Goal: Information Seeking & Learning: Learn about a topic

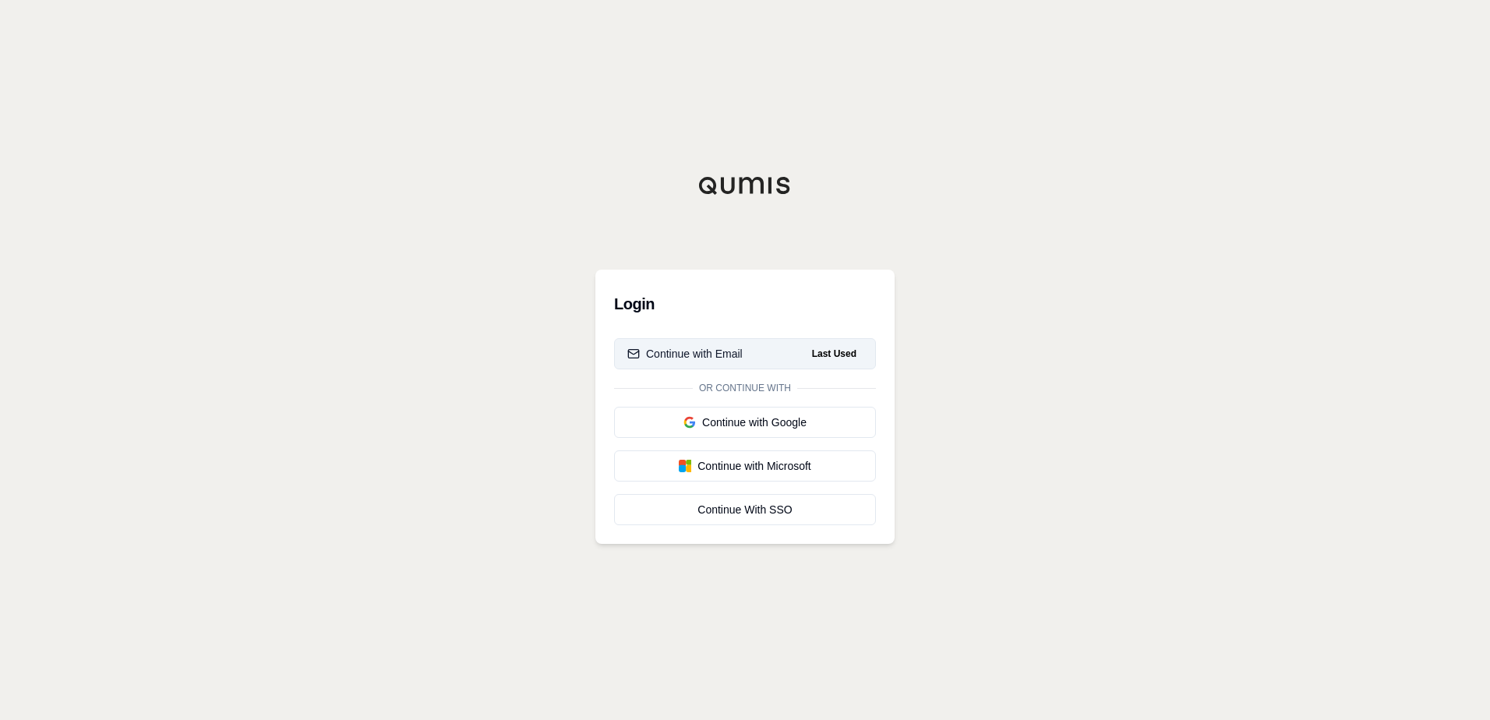
click at [730, 345] on button "Continue with Email Last Used" at bounding box center [745, 353] width 262 height 31
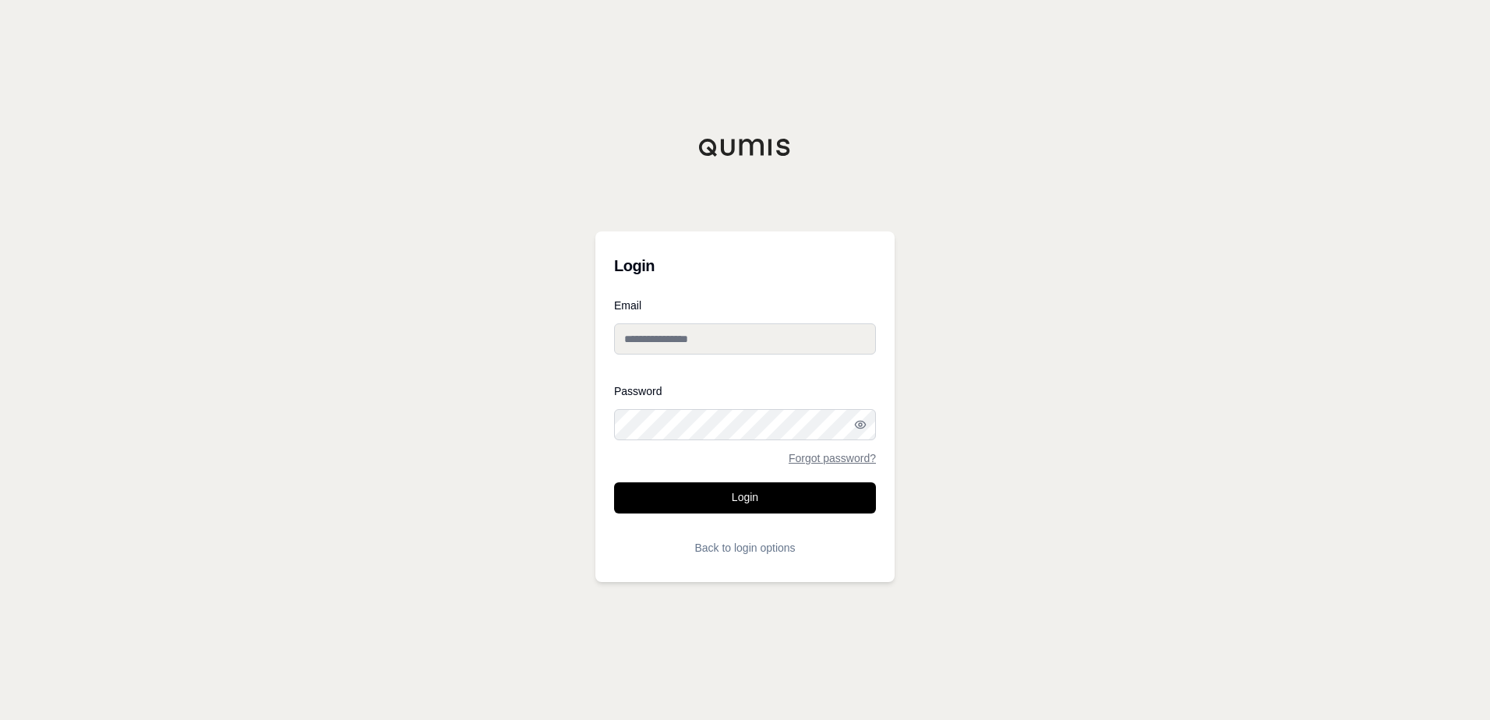
click at [731, 340] on input "Email" at bounding box center [745, 338] width 262 height 31
type input "**********"
click at [796, 493] on button "Login" at bounding box center [745, 497] width 262 height 31
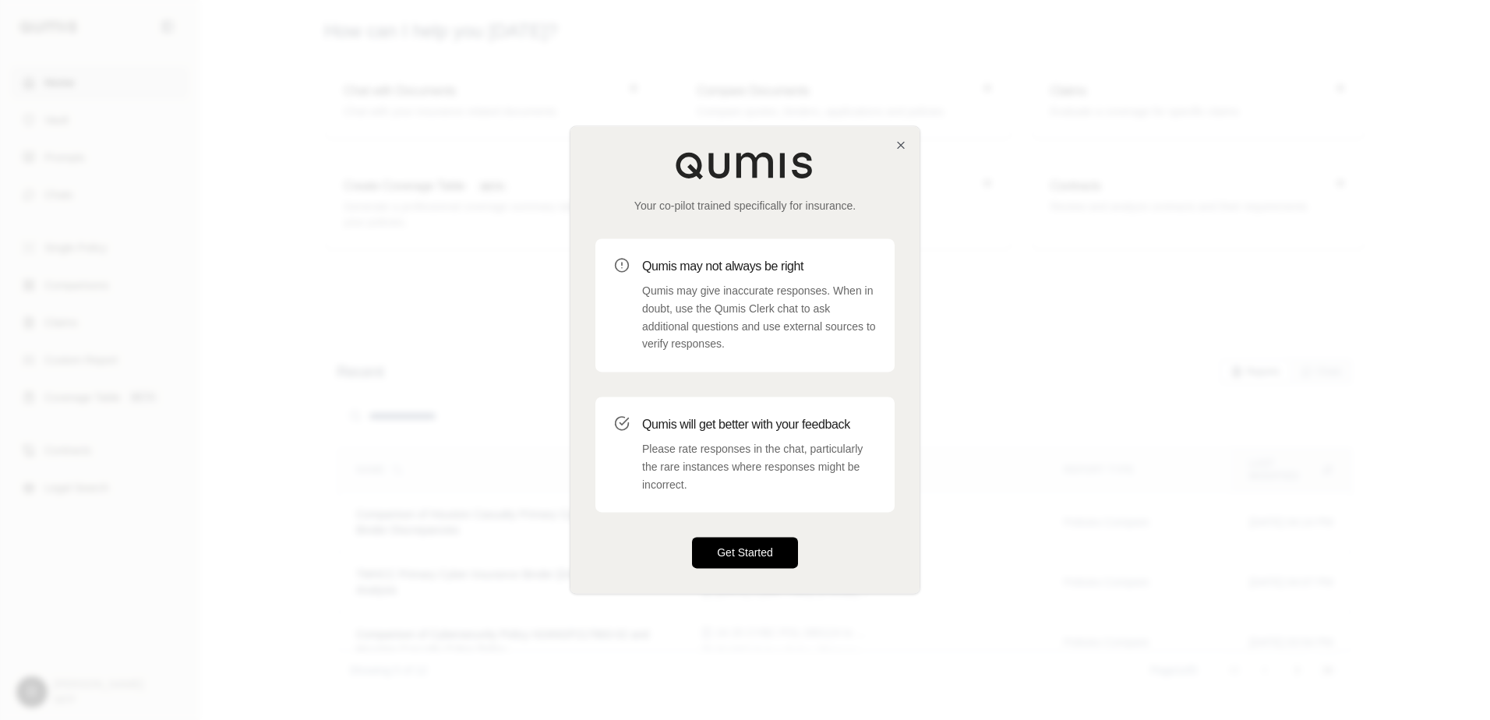
click at [755, 554] on button "Get Started" at bounding box center [745, 553] width 106 height 31
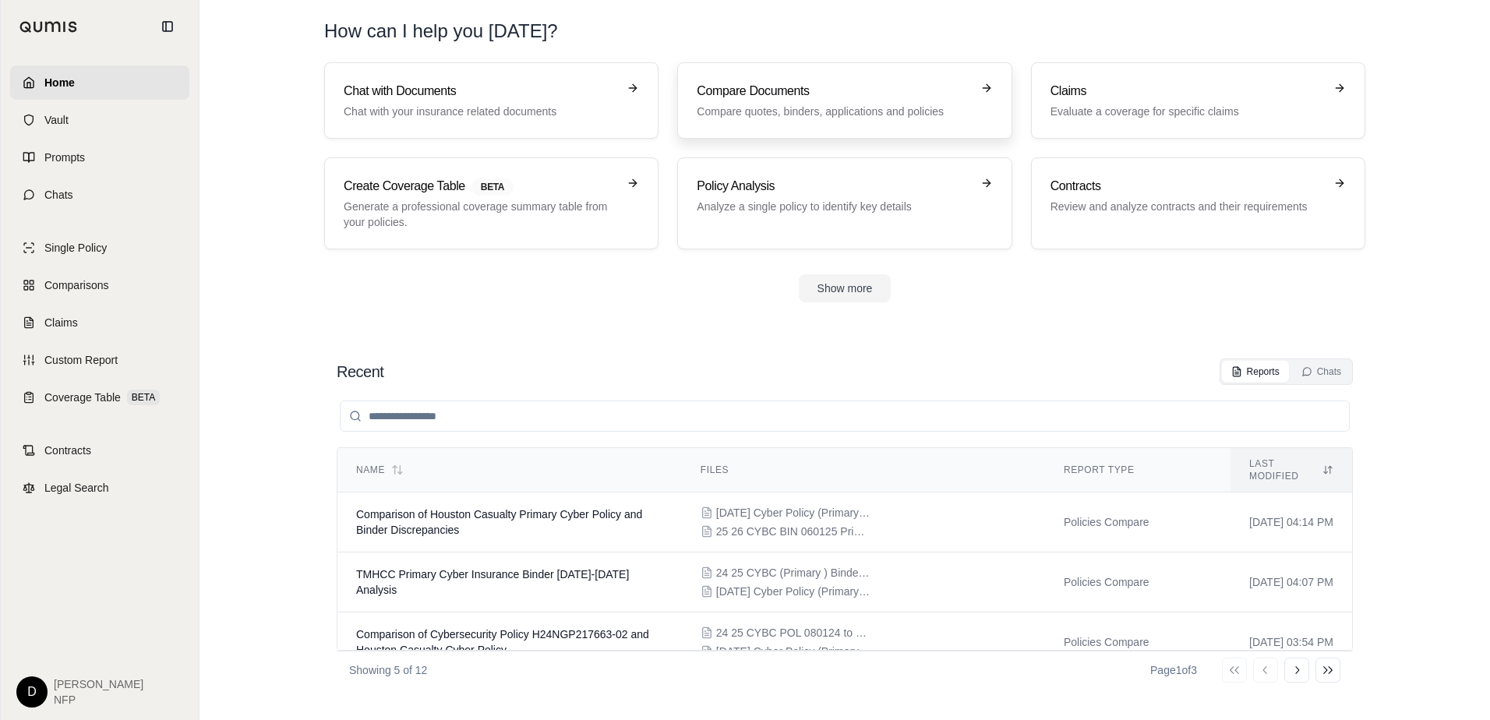
click at [980, 91] on icon at bounding box center [986, 88] width 12 height 12
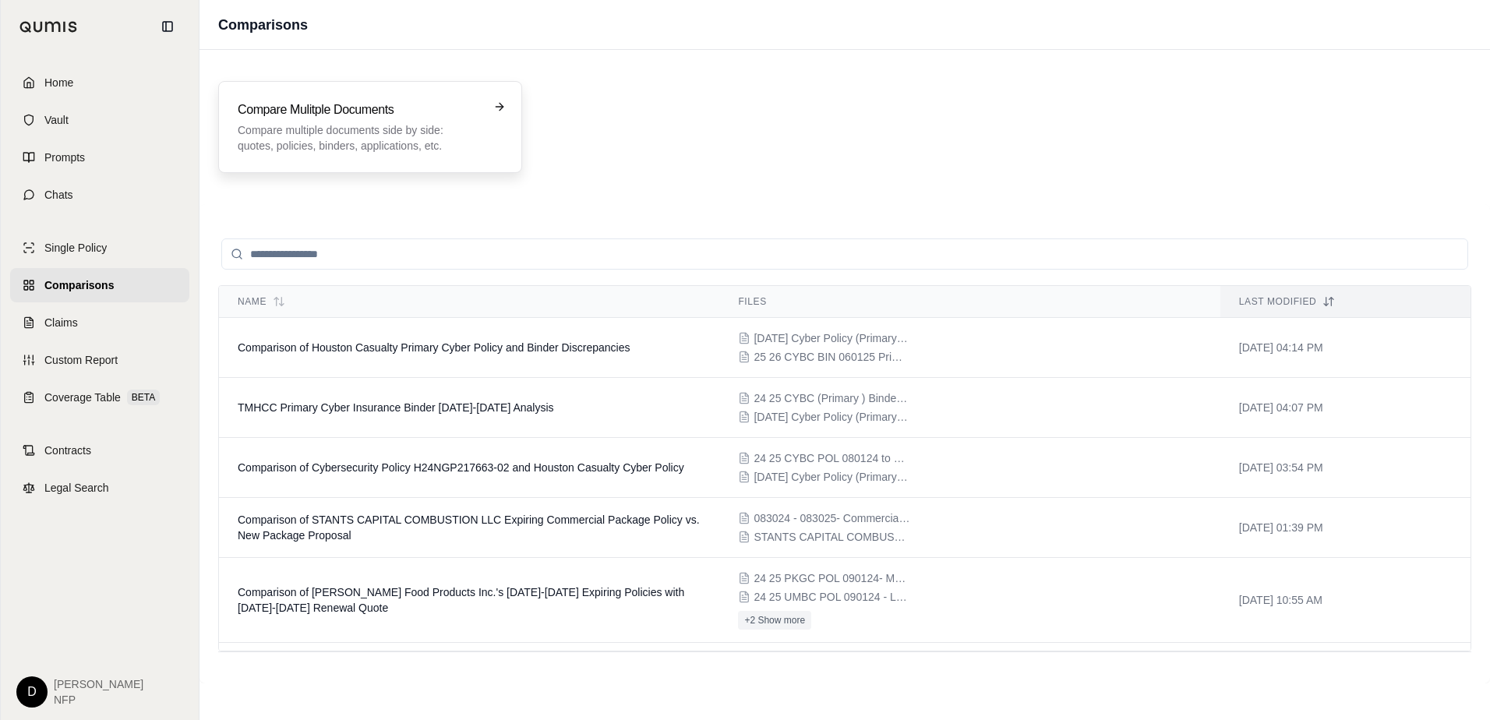
click at [468, 114] on h3 "Compare Mulitple Documents" at bounding box center [359, 110] width 243 height 19
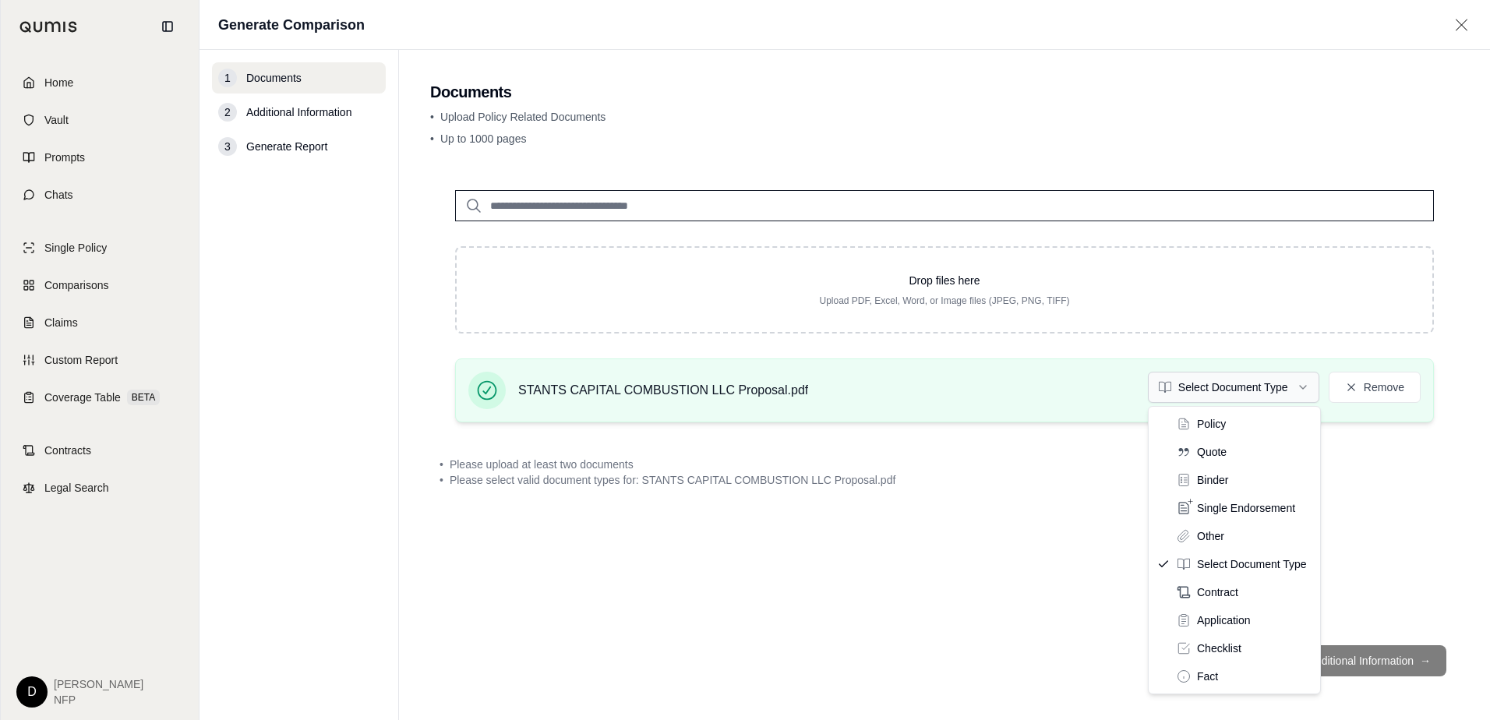
click at [1309, 390] on html "Home Vault Prompts Chats Single Policy Comparisons Claims Custom Report Coverag…" at bounding box center [745, 360] width 1490 height 720
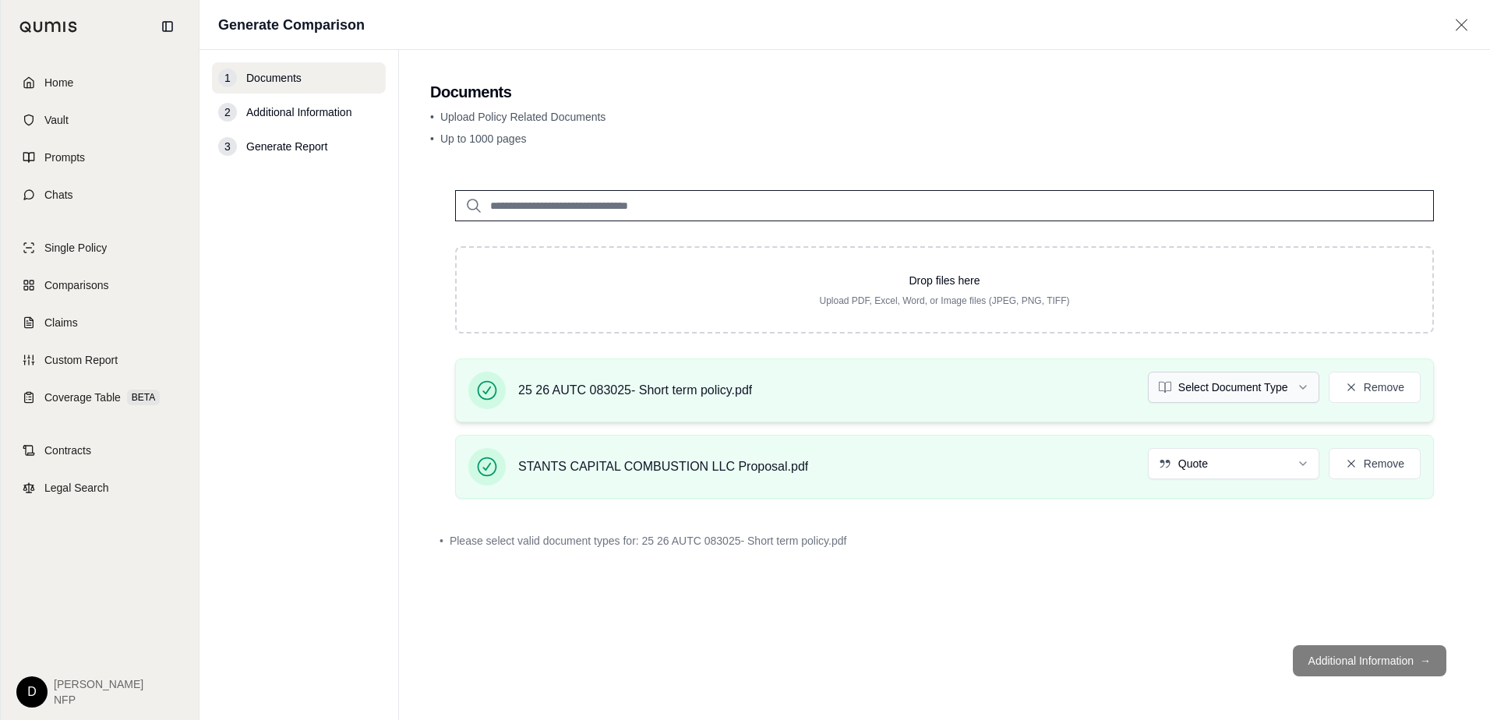
click at [1302, 393] on html "Home Vault Prompts Chats Single Policy Comparisons Claims Custom Report Coverag…" at bounding box center [745, 360] width 1490 height 720
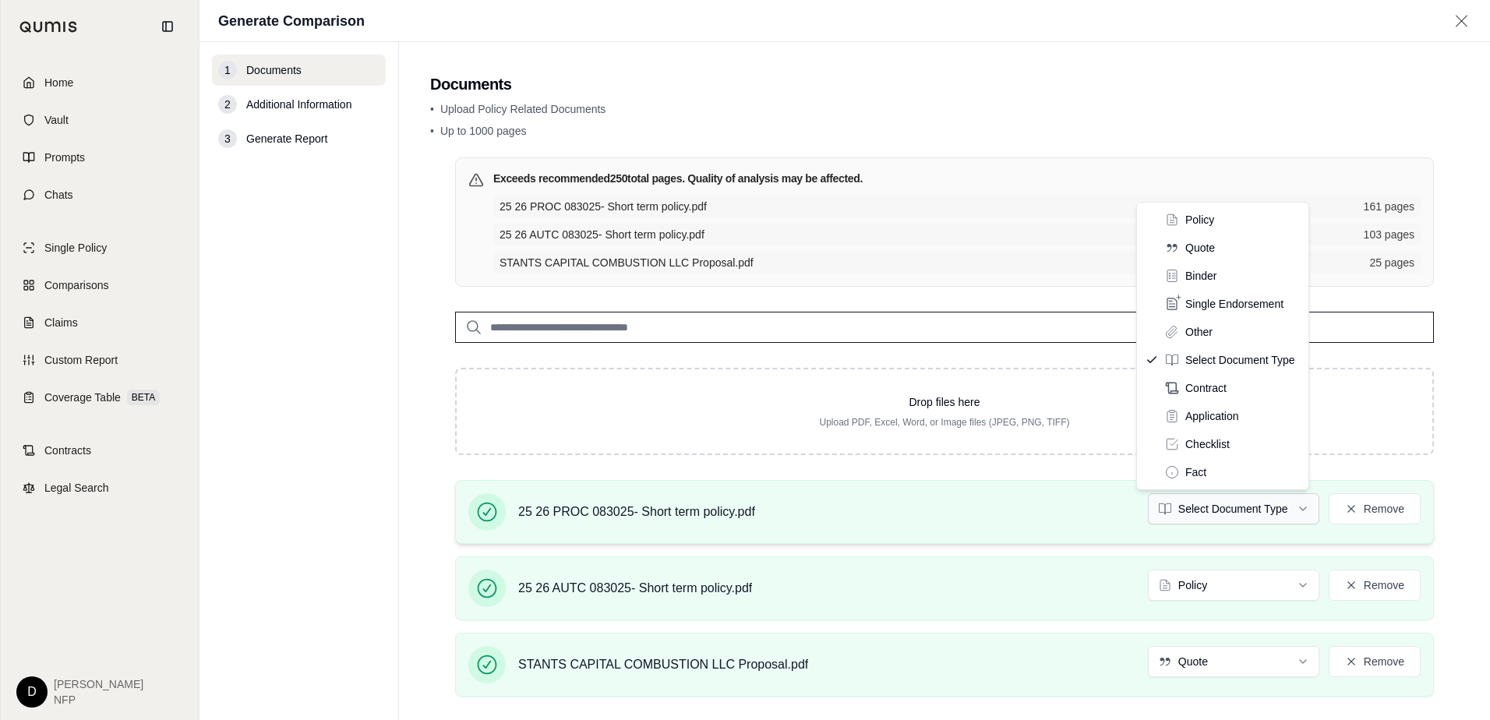
click at [1296, 509] on html "Home Vault Prompts Chats Single Policy Comparisons Claims Custom Report Coverag…" at bounding box center [745, 360] width 1490 height 720
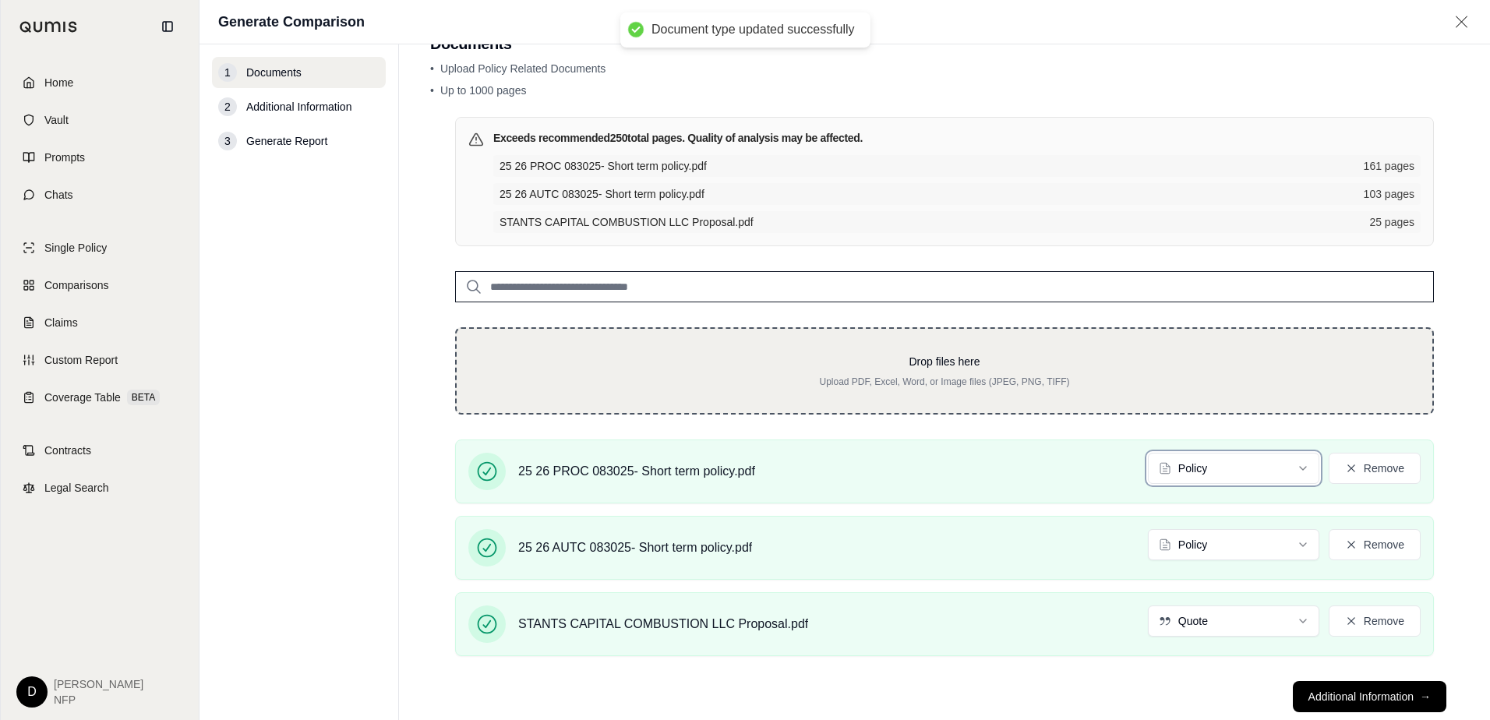
scroll to position [79, 0]
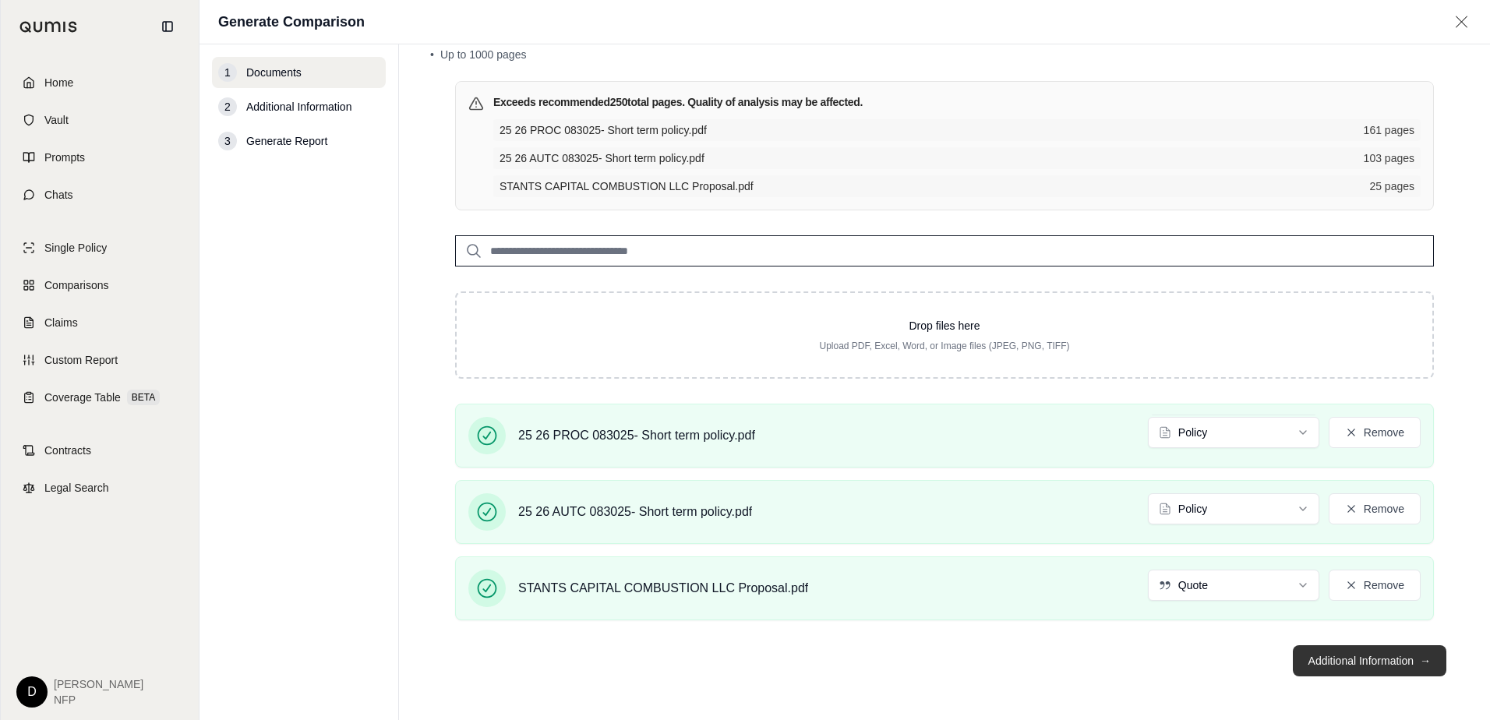
click at [1330, 665] on button "Additional Information →" at bounding box center [1369, 660] width 153 height 31
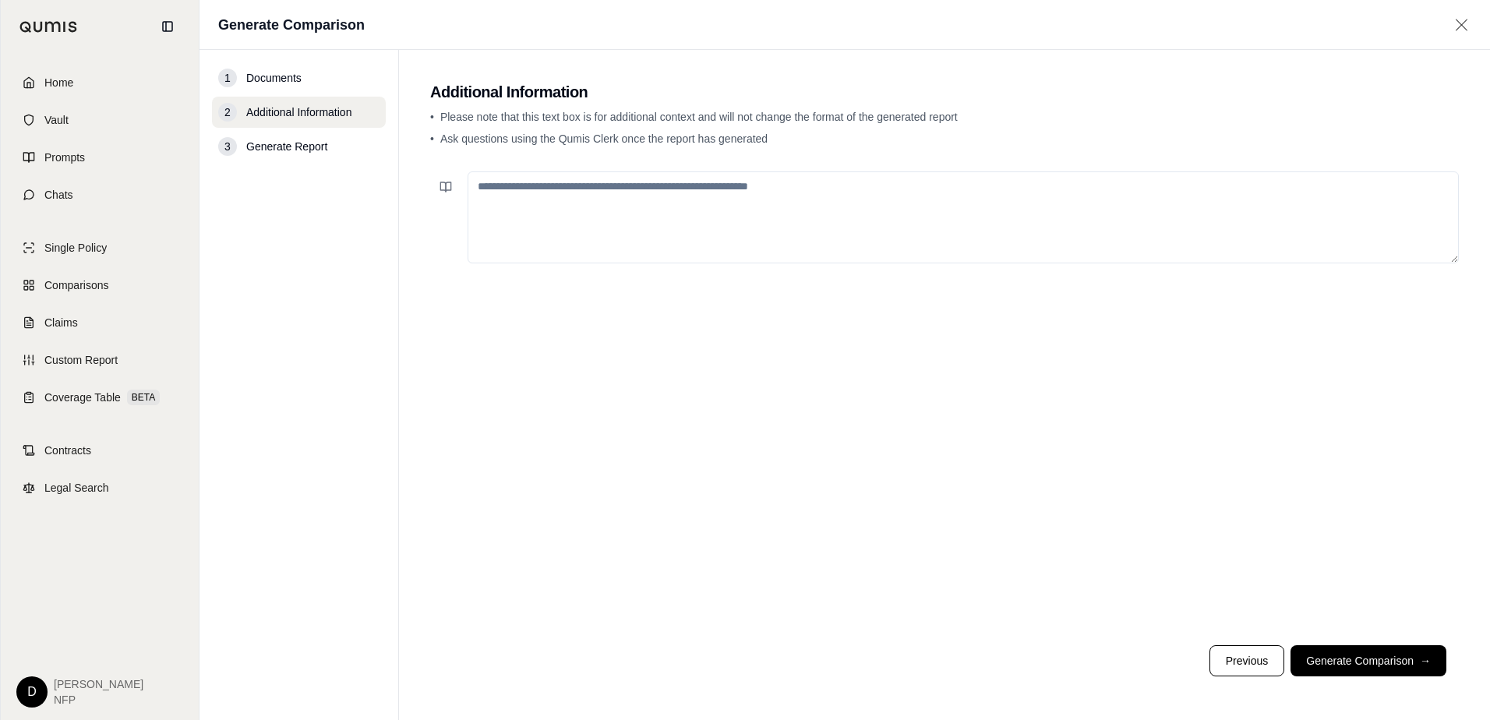
drag, startPoint x: 654, startPoint y: 222, endPoint x: 1089, endPoint y: 168, distance: 438.1
click at [714, 224] on textarea at bounding box center [962, 217] width 991 height 92
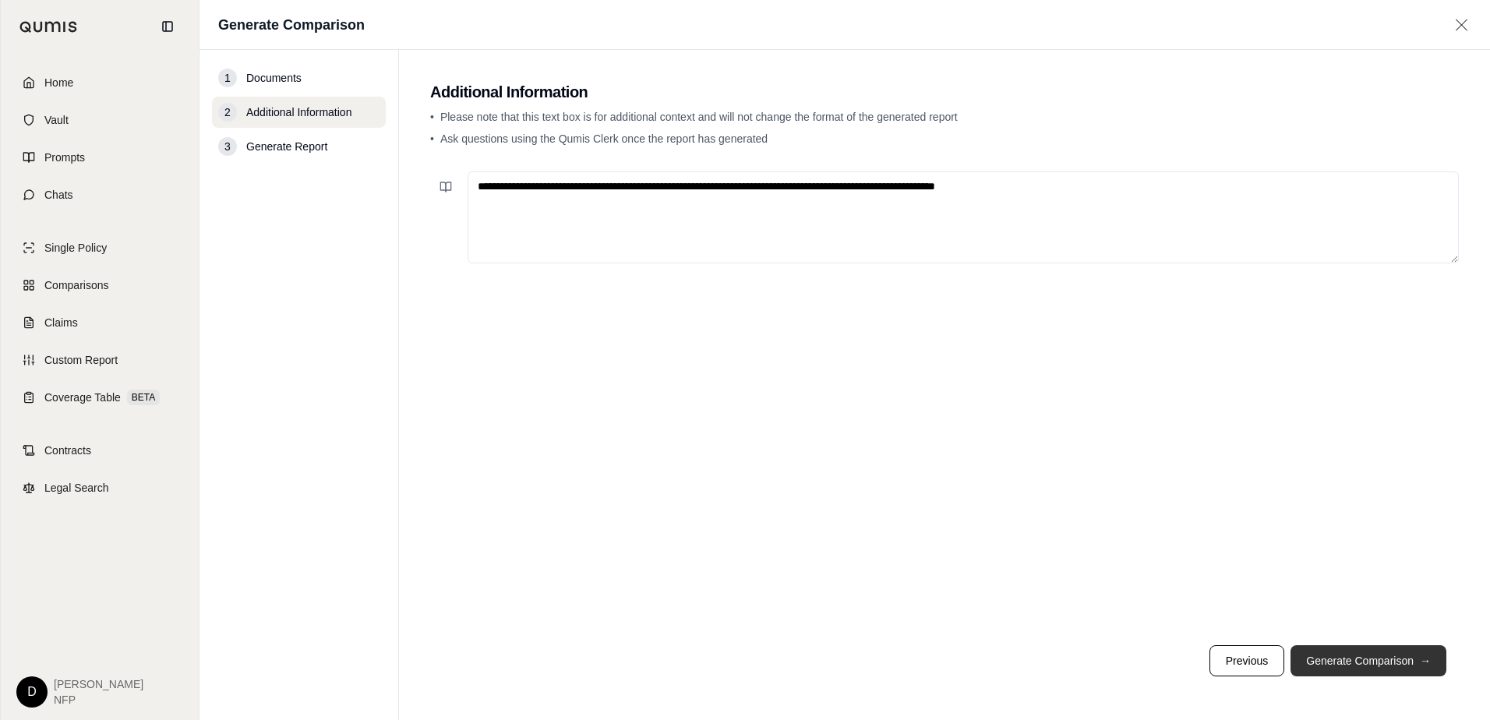
type textarea "**********"
click at [1336, 661] on button "Generate Comparison →" at bounding box center [1368, 660] width 156 height 31
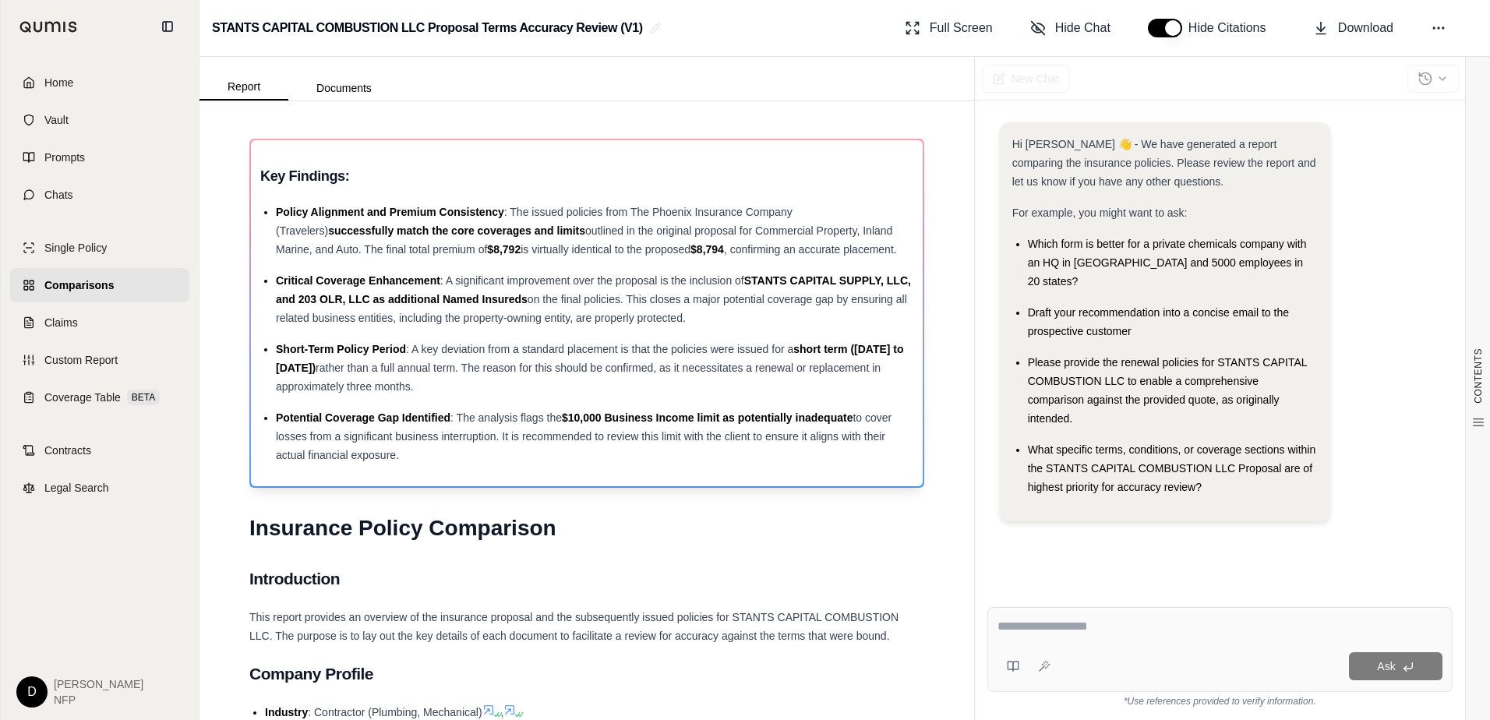
drag, startPoint x: 304, startPoint y: 199, endPoint x: 287, endPoint y: 201, distance: 17.3
click at [302, 199] on div "Key Findings: Policy Alignment and Premium Consistency : The issued policies fr…" at bounding box center [586, 313] width 653 height 302
drag, startPoint x: 261, startPoint y: 178, endPoint x: 427, endPoint y: 471, distance: 337.4
click at [427, 471] on div "Key Findings: Policy Alignment and Premium Consistency : The issued policies fr…" at bounding box center [587, 313] width 672 height 346
drag, startPoint x: 427, startPoint y: 472, endPoint x: 337, endPoint y: 443, distance: 94.4
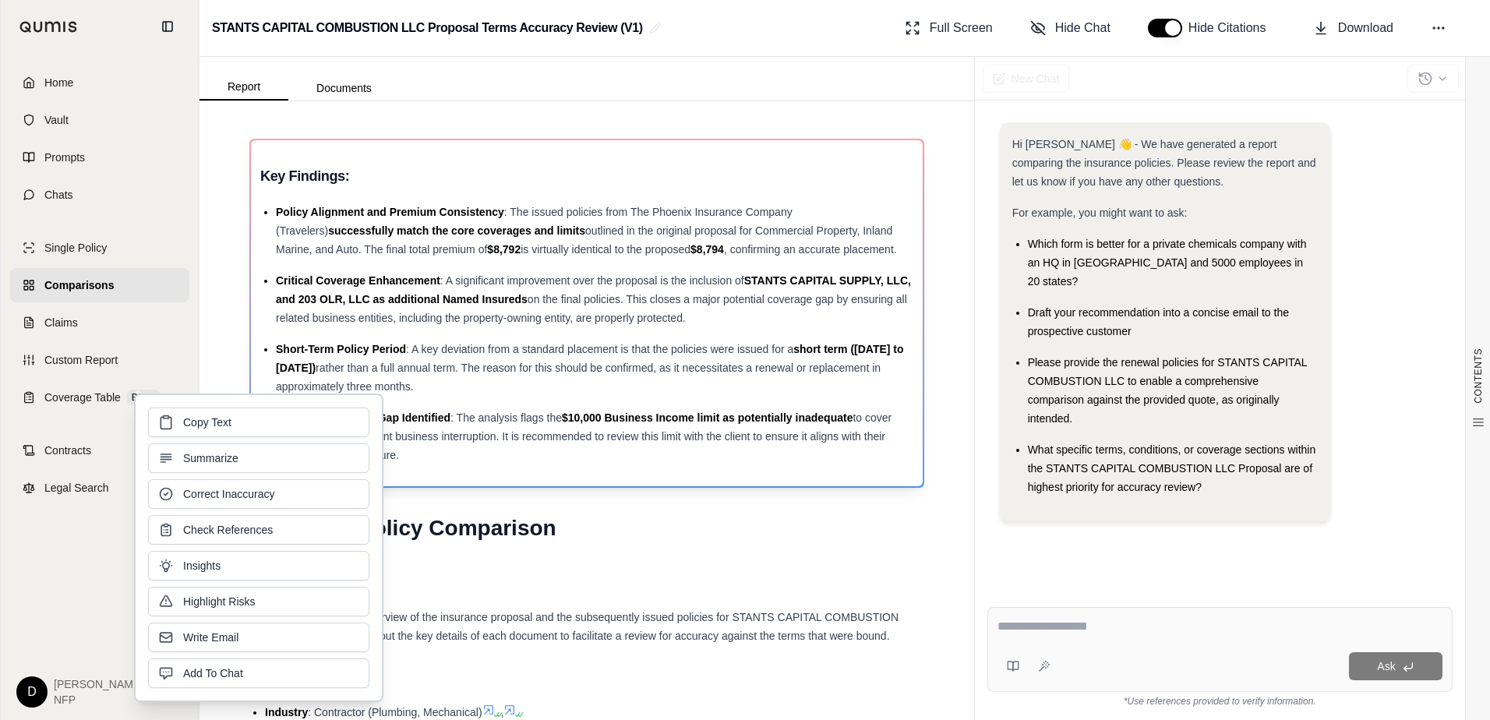
drag, startPoint x: 337, startPoint y: 443, endPoint x: 278, endPoint y: 425, distance: 61.6
click at [278, 425] on button "Copy Text" at bounding box center [258, 422] width 221 height 30
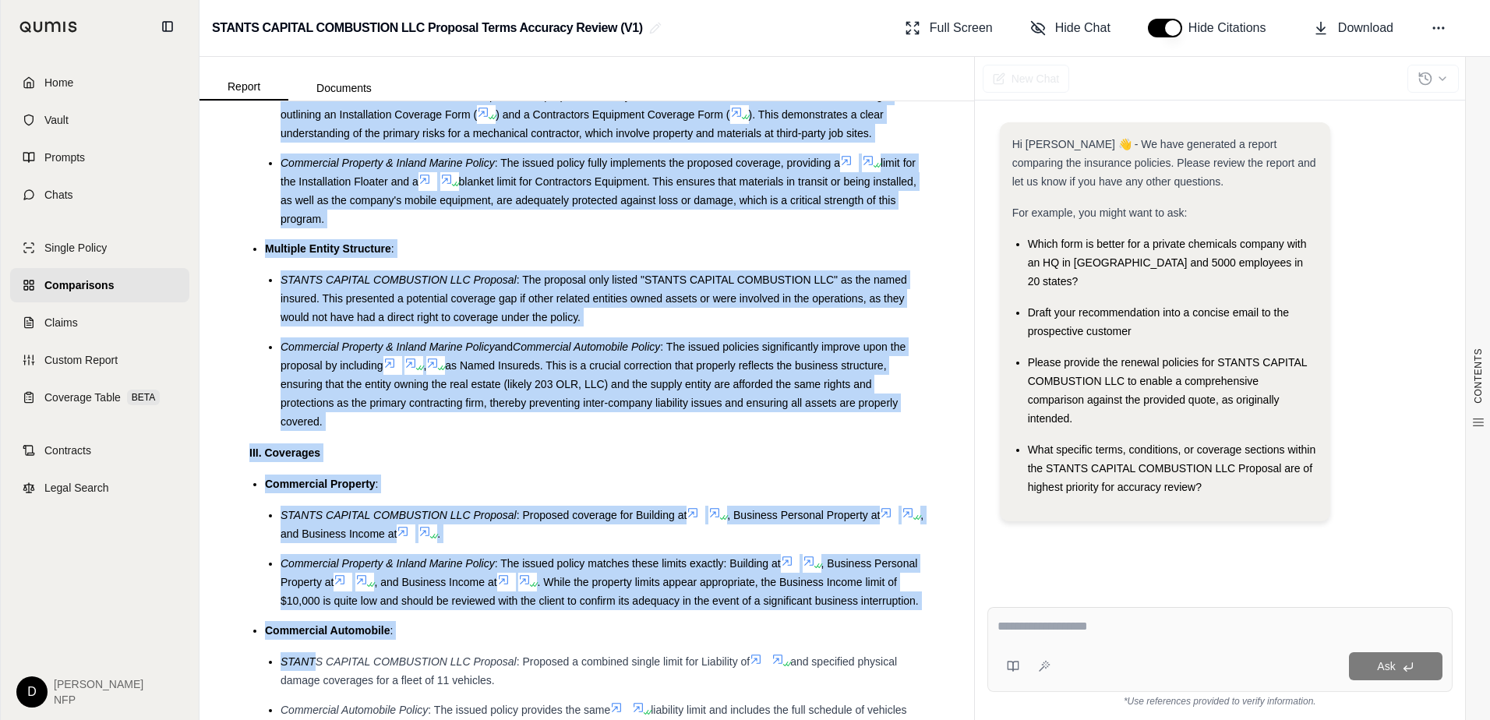
scroll to position [1684, 0]
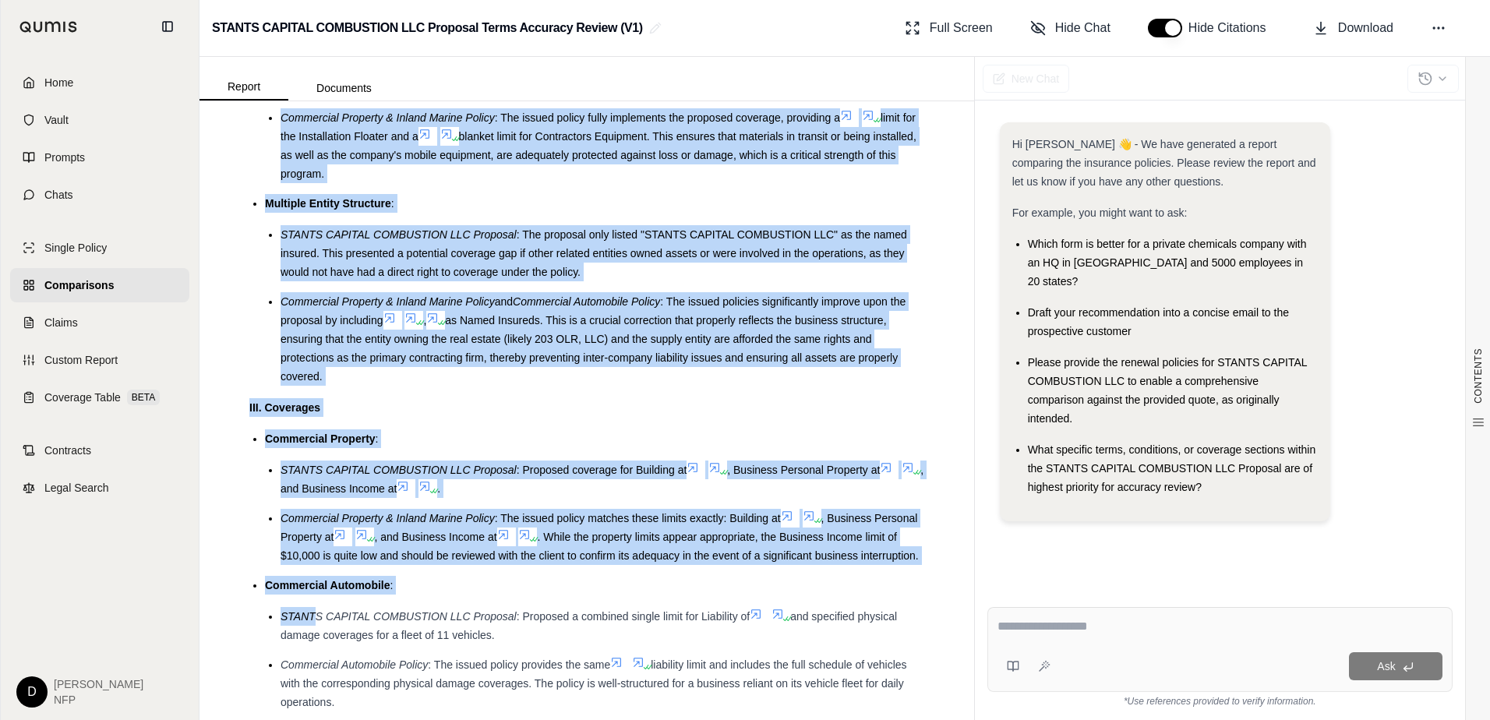
drag, startPoint x: 275, startPoint y: 327, endPoint x: 355, endPoint y: 422, distance: 123.3
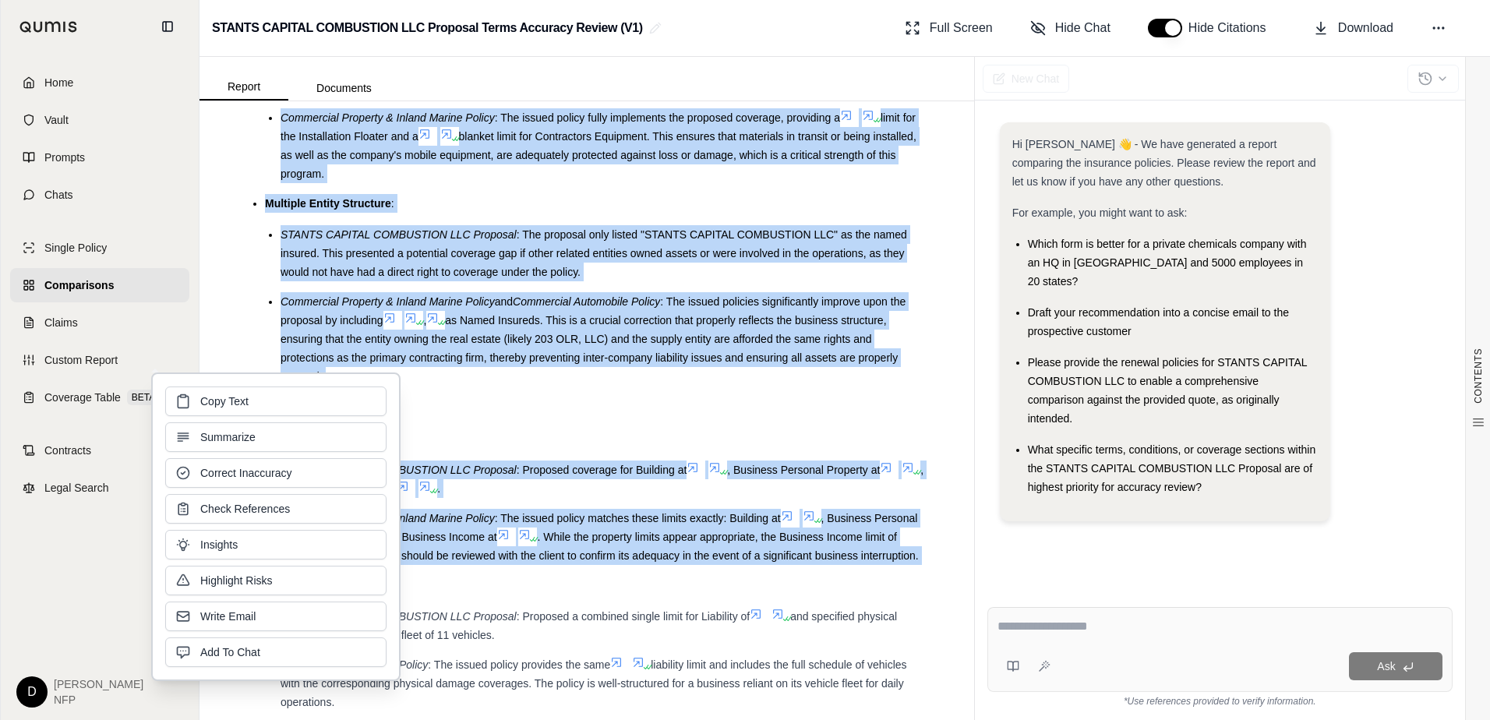
click at [571, 417] on div "III. Coverages" at bounding box center [586, 407] width 675 height 19
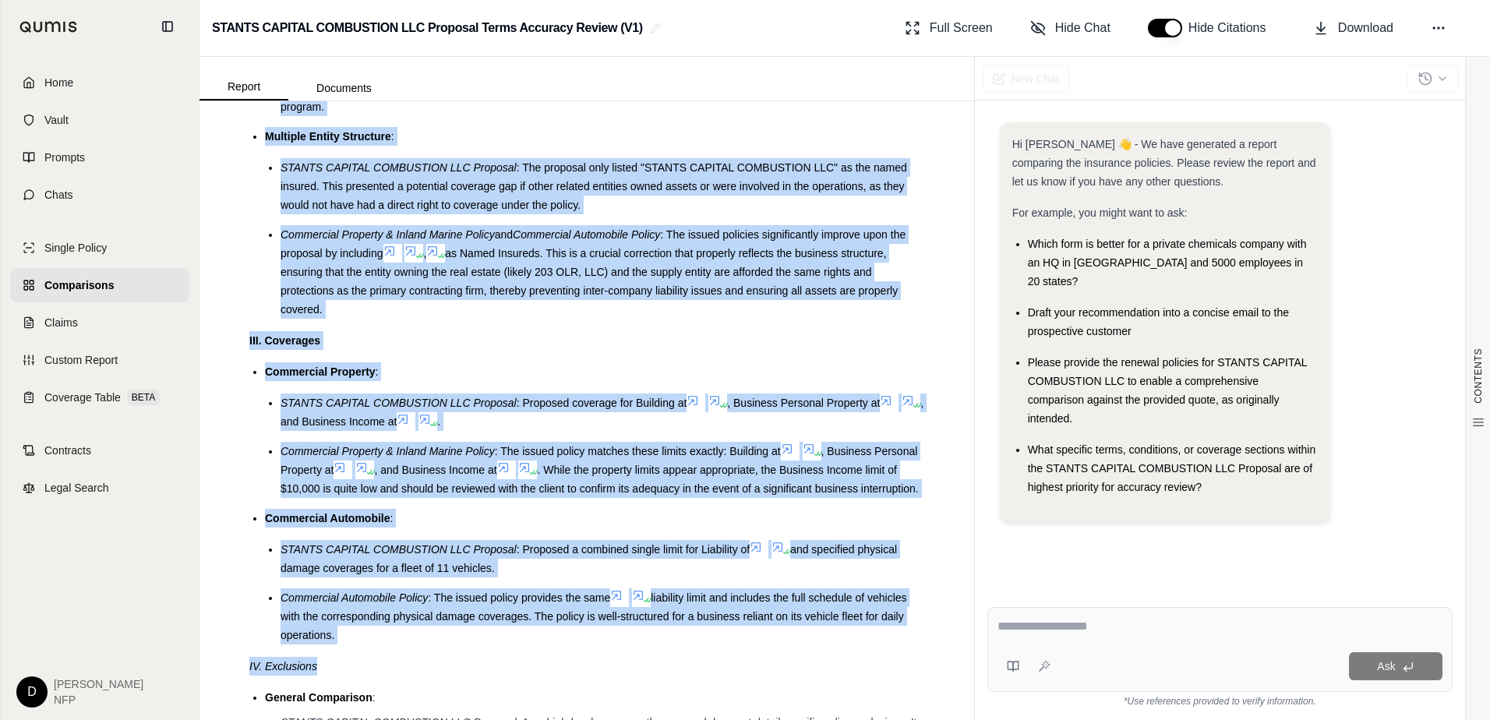
scroll to position [1829, 0]
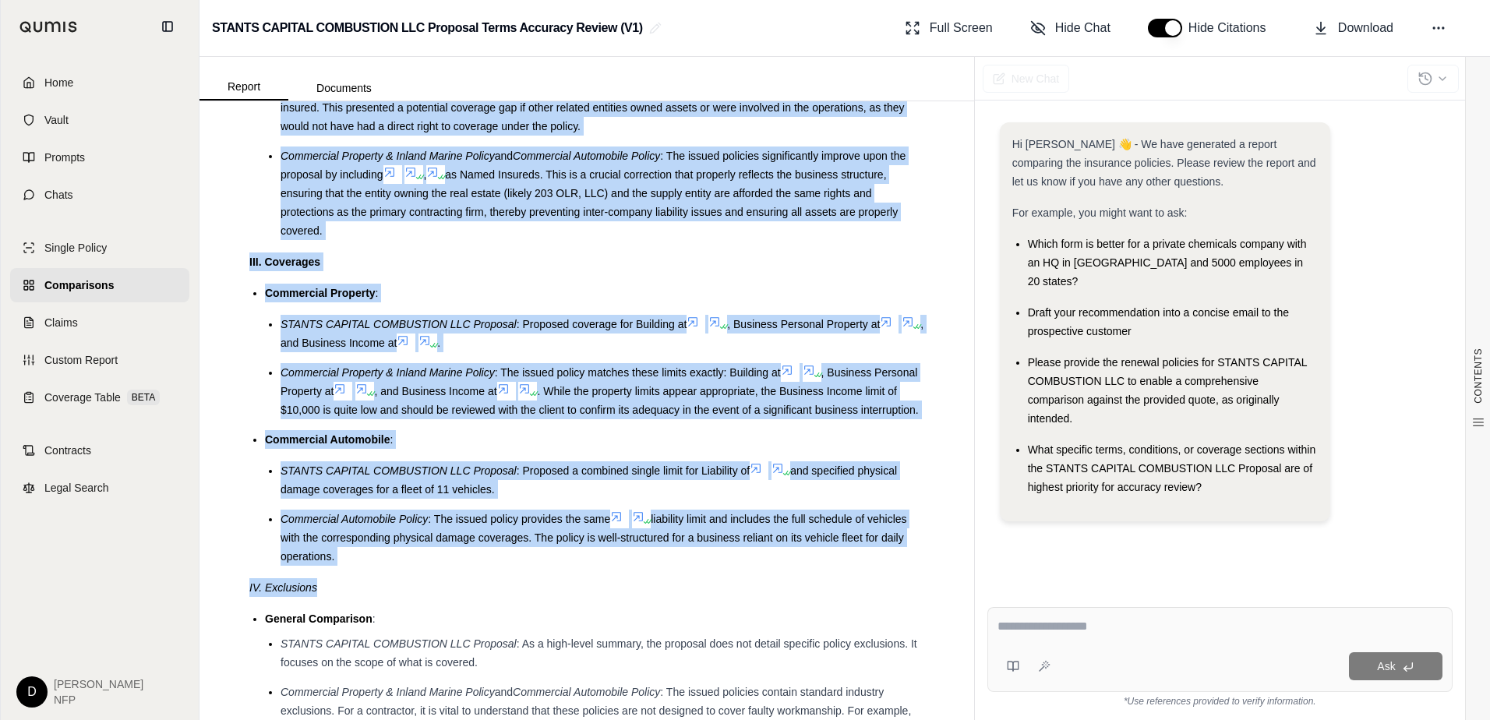
drag, startPoint x: 263, startPoint y: 182, endPoint x: 377, endPoint y: 612, distance: 444.3
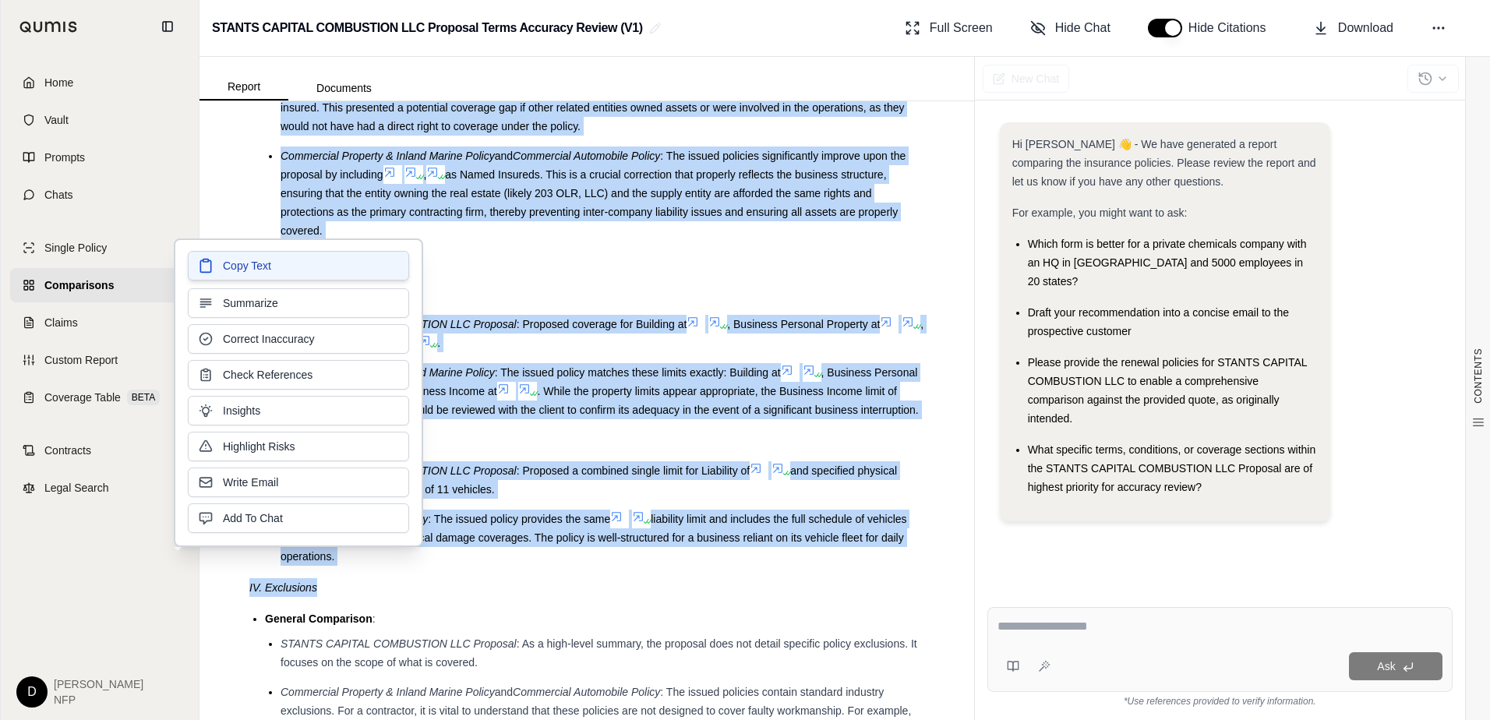
click at [259, 270] on span "Copy Text" at bounding box center [247, 266] width 48 height 16
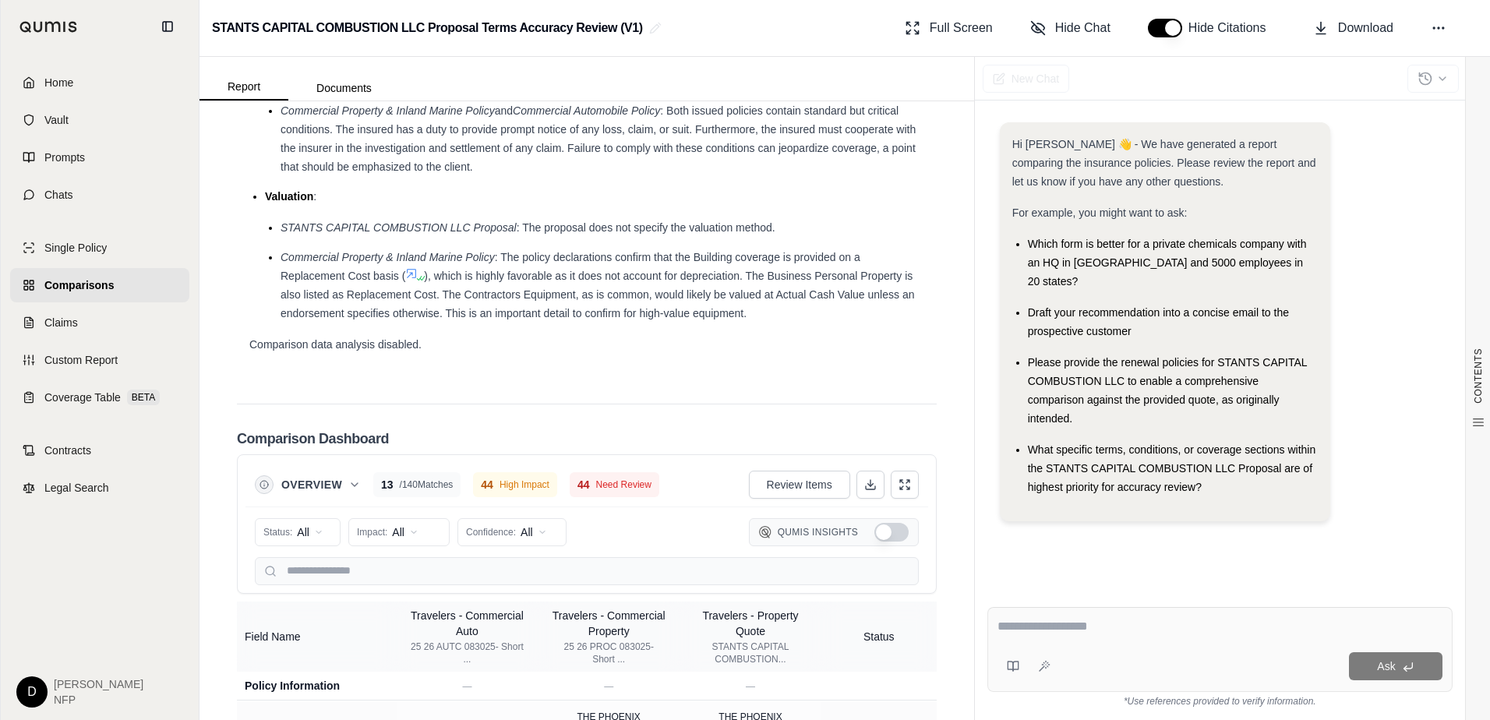
scroll to position [2686, 0]
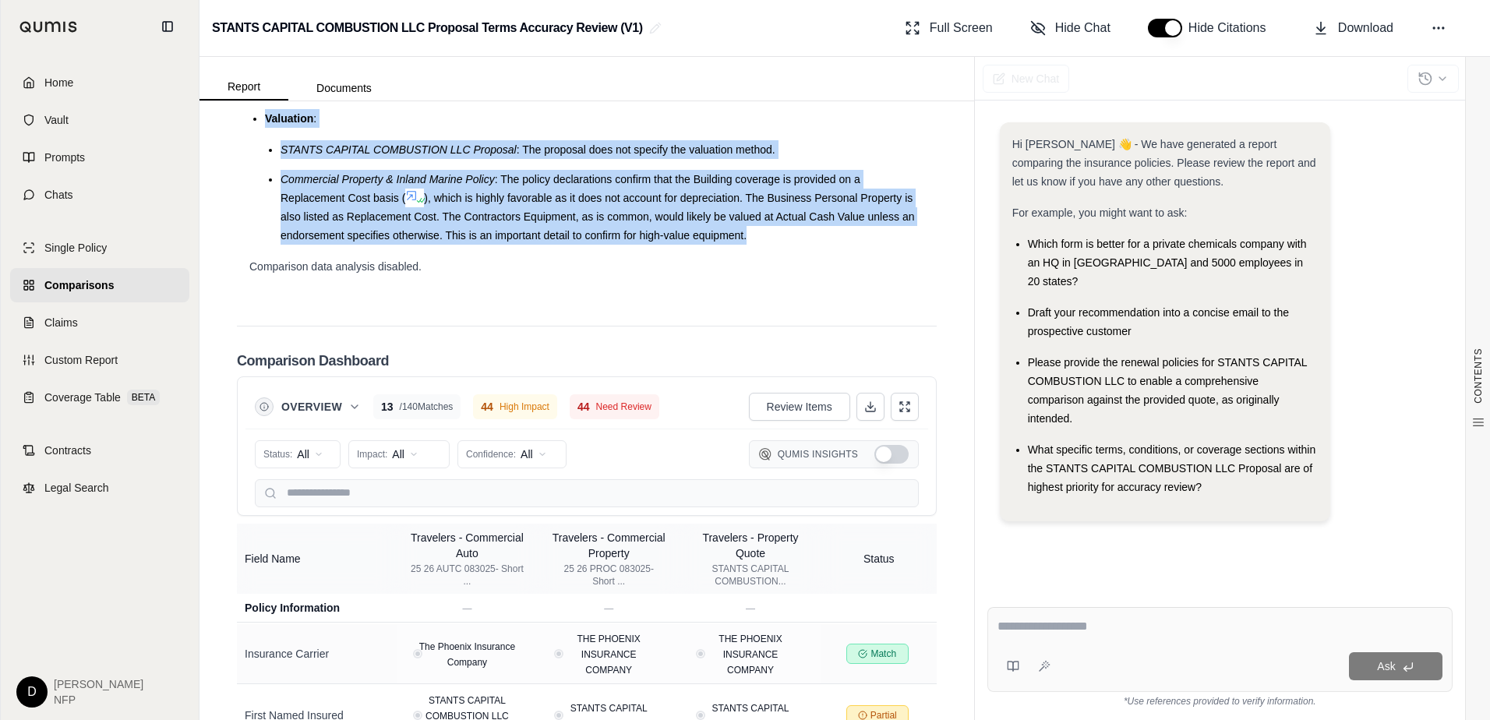
drag, startPoint x: 262, startPoint y: 170, endPoint x: 773, endPoint y: 295, distance: 526.3
click at [773, 245] on ul "Notice of Claim and Cooperation : STANTS CAPITAL COMBUSTION LLC Proposal : The …" at bounding box center [586, 104] width 675 height 282
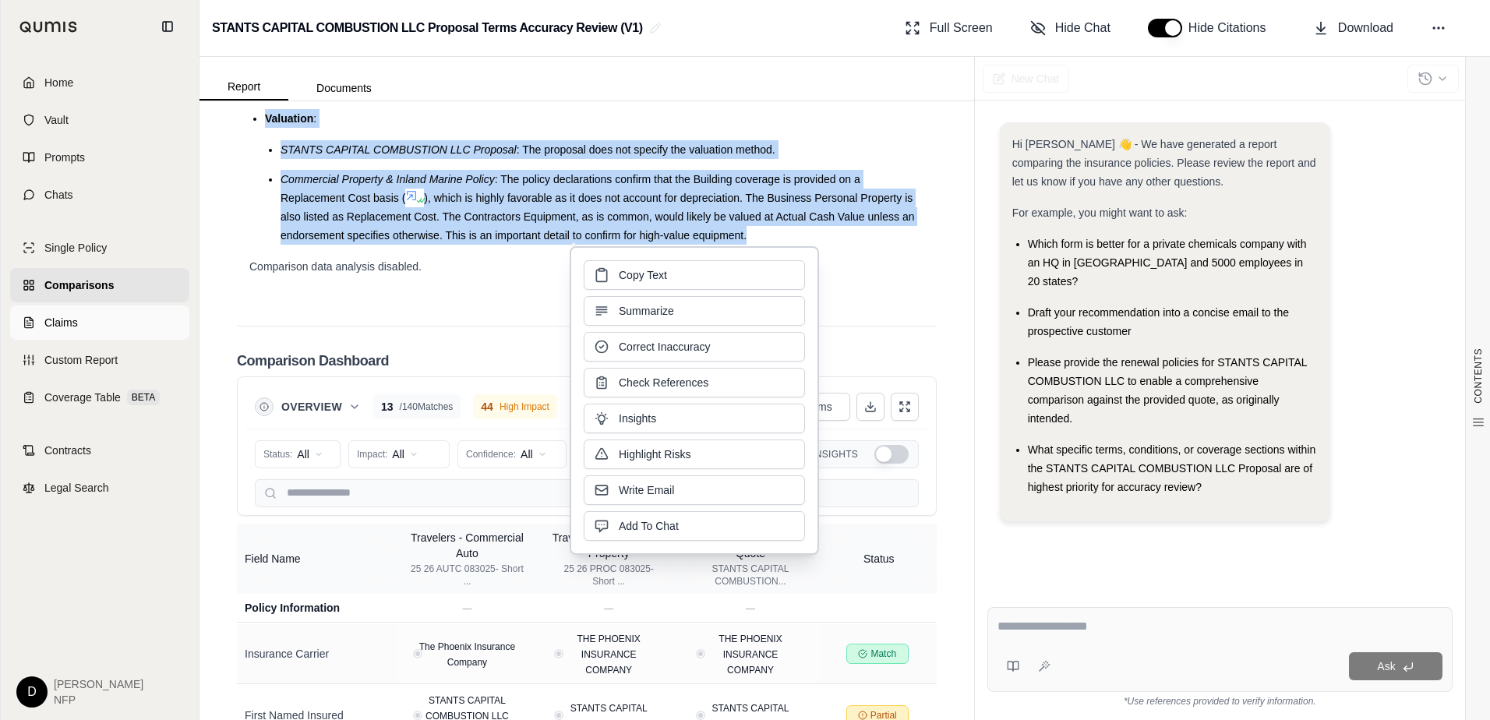
drag, startPoint x: 652, startPoint y: 275, endPoint x: 35, endPoint y: 328, distance: 619.4
click at [630, 277] on span "Copy Text" at bounding box center [643, 275] width 48 height 16
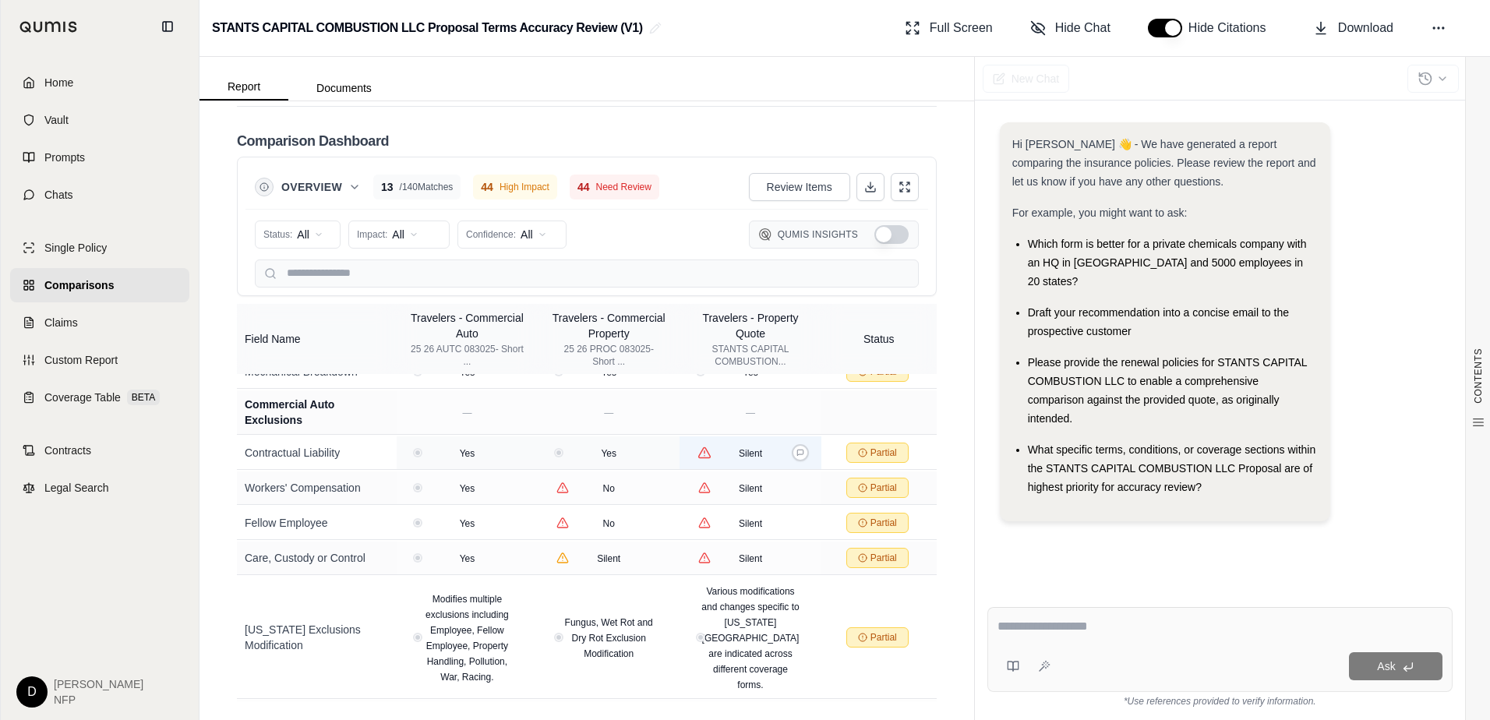
scroll to position [4791, 0]
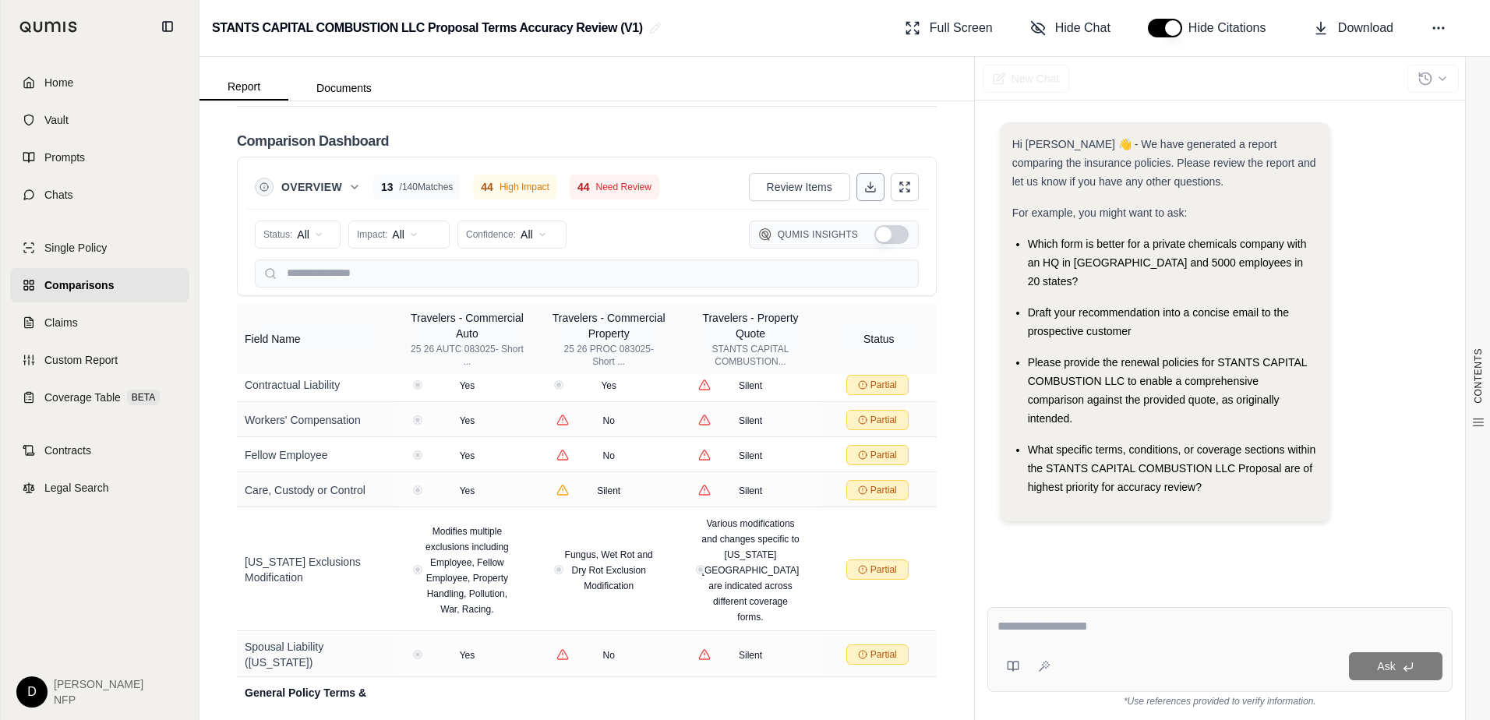
click at [866, 191] on icon at bounding box center [870, 190] width 9 height 3
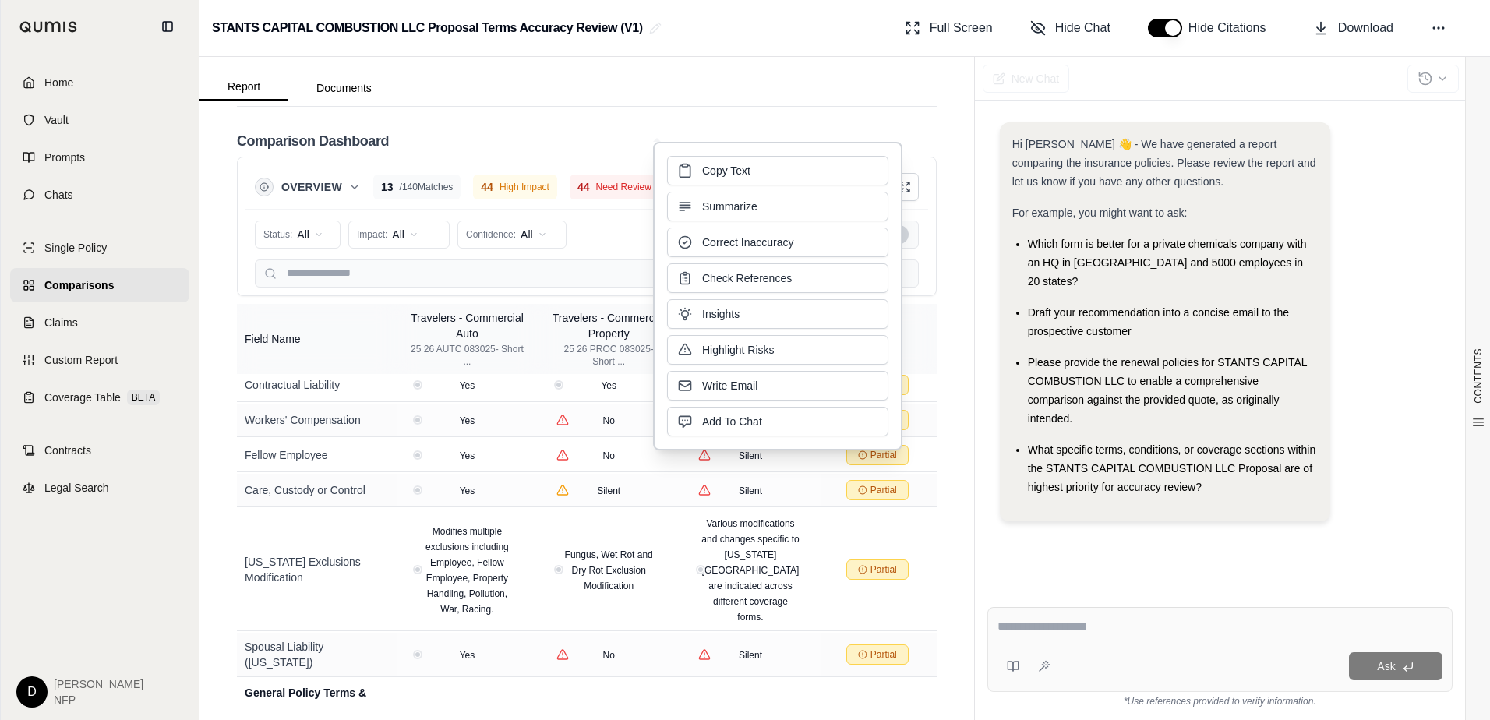
click at [1026, 549] on div "Hi [PERSON_NAME] 👋 - We have generated a report comparing the insurance policie…" at bounding box center [1219, 346] width 465 height 472
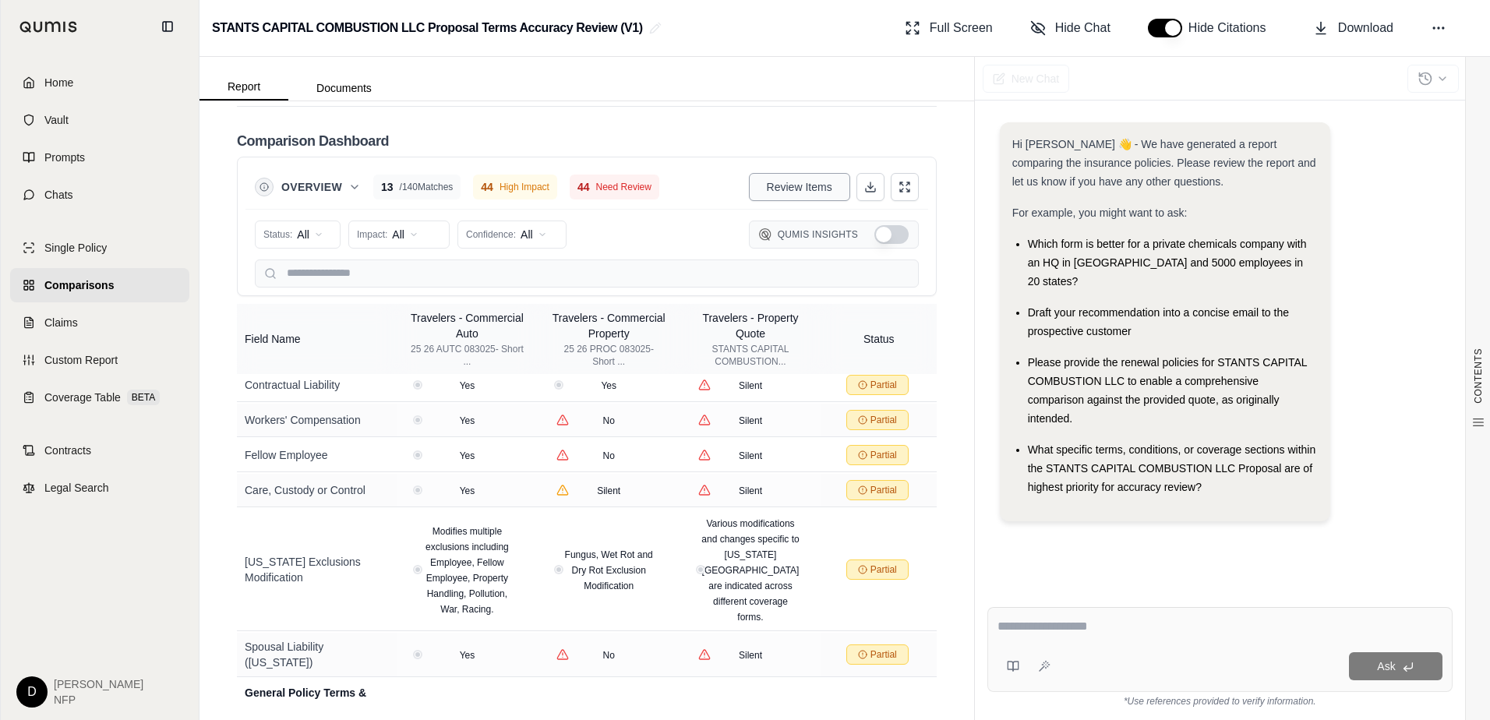
click at [776, 187] on span "Review Items" at bounding box center [799, 187] width 65 height 16
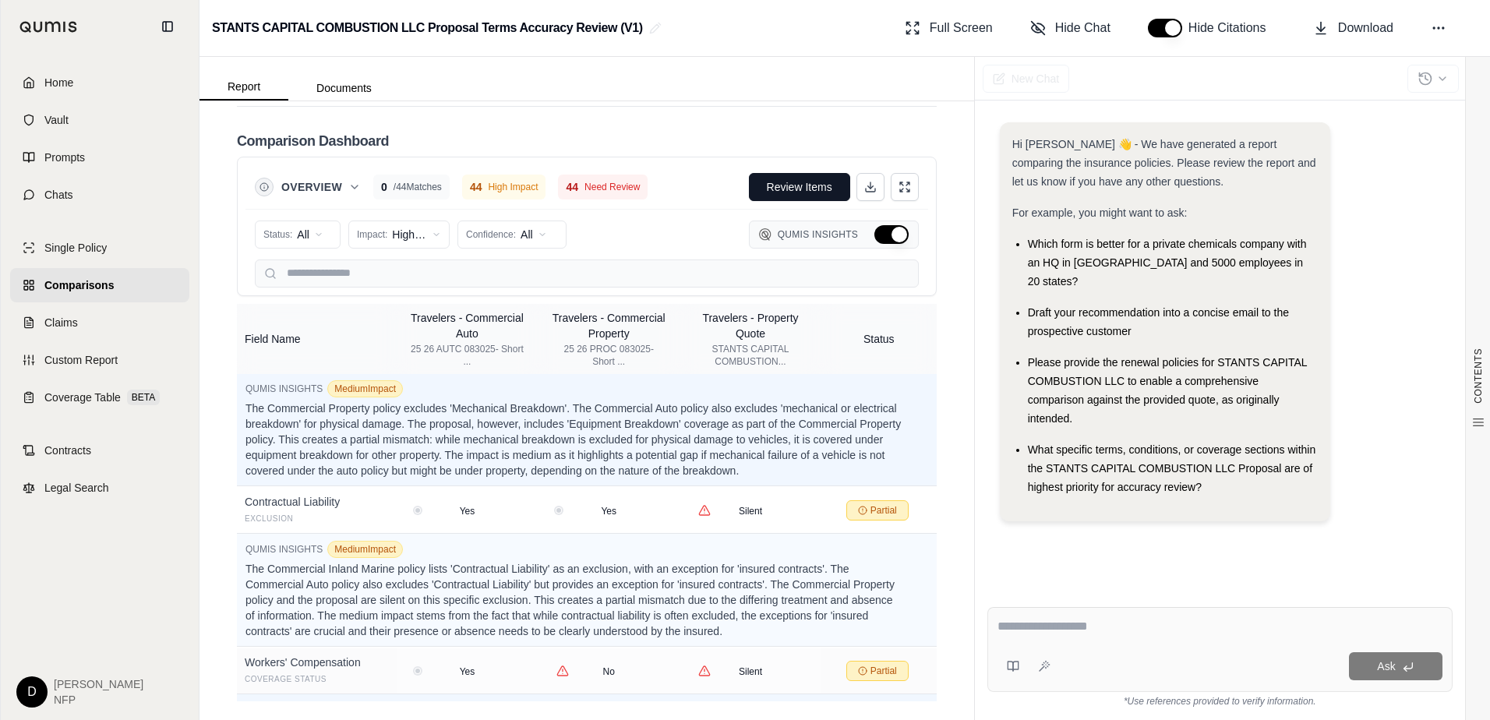
scroll to position [5381, 0]
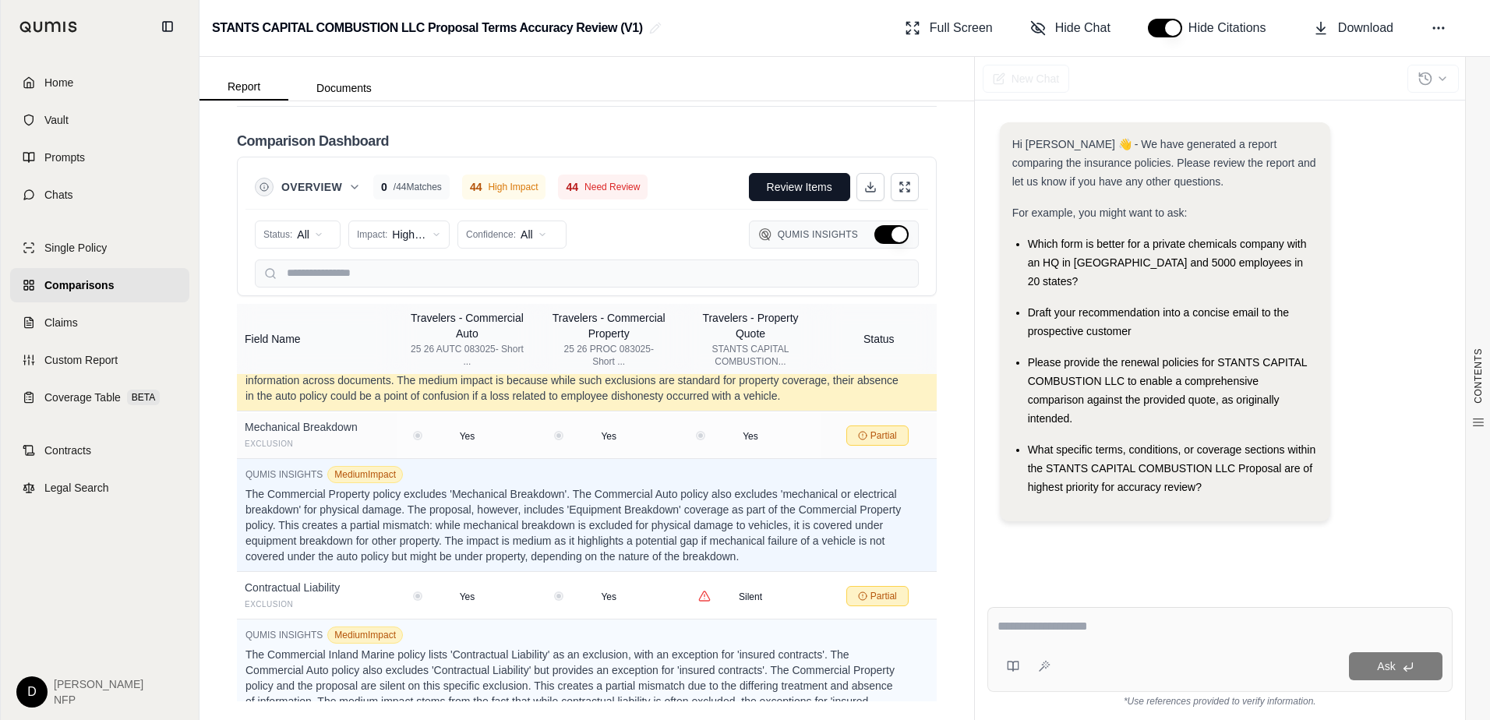
click at [916, 365] on icon at bounding box center [919, 362] width 6 height 6
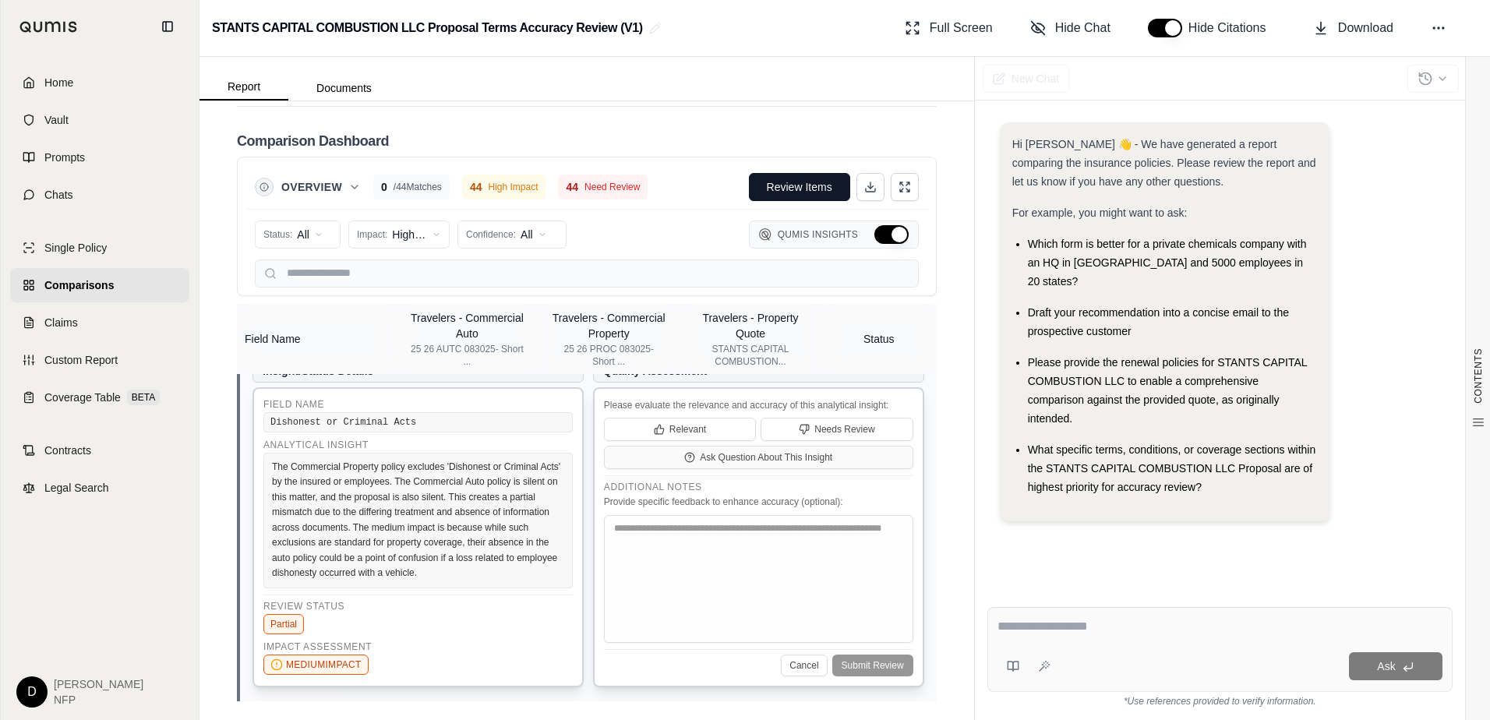
scroll to position [5537, 0]
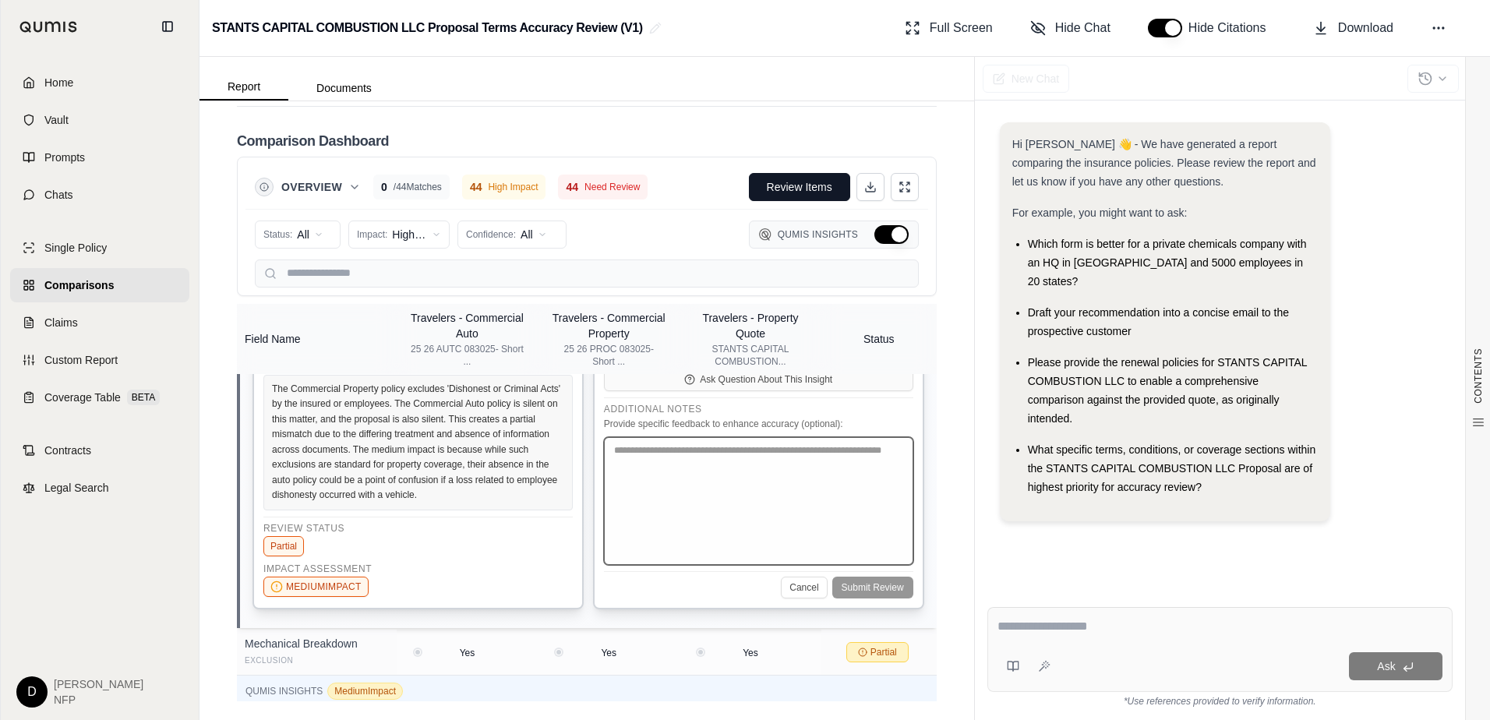
drag, startPoint x: 661, startPoint y: 550, endPoint x: 677, endPoint y: 549, distance: 16.4
click at [666, 549] on textarea at bounding box center [758, 501] width 309 height 128
type textarea "**********"
click at [866, 598] on div "Cancel Submit Review" at bounding box center [758, 584] width 309 height 27
click at [854, 598] on div "Cancel Submit Review" at bounding box center [758, 584] width 309 height 27
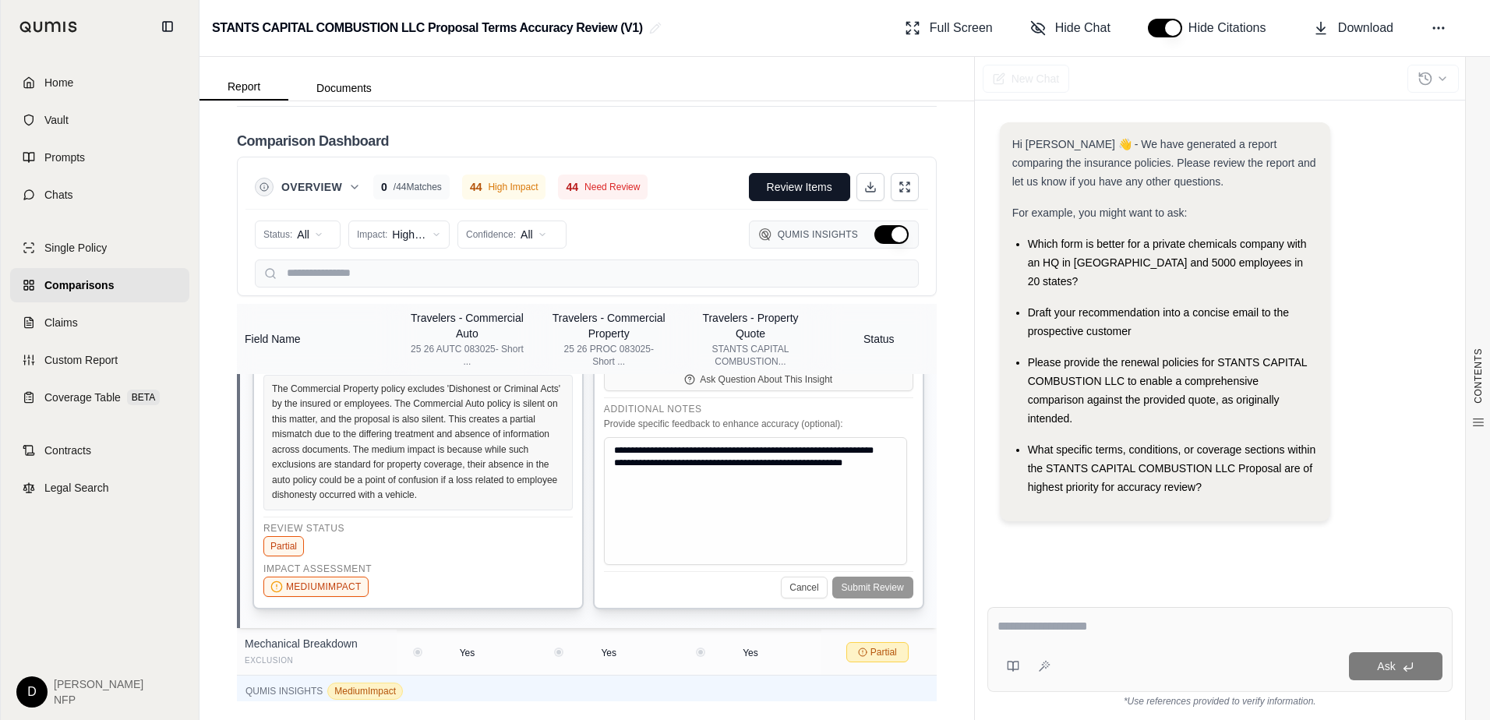
click at [854, 598] on div "Cancel Submit Review" at bounding box center [758, 584] width 309 height 27
click at [859, 598] on div "Cancel Submit Review" at bounding box center [758, 584] width 309 height 27
click at [676, 565] on textarea "**********" at bounding box center [755, 501] width 303 height 128
click at [832, 565] on textarea "**********" at bounding box center [755, 501] width 303 height 128
click at [872, 561] on textarea "**********" at bounding box center [755, 501] width 303 height 128
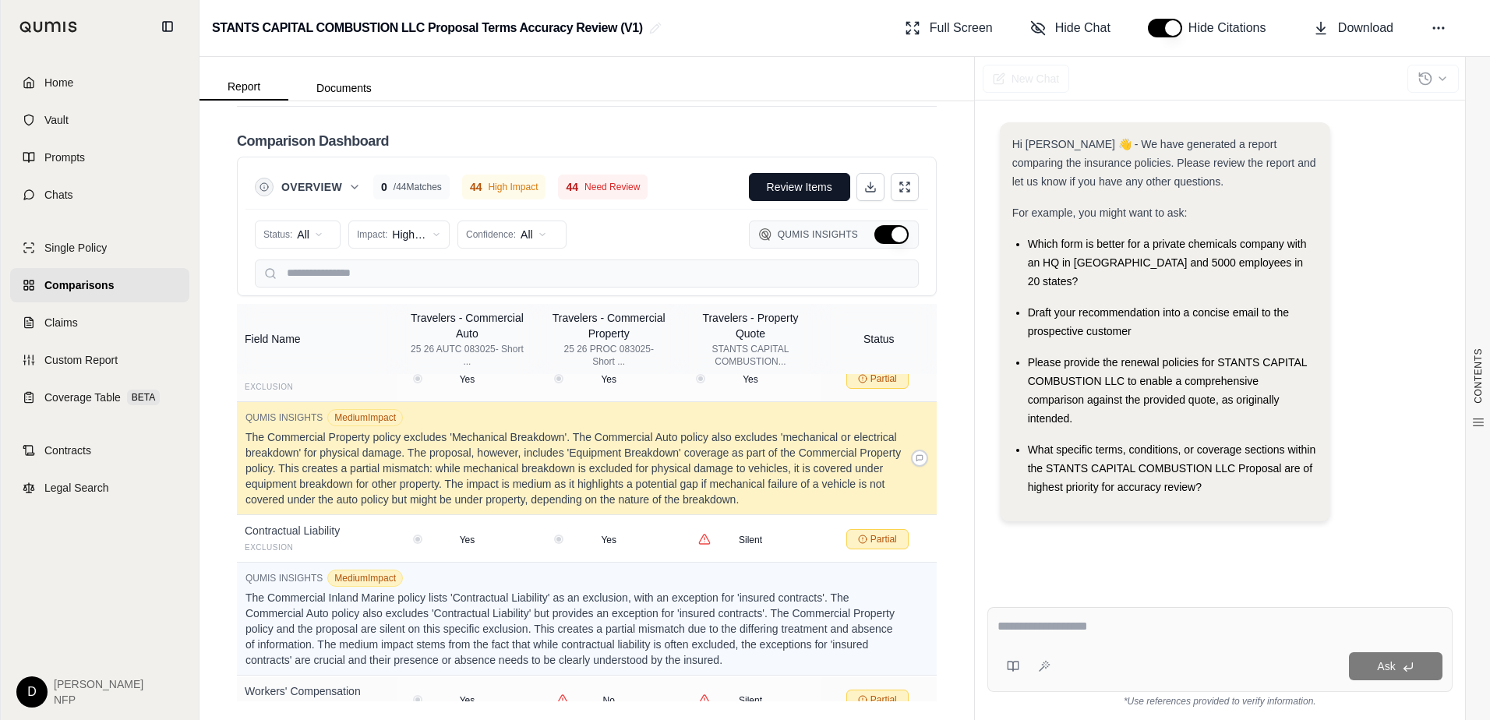
scroll to position [5848, 0]
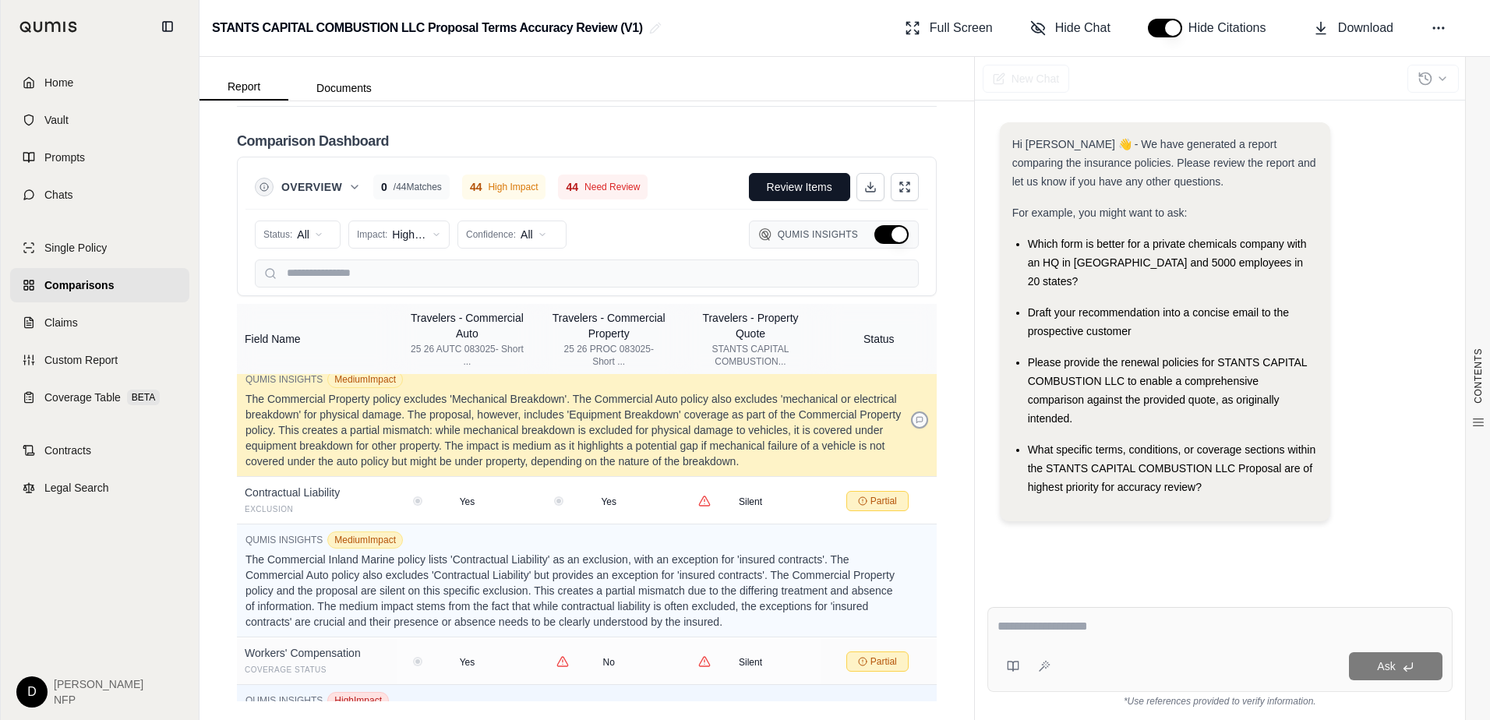
click at [915, 424] on icon at bounding box center [919, 420] width 8 height 8
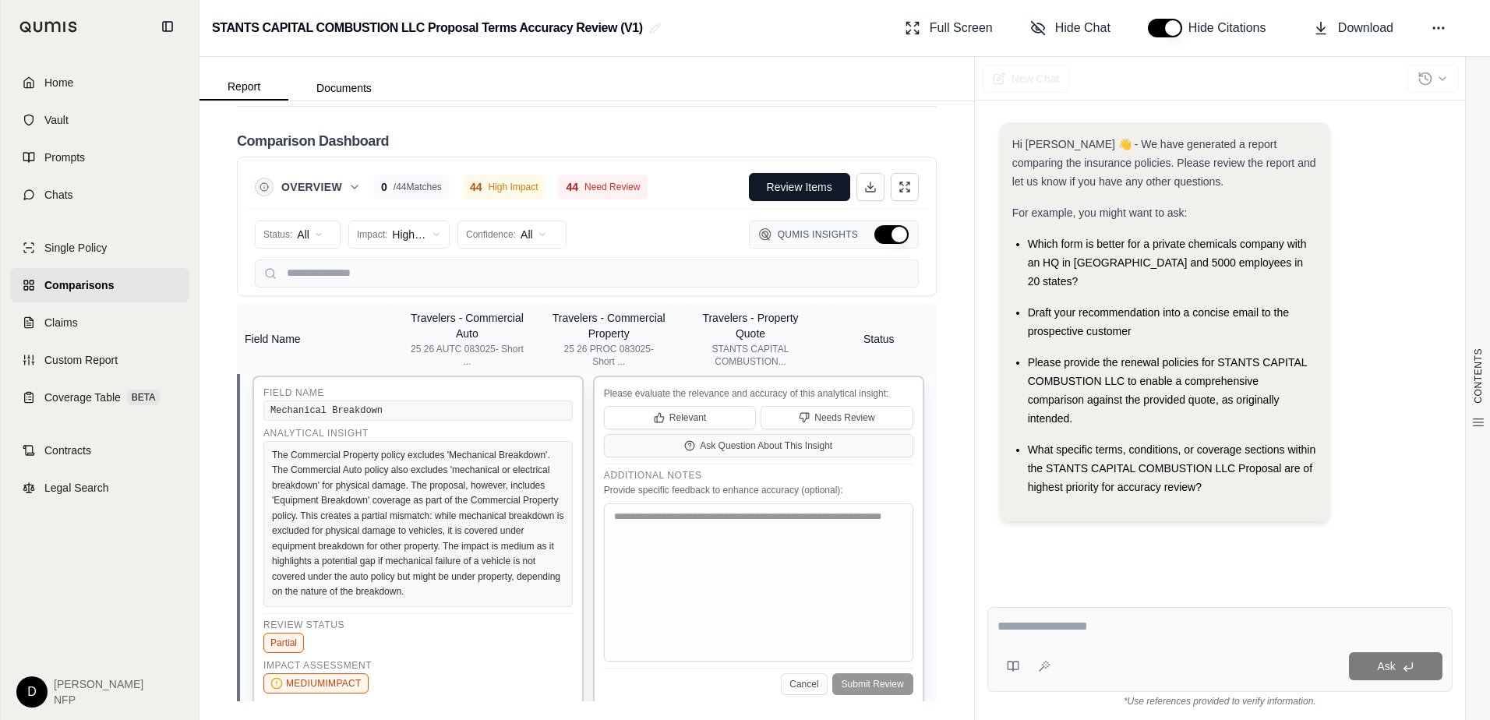
scroll to position [5632, 0]
click at [675, 612] on textarea at bounding box center [758, 582] width 309 height 158
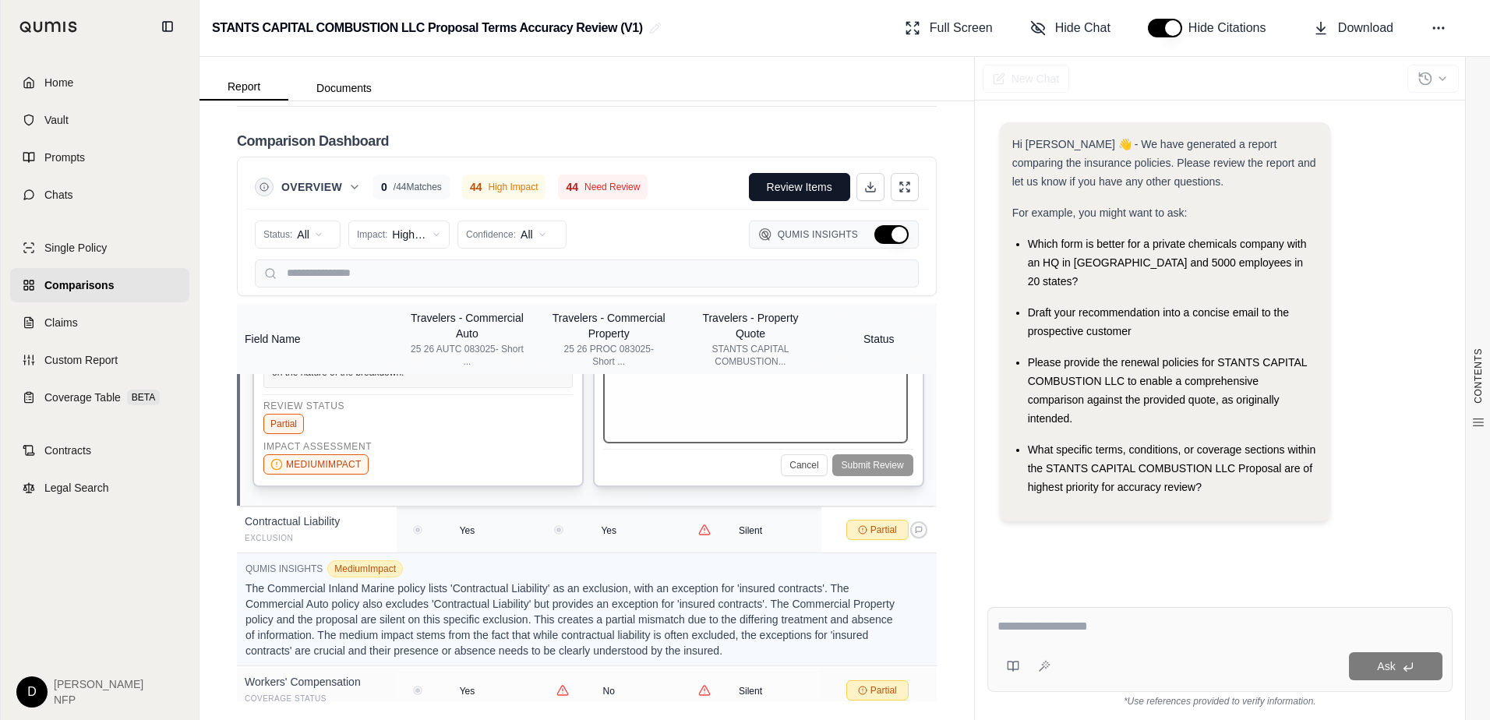
scroll to position [5865, 0]
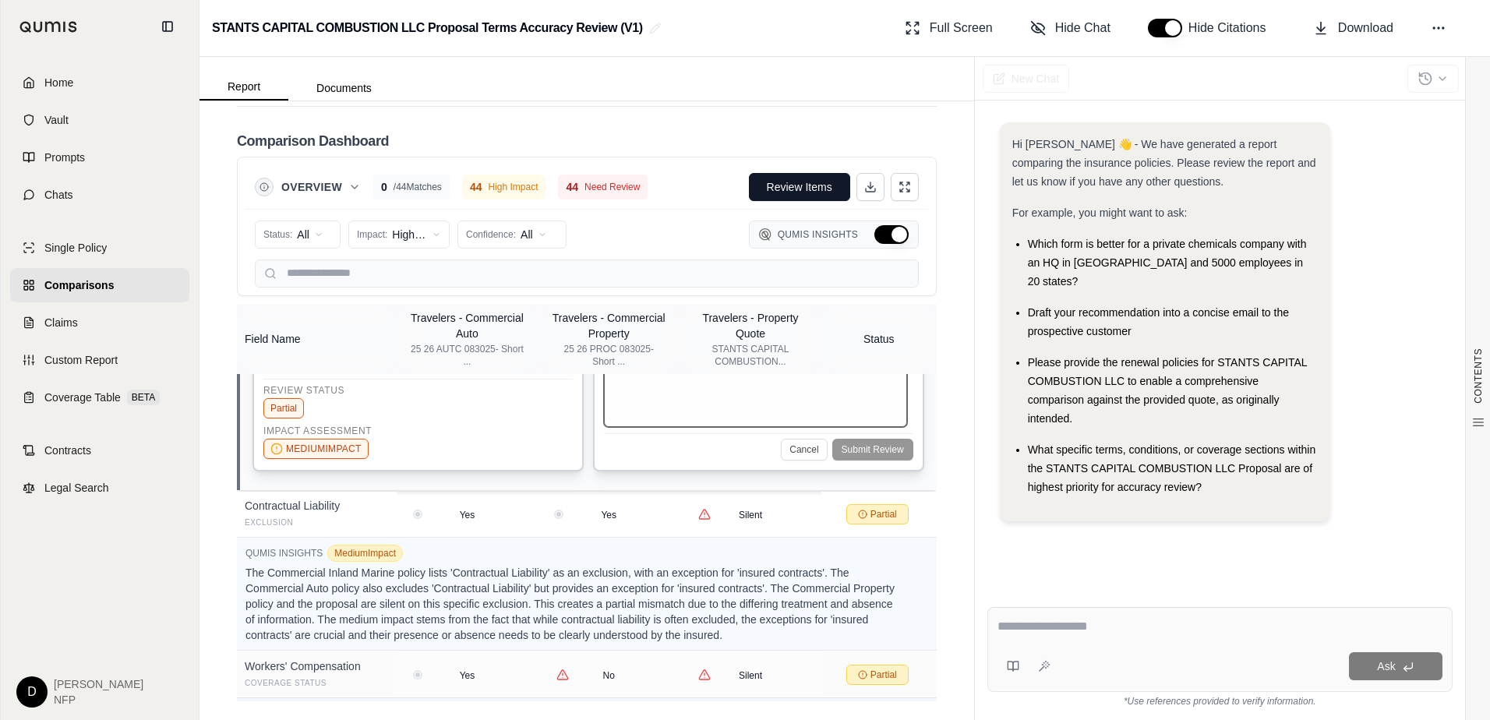
type textarea "**********"
click at [849, 460] on div "Cancel Submit Review" at bounding box center [758, 446] width 309 height 27
click at [652, 427] on textarea "**********" at bounding box center [755, 348] width 303 height 158
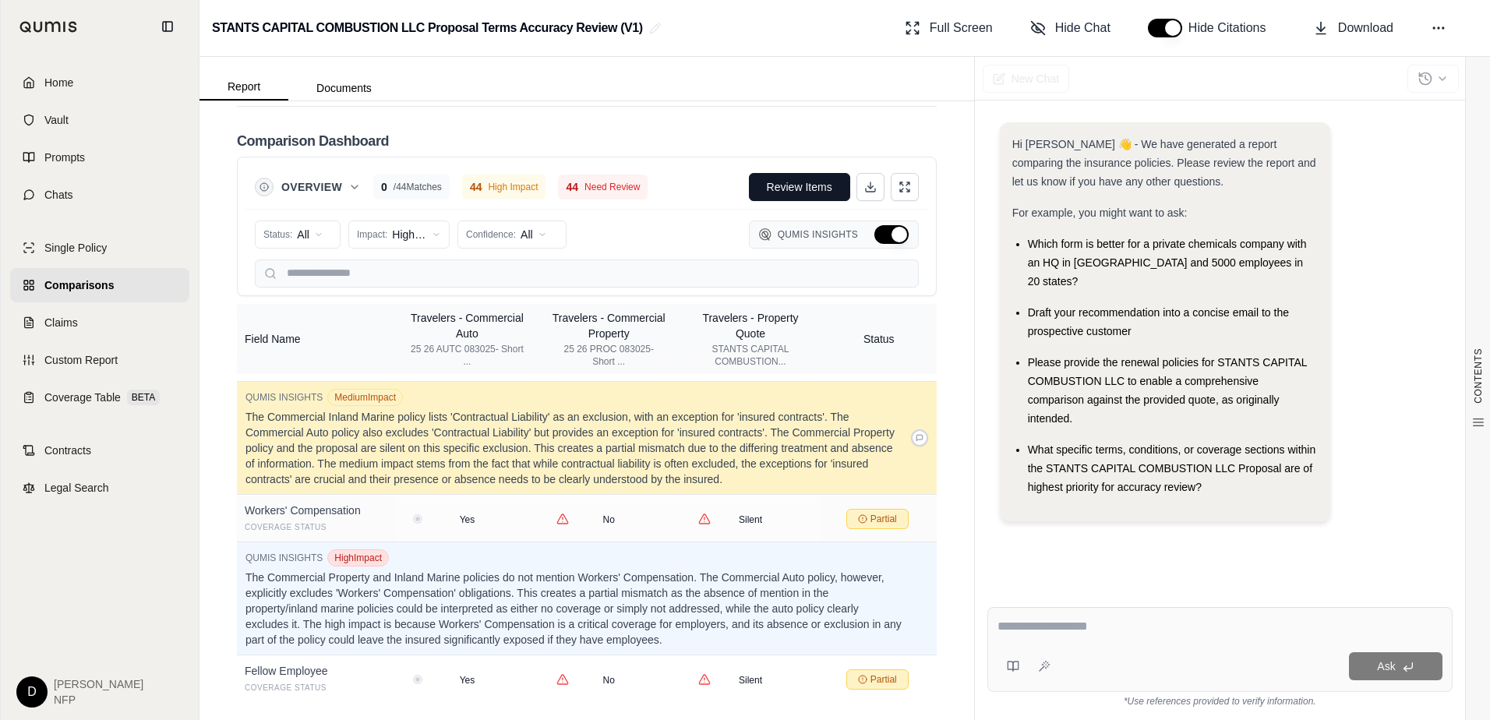
scroll to position [6099, 0]
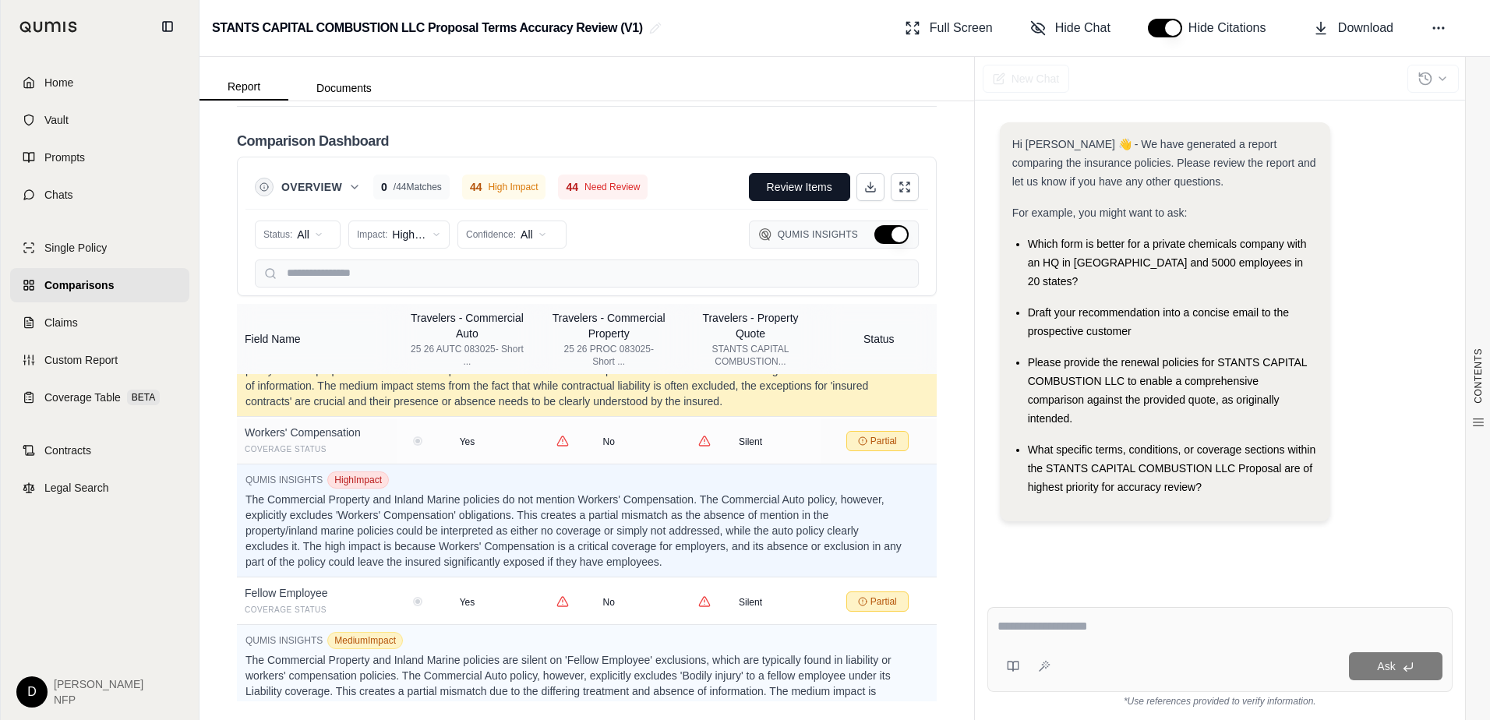
click at [916, 363] on icon at bounding box center [919, 360] width 6 height 6
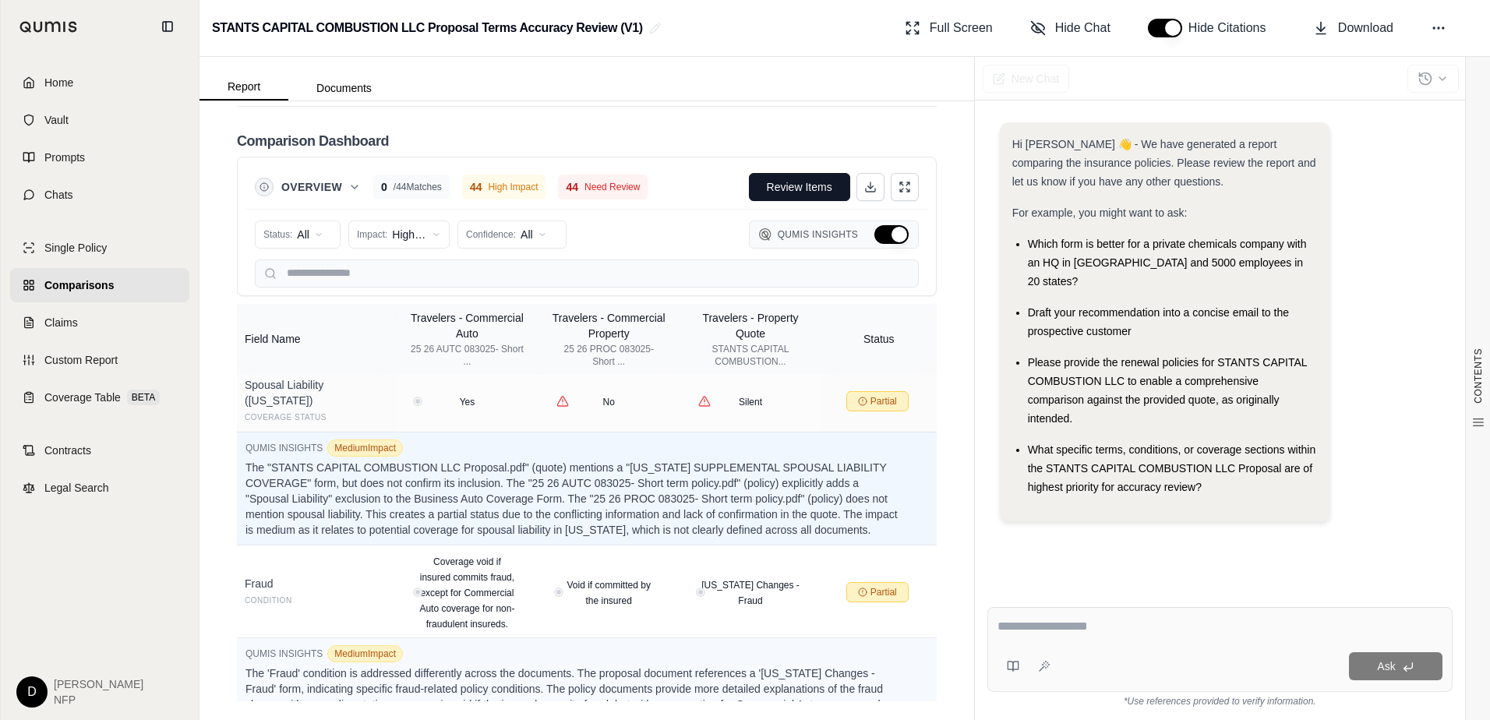
scroll to position [7021, 0]
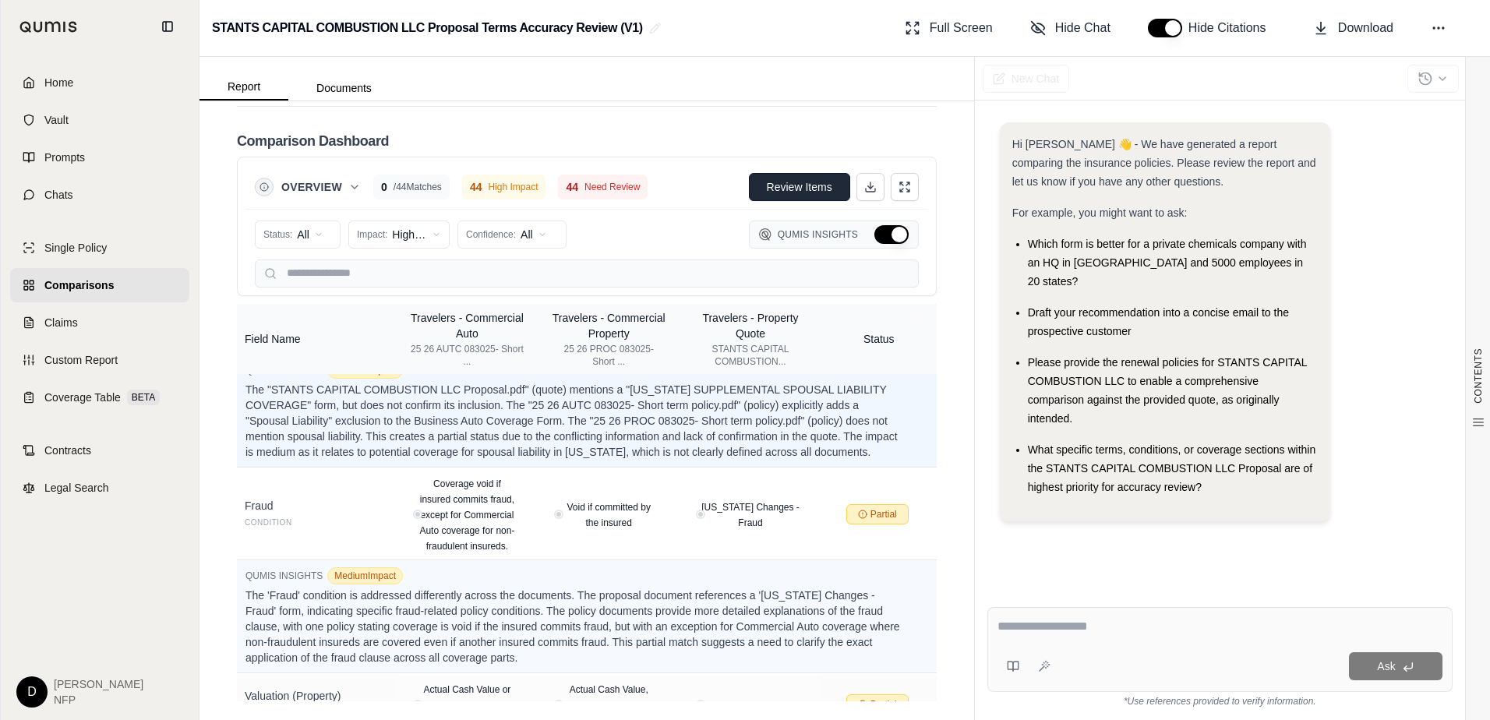
click at [782, 190] on span "Review Items" at bounding box center [799, 187] width 65 height 16
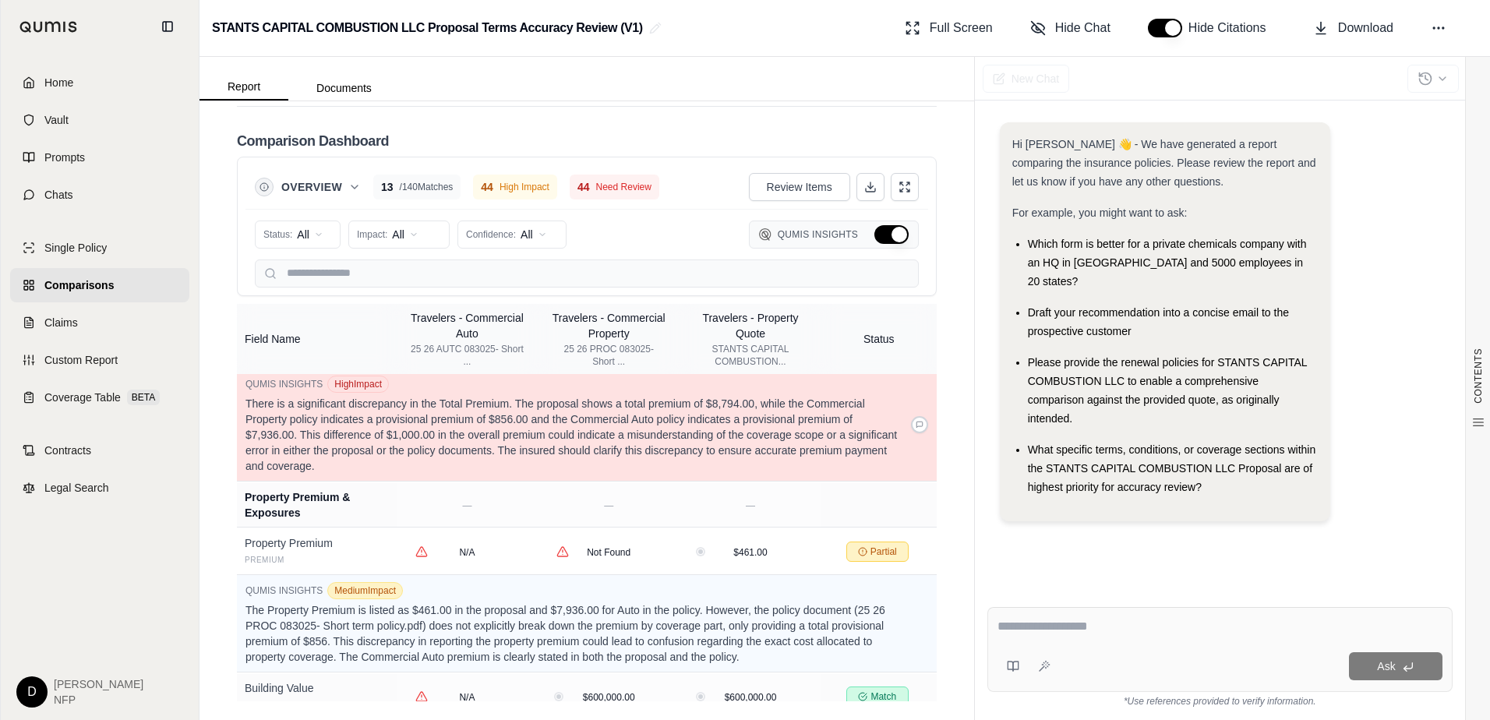
scroll to position [5211, 0]
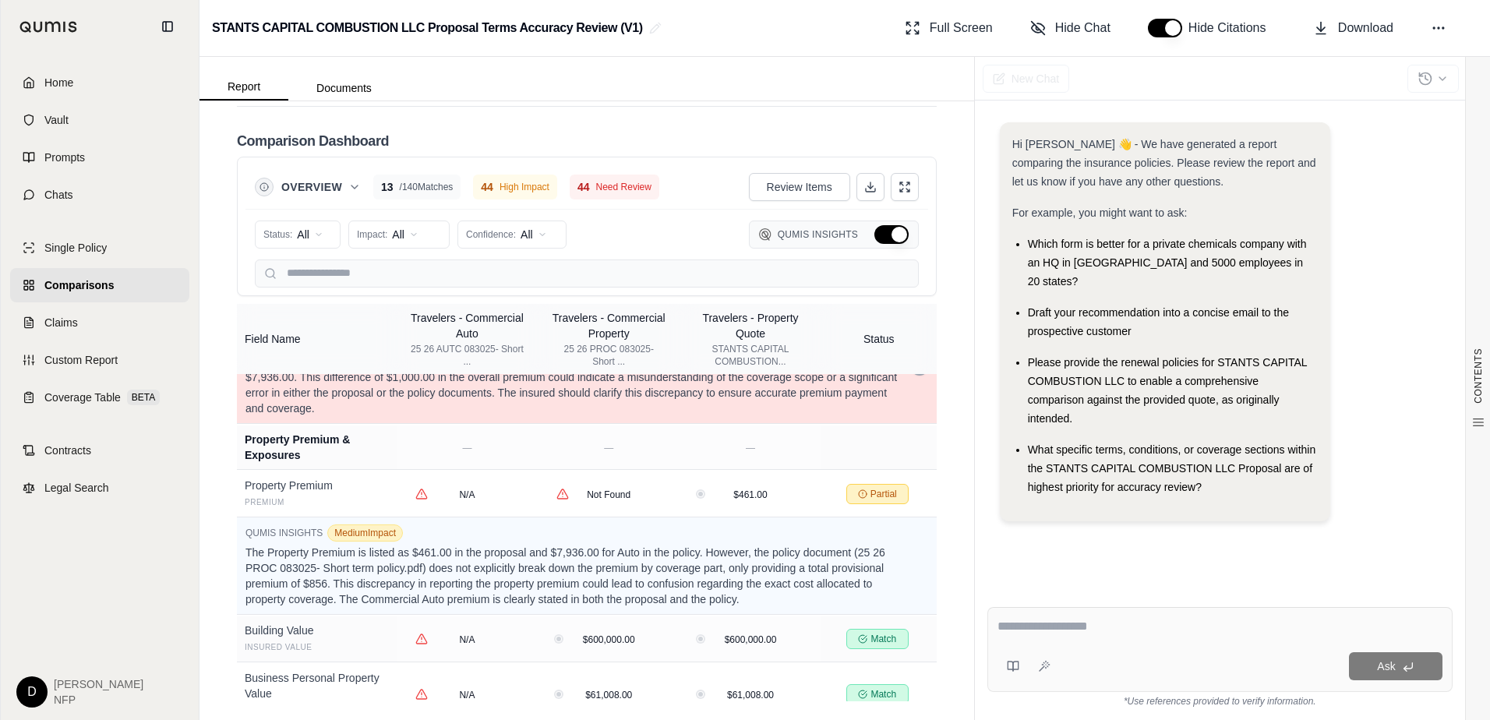
click at [916, 370] on icon at bounding box center [919, 367] width 6 height 6
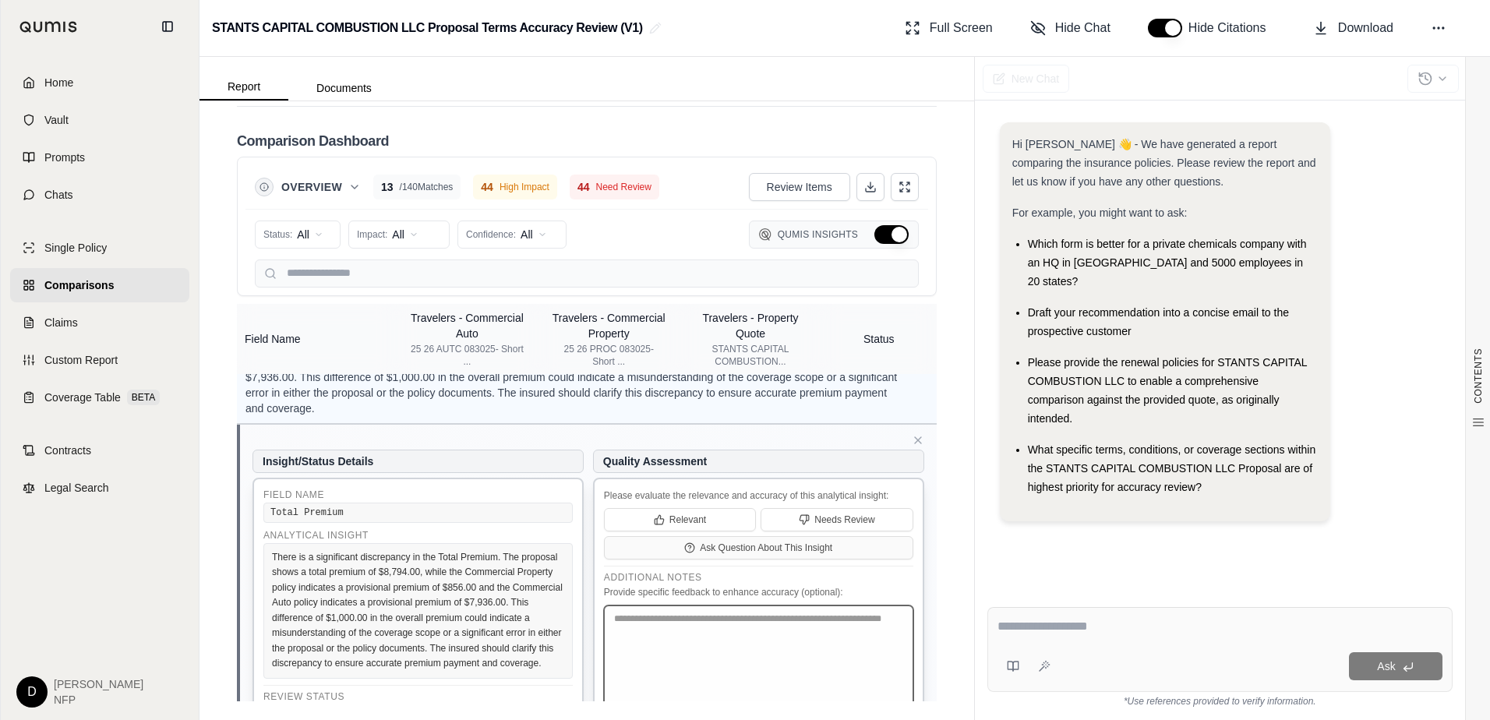
click at [669, 696] on textarea at bounding box center [758, 669] width 309 height 128
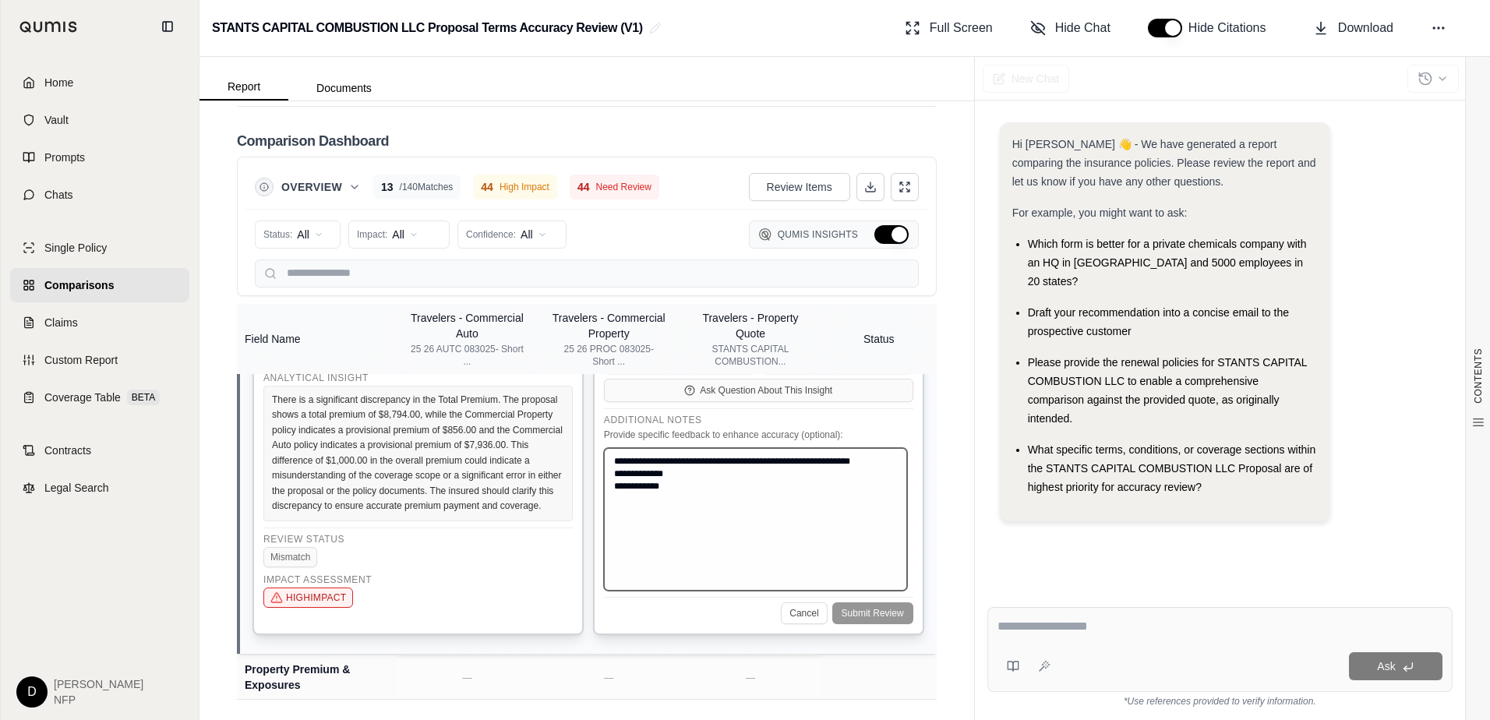
scroll to position [5388, 0]
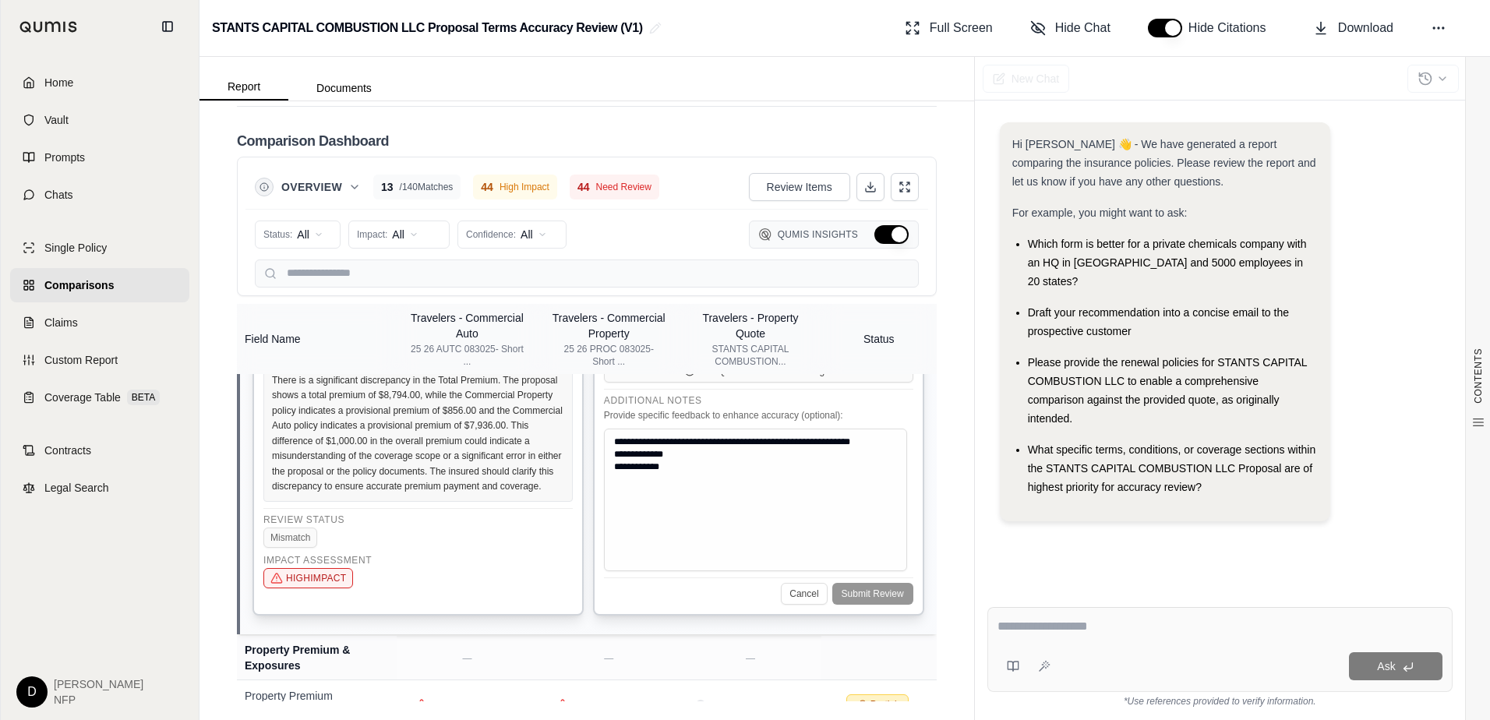
click at [887, 605] on div "Cancel Submit Review" at bounding box center [758, 590] width 309 height 27
click at [788, 566] on textarea "**********" at bounding box center [755, 500] width 303 height 143
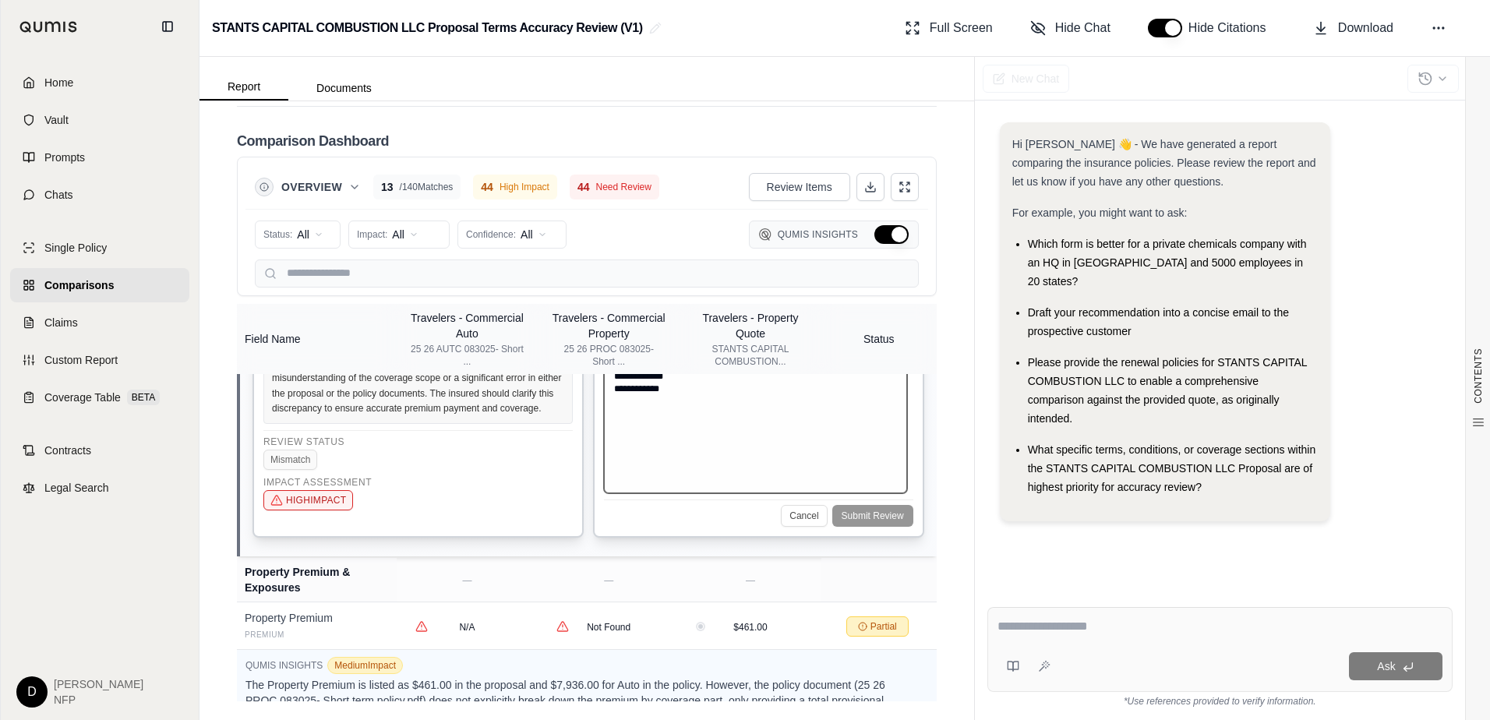
click at [640, 461] on textarea "**********" at bounding box center [755, 422] width 303 height 143
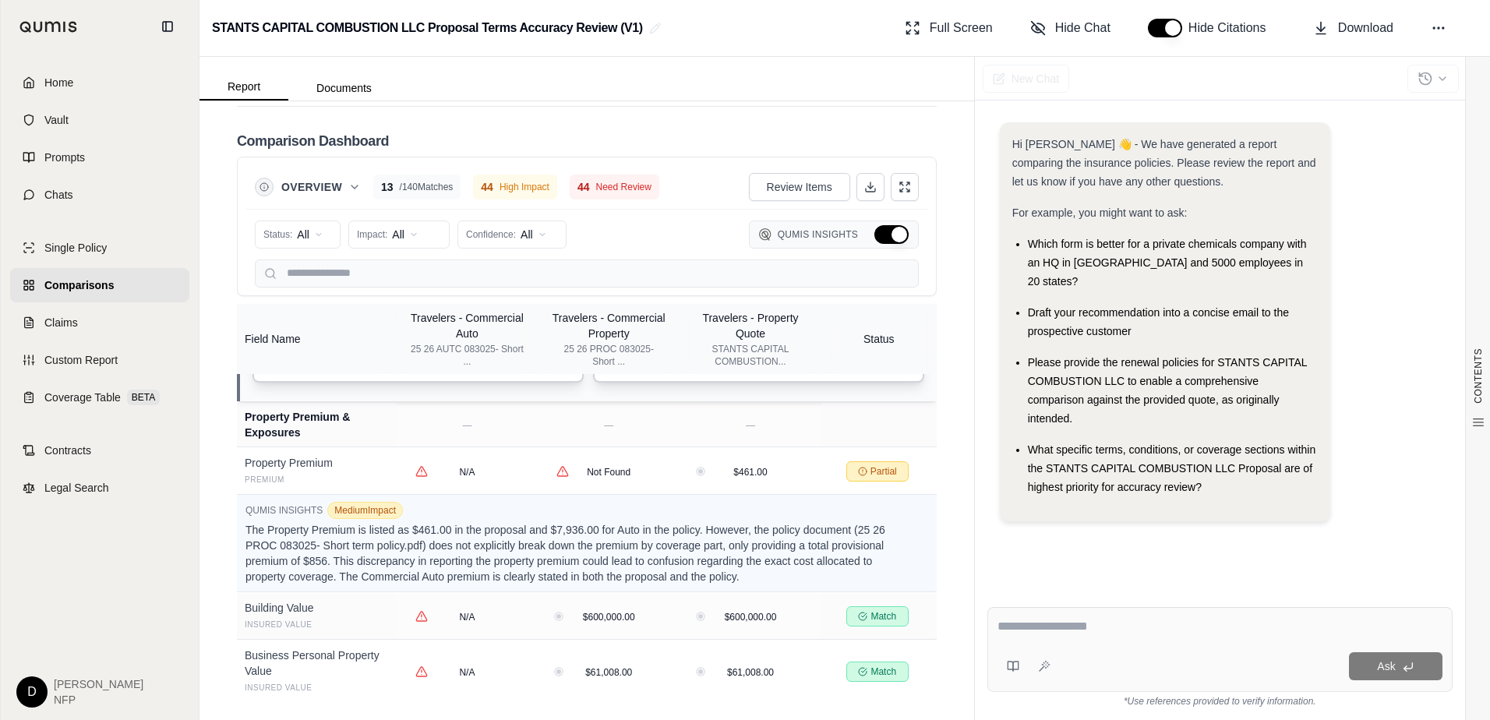
scroll to position [5699, 0]
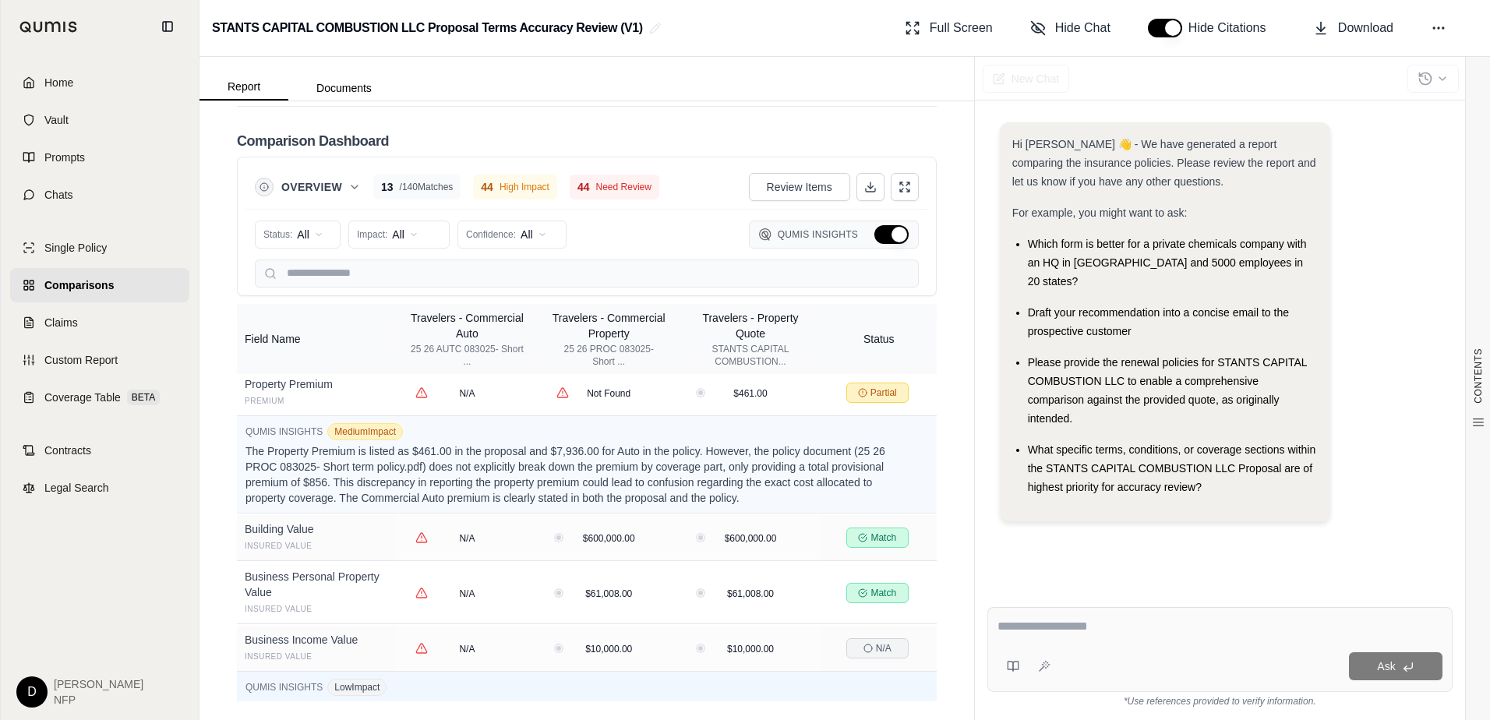
type textarea "**********"
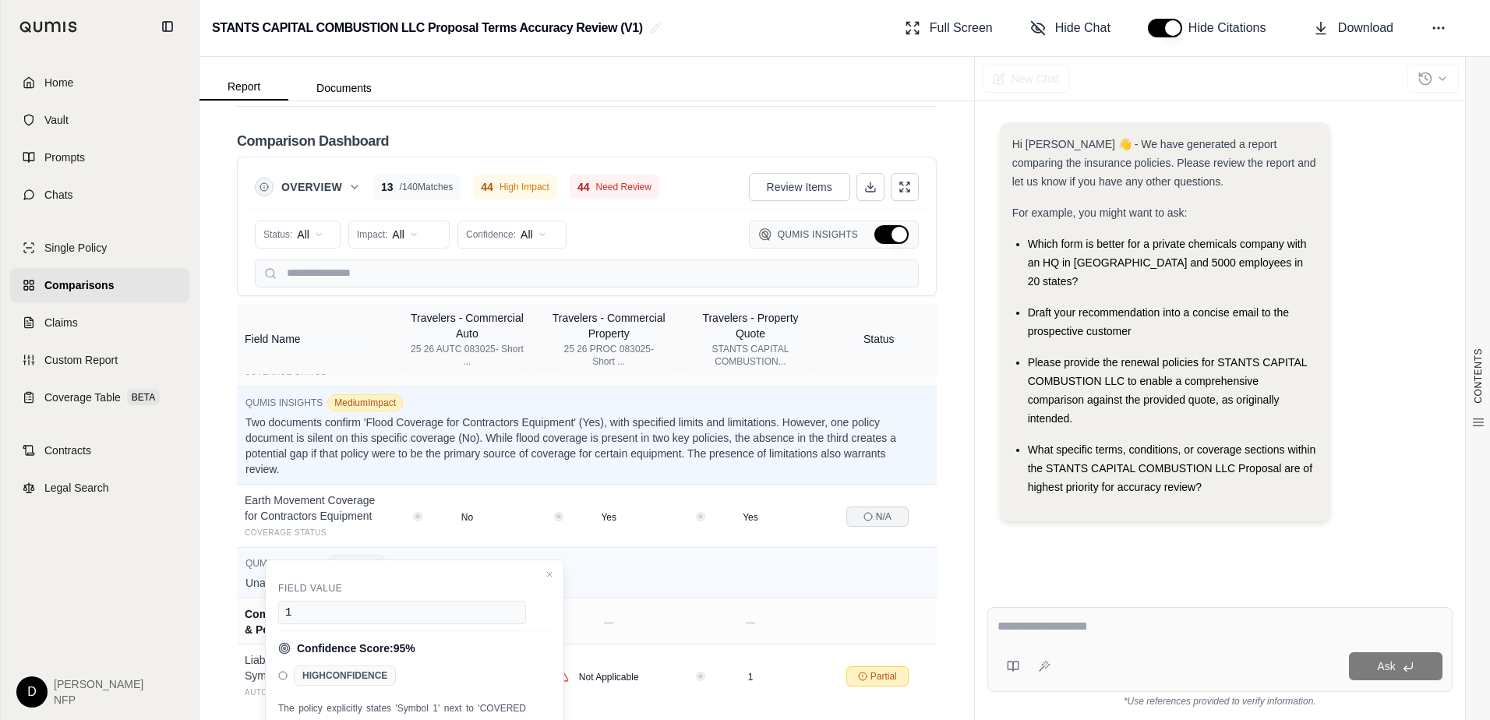
scroll to position [9165, 0]
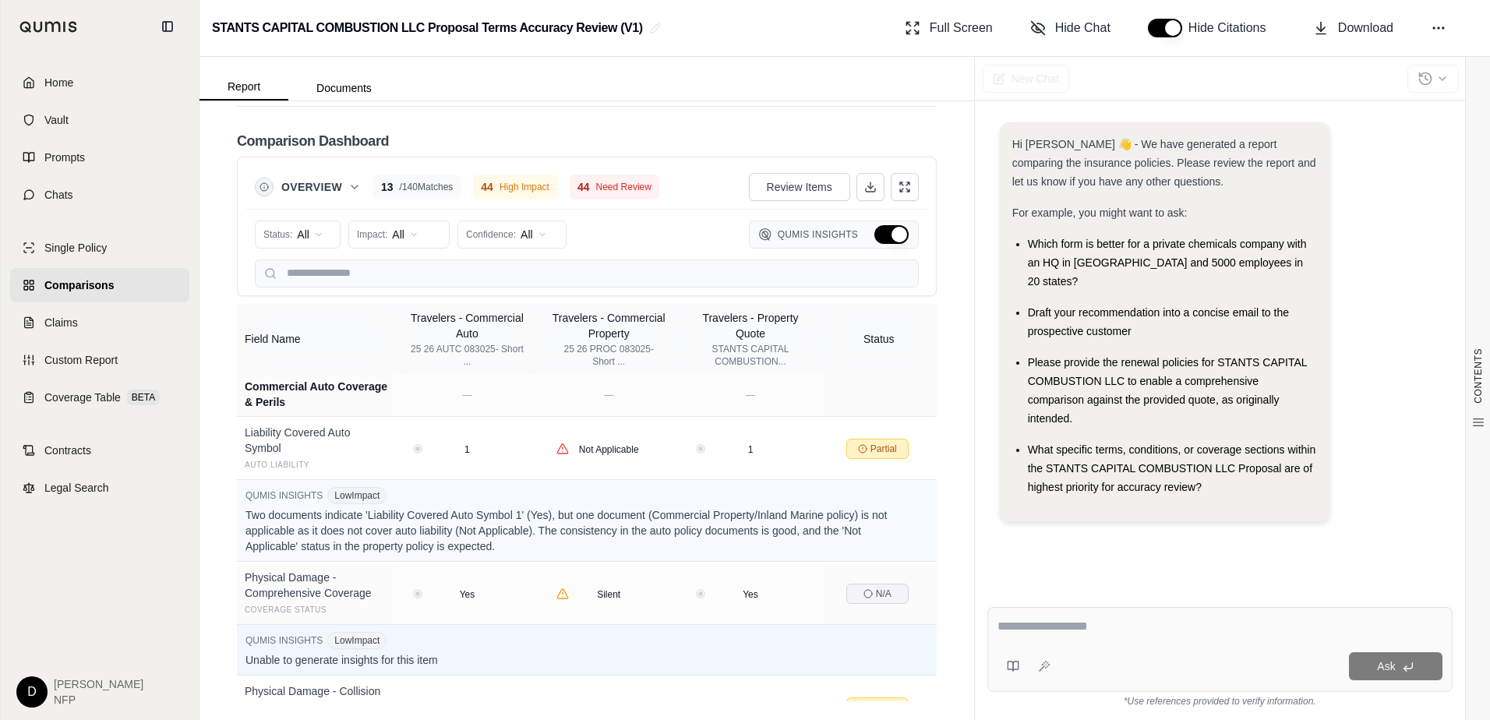
click at [118, 290] on link "Comparisons" at bounding box center [99, 285] width 179 height 34
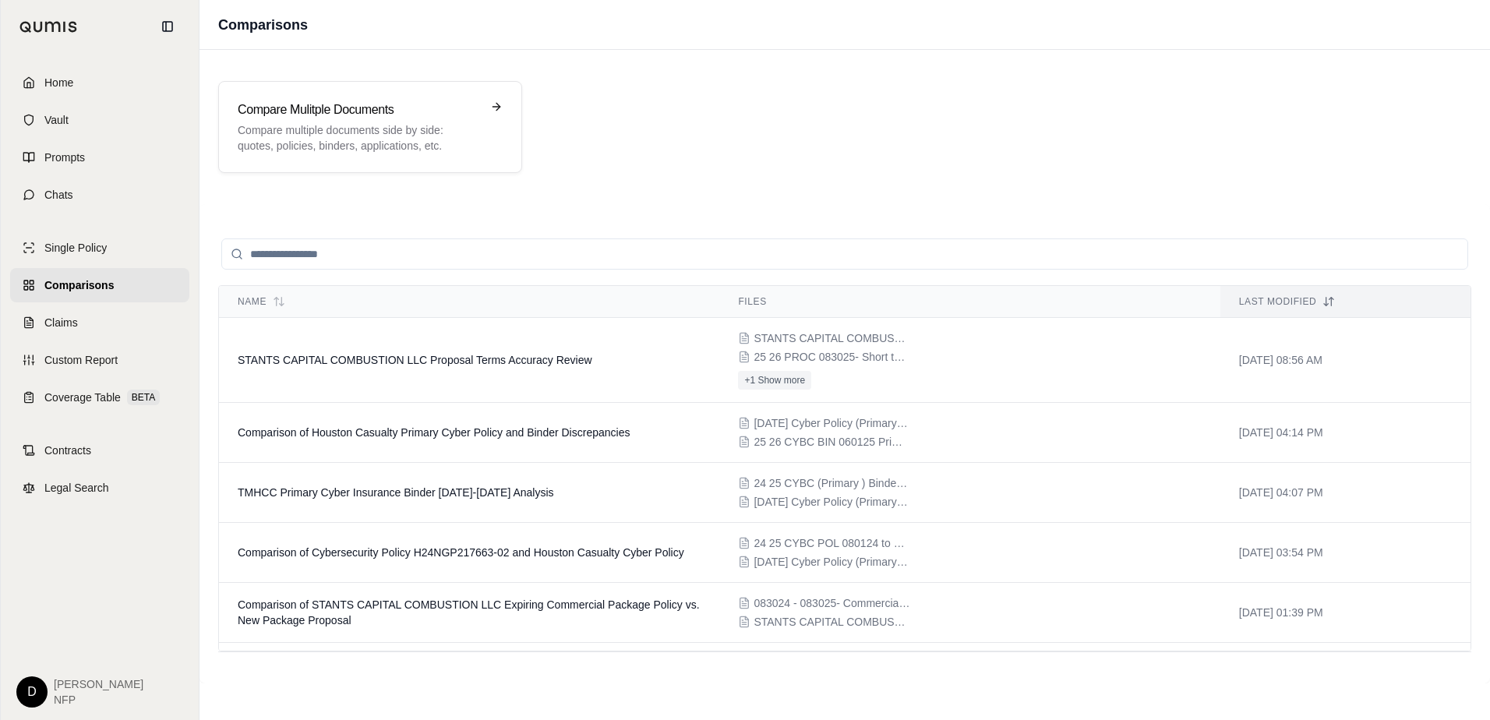
click at [424, 245] on input "search" at bounding box center [844, 253] width 1247 height 31
click at [431, 122] on p "Compare multiple documents side by side: quotes, policies, binders, application…" at bounding box center [359, 137] width 243 height 31
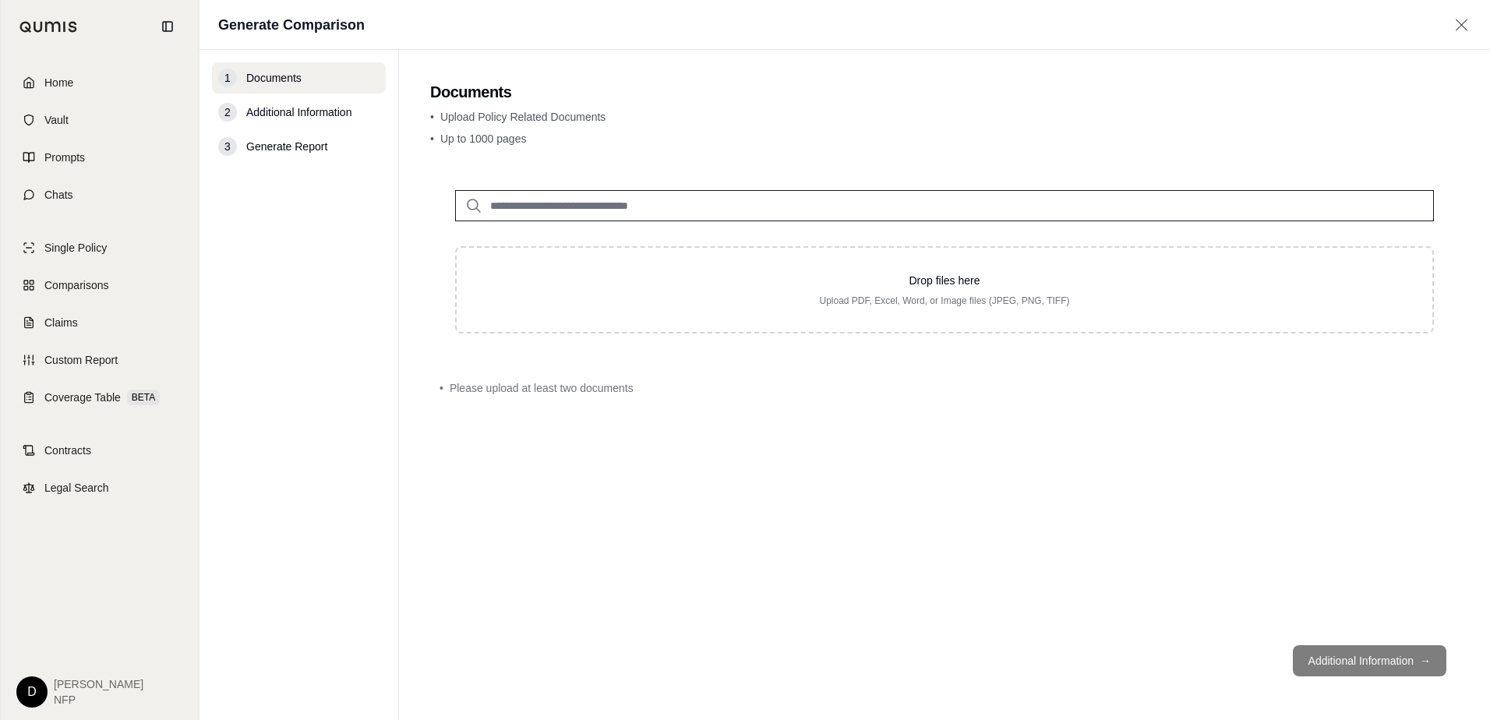
click at [520, 207] on input "search" at bounding box center [944, 205] width 979 height 31
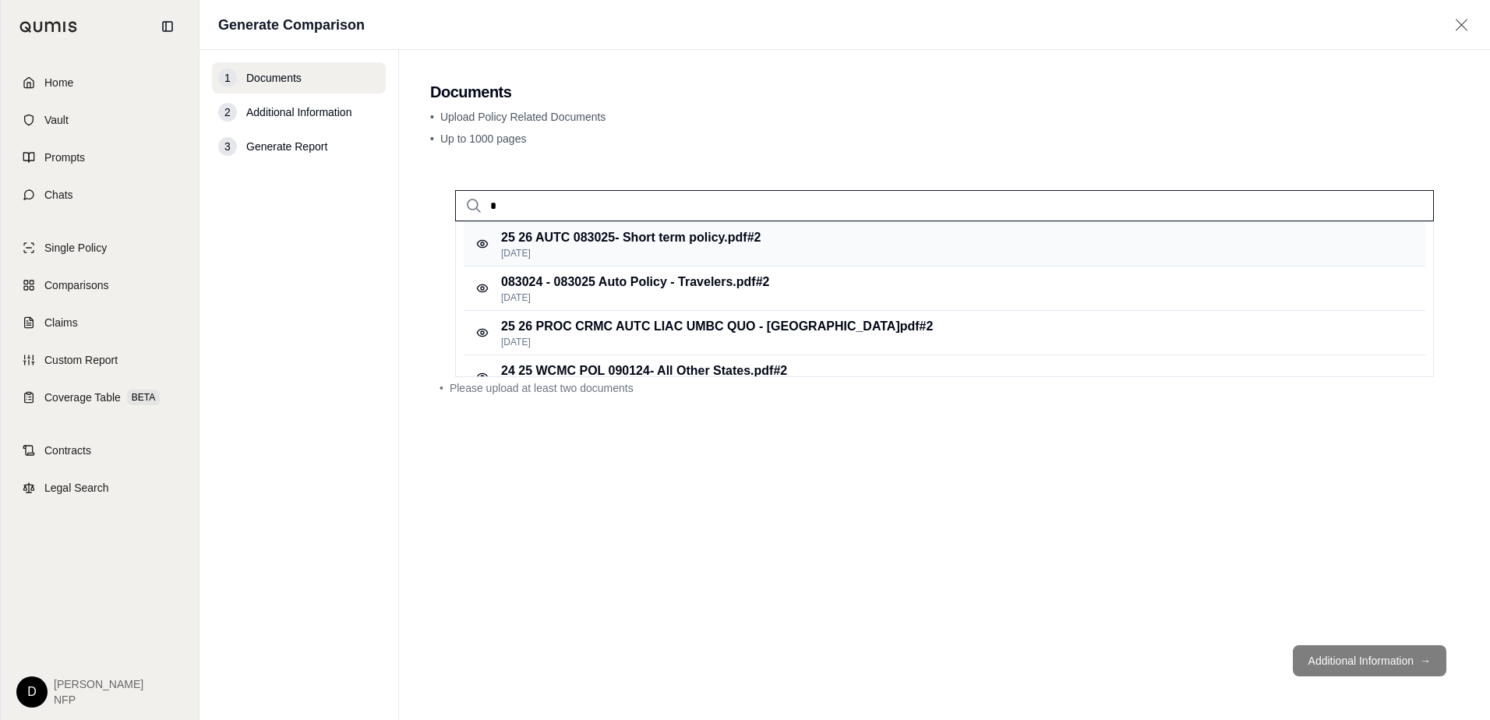
type input "*"
click at [622, 238] on p "25 26 AUTC 083025- Short term policy.pdf #2" at bounding box center [630, 237] width 259 height 19
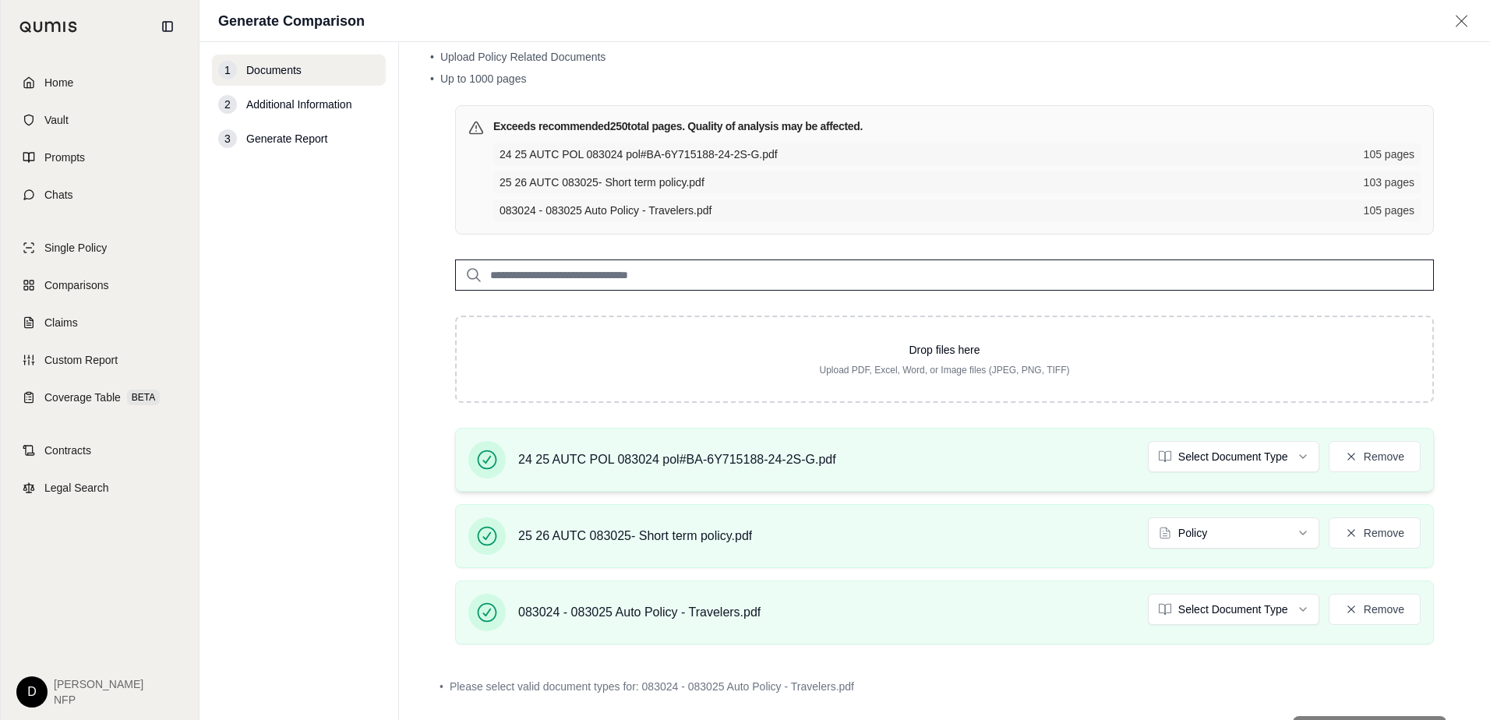
scroll to position [78, 0]
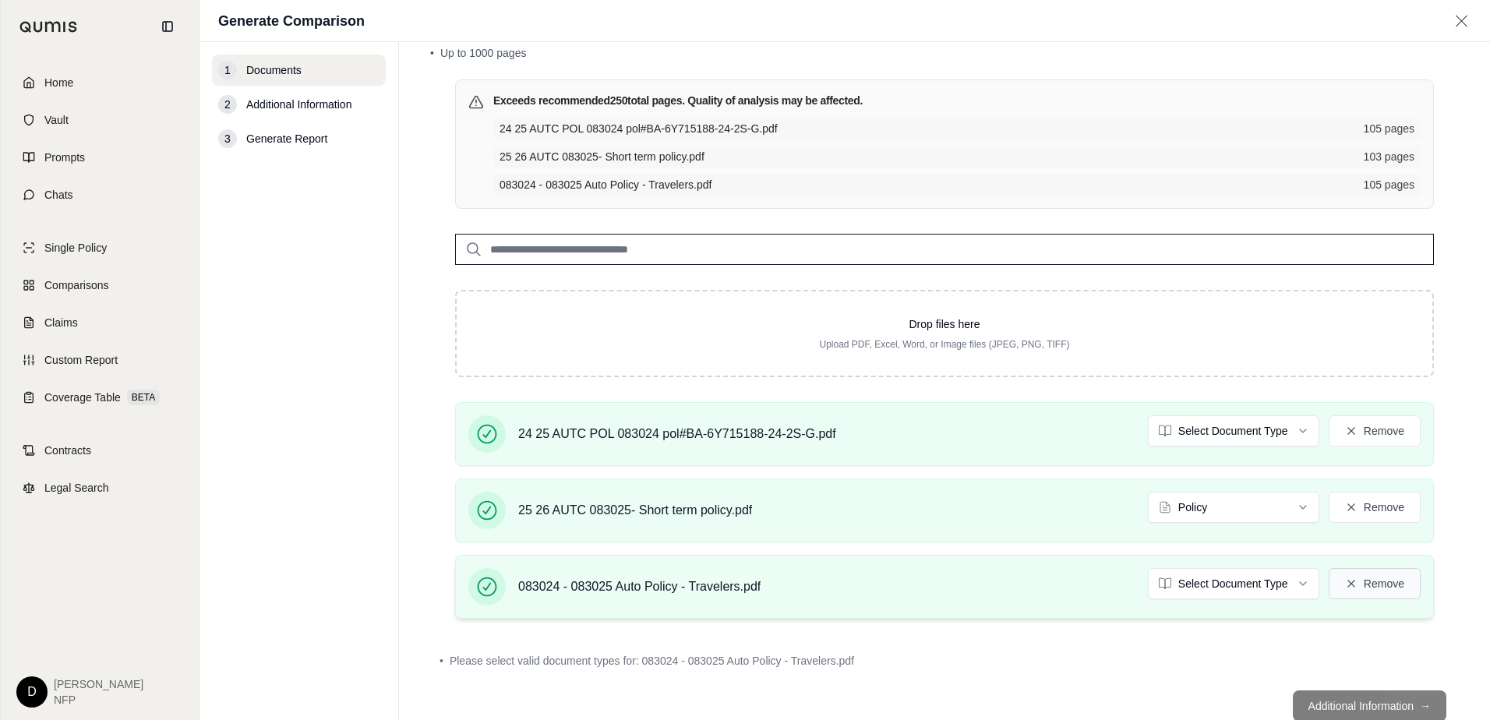
click at [1356, 586] on button "Remove" at bounding box center [1374, 583] width 92 height 31
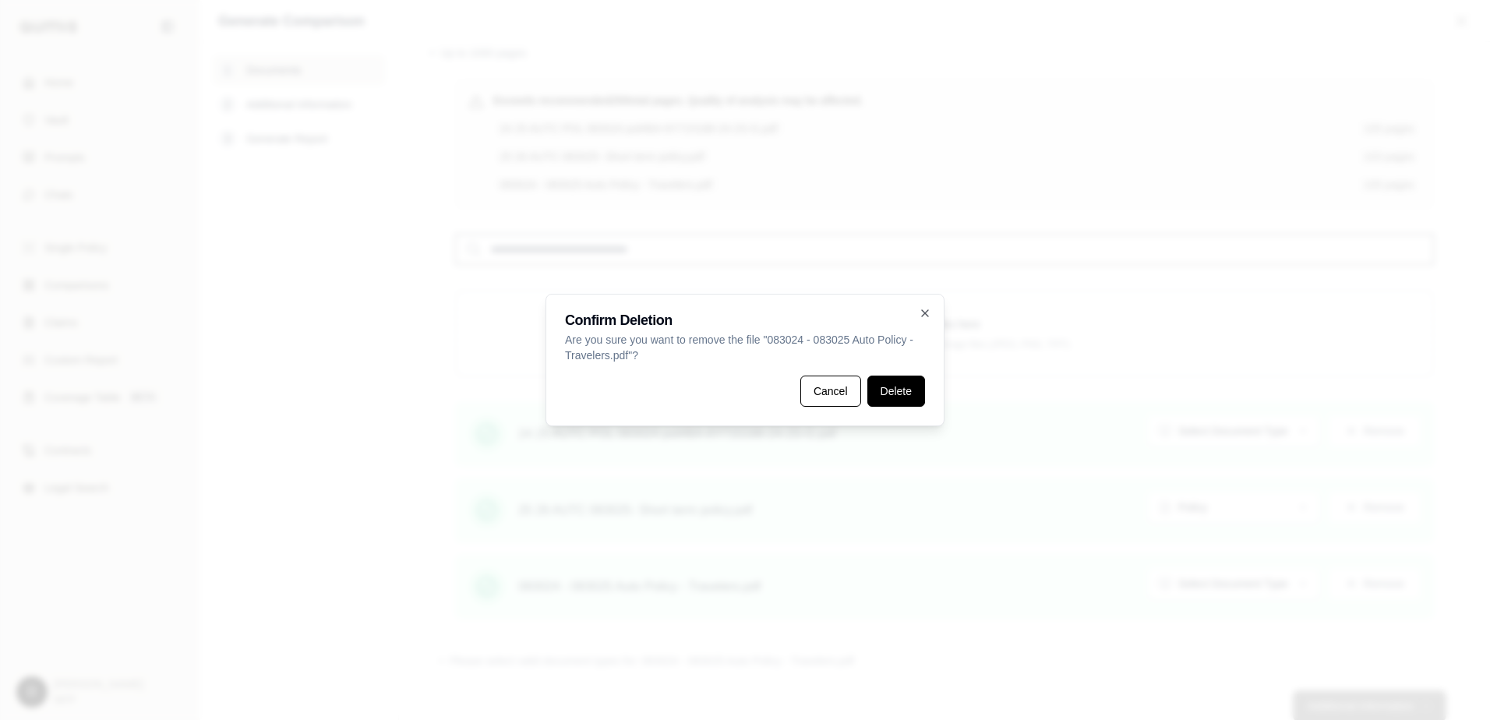
click at [904, 394] on button "Delete" at bounding box center [896, 391] width 58 height 31
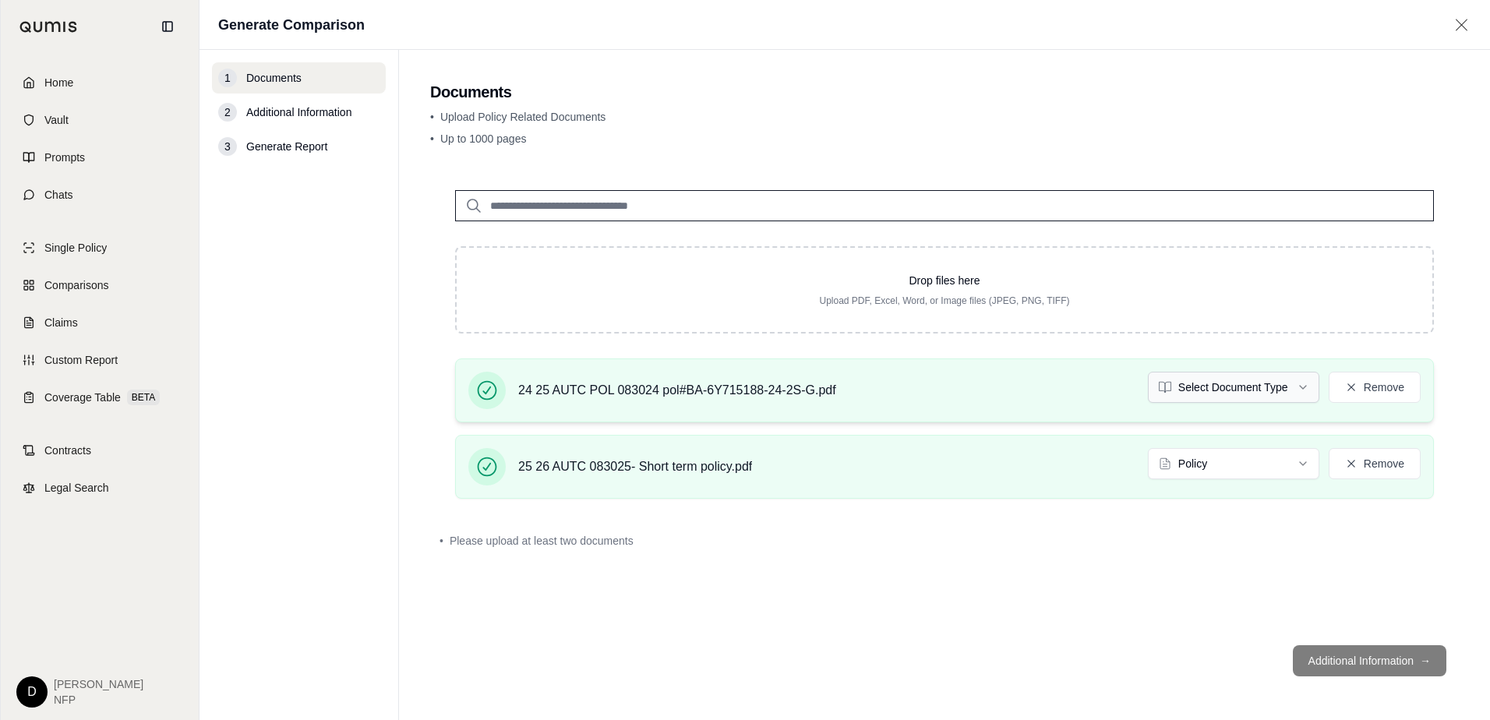
click at [1308, 386] on html "Home Vault Prompts Chats Single Policy Comparisons Claims Custom Report Coverag…" at bounding box center [745, 360] width 1490 height 720
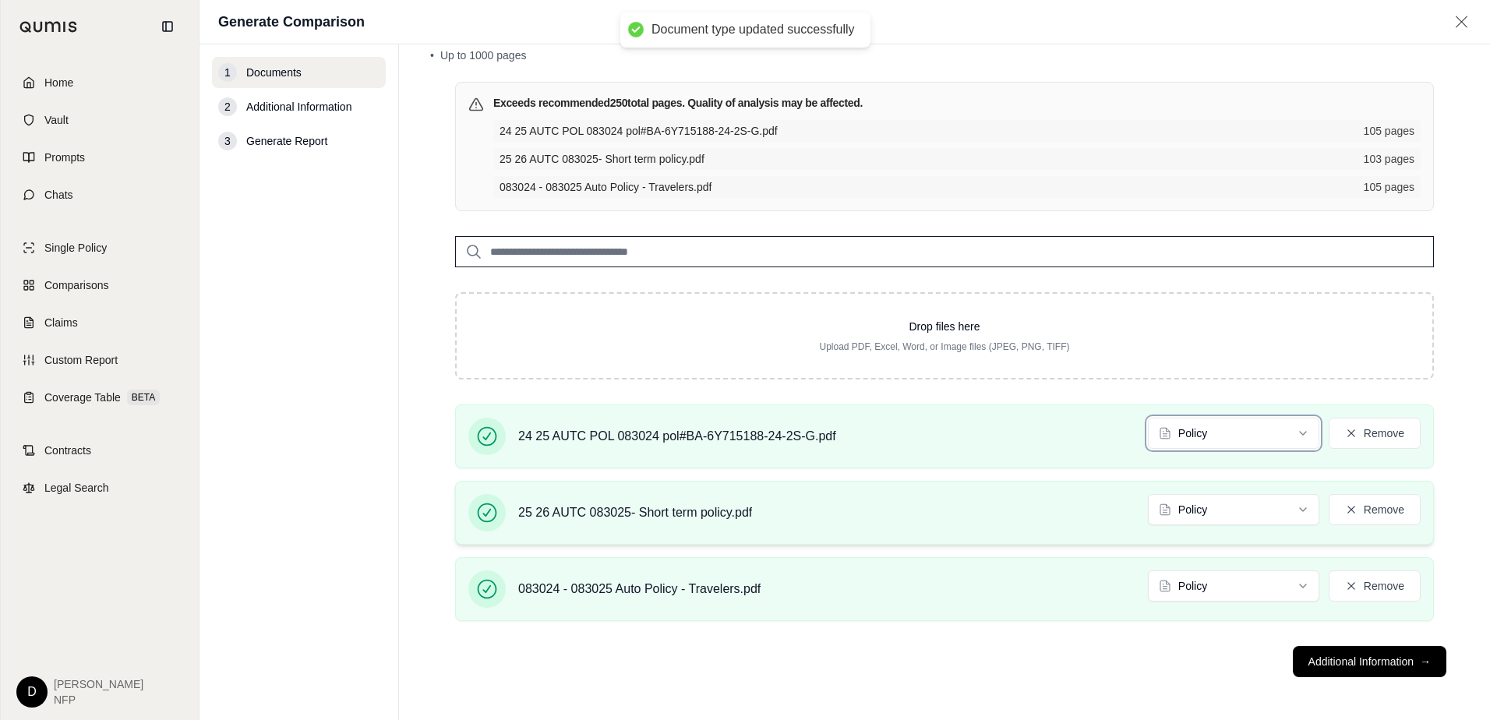
scroll to position [79, 0]
click at [1346, 428] on button "Remove" at bounding box center [1374, 432] width 92 height 31
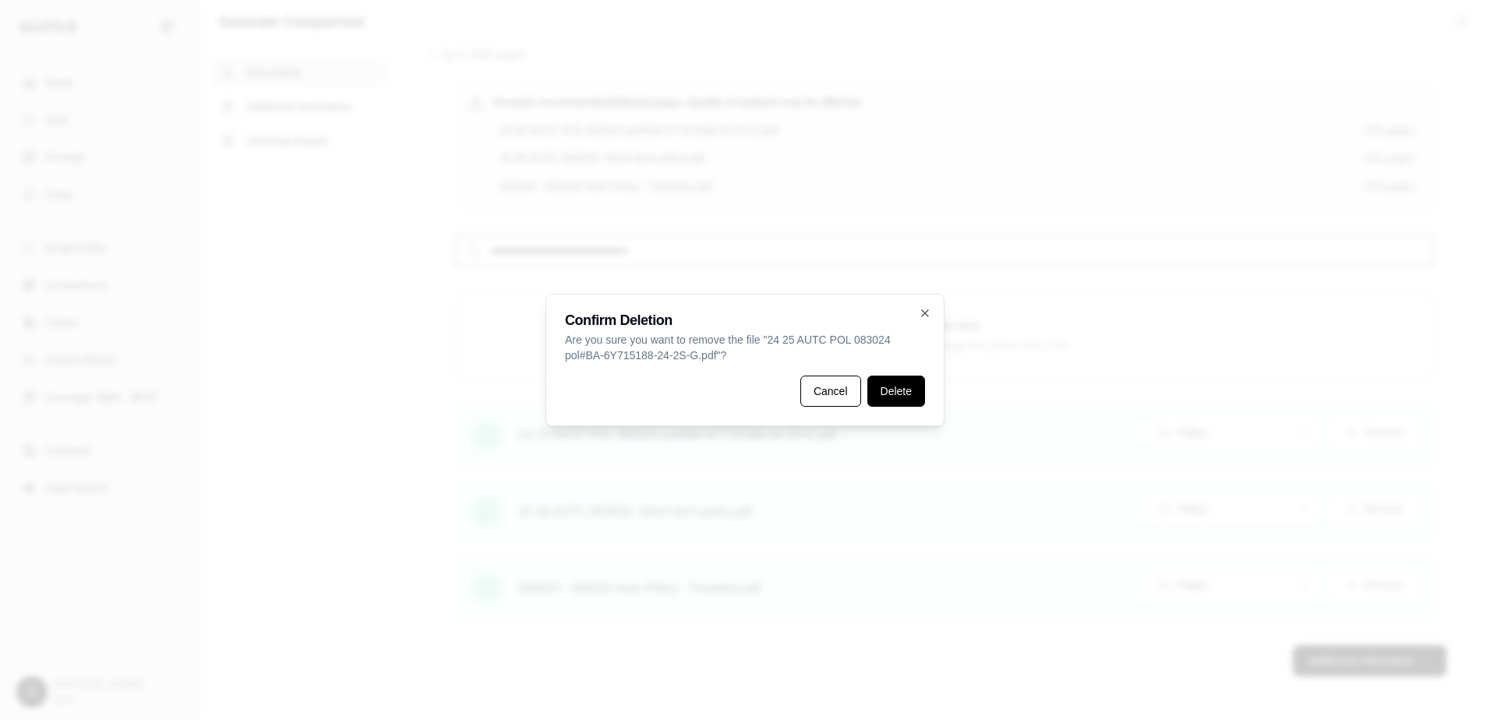
click at [895, 391] on button "Delete" at bounding box center [896, 391] width 58 height 31
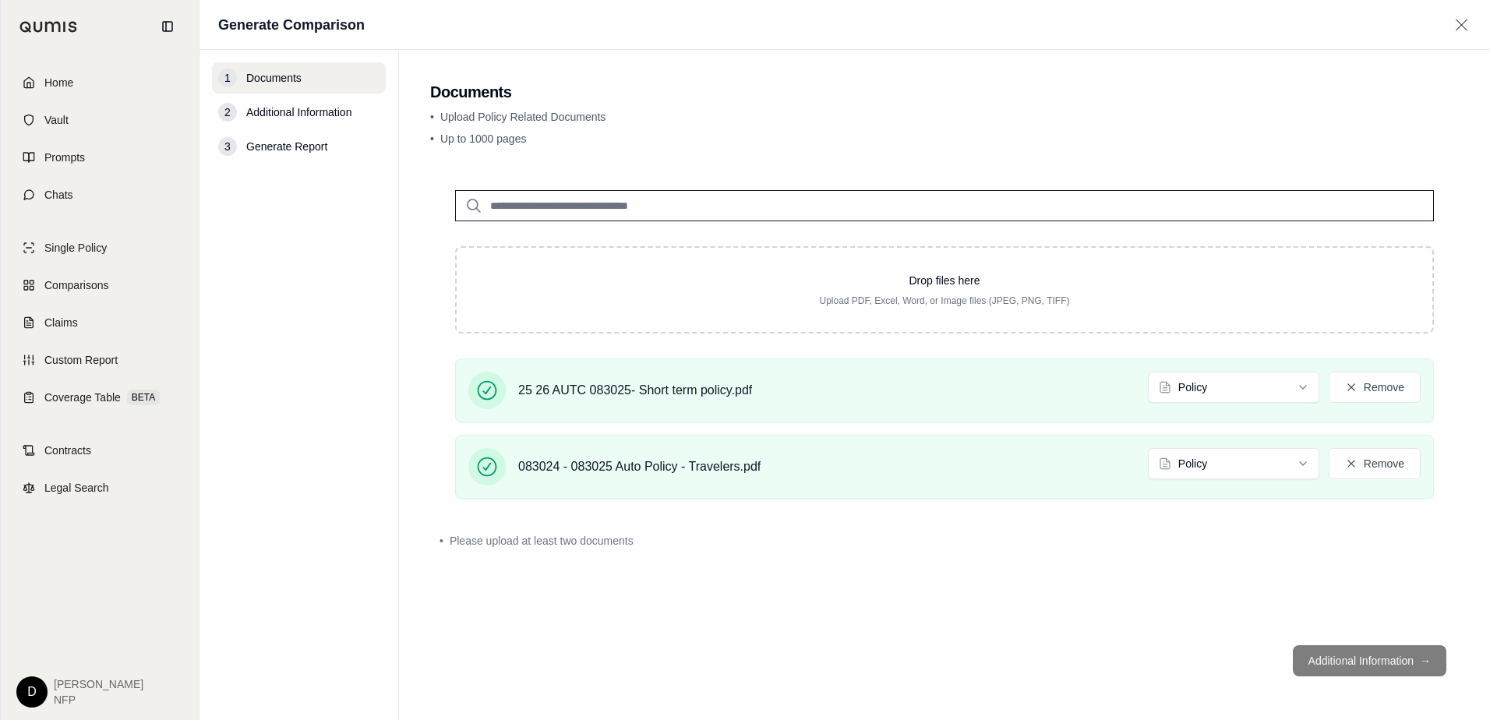
click at [1358, 664] on footer "Additional Information →" at bounding box center [944, 661] width 1028 height 56
click at [1272, 566] on div "Drop files here Upload PDF, Excel, Word, or Image files (JPEG, PNG, TIFF) 25 26…" at bounding box center [944, 398] width 1028 height 467
click at [941, 589] on div "Drop files here Upload PDF, Excel, Word, or Image files (JPEG, PNG, TIFF) 25 26…" at bounding box center [944, 398] width 1028 height 467
click at [1357, 661] on footer "Additional Information →" at bounding box center [944, 661] width 1028 height 56
click at [937, 636] on footer "Additional Information →" at bounding box center [944, 661] width 1028 height 56
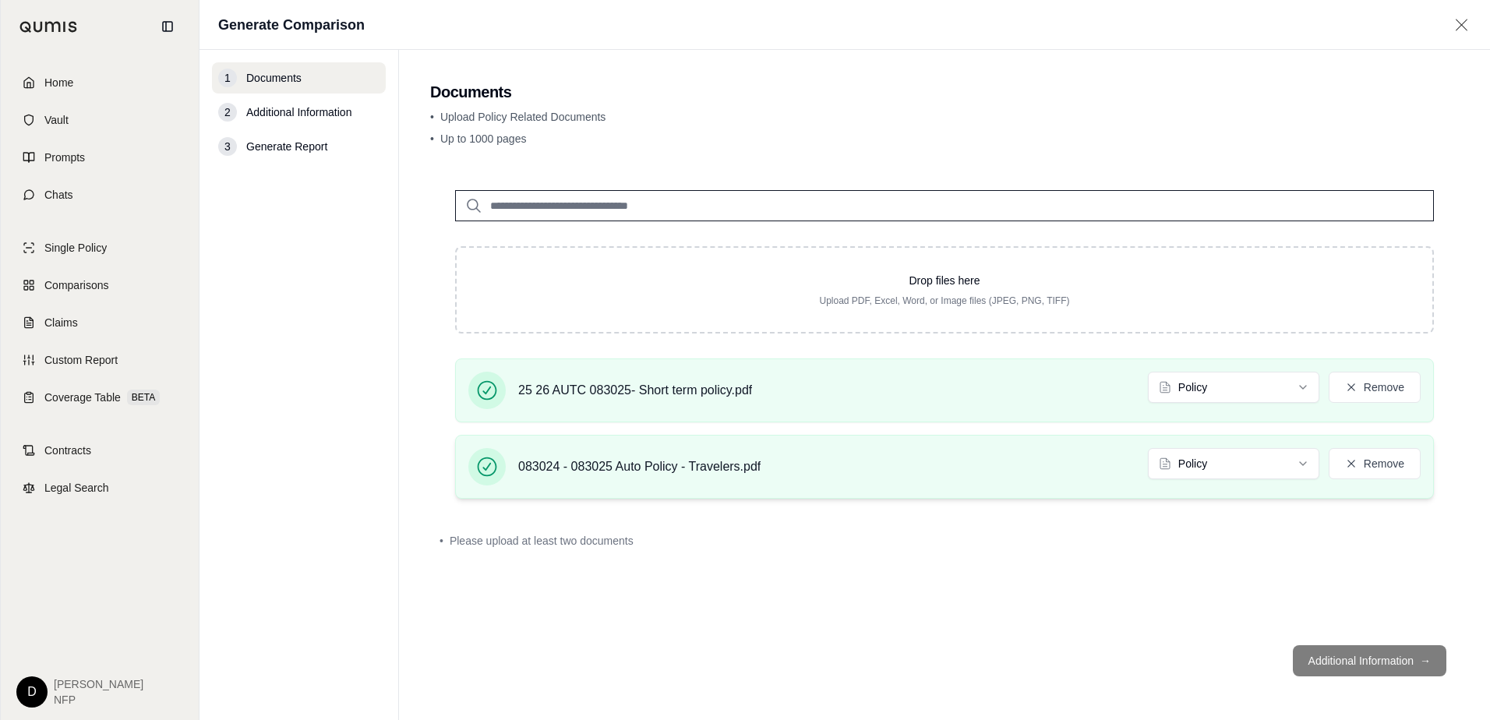
click at [785, 484] on div "083024 - 083025 Auto Policy - Travelers.pdf Policy Remove" at bounding box center [944, 466] width 952 height 37
click at [1030, 397] on div "25 26 AUTC 083025- Short term policy.pdf Policy Remove" at bounding box center [944, 390] width 952 height 37
click at [1312, 386] on html "Home Vault Prompts Chats Single Policy Comparisons Claims Custom Report Coverag…" at bounding box center [745, 360] width 1490 height 720
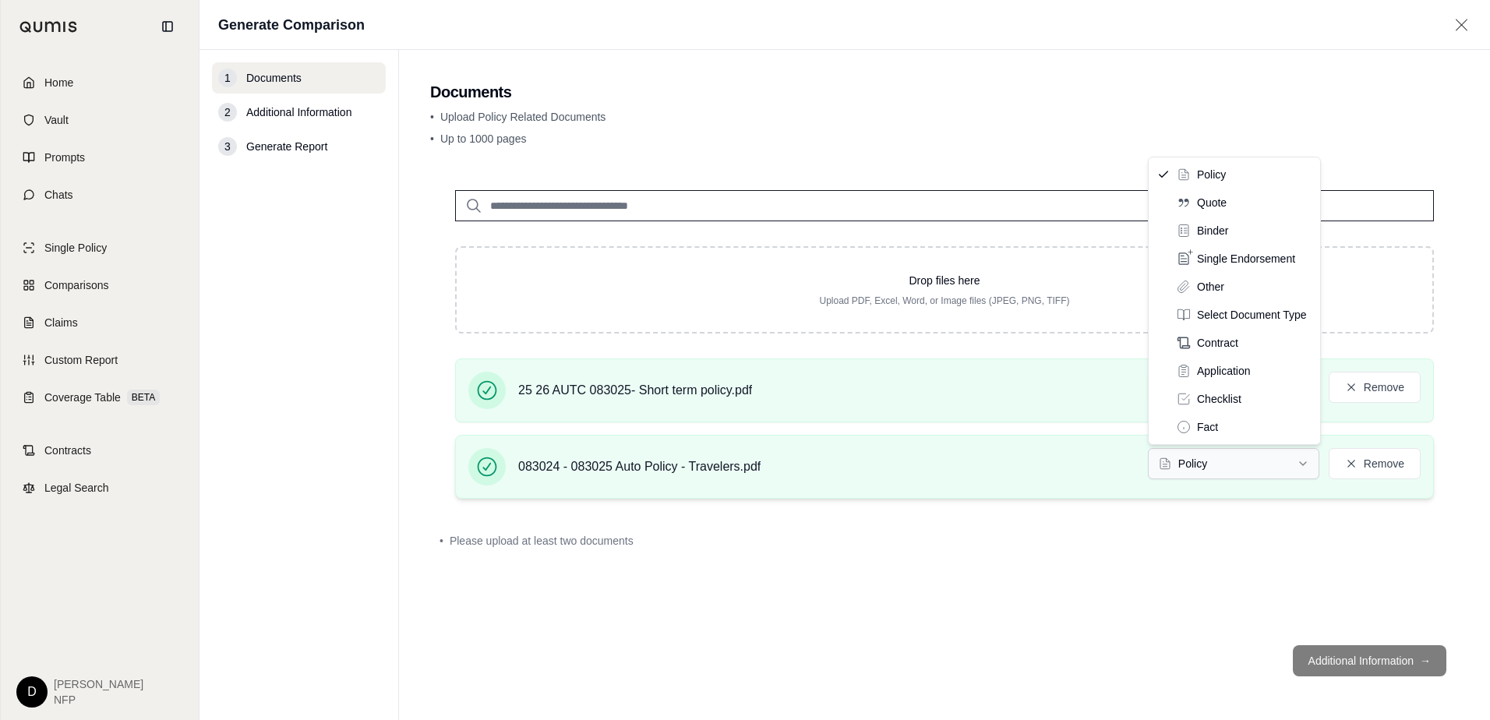
click at [1303, 462] on html "Home Vault Prompts Chats Single Policy Comparisons Claims Custom Report Coverag…" at bounding box center [745, 360] width 1490 height 720
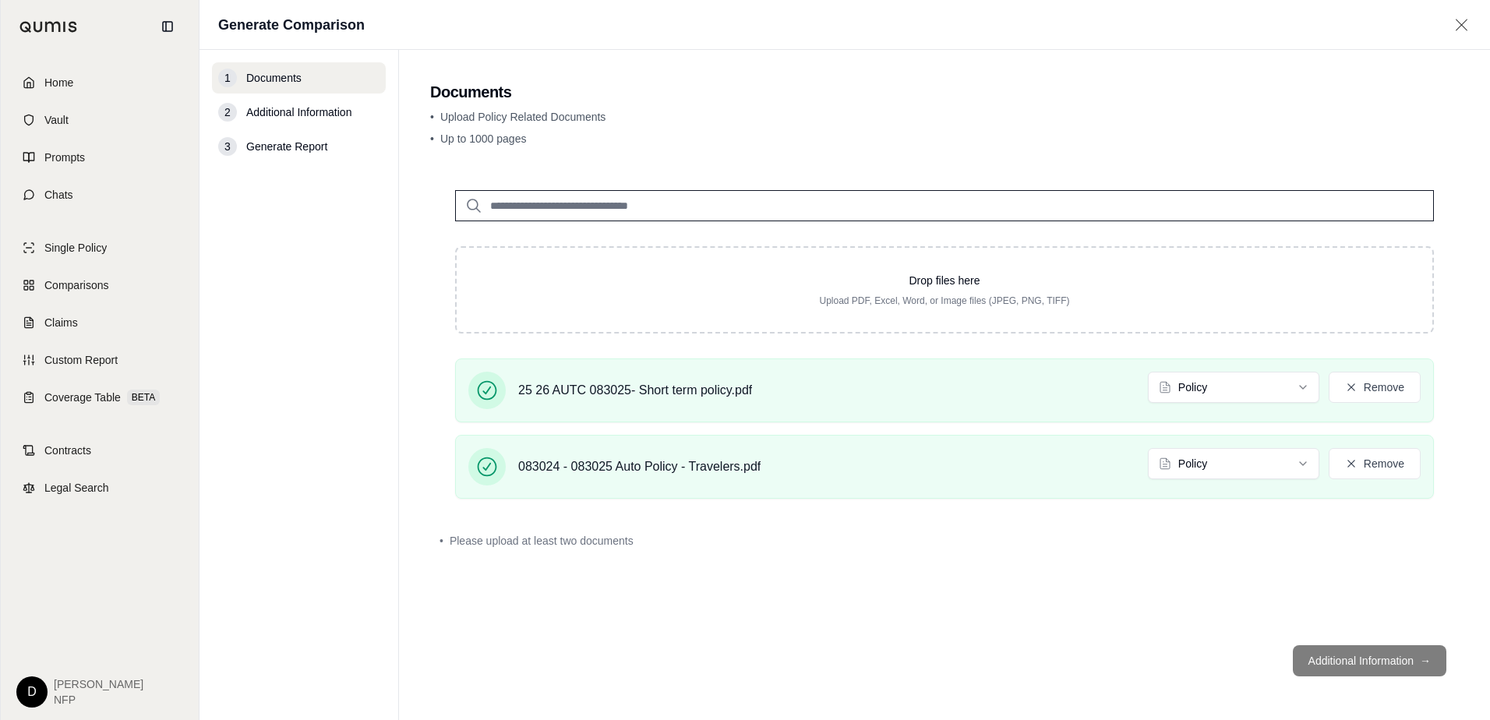
click at [1187, 597] on div "Drop files here Upload PDF, Excel, Word, or Image files (JPEG, PNG, TIFF) 25 26…" at bounding box center [944, 398] width 1028 height 467
click at [1377, 666] on footer "Additional Information →" at bounding box center [944, 661] width 1028 height 56
click at [1041, 618] on div "Drop files here Upload PDF, Excel, Word, or Image files (JPEG, PNG, TIFF) 25 26…" at bounding box center [944, 398] width 1028 height 467
click at [944, 612] on div "Drop files here Upload PDF, Excel, Word, or Image files (JPEG, PNG, TIFF) 25 26…" at bounding box center [944, 398] width 1028 height 467
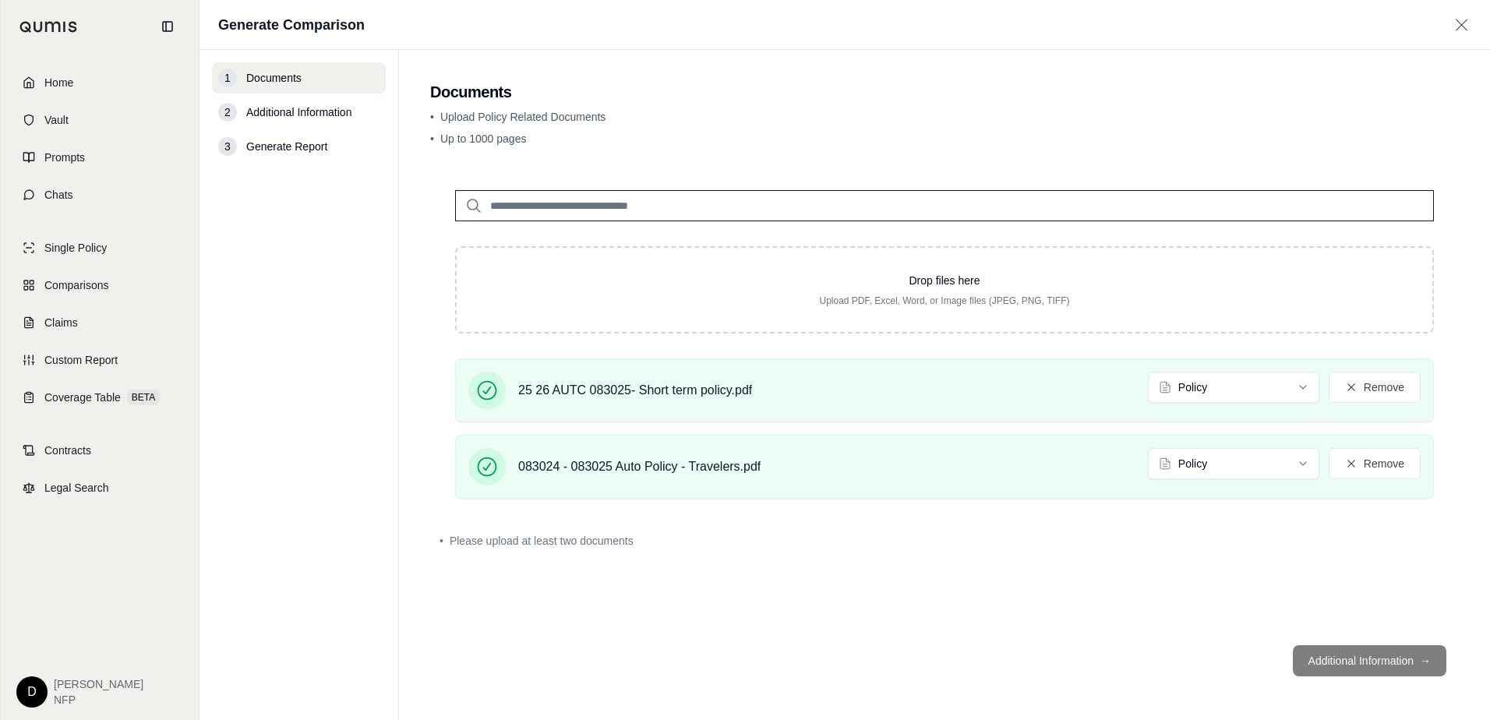
click at [658, 538] on div "• Please upload at least two documents" at bounding box center [944, 541] width 1010 height 16
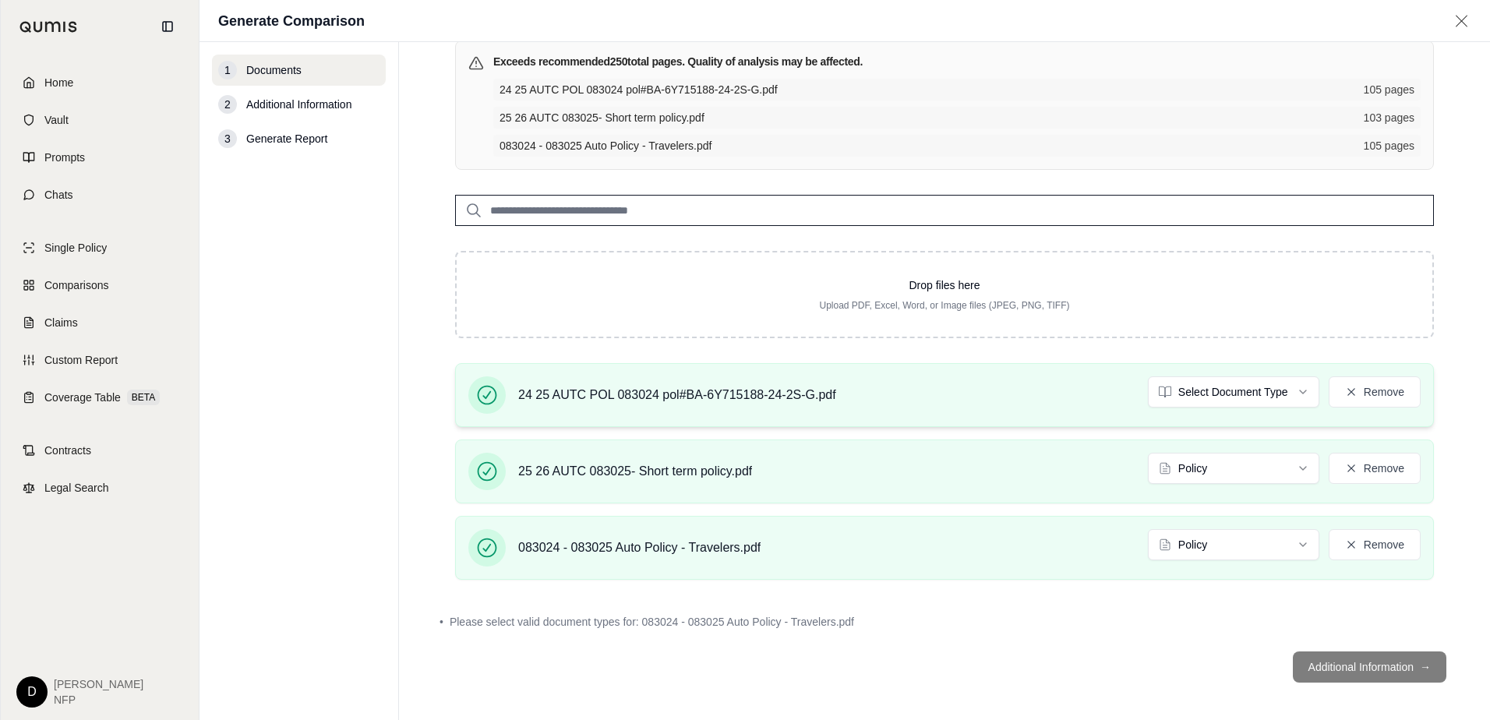
scroll to position [123, 0]
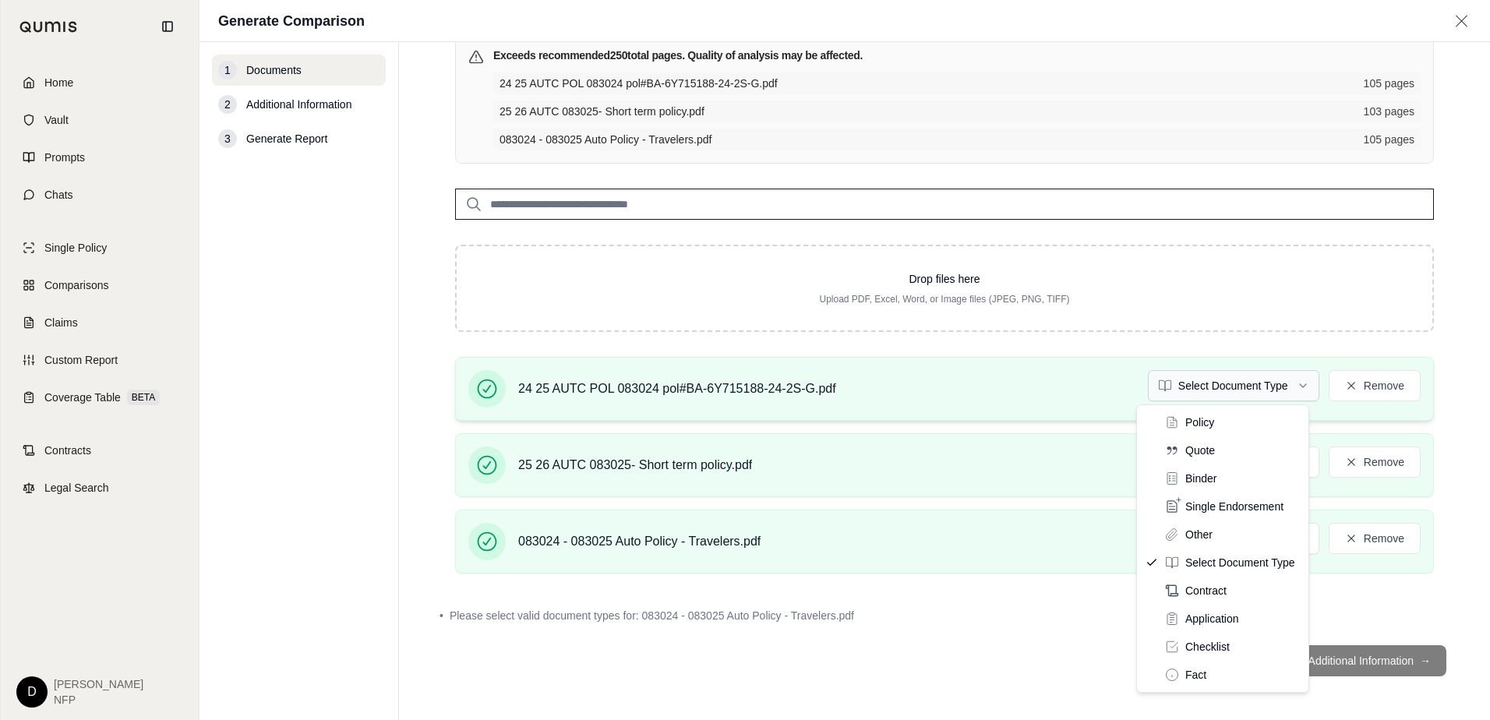
click at [1284, 390] on html "Home Vault Prompts Chats Single Policy Comparisons Claims Custom Report Coverag…" at bounding box center [745, 360] width 1490 height 720
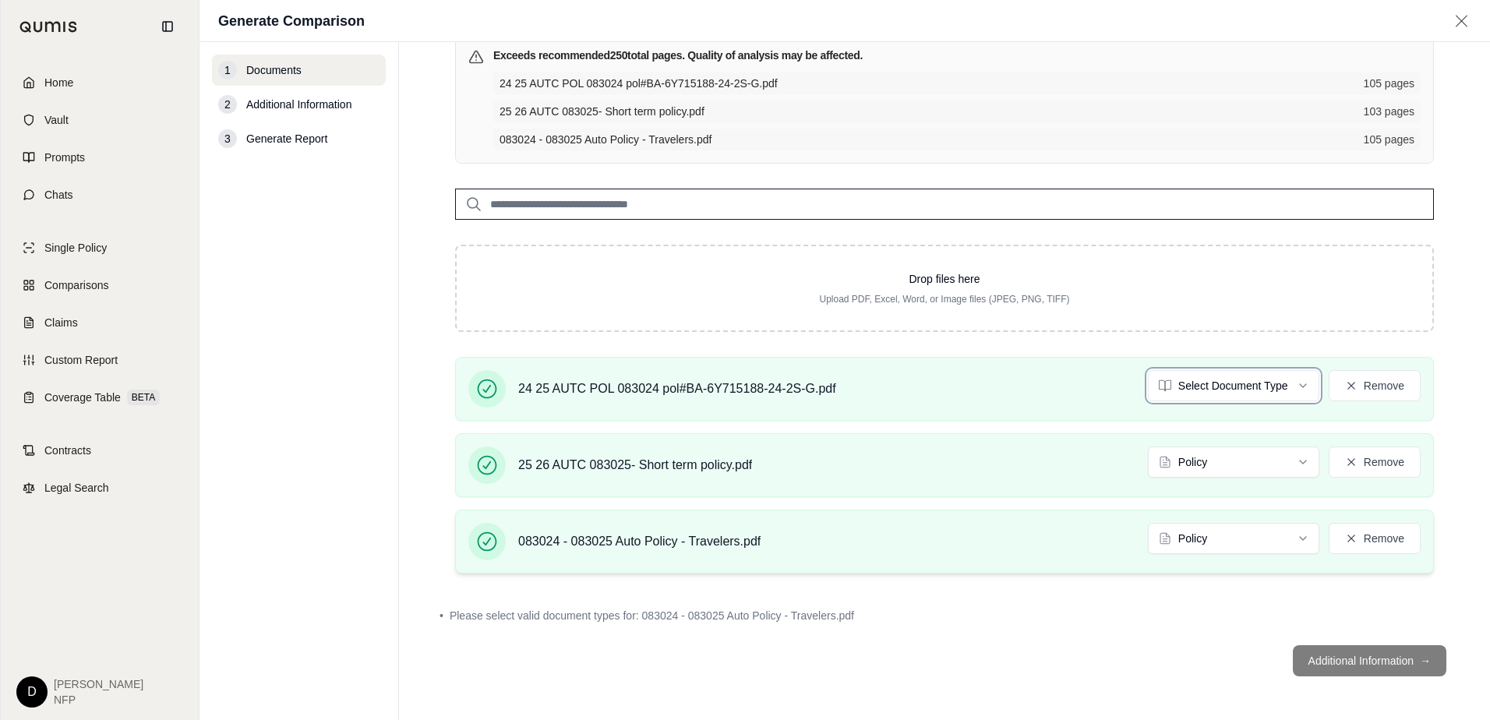
scroll to position [79, 0]
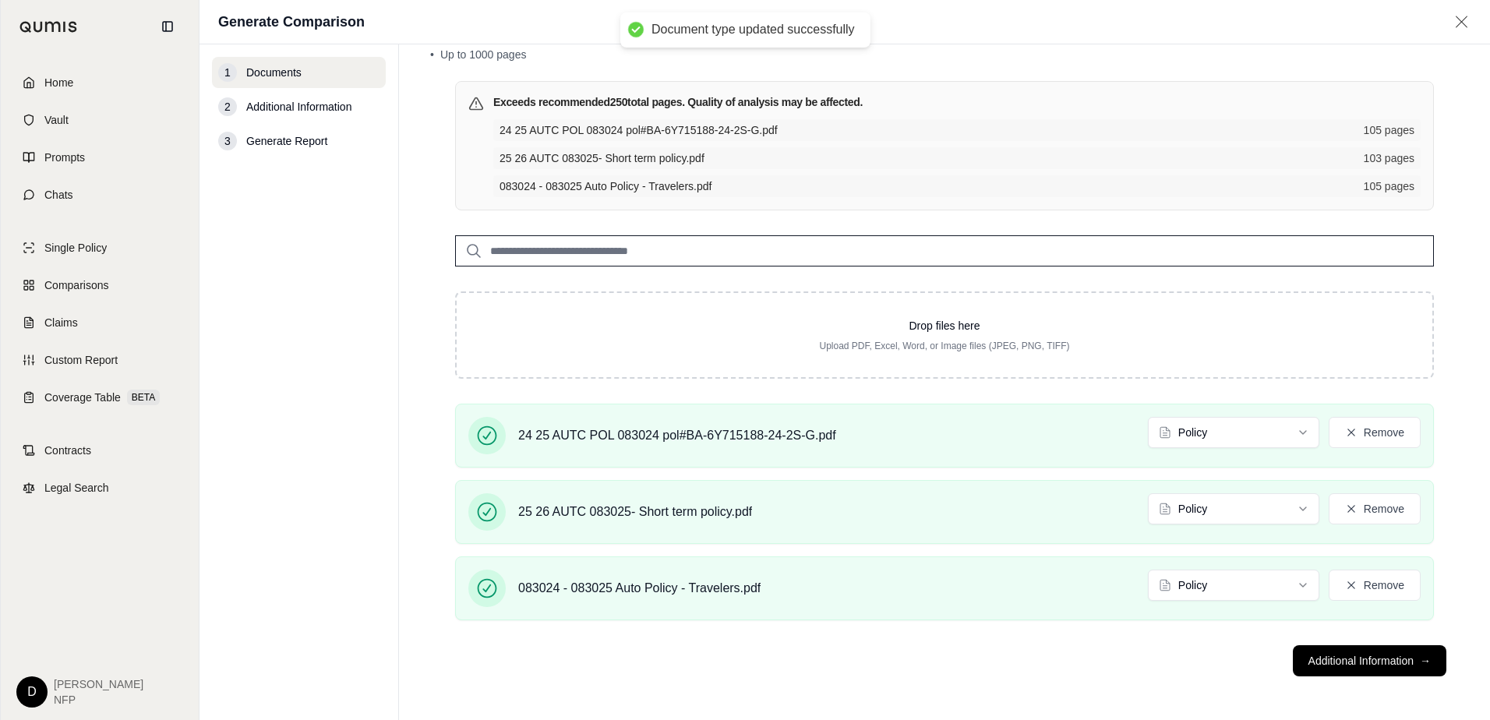
click at [1101, 647] on footer "Additional Information →" at bounding box center [944, 661] width 1028 height 56
click at [1374, 584] on button "Remove" at bounding box center [1374, 585] width 92 height 31
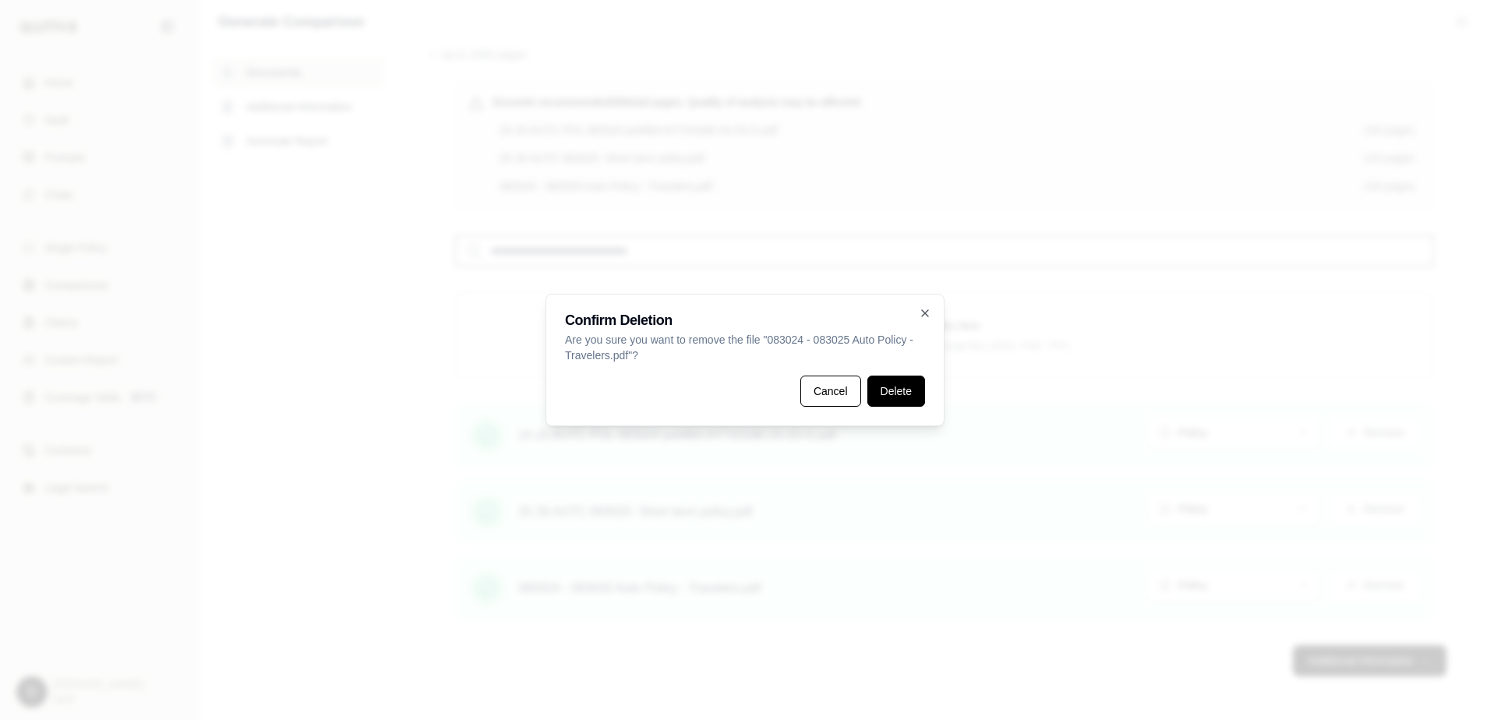
click at [888, 393] on button "Delete" at bounding box center [896, 391] width 58 height 31
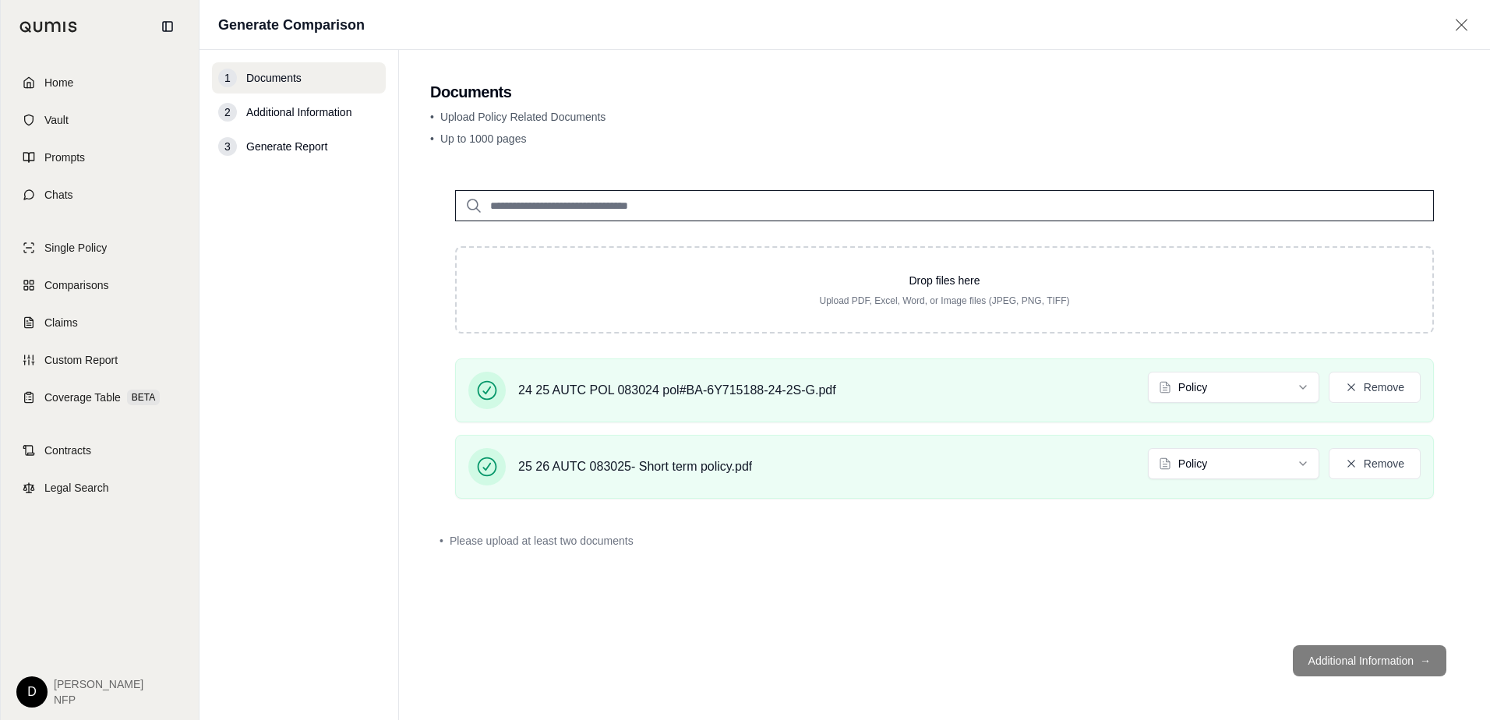
click at [1369, 662] on footer "Additional Information →" at bounding box center [944, 661] width 1028 height 56
click at [1258, 599] on div "Drop files here Upload PDF, Excel, Word, or Image files (JPEG, PNG, TIFF) 24 25…" at bounding box center [944, 398] width 1028 height 467
drag, startPoint x: 1095, startPoint y: 560, endPoint x: 1092, endPoint y: 499, distance: 61.6
click at [1097, 561] on div "Drop files here Upload PDF, Excel, Word, or Image files (JPEG, PNG, TIFF) 24 25…" at bounding box center [944, 398] width 1028 height 467
drag, startPoint x: 1076, startPoint y: 527, endPoint x: 1075, endPoint y: 584, distance: 56.1
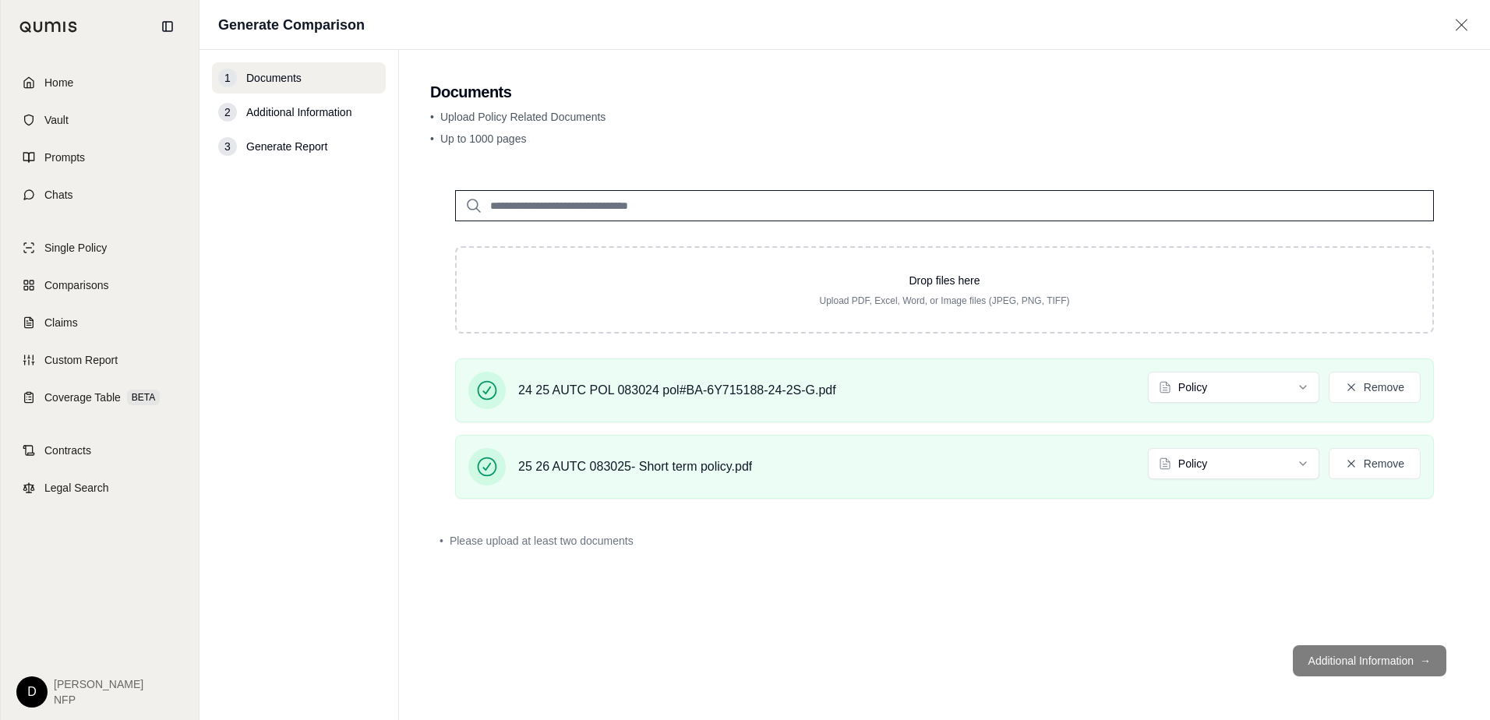
click at [1080, 530] on div "• Please upload at least two documents" at bounding box center [944, 541] width 1028 height 34
click at [1365, 457] on button "Remove" at bounding box center [1374, 463] width 92 height 31
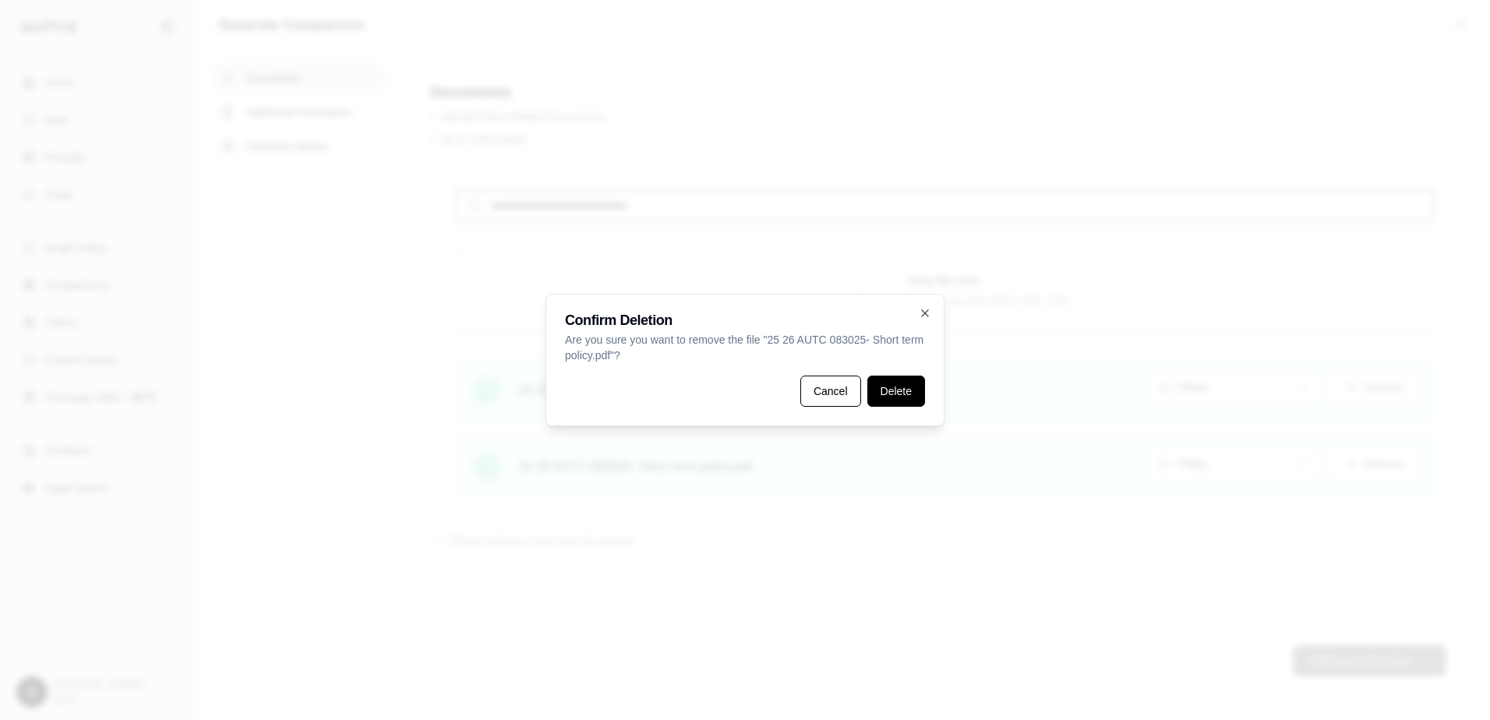
click at [905, 391] on button "Delete" at bounding box center [896, 391] width 58 height 31
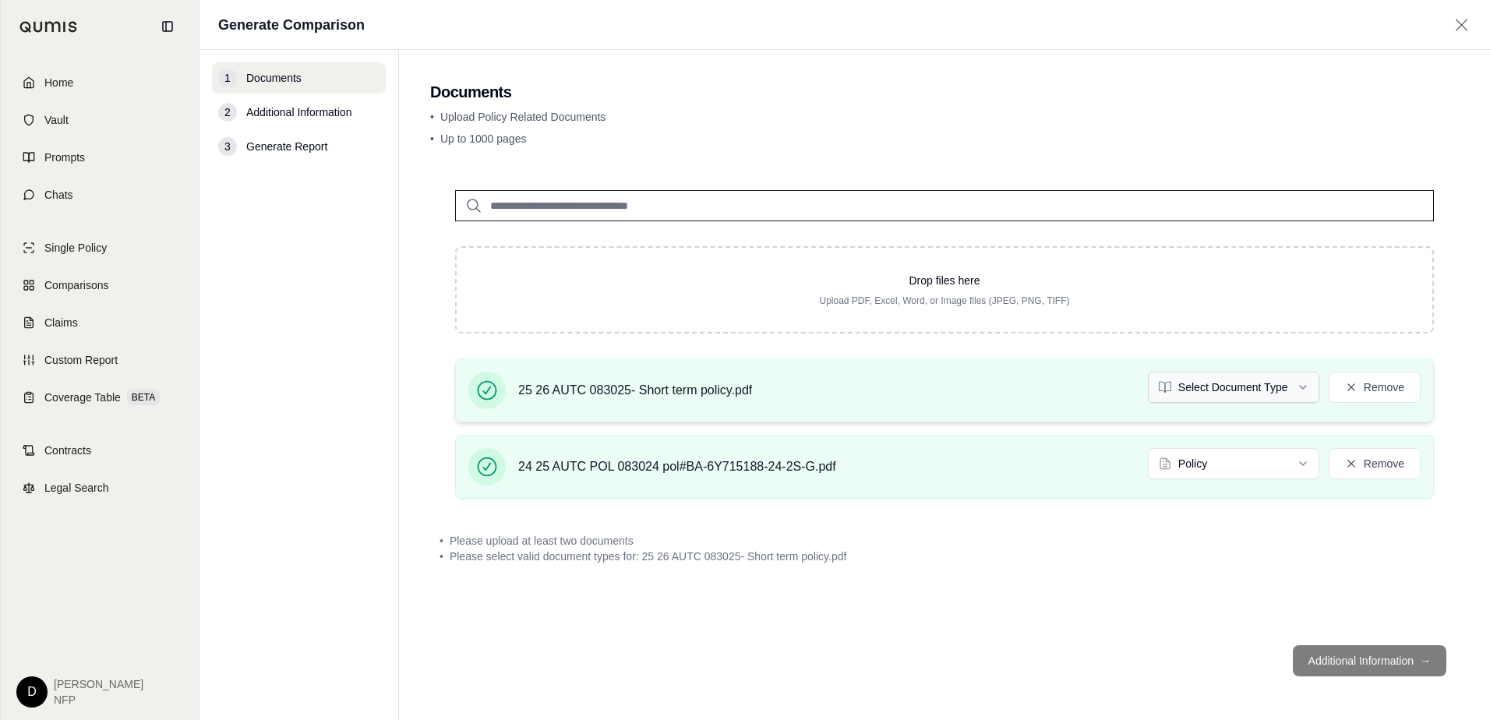
click at [1310, 385] on html "Home Vault Prompts Chats Single Policy Comparisons Claims Custom Report Coverag…" at bounding box center [745, 360] width 1490 height 720
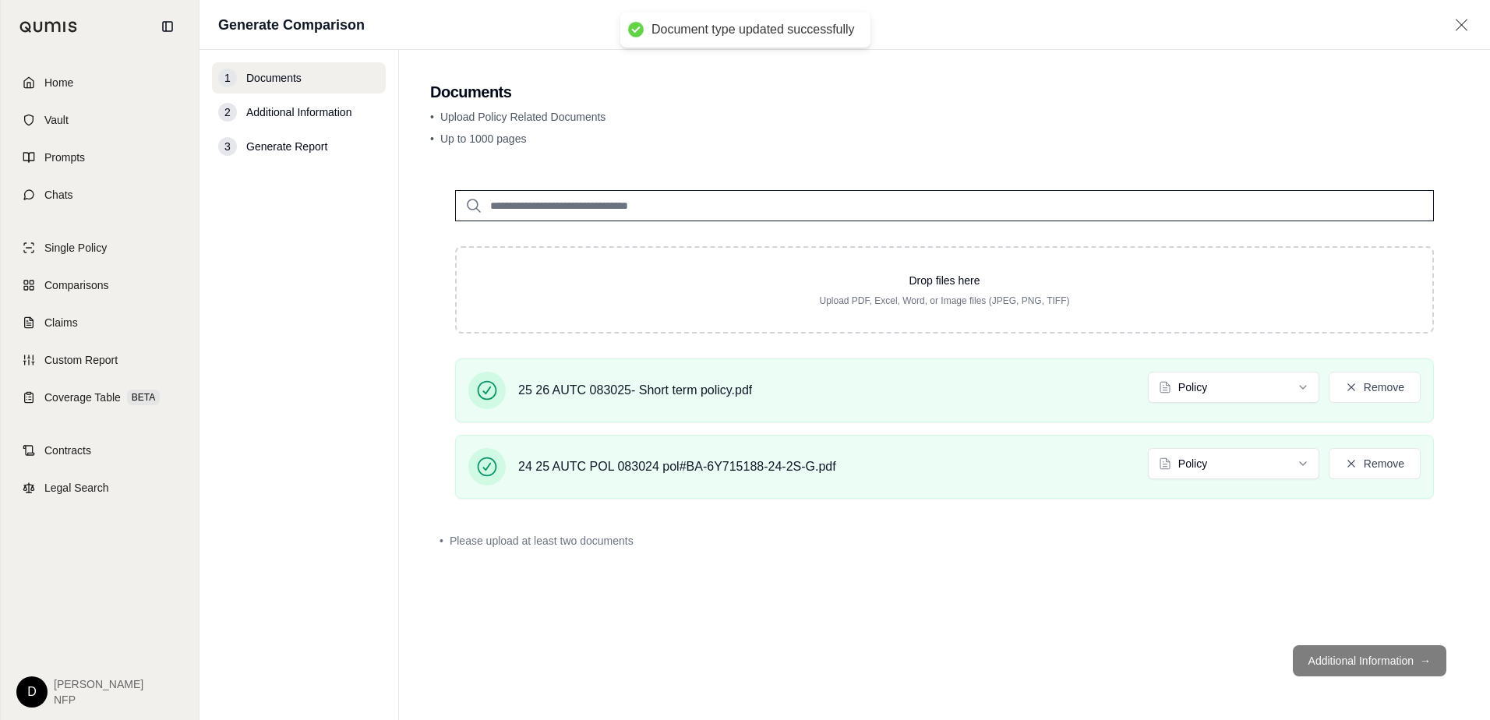
click at [1239, 570] on div "Drop files here Upload PDF, Excel, Word, or Image files (JPEG, PNG, TIFF) 25 26…" at bounding box center [944, 398] width 1028 height 467
drag, startPoint x: 1239, startPoint y: 571, endPoint x: 1282, endPoint y: 618, distance: 63.9
click at [1243, 573] on div "Drop files here Upload PDF, Excel, Word, or Image files (JPEG, PNG, TIFF) 25 26…" at bounding box center [944, 398] width 1028 height 467
click at [1349, 653] on footer "Additional Information →" at bounding box center [944, 661] width 1028 height 56
click at [1346, 656] on footer "Additional Information →" at bounding box center [944, 661] width 1028 height 56
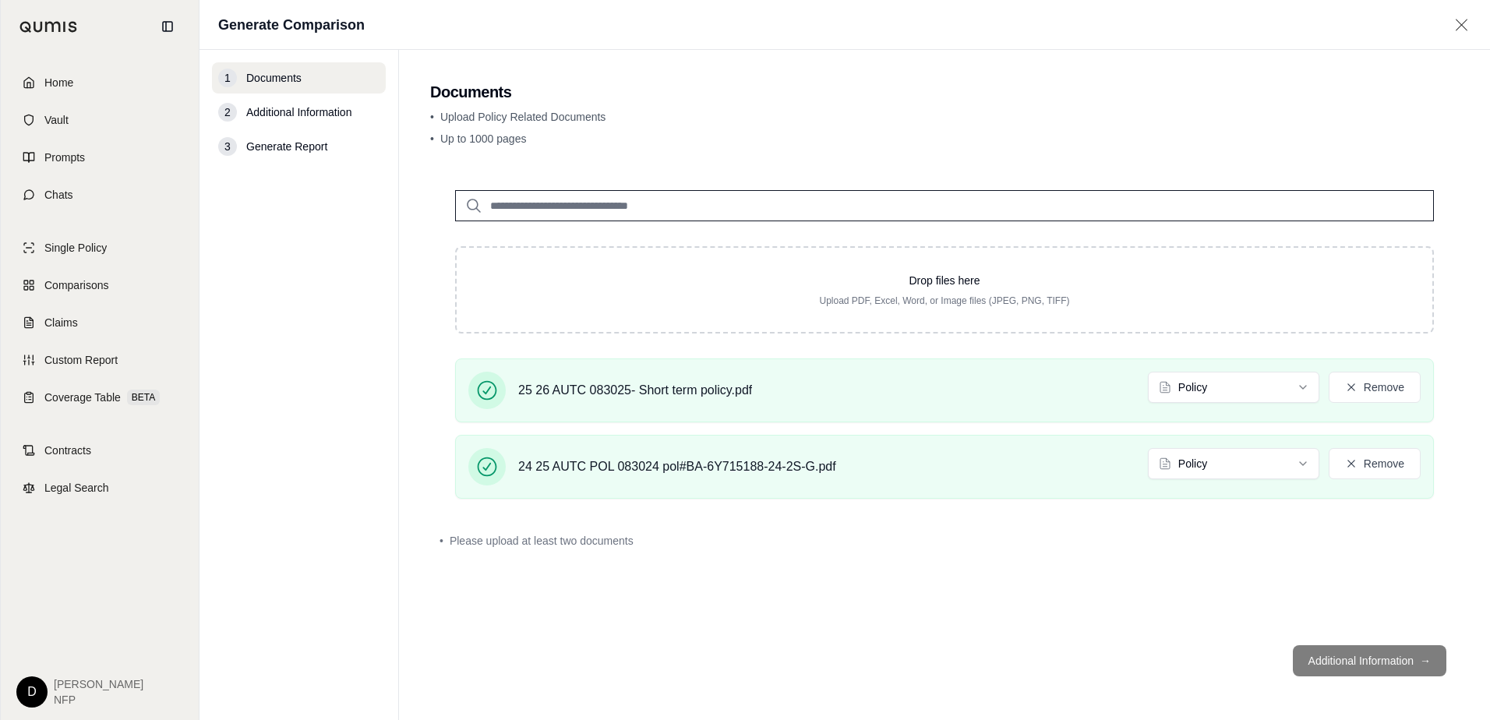
click at [1095, 646] on footer "Additional Information →" at bounding box center [944, 661] width 1028 height 56
click at [887, 473] on div "24 25 AUTC POL 083024 pol#BA-6Y715188-24-2S-G.pdf Policy Remove" at bounding box center [944, 466] width 952 height 37
click at [898, 463] on div "24 25 AUTC POL 083024 pol#BA-6Y715188-24-2S-G.pdf Policy Remove" at bounding box center [944, 466] width 952 height 37
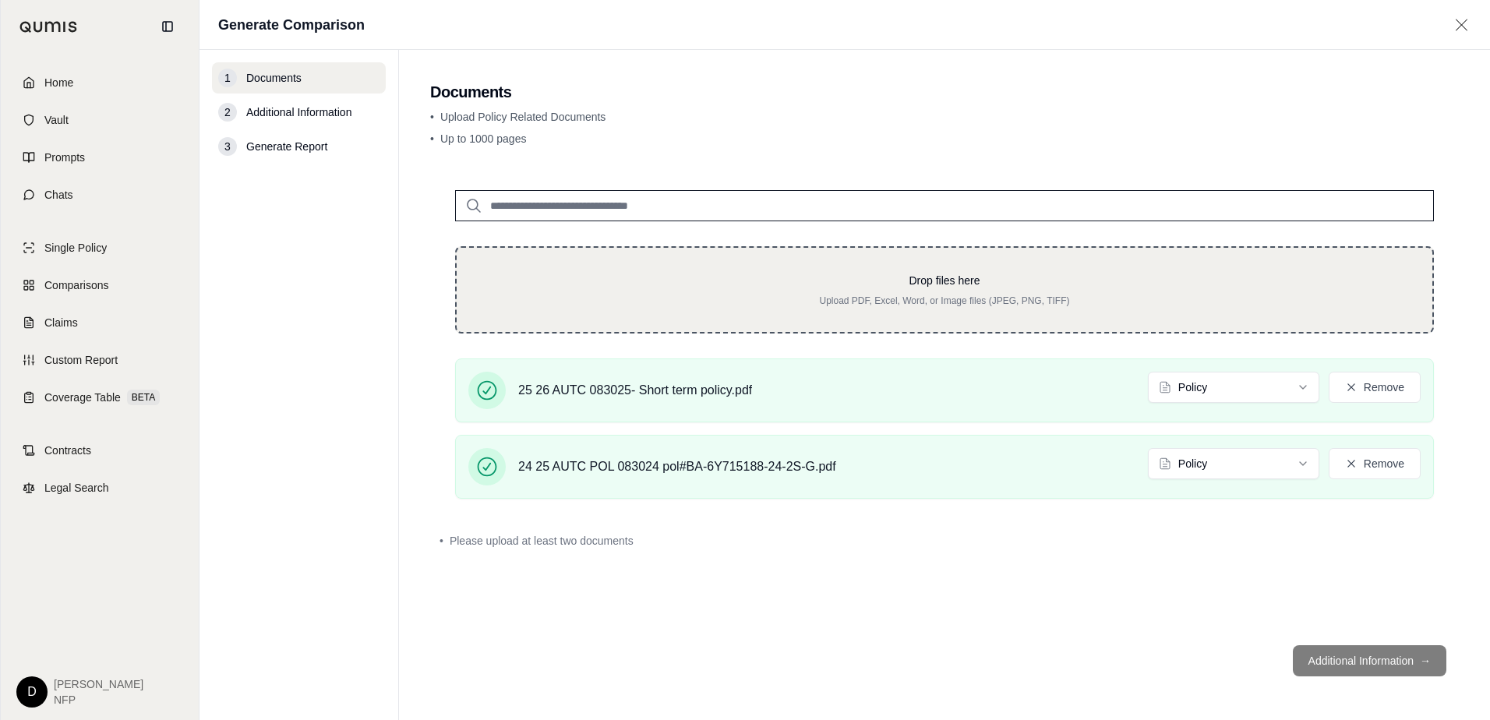
click at [917, 273] on p "Drop files here" at bounding box center [945, 281] width 926 height 16
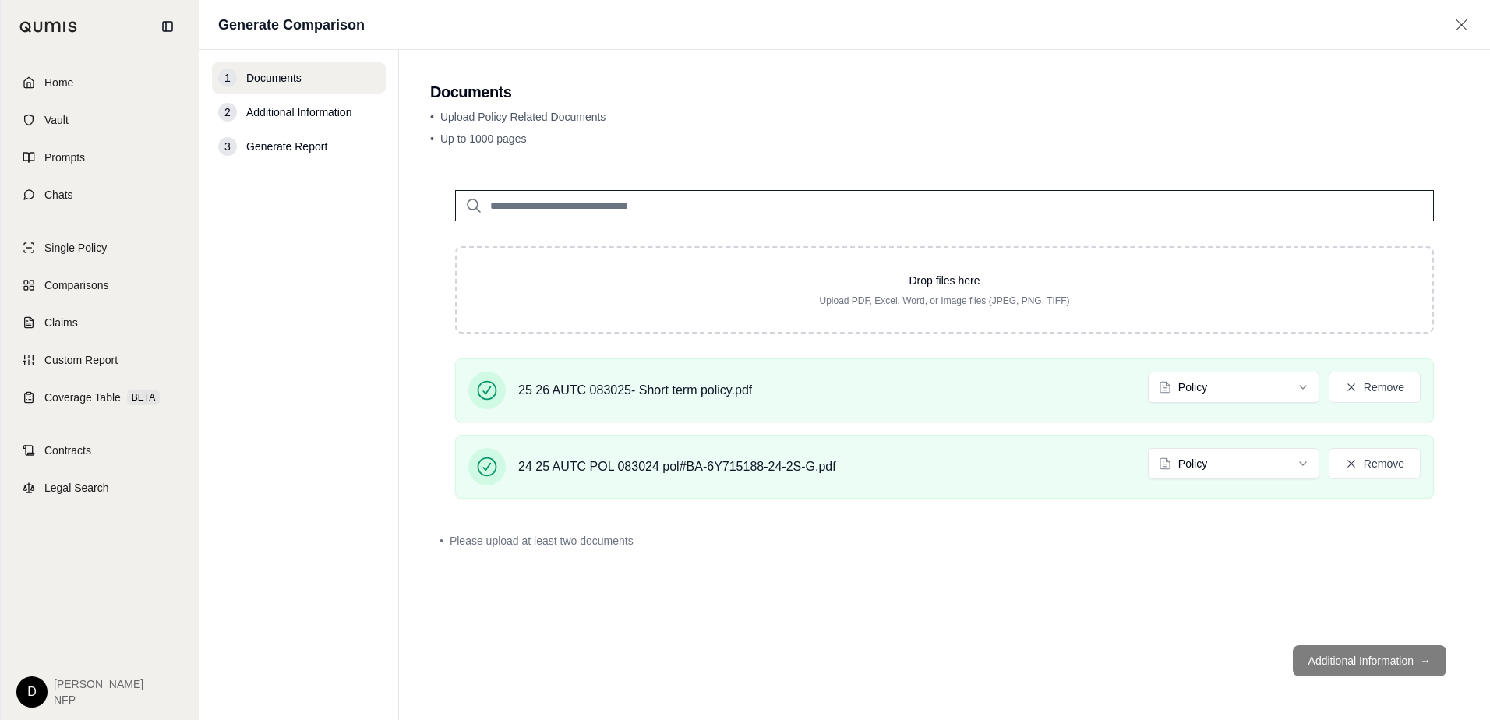
drag, startPoint x: 909, startPoint y: 580, endPoint x: 922, endPoint y: 576, distance: 13.3
click at [912, 580] on div "Drop files here Upload PDF, Excel, Word, or Image files (JPEG, PNG, TIFF) 25 26…" at bounding box center [944, 398] width 1028 height 467
click at [1305, 384] on html "Home Vault Prompts Chats Single Policy Comparisons Claims Custom Report Coverag…" at bounding box center [745, 360] width 1490 height 720
click at [1305, 461] on html "Home Vault Prompts Chats Single Policy Comparisons Claims Custom Report Coverag…" at bounding box center [745, 360] width 1490 height 720
click at [1201, 566] on div "Drop files here Upload PDF, Excel, Word, or Image files (JPEG, PNG, TIFF) 25 26…" at bounding box center [944, 398] width 1028 height 467
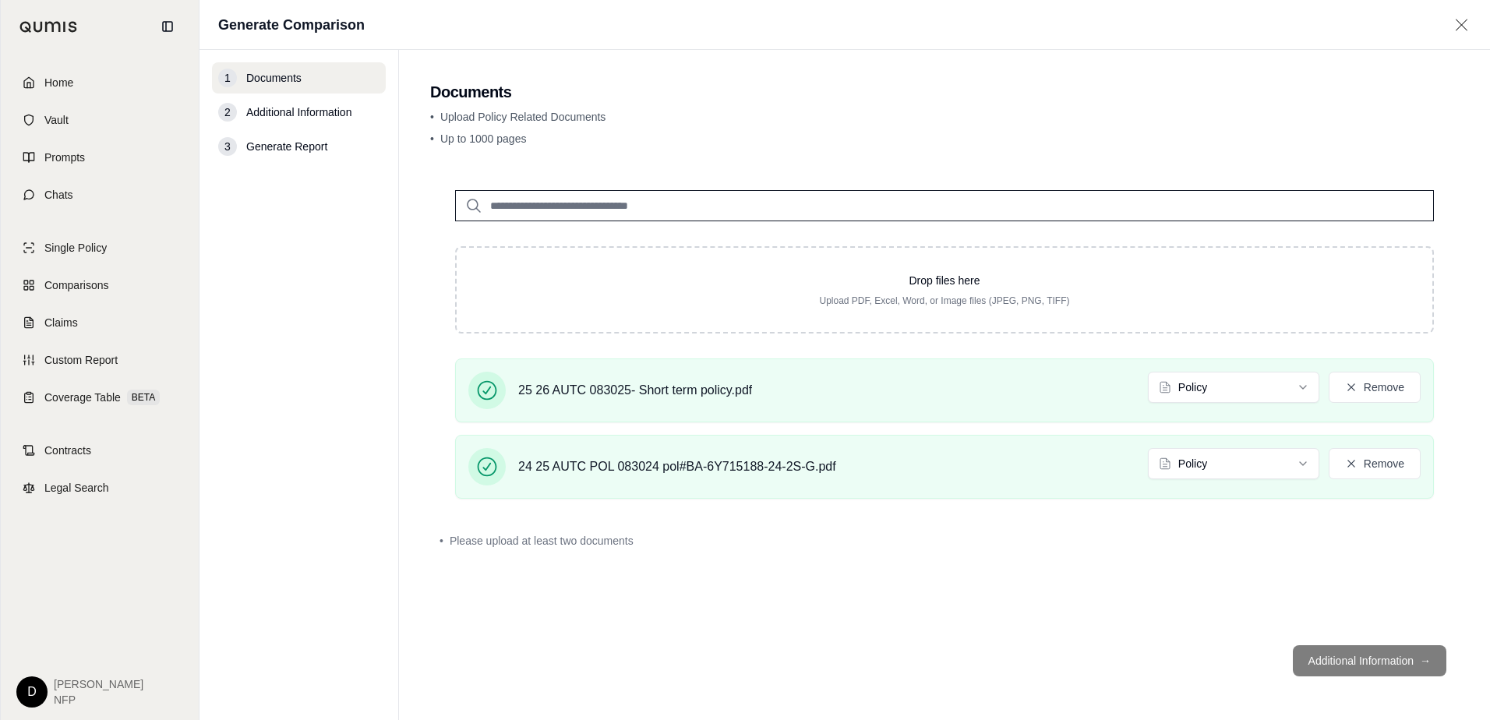
click at [1349, 658] on footer "Additional Information →" at bounding box center [944, 661] width 1028 height 56
click at [1247, 655] on footer "Additional Information →" at bounding box center [944, 661] width 1028 height 56
click at [1076, 629] on div "Drop files here Upload PDF, Excel, Word, or Image files (JPEG, PNG, TIFF) 25 26…" at bounding box center [944, 398] width 1028 height 467
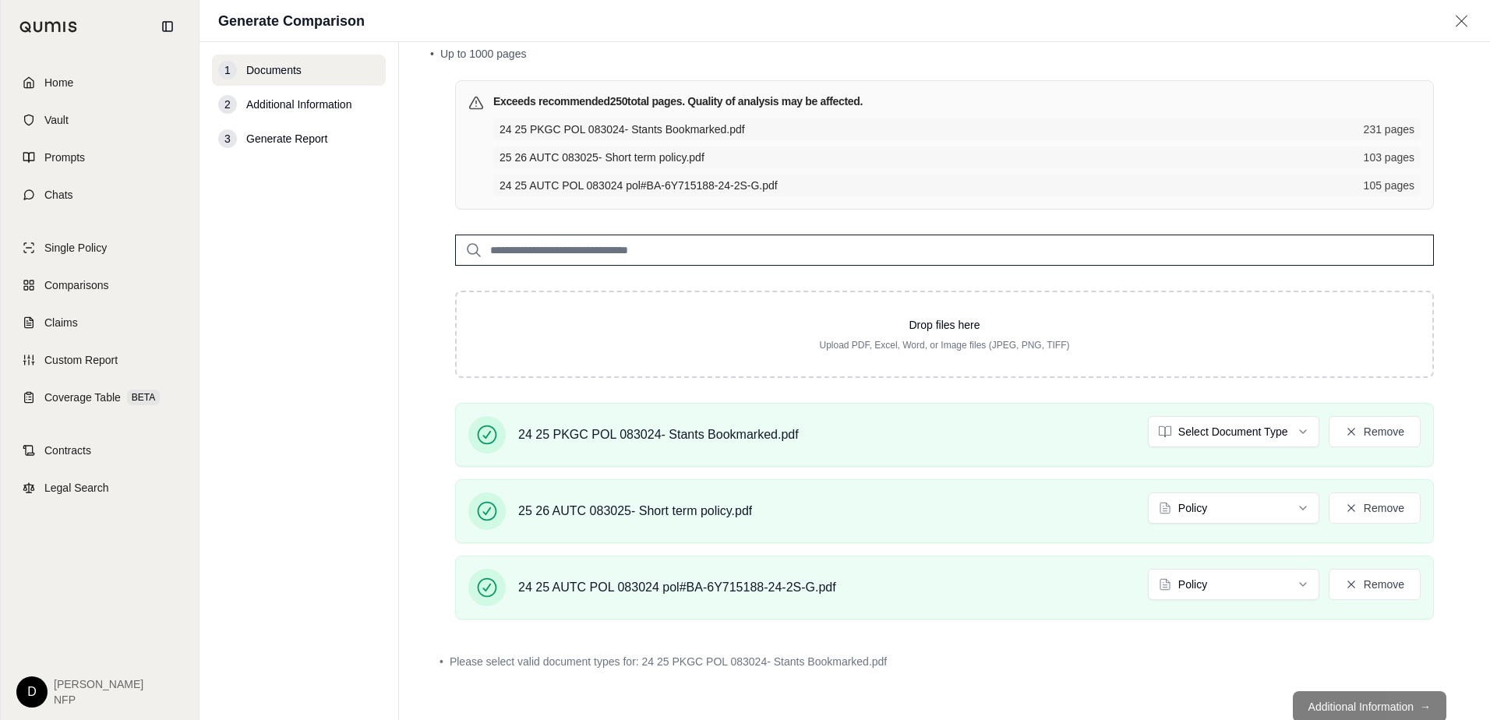
scroll to position [78, 0]
click at [1359, 432] on button "Remove" at bounding box center [1374, 430] width 92 height 31
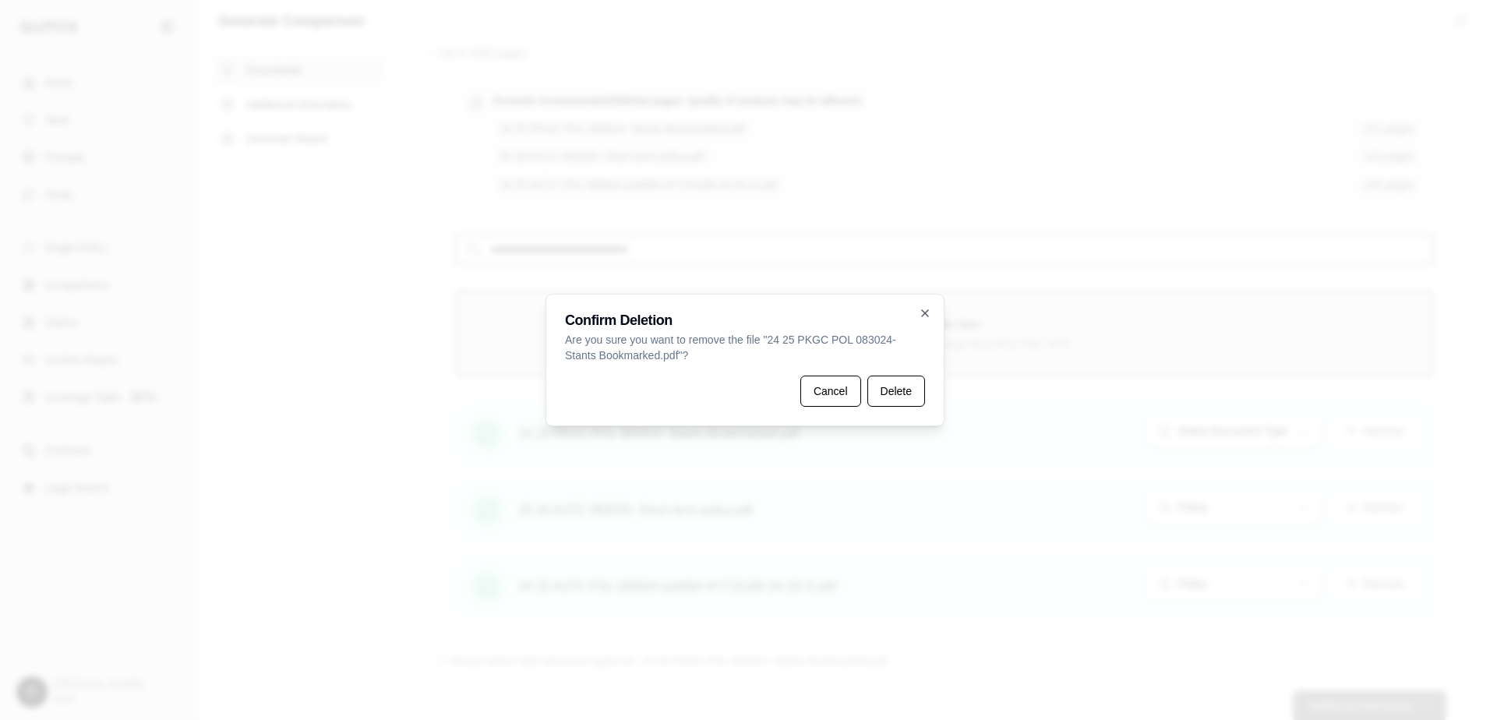
drag, startPoint x: 891, startPoint y: 394, endPoint x: 982, endPoint y: 403, distance: 90.8
click at [902, 397] on button "Delete" at bounding box center [896, 391] width 58 height 31
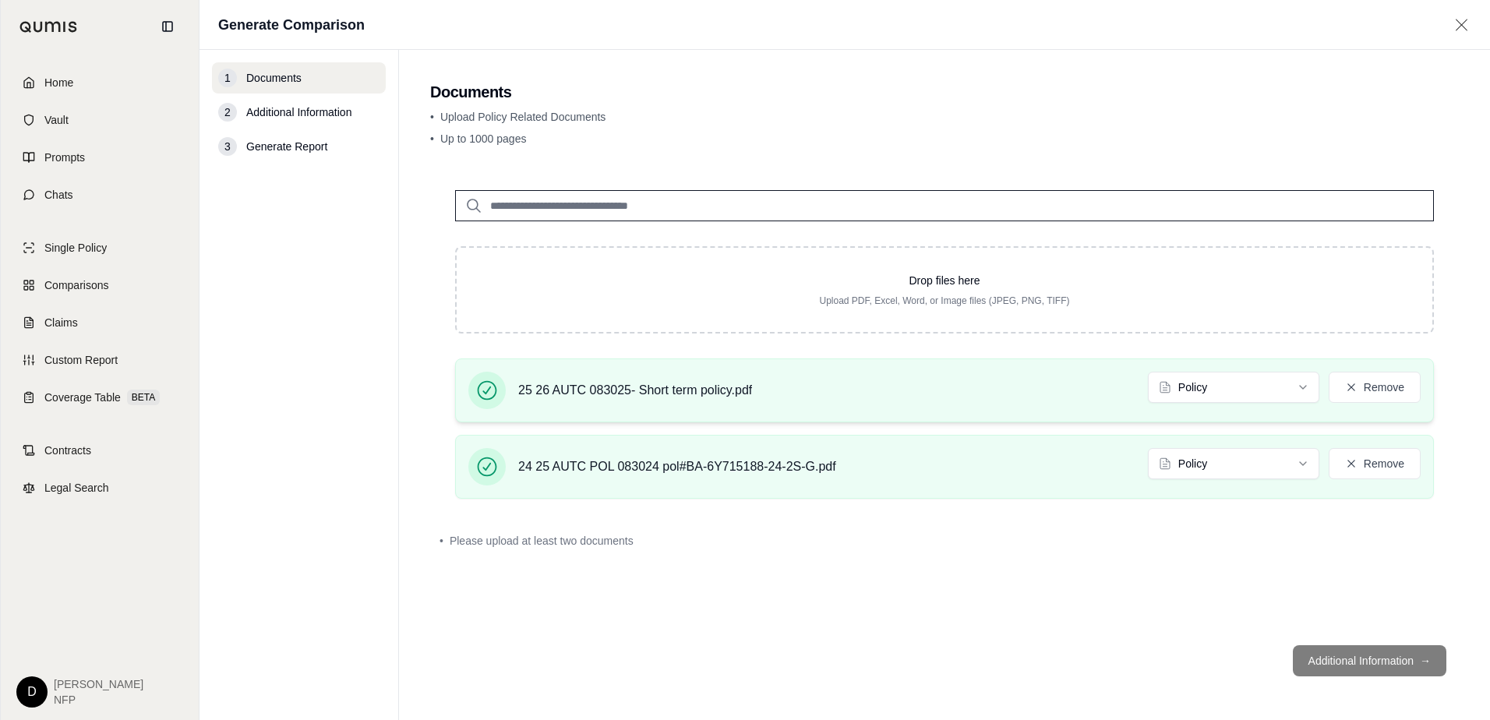
scroll to position [0, 0]
click at [1374, 392] on button "Remove" at bounding box center [1374, 387] width 92 height 31
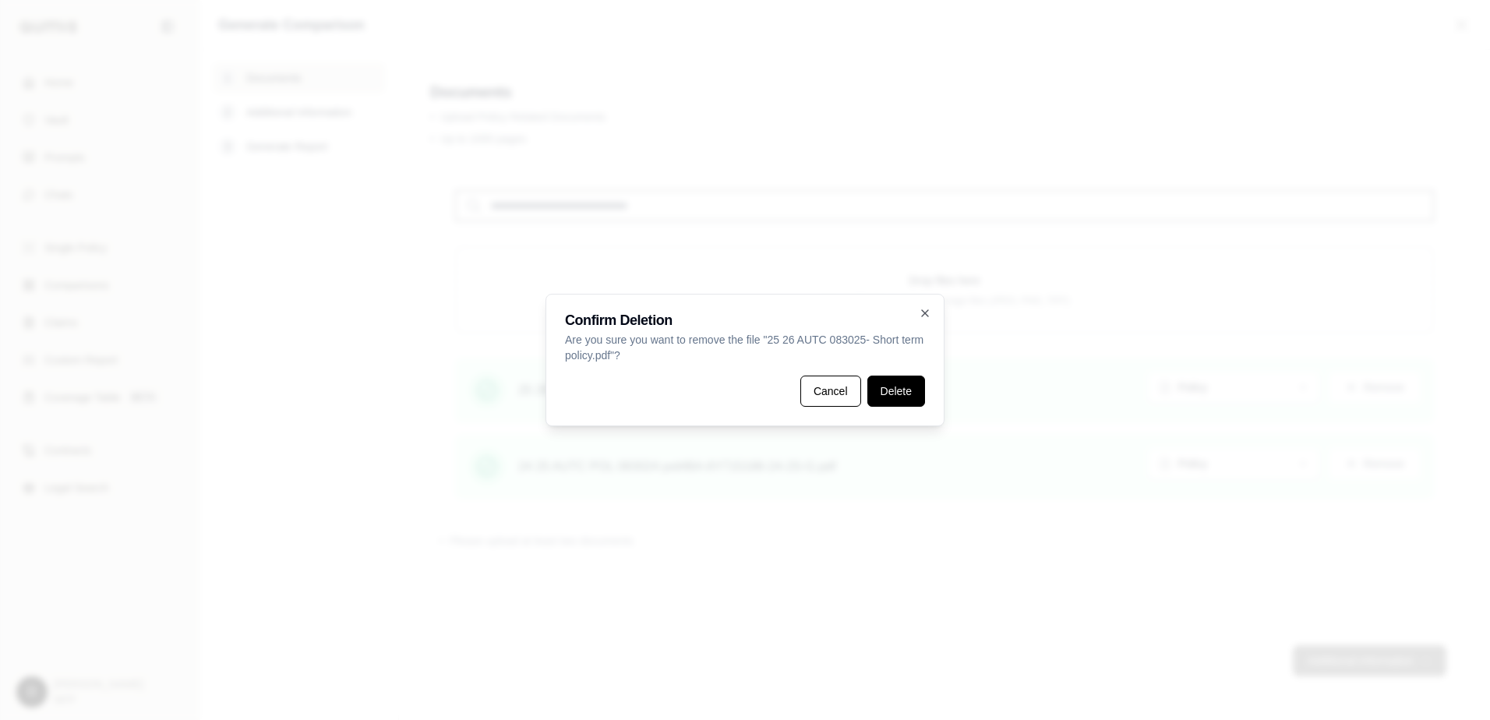
click at [911, 397] on button "Delete" at bounding box center [896, 391] width 58 height 31
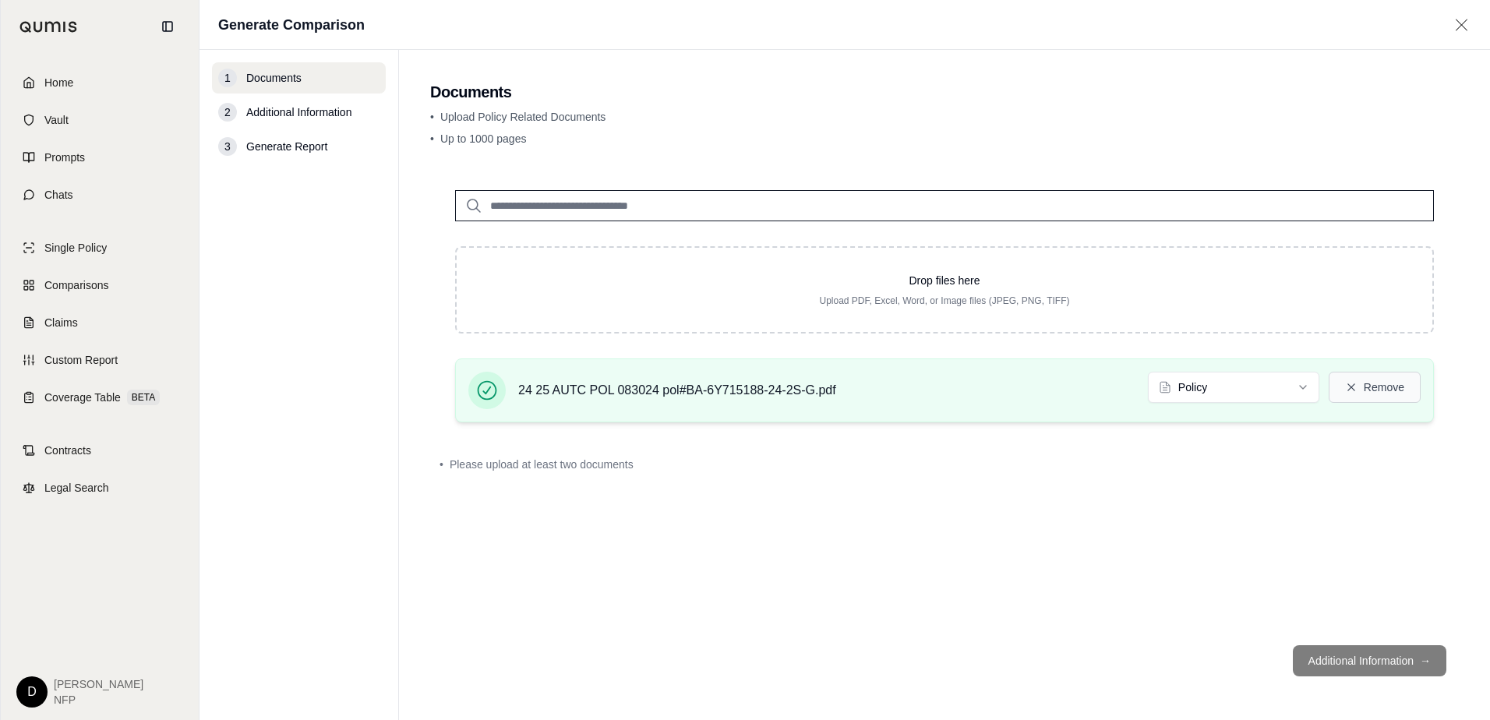
click at [1385, 384] on button "Remove" at bounding box center [1374, 387] width 92 height 31
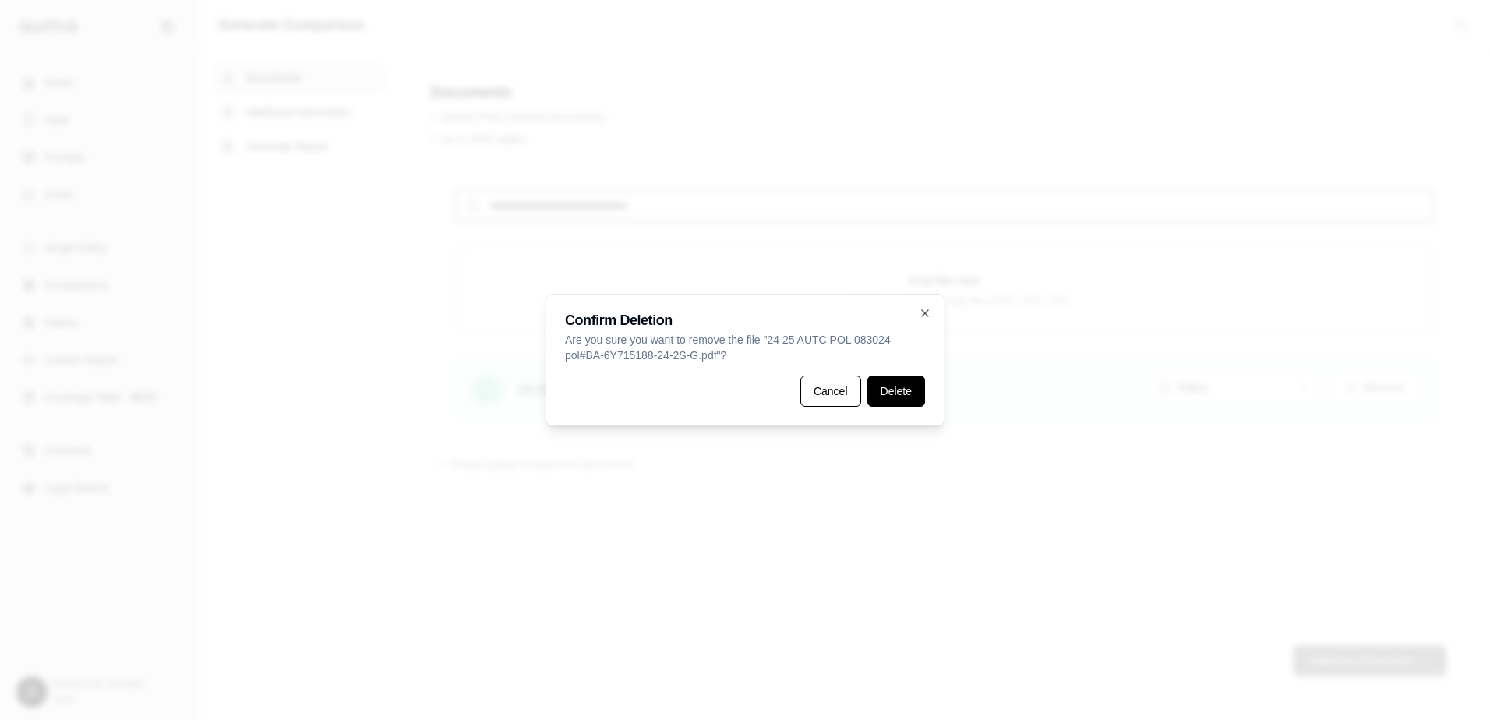
drag, startPoint x: 911, startPoint y: 396, endPoint x: 965, endPoint y: 410, distance: 56.3
click at [911, 395] on button "Delete" at bounding box center [896, 391] width 58 height 31
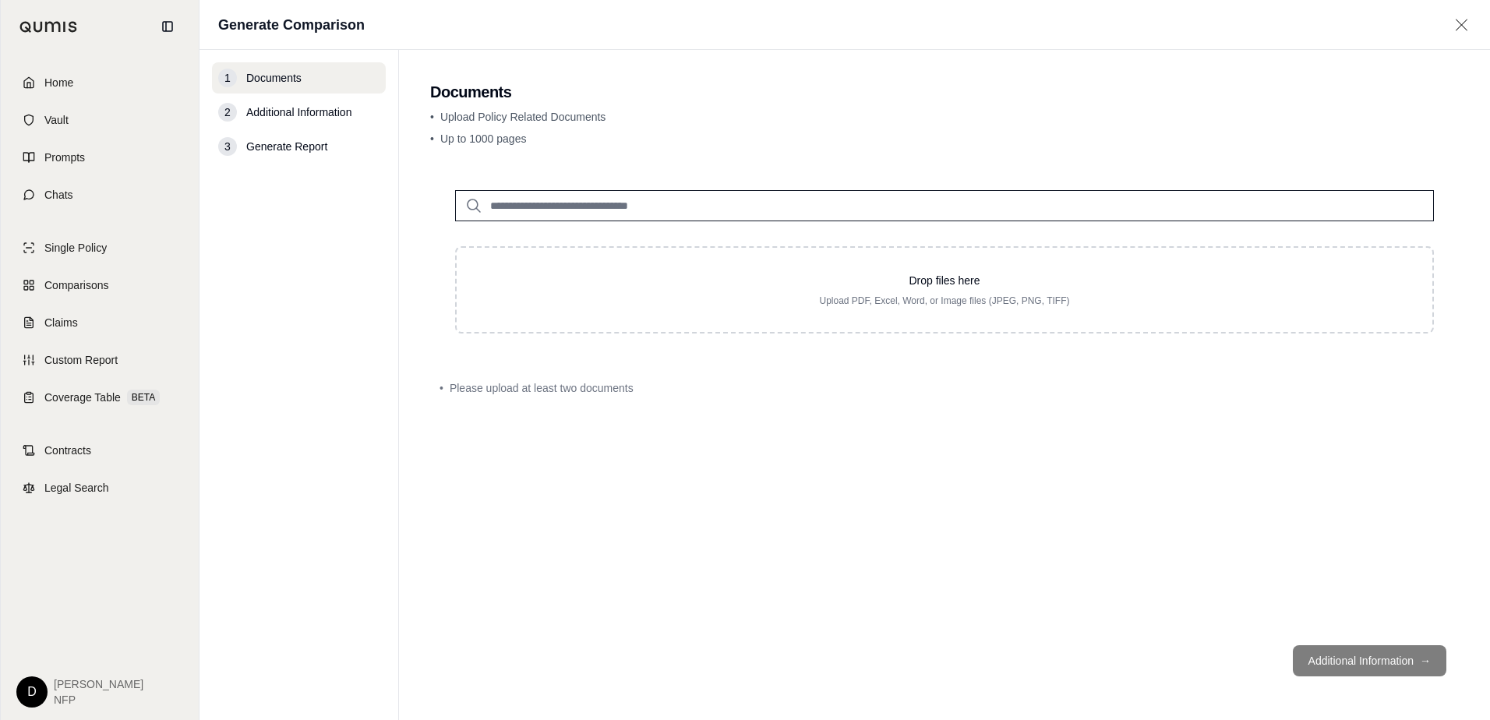
click at [986, 436] on div "Drop files here Upload PDF, Excel, Word, or Image files (JPEG, PNG, TIFF) • Ple…" at bounding box center [944, 398] width 1028 height 467
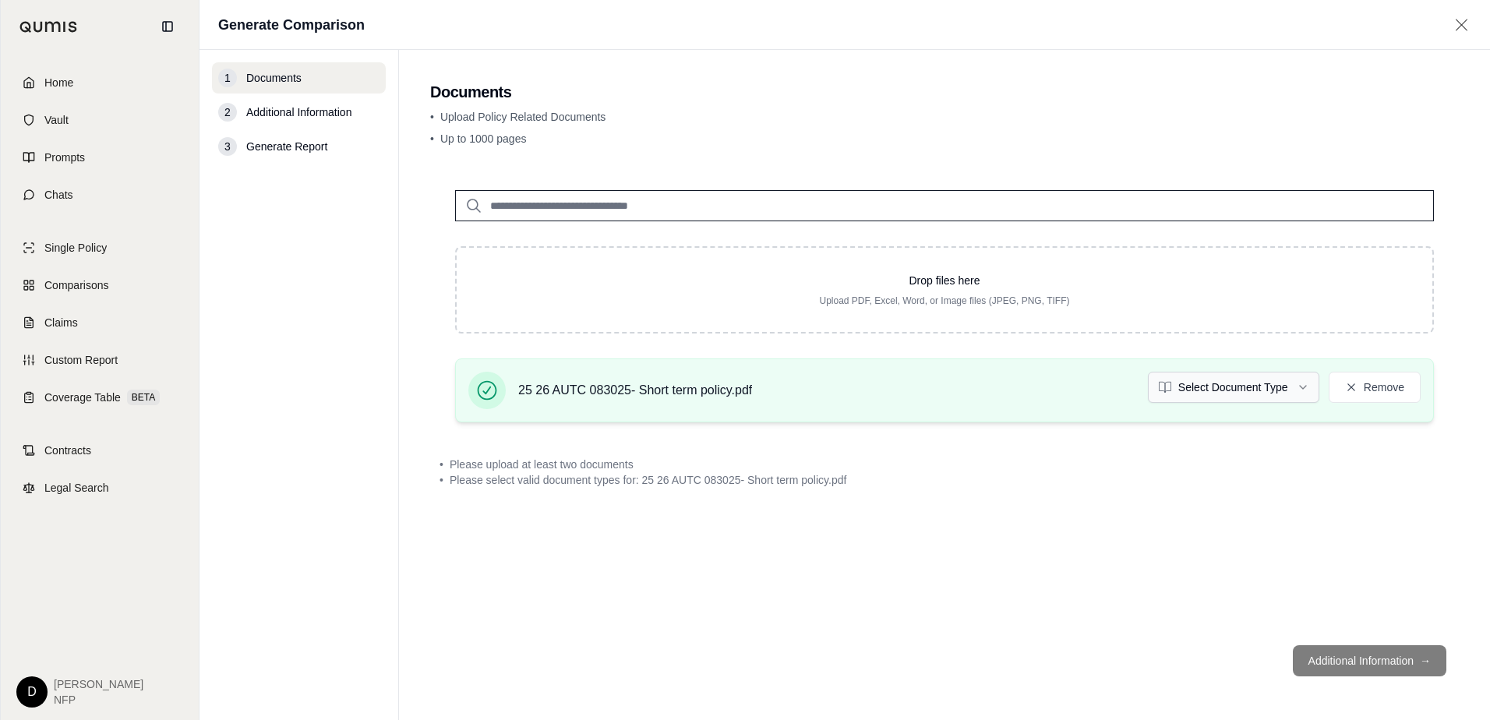
click at [1307, 382] on html "Home Vault Prompts Chats Single Policy Comparisons Claims Custom Report Coverag…" at bounding box center [745, 360] width 1490 height 720
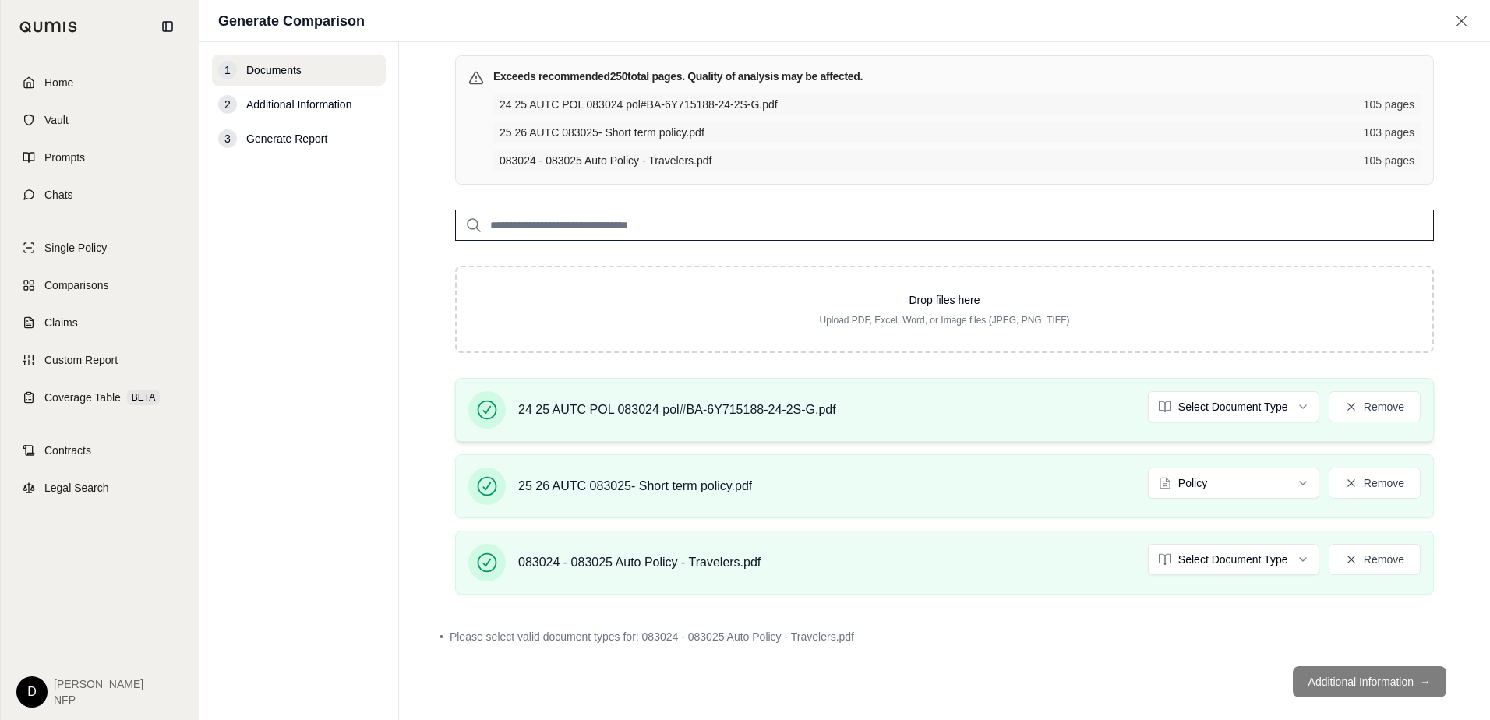
scroll to position [123, 0]
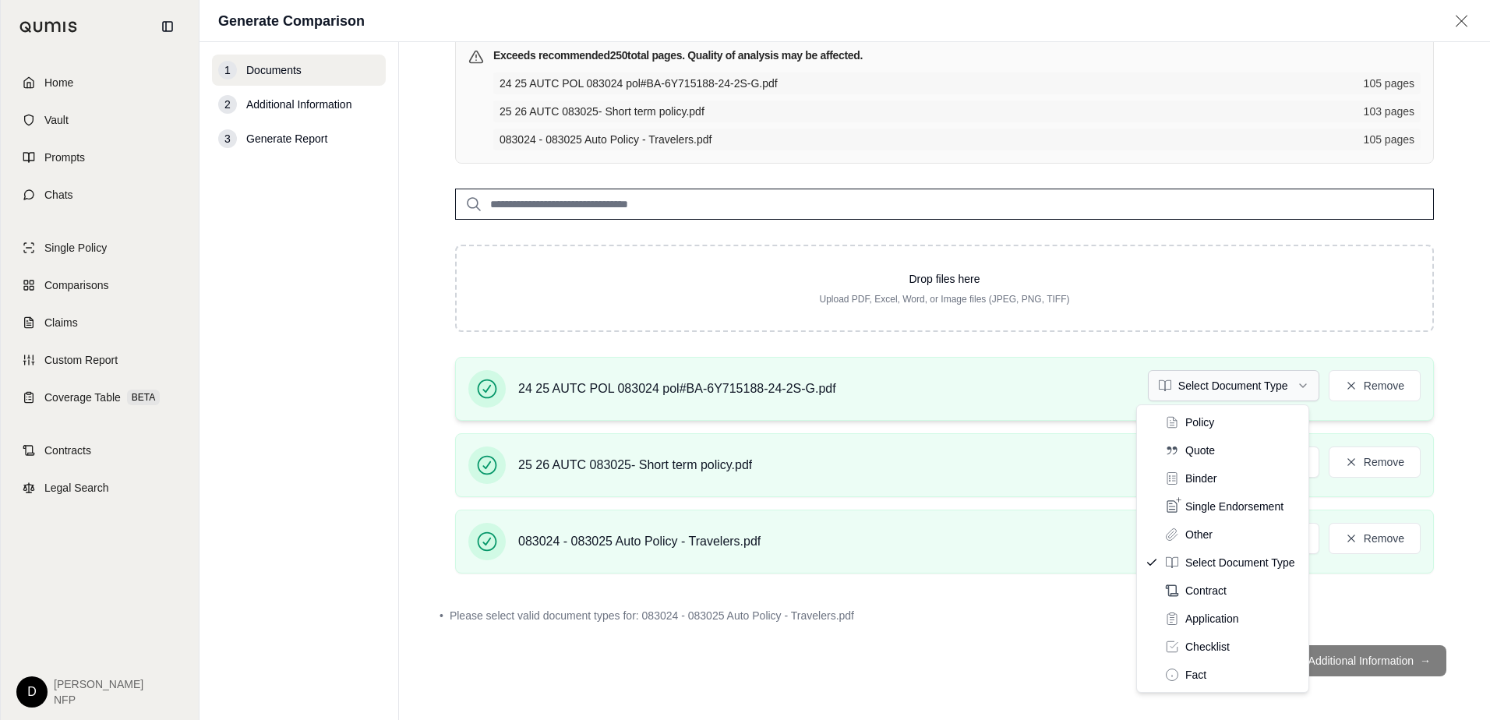
click at [1300, 390] on html "Home Vault Prompts Chats Single Policy Comparisons Claims Custom Report Coverag…" at bounding box center [745, 360] width 1490 height 720
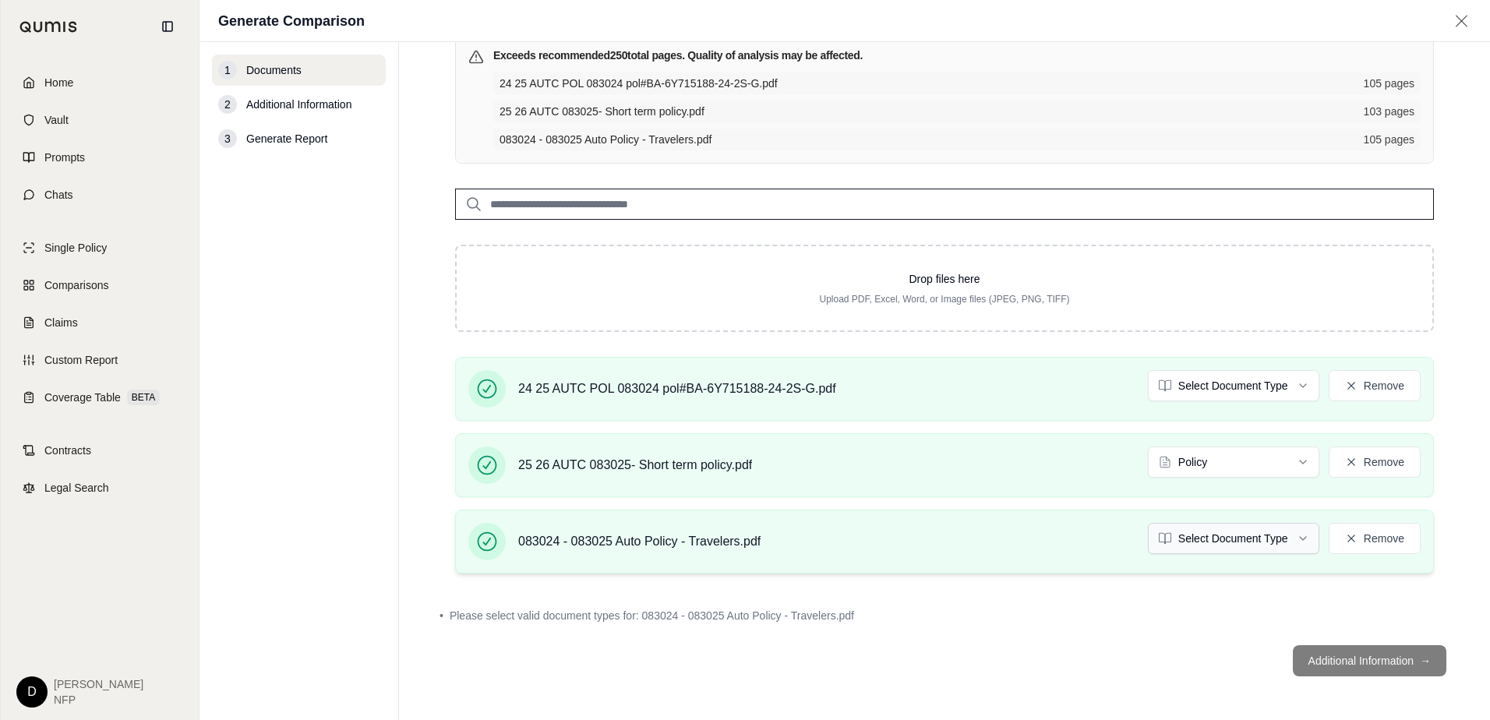
click at [1291, 537] on html "Home Vault Prompts Chats Single Policy Comparisons Claims Custom Report Coverag…" at bounding box center [745, 360] width 1490 height 720
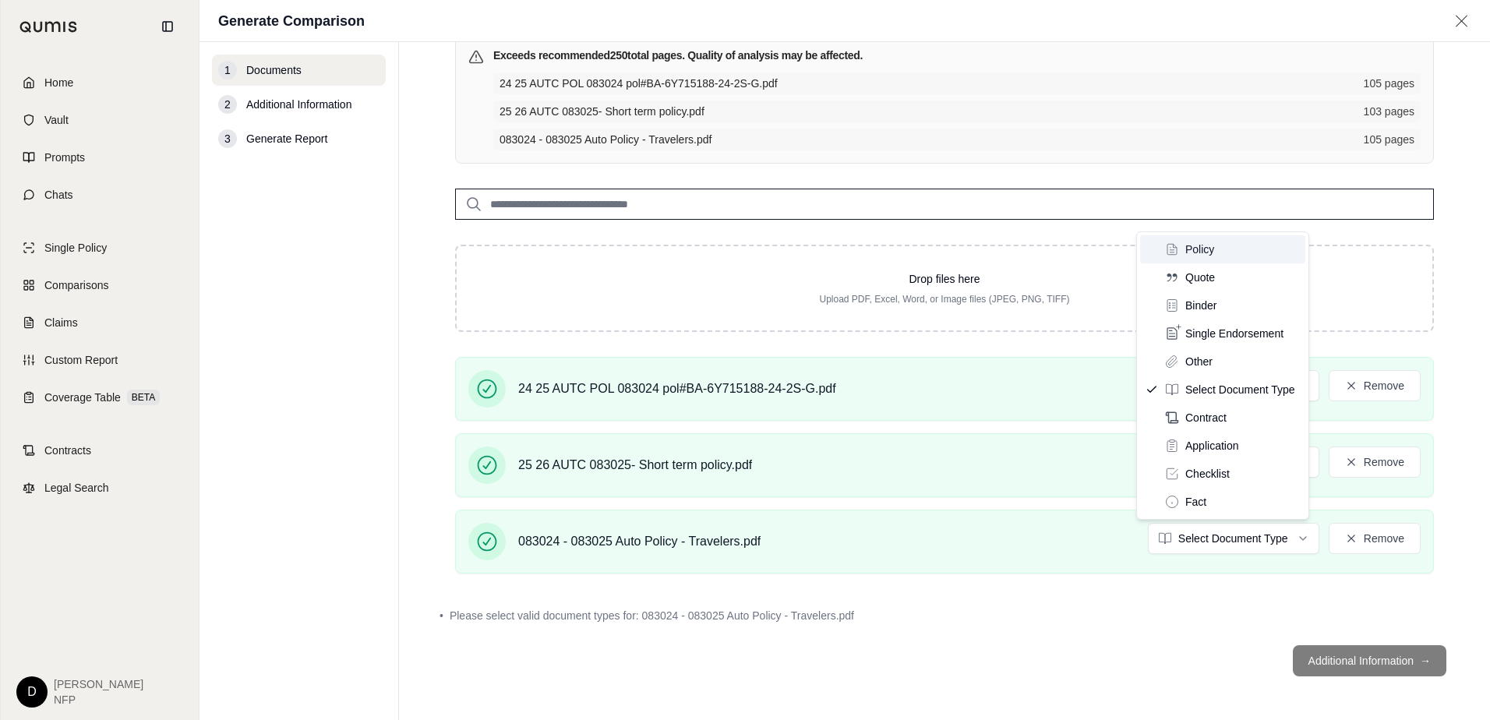
scroll to position [79, 0]
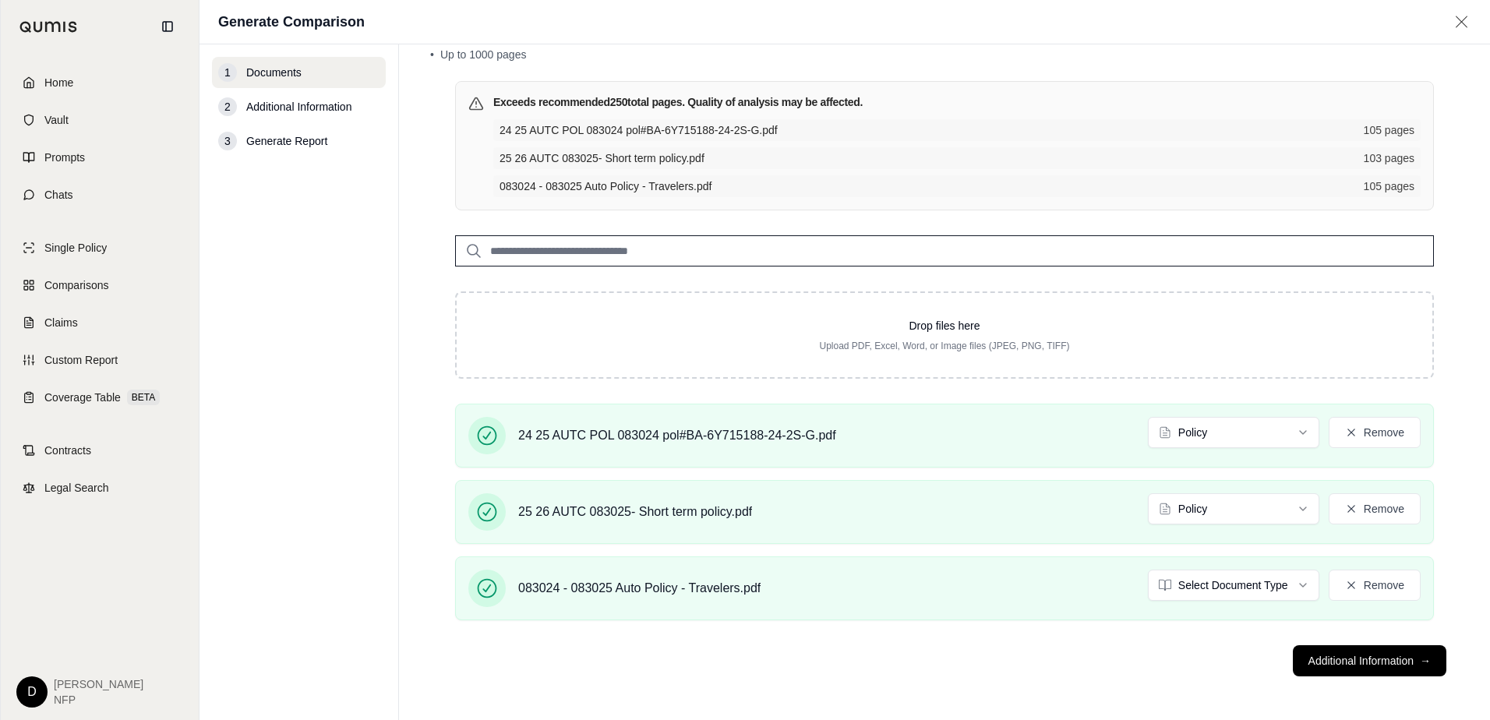
click at [1096, 657] on footer "Additional Information →" at bounding box center [944, 661] width 1028 height 56
click at [1353, 580] on button "Remove" at bounding box center [1374, 585] width 92 height 31
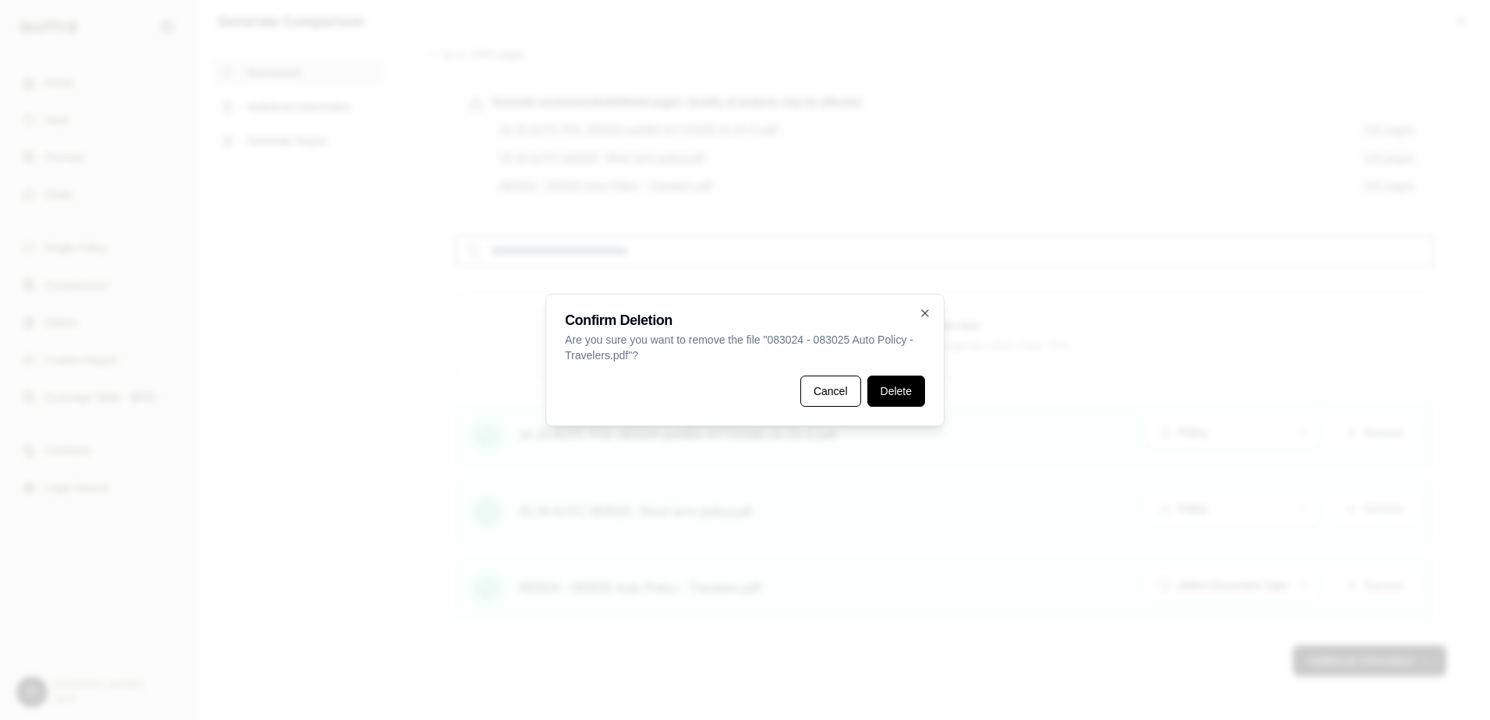
click at [912, 393] on button "Delete" at bounding box center [896, 391] width 58 height 31
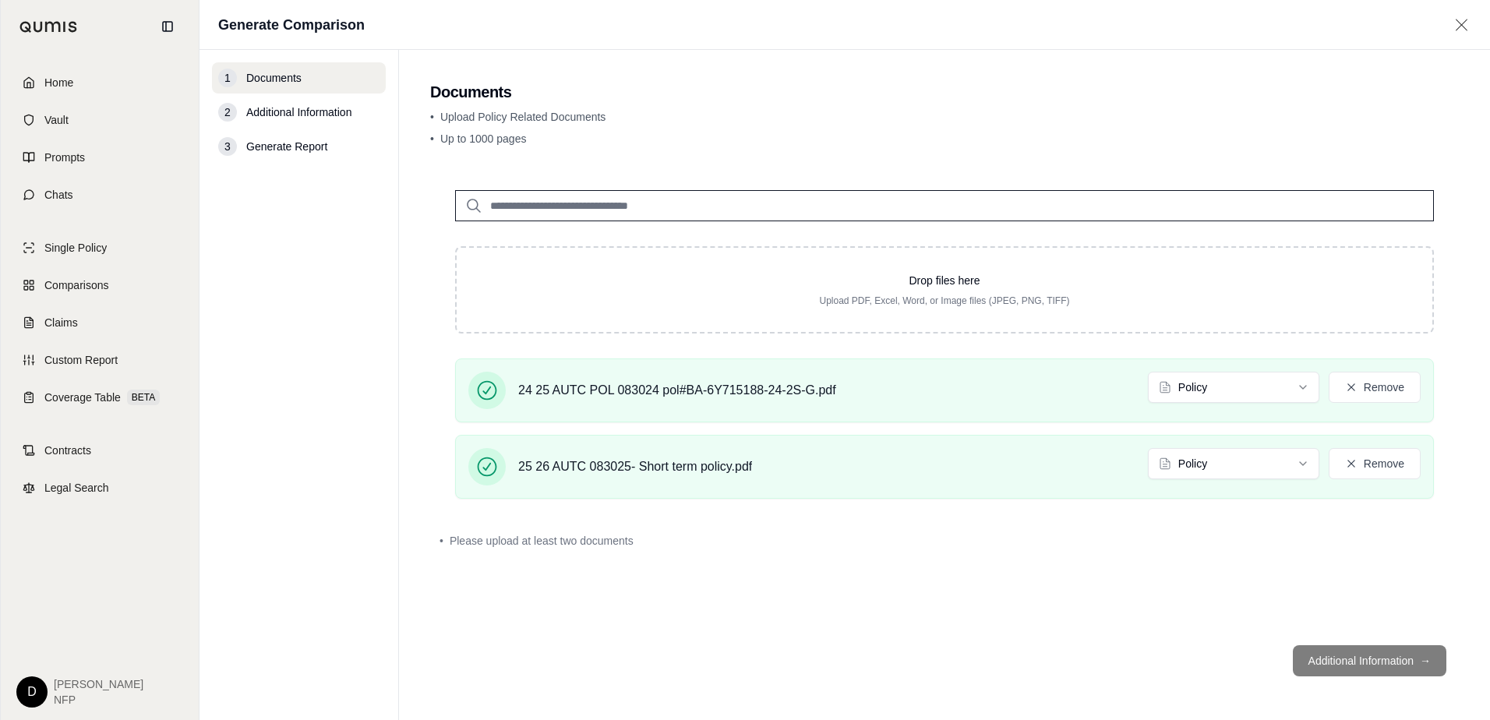
click at [1351, 660] on footer "Additional Information →" at bounding box center [944, 661] width 1028 height 56
click at [857, 568] on div "Drop files here Upload PDF, Excel, Word, or Image files (JPEG, PNG, TIFF) 24 25…" at bounding box center [944, 398] width 1028 height 467
click at [671, 400] on div "24 25 AUTC POL 083024 pol#BA-6Y715188-24-2S-G.pdf" at bounding box center [652, 390] width 368 height 37
click at [656, 464] on span "25 26 AUTC 083025- Short term policy.pdf" at bounding box center [635, 466] width 234 height 19
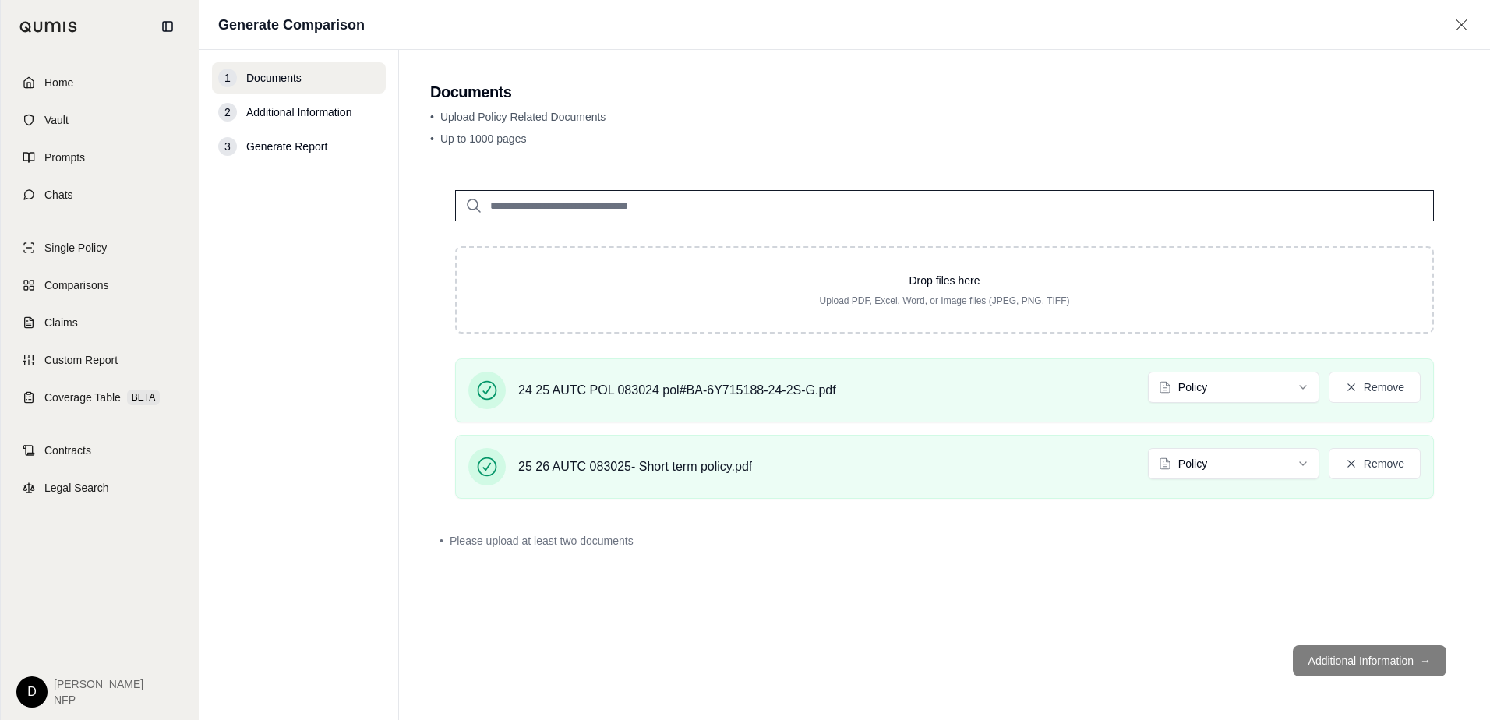
click at [1241, 556] on div "• Please upload at least two documents" at bounding box center [944, 541] width 1028 height 34
click at [1397, 380] on button "Remove" at bounding box center [1374, 387] width 92 height 31
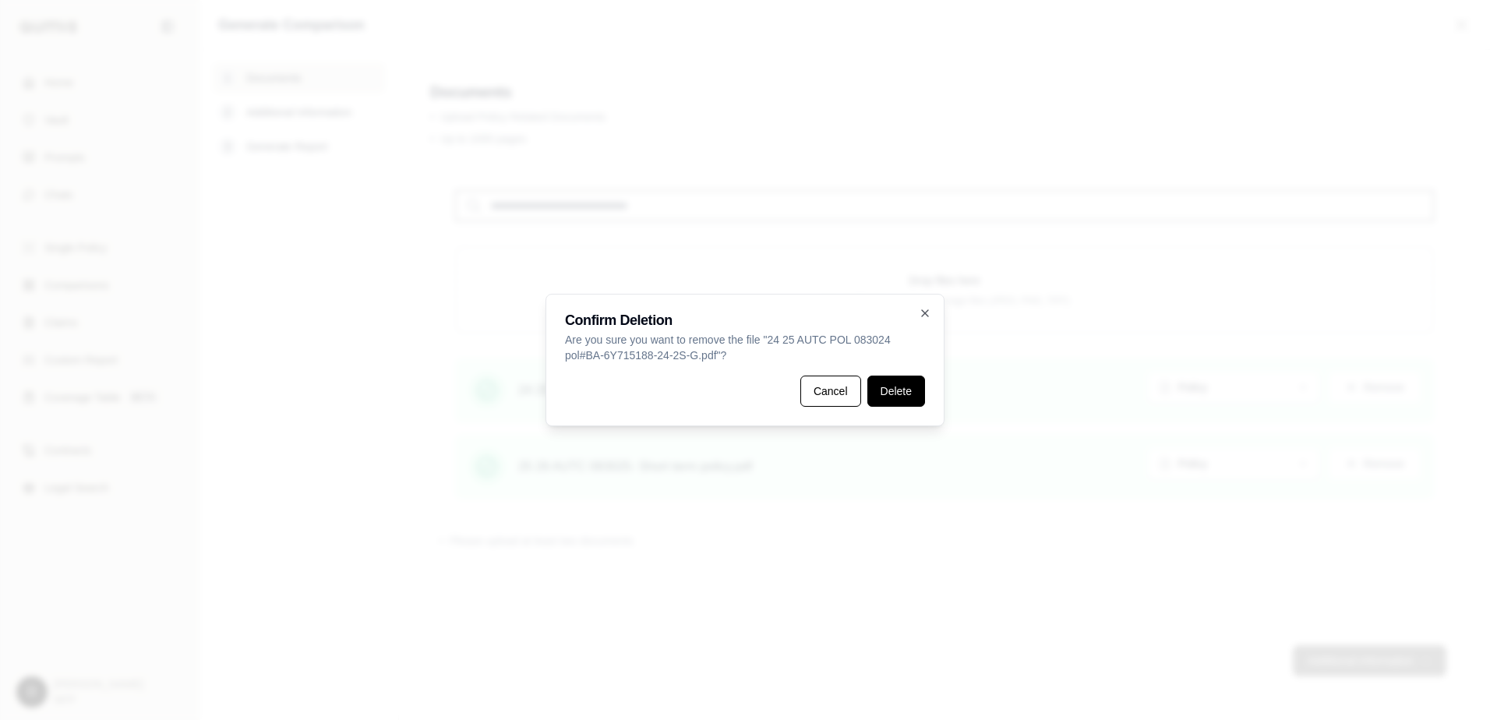
click at [894, 399] on button "Delete" at bounding box center [896, 391] width 58 height 31
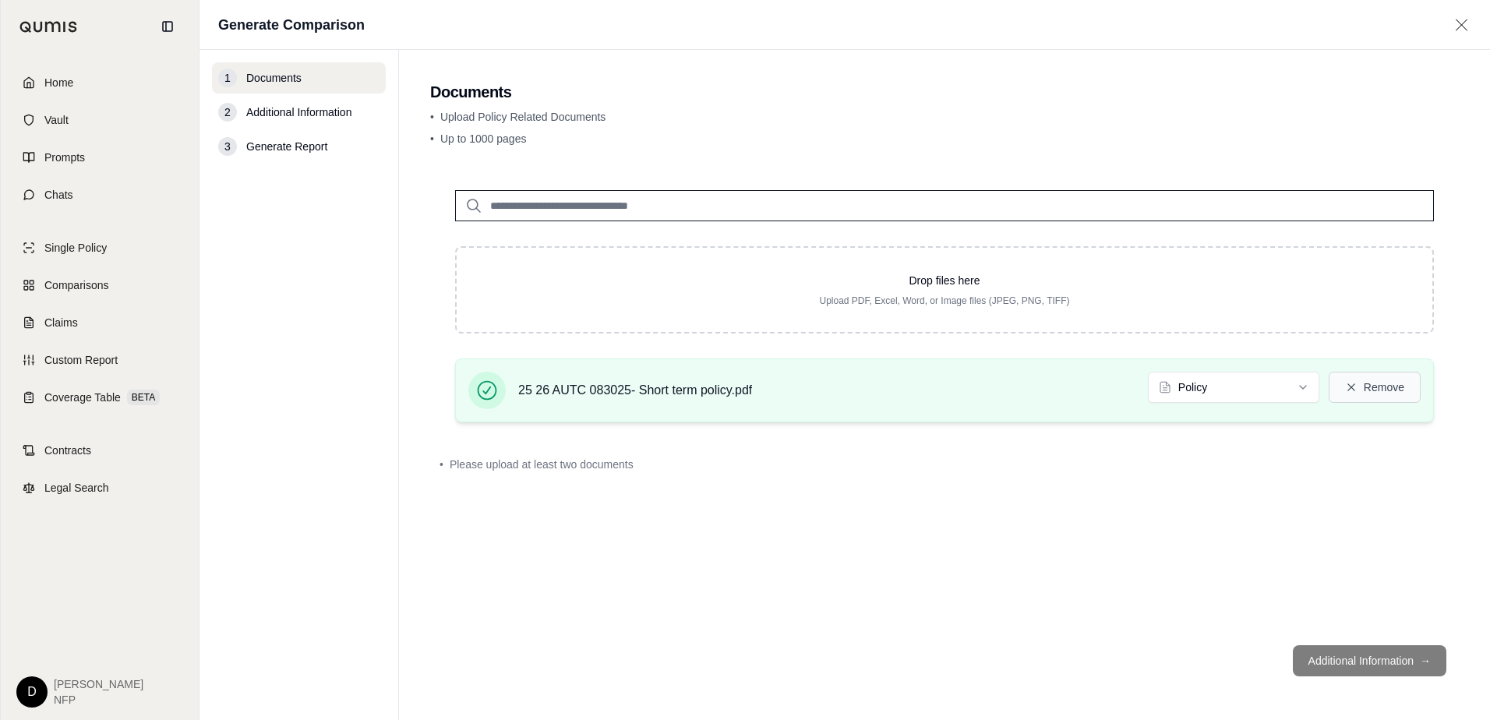
click at [1363, 390] on button "Remove" at bounding box center [1374, 387] width 92 height 31
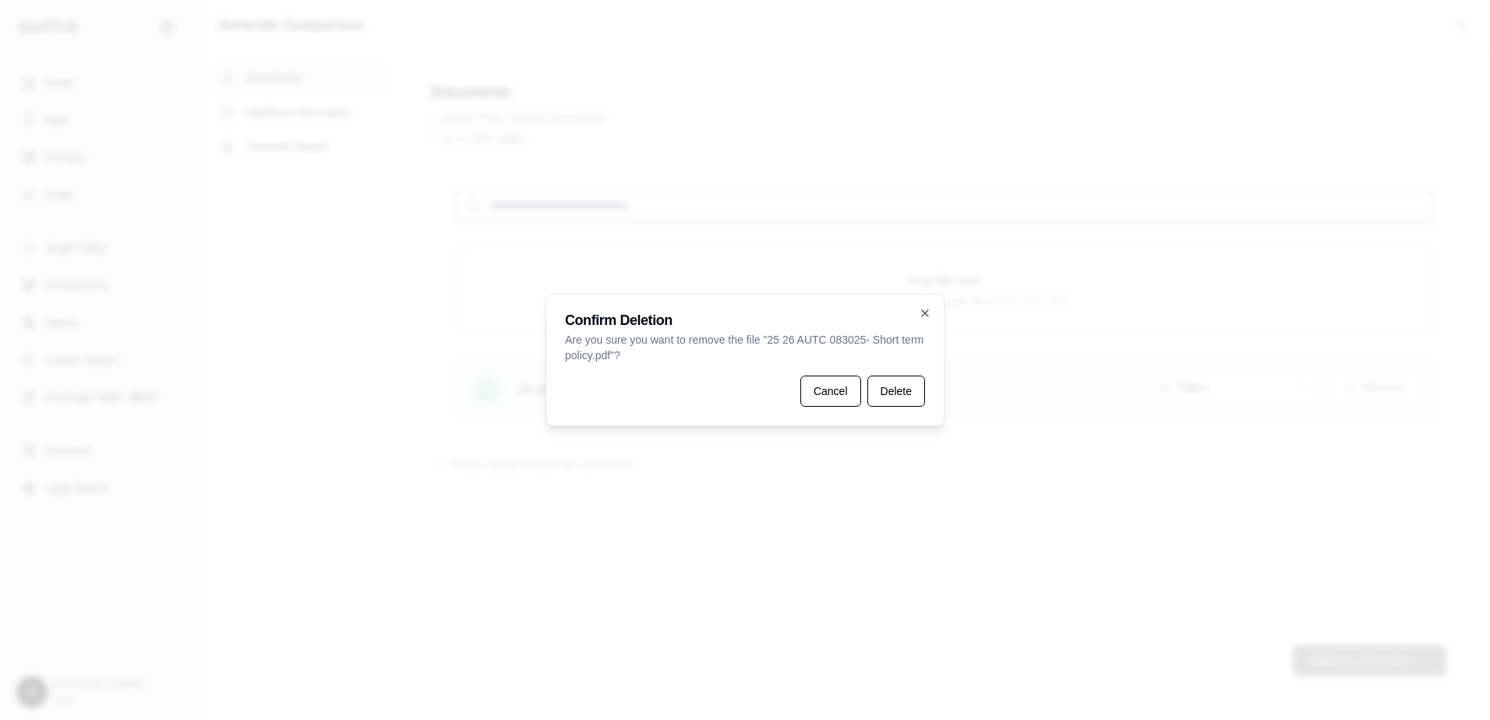
click at [926, 397] on div "Confirm Deletion Are you sure you want to remove the file " 25 26 AUTC 083025- …" at bounding box center [744, 360] width 399 height 132
click at [905, 393] on button "Delete" at bounding box center [896, 391] width 58 height 31
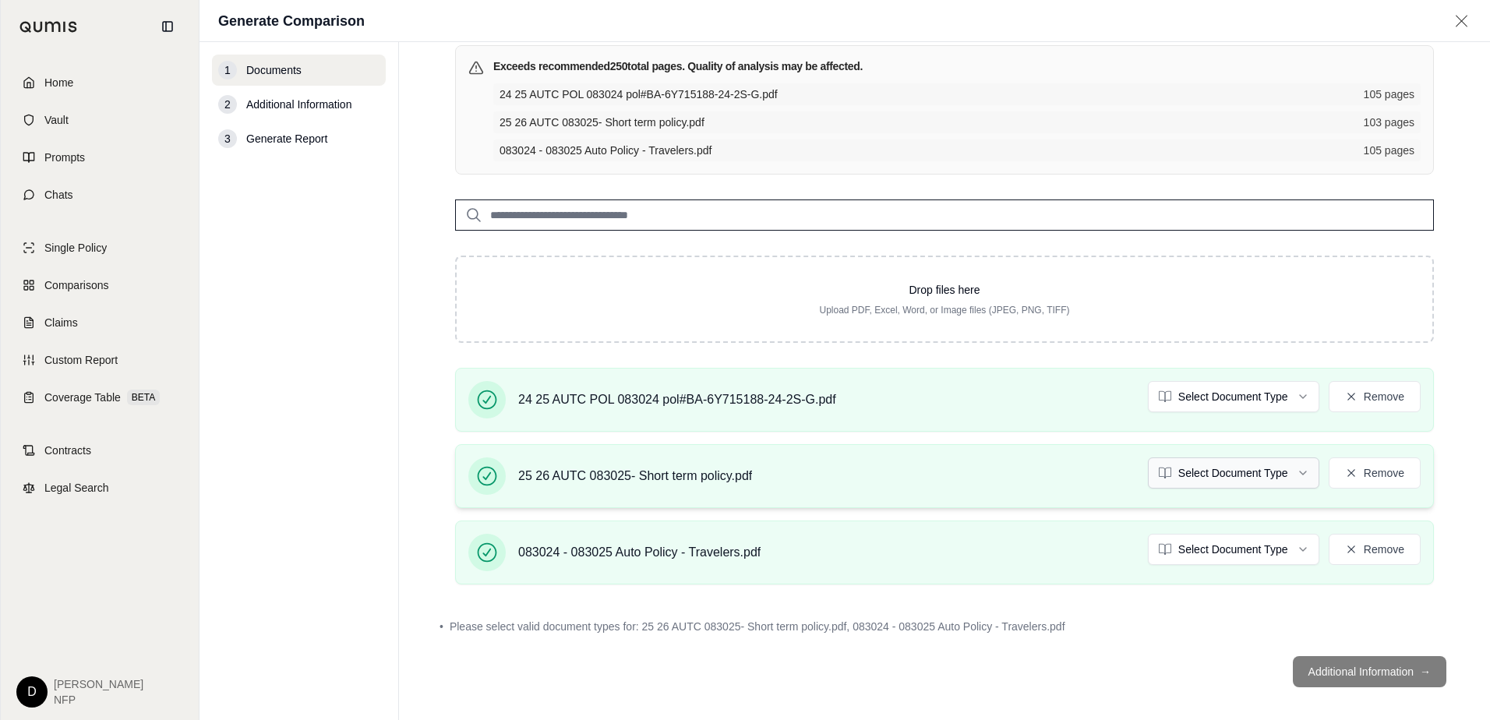
scroll to position [123, 0]
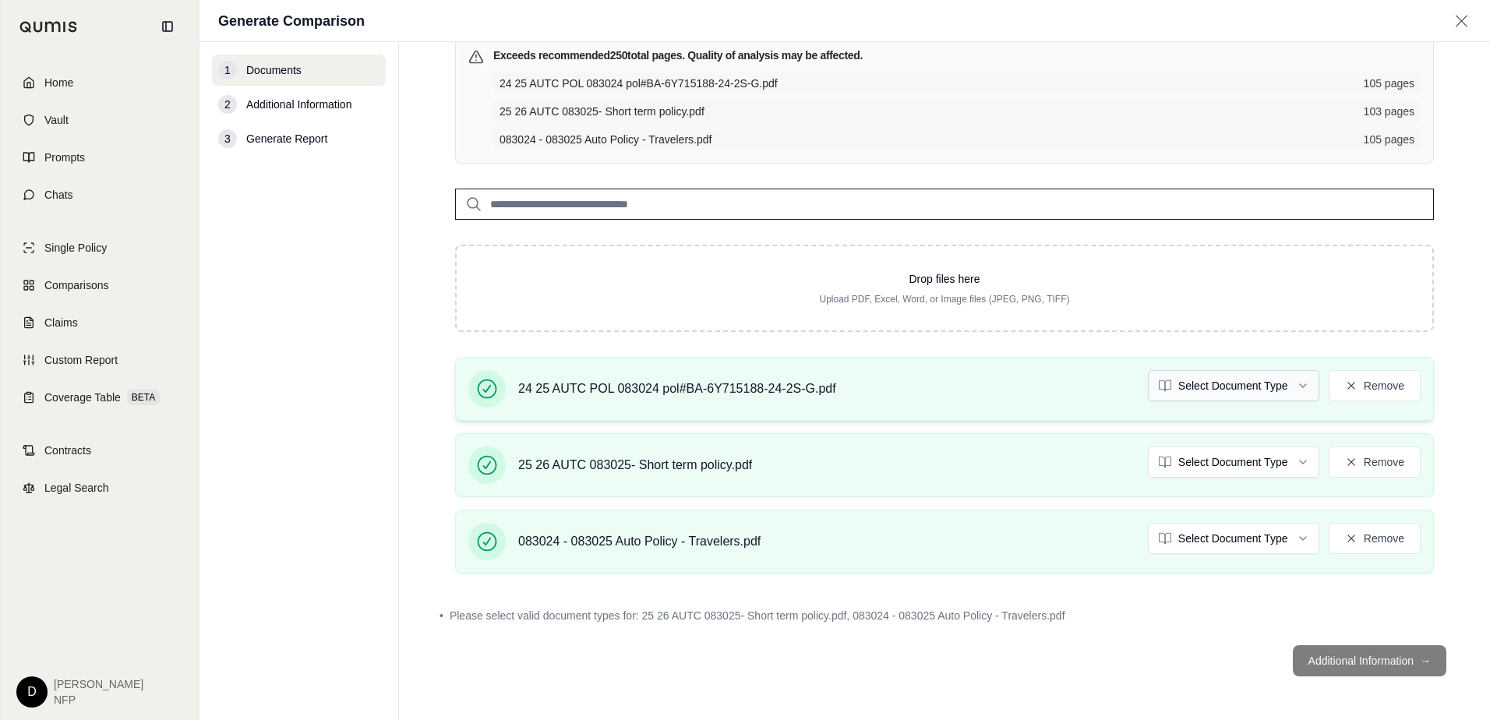
click at [1286, 386] on html "Home Vault Prompts Chats Single Policy Comparisons Claims Custom Report Coverag…" at bounding box center [745, 360] width 1490 height 720
click at [1293, 462] on html "Home Vault Prompts Chats Single Policy Comparisons Claims Custom Report Coverag…" at bounding box center [745, 360] width 1490 height 720
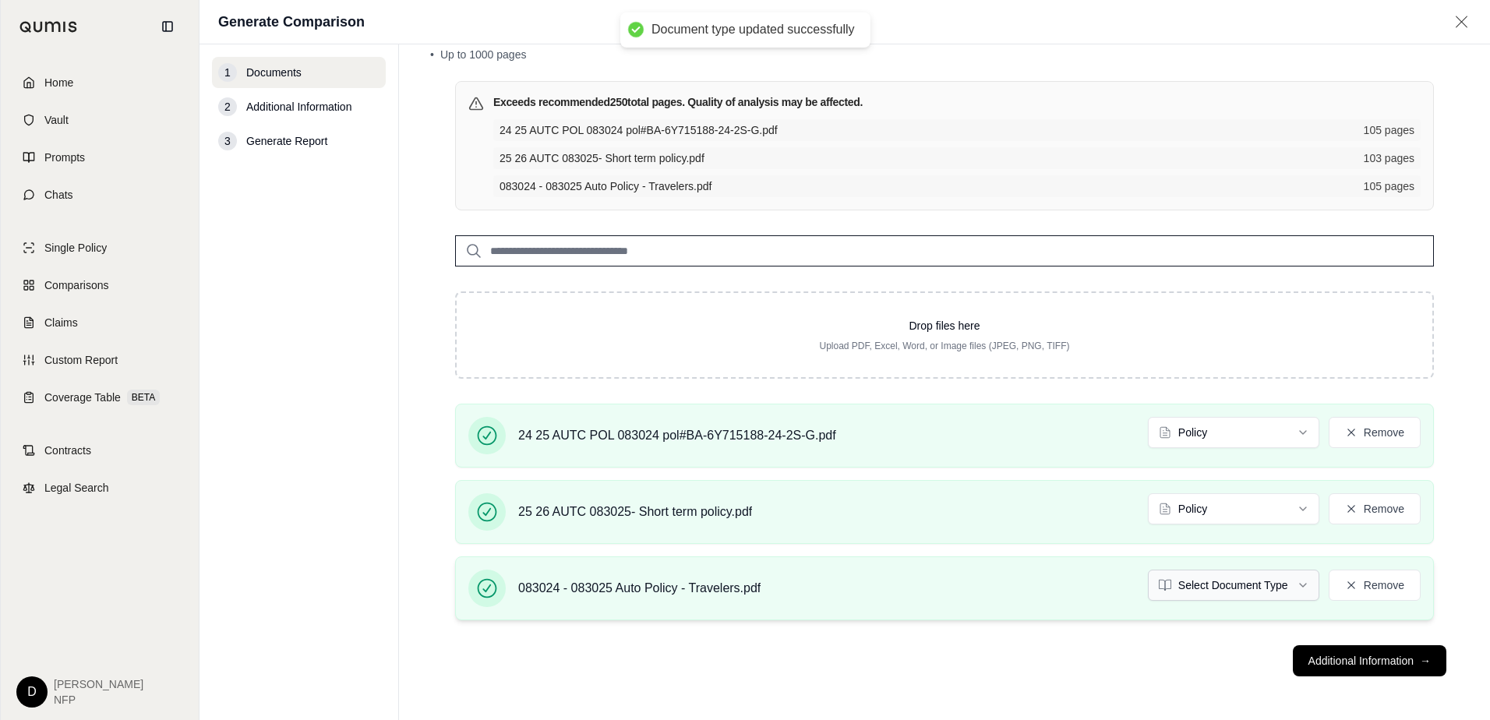
click at [1287, 582] on html "Document type updated successfully Home Vault Prompts Chats Single Policy Compa…" at bounding box center [745, 360] width 1490 height 720
click at [1349, 661] on button "Additional Information →" at bounding box center [1369, 660] width 153 height 31
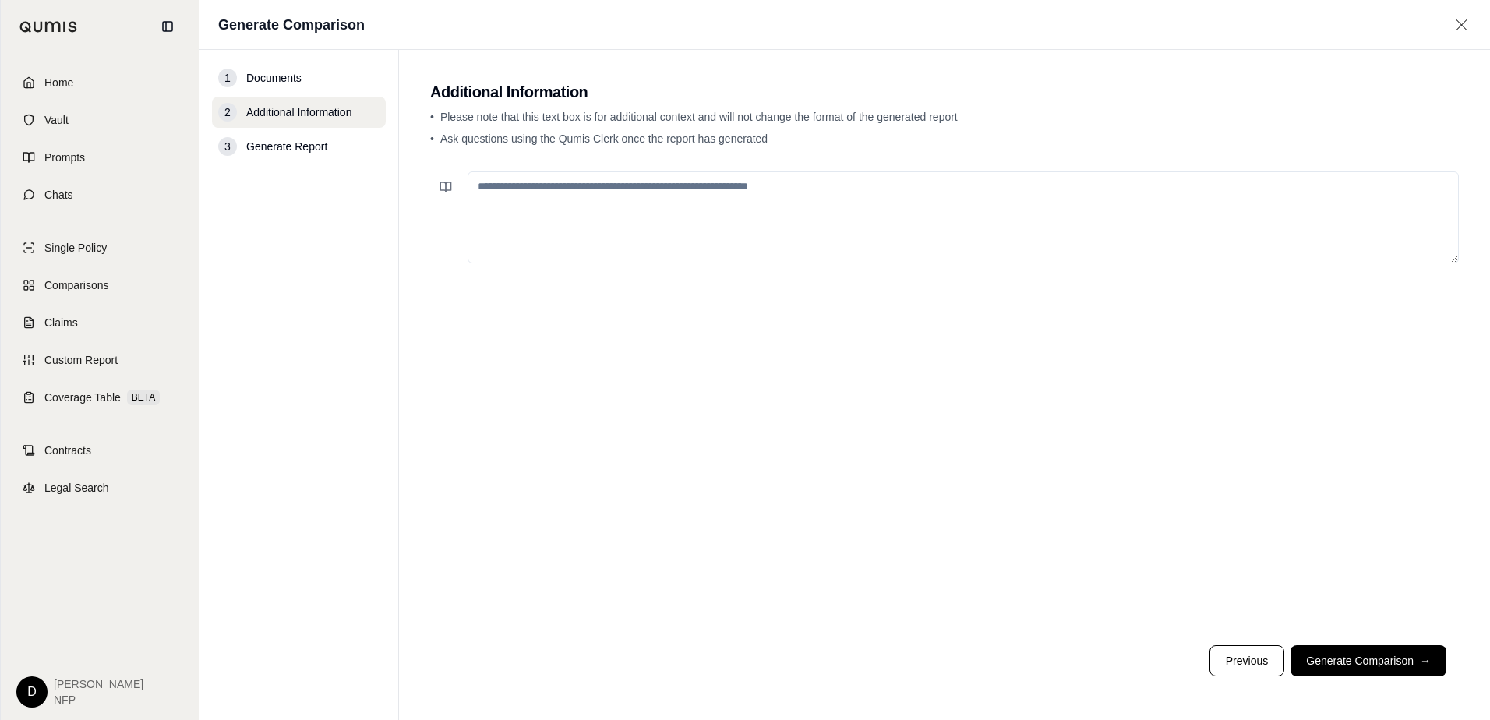
scroll to position [0, 0]
drag, startPoint x: 536, startPoint y: 190, endPoint x: 570, endPoint y: 153, distance: 49.6
click at [549, 185] on textarea at bounding box center [962, 217] width 991 height 92
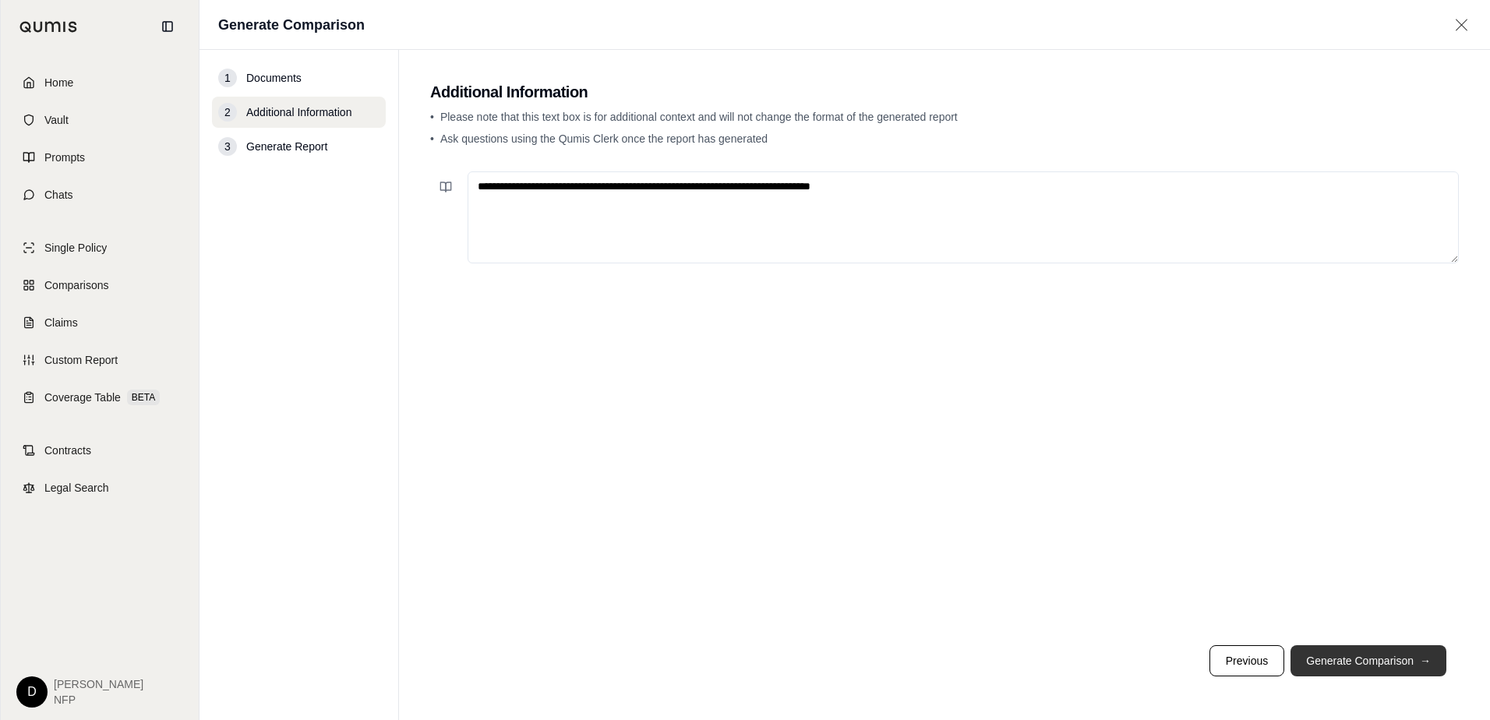
type textarea "**********"
click at [1367, 661] on button "Generate Comparison →" at bounding box center [1368, 660] width 156 height 31
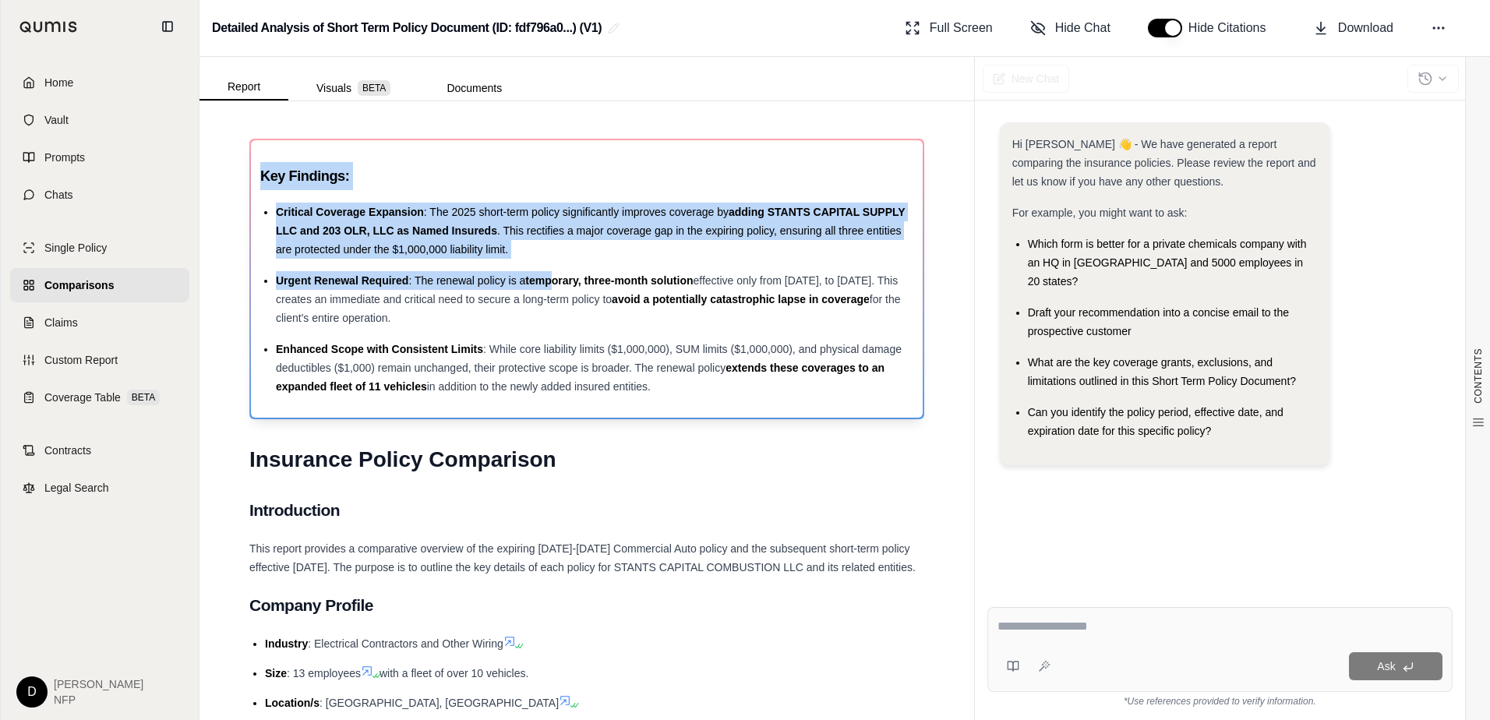
drag, startPoint x: 261, startPoint y: 177, endPoint x: 556, endPoint y: 282, distance: 312.7
click at [556, 282] on div "Key Findings: Critical Coverage Expansion : The 2025 short-term policy signific…" at bounding box center [586, 279] width 653 height 234
drag, startPoint x: 556, startPoint y: 282, endPoint x: 766, endPoint y: 264, distance: 211.1
click at [766, 264] on ul "Critical Coverage Expansion : The 2025 short-term policy significantly improves…" at bounding box center [586, 299] width 653 height 193
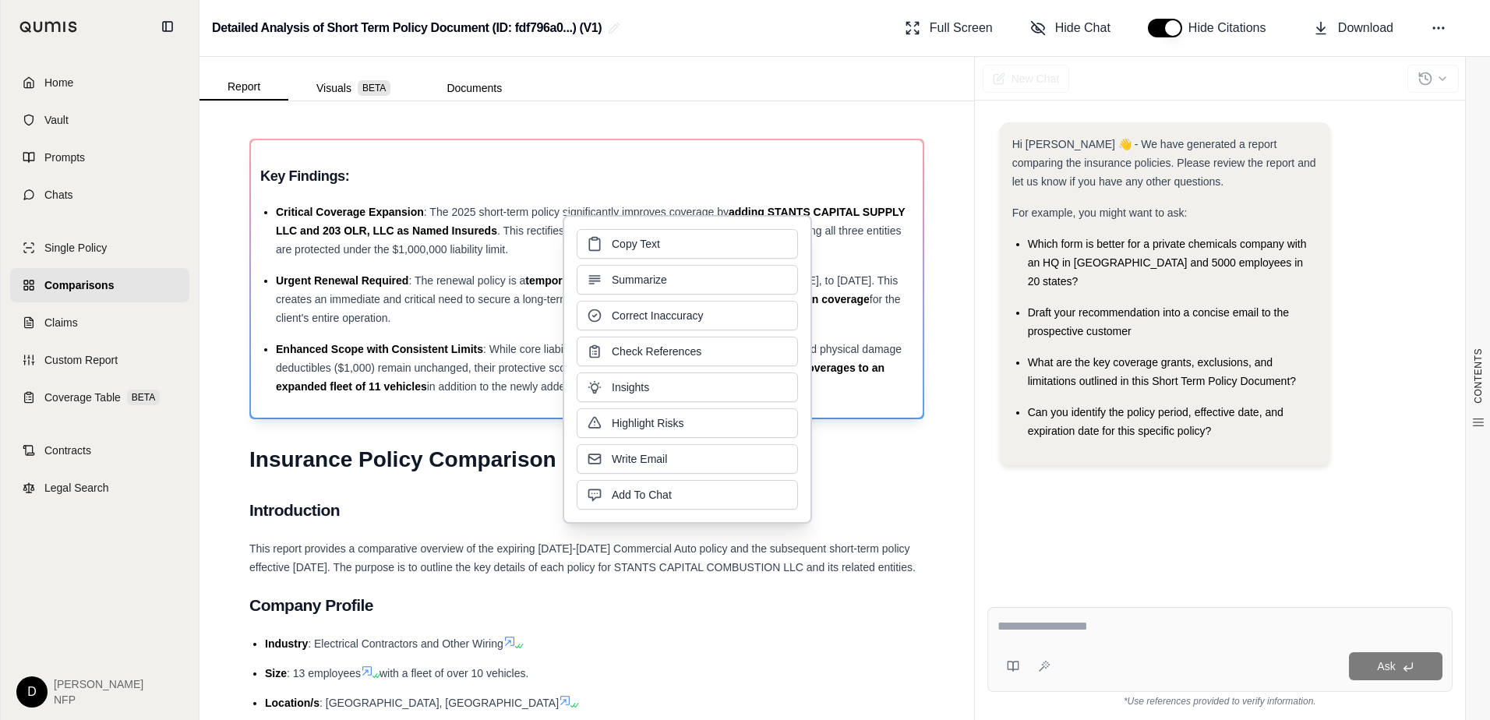
drag, startPoint x: 457, startPoint y: 189, endPoint x: 422, endPoint y: 192, distance: 36.1
click at [460, 187] on h3 "Key Findings:" at bounding box center [586, 176] width 653 height 28
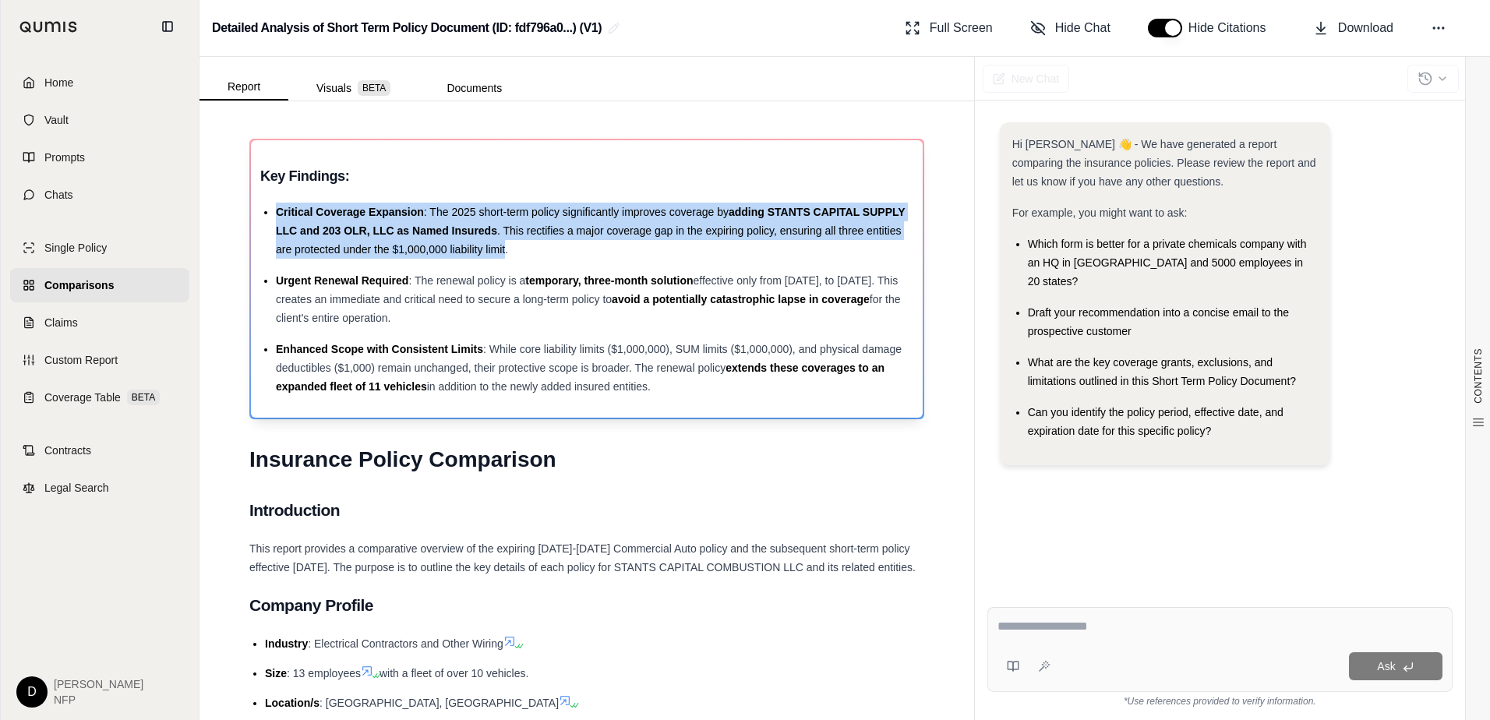
drag, startPoint x: 277, startPoint y: 215, endPoint x: 571, endPoint y: 245, distance: 295.3
click at [571, 245] on div "Critical Coverage Expansion : The 2025 short-term policy significantly improves…" at bounding box center [594, 231] width 637 height 56
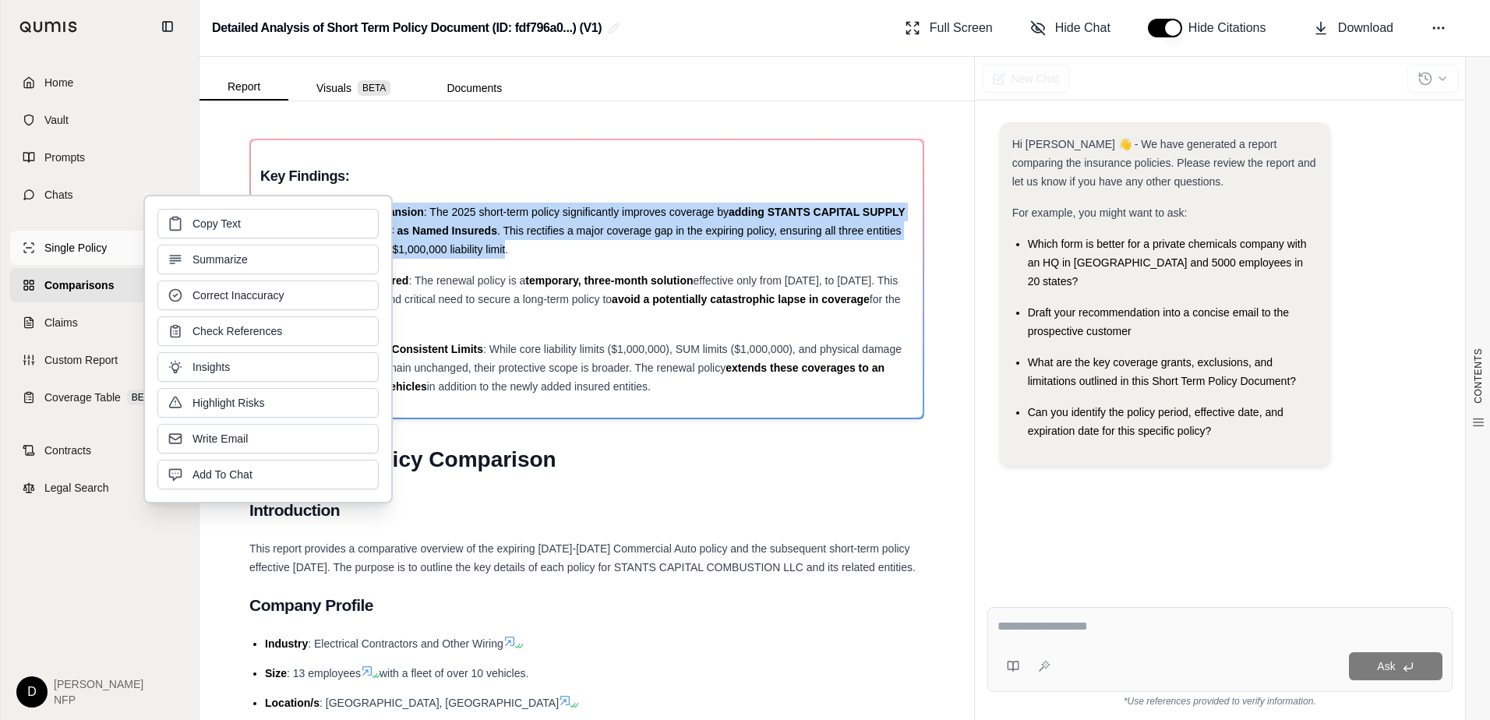
drag, startPoint x: 347, startPoint y: 244, endPoint x: 60, endPoint y: 246, distance: 286.7
click at [232, 228] on span "Copy Text" at bounding box center [216, 224] width 48 height 16
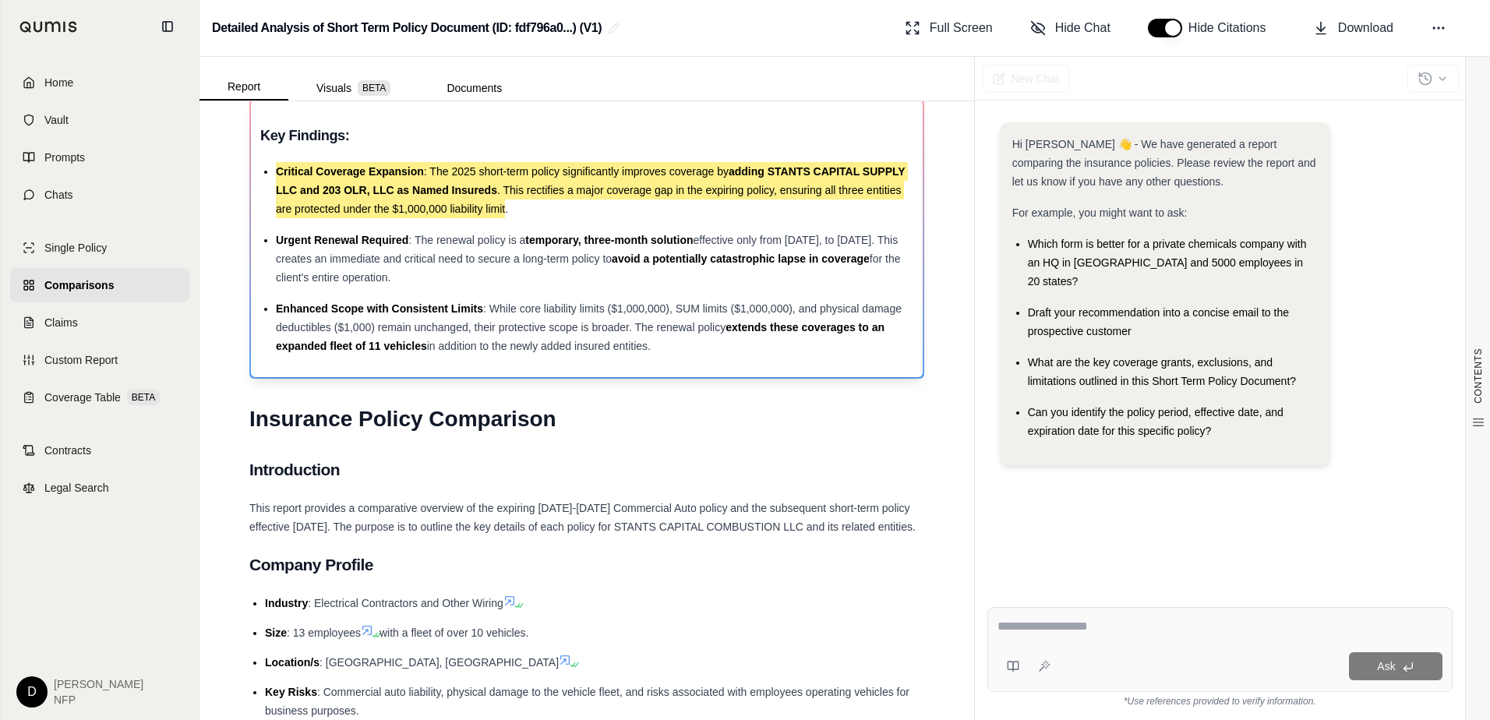
scroll to position [78, 0]
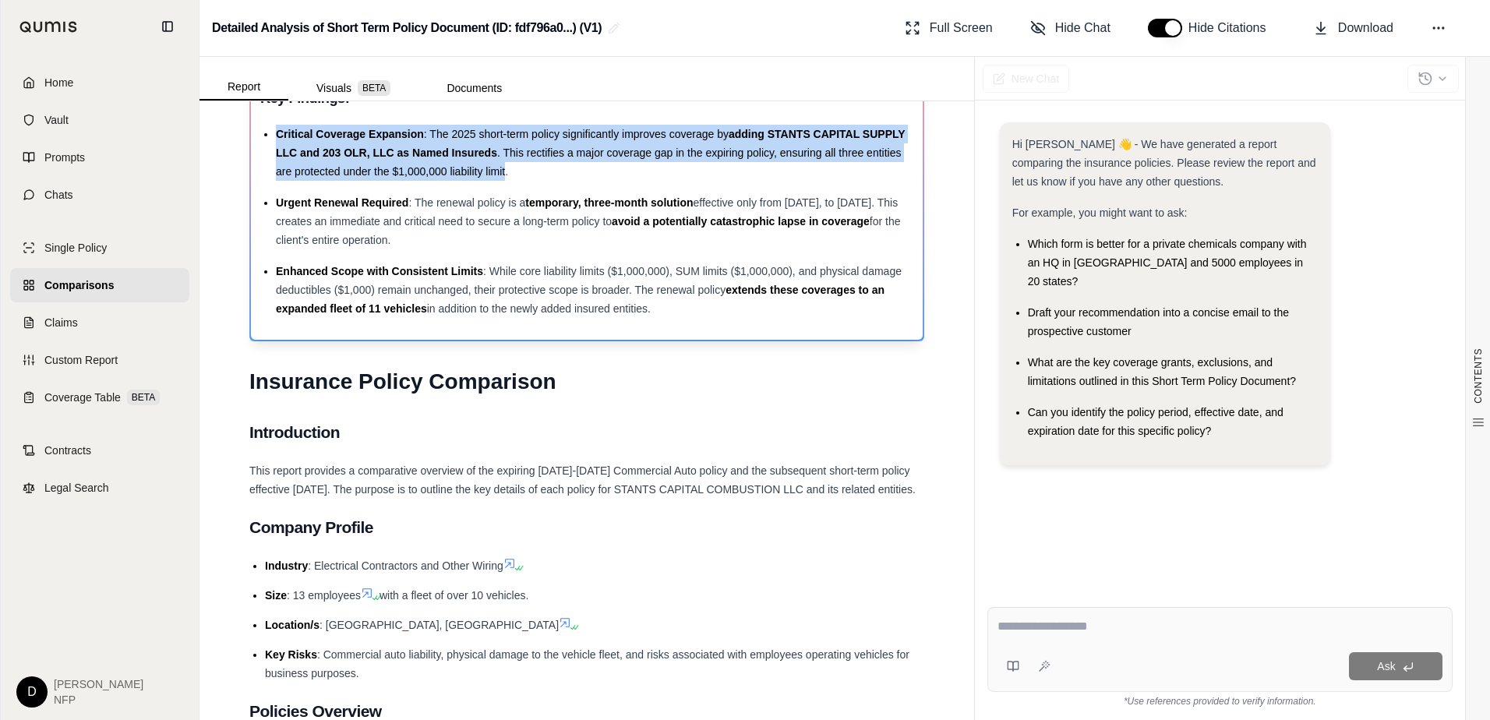
drag, startPoint x: 493, startPoint y: 269, endPoint x: 677, endPoint y: 309, distance: 188.1
click at [677, 309] on div "Enhanced Scope with Consistent Limits : While core liability limits ($1,000,000…" at bounding box center [594, 290] width 637 height 56
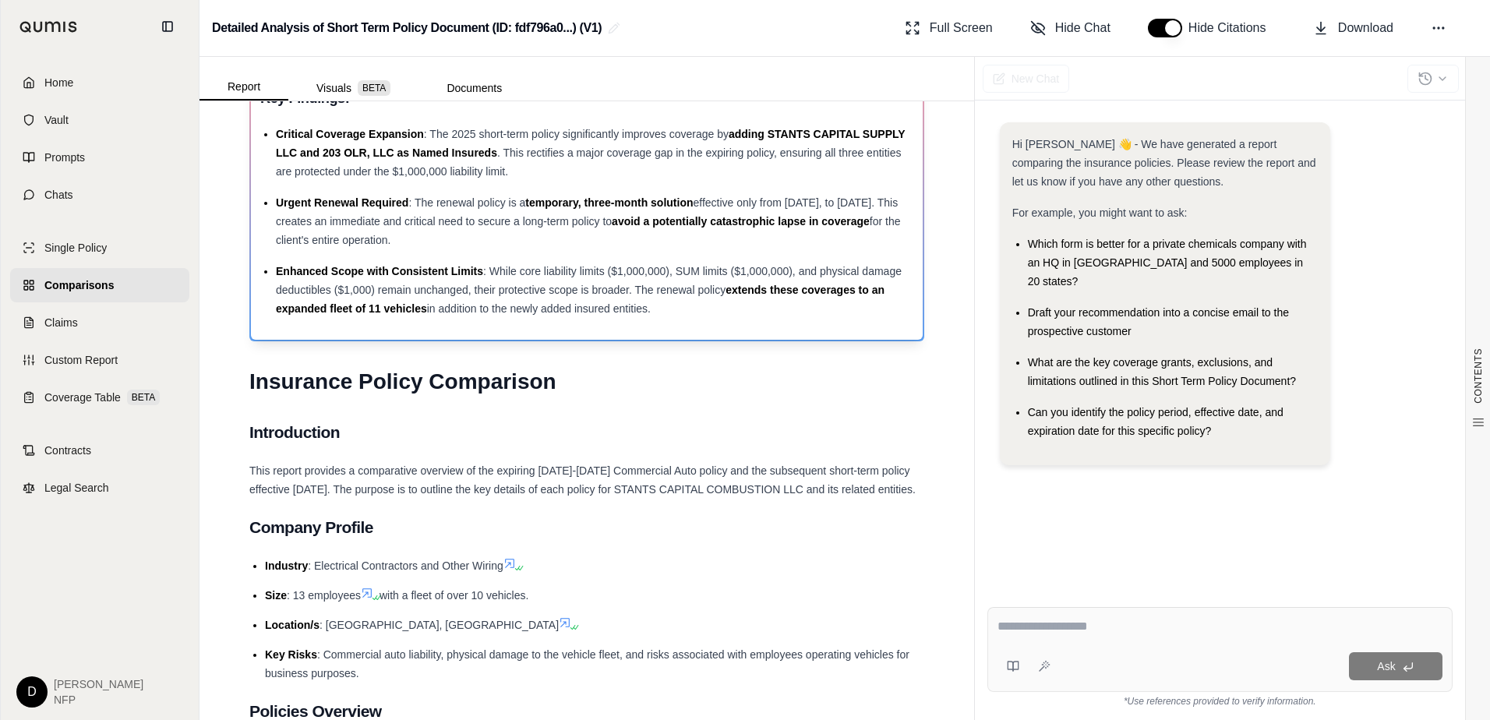
drag, startPoint x: 510, startPoint y: 288, endPoint x: 623, endPoint y: 254, distance: 117.8
click at [623, 254] on ul "Critical Coverage Expansion : The 2025 short-term policy significantly improves…" at bounding box center [586, 221] width 653 height 193
drag, startPoint x: 278, startPoint y: 270, endPoint x: 688, endPoint y: 311, distance: 411.8
click at [688, 311] on div "Enhanced Scope with Consistent Limits : While core liability limits ($1,000,000…" at bounding box center [594, 290] width 637 height 56
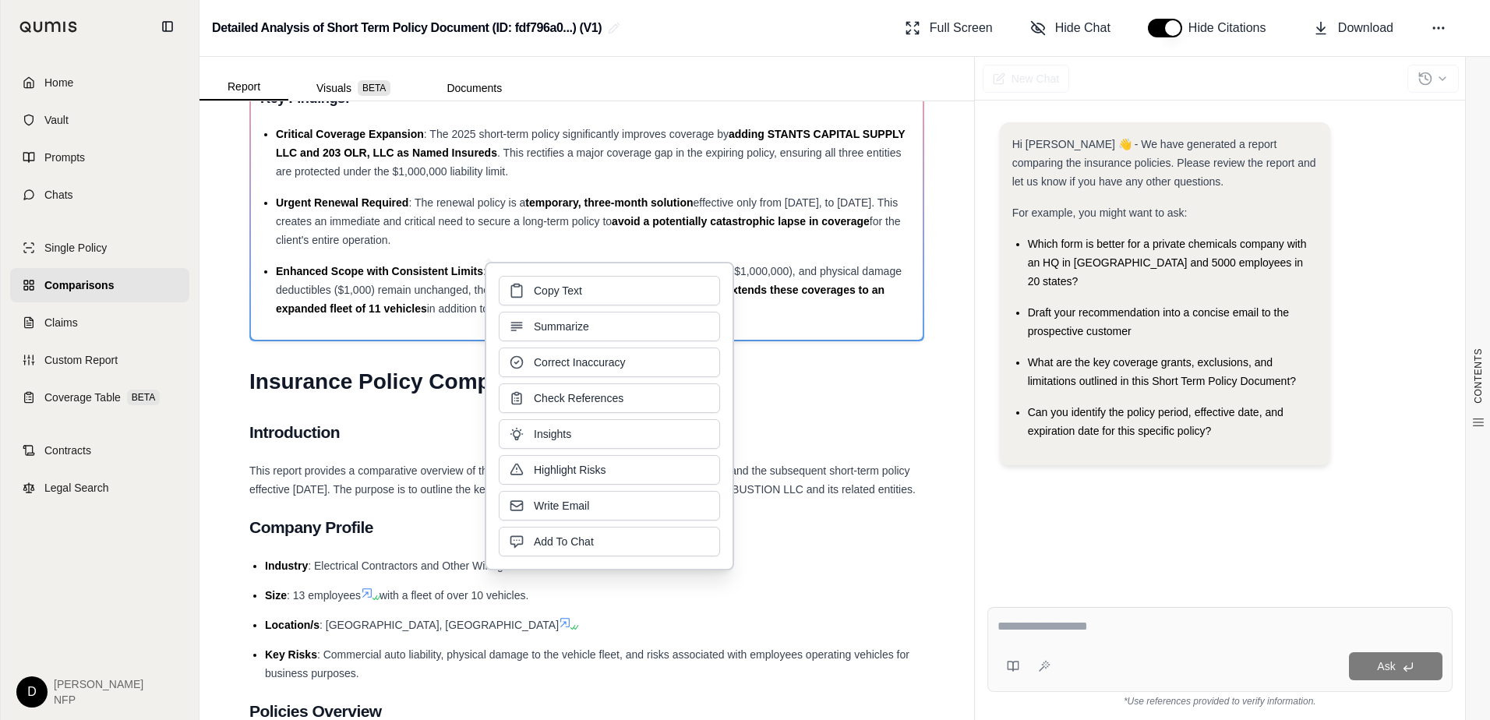
drag, startPoint x: 573, startPoint y: 291, endPoint x: 1, endPoint y: 388, distance: 580.0
click at [574, 291] on span "Copy Text" at bounding box center [558, 291] width 48 height 16
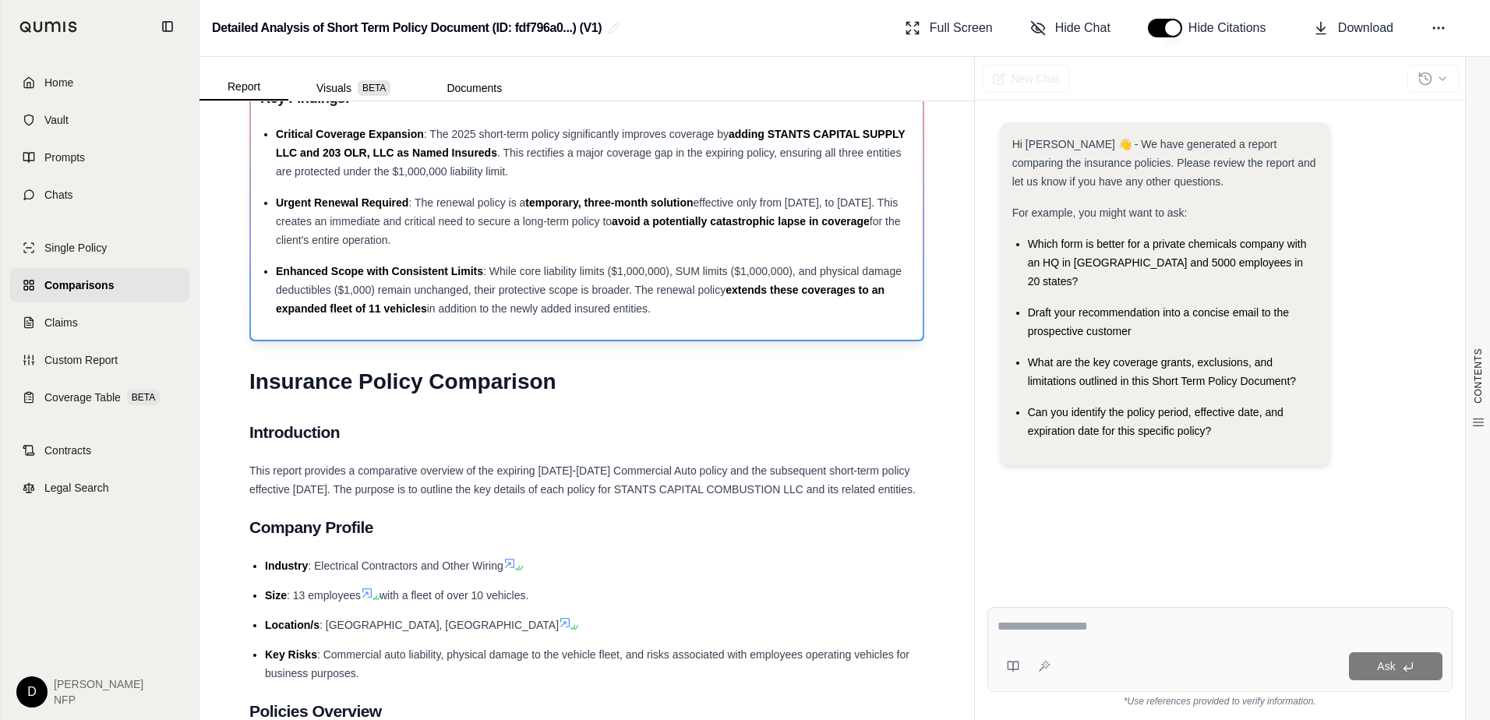
click at [404, 276] on span "Enhanced Scope with Consistent Limits" at bounding box center [379, 271] width 207 height 12
click at [651, 305] on span "in addition to the newly added insured entities." at bounding box center [539, 308] width 224 height 12
drag, startPoint x: 696, startPoint y: 312, endPoint x: 256, endPoint y: 269, distance: 442.3
click at [256, 269] on div "Key Findings: Critical Coverage Expansion : The 2025 short-term policy signific…" at bounding box center [587, 200] width 672 height 277
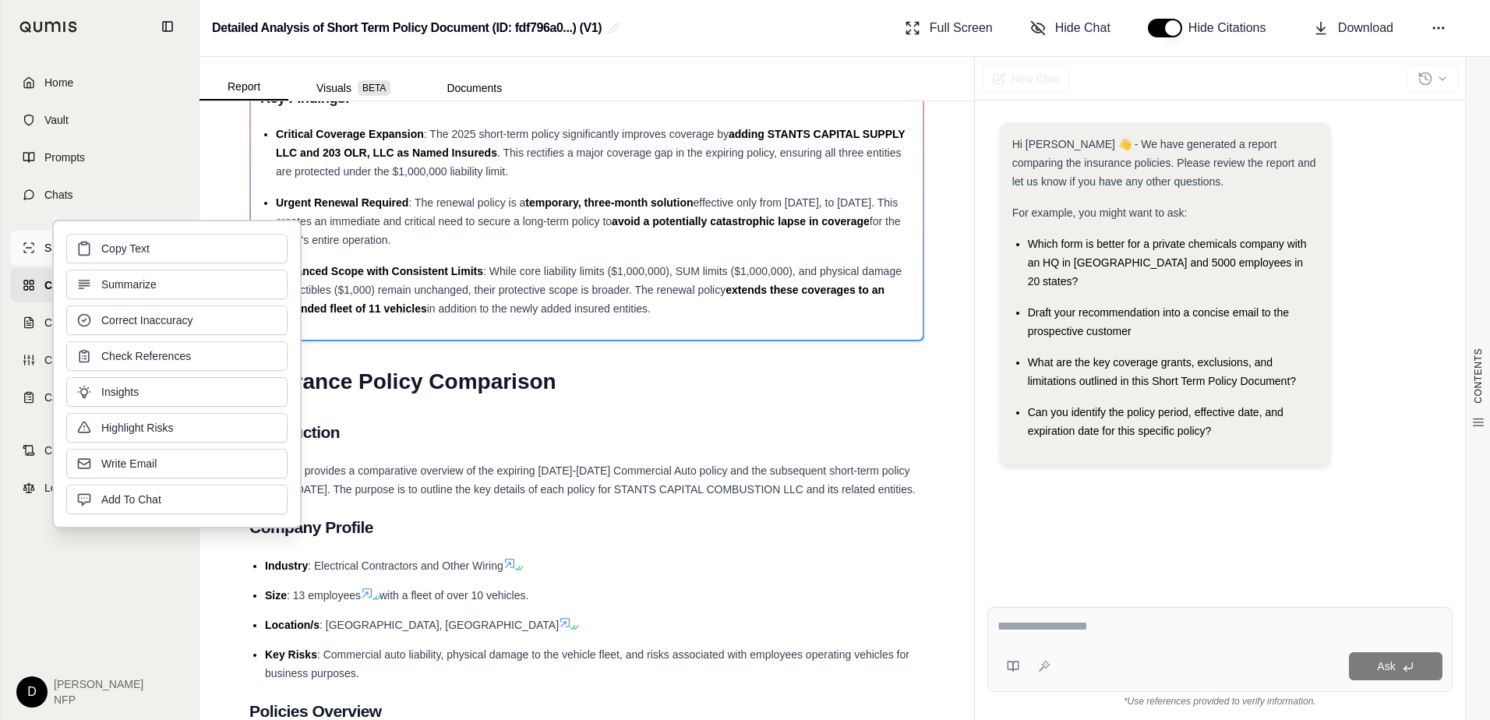
drag, startPoint x: 256, startPoint y: 269, endPoint x: 115, endPoint y: 261, distance: 141.2
click at [235, 252] on button "Copy Text" at bounding box center [176, 249] width 221 height 30
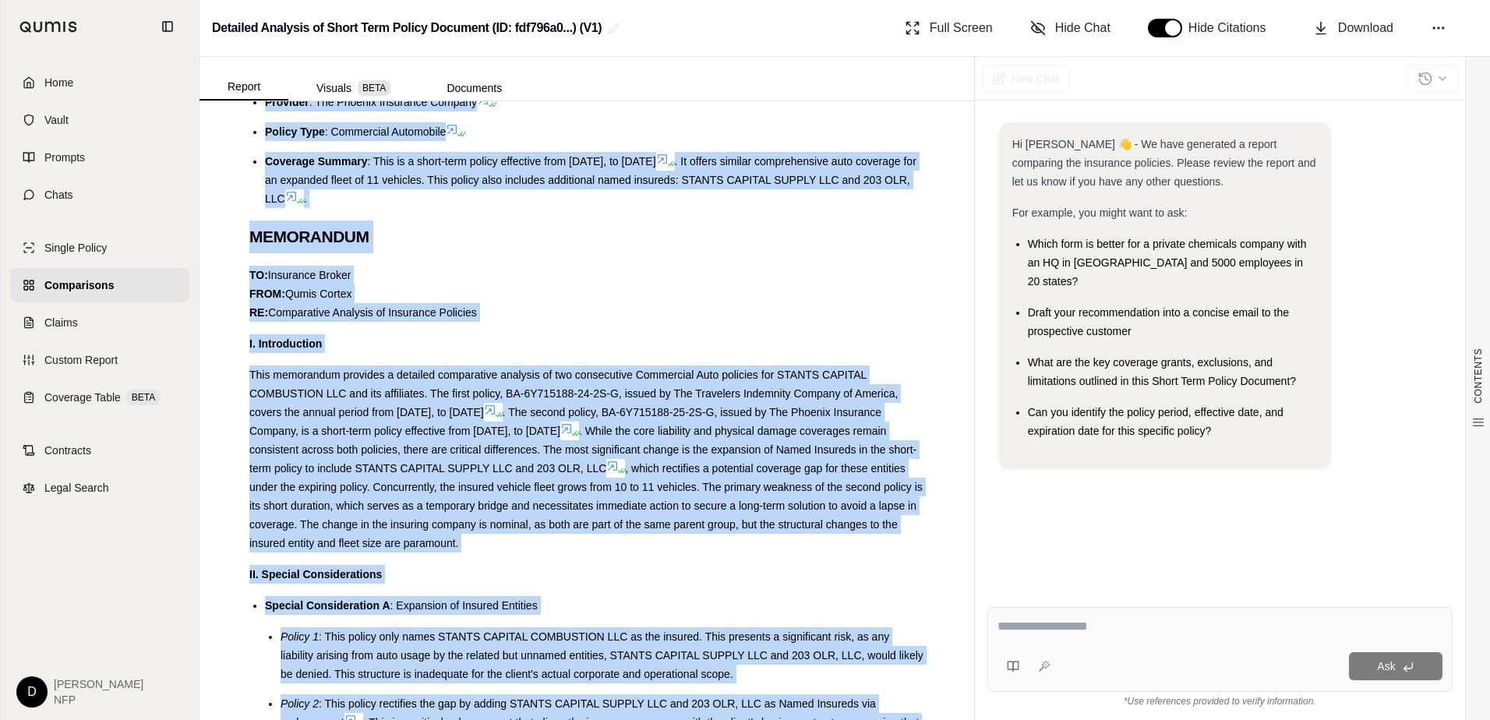
scroll to position [960, 0]
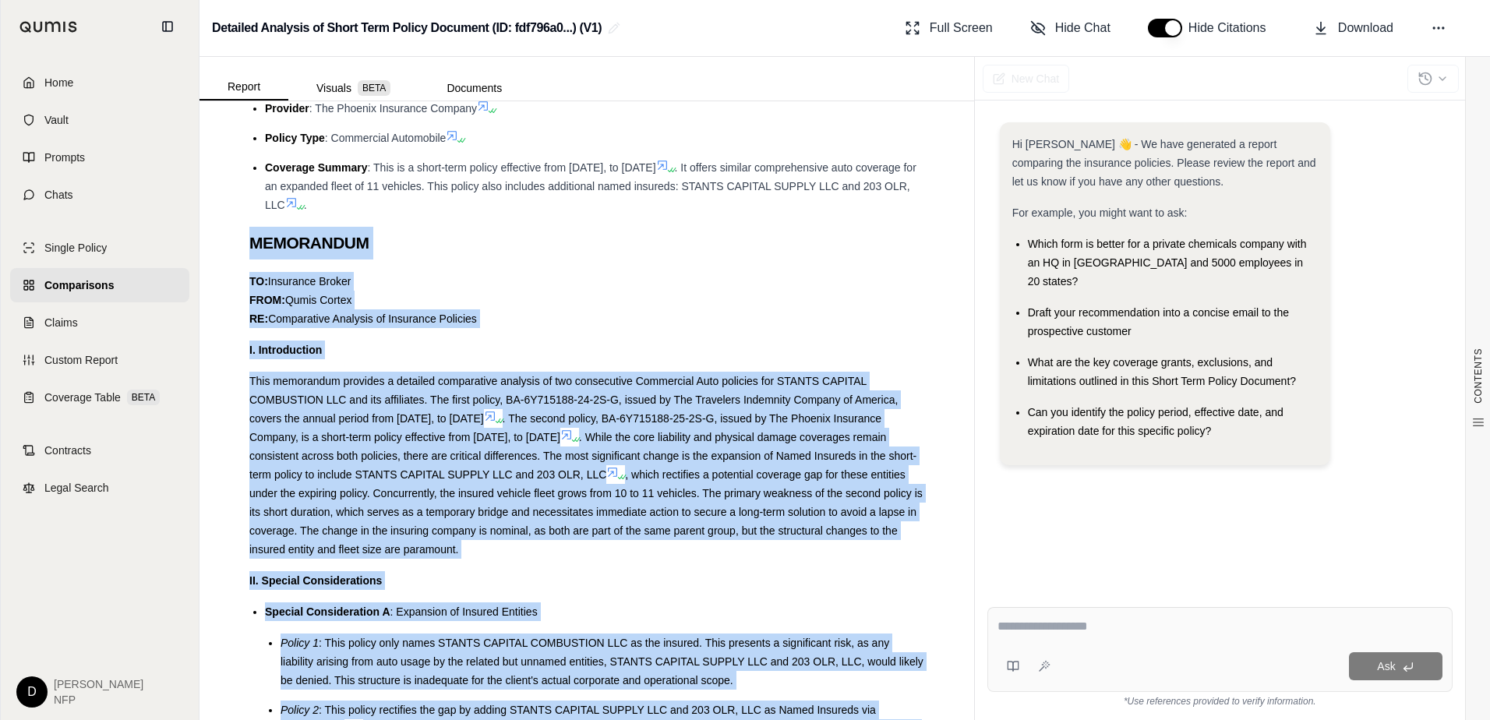
drag, startPoint x: 457, startPoint y: 385, endPoint x: 253, endPoint y: 274, distance: 232.2
click at [253, 274] on div "Key Findings: Critical Coverage Expansion : The 2025 short-term policy signific…" at bounding box center [586, 584] width 675 height 2823
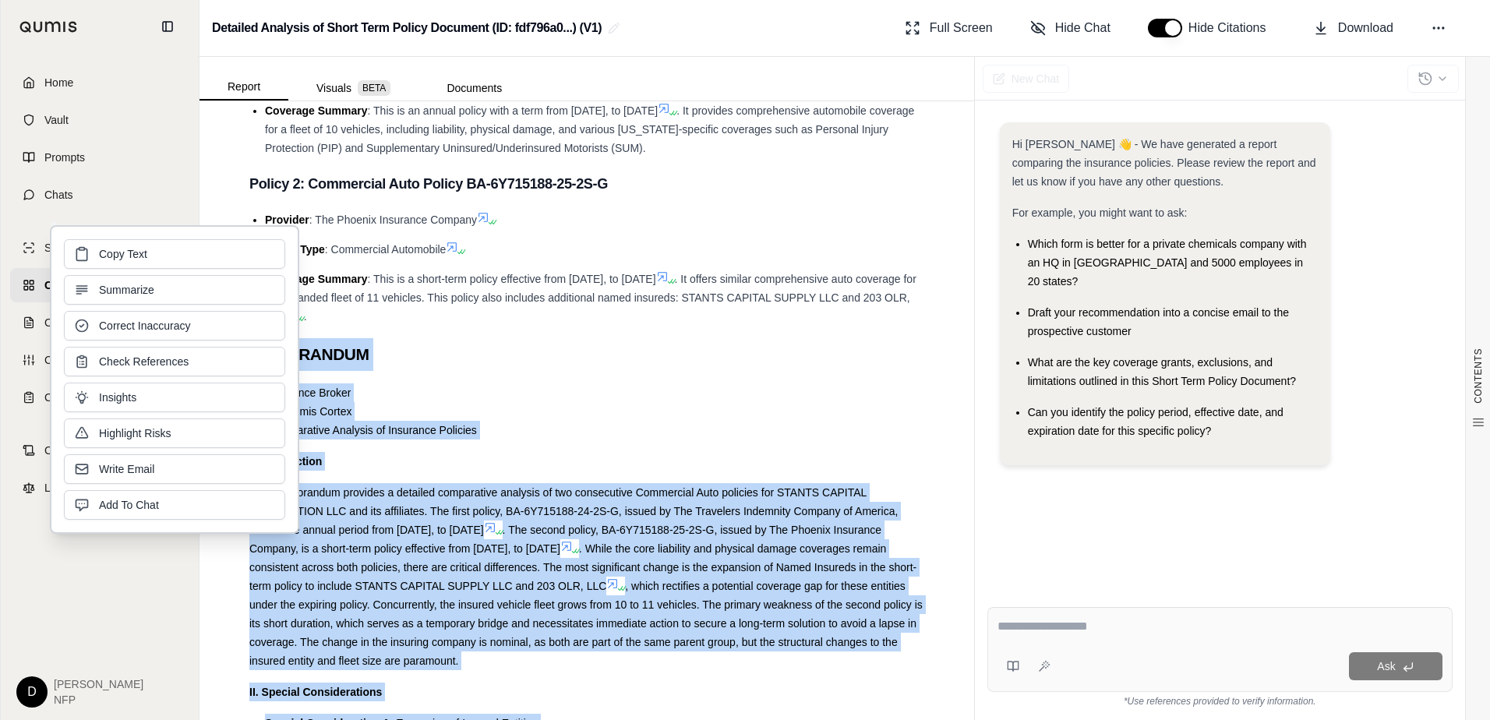
scroll to position [726, 0]
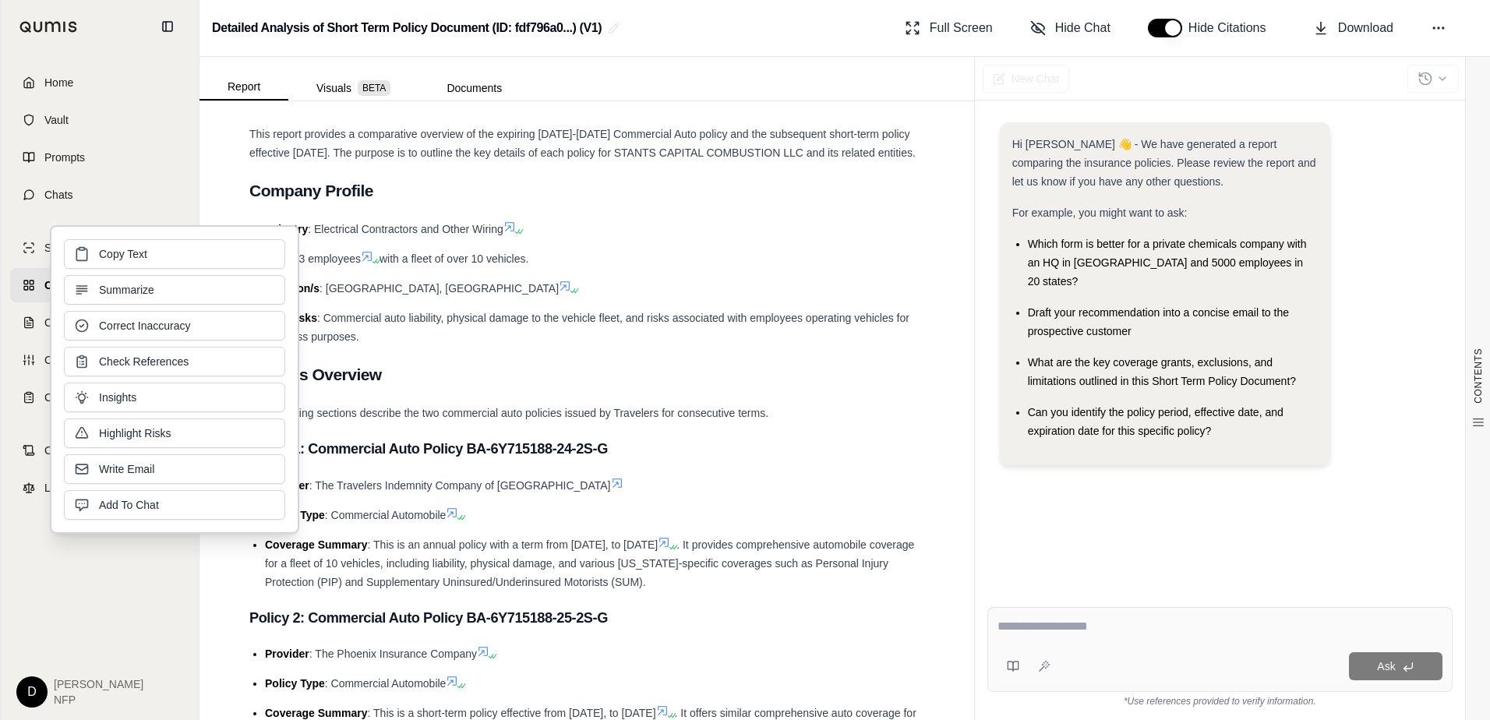
click at [606, 259] on ul "Industry : Electrical Contractors and Other Wiring Size : 13 employees with a f…" at bounding box center [586, 283] width 675 height 126
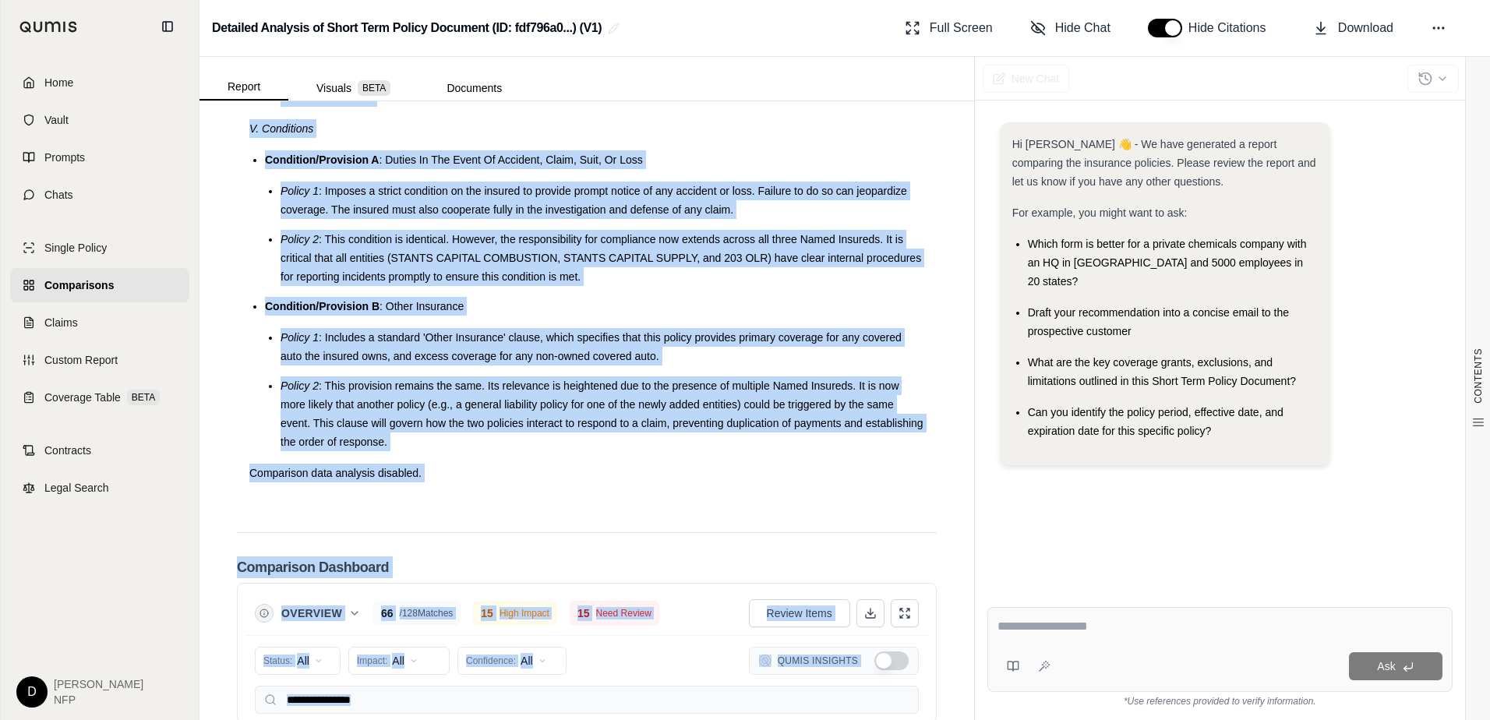
scroll to position [2543, 0]
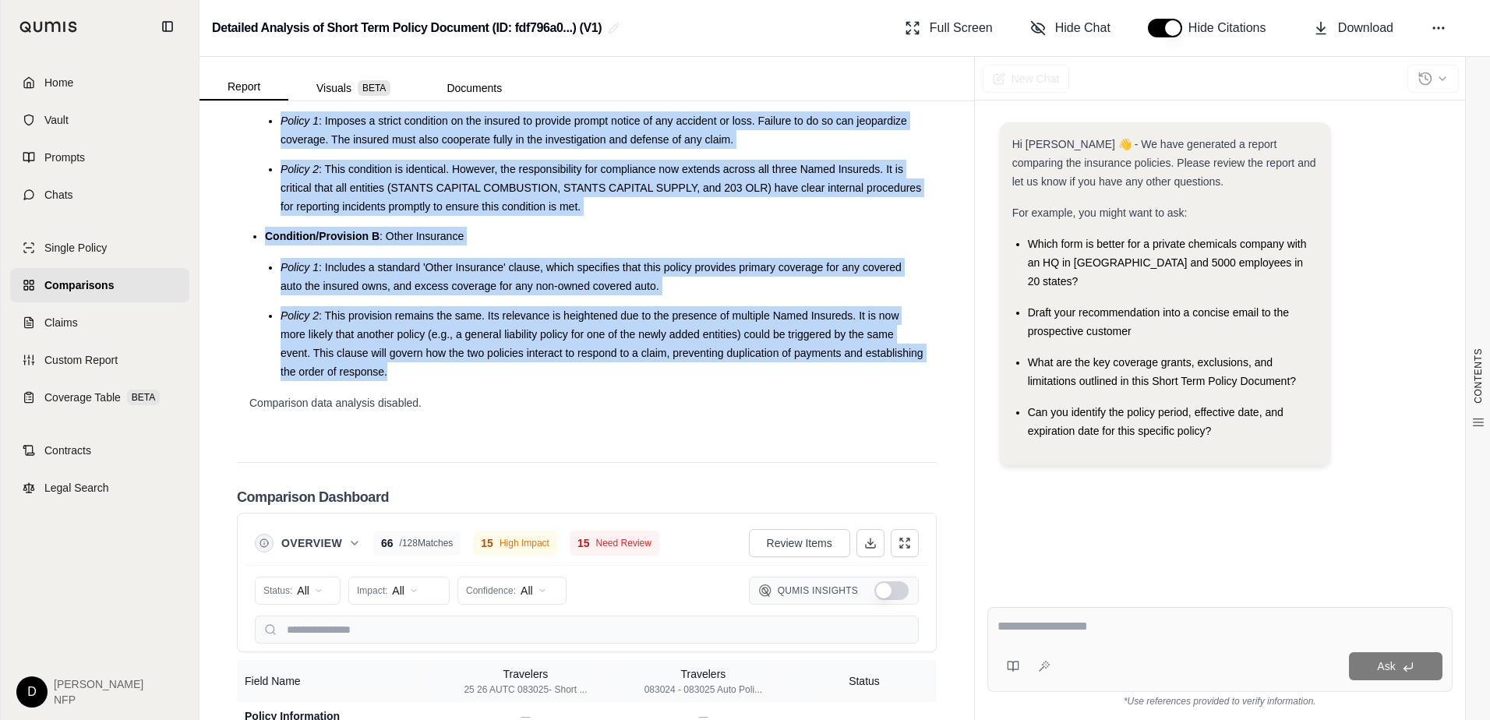
drag, startPoint x: 254, startPoint y: 202, endPoint x: 457, endPoint y: 408, distance: 289.8
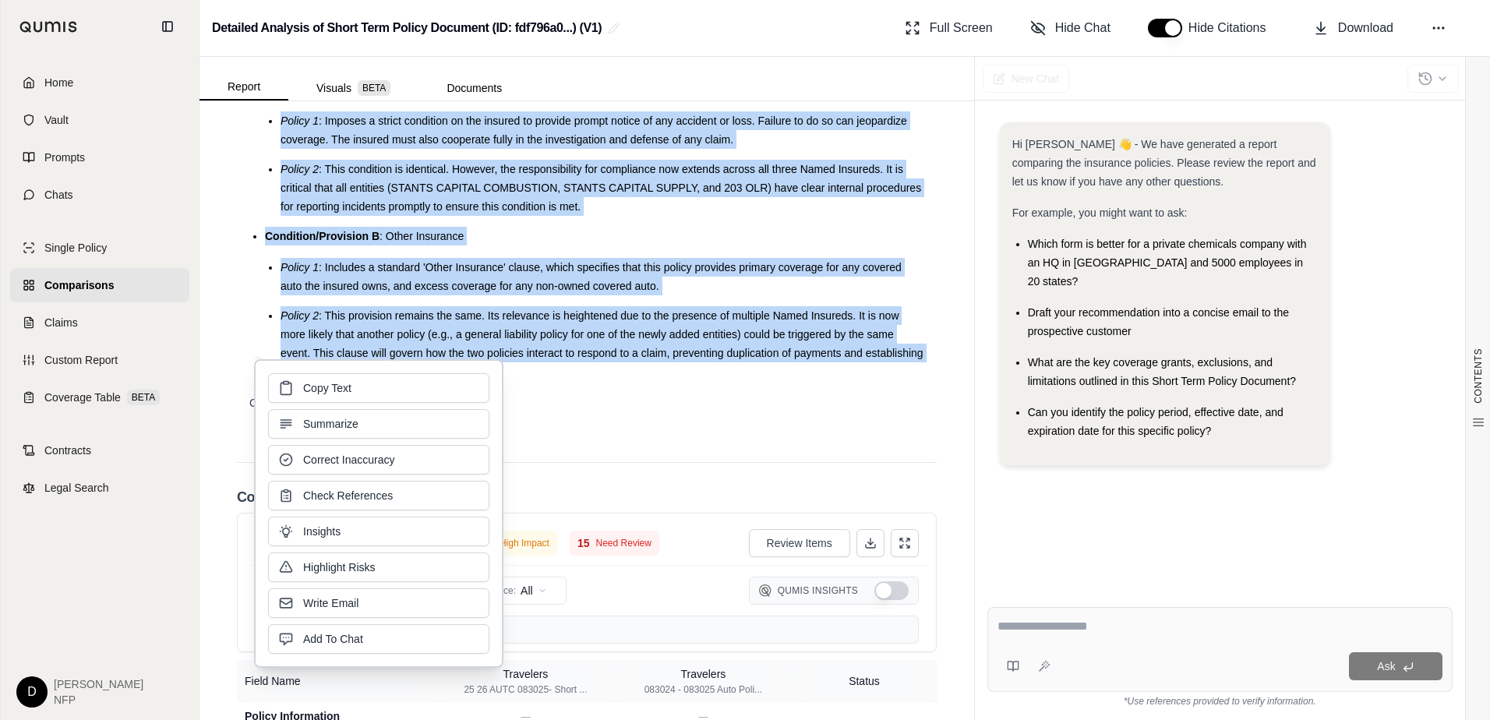
drag, startPoint x: 457, startPoint y: 408, endPoint x: 337, endPoint y: 386, distance: 122.9
click at [337, 386] on span "Copy Text" at bounding box center [327, 388] width 48 height 16
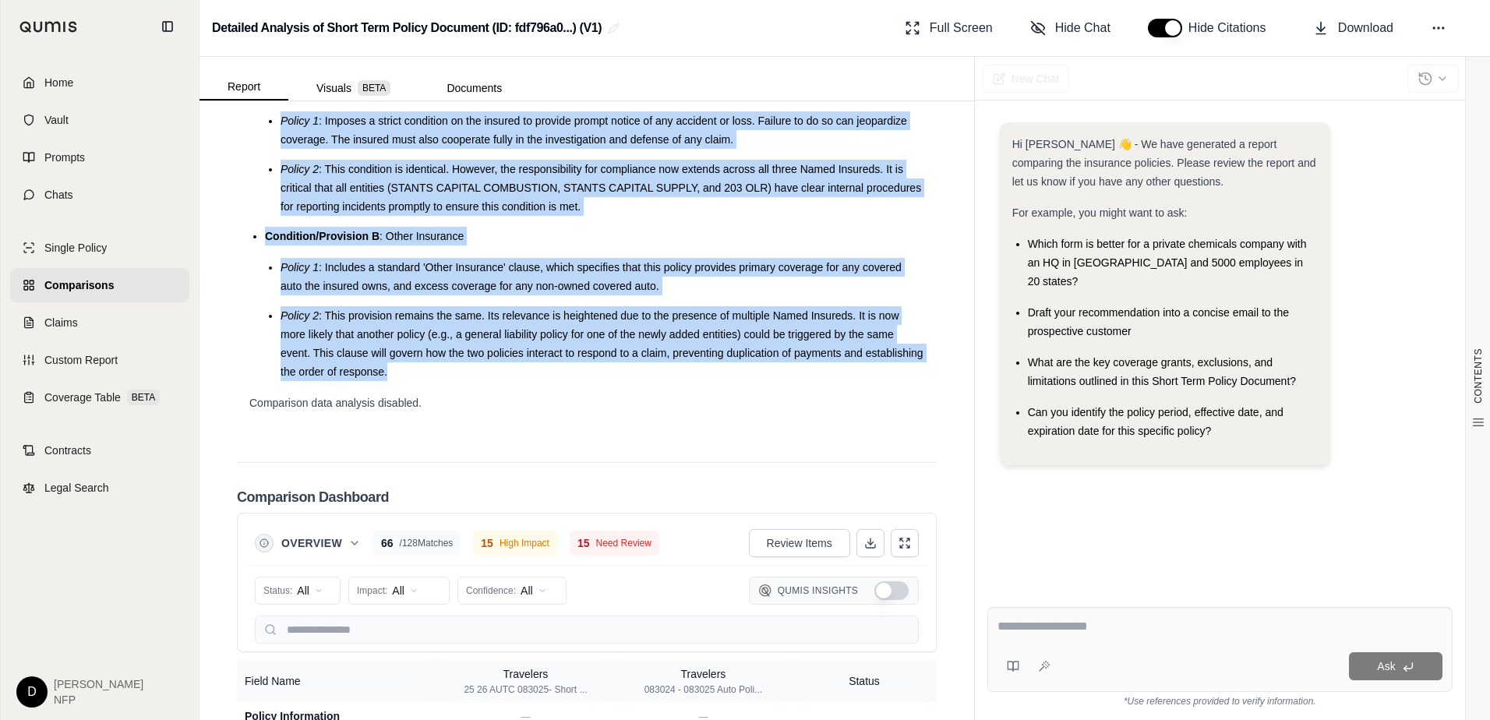
click at [531, 373] on span ": This provision remains the same. Its relevance is heightened due to the prese…" at bounding box center [601, 343] width 643 height 69
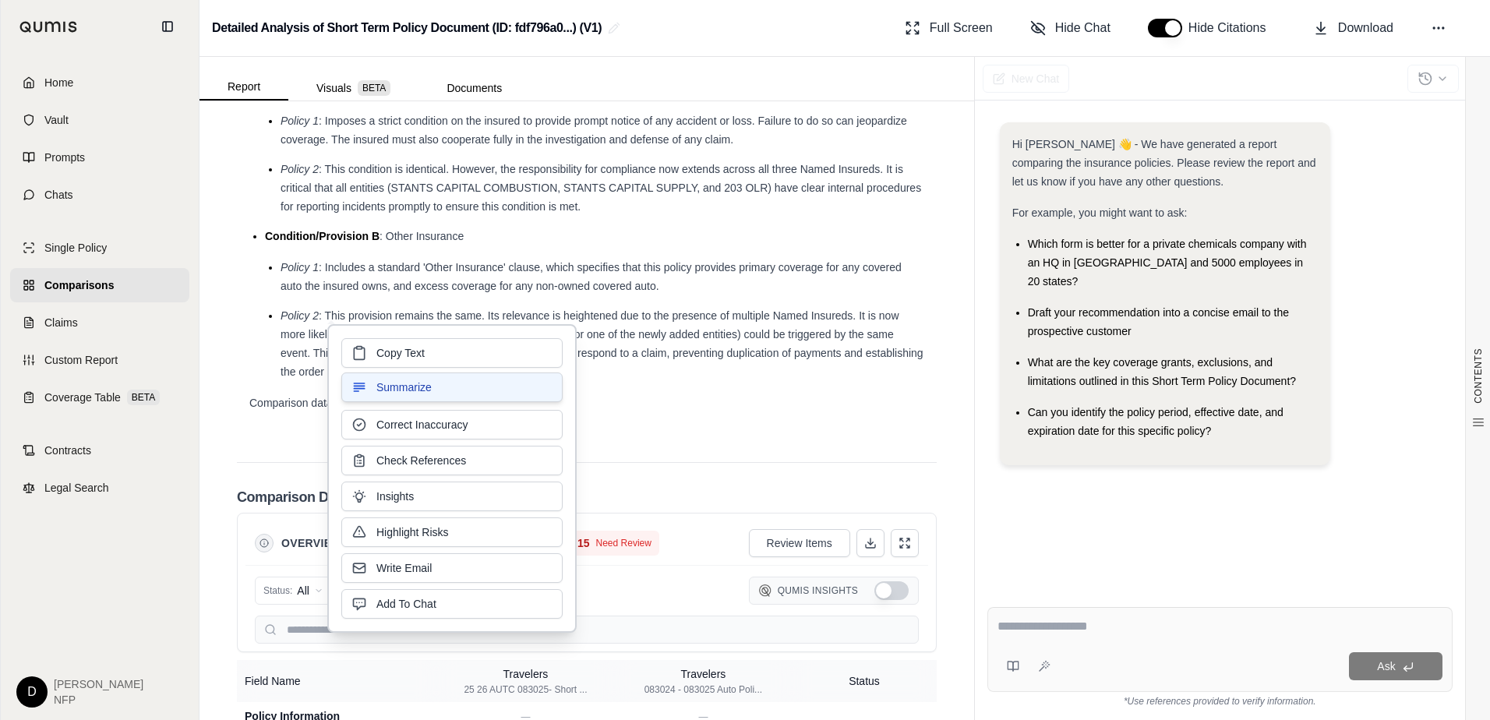
click at [445, 385] on button "Summarize" at bounding box center [451, 387] width 221 height 30
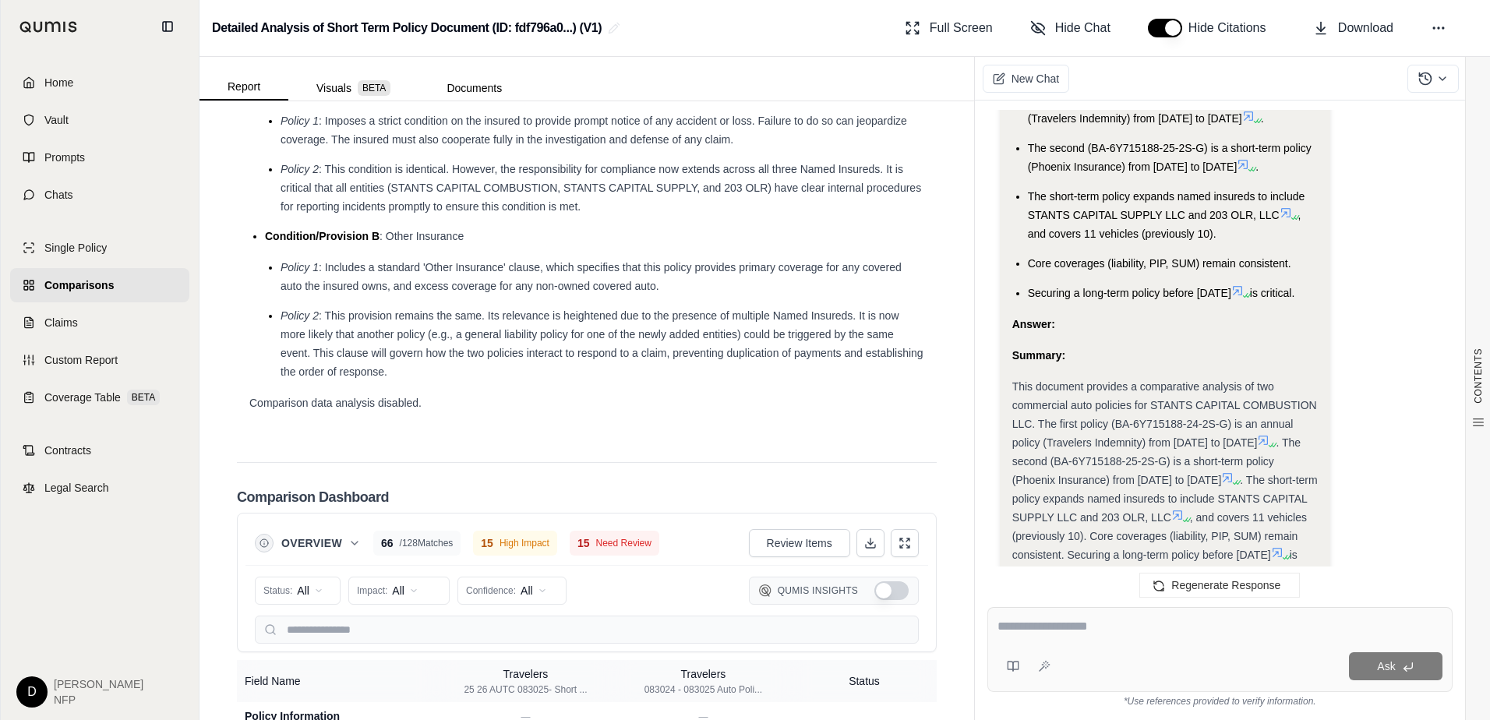
scroll to position [4843, 0]
click at [1139, 616] on icon at bounding box center [1138, 622] width 14 height 13
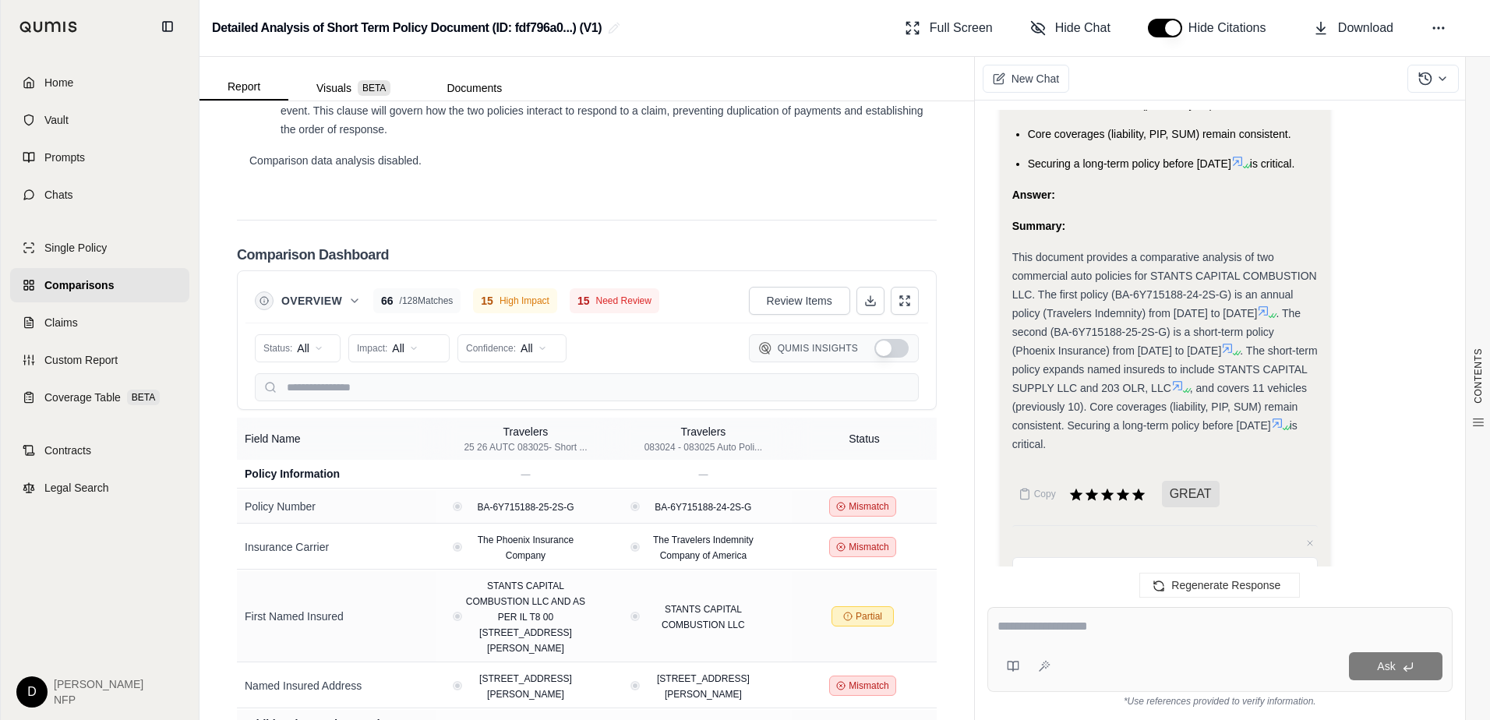
scroll to position [2777, 0]
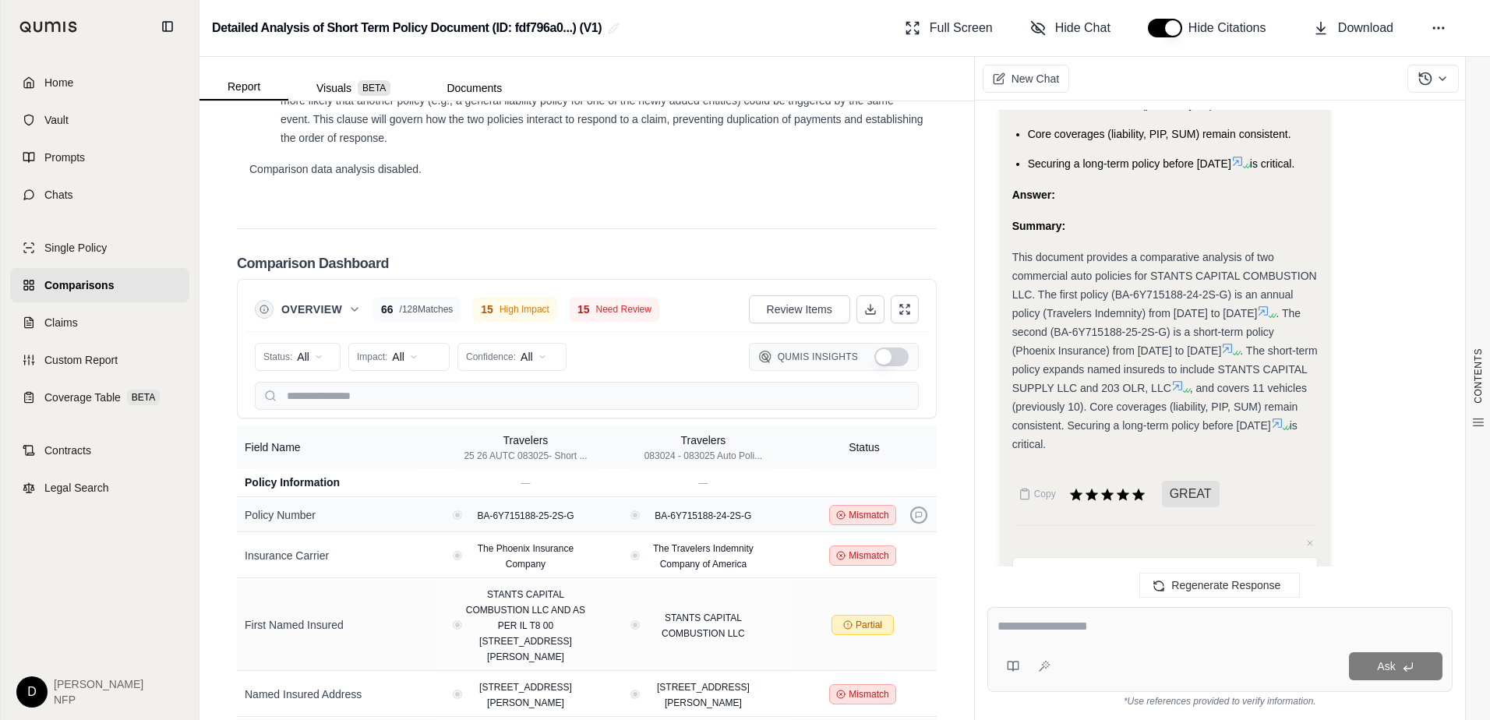
click at [912, 524] on button at bounding box center [918, 514] width 17 height 17
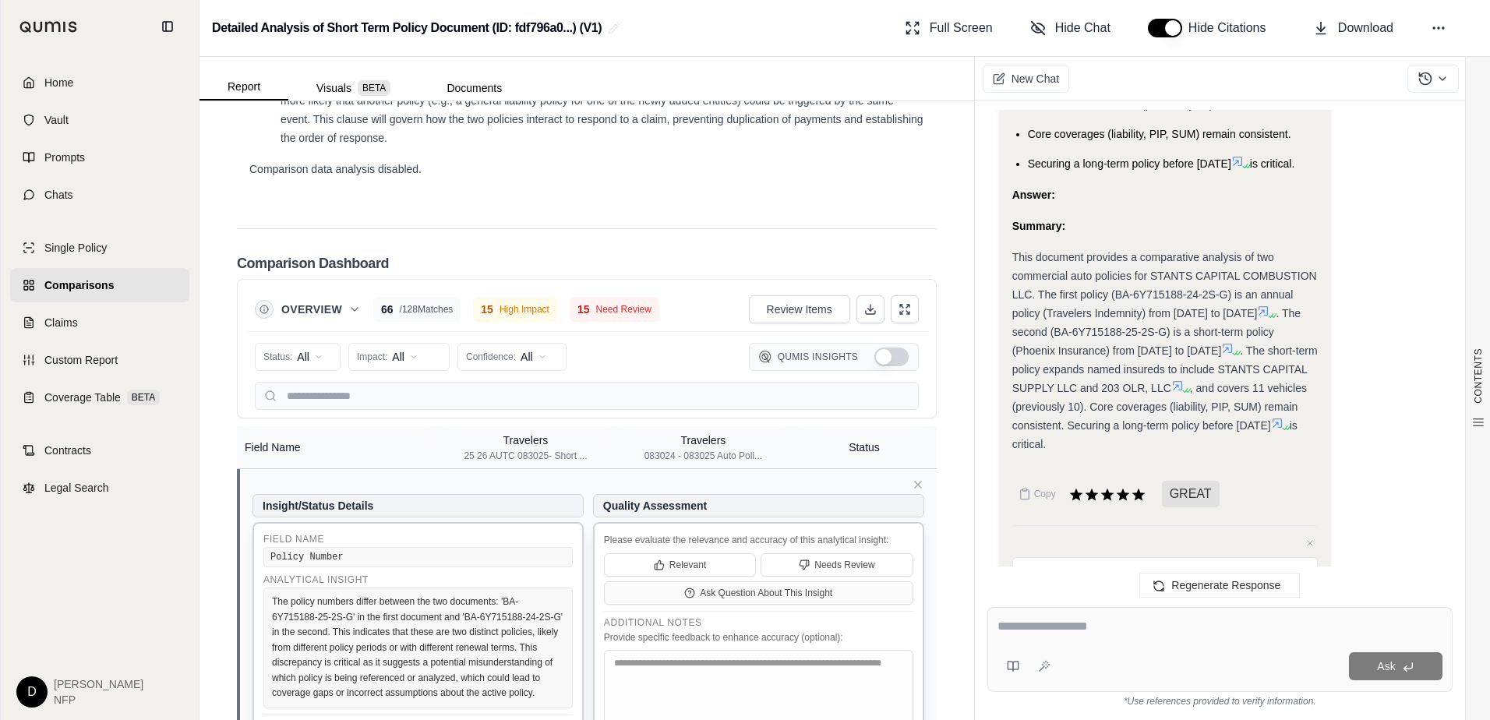
scroll to position [156, 0]
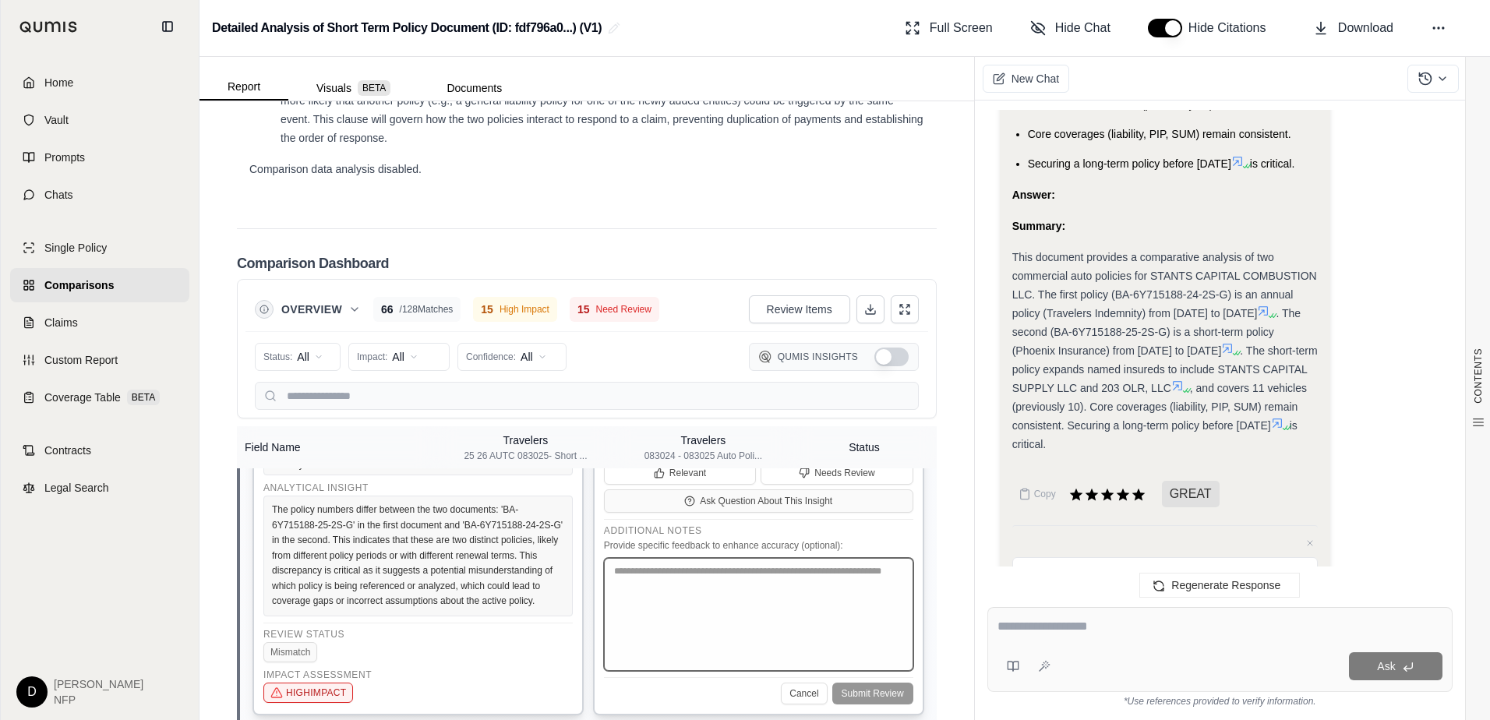
click at [686, 626] on textarea at bounding box center [758, 614] width 309 height 113
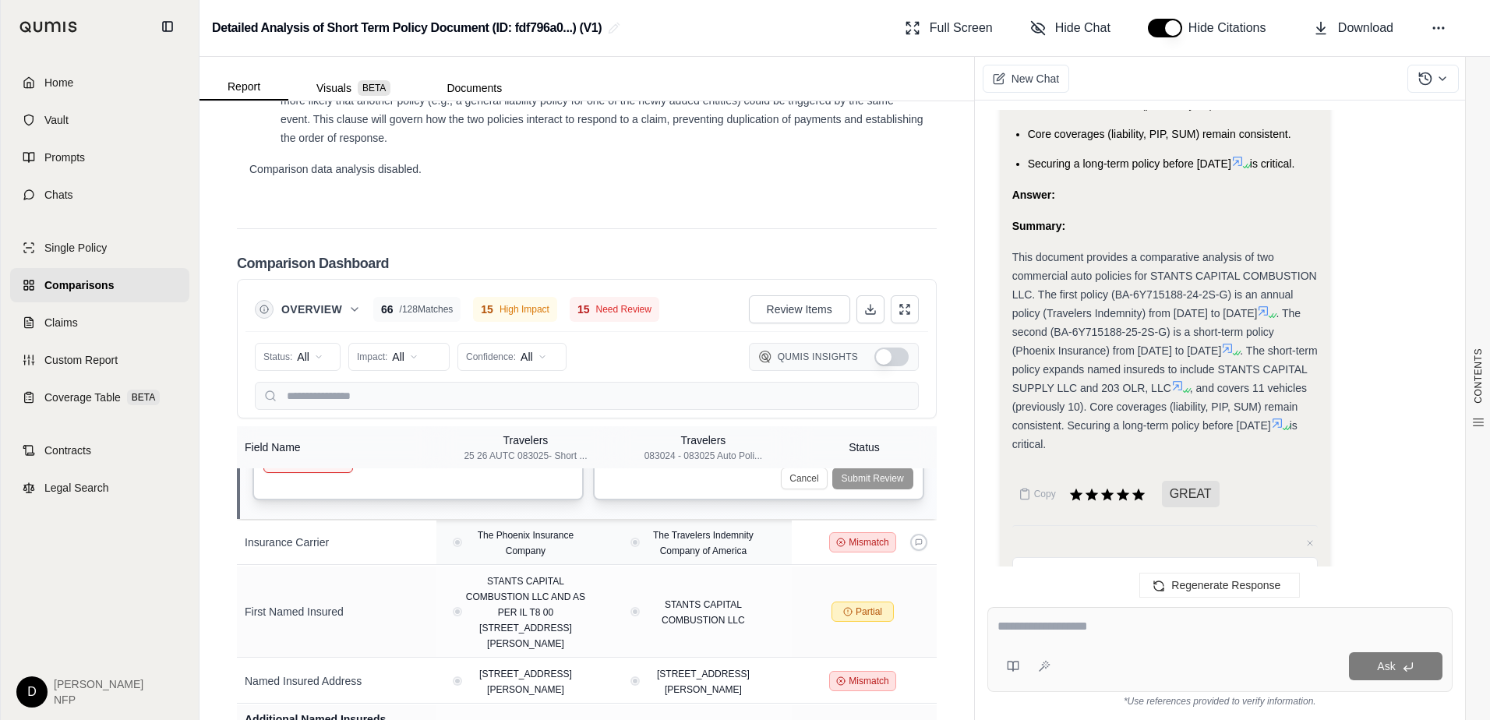
scroll to position [390, 0]
type textarea "**********"
click at [878, 485] on div "Cancel Submit Review" at bounding box center [758, 471] width 309 height 27
click at [915, 542] on icon at bounding box center [919, 538] width 8 height 8
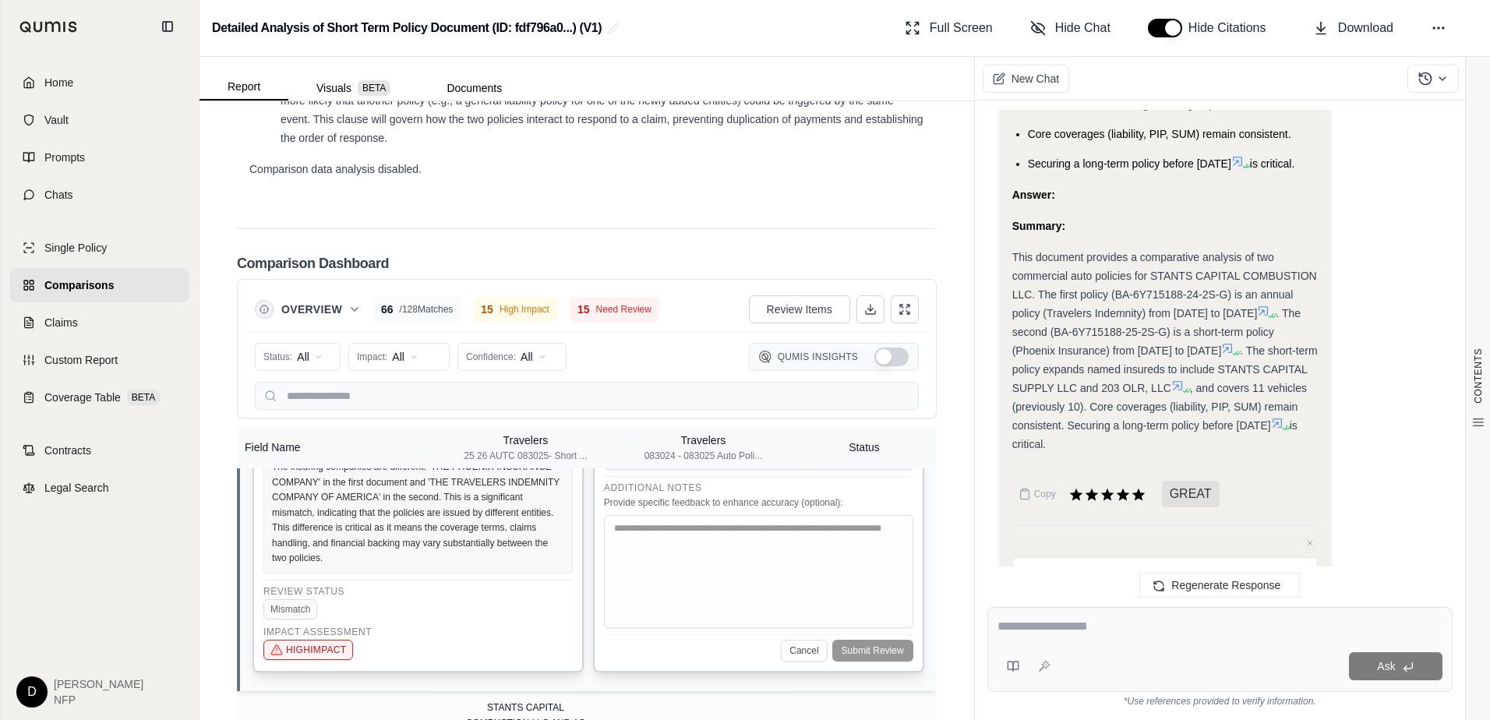
scroll to position [251, 0]
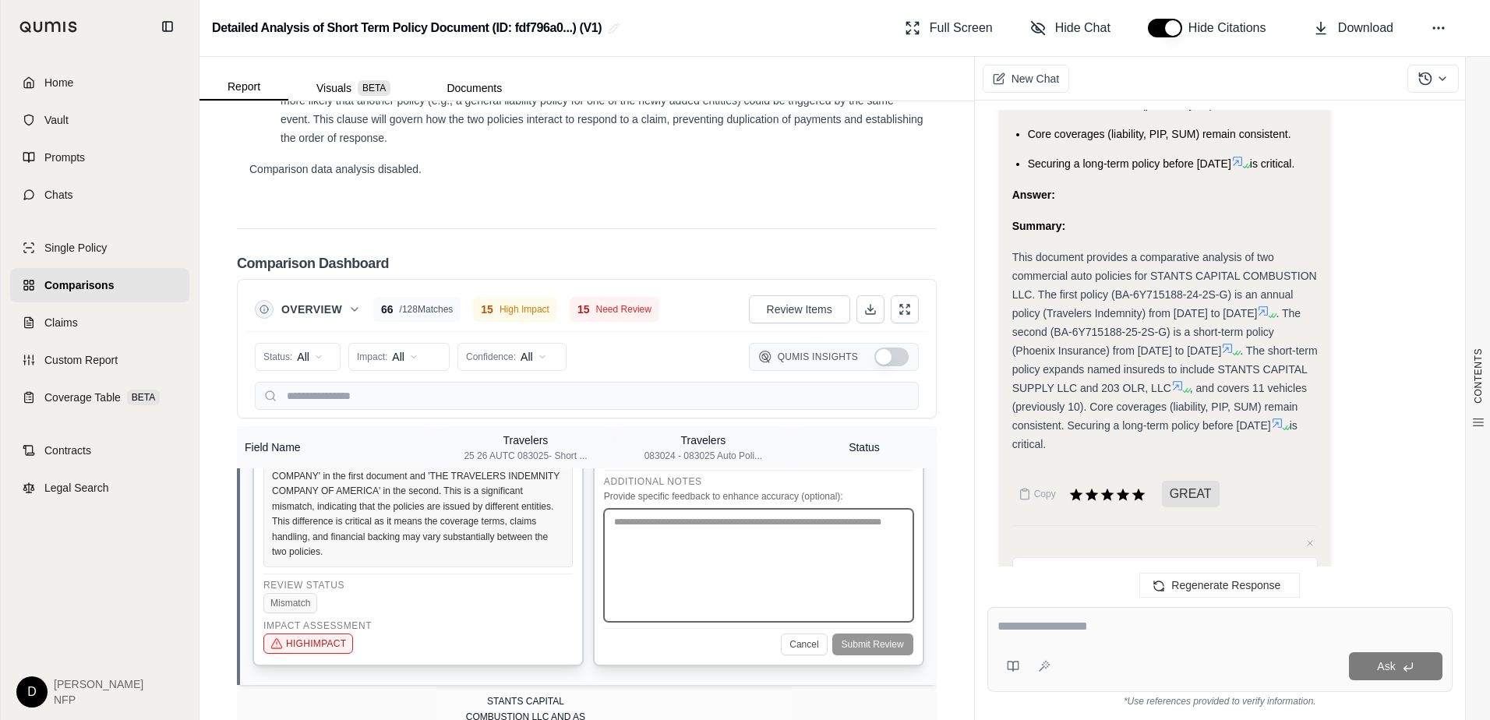
click at [710, 581] on textarea at bounding box center [758, 565] width 309 height 113
type textarea "**********"
click at [861, 655] on div "Cancel Submit Review" at bounding box center [758, 641] width 309 height 27
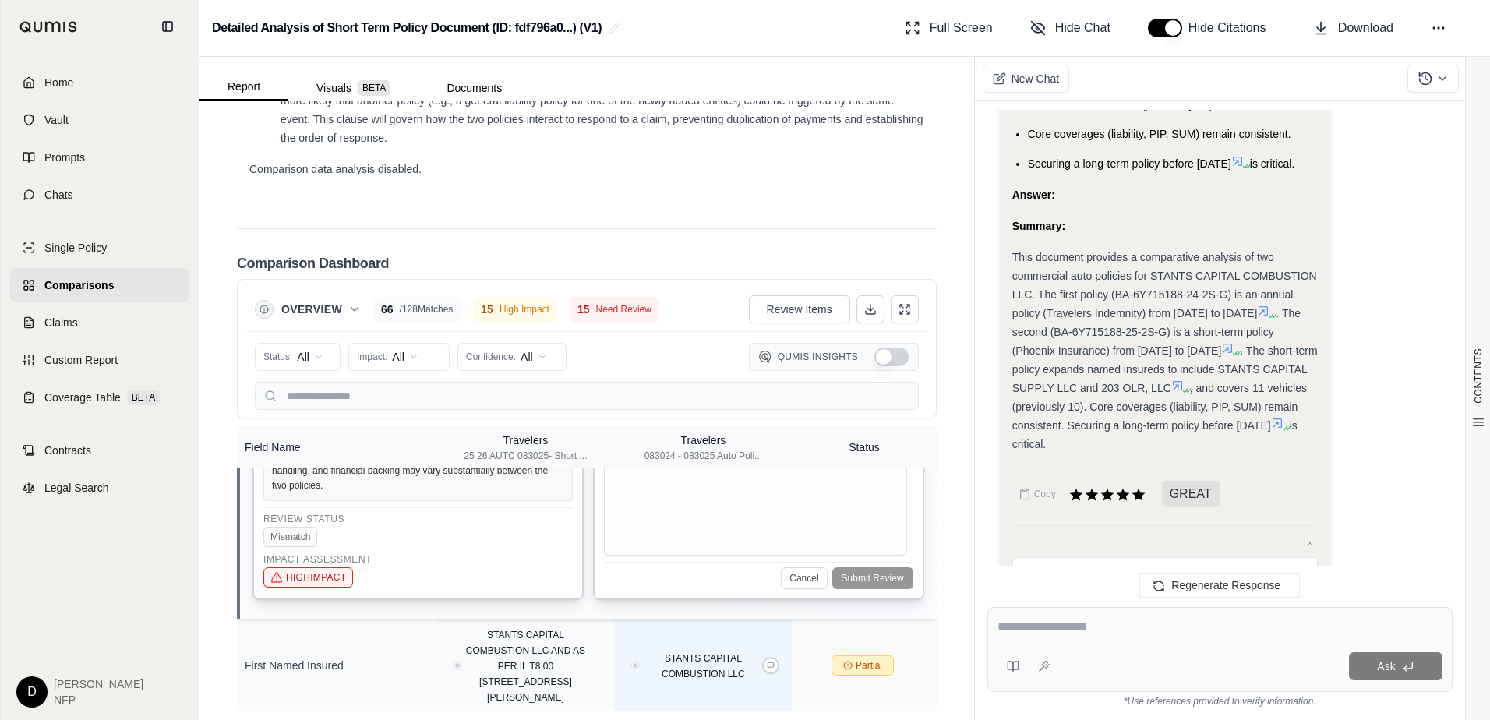
scroll to position [407, 0]
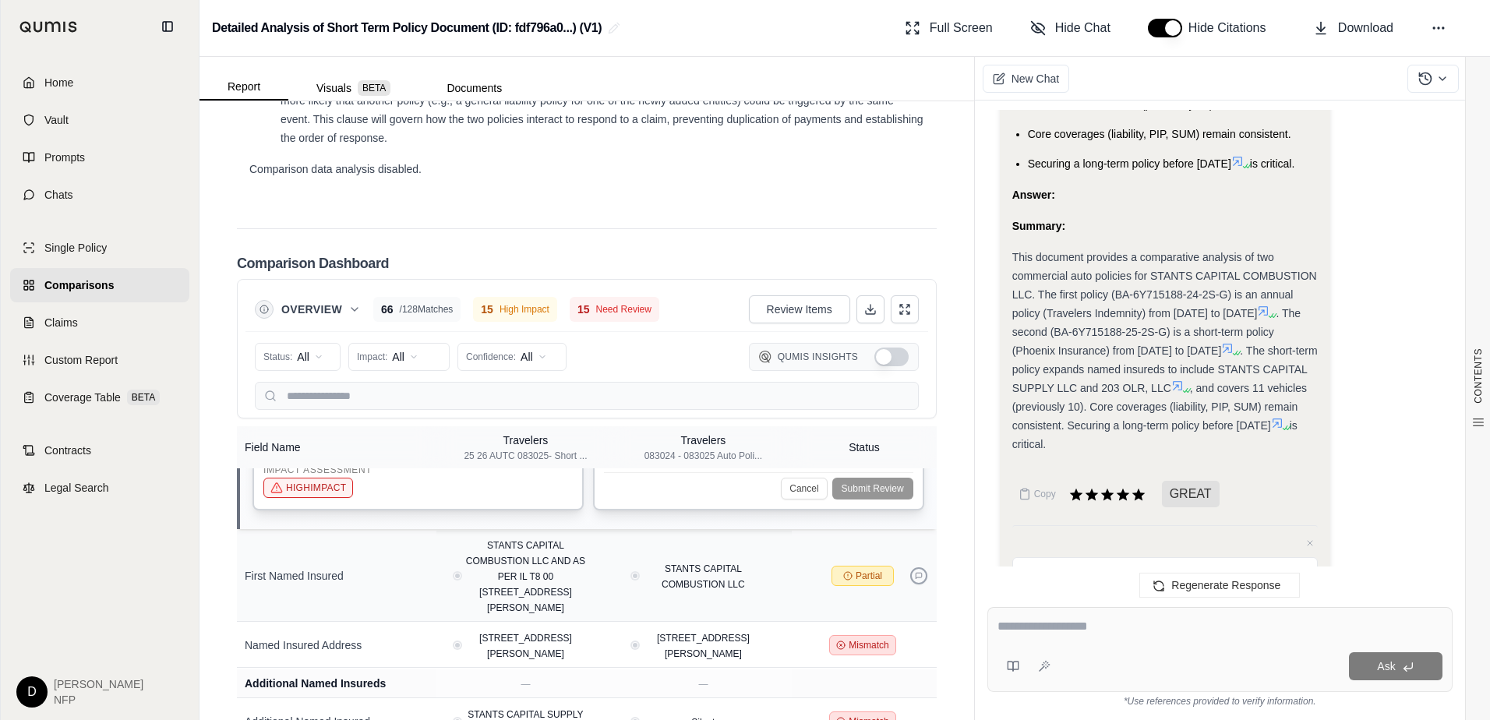
click at [912, 584] on button at bounding box center [918, 575] width 17 height 17
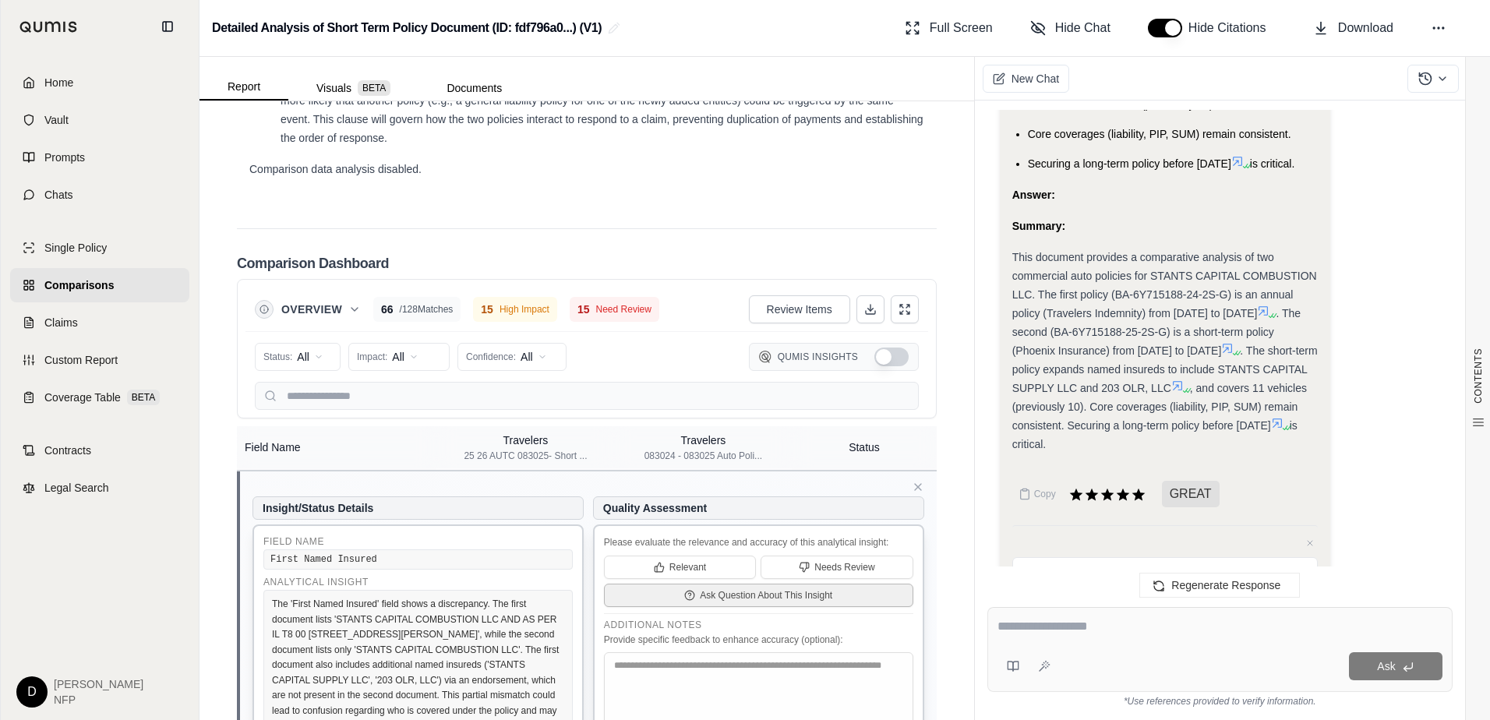
scroll to position [234, 0]
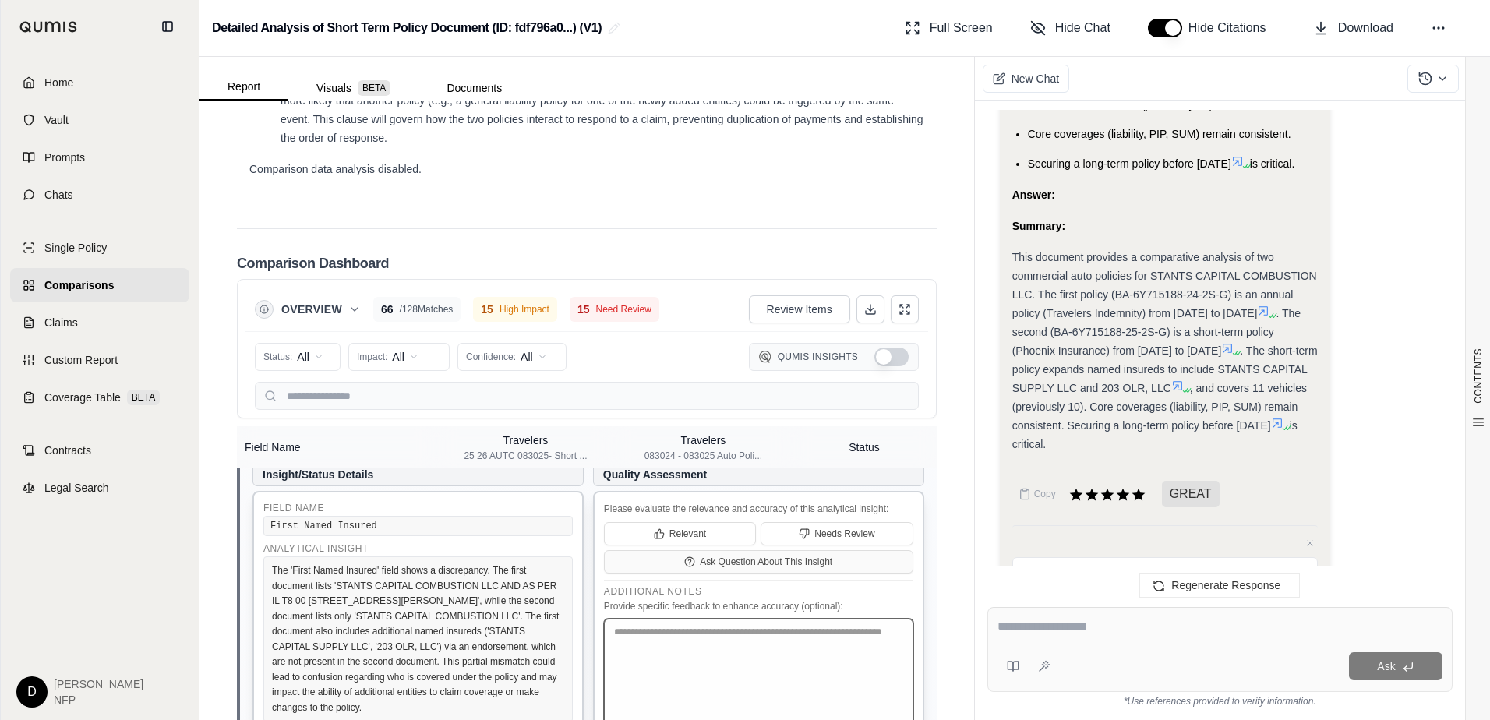
click at [693, 672] on textarea at bounding box center [758, 698] width 309 height 158
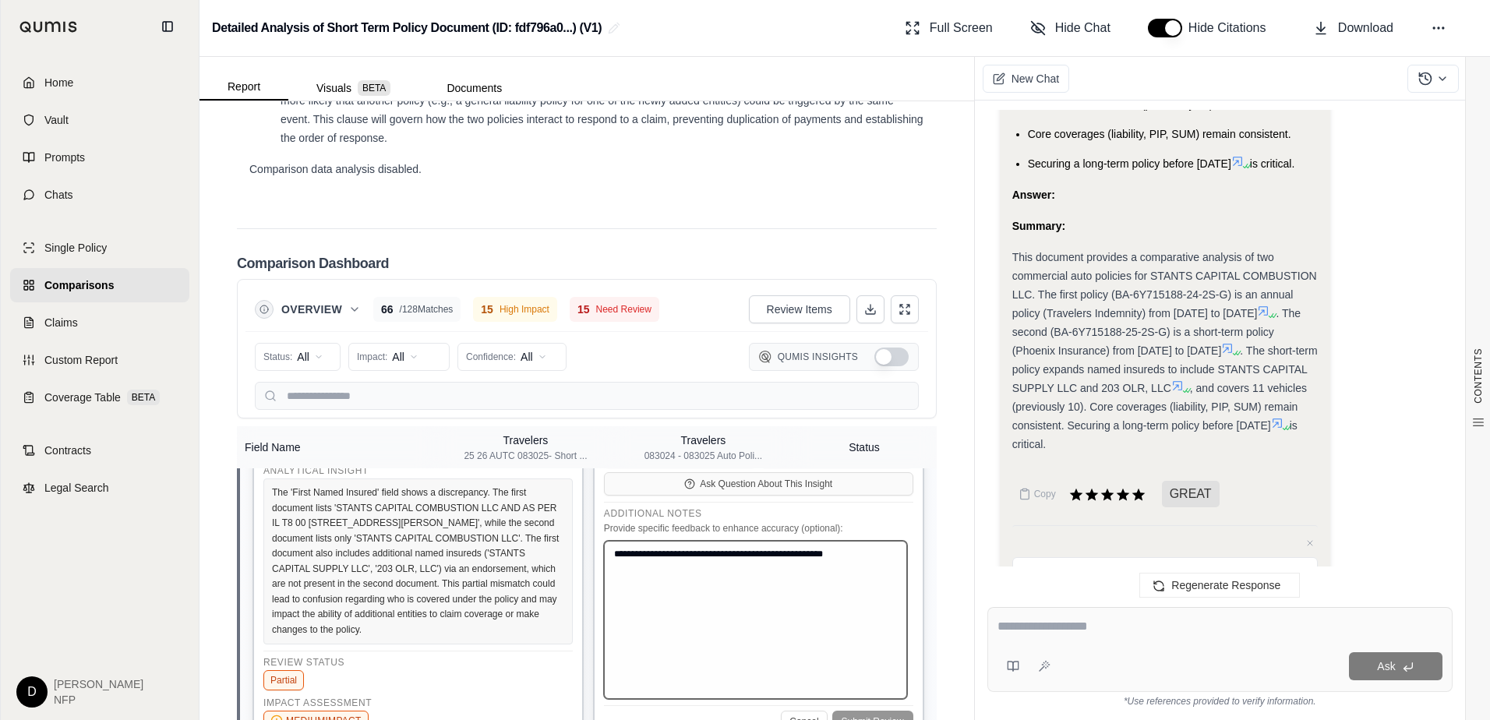
scroll to position [390, 0]
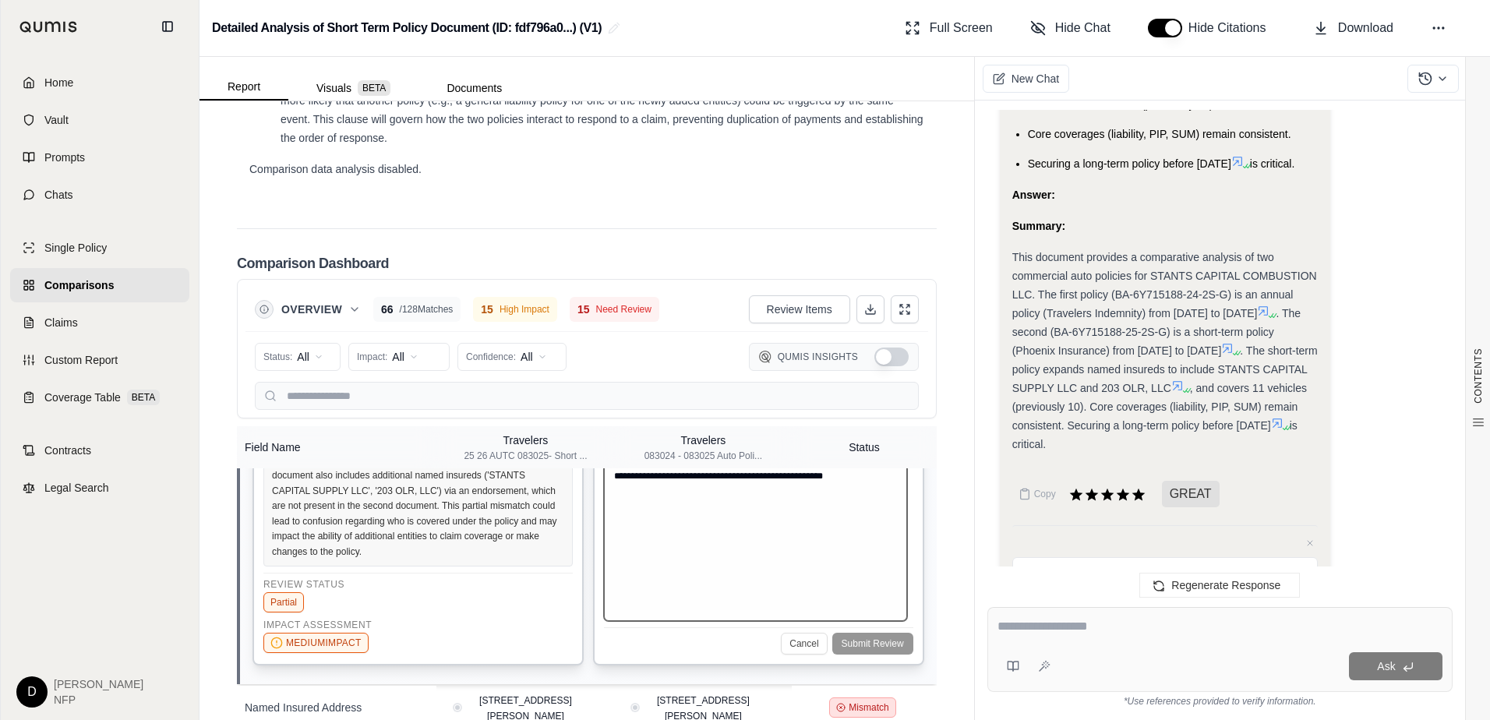
type textarea "**********"
click at [854, 654] on div "Cancel Submit Review" at bounding box center [758, 640] width 309 height 27
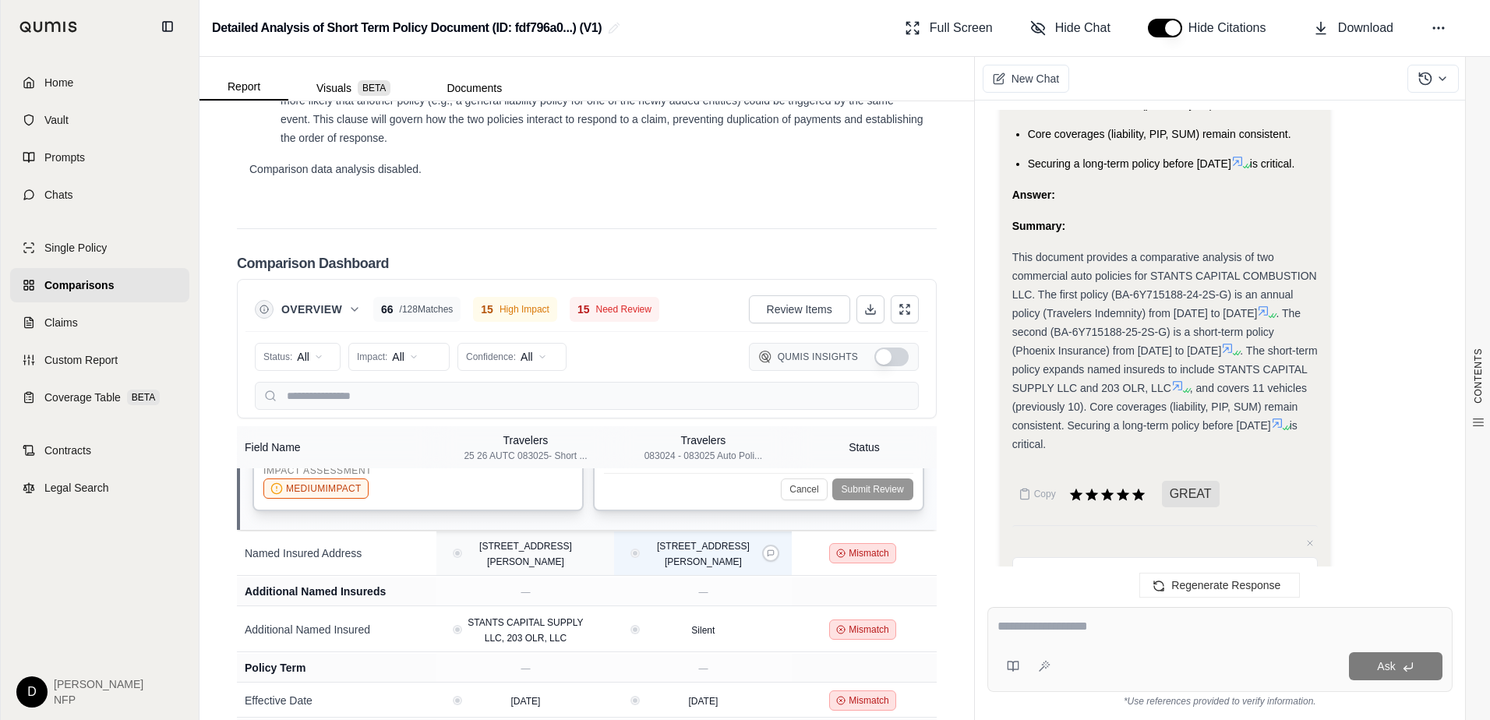
scroll to position [545, 0]
click at [915, 562] on div "Mismatch" at bounding box center [864, 552] width 132 height 20
click at [915, 556] on icon at bounding box center [919, 552] width 8 height 8
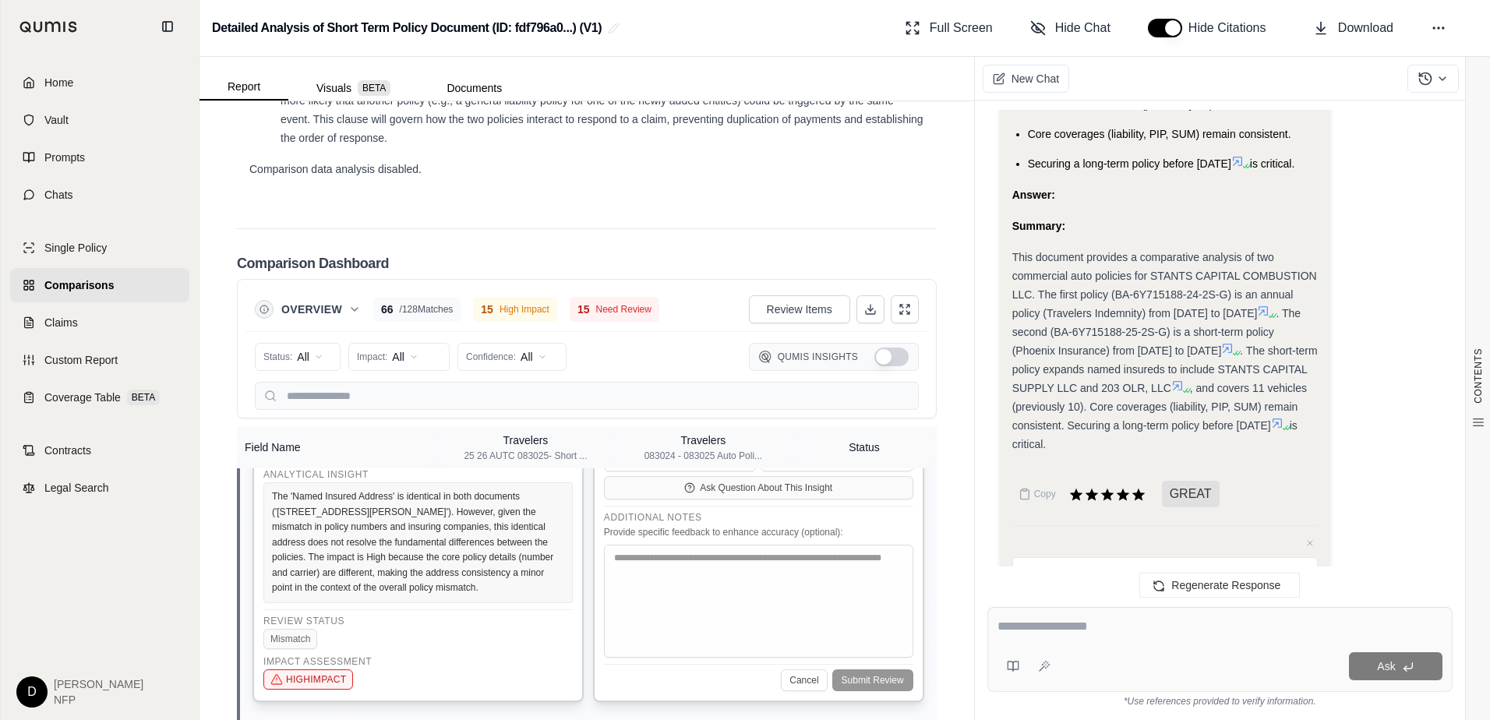
scroll to position [376, 0]
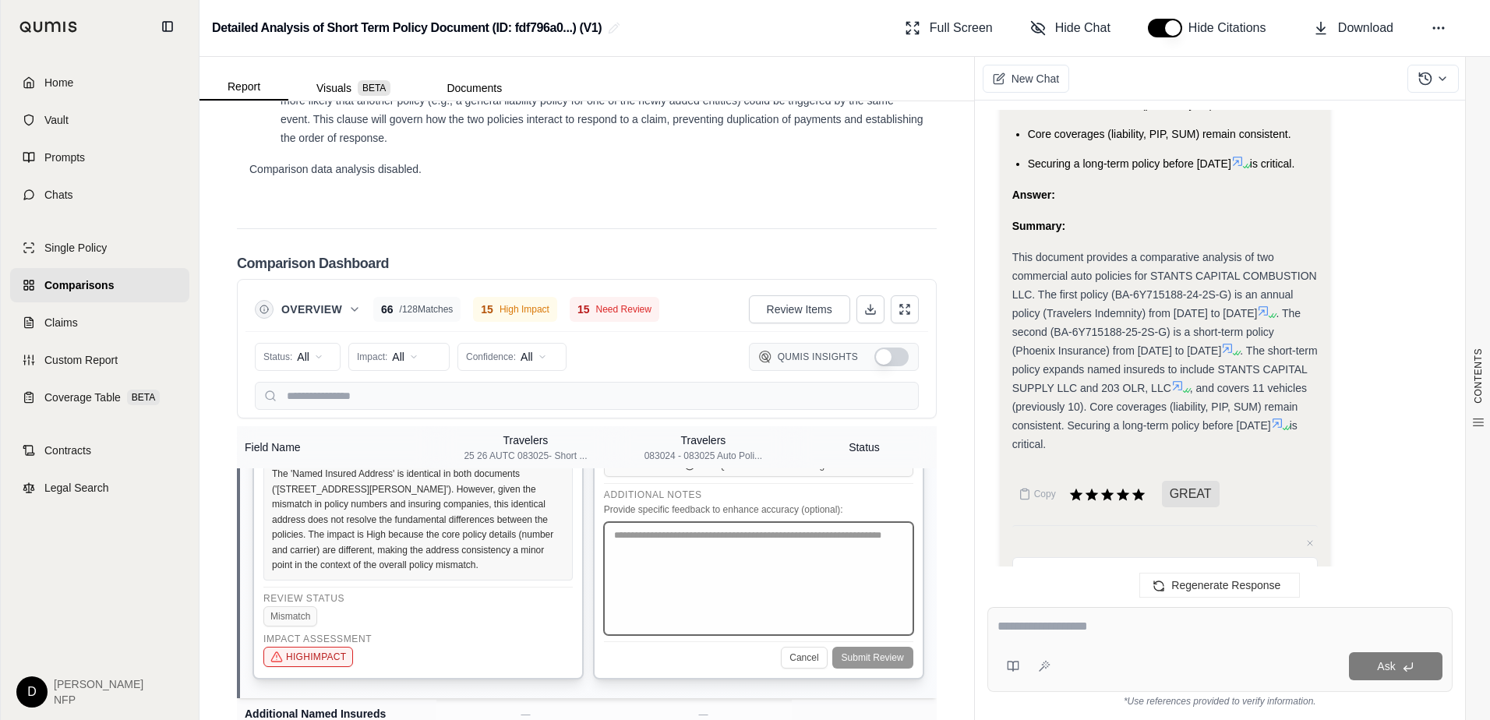
drag, startPoint x: 740, startPoint y: 598, endPoint x: 717, endPoint y: 594, distance: 23.8
click at [743, 598] on textarea at bounding box center [758, 578] width 309 height 113
click at [781, 635] on textarea "**********" at bounding box center [755, 578] width 303 height 113
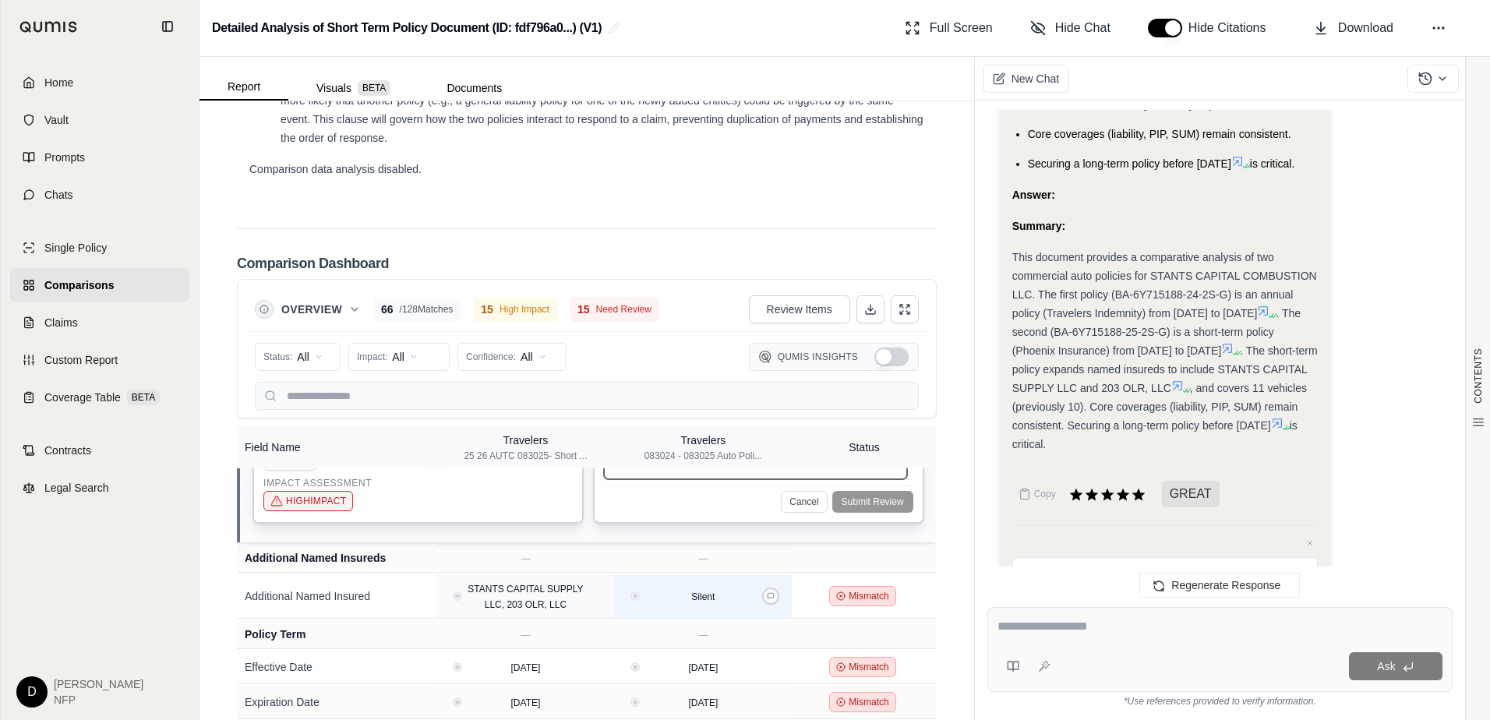
scroll to position [610, 0]
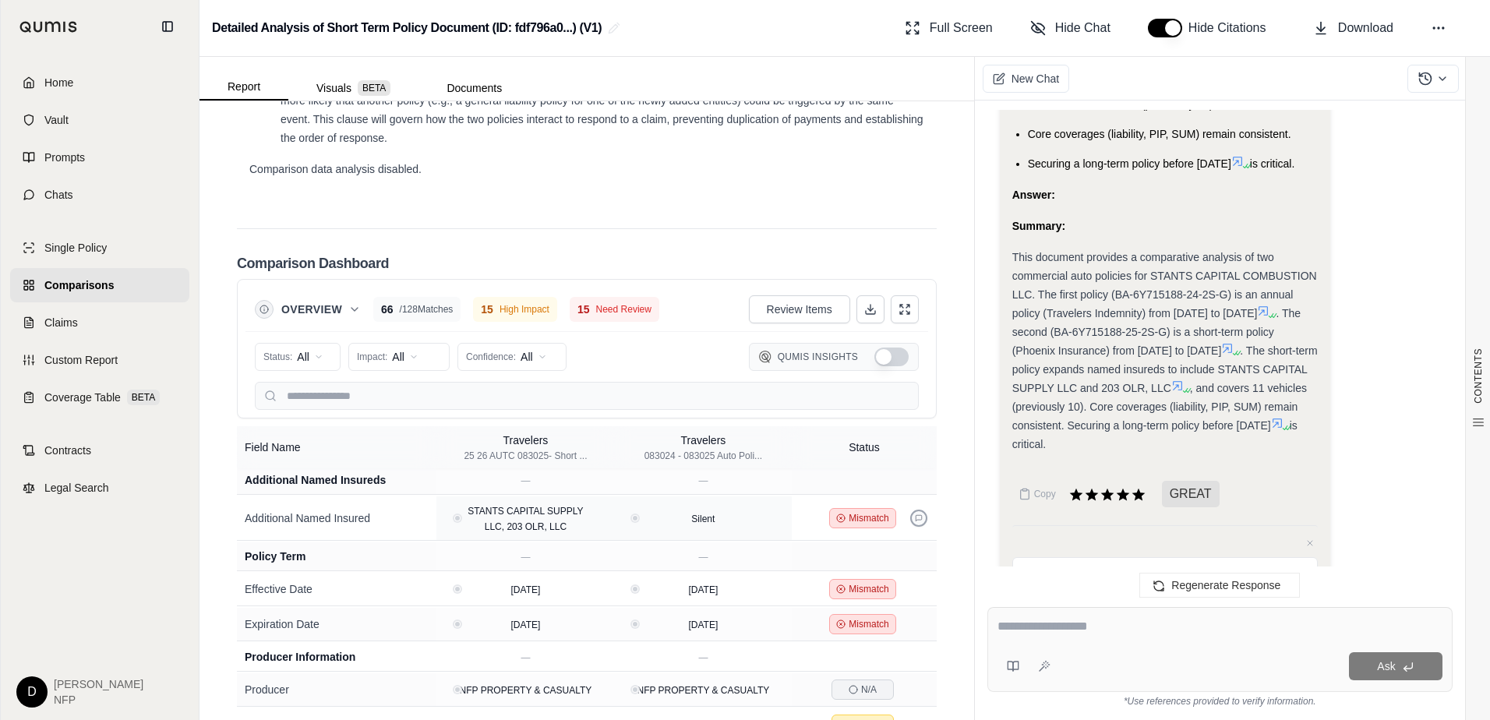
type textarea "**********"
click at [915, 522] on icon at bounding box center [919, 518] width 8 height 8
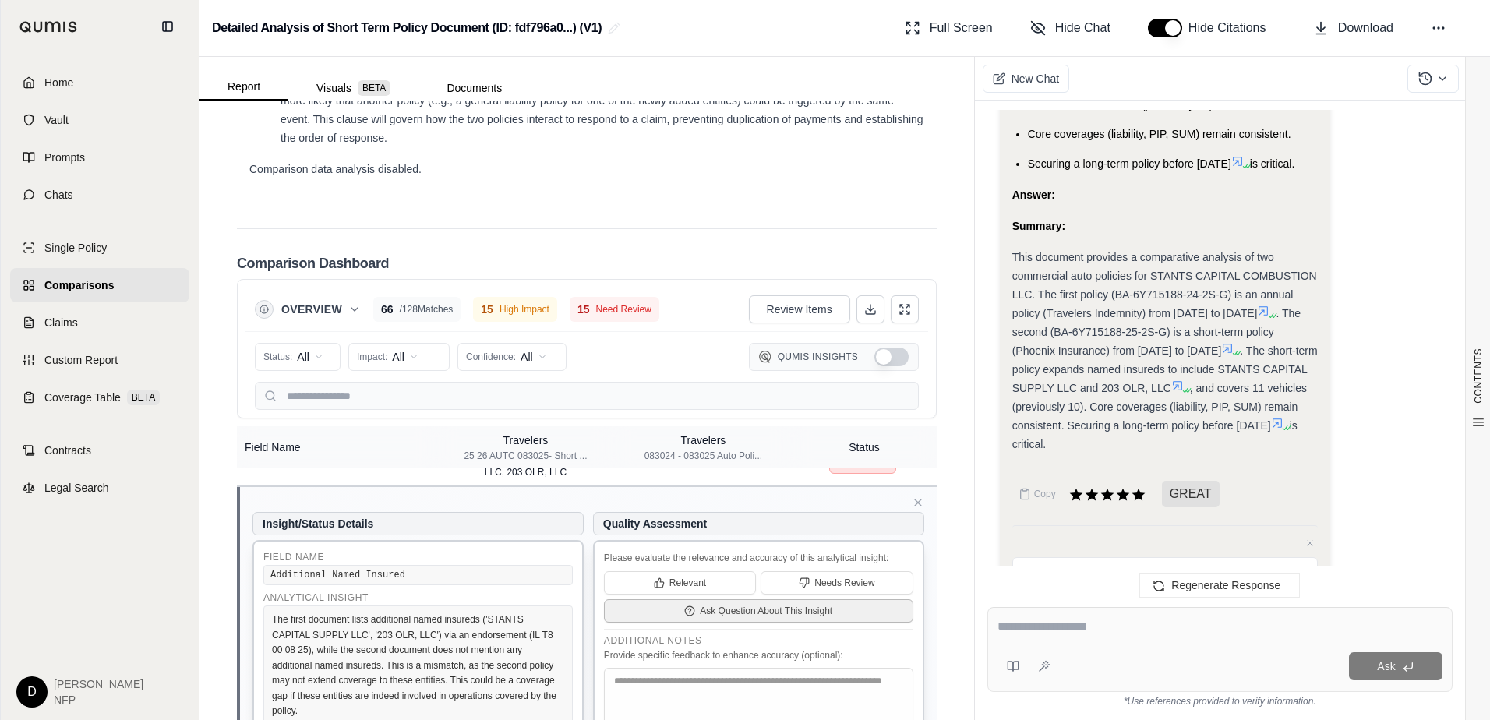
scroll to position [330, 0]
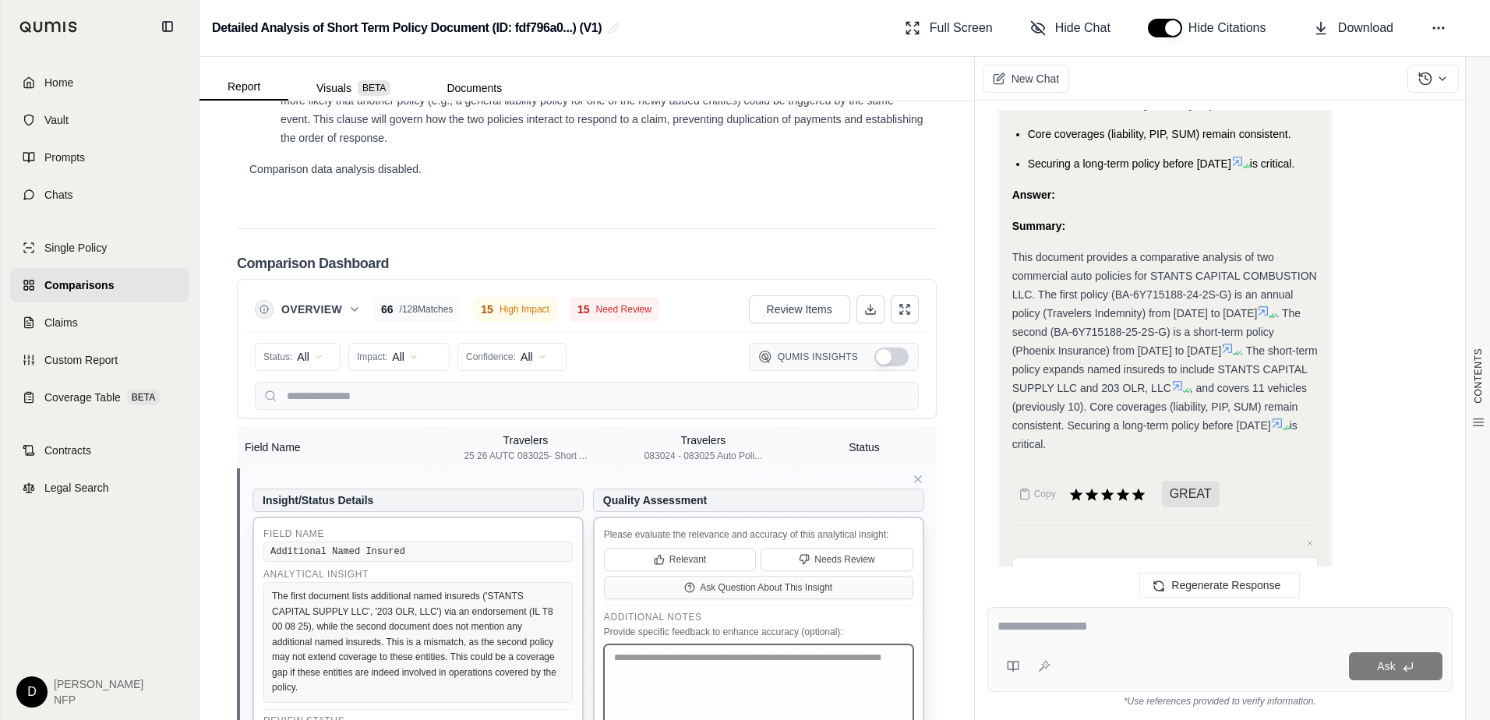
click at [711, 690] on textarea at bounding box center [758, 700] width 309 height 113
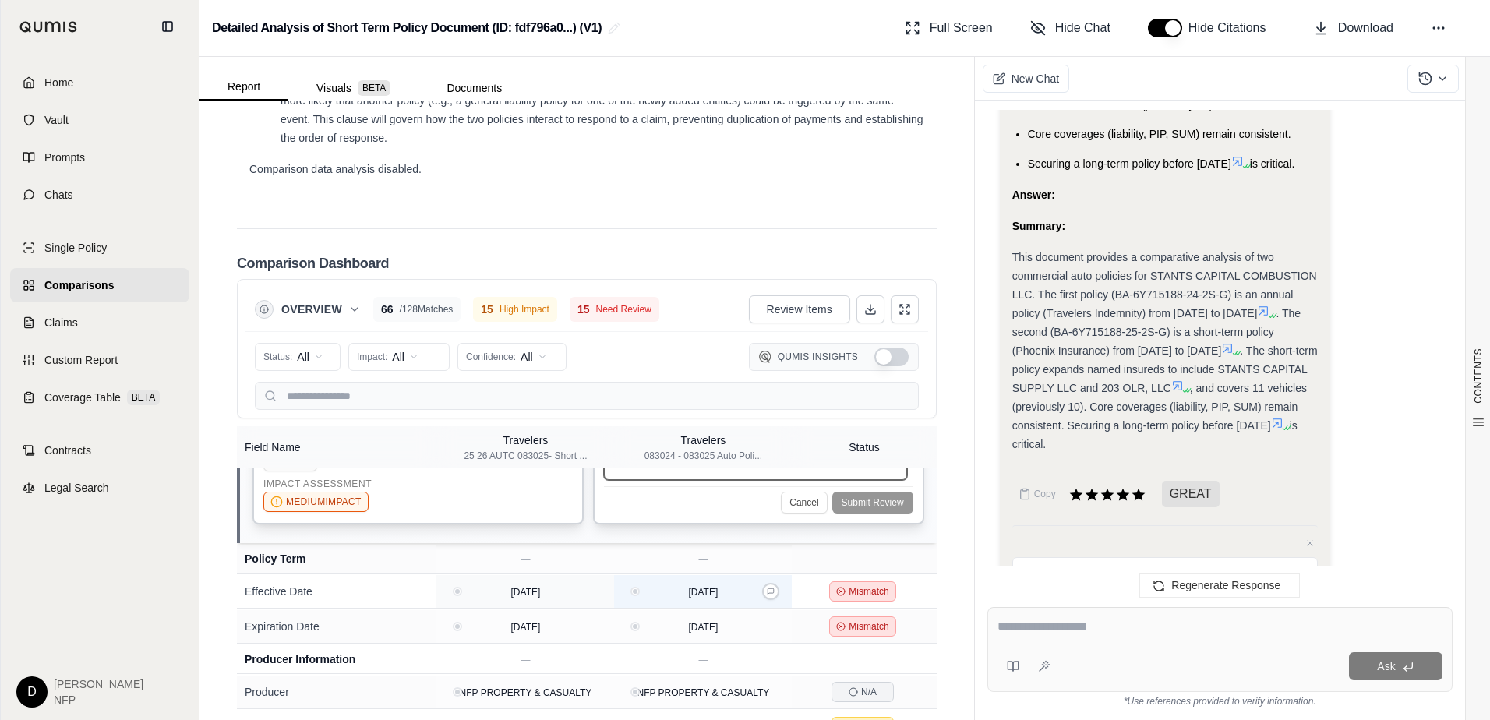
scroll to position [642, 0]
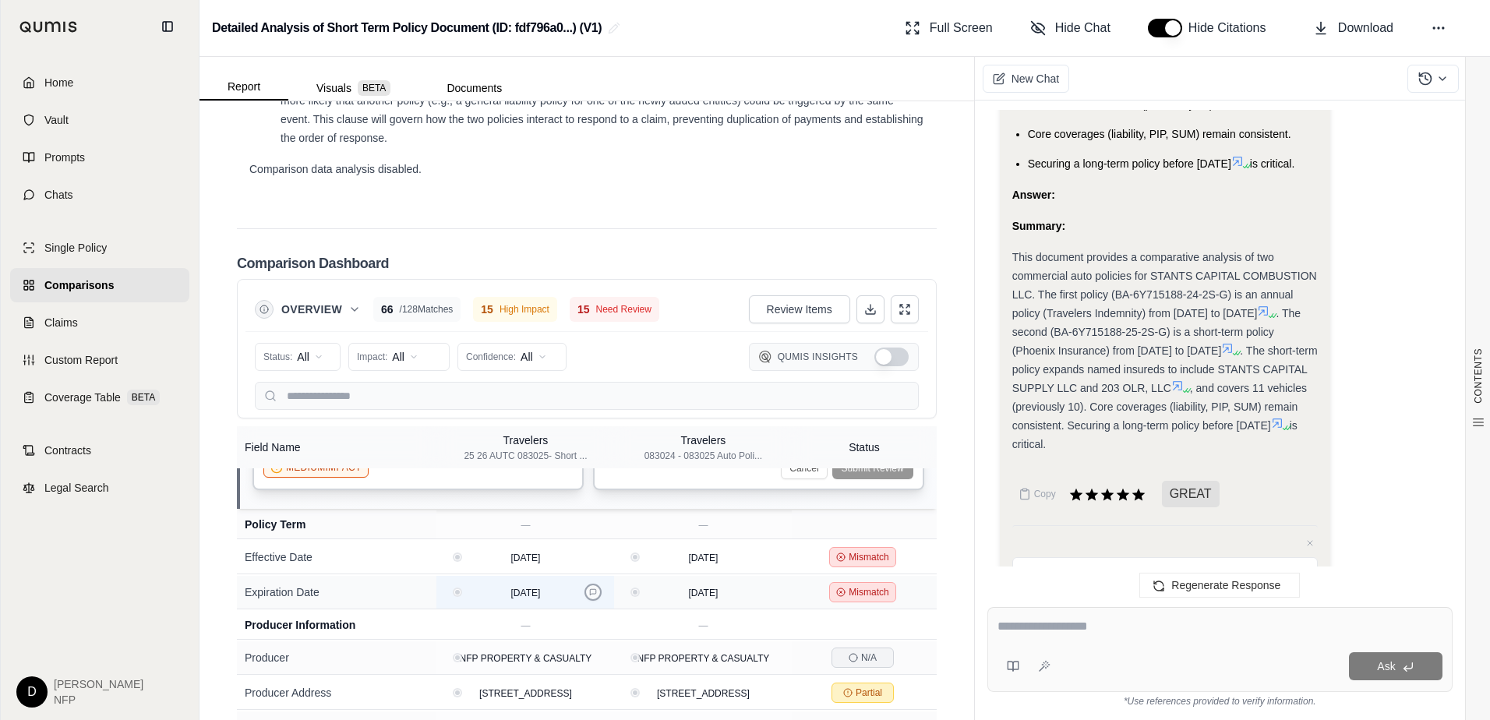
type textarea "**********"
click at [915, 561] on icon at bounding box center [919, 557] width 8 height 8
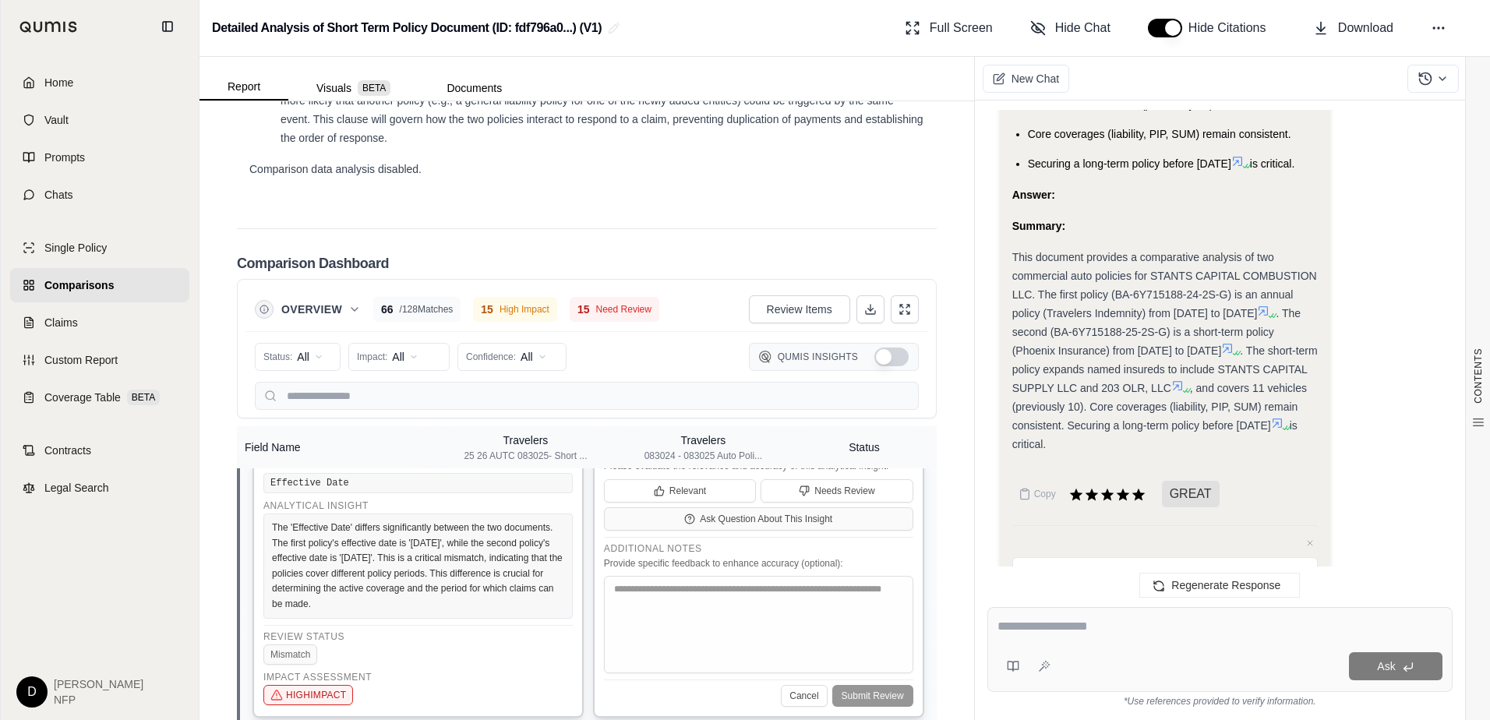
scroll to position [518, 0]
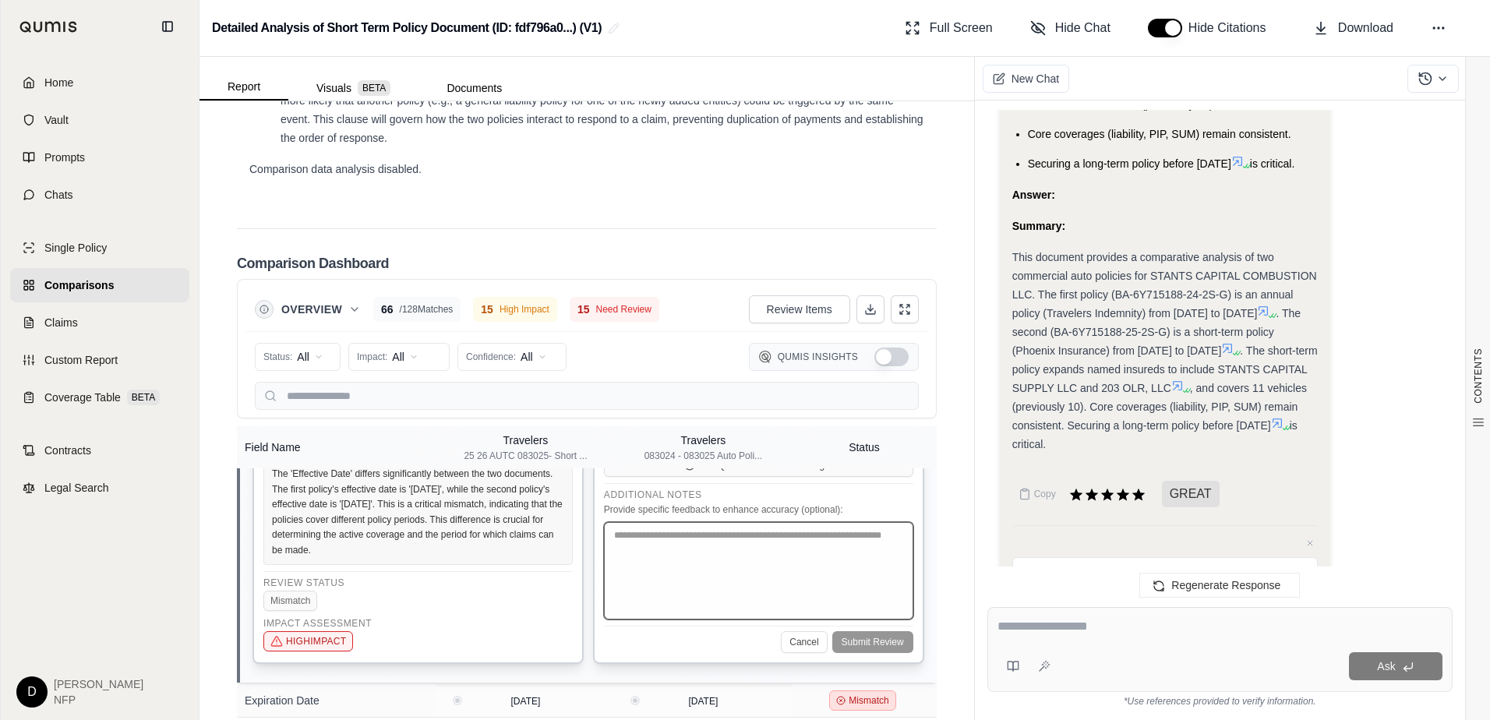
click at [719, 600] on textarea at bounding box center [758, 570] width 309 height 97
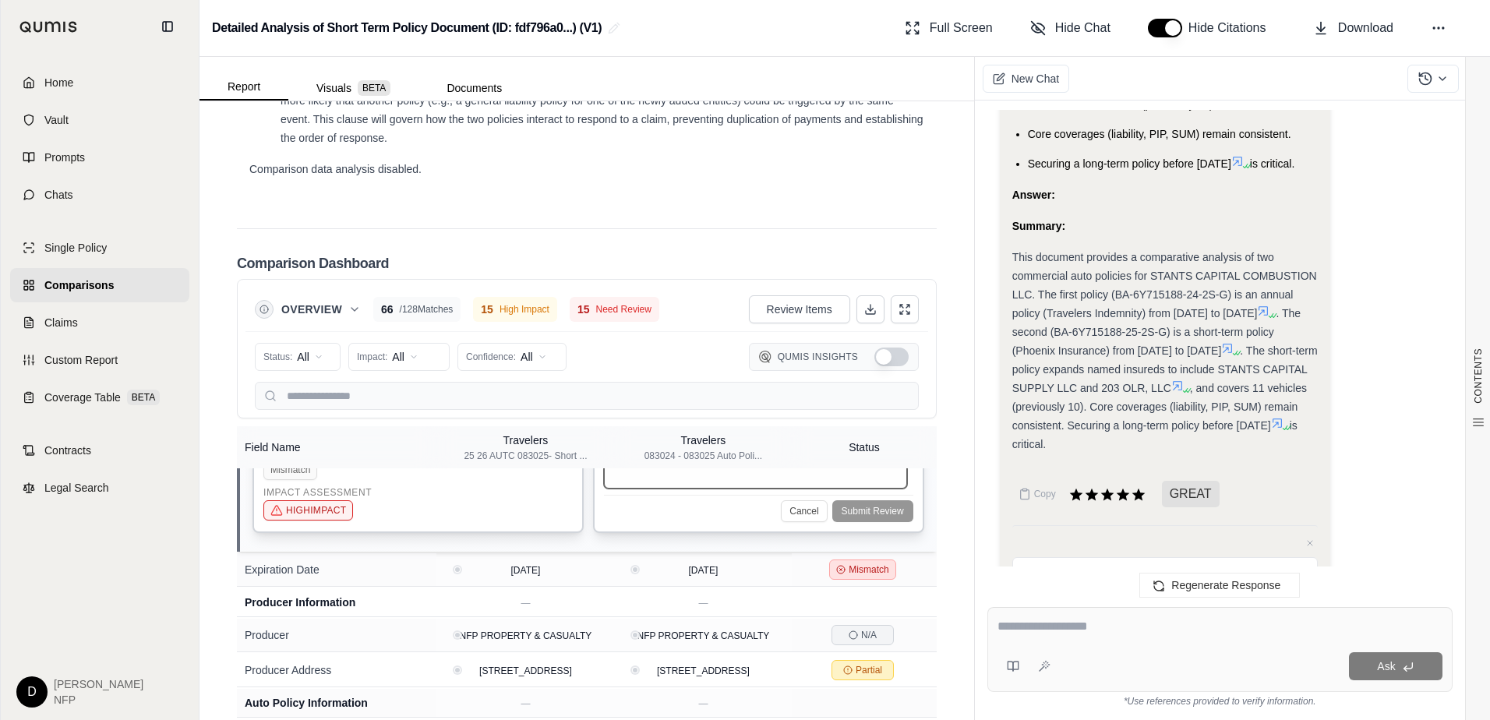
scroll to position [674, 0]
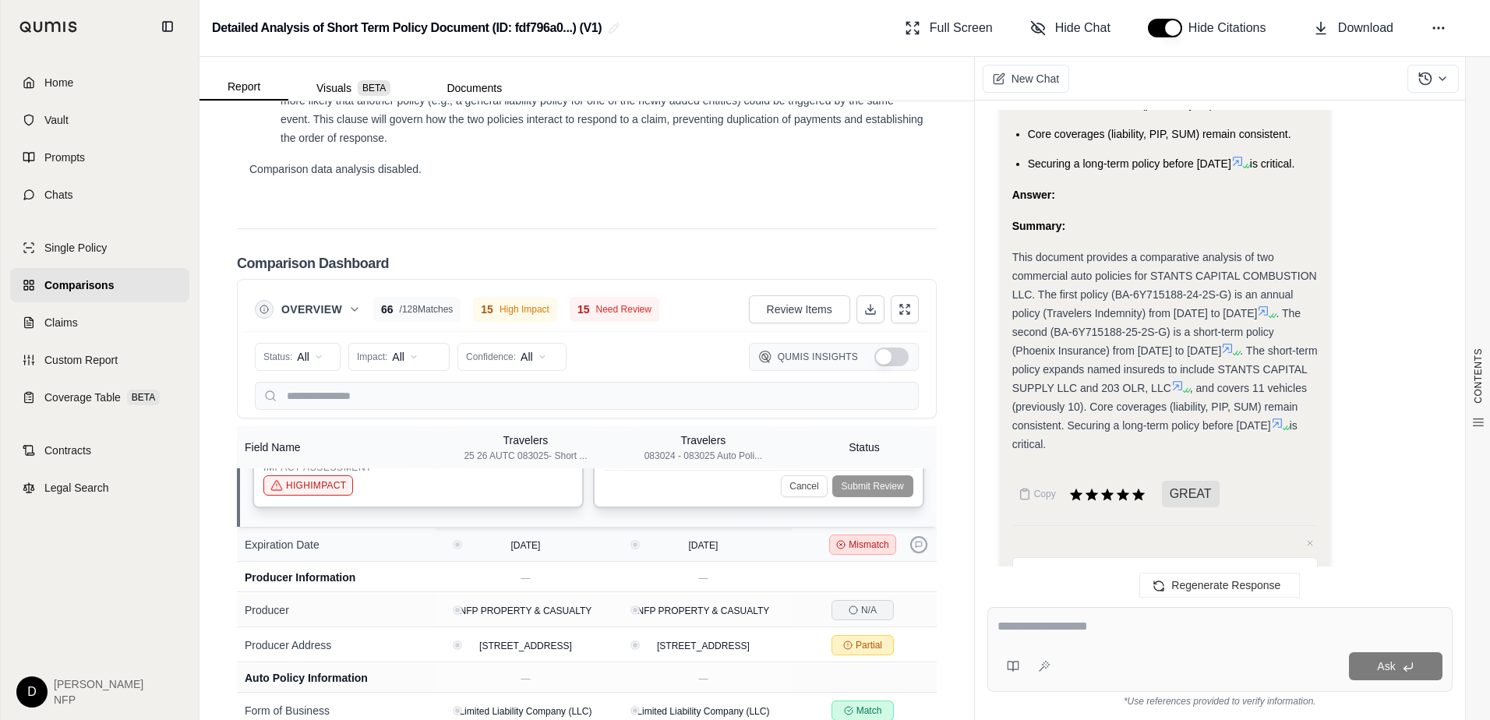
type textarea "**********"
click at [915, 549] on icon at bounding box center [919, 545] width 8 height 8
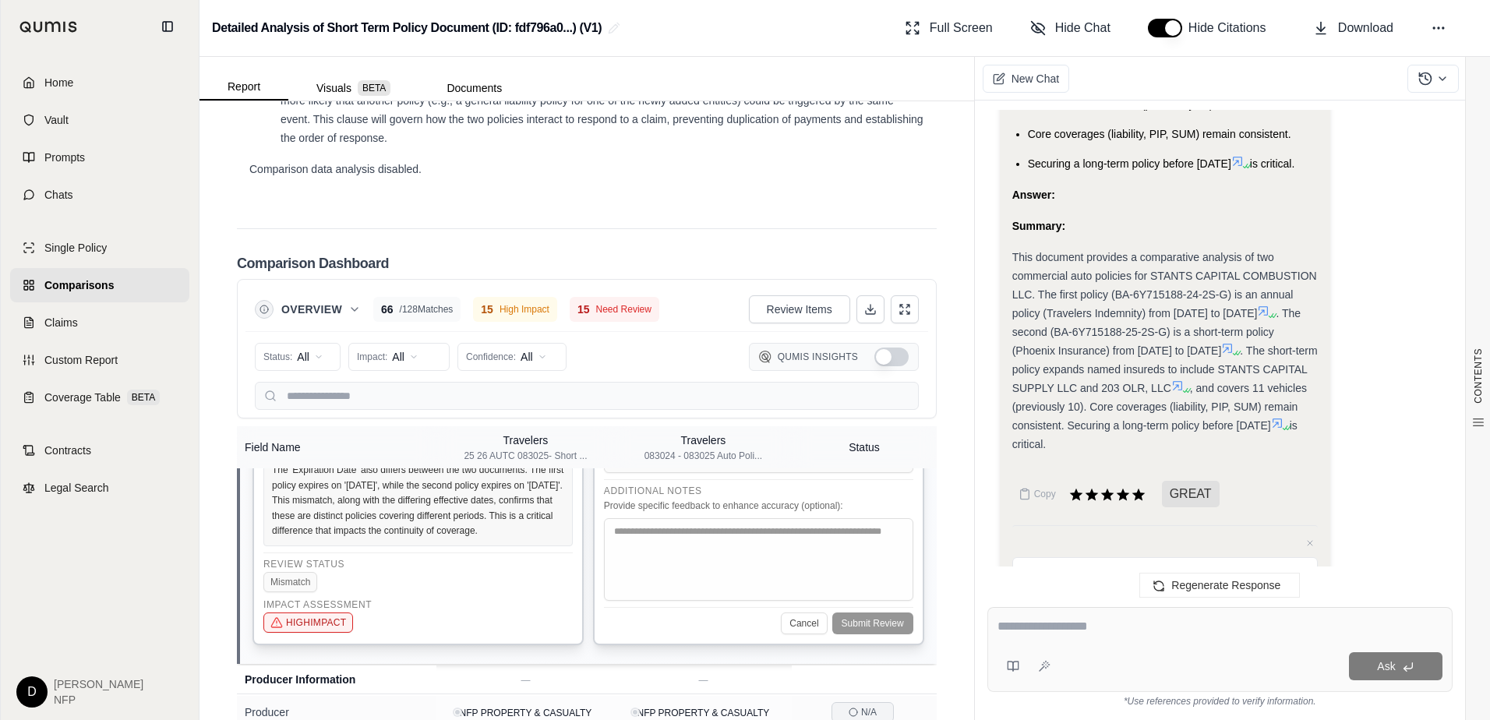
scroll to position [566, 0]
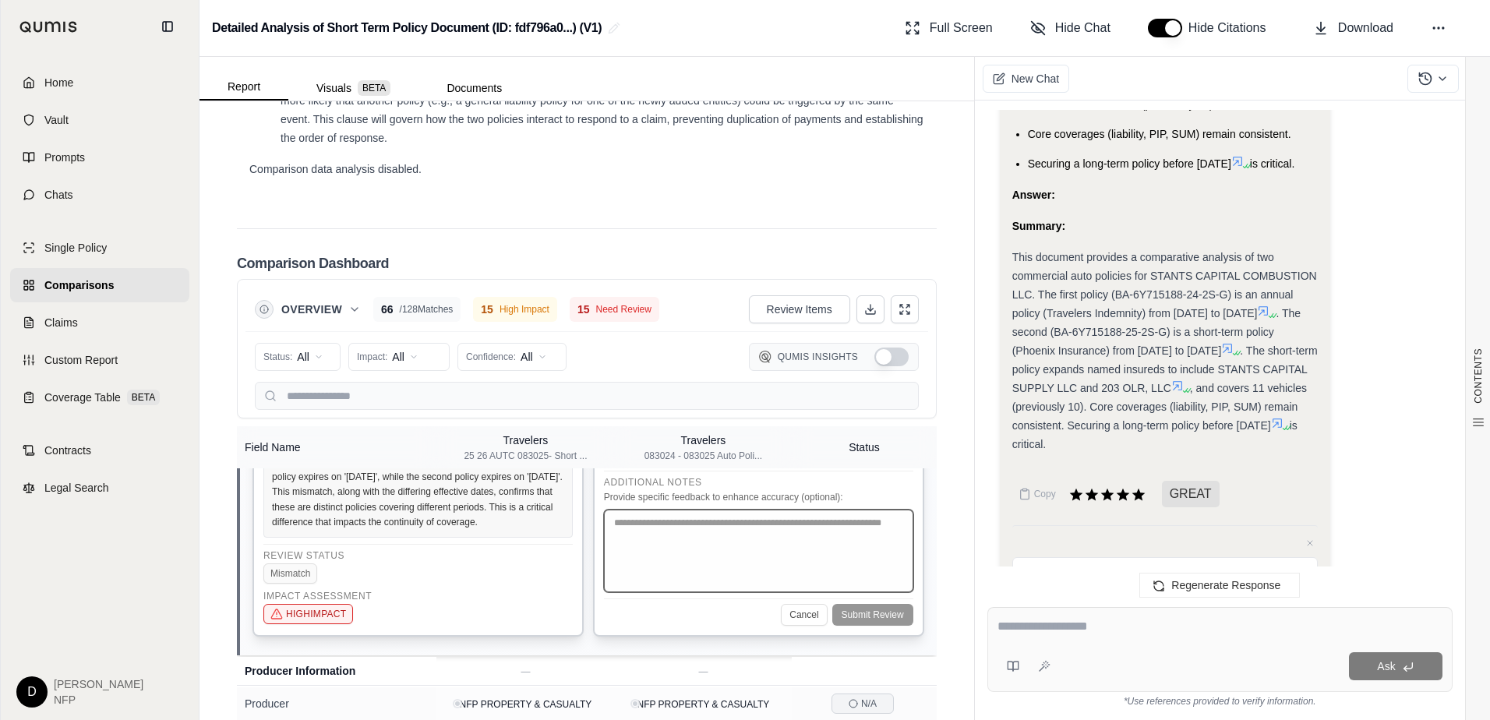
drag, startPoint x: 707, startPoint y: 588, endPoint x: 744, endPoint y: 563, distance: 44.9
click at [713, 587] on textarea at bounding box center [758, 551] width 309 height 83
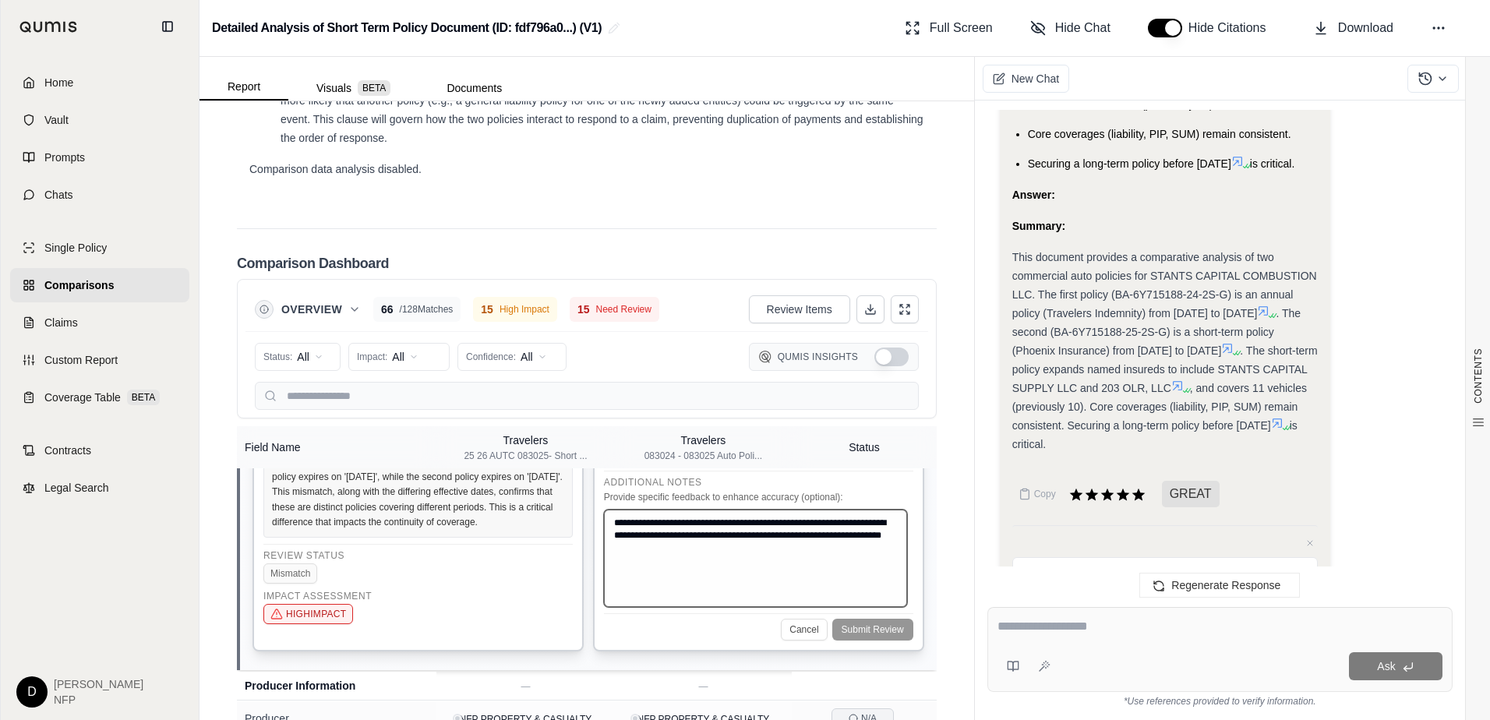
type textarea "**********"
click at [862, 640] on div "Cancel Submit Review" at bounding box center [758, 626] width 309 height 27
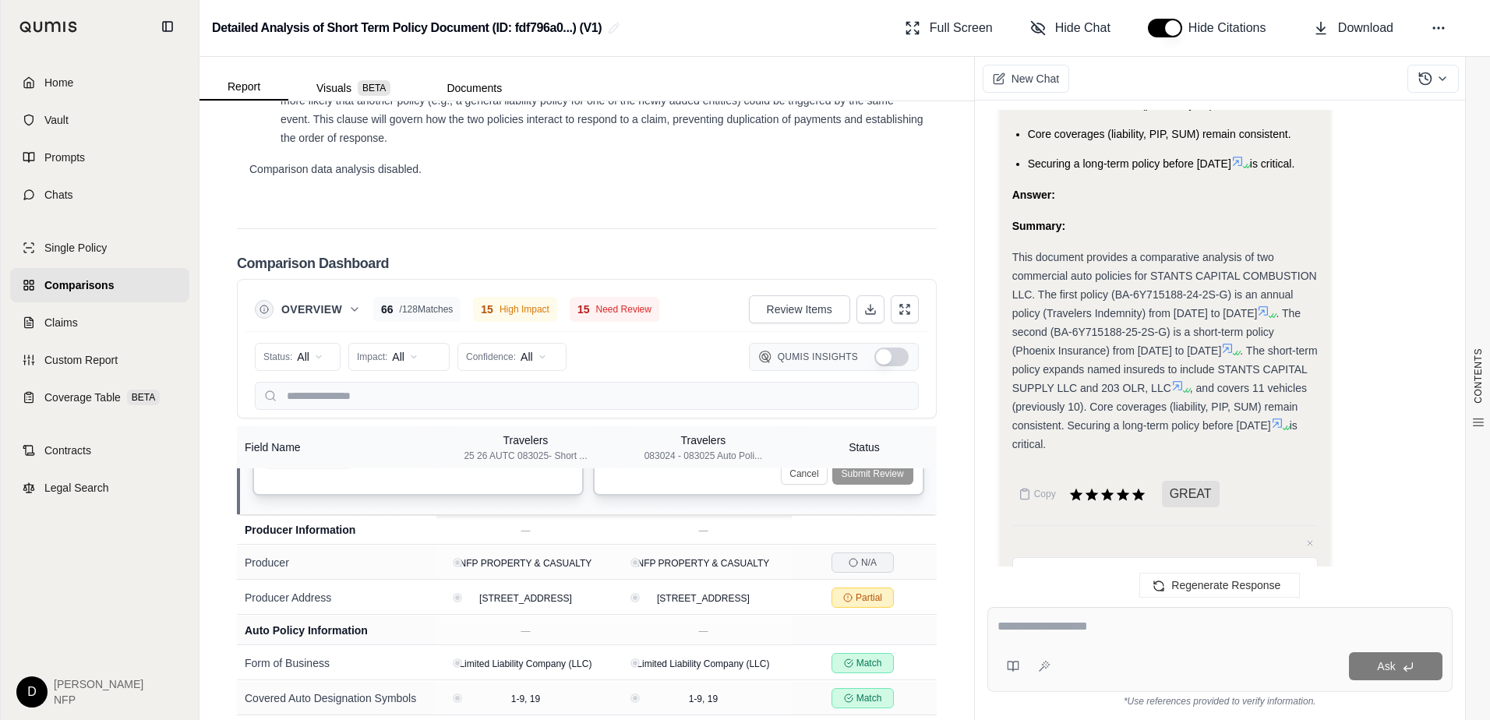
scroll to position [799, 0]
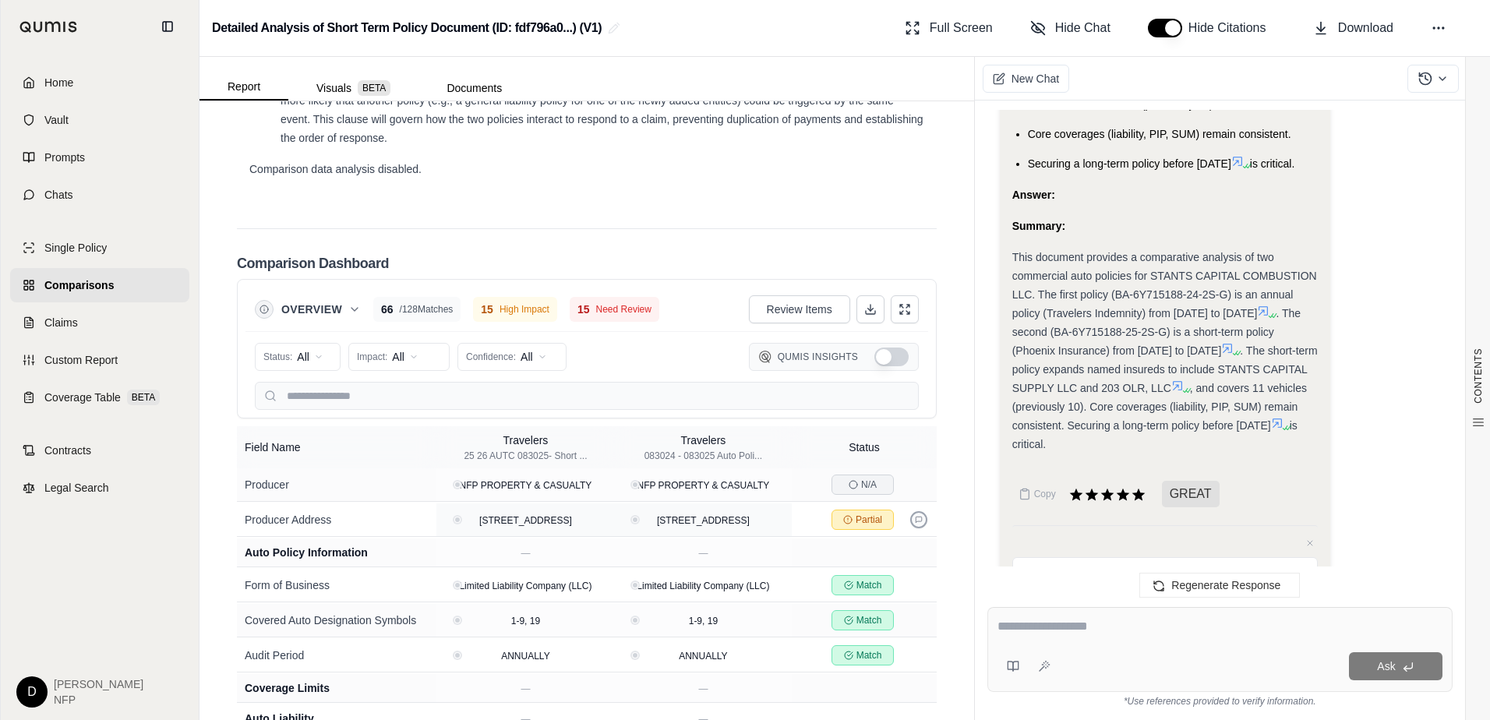
click at [911, 528] on button at bounding box center [918, 519] width 17 height 17
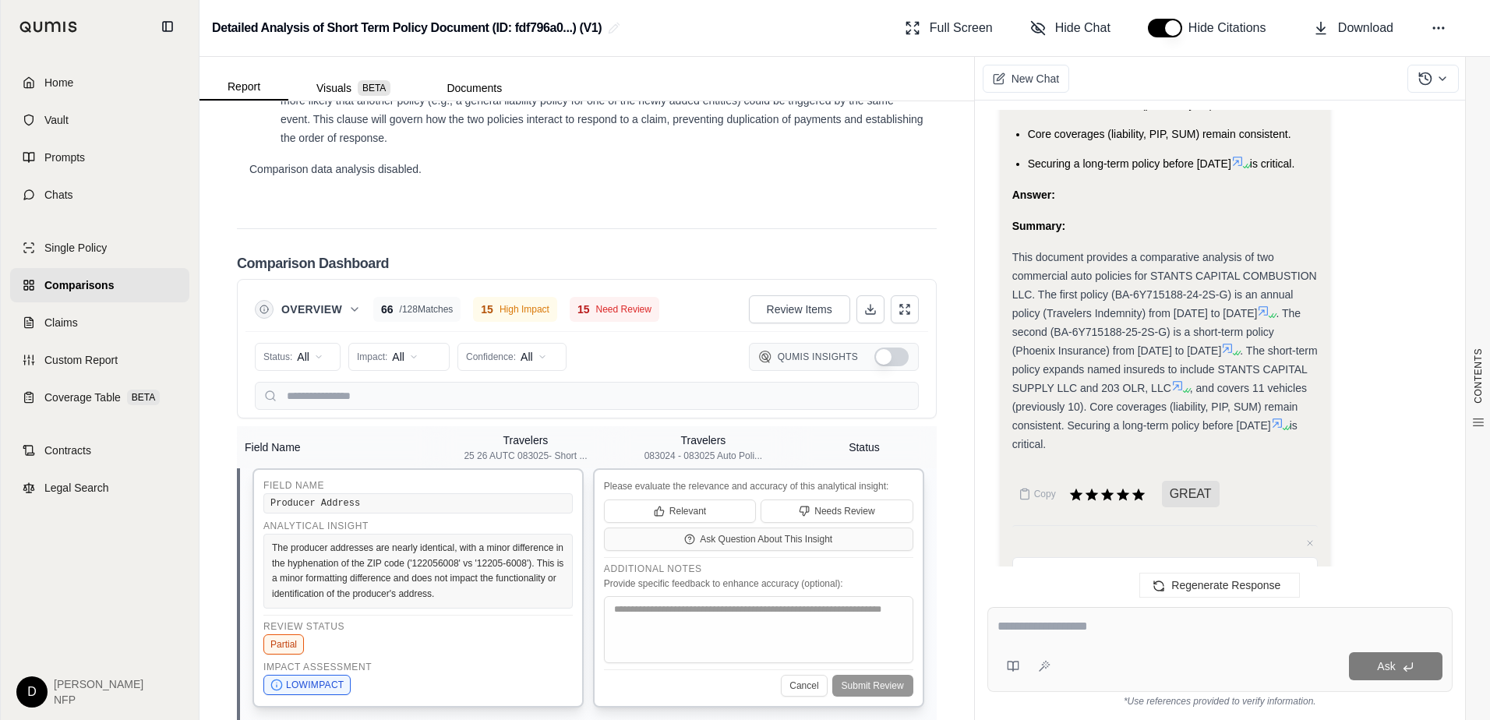
scroll to position [613, 0]
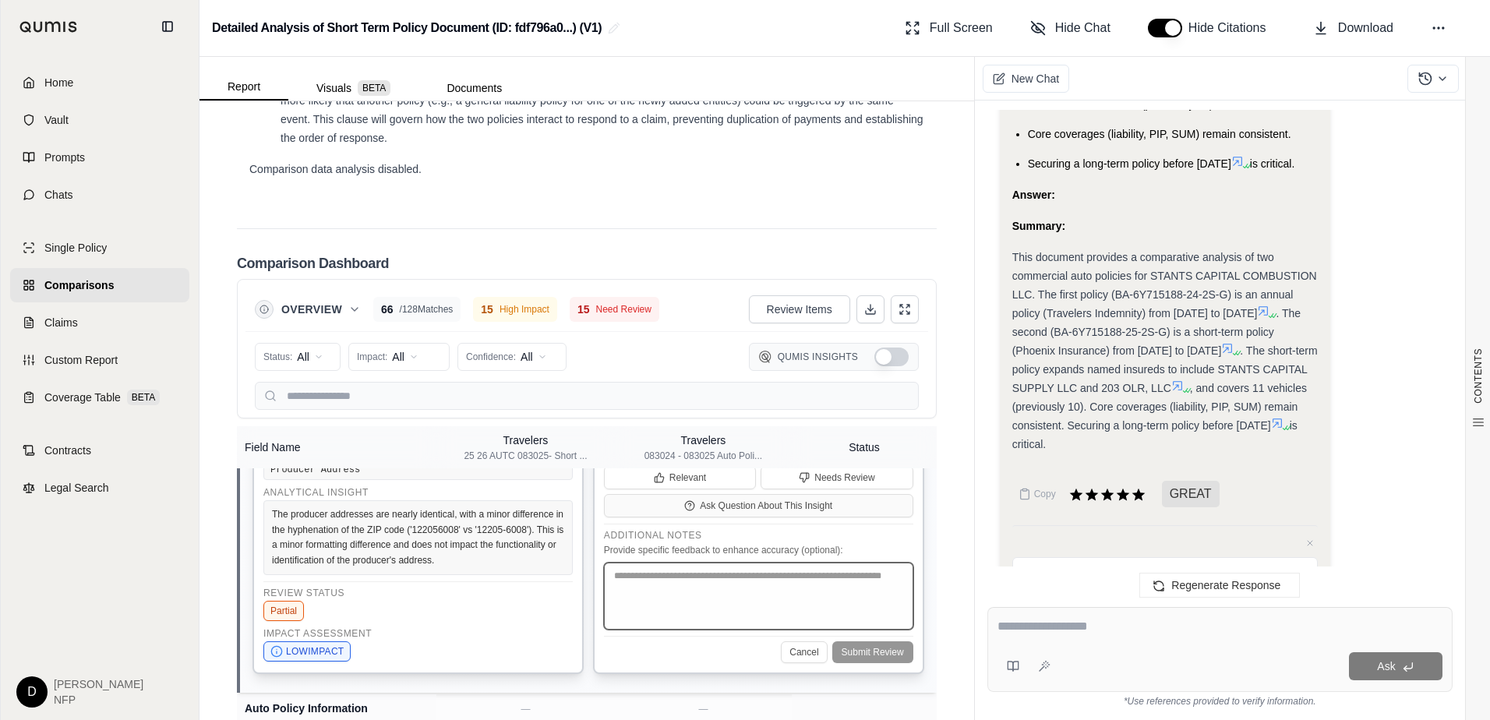
click at [693, 630] on textarea at bounding box center [758, 596] width 309 height 67
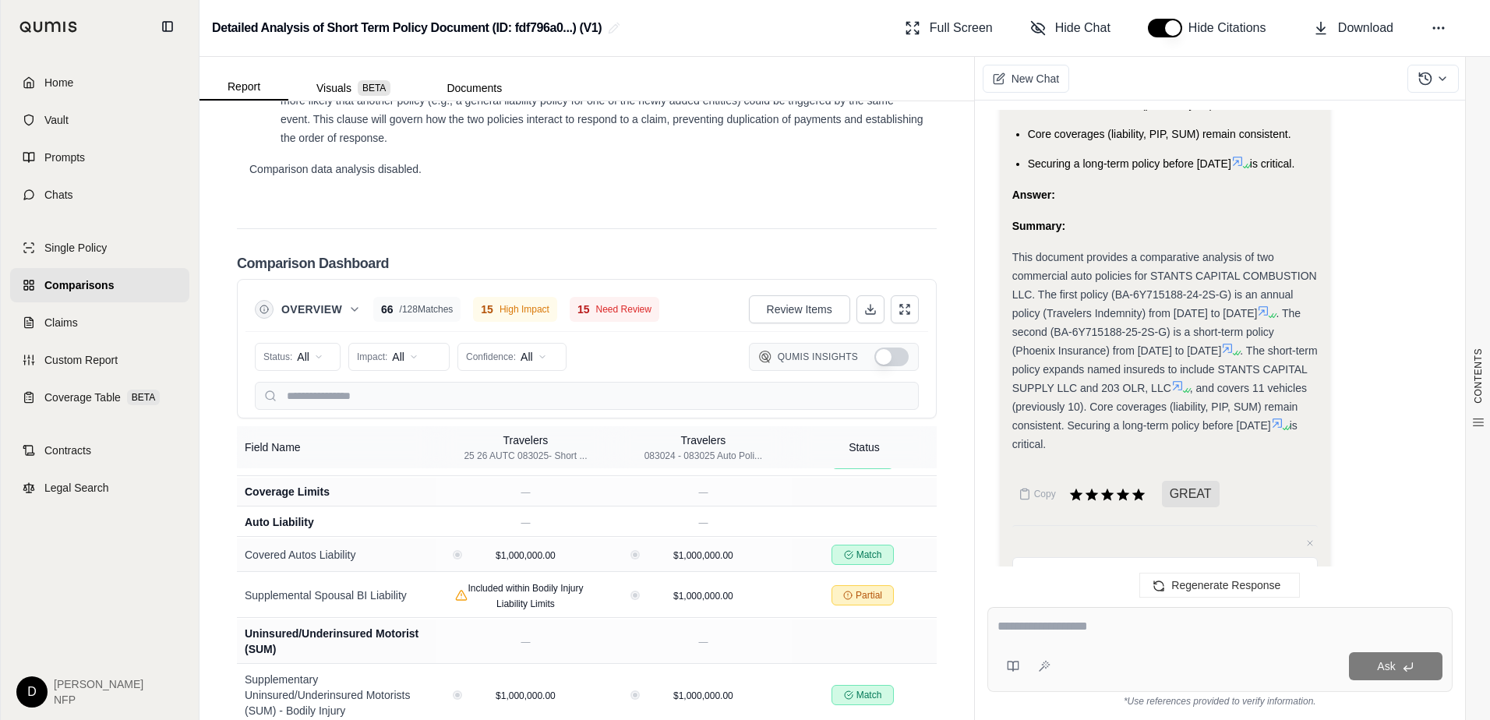
scroll to position [1003, 0]
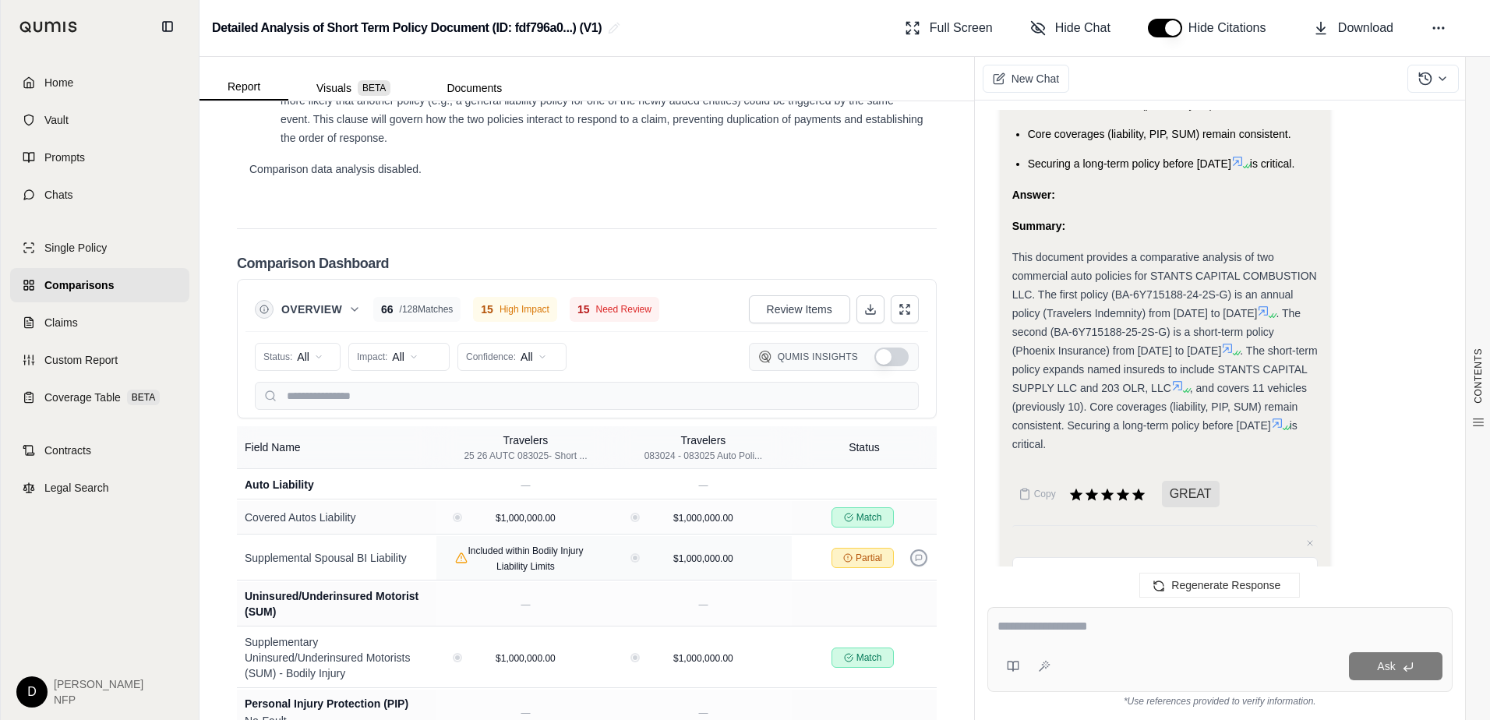
type textarea "**********"
click at [915, 562] on icon at bounding box center [919, 558] width 8 height 8
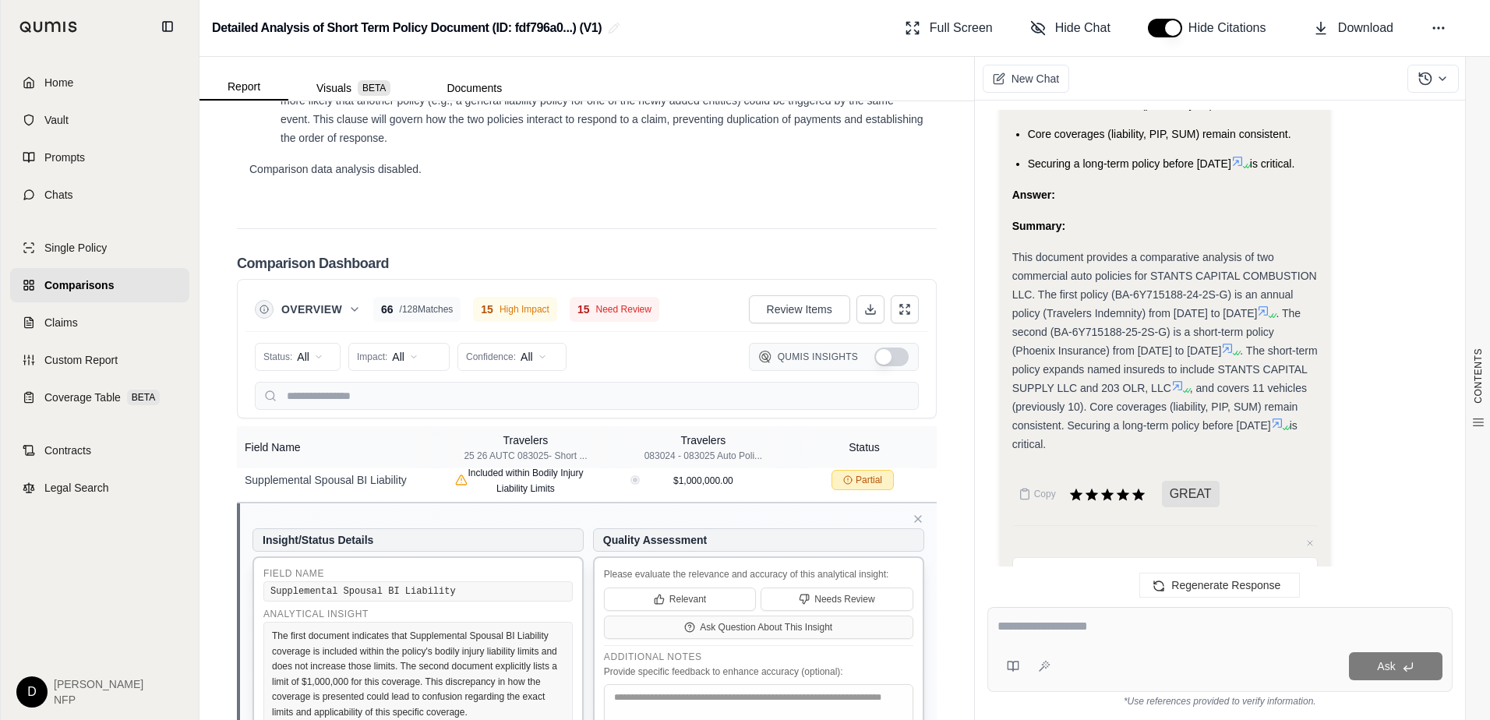
scroll to position [847, 0]
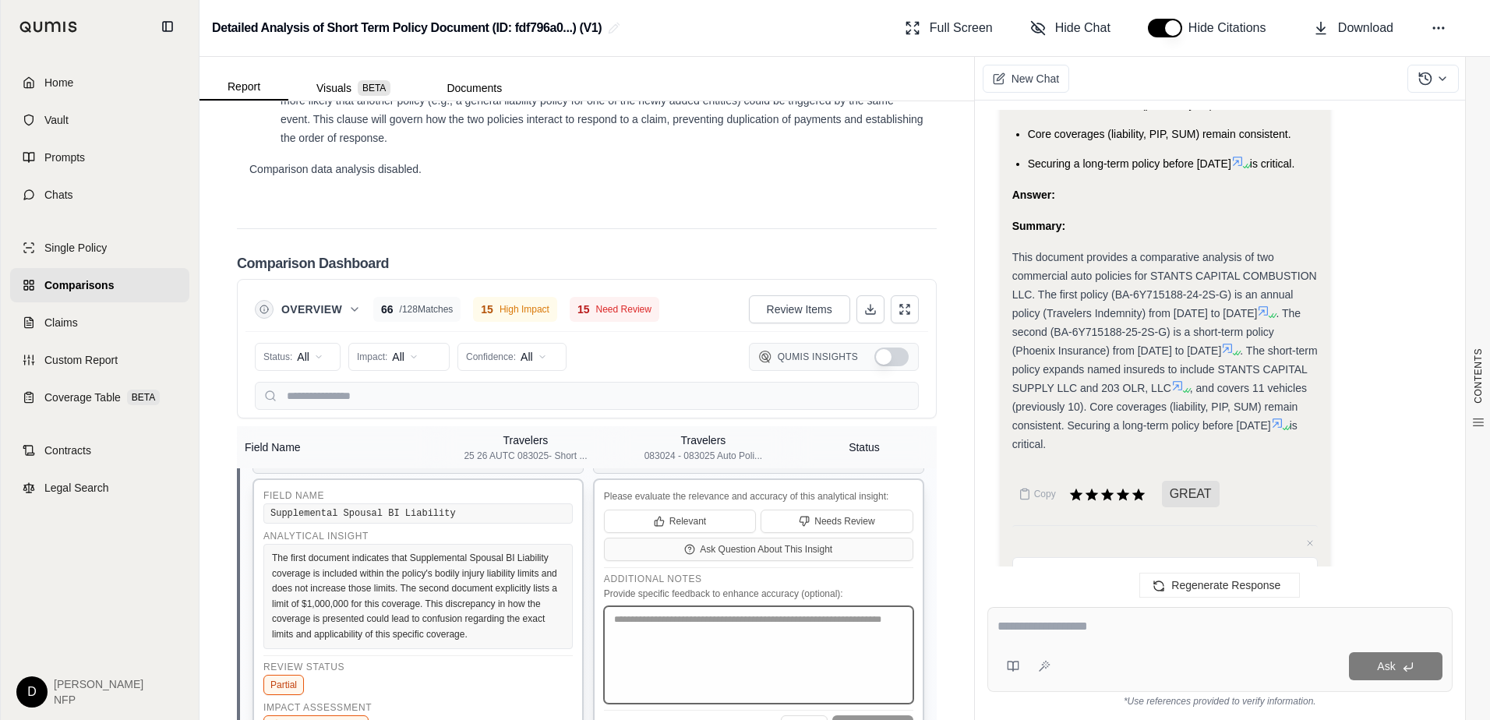
click at [681, 689] on textarea at bounding box center [758, 654] width 309 height 97
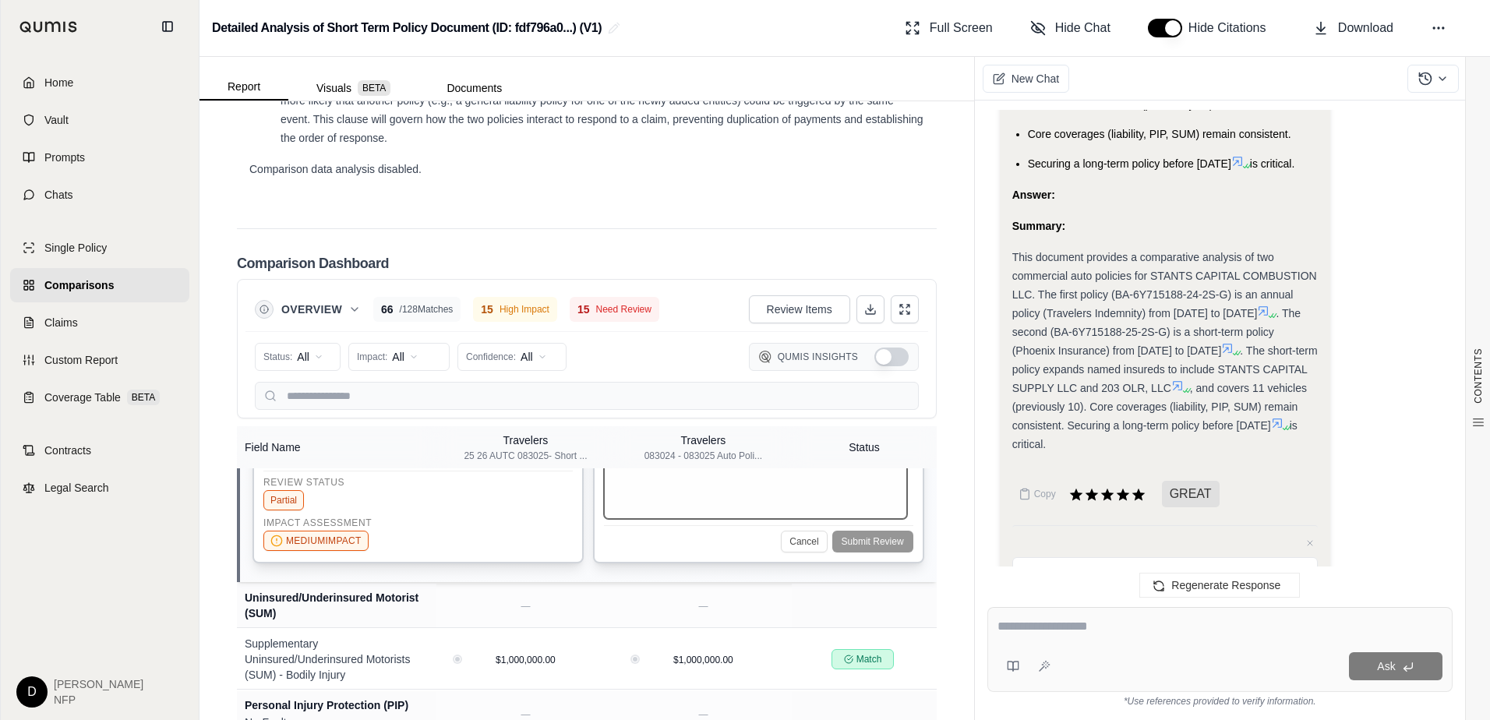
scroll to position [1081, 0]
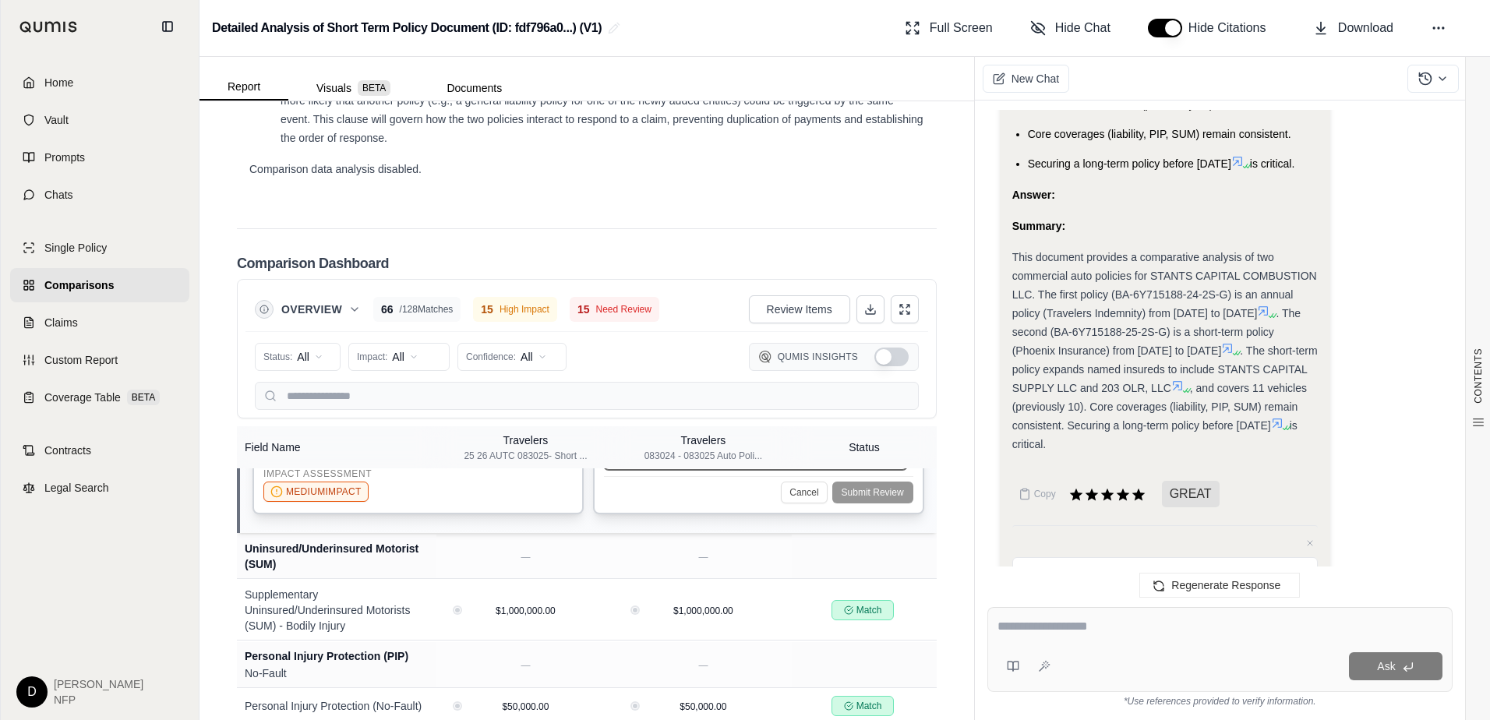
type textarea "**********"
click at [852, 503] on div "Cancel Submit Review" at bounding box center [758, 489] width 309 height 27
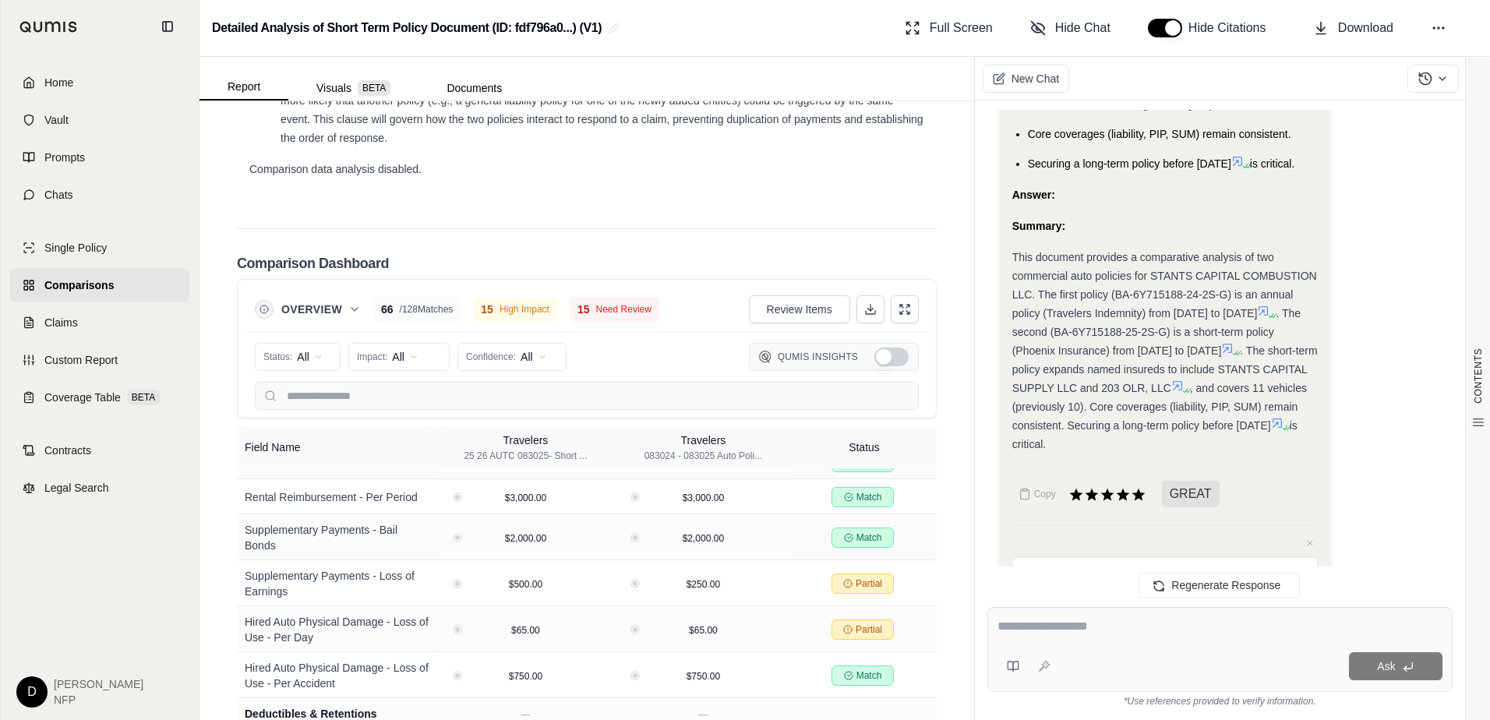
scroll to position [1860, 0]
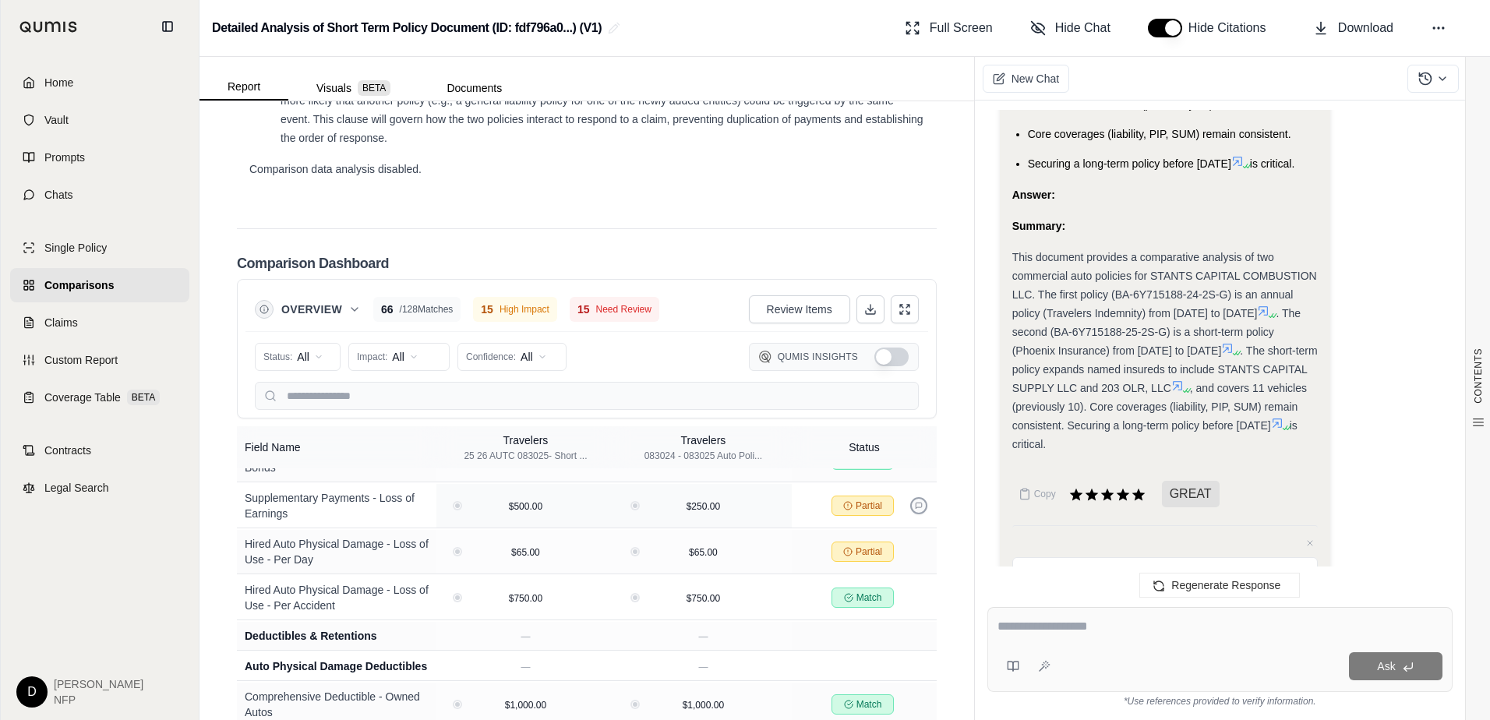
click at [915, 509] on icon at bounding box center [918, 506] width 6 height 6
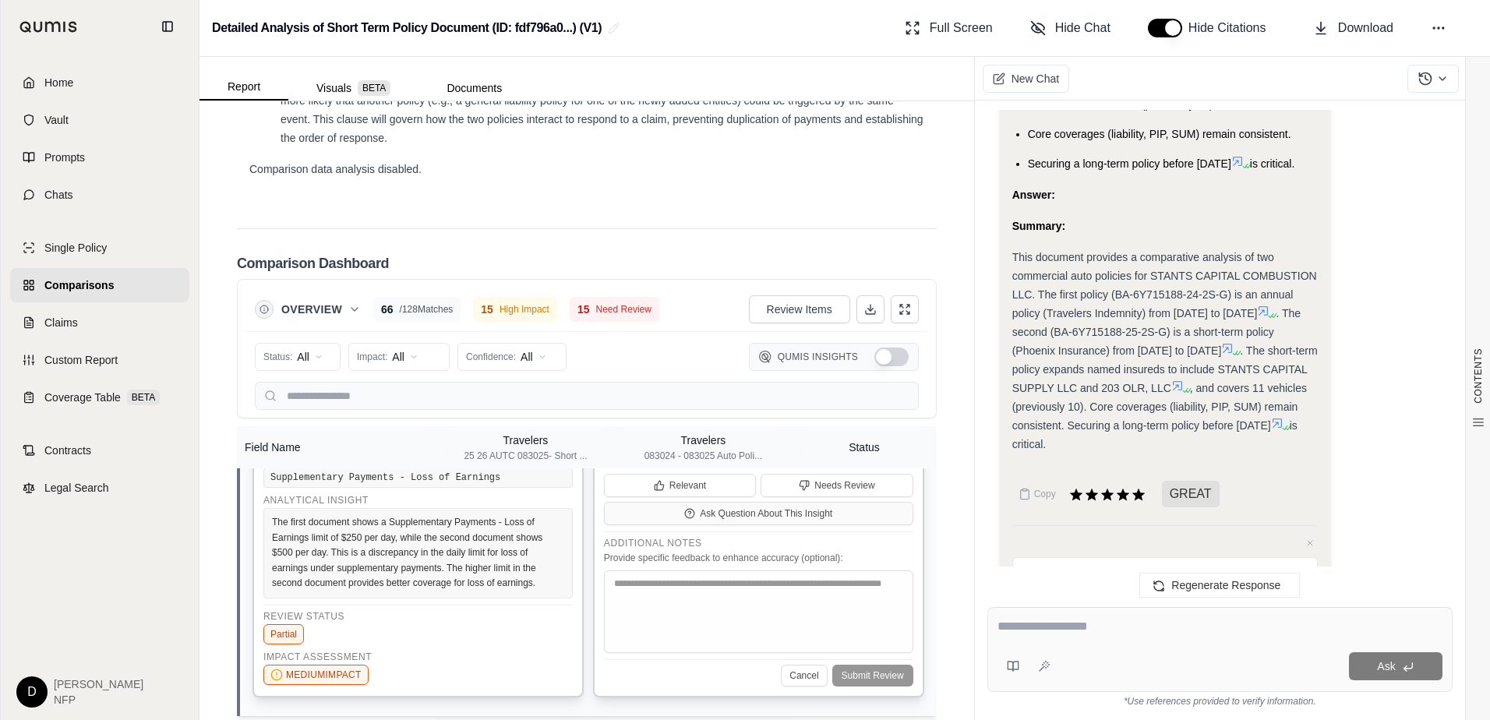
scroll to position [1674, 0]
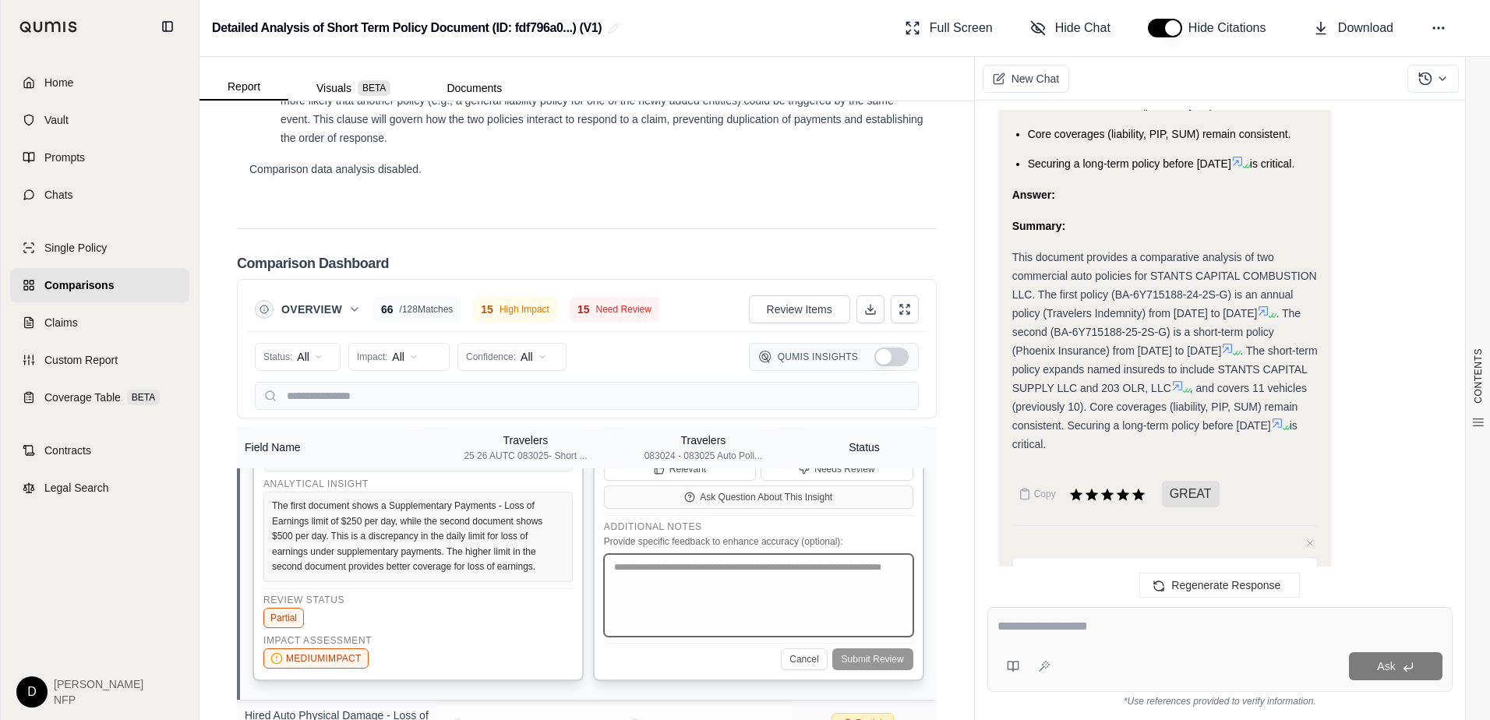
click at [700, 637] on textarea at bounding box center [758, 595] width 309 height 83
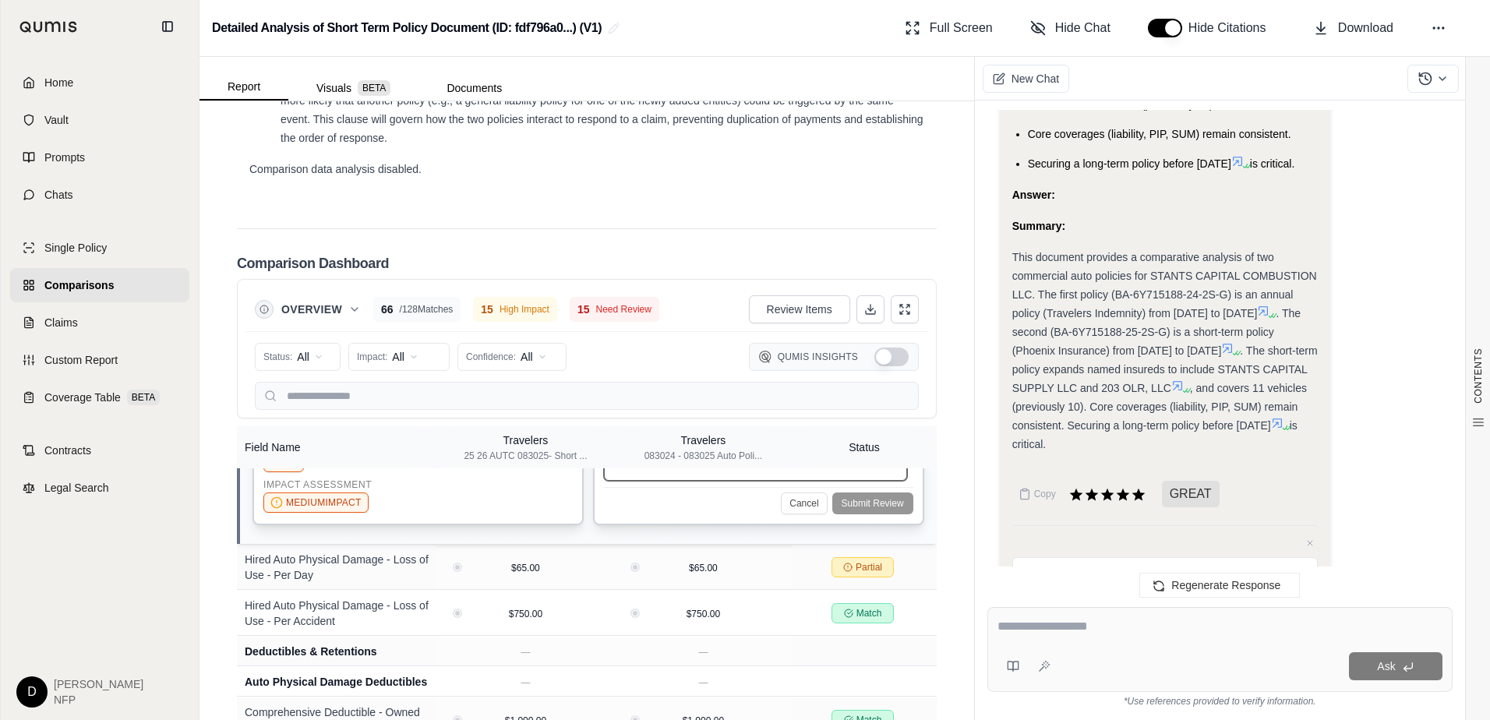
scroll to position [1907, 0]
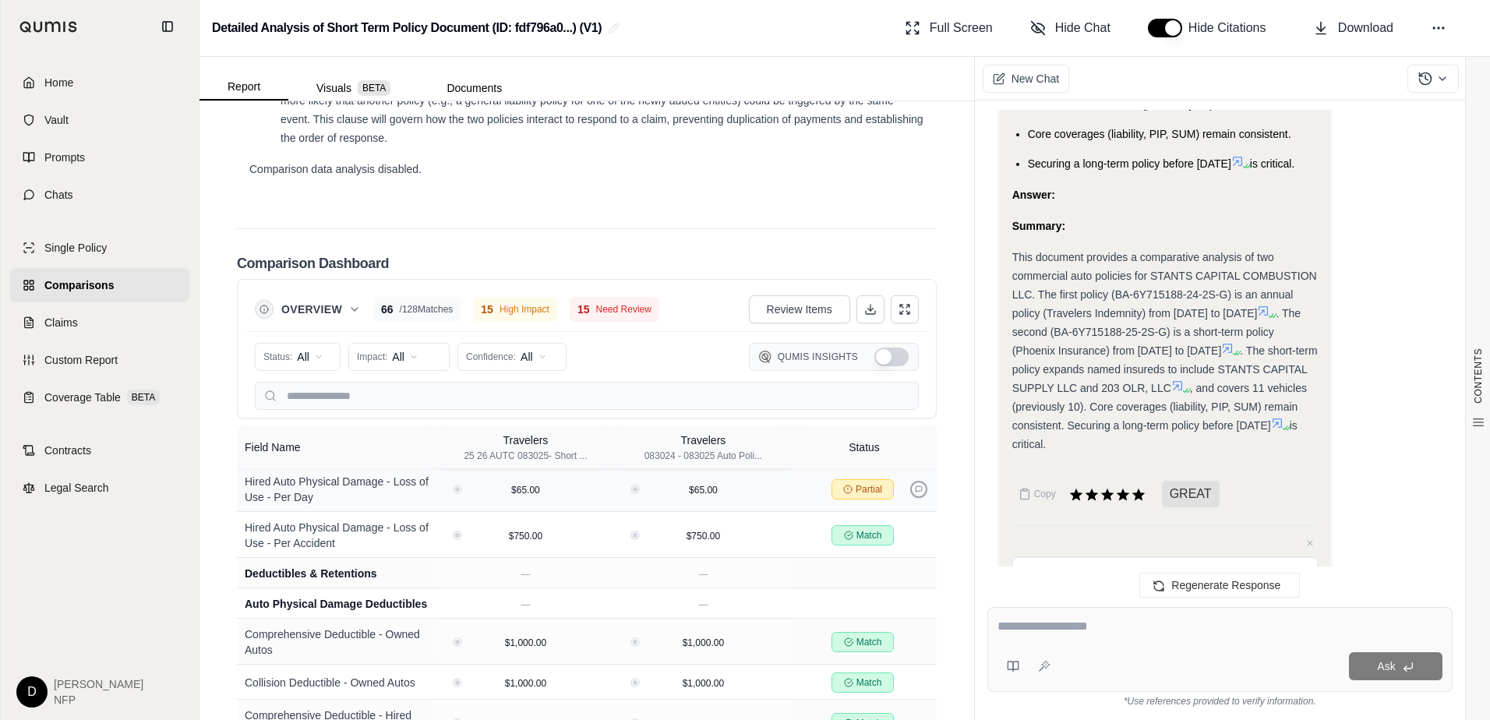
type textarea "**********"
click at [915, 493] on icon at bounding box center [919, 489] width 8 height 8
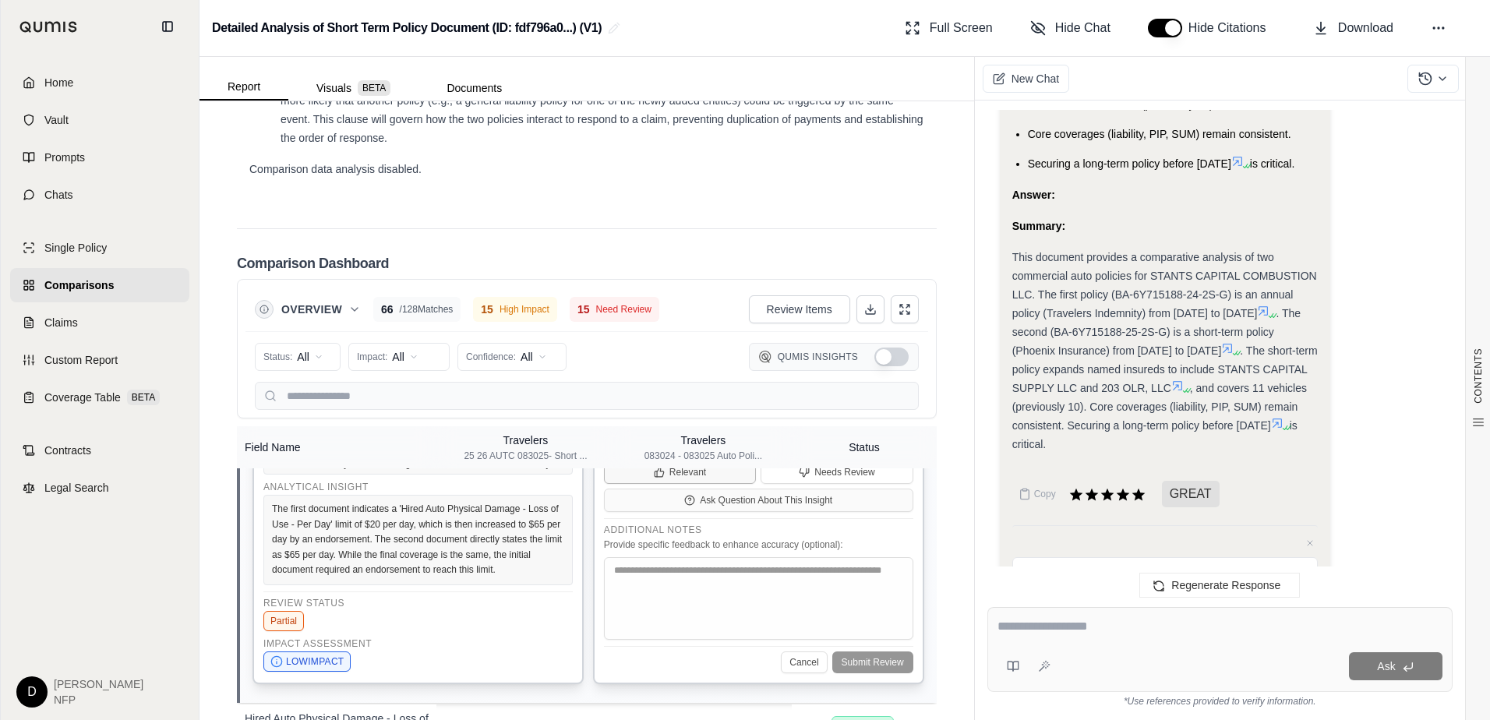
scroll to position [1736, 0]
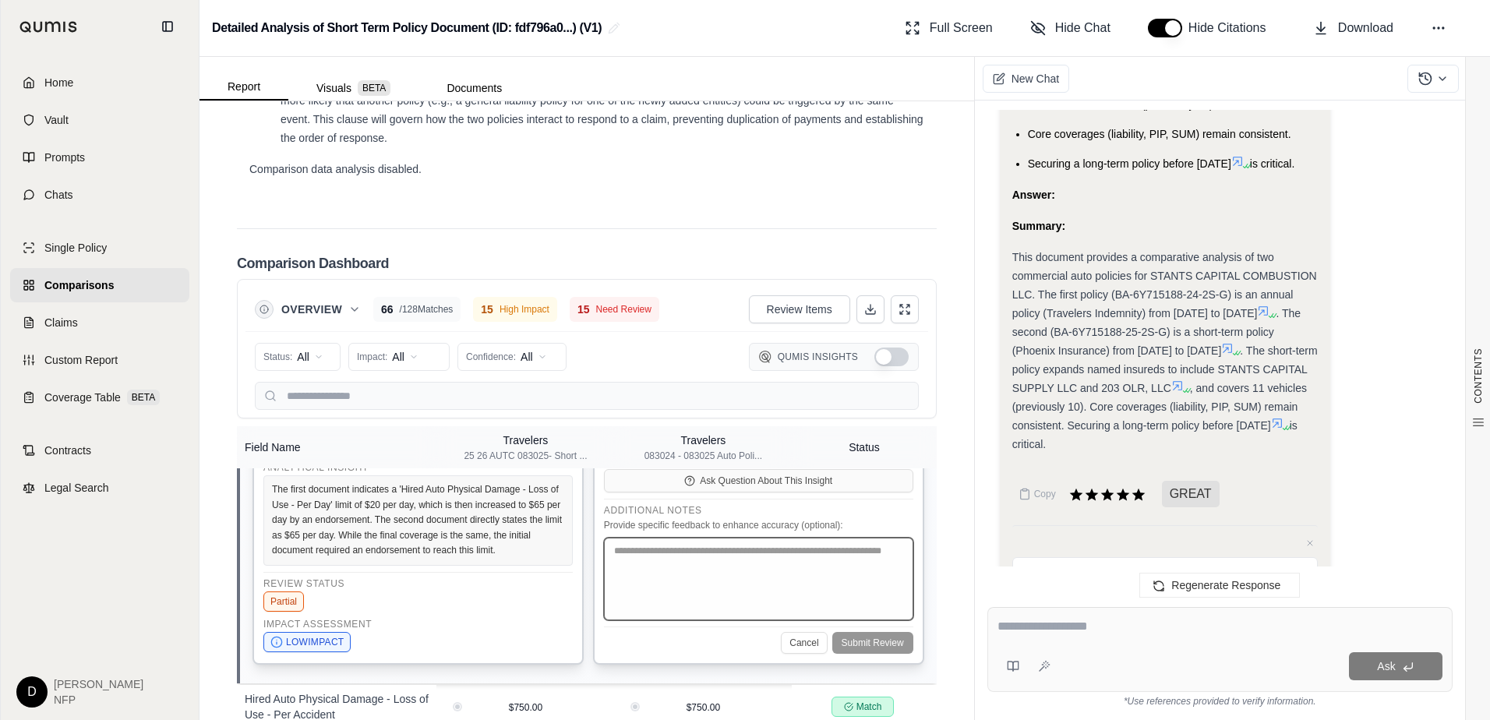
click at [743, 620] on textarea at bounding box center [758, 579] width 309 height 83
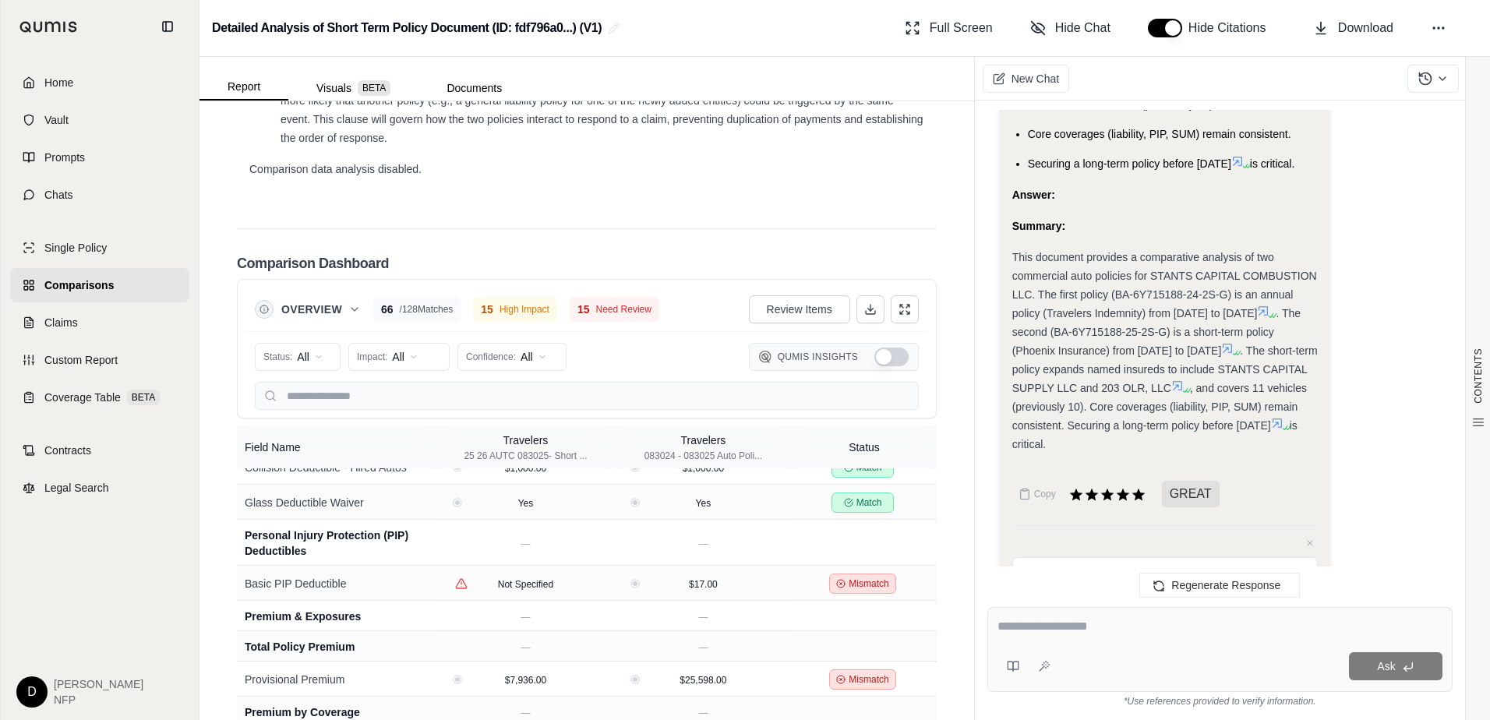
scroll to position [2281, 0]
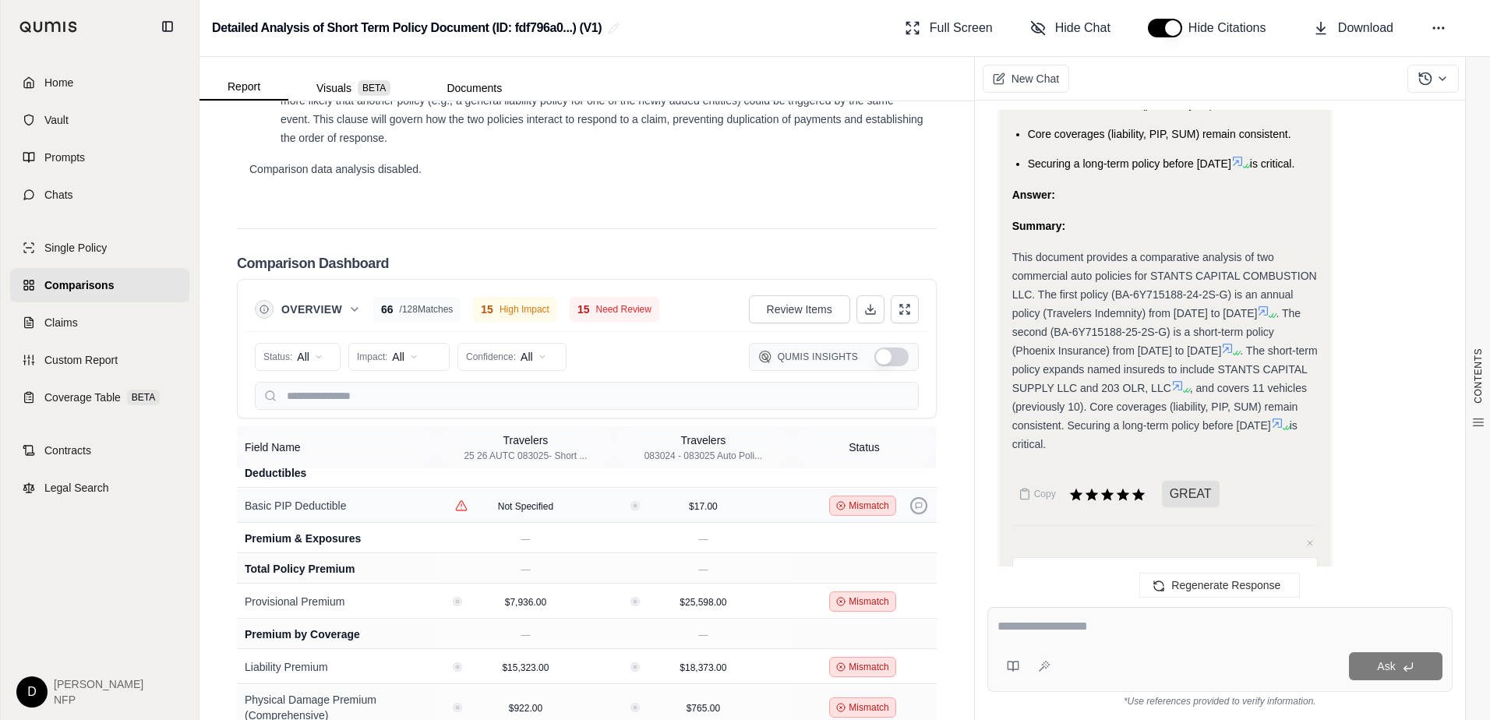
type textarea "**********"
click at [910, 514] on button at bounding box center [918, 505] width 17 height 17
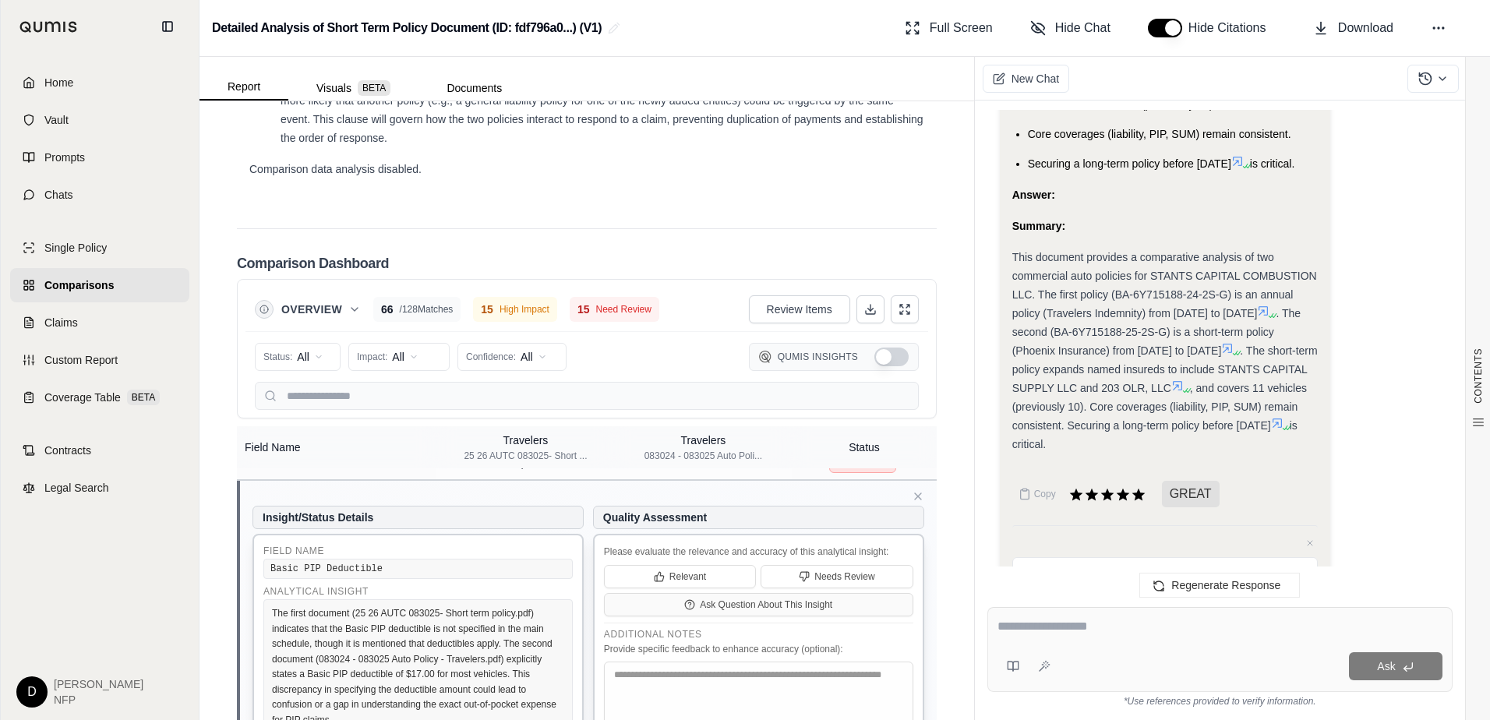
scroll to position [2110, 0]
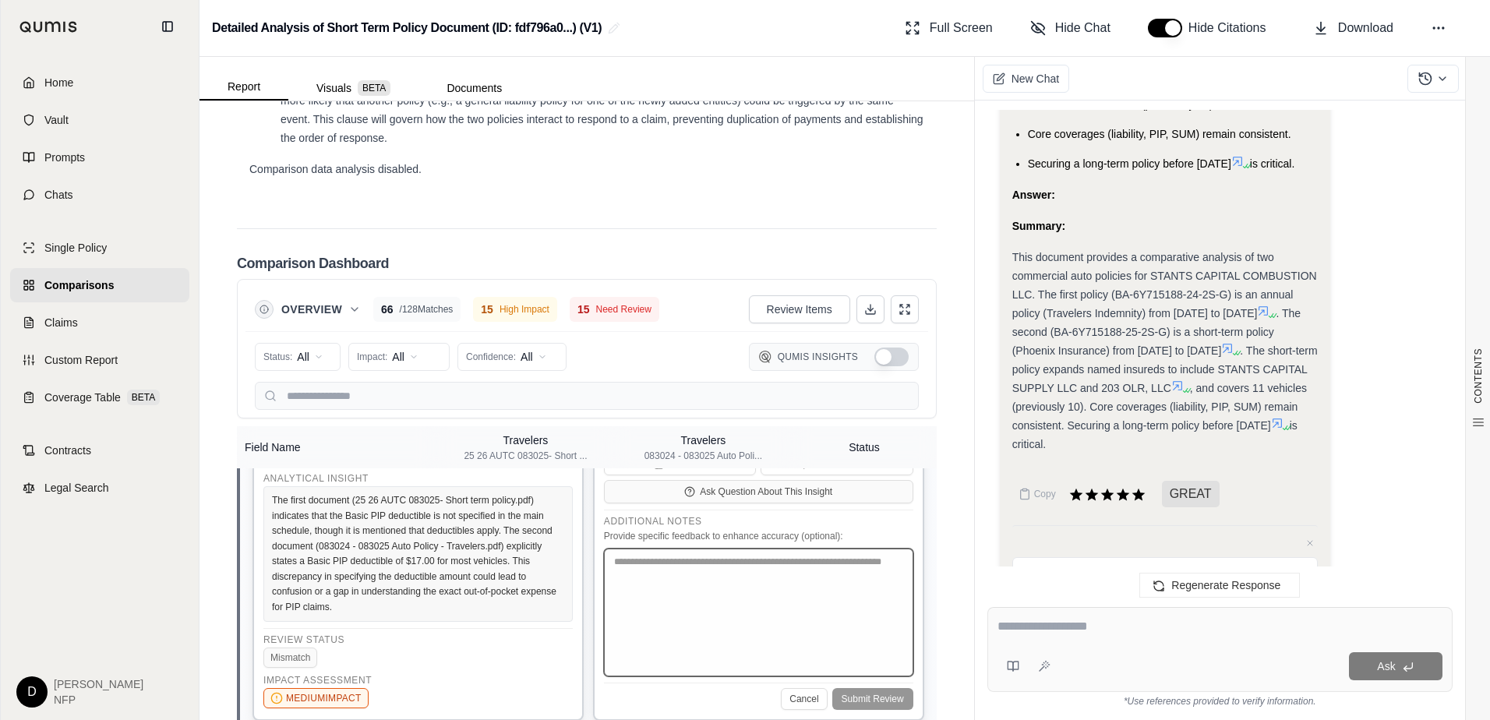
click at [729, 670] on textarea at bounding box center [758, 613] width 309 height 128
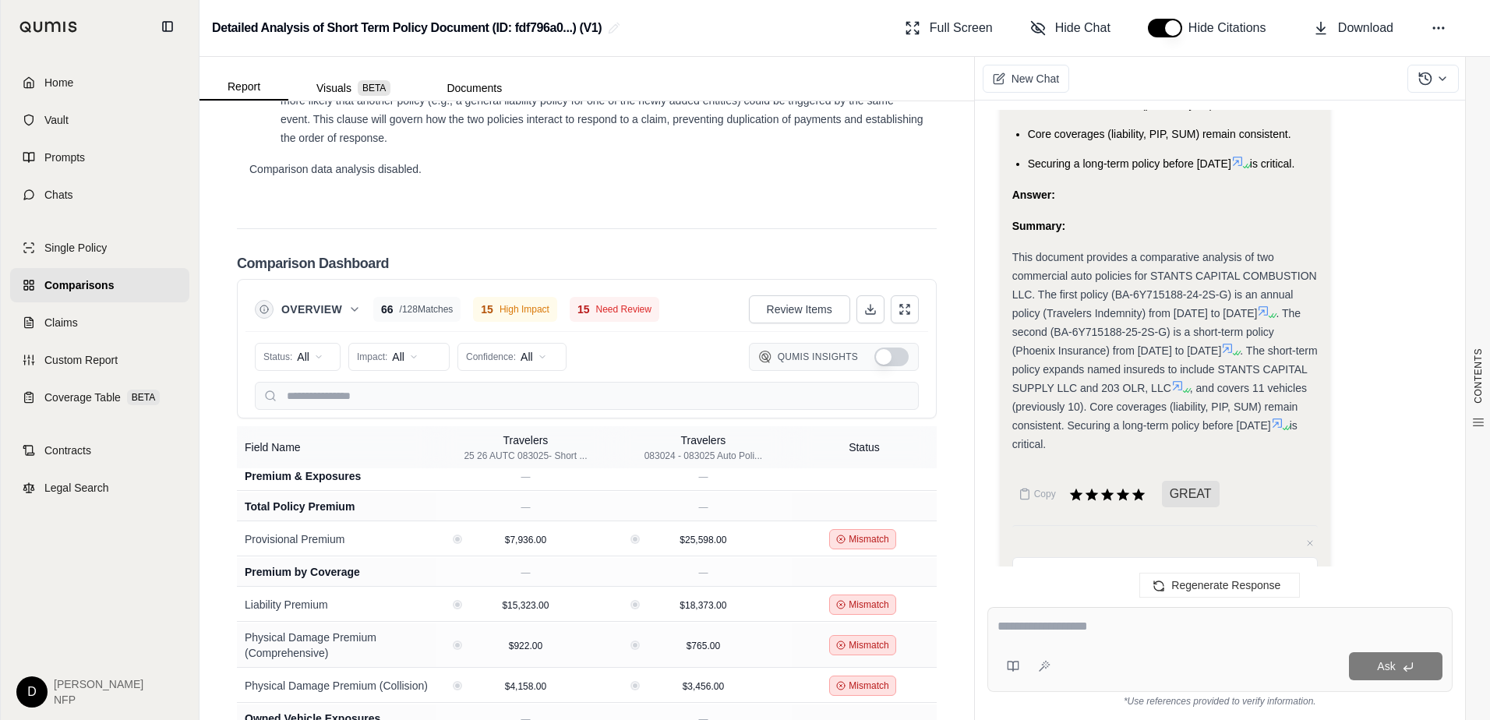
scroll to position [2422, 0]
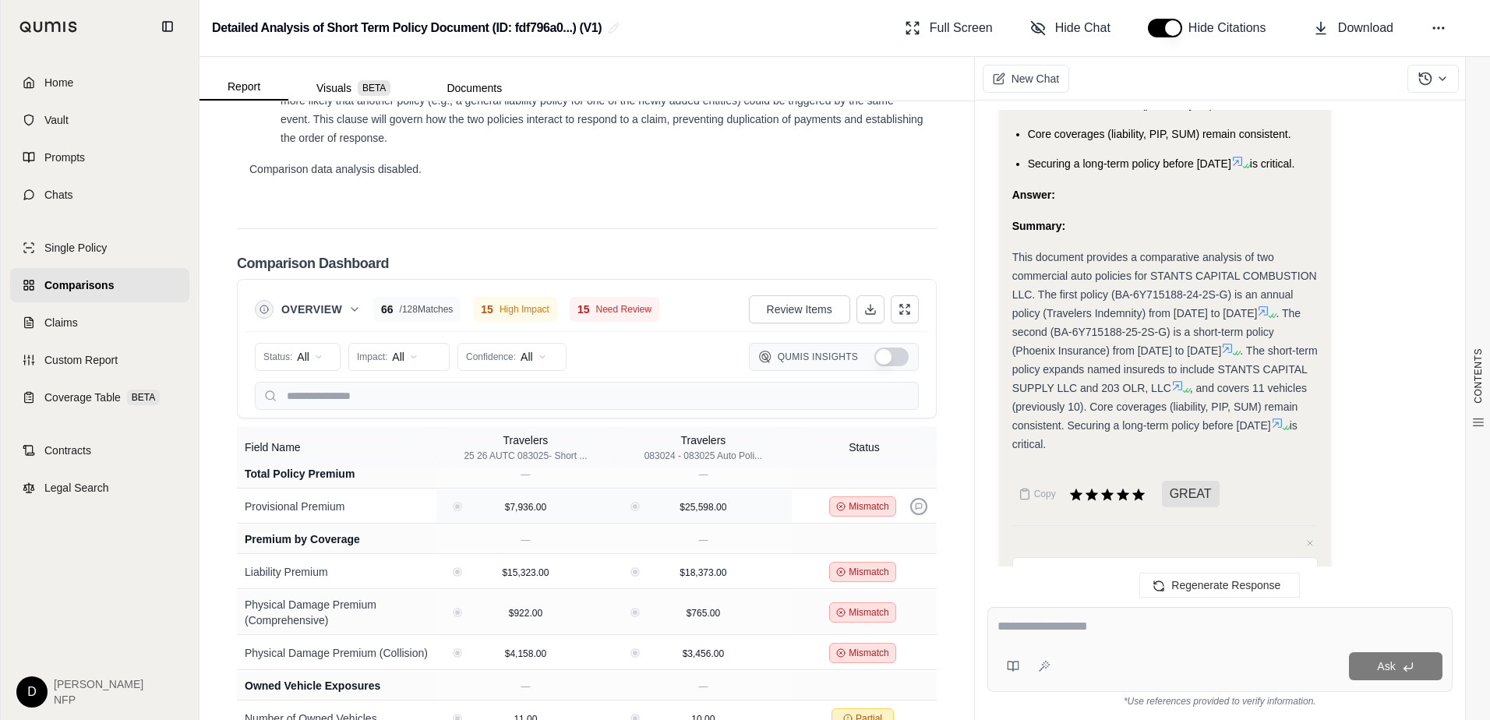
type textarea "**********"
click at [915, 510] on icon at bounding box center [919, 507] width 8 height 8
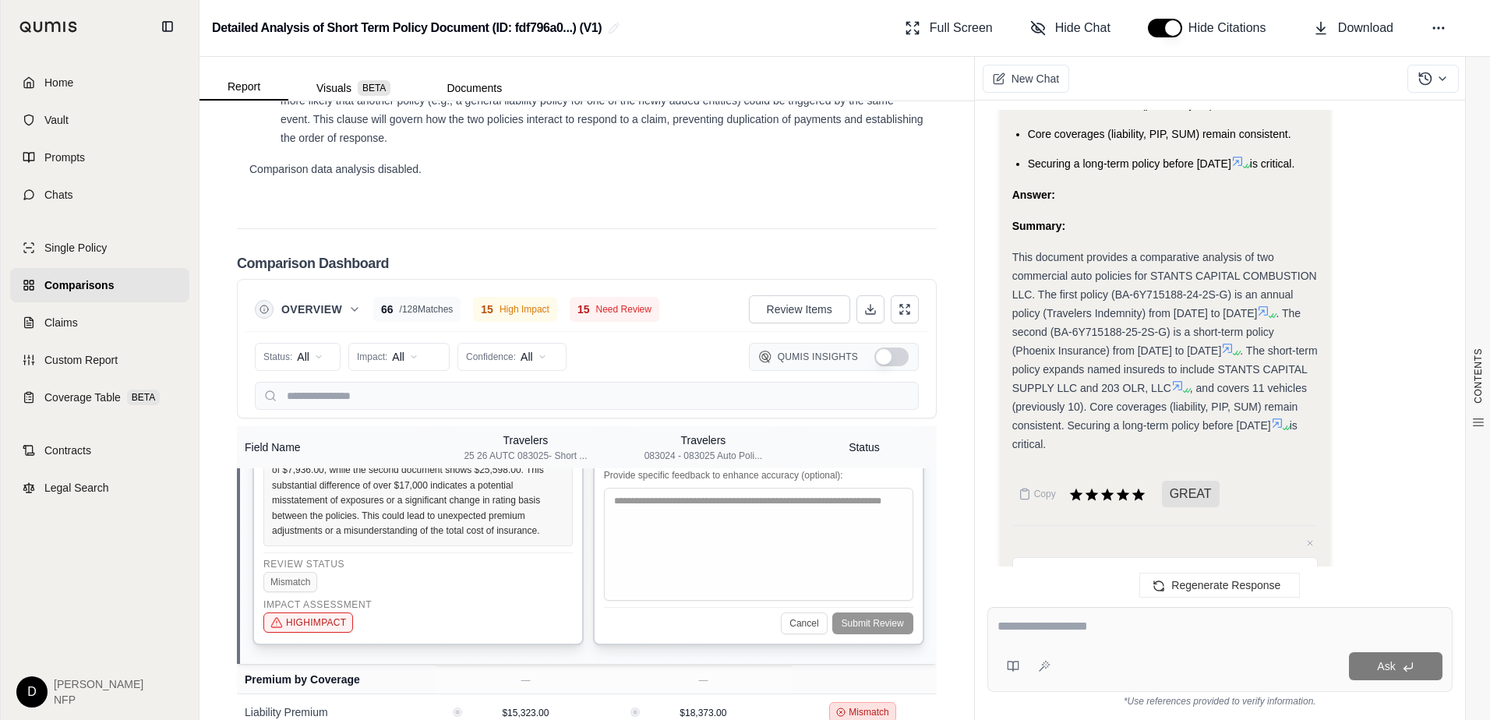
scroll to position [2283, 0]
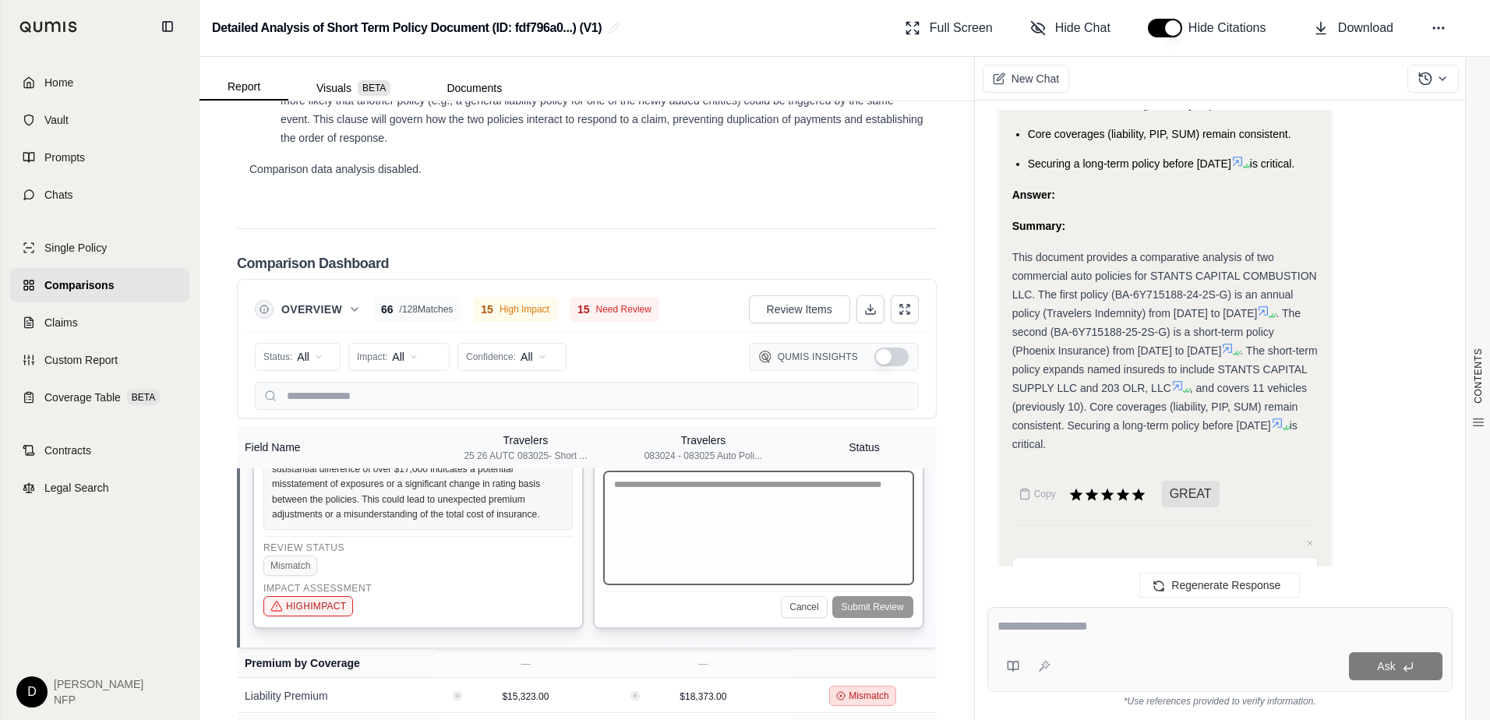
click at [700, 584] on textarea at bounding box center [758, 527] width 309 height 113
drag, startPoint x: 856, startPoint y: 587, endPoint x: 656, endPoint y: 581, distance: 200.3
type textarea "**********"
click at [584, 581] on div "**********" at bounding box center [588, 472] width 672 height 326
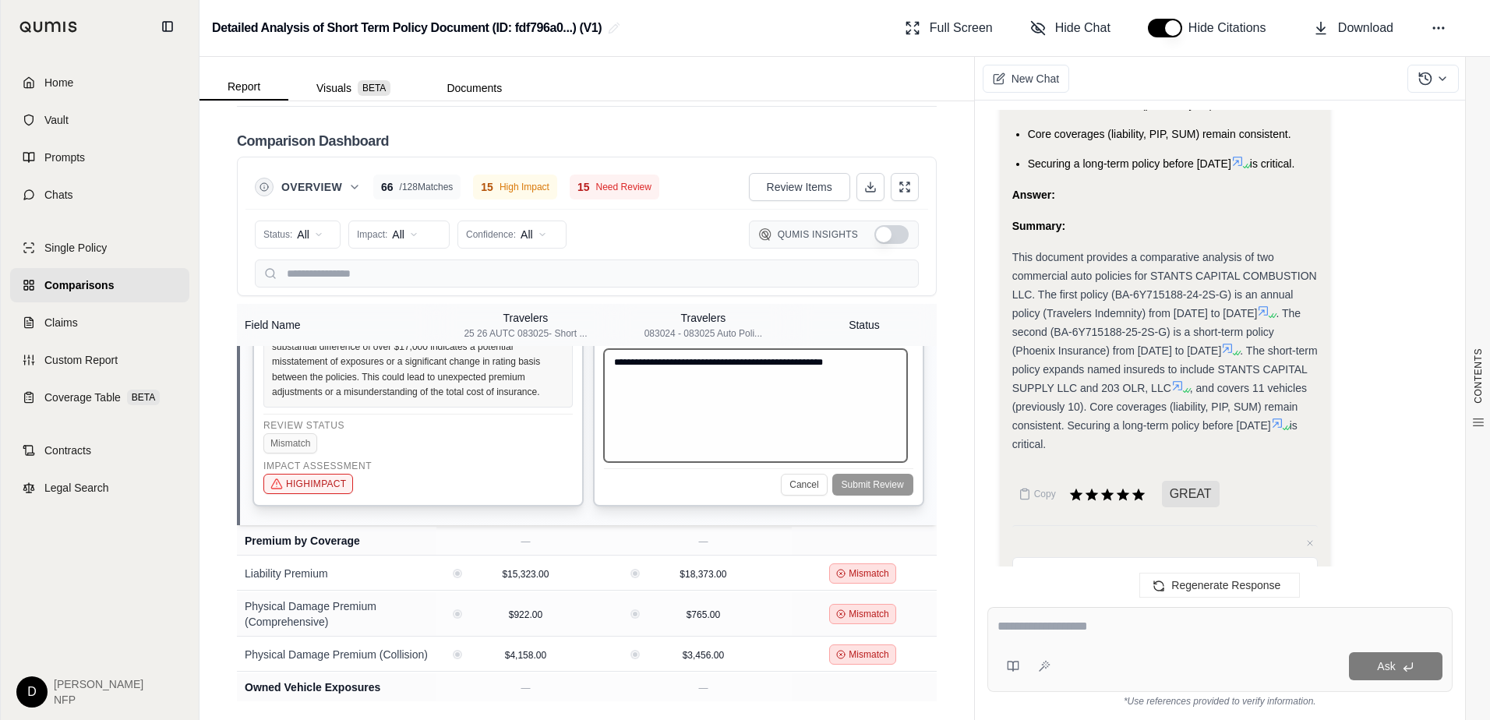
scroll to position [2937, 0]
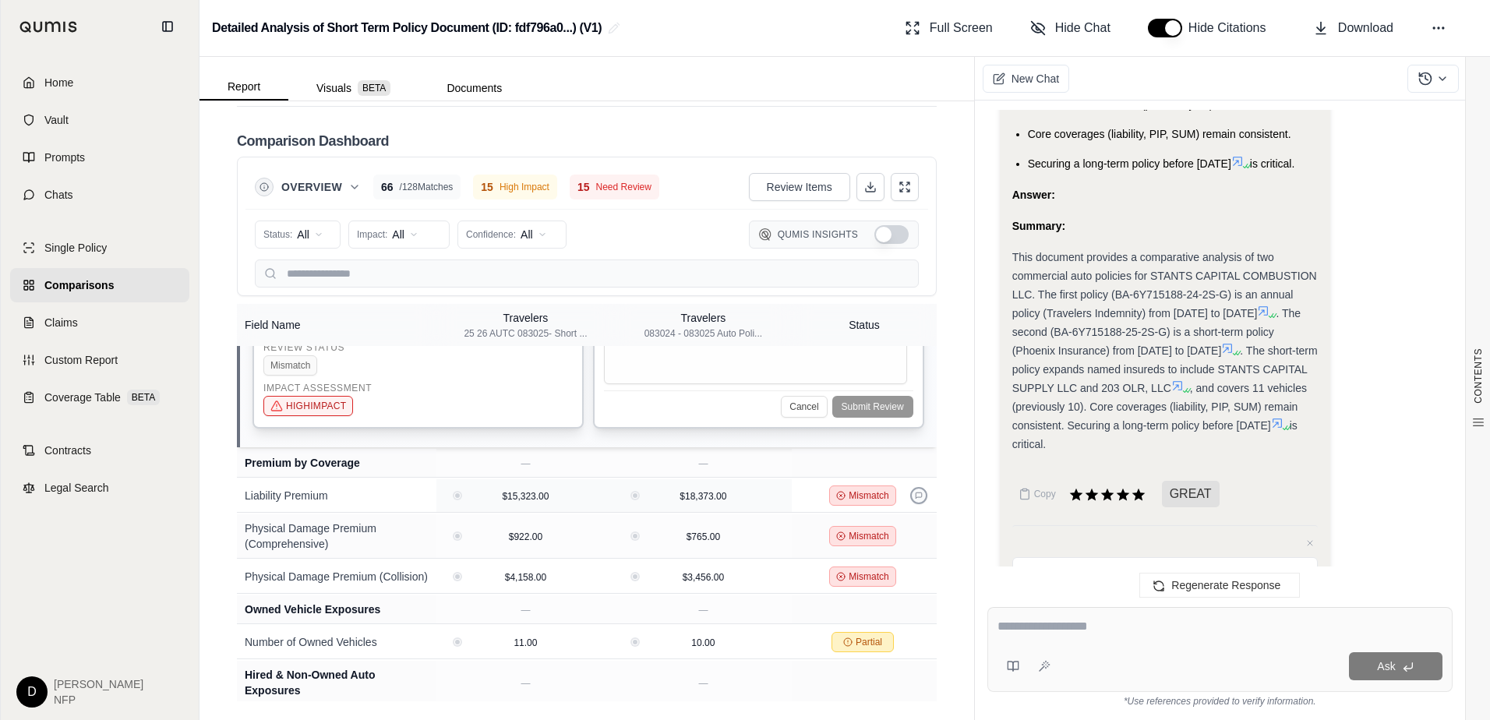
click at [915, 499] on icon at bounding box center [919, 496] width 8 height 8
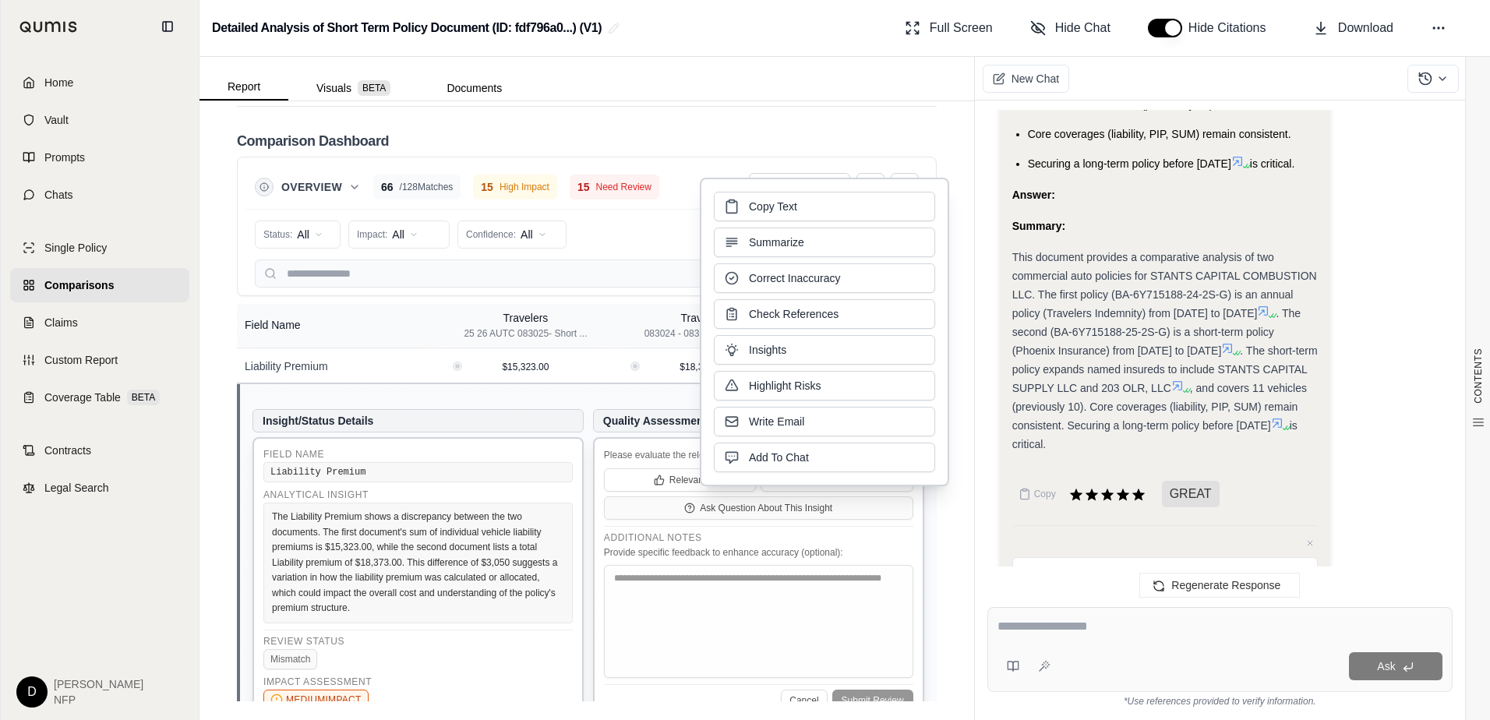
scroll to position [2159, 0]
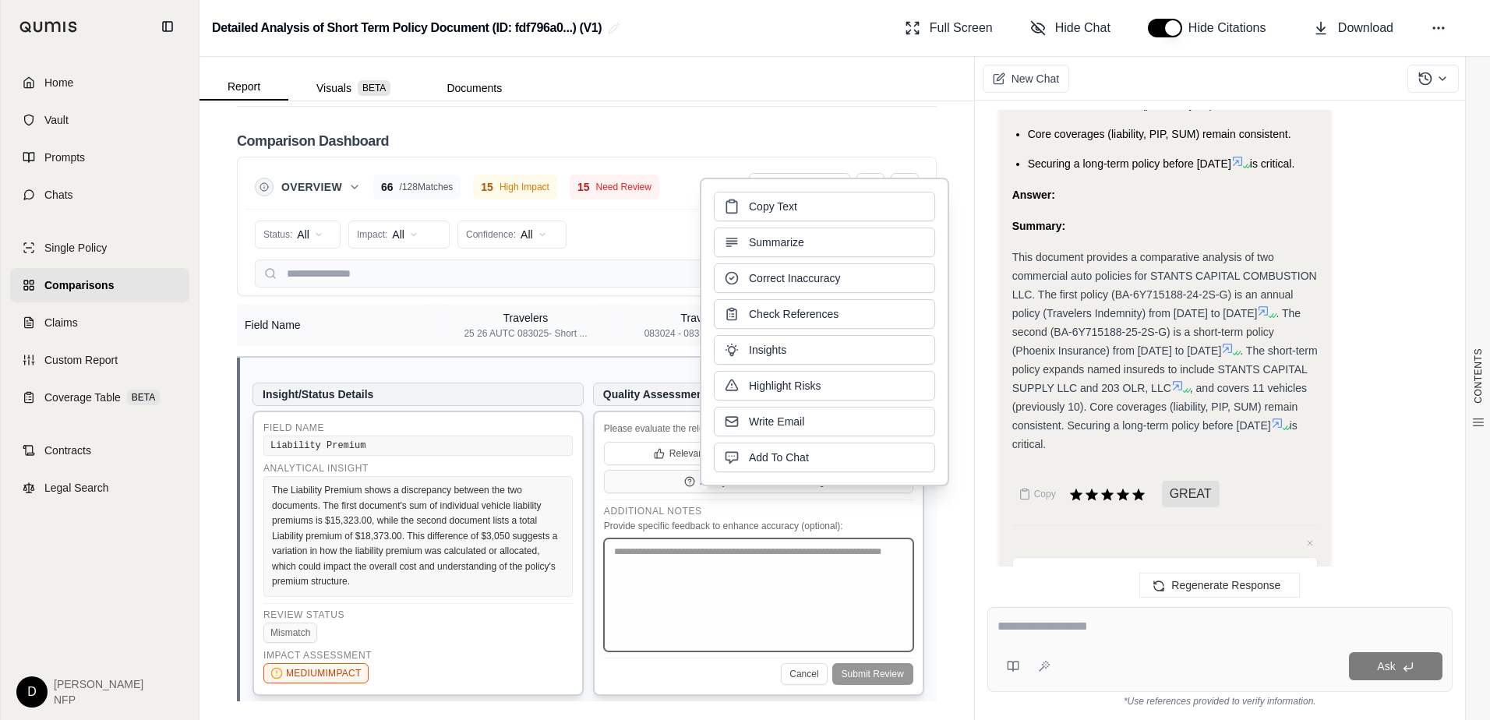
click at [669, 616] on textarea at bounding box center [758, 594] width 309 height 113
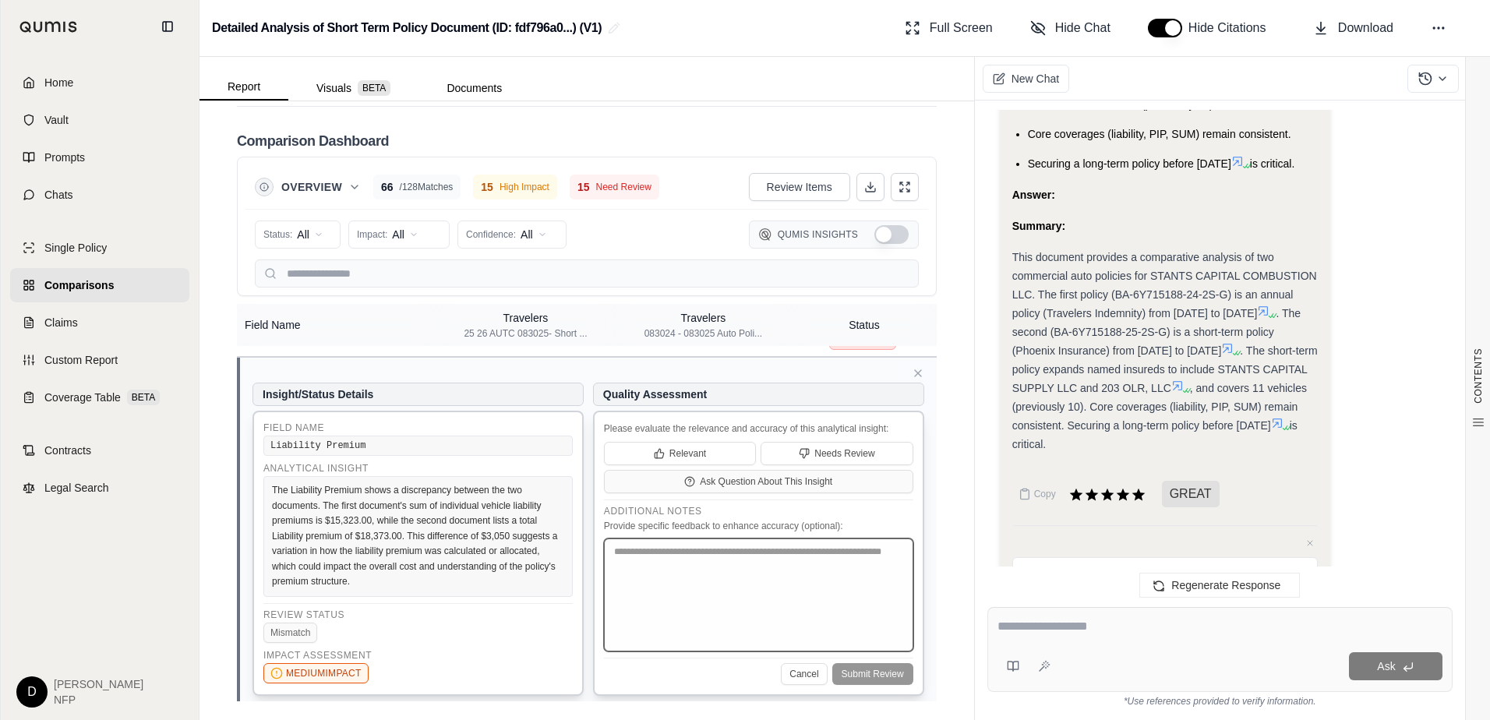
paste textarea "**********"
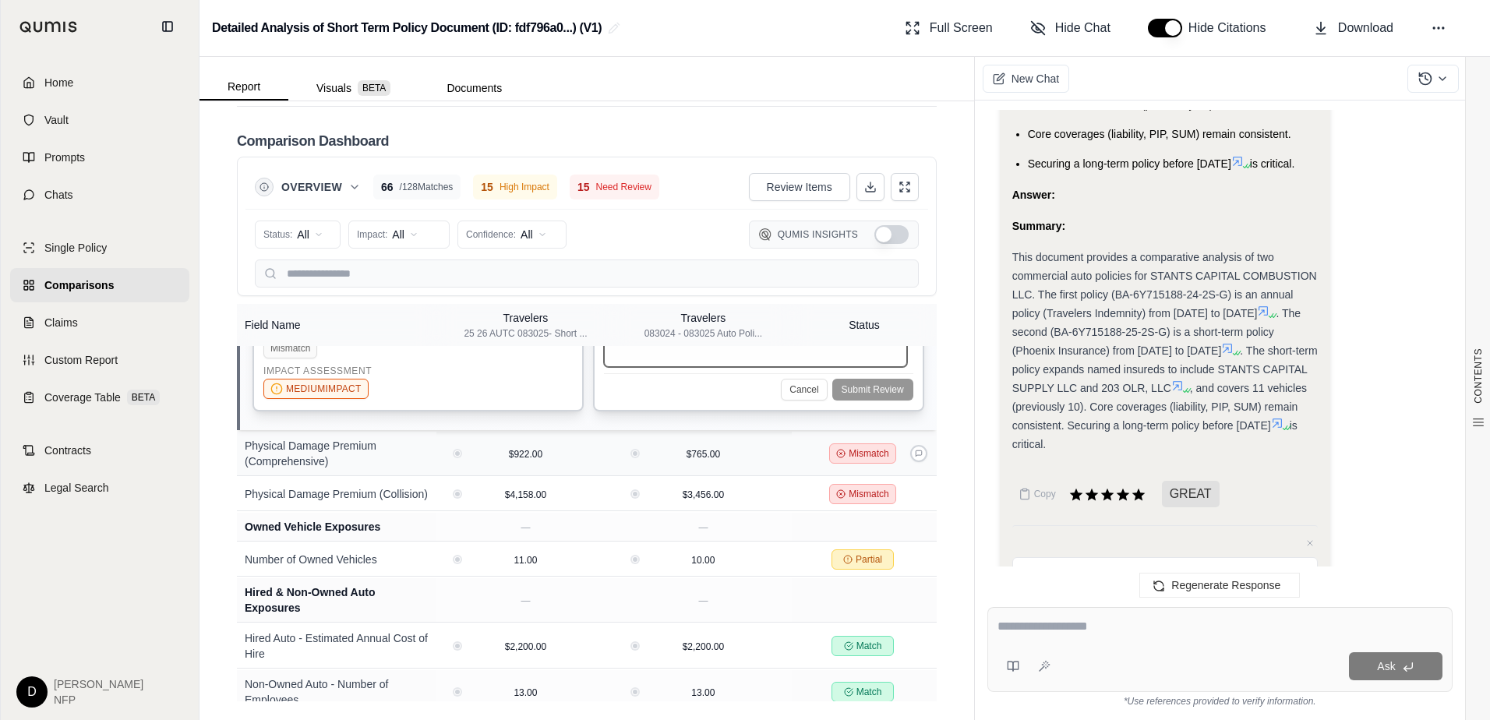
scroll to position [2471, 0]
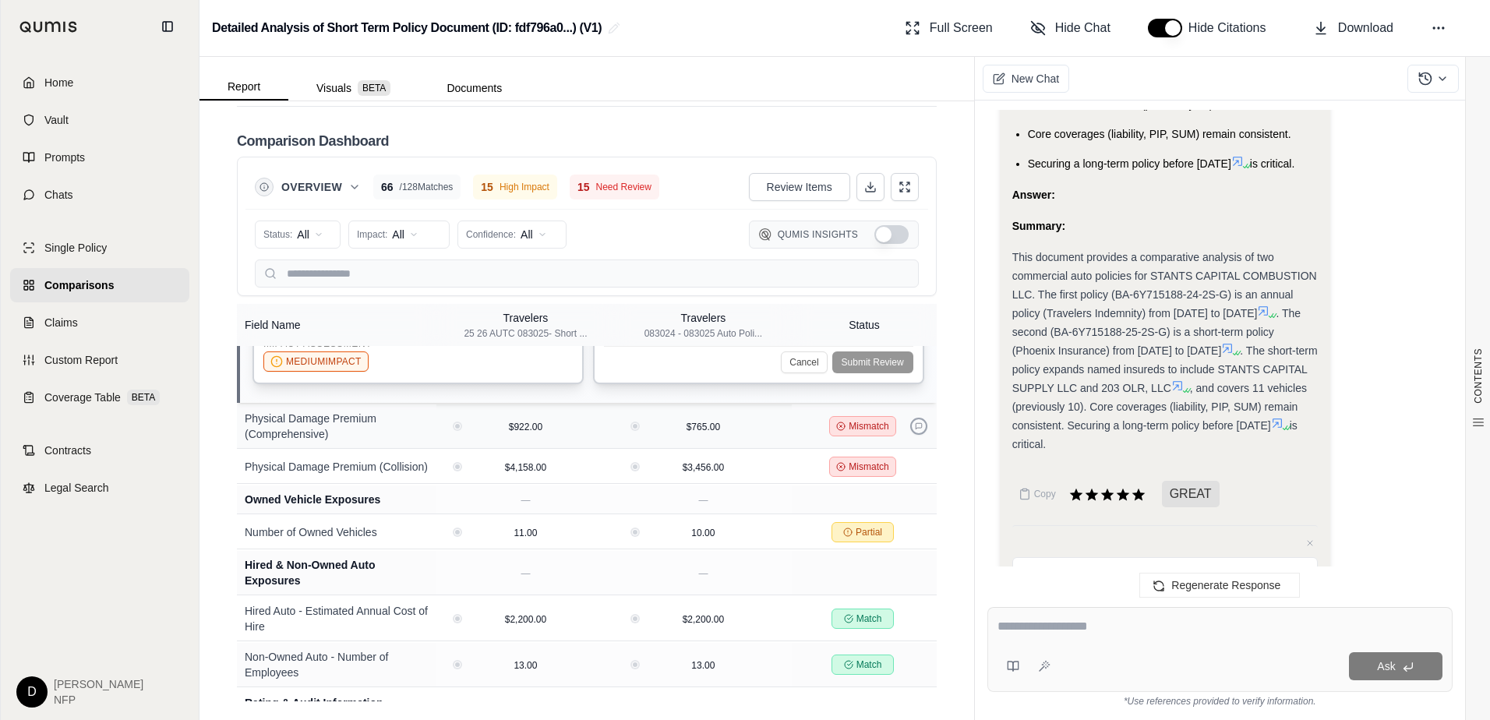
type textarea "**********"
click at [915, 430] on icon at bounding box center [919, 426] width 8 height 8
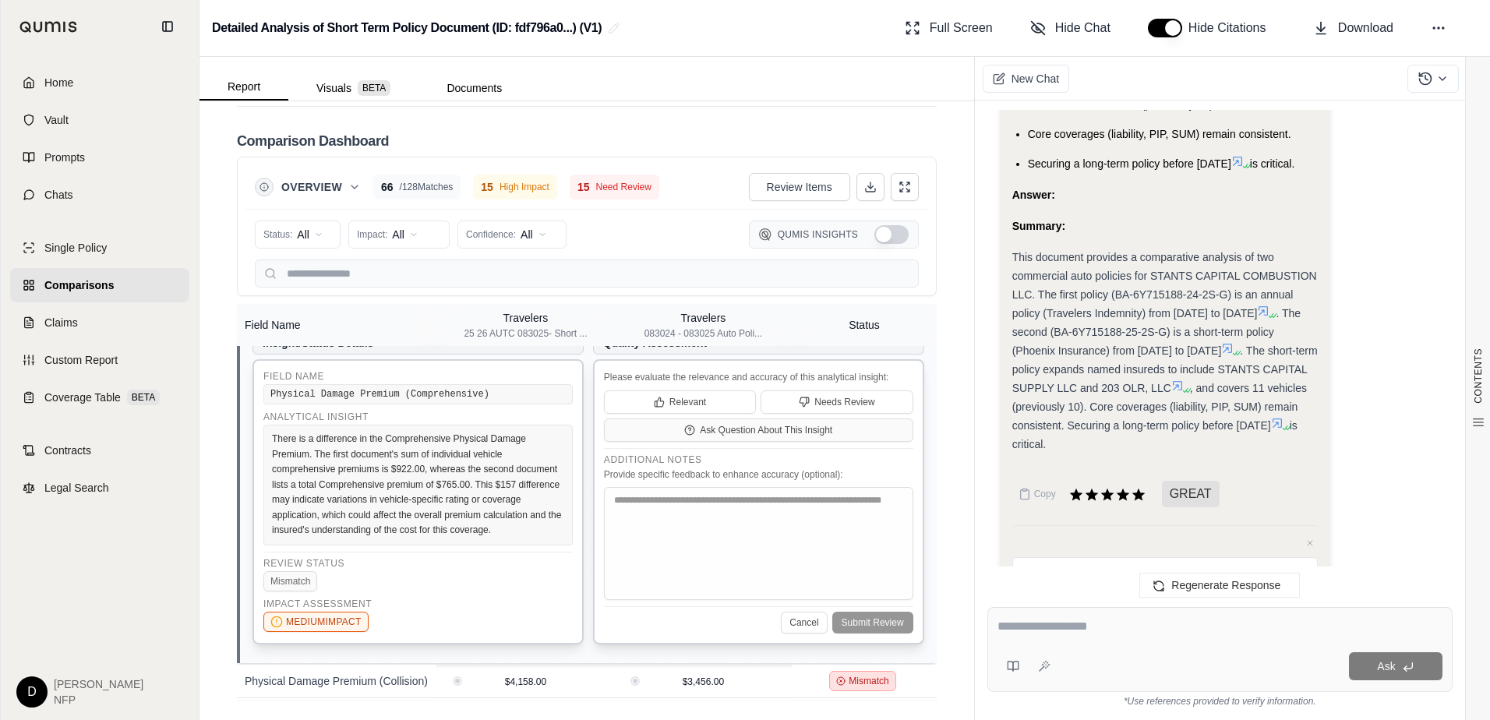
scroll to position [2269, 0]
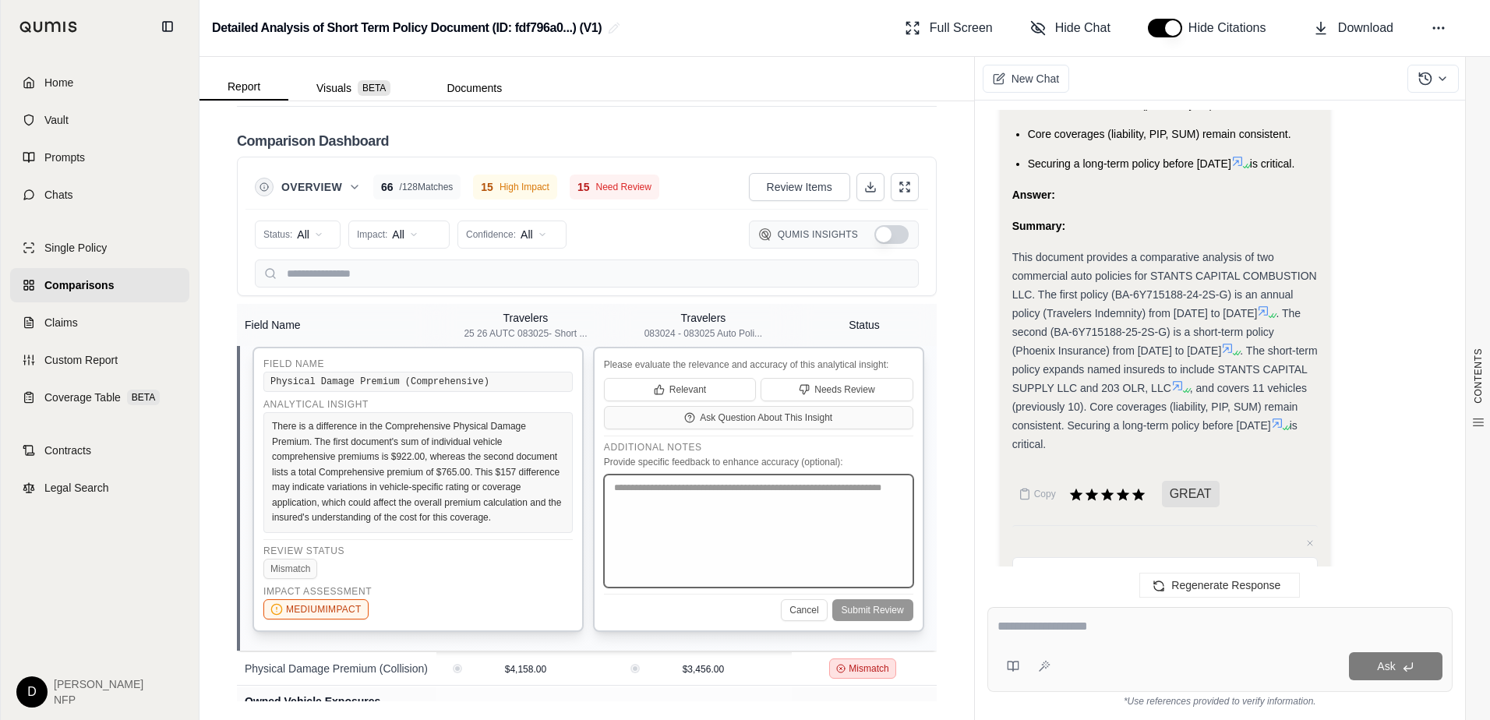
click at [681, 561] on textarea at bounding box center [758, 530] width 309 height 113
paste textarea "**********"
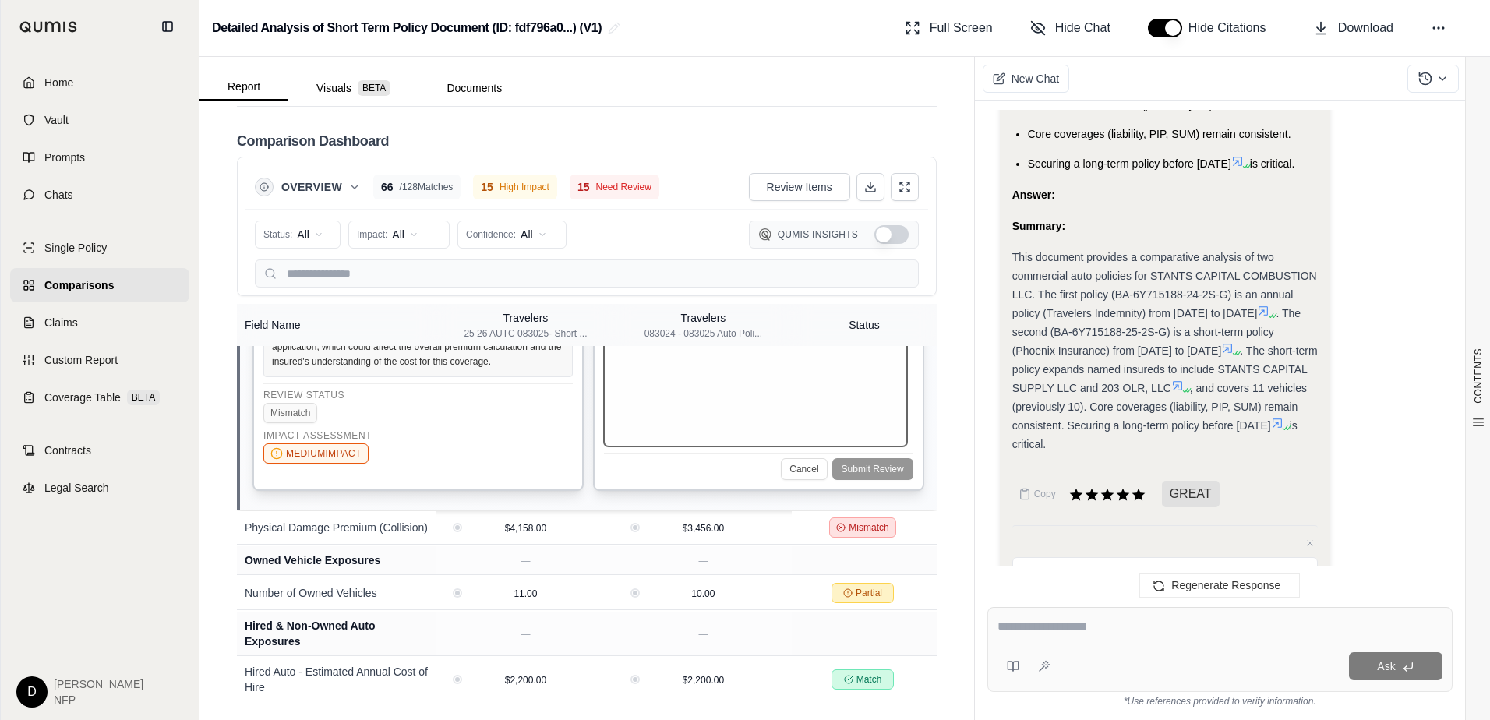
scroll to position [2503, 0]
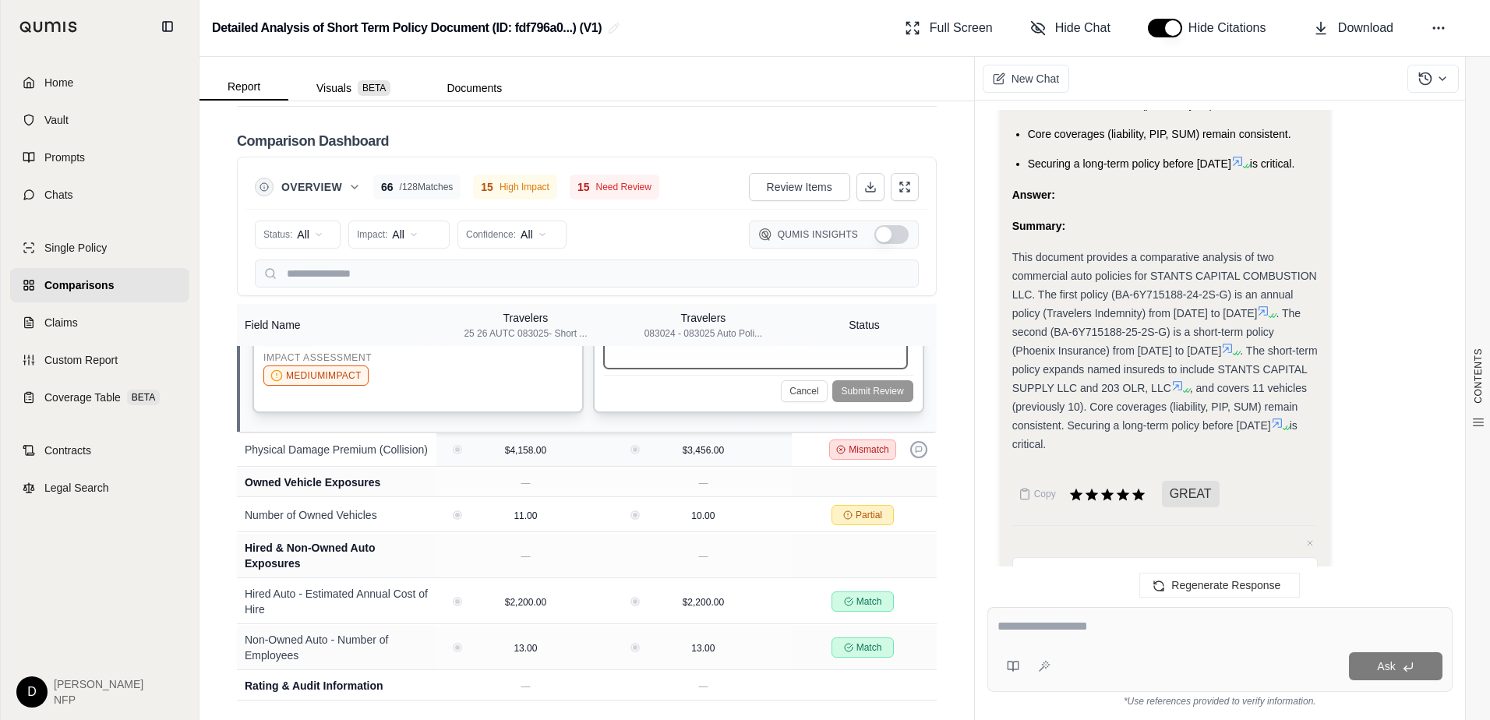
type textarea "**********"
click at [915, 453] on icon at bounding box center [918, 449] width 6 height 6
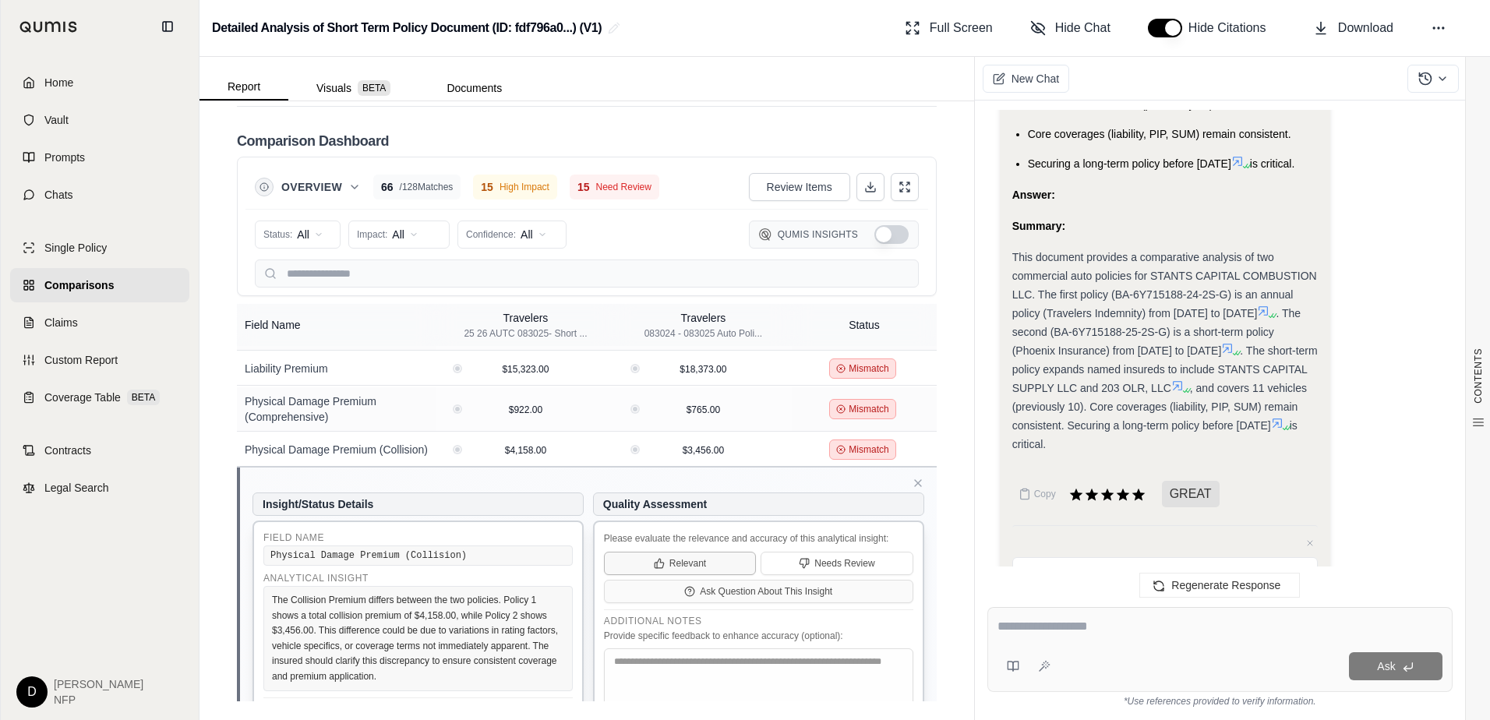
scroll to position [2286, 0]
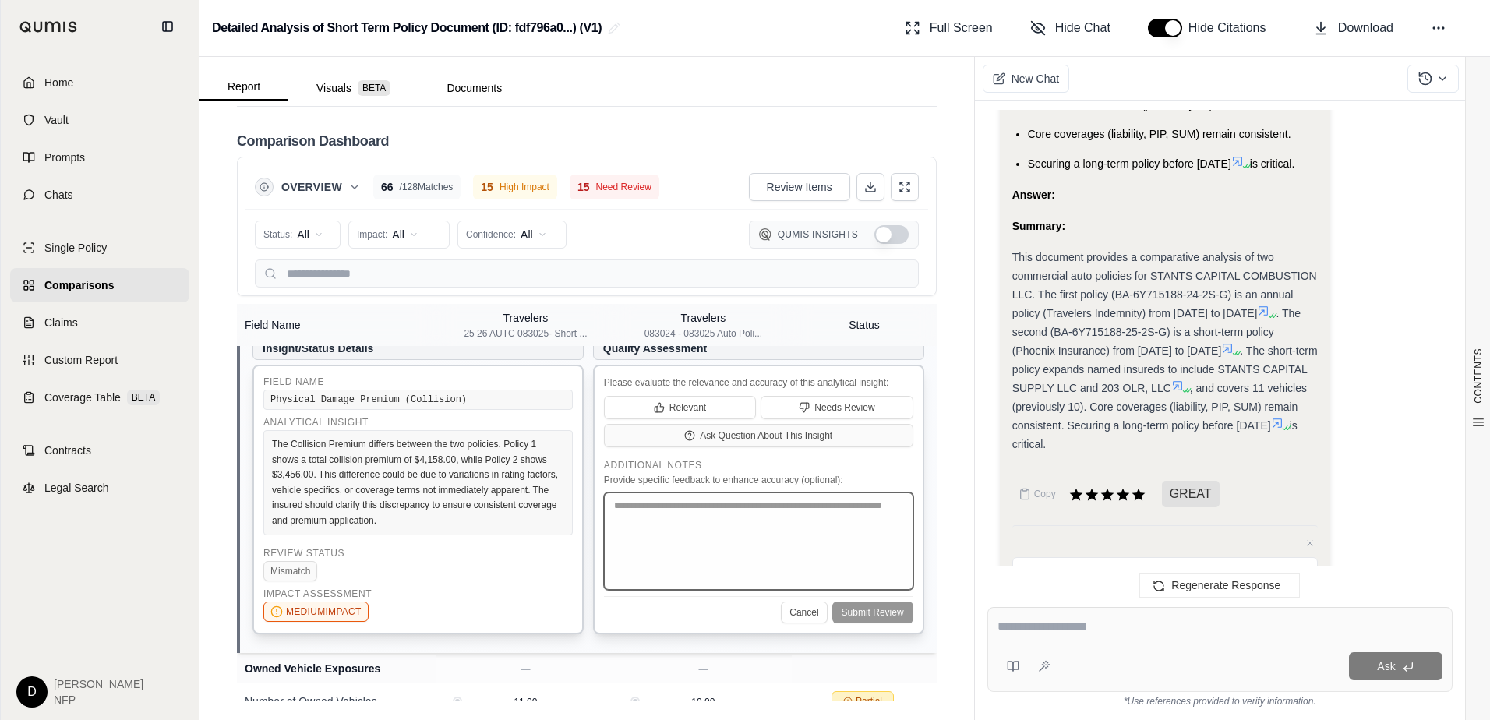
click at [671, 590] on textarea at bounding box center [758, 540] width 309 height 97
paste textarea "**********"
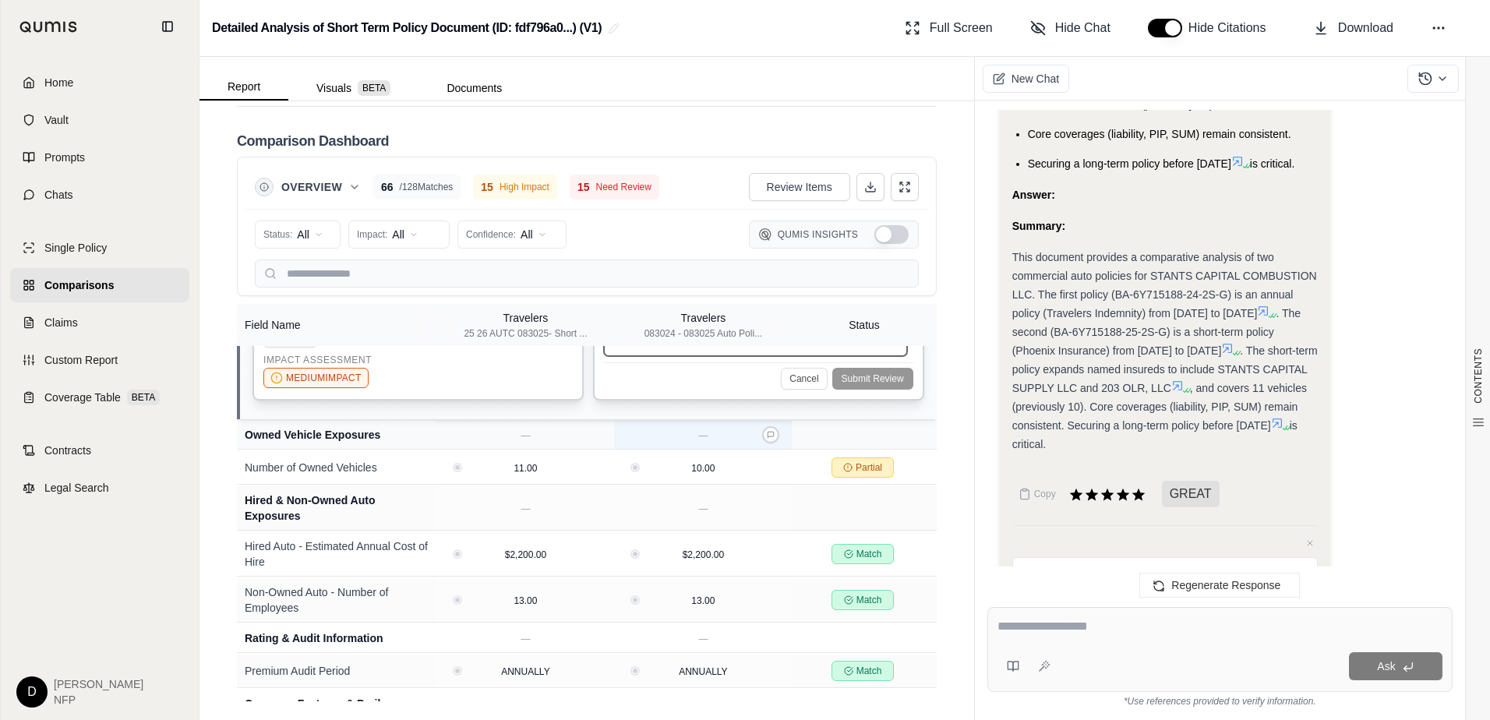
scroll to position [2598, 0]
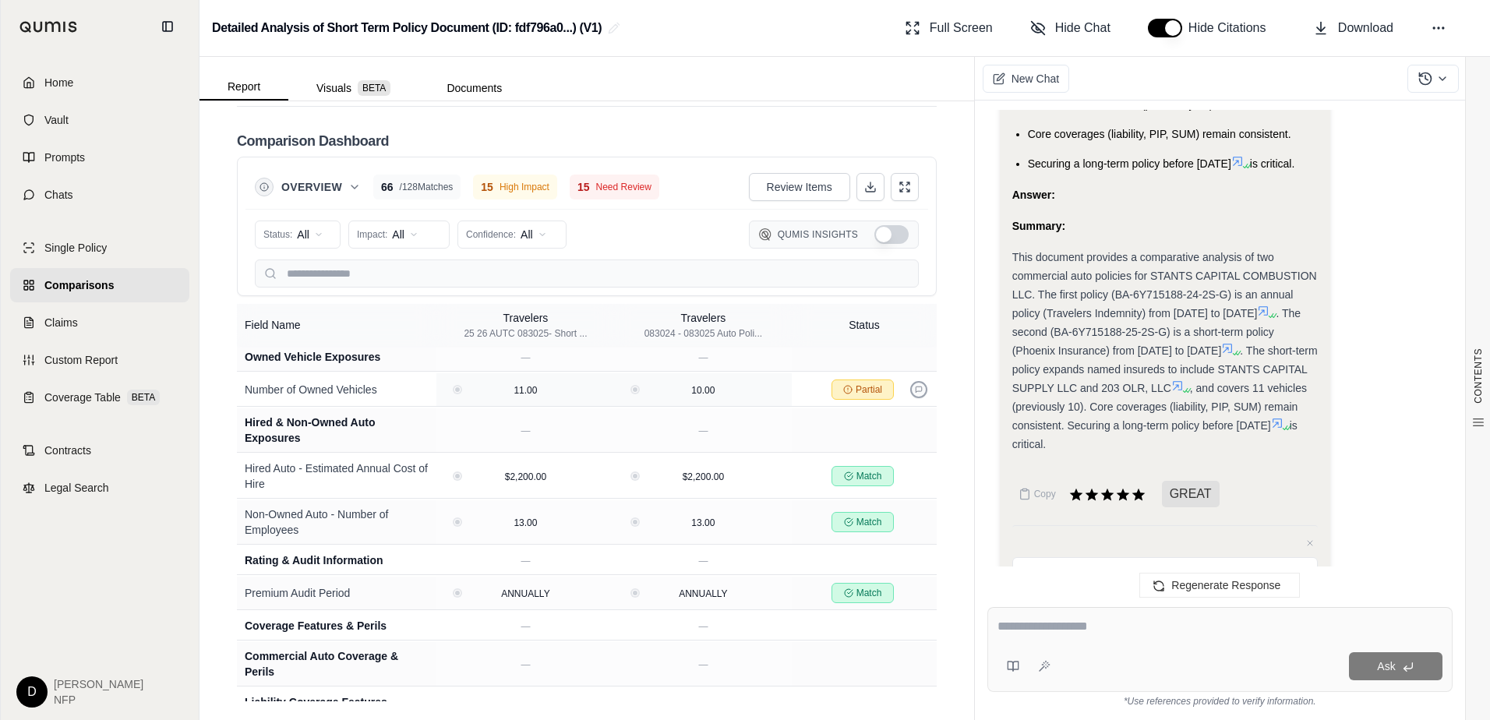
type textarea "**********"
click at [915, 393] on icon at bounding box center [919, 390] width 8 height 8
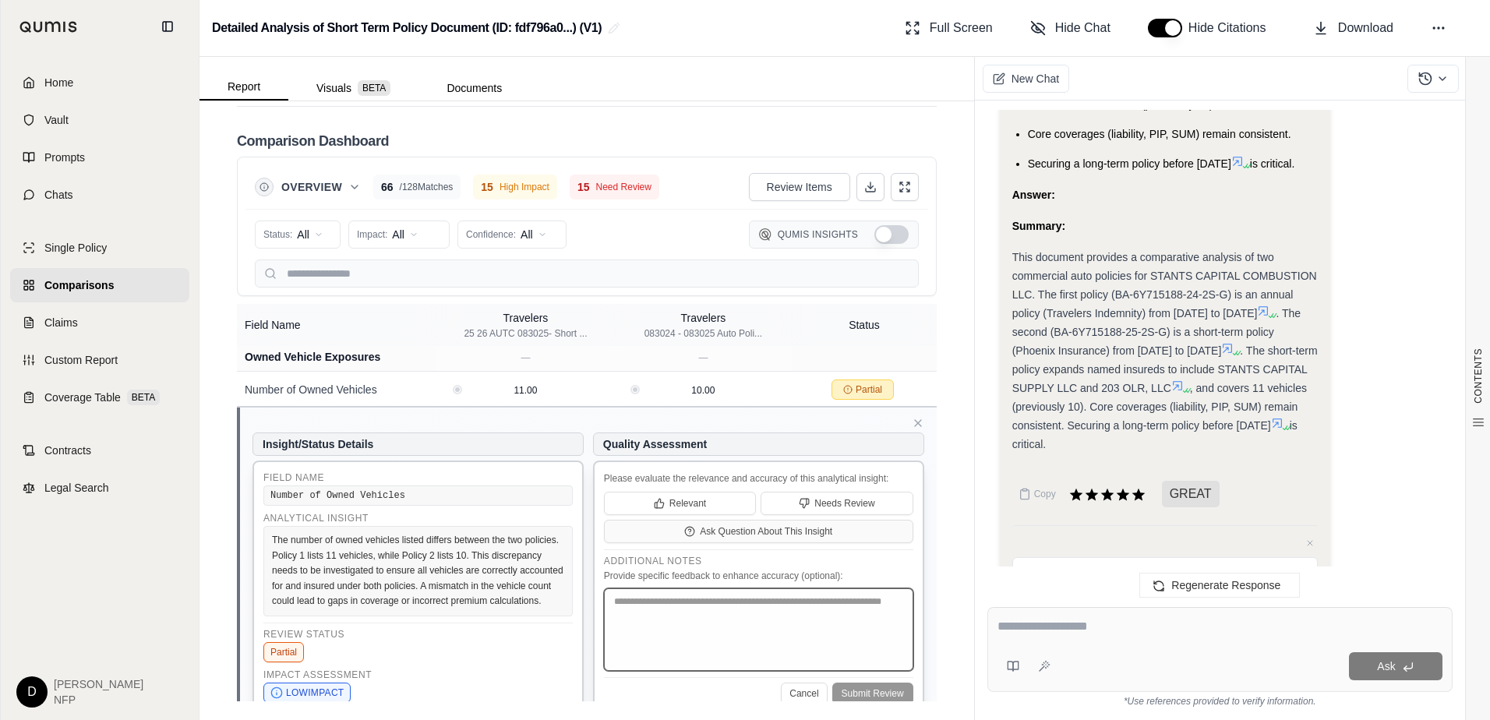
click at [658, 671] on textarea at bounding box center [758, 629] width 309 height 83
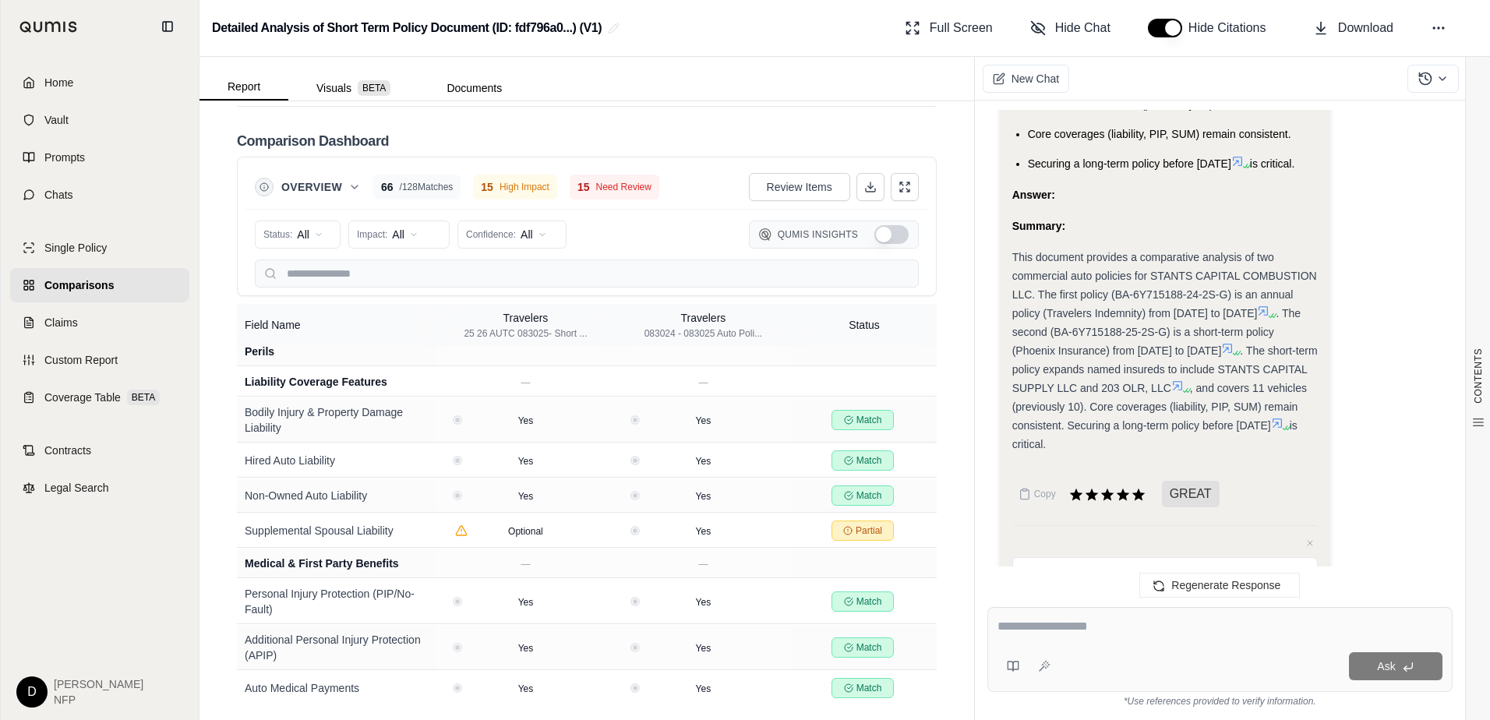
scroll to position [2957, 0]
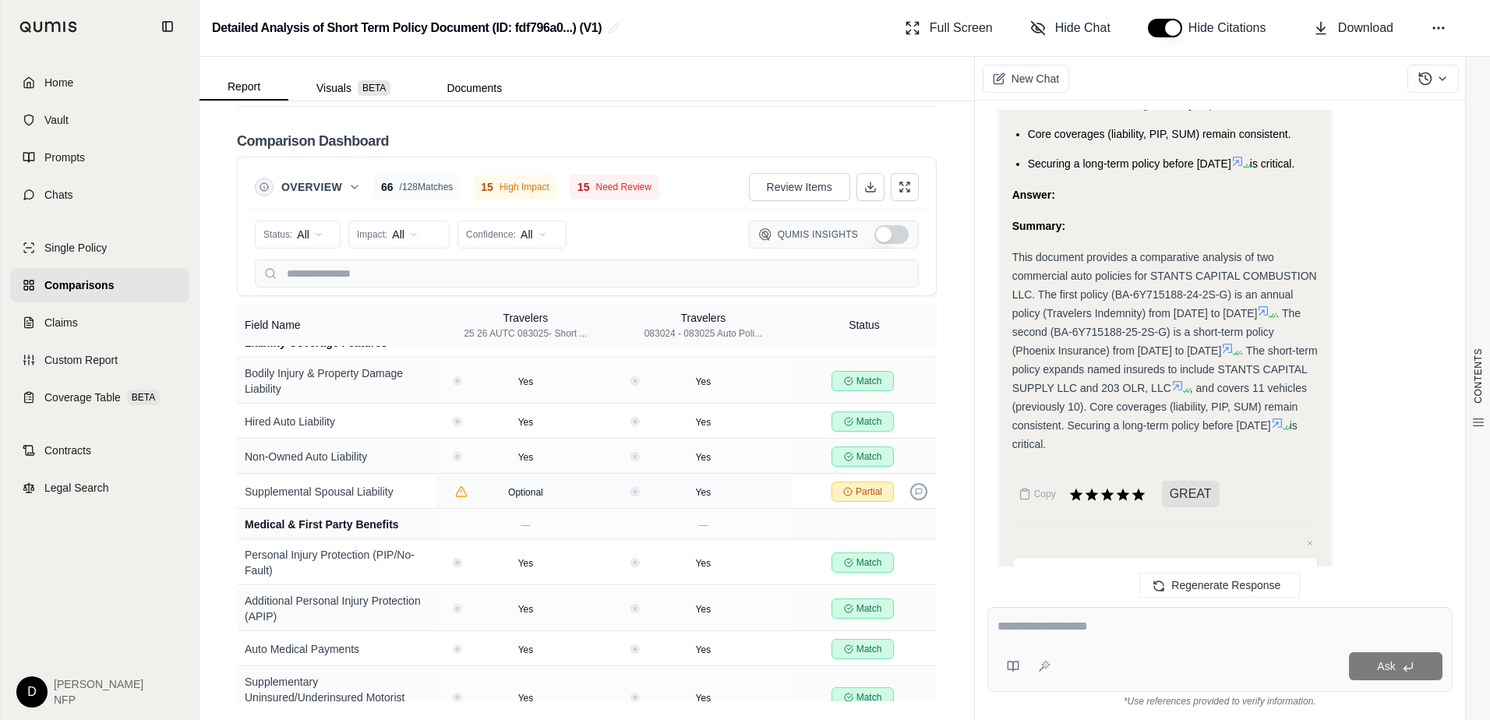
type textarea "**********"
click at [915, 496] on icon at bounding box center [919, 492] width 8 height 8
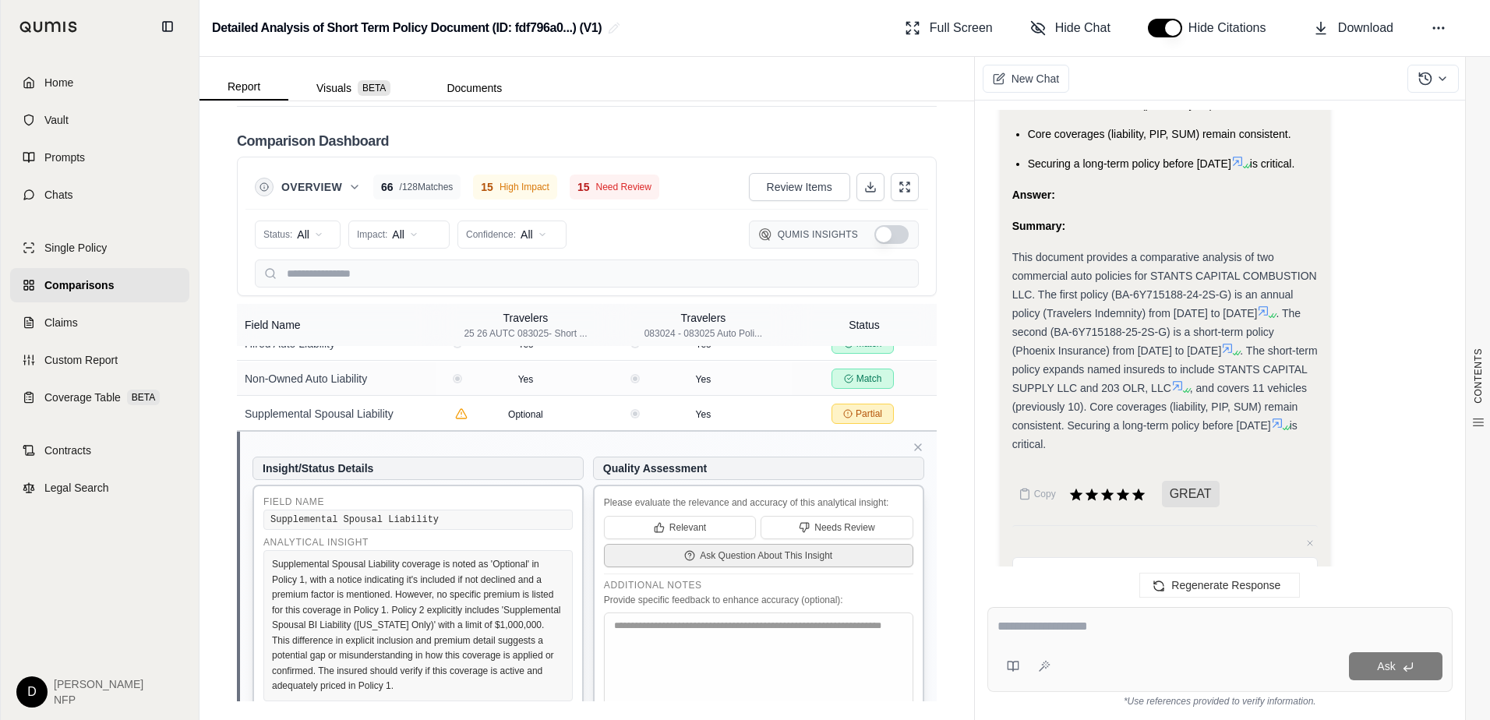
scroll to position [2771, 0]
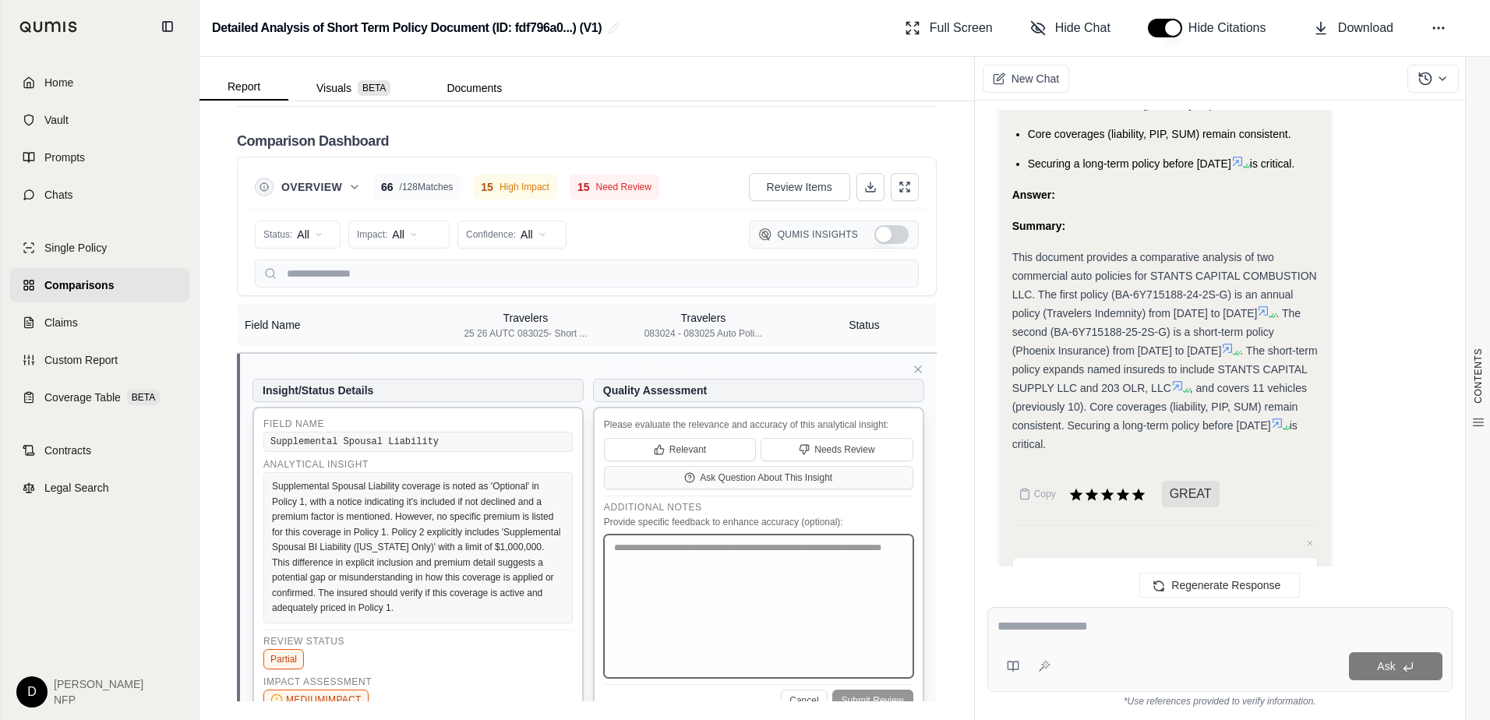
drag, startPoint x: 676, startPoint y: 633, endPoint x: 670, endPoint y: 618, distance: 16.5
click at [676, 633] on textarea at bounding box center [758, 605] width 309 height 143
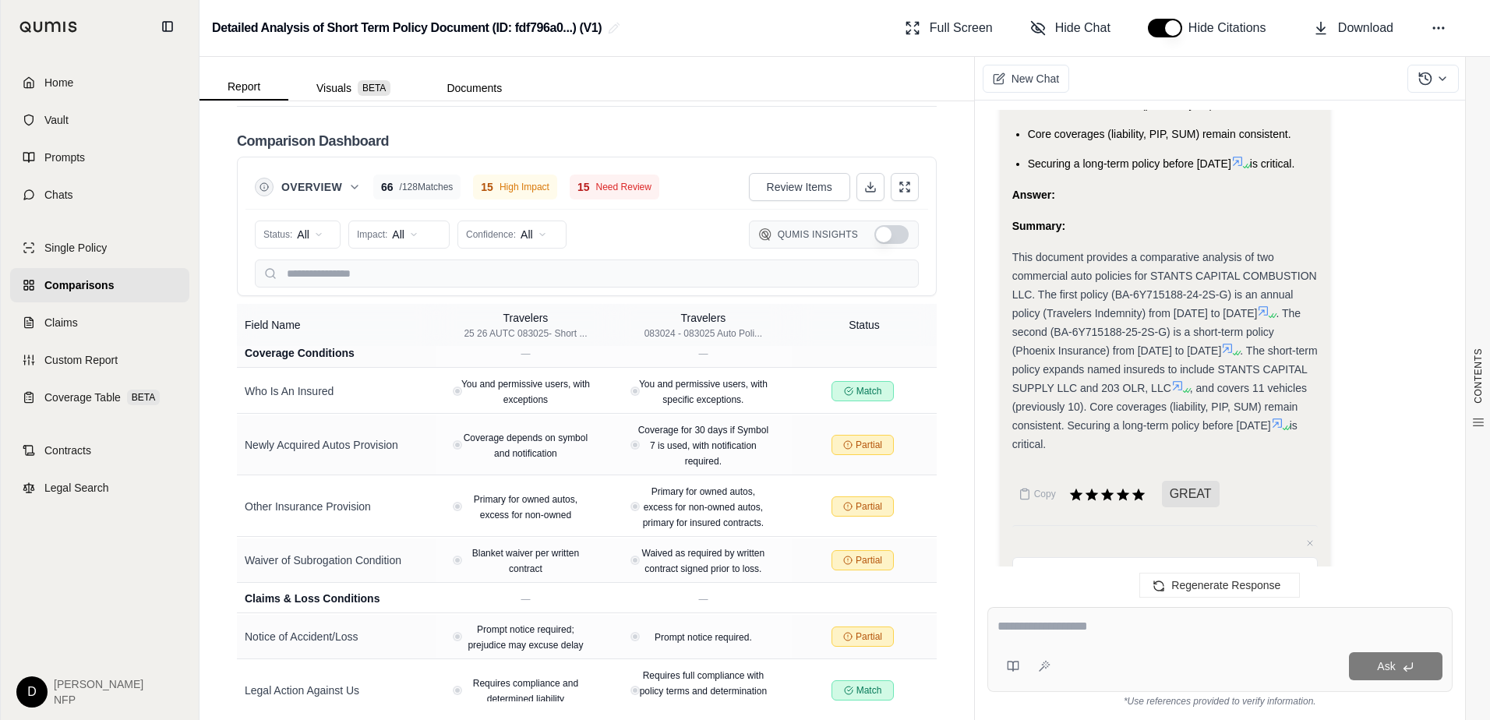
scroll to position [5108, 0]
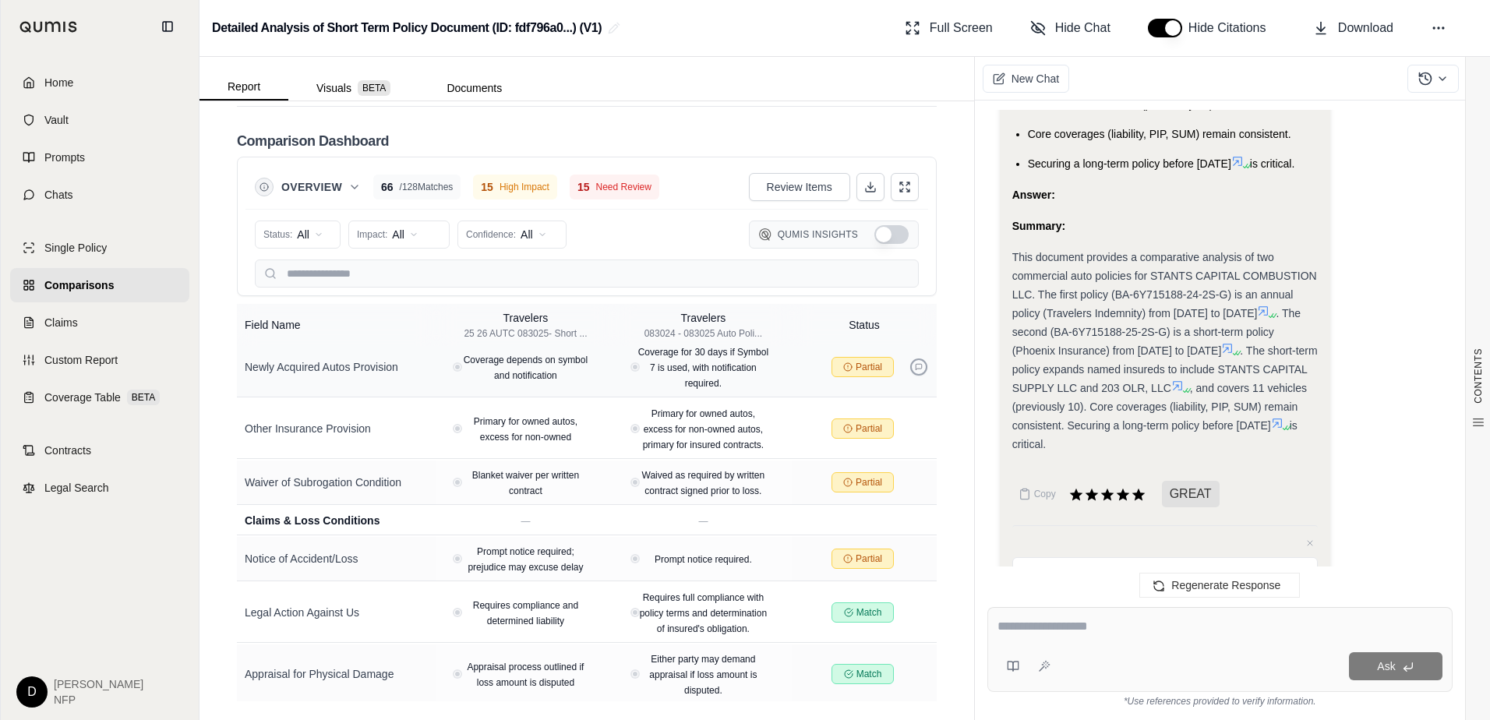
type textarea "**********"
click at [915, 370] on icon at bounding box center [918, 367] width 6 height 6
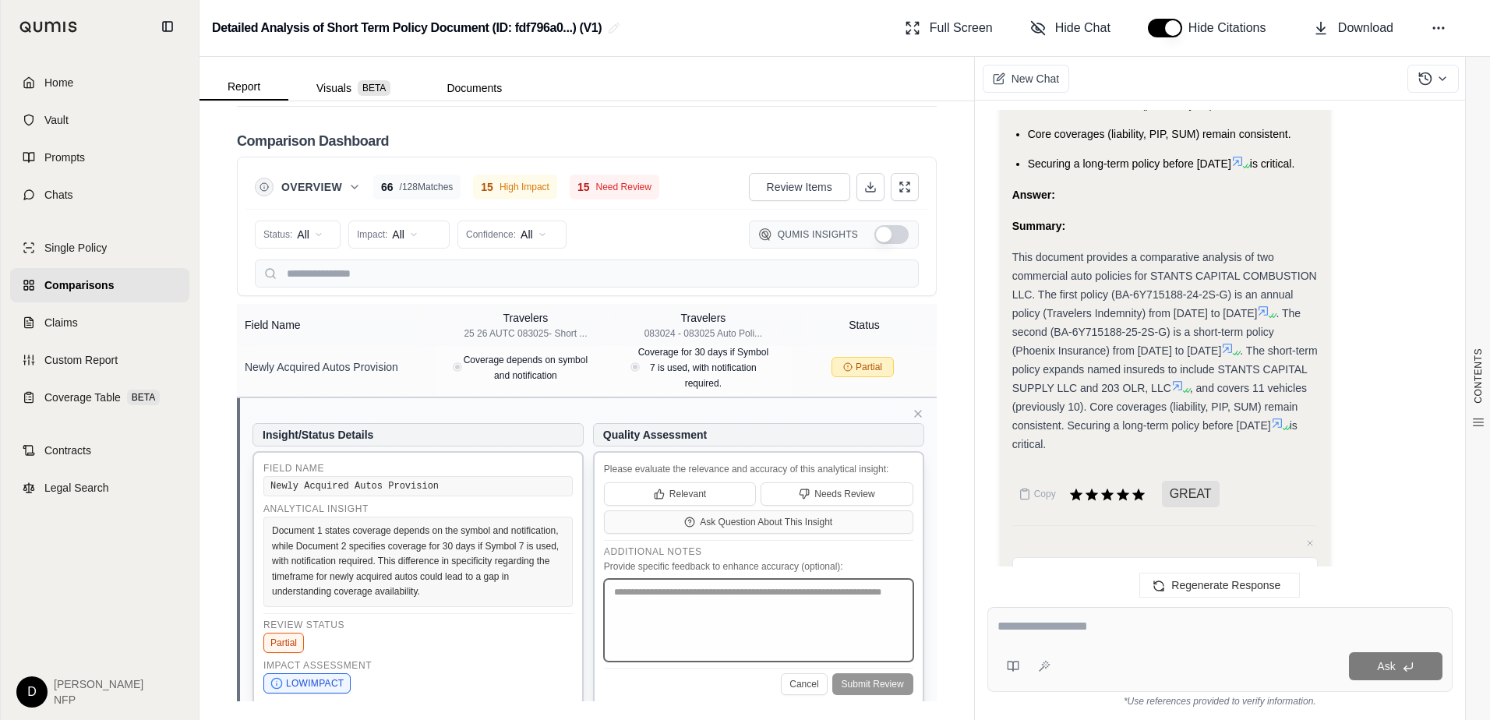
click at [688, 661] on textarea at bounding box center [758, 620] width 309 height 83
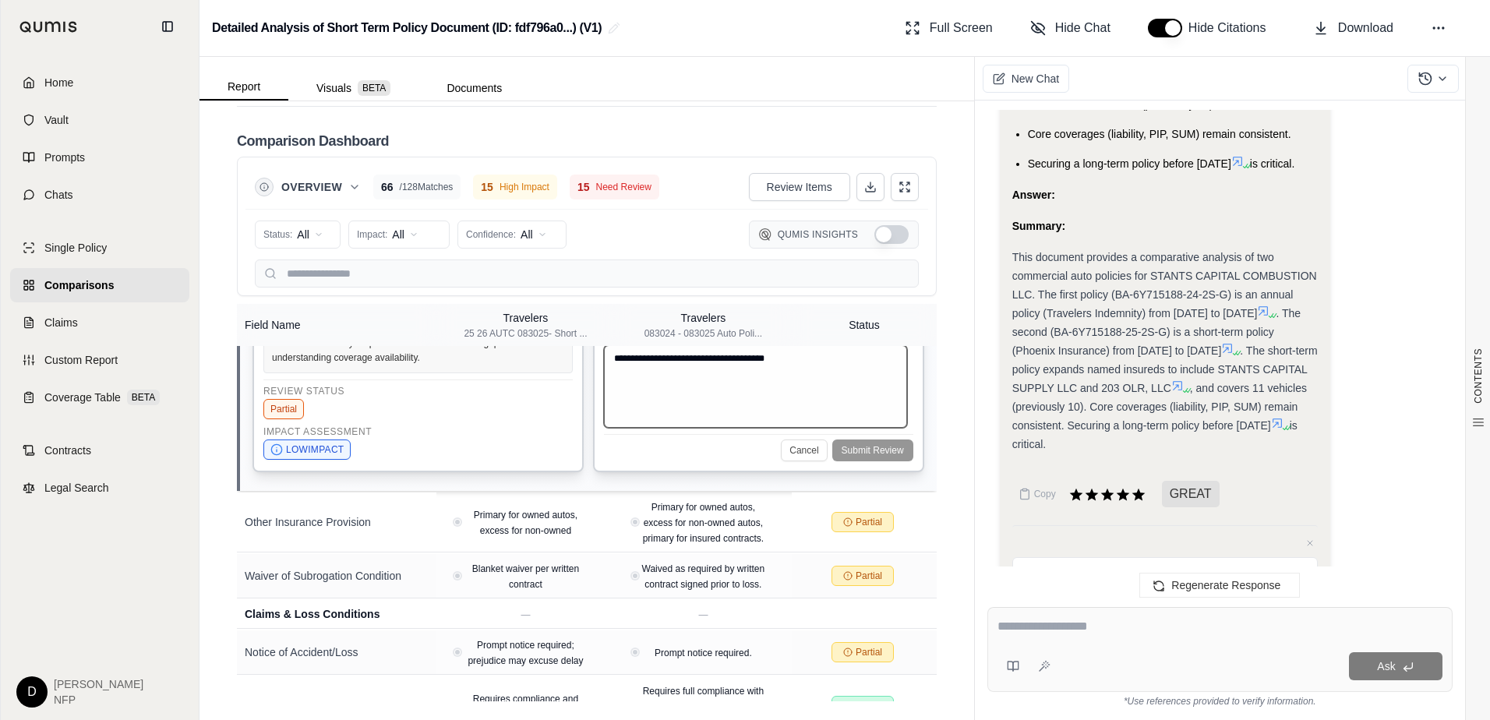
scroll to position [5032, 0]
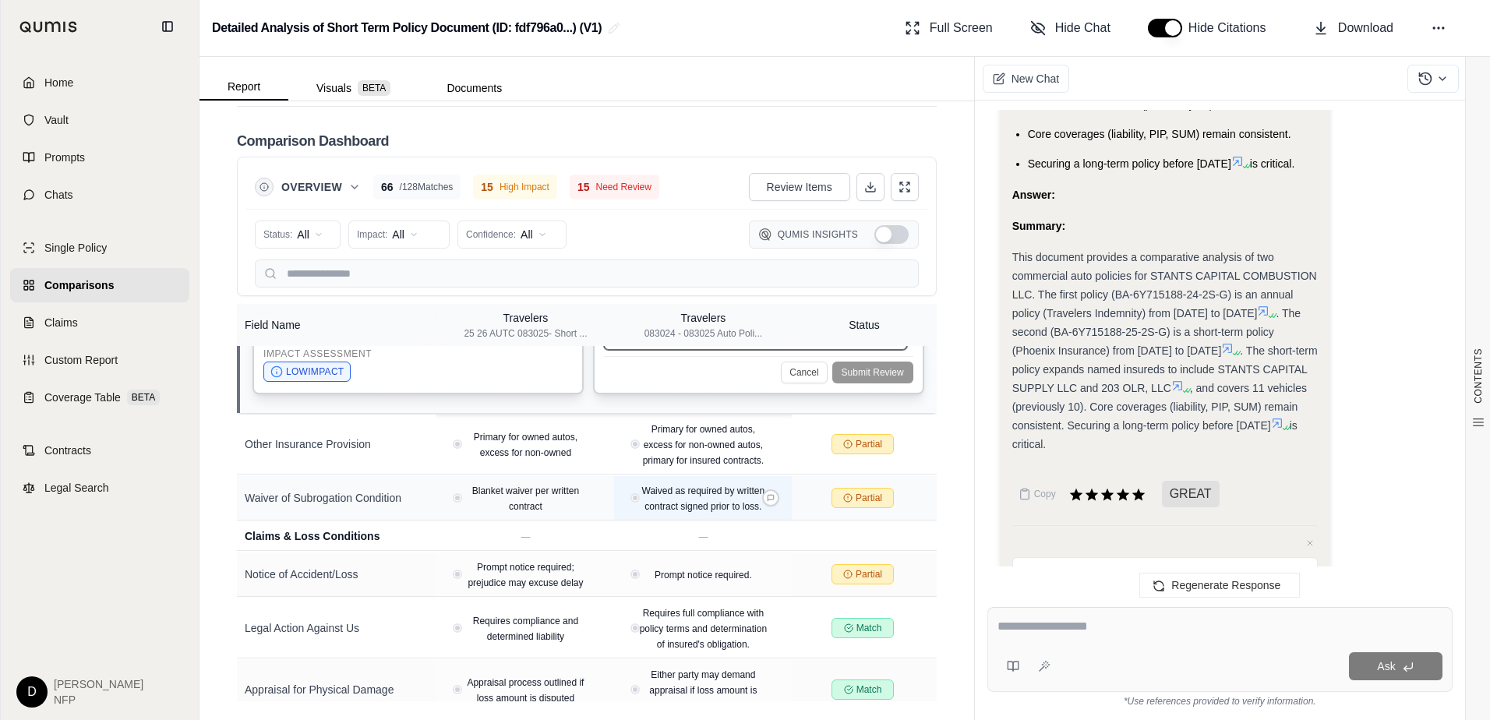
type textarea "**********"
click at [910, 453] on button at bounding box center [918, 444] width 17 height 17
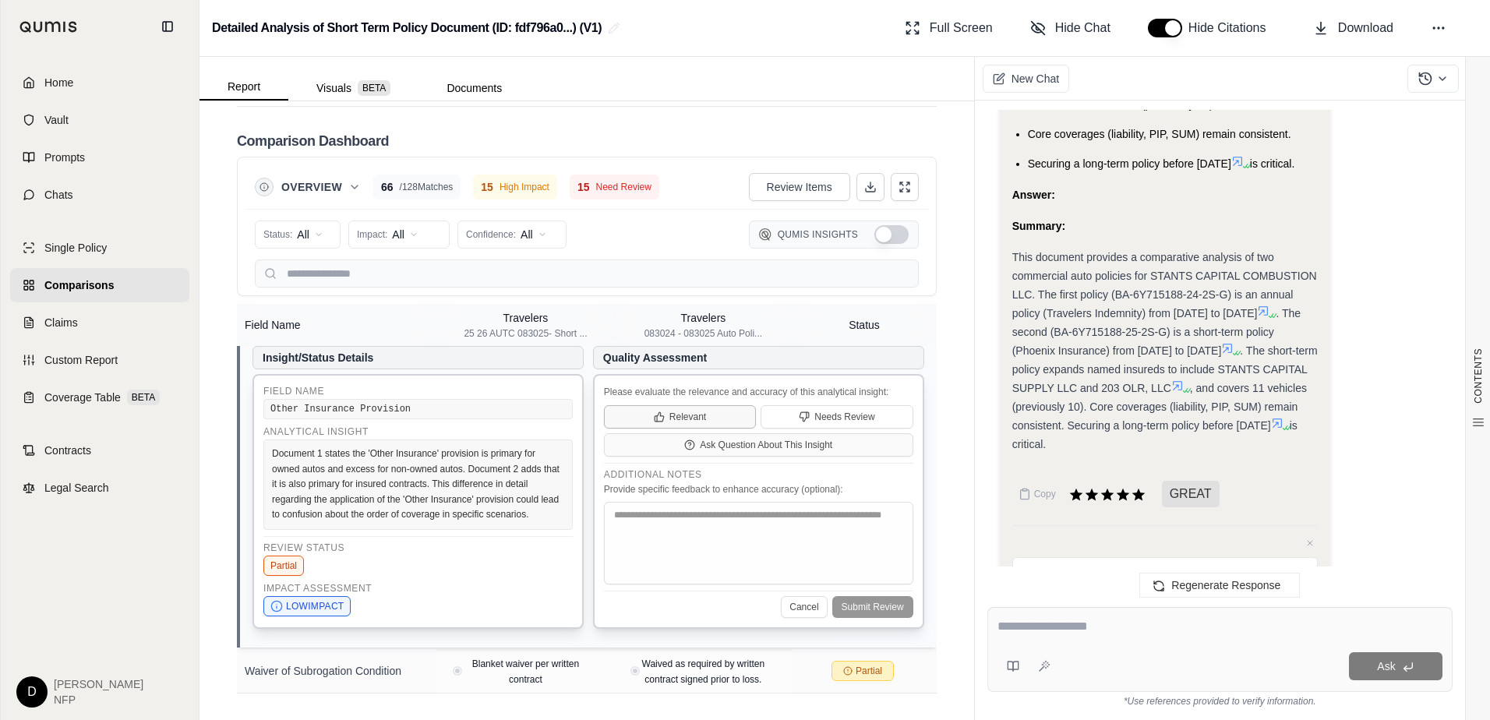
scroll to position [4860, 0]
click at [702, 577] on textarea at bounding box center [758, 541] width 309 height 83
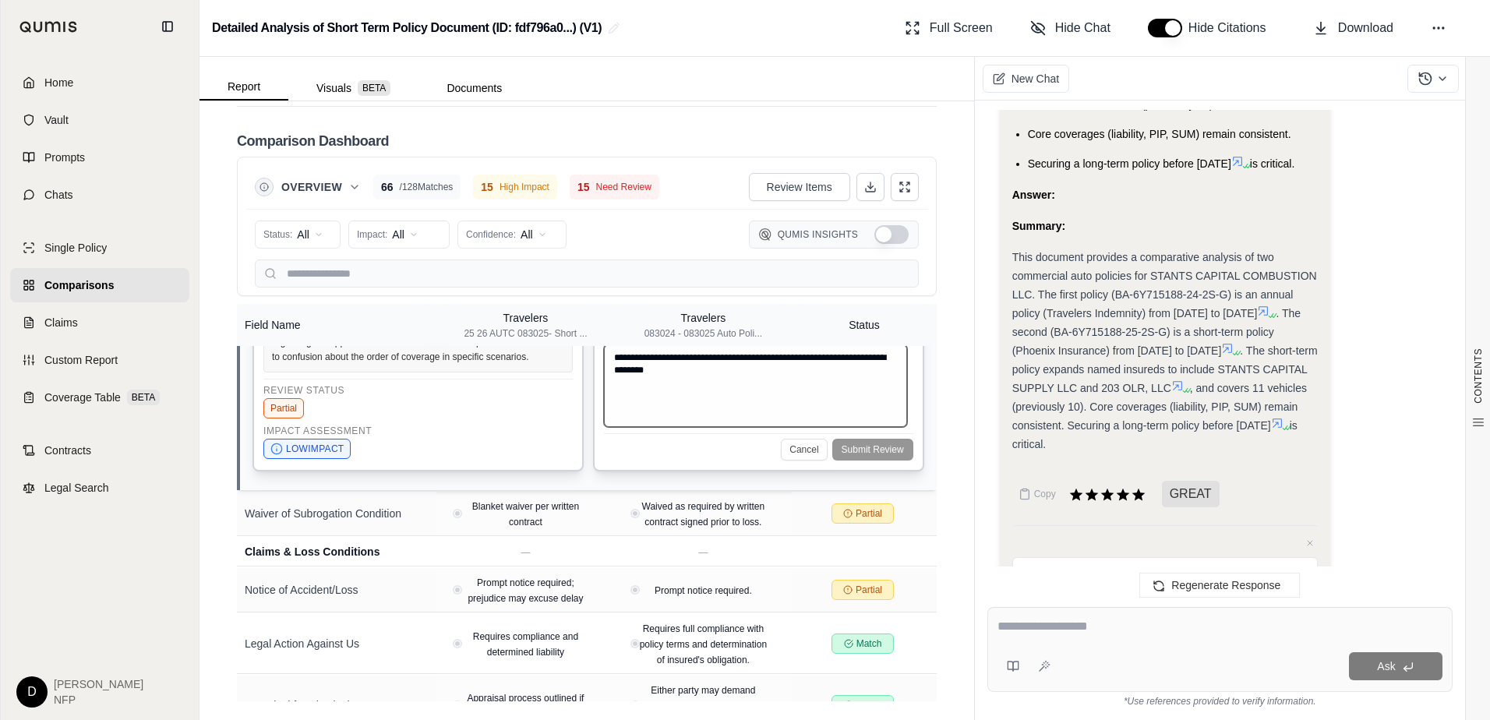
scroll to position [5094, 0]
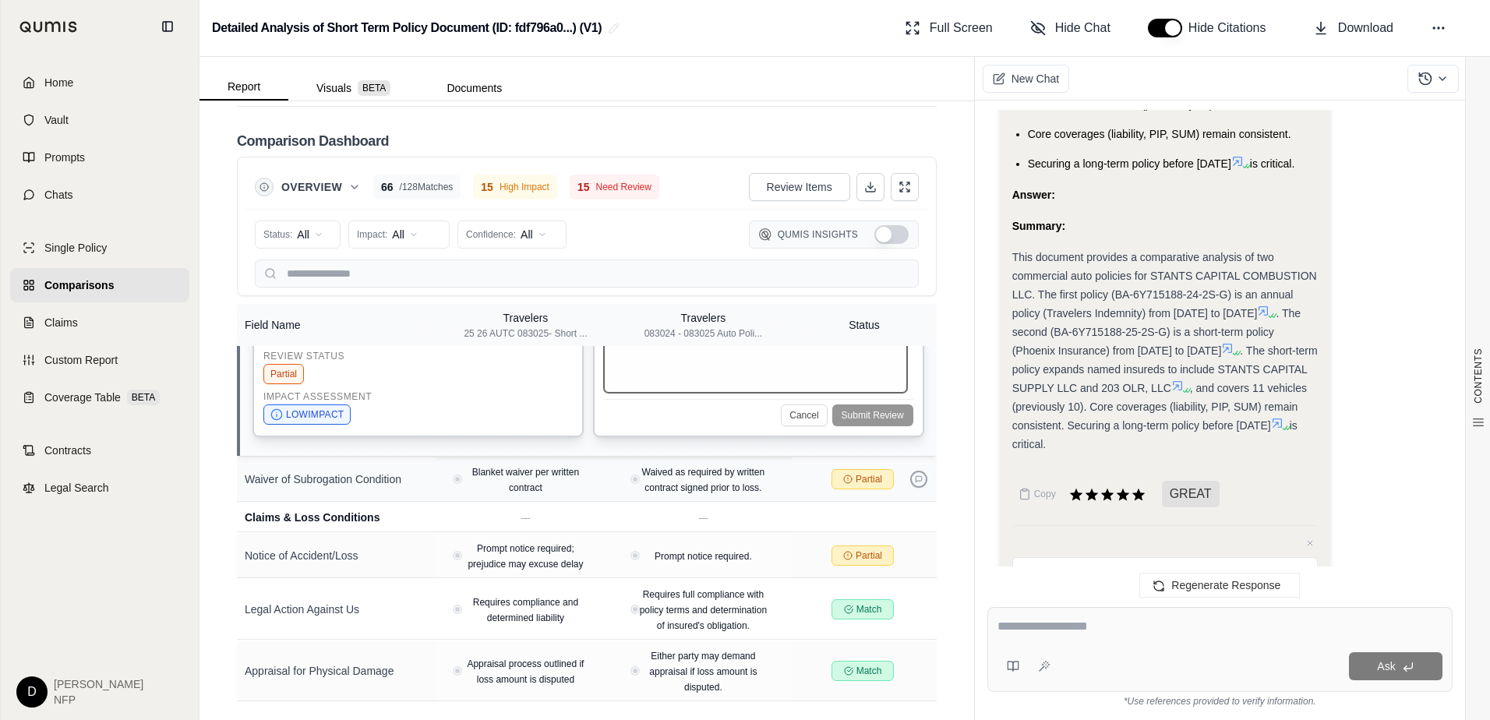
type textarea "**********"
click at [915, 483] on icon at bounding box center [919, 479] width 8 height 8
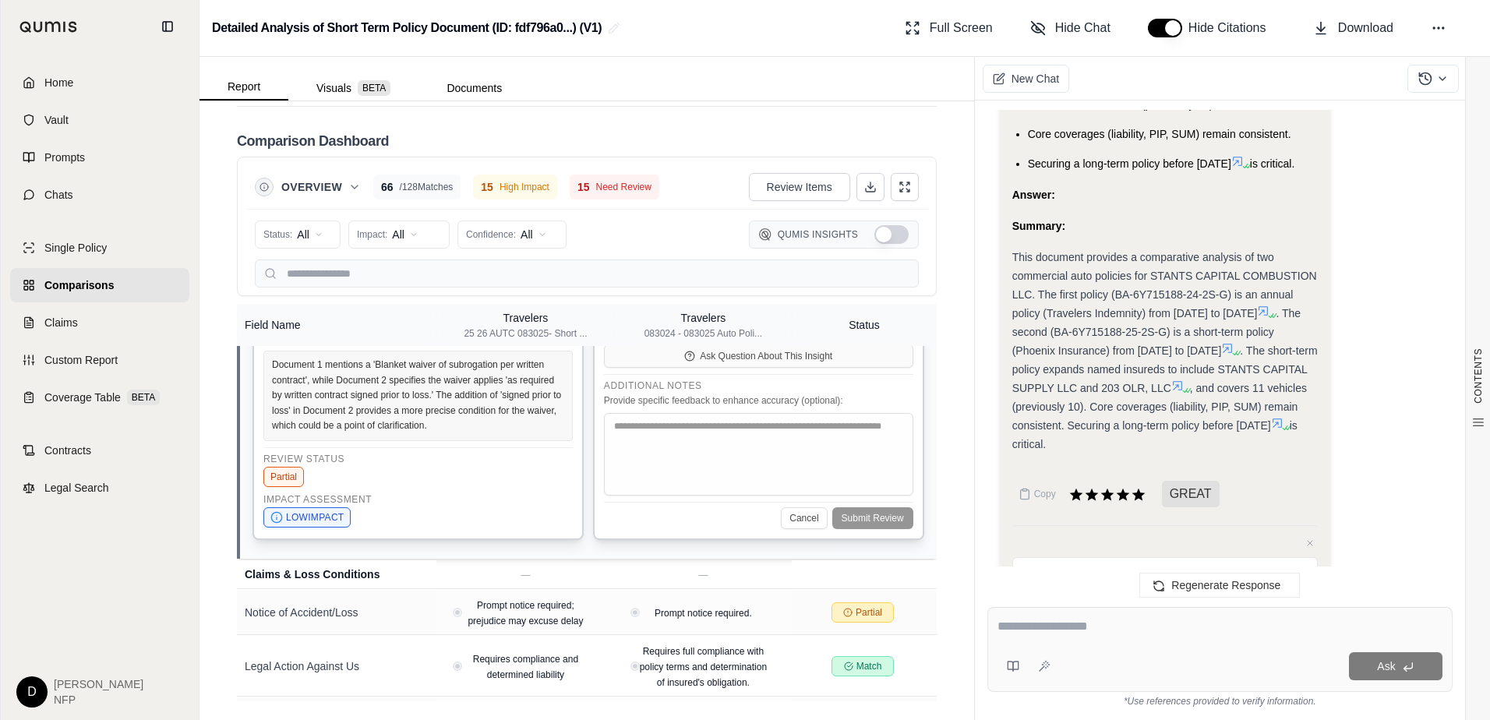
scroll to position [5001, 0]
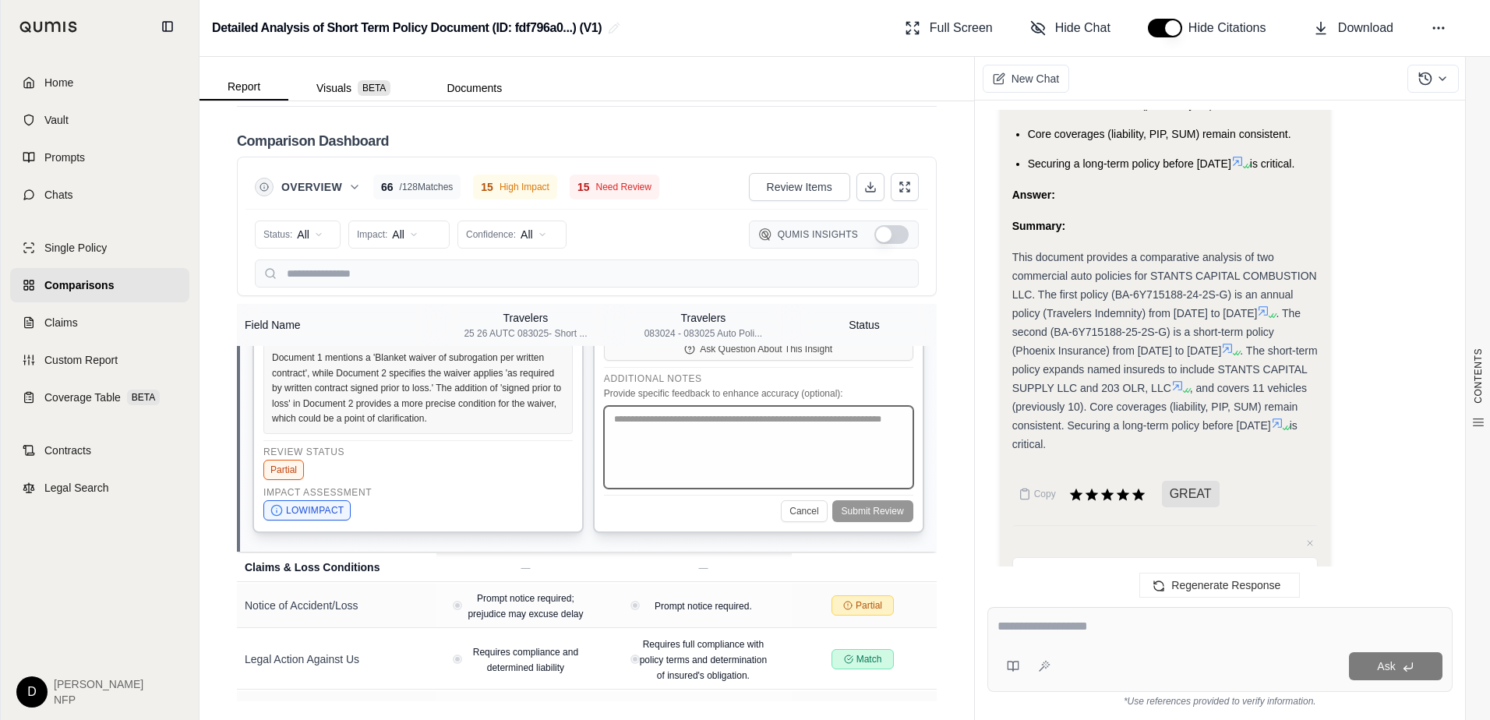
click at [757, 489] on textarea at bounding box center [758, 447] width 309 height 83
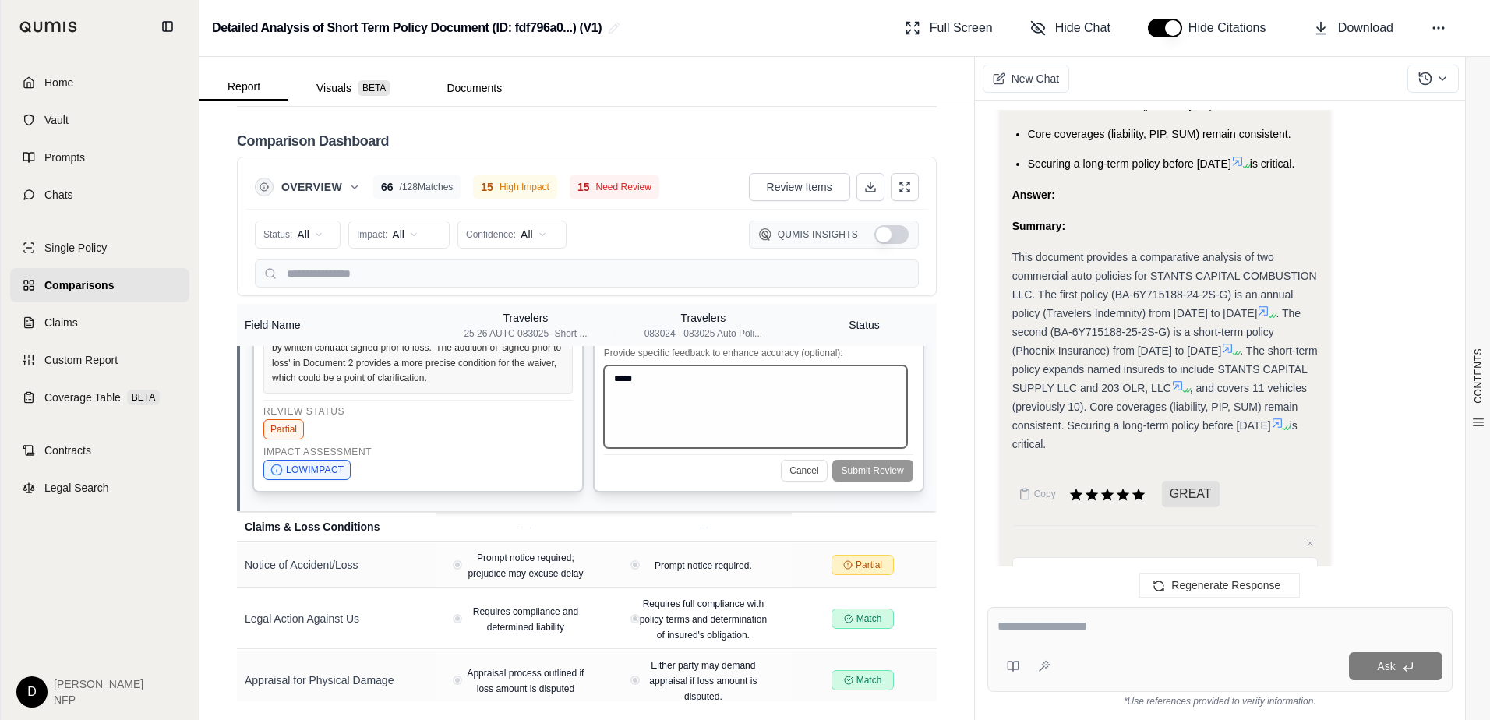
scroll to position [5121, 0]
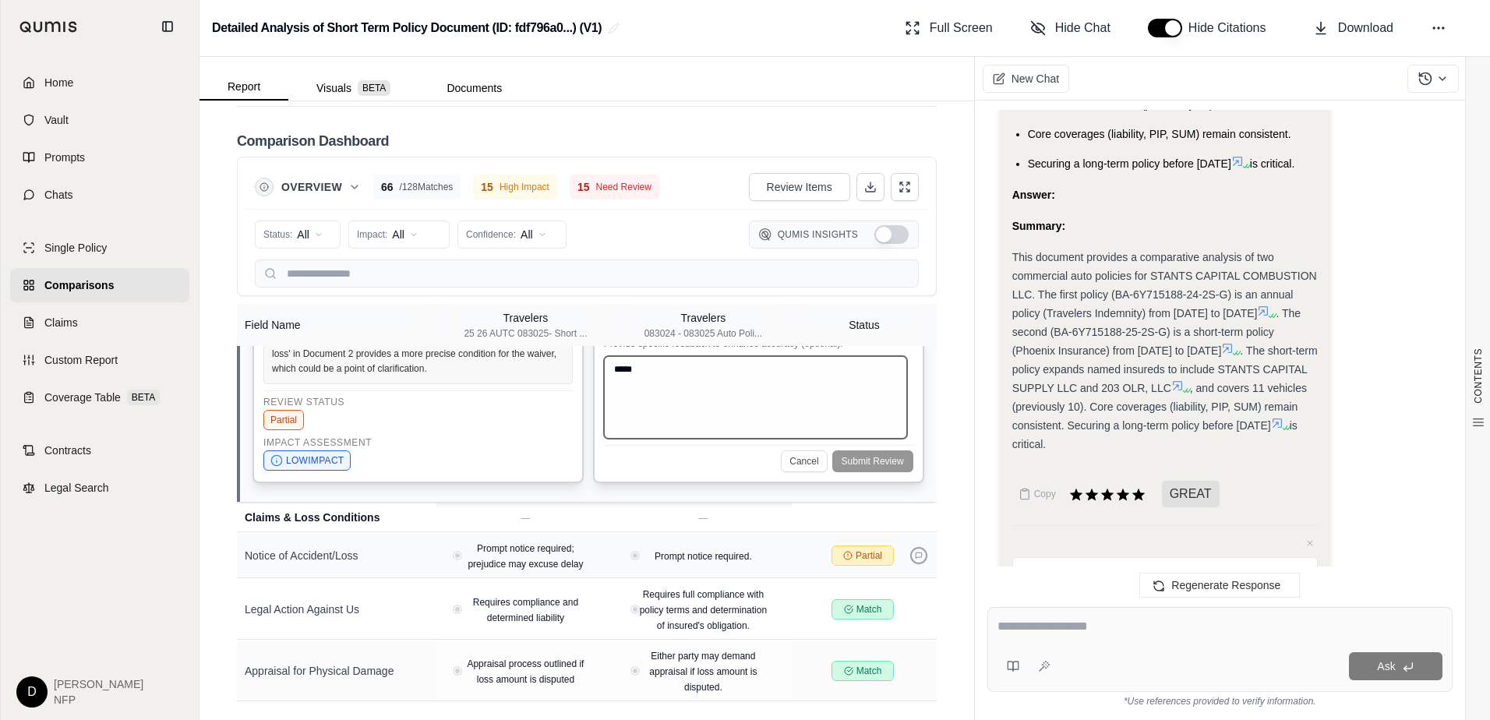
type textarea "*****"
click at [915, 556] on icon at bounding box center [919, 556] width 8 height 8
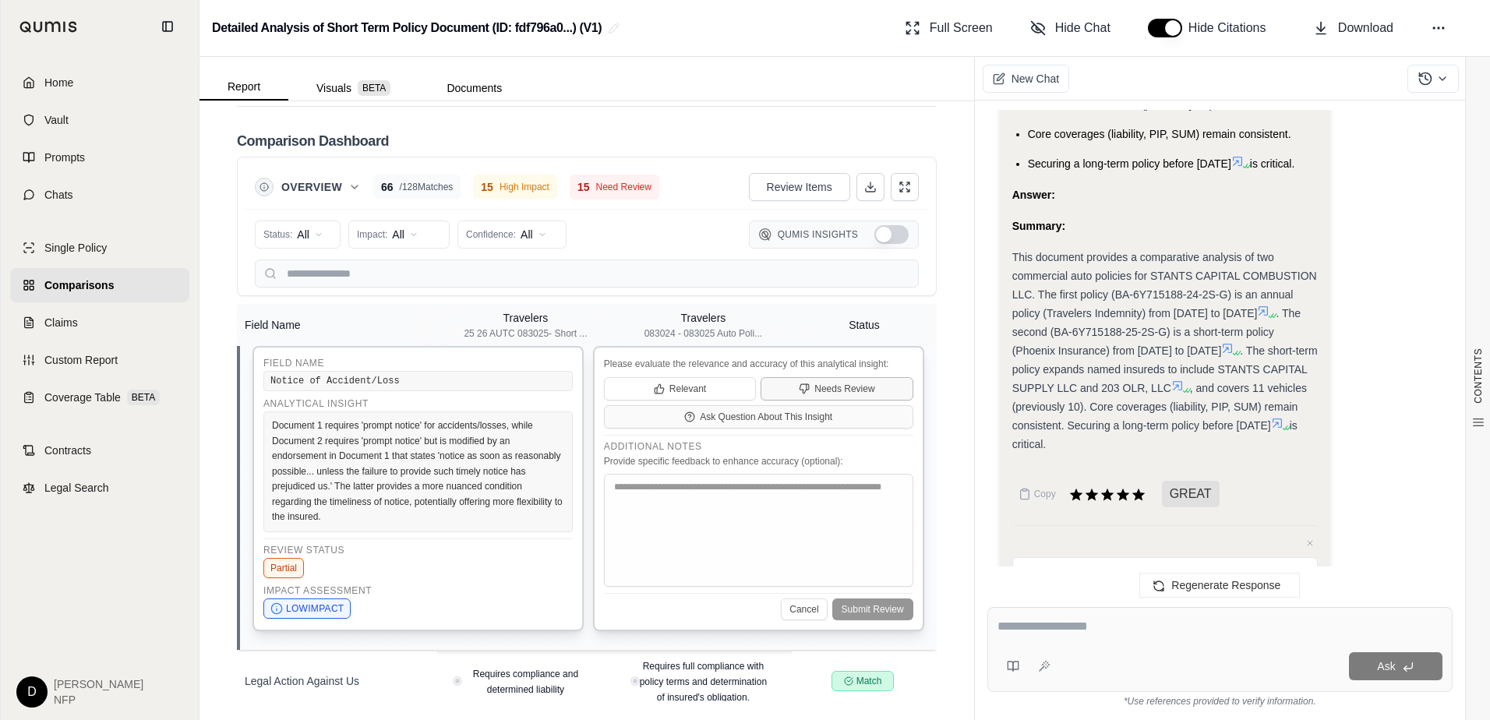
scroll to position [5027, 0]
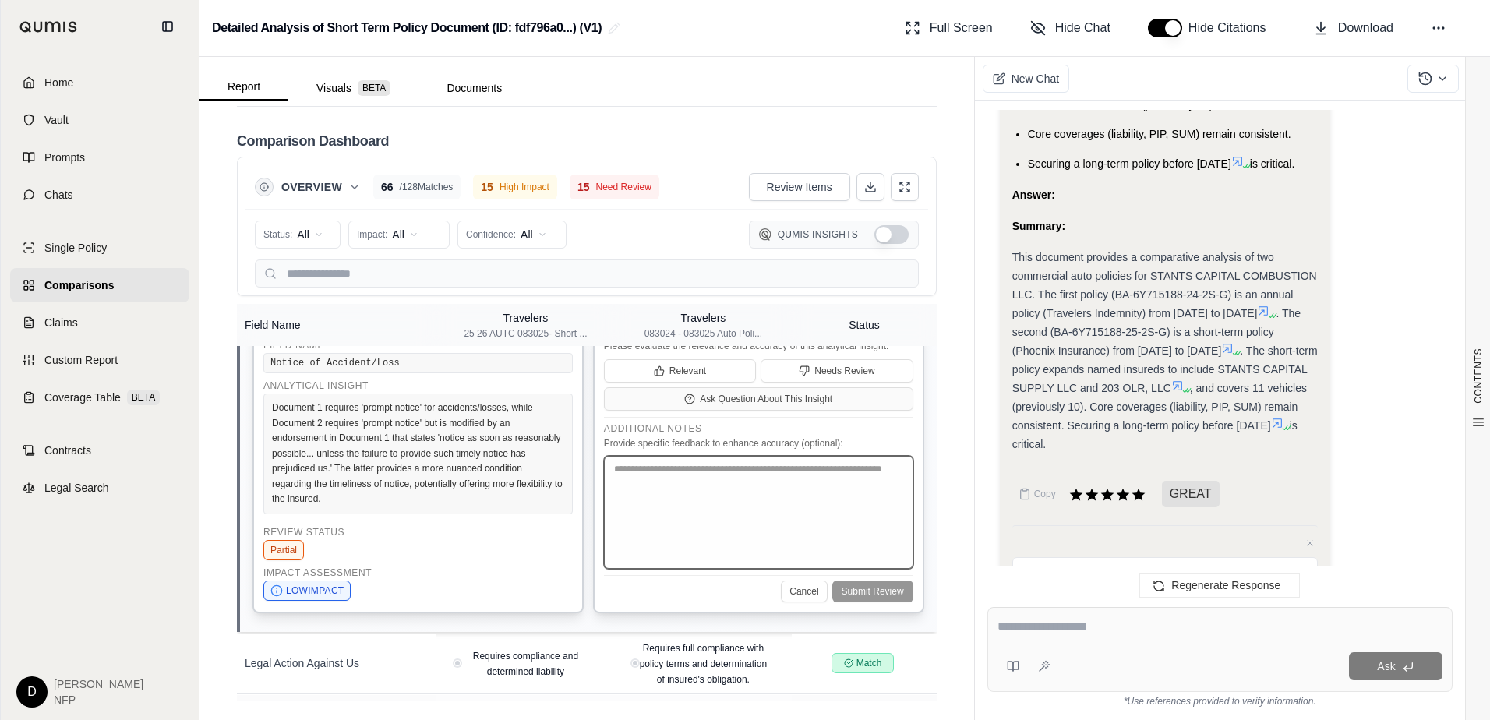
click at [757, 539] on textarea at bounding box center [758, 512] width 309 height 113
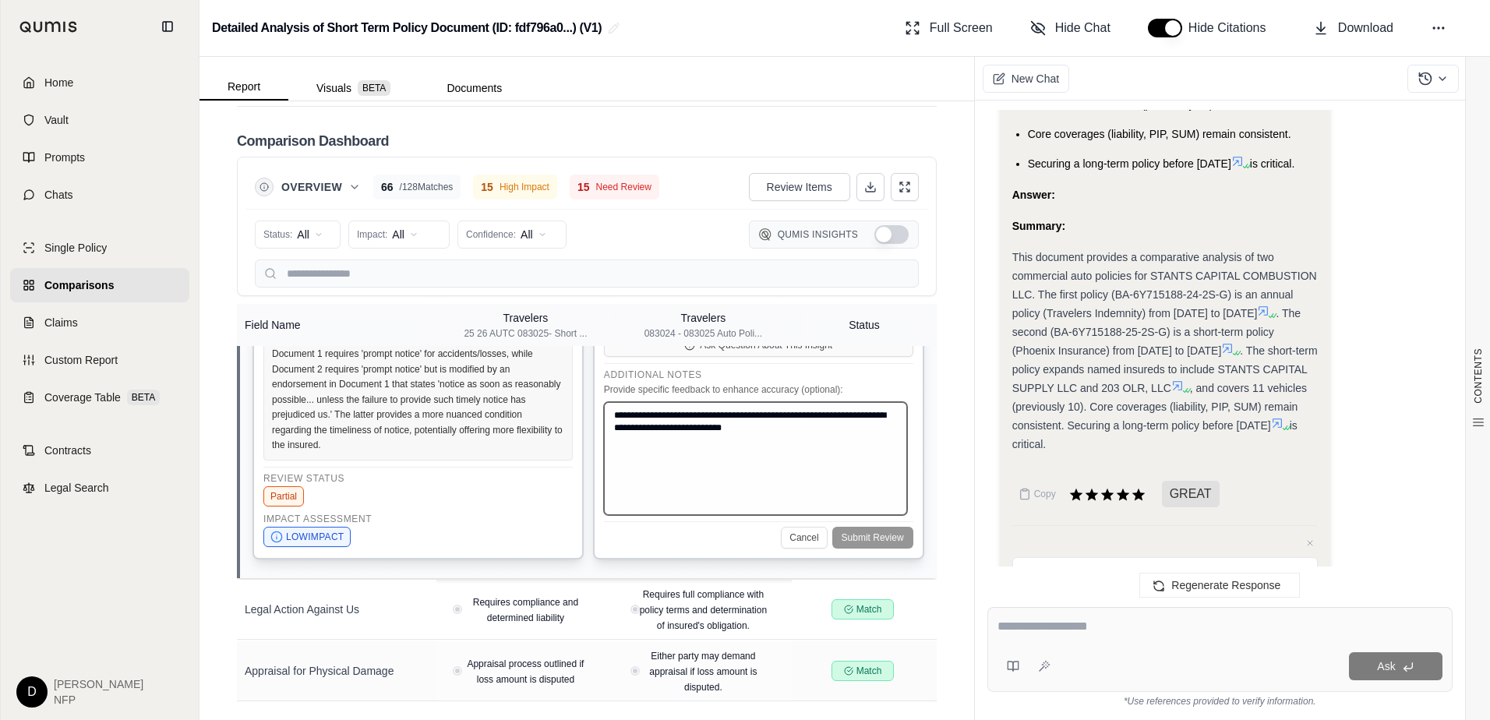
scroll to position [5151, 0]
type textarea "**********"
click at [863, 540] on div "Cancel Submit Review" at bounding box center [758, 534] width 309 height 27
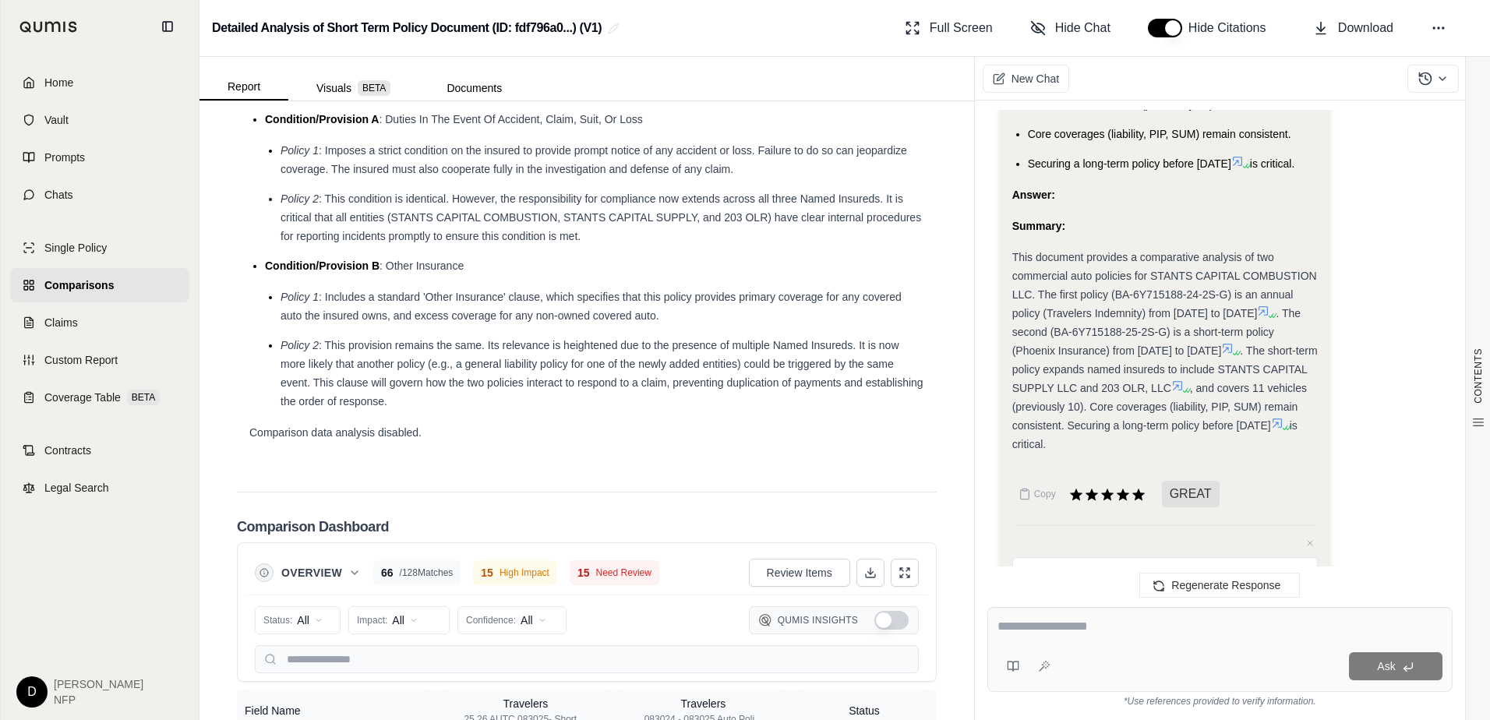
scroll to position [2609, 0]
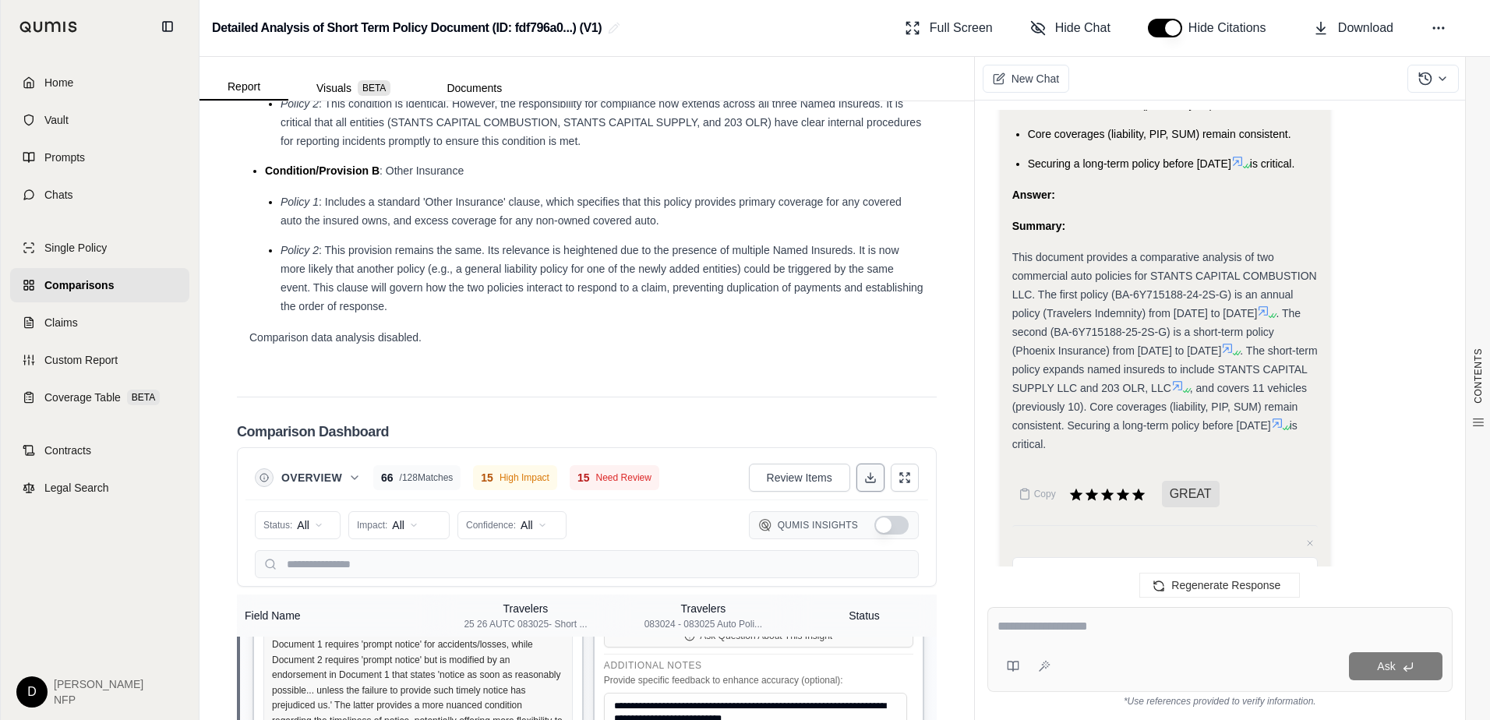
click at [864, 484] on icon at bounding box center [870, 477] width 12 height 12
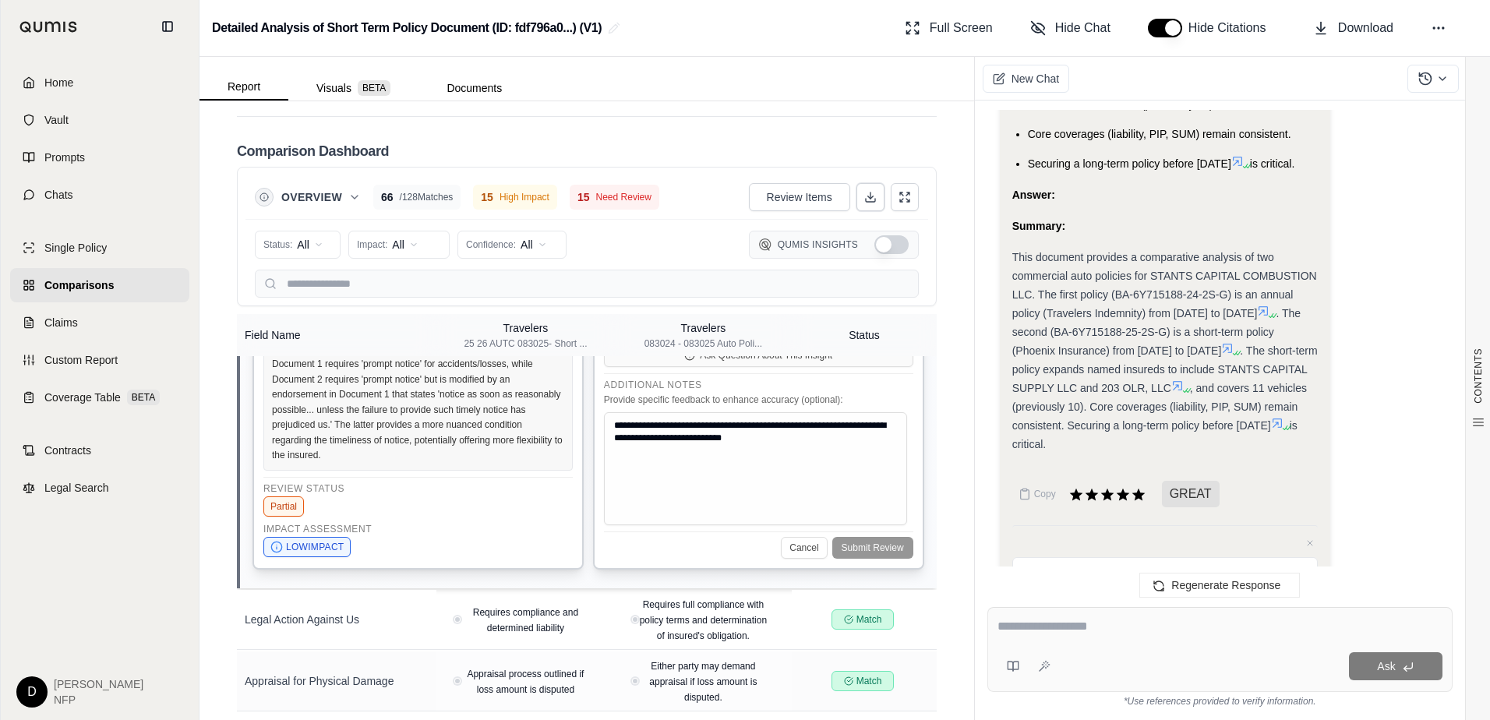
scroll to position [2937, 0]
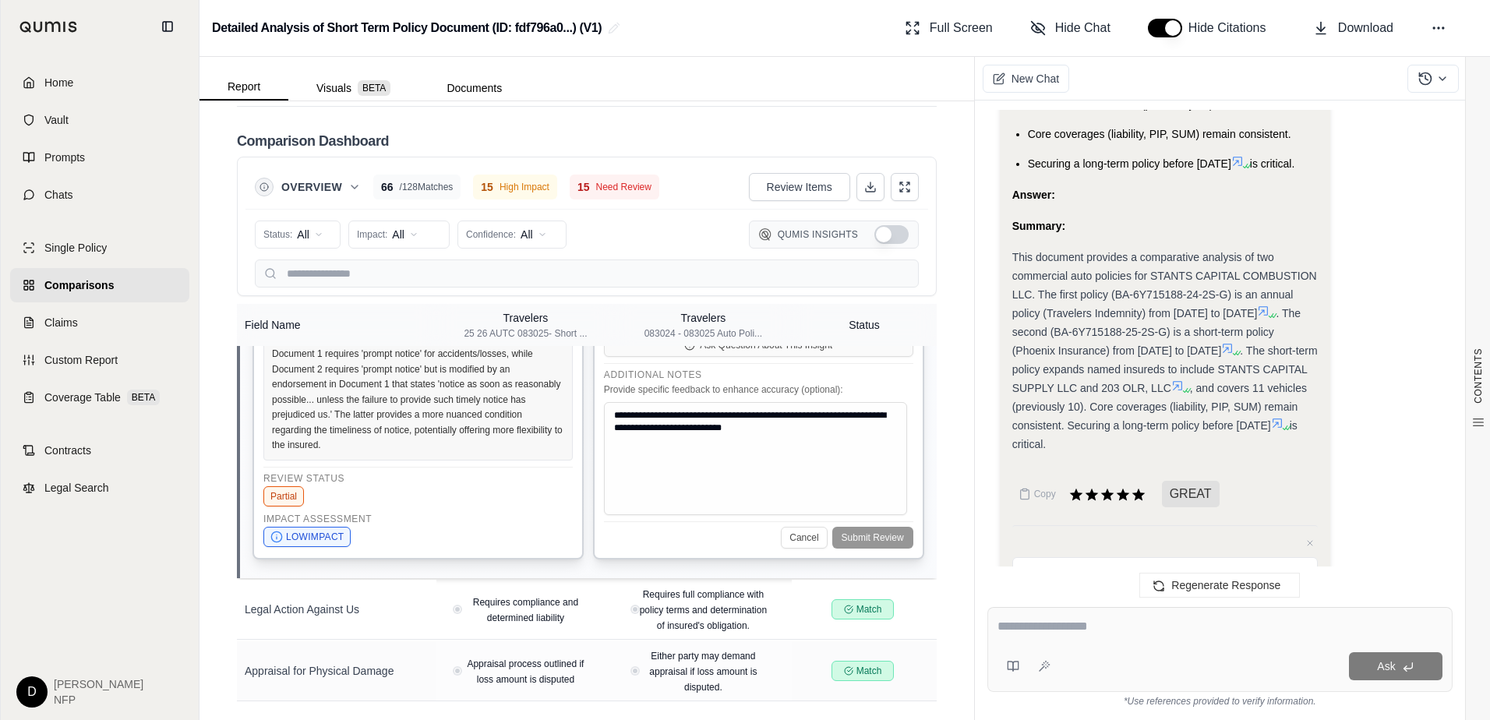
drag, startPoint x: 1046, startPoint y: 623, endPoint x: 1049, endPoint y: 634, distance: 11.9
click at [1047, 630] on textarea at bounding box center [1219, 626] width 445 height 19
type textarea "*"
type textarea "**********"
click at [1409, 658] on button "Ask" at bounding box center [1395, 666] width 93 height 28
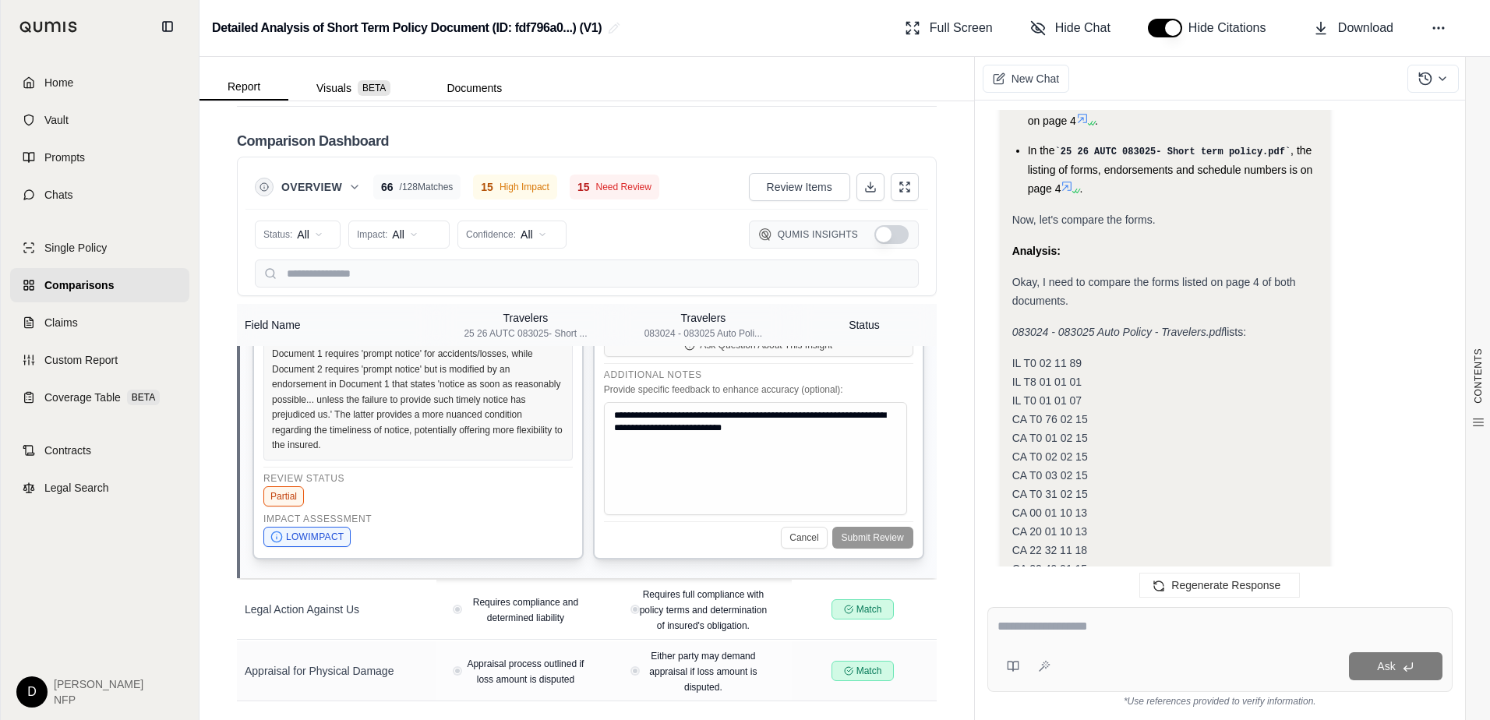
scroll to position [5847, 0]
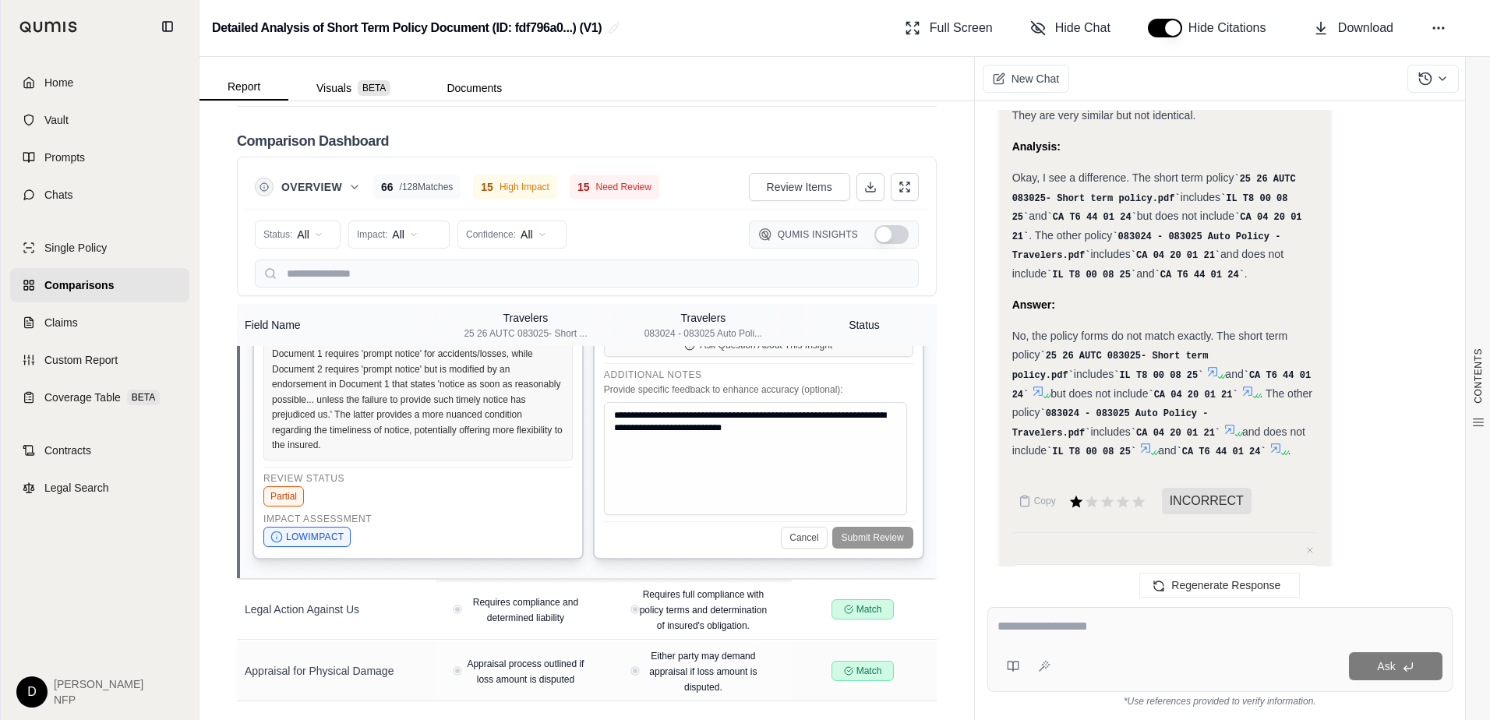
scroll to position [7300, 0]
drag, startPoint x: 1012, startPoint y: 264, endPoint x: 1038, endPoint y: 428, distance: 165.6
click at [1223, 422] on icon at bounding box center [1229, 428] width 12 height 12
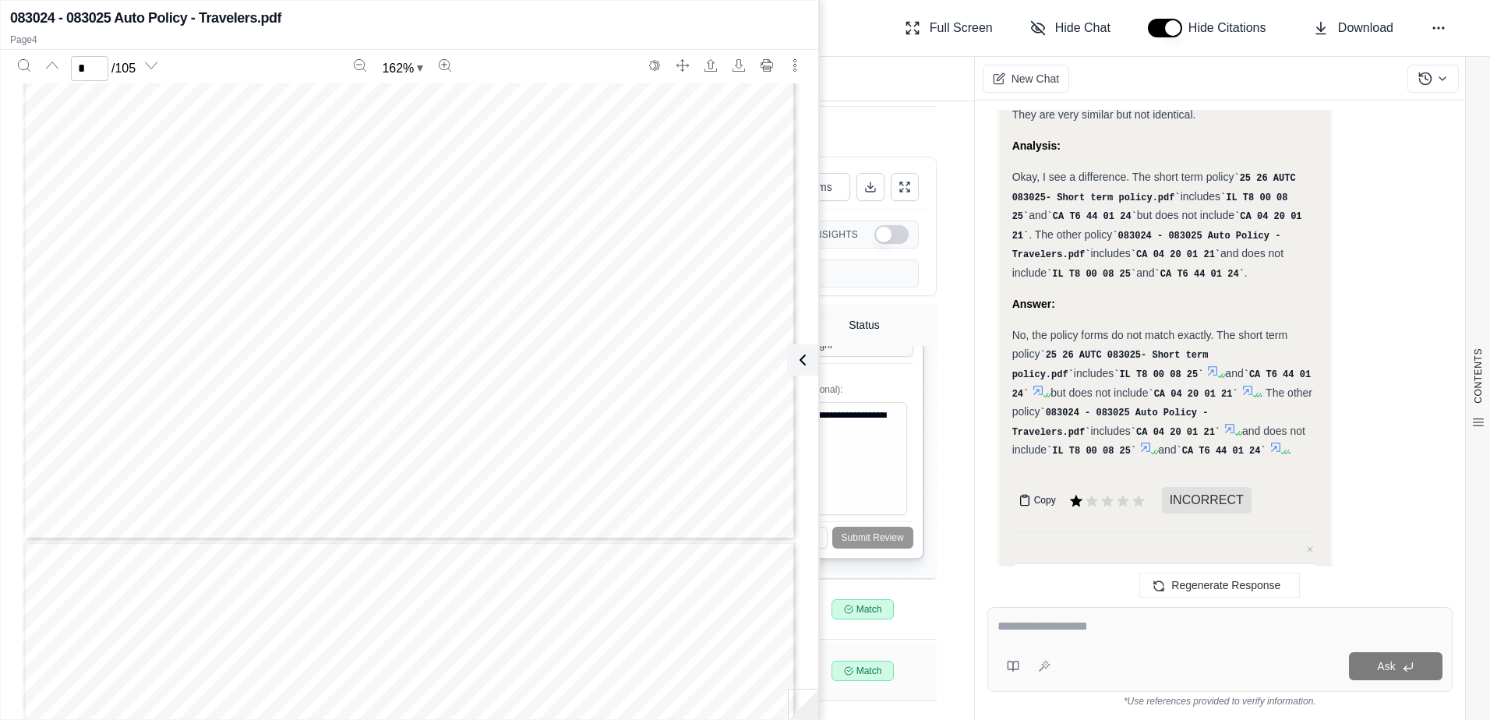
click at [1032, 485] on button "Copy" at bounding box center [1037, 500] width 50 height 31
click at [1223, 422] on icon at bounding box center [1229, 428] width 12 height 12
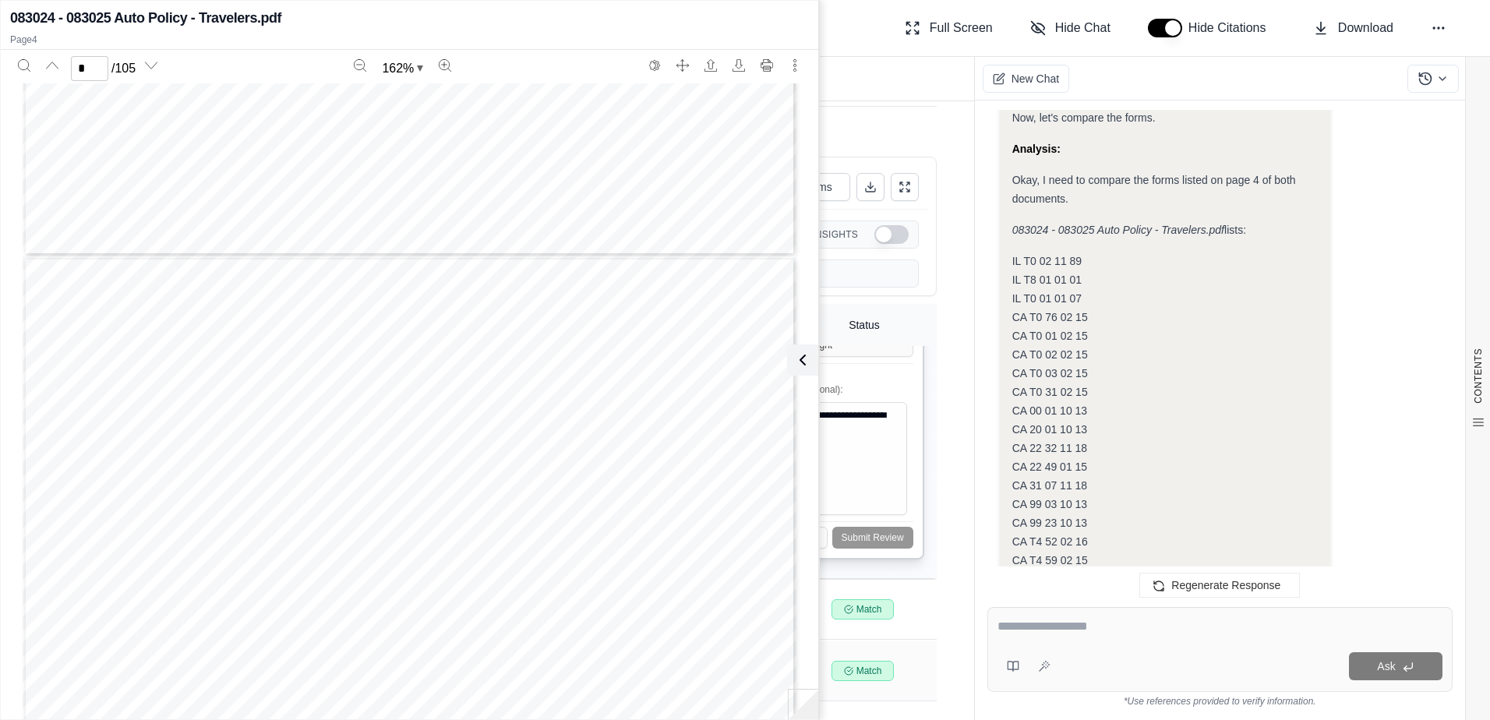
scroll to position [4016, 0]
click at [736, 59] on icon "Download" at bounding box center [738, 65] width 12 height 12
click at [736, 60] on icon "Download" at bounding box center [738, 65] width 12 height 12
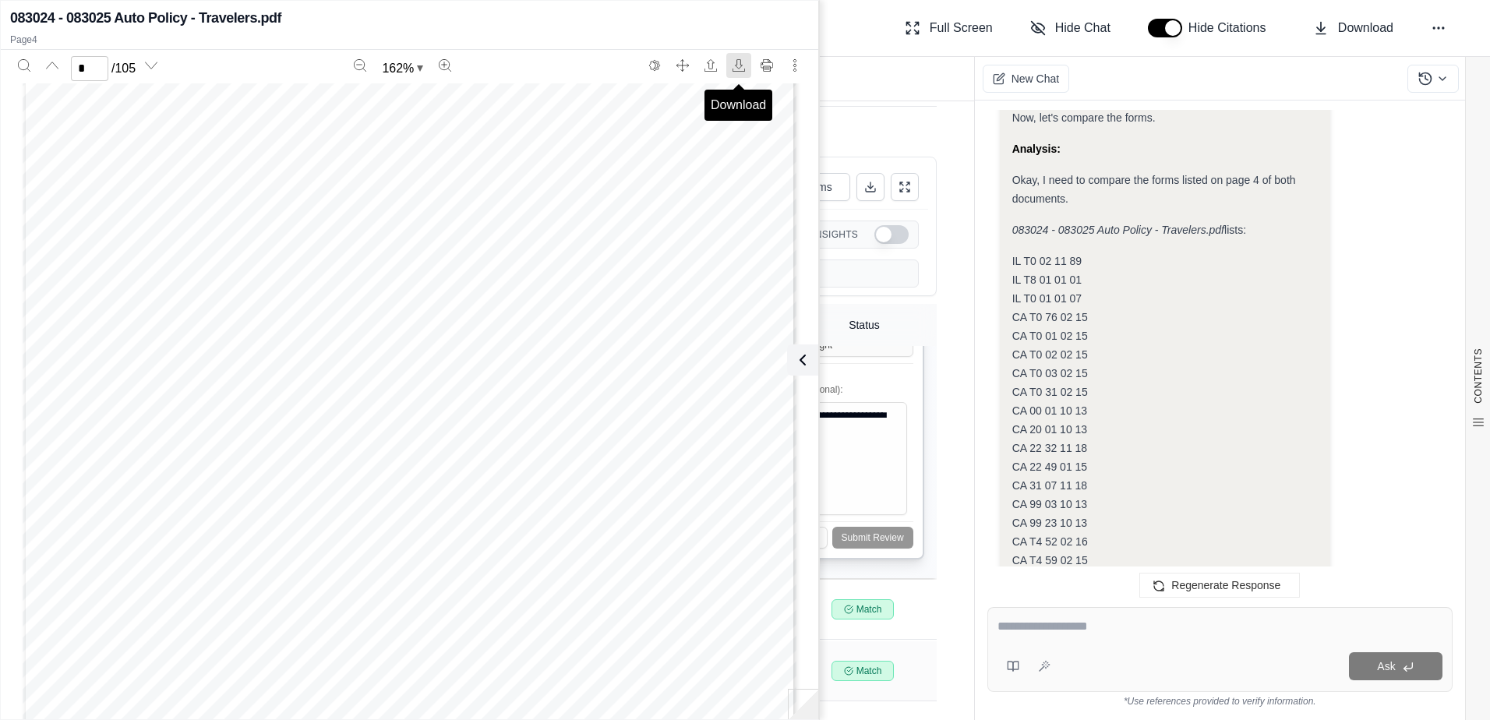
click at [736, 64] on icon "Download" at bounding box center [738, 65] width 12 height 12
click at [340, 199] on div "COMMON POLICY CONDITIONS All Coverage Parts included in this policy are subject…" at bounding box center [410, 572] width 774 height 1001
type input "**"
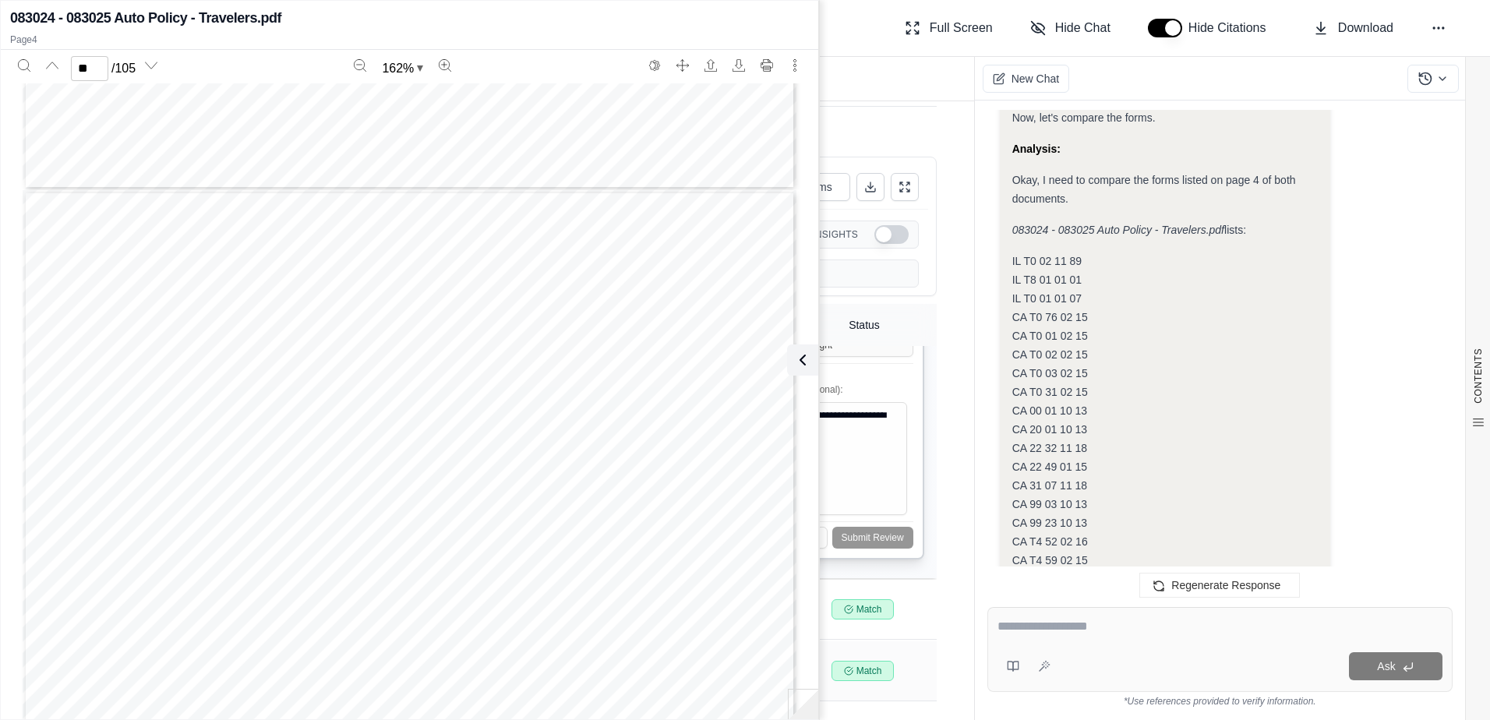
click at [893, 91] on div "Report Visuals BETA Documents" at bounding box center [586, 79] width 774 height 44
click at [862, 35] on div "Detailed Analysis of Short Term Policy Document (ID: fdf796a0...) (V1) Full Scr…" at bounding box center [844, 28] width 1290 height 57
click at [798, 350] on button at bounding box center [799, 359] width 31 height 31
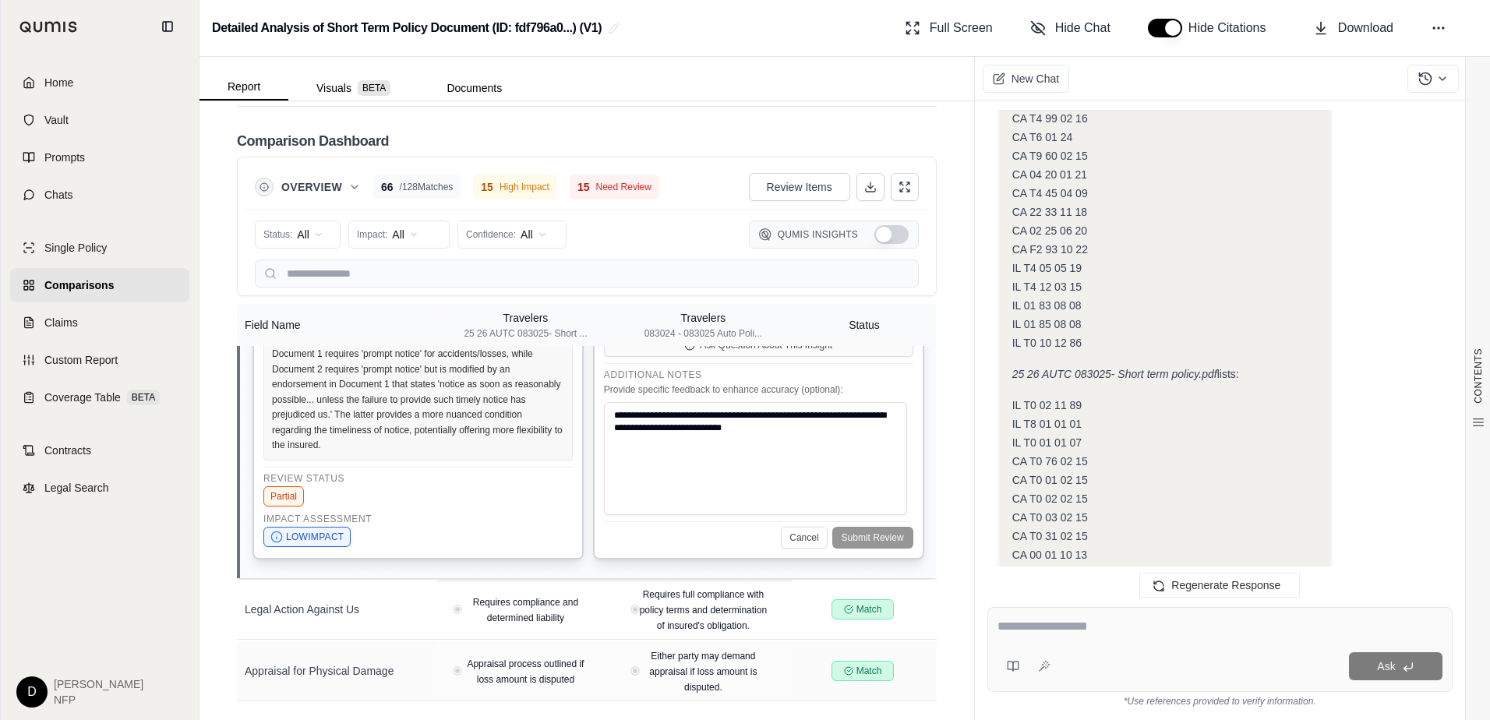
scroll to position [6443, 0]
click at [1142, 256] on div "Analysis: Okay, the question is whether the policy forms match between the two …" at bounding box center [1164, 235] width 305 height 2163
drag, startPoint x: 1200, startPoint y: 366, endPoint x: 1198, endPoint y: 376, distance: 9.6
click at [1198, 389] on div "IL T0 02 11 89 IL T8 01 01 01 IL T0 01 01 07 CA T0 76 02 15 CA T0 01 02 15 CA T…" at bounding box center [1164, 669] width 305 height 561
drag, startPoint x: 887, startPoint y: 125, endPoint x: 1075, endPoint y: 193, distance: 199.6
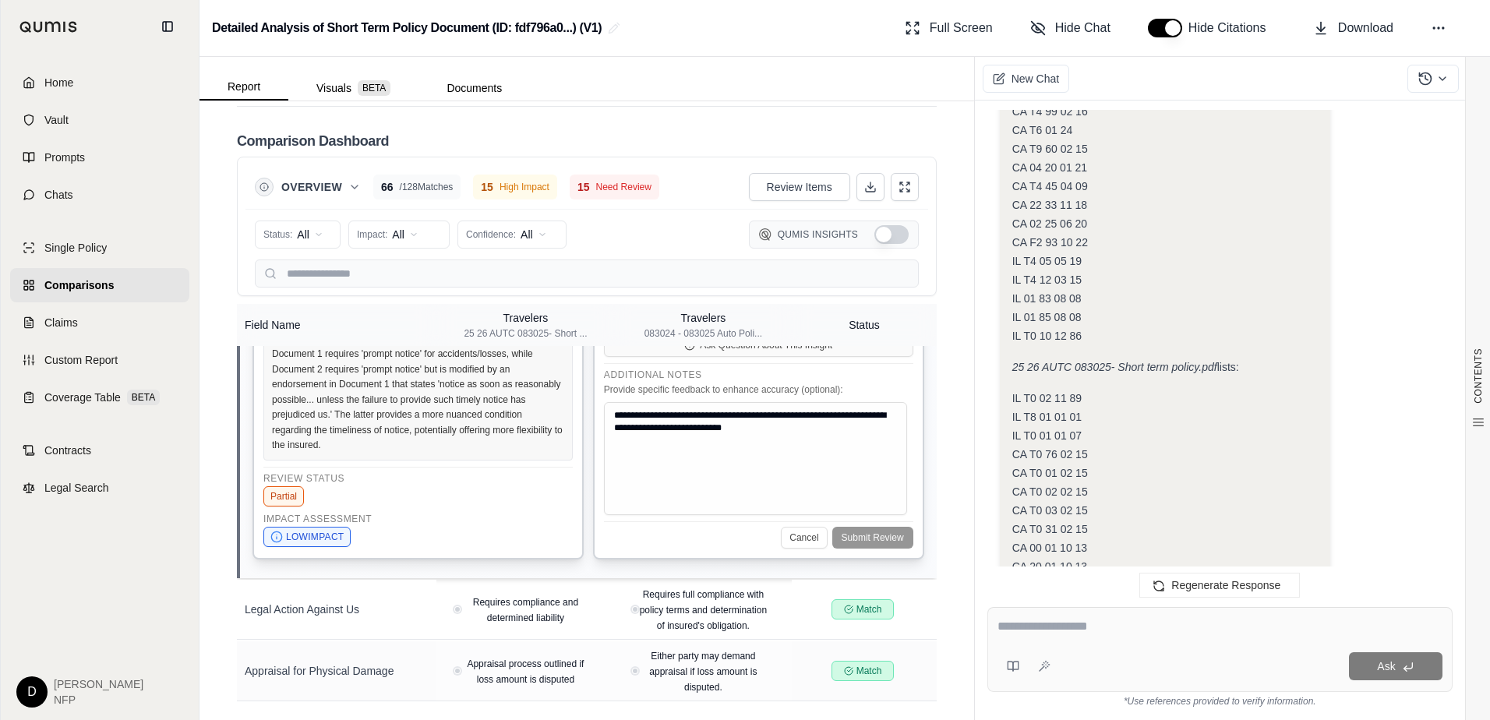
click at [889, 125] on div "Comparison Dashboard Overview 66 / 128 Matches 15 High Impact 15 Need Review Re…" at bounding box center [587, 403] width 700 height 595
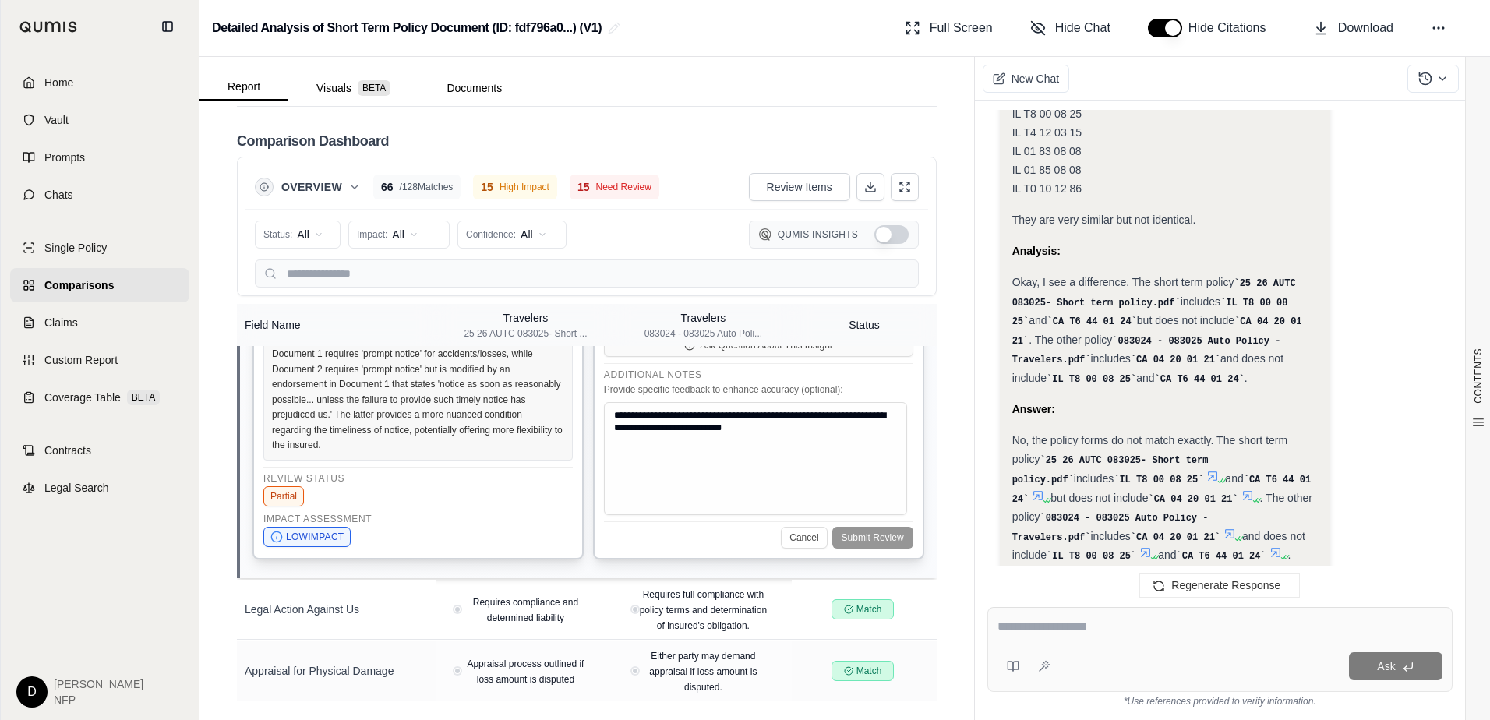
scroll to position [7222, 0]
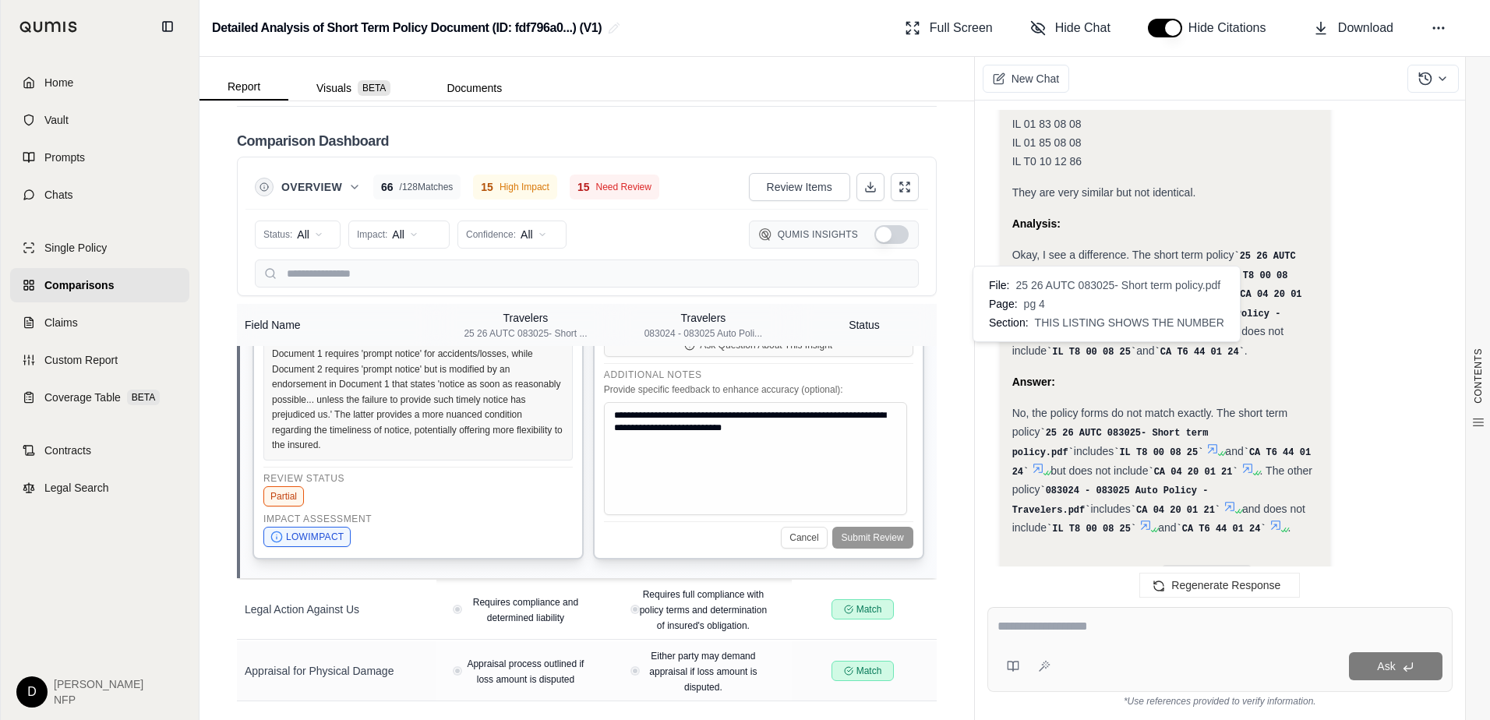
click at [1208, 444] on icon at bounding box center [1212, 448] width 9 height 9
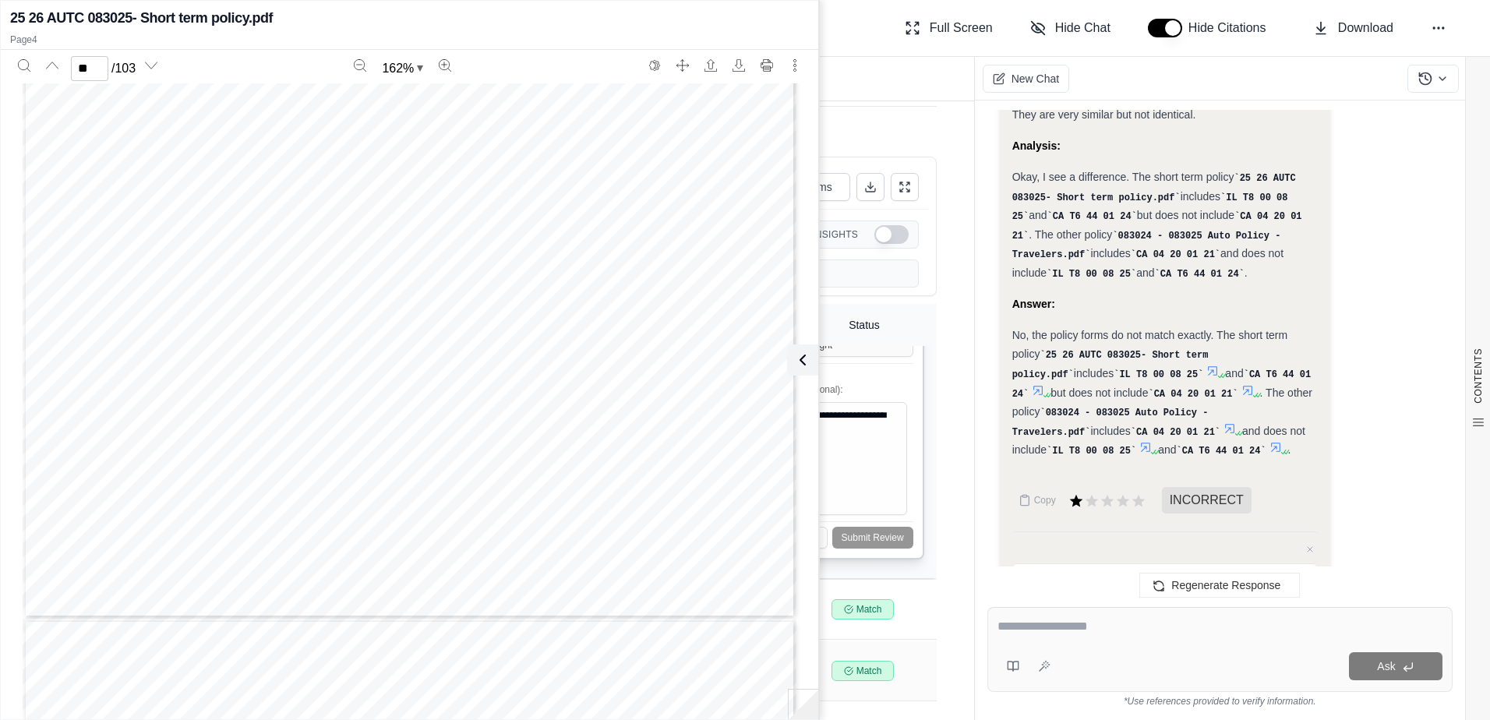
scroll to position [89100, 0]
drag, startPoint x: 800, startPoint y: 692, endPoint x: 806, endPoint y: 423, distance: 268.9
click at [806, 423] on div "25 26 AUTC 083025- Short term policy.pdf Page 4 ** / 103 162 %" at bounding box center [409, 360] width 817 height 712
type input "**"
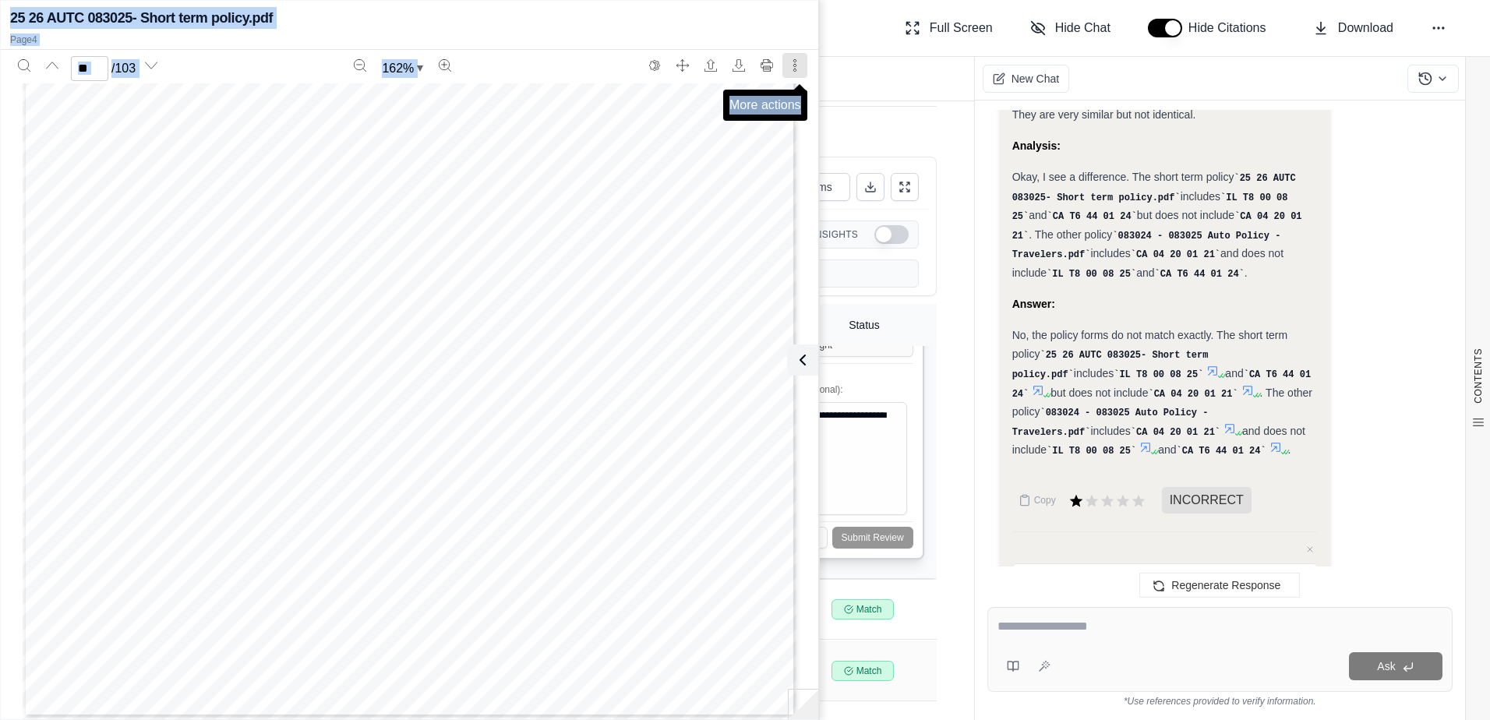
click at [802, 65] on button "More actions" at bounding box center [794, 65] width 25 height 25
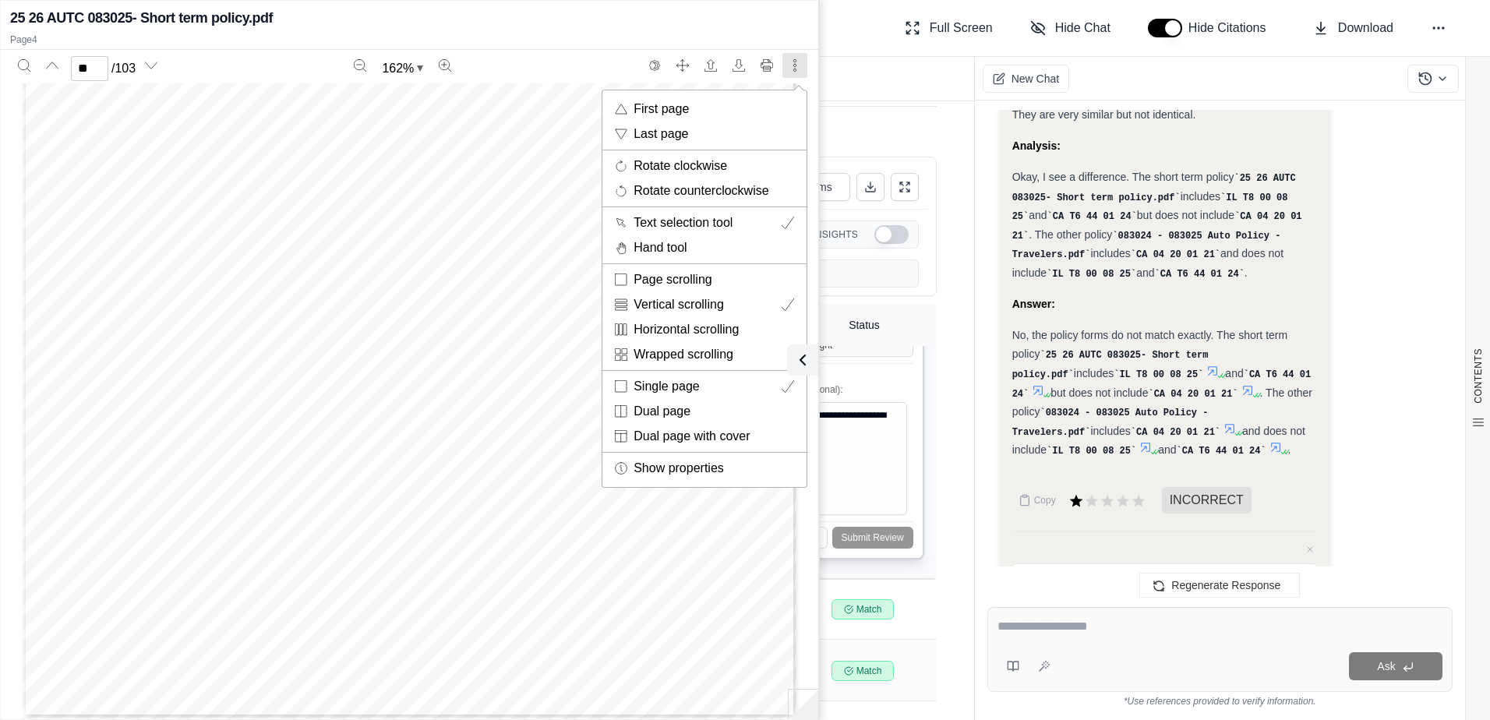
click at [458, 178] on div "Page 89" at bounding box center [410, 216] width 774 height 1001
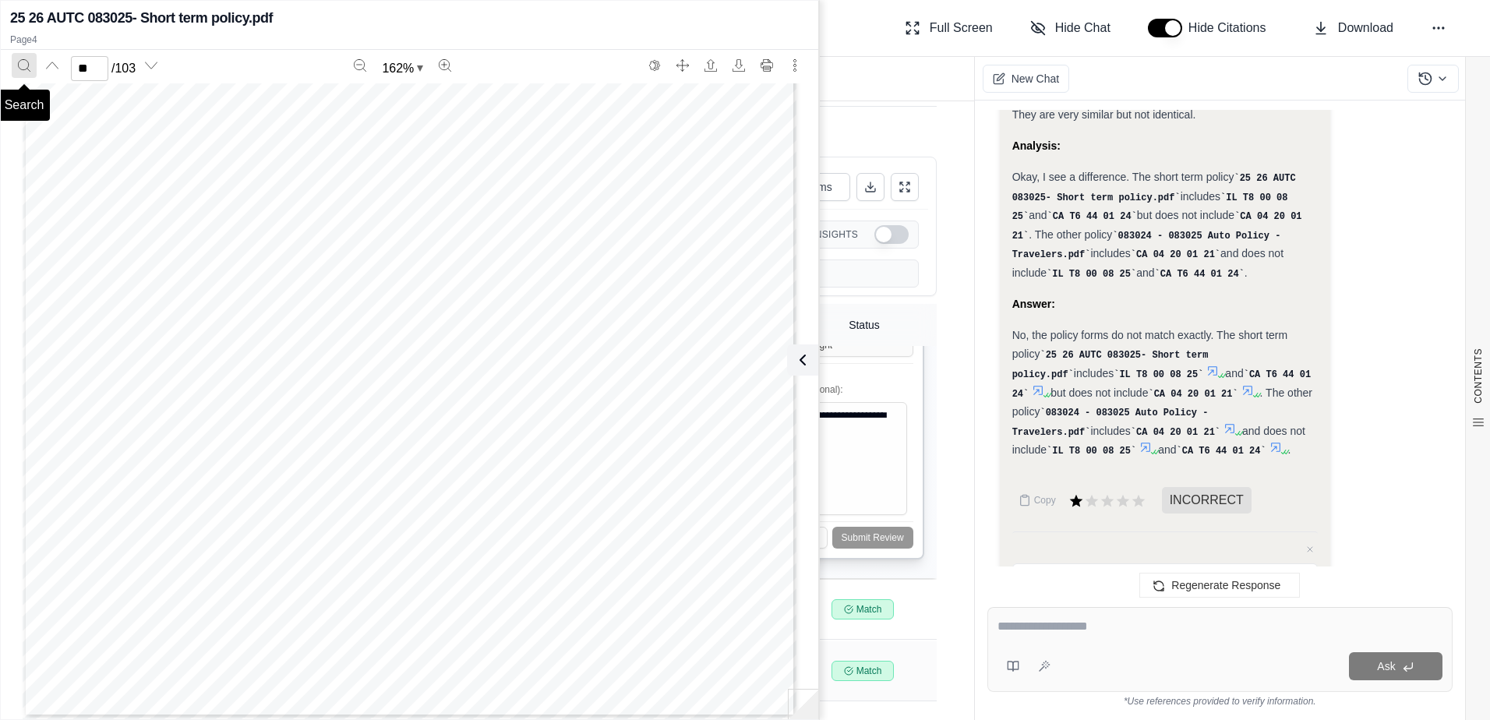
click at [22, 62] on icon "Search" at bounding box center [24, 65] width 12 height 12
click at [58, 106] on input "Enter to search" at bounding box center [94, 109] width 150 height 25
click at [218, 166] on div "Page 89" at bounding box center [410, 216] width 774 height 1001
click at [96, 101] on input "********" at bounding box center [94, 109] width 150 height 25
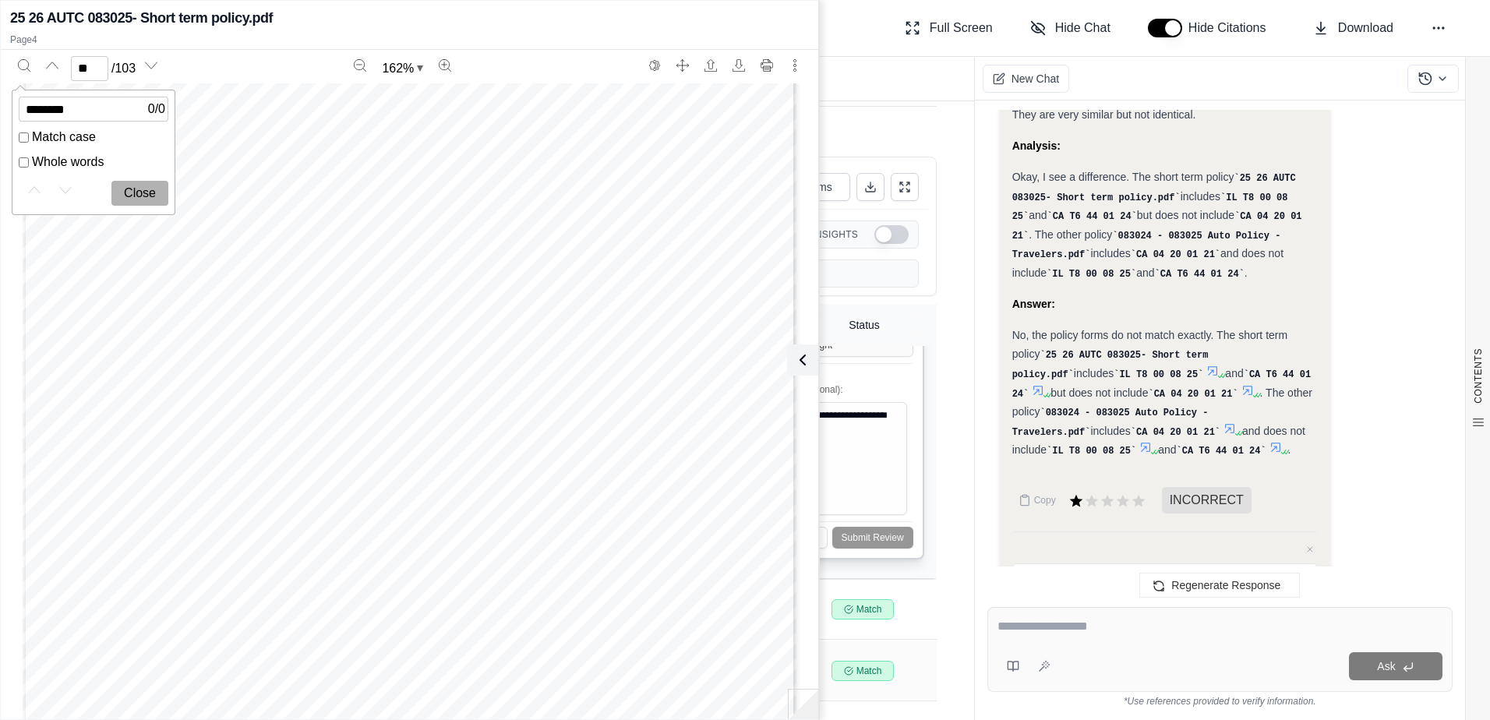
click at [89, 104] on input "********" at bounding box center [94, 109] width 150 height 25
click at [90, 108] on input "**********" at bounding box center [94, 109] width 150 height 25
click at [122, 117] on input "**********" at bounding box center [94, 109] width 150 height 25
type input "**********"
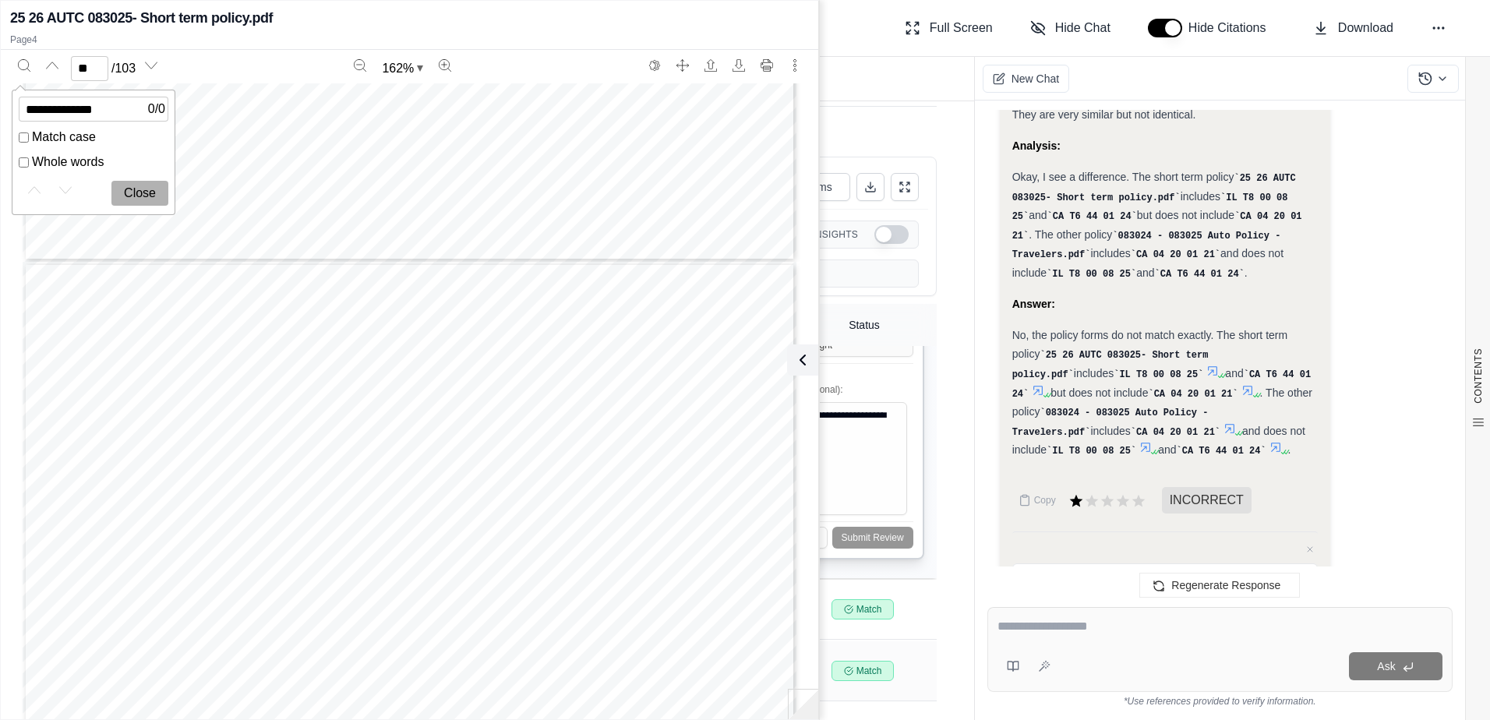
click at [23, 63] on icon "Search" at bounding box center [24, 65] width 12 height 12
click at [96, 126] on div "0 / 0 Match case Whole words Close" at bounding box center [93, 152] width 162 height 111
click at [51, 111] on input "Enter to search" at bounding box center [94, 109] width 150 height 25
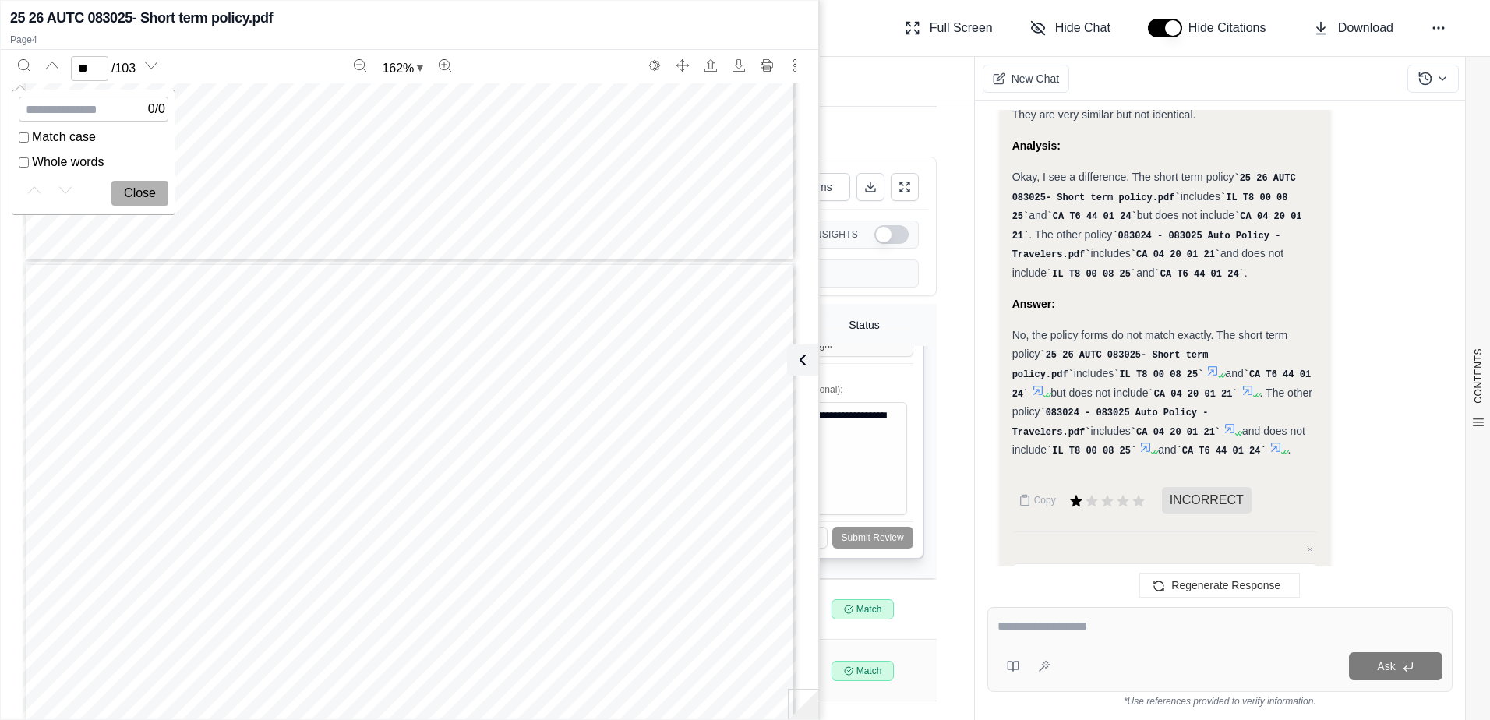
paste input "**********"
type input "**********"
click at [53, 161] on label "Whole words" at bounding box center [94, 162] width 150 height 19
click at [153, 193] on button "Close" at bounding box center [139, 193] width 57 height 25
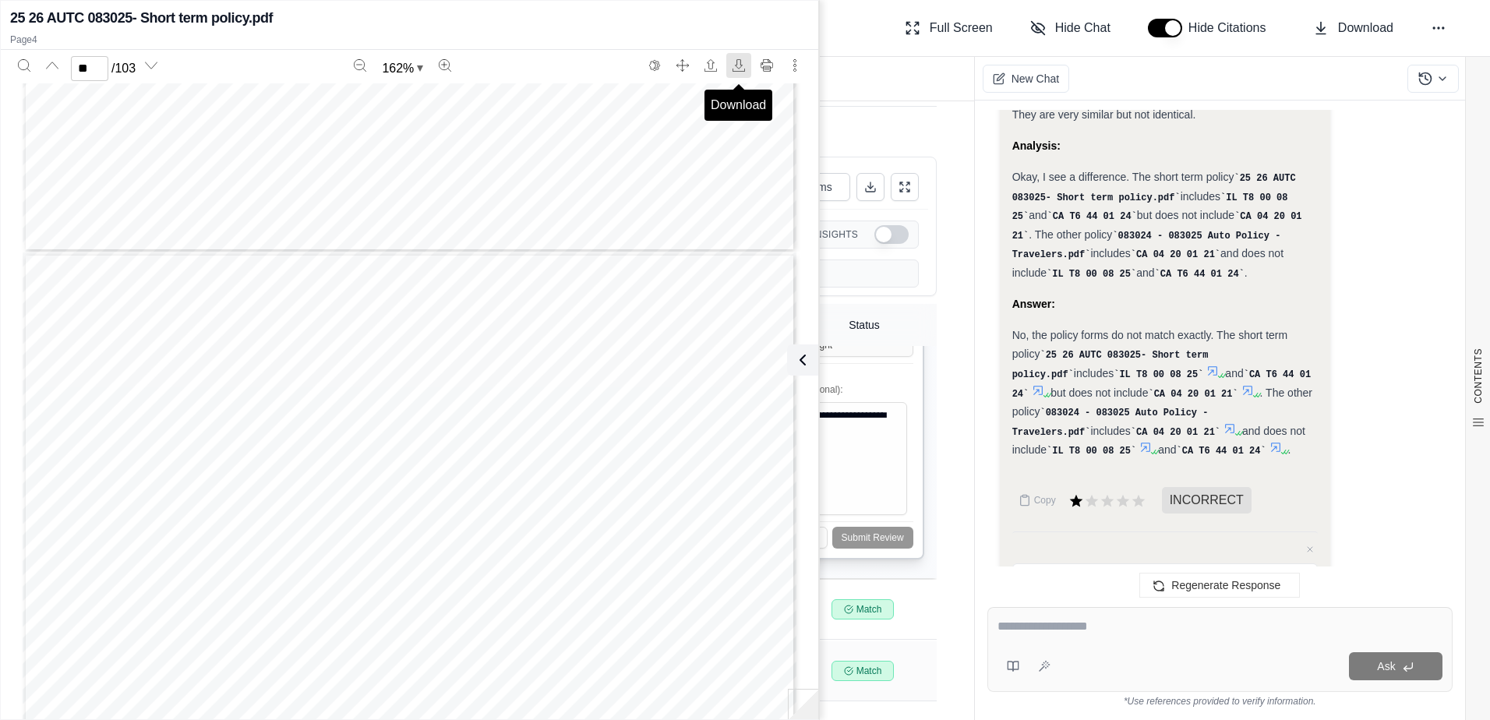
click at [736, 64] on icon "Download" at bounding box center [738, 65] width 12 height 12
click at [155, 70] on icon "Next page" at bounding box center [151, 65] width 12 height 12
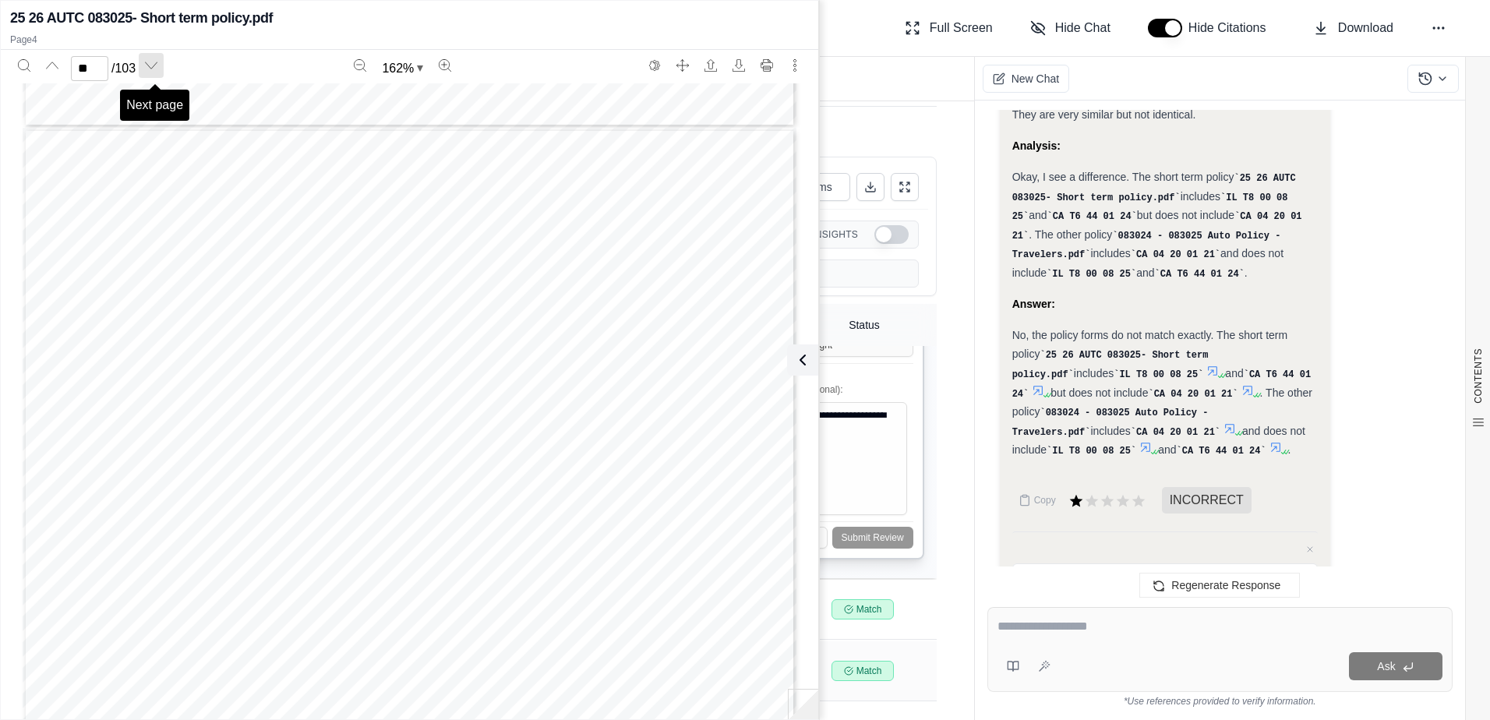
scroll to position [30037, 0]
click at [155, 70] on icon "Next page" at bounding box center [151, 65] width 12 height 12
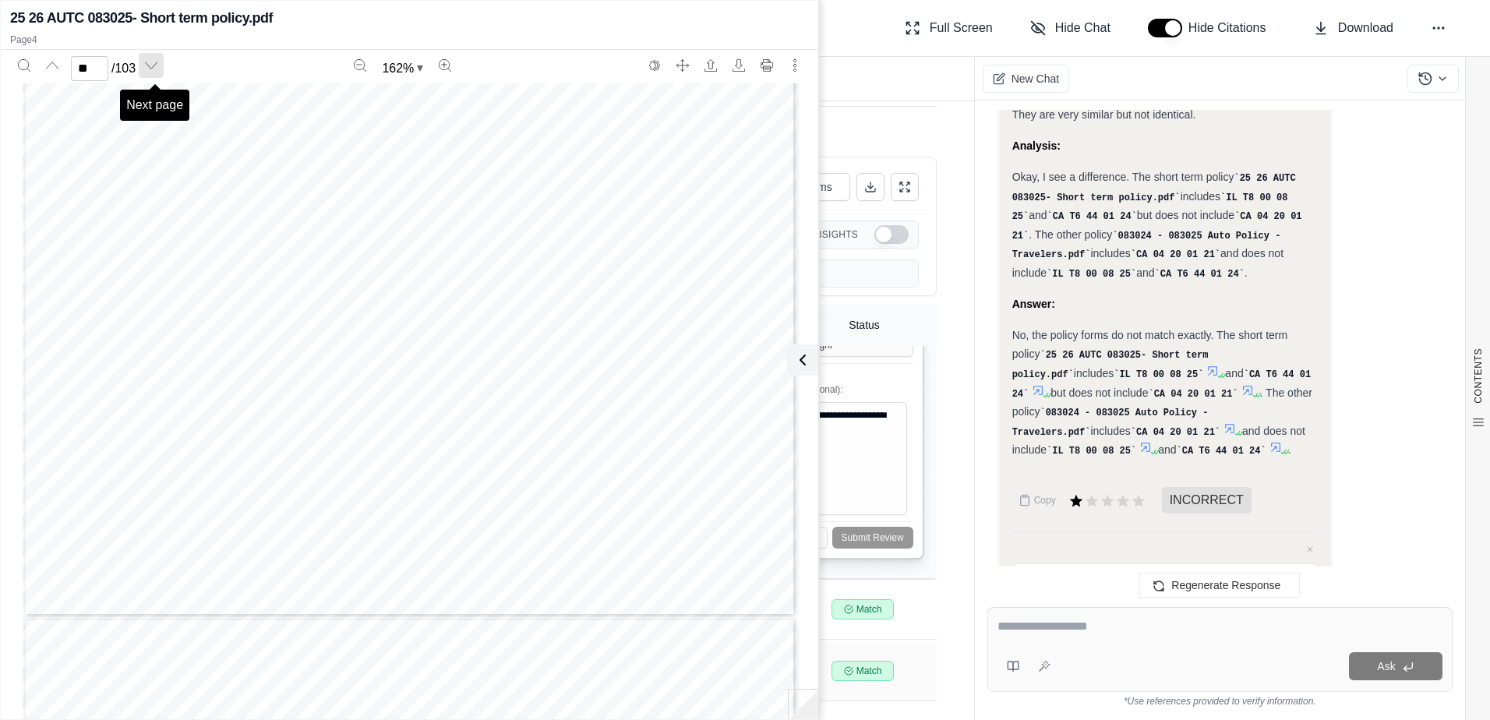
click at [147, 62] on button "Next page" at bounding box center [151, 65] width 25 height 25
click at [158, 74] on button "Next page" at bounding box center [151, 65] width 25 height 25
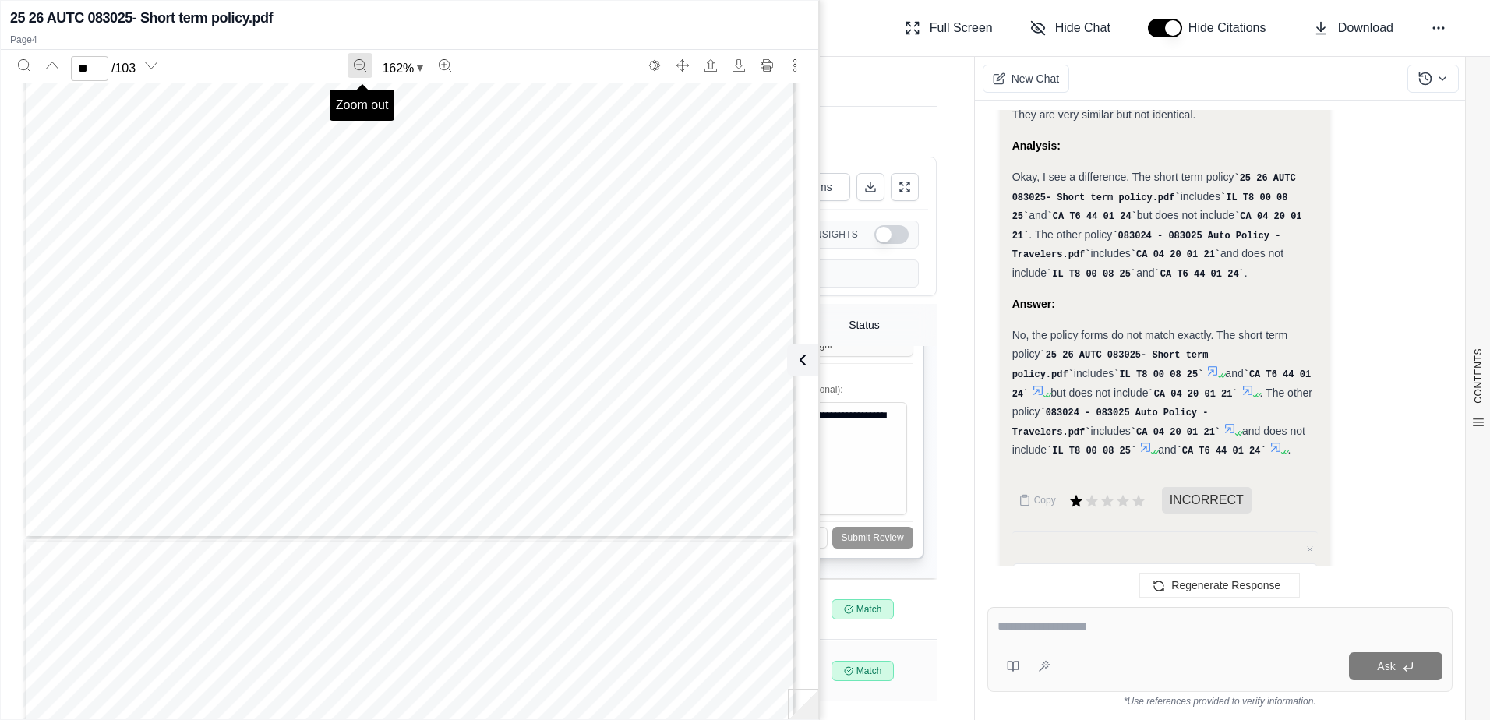
click at [360, 66] on icon "Zoom out" at bounding box center [360, 65] width 12 height 12
click at [151, 65] on icon "Next page" at bounding box center [152, 65] width 12 height 6
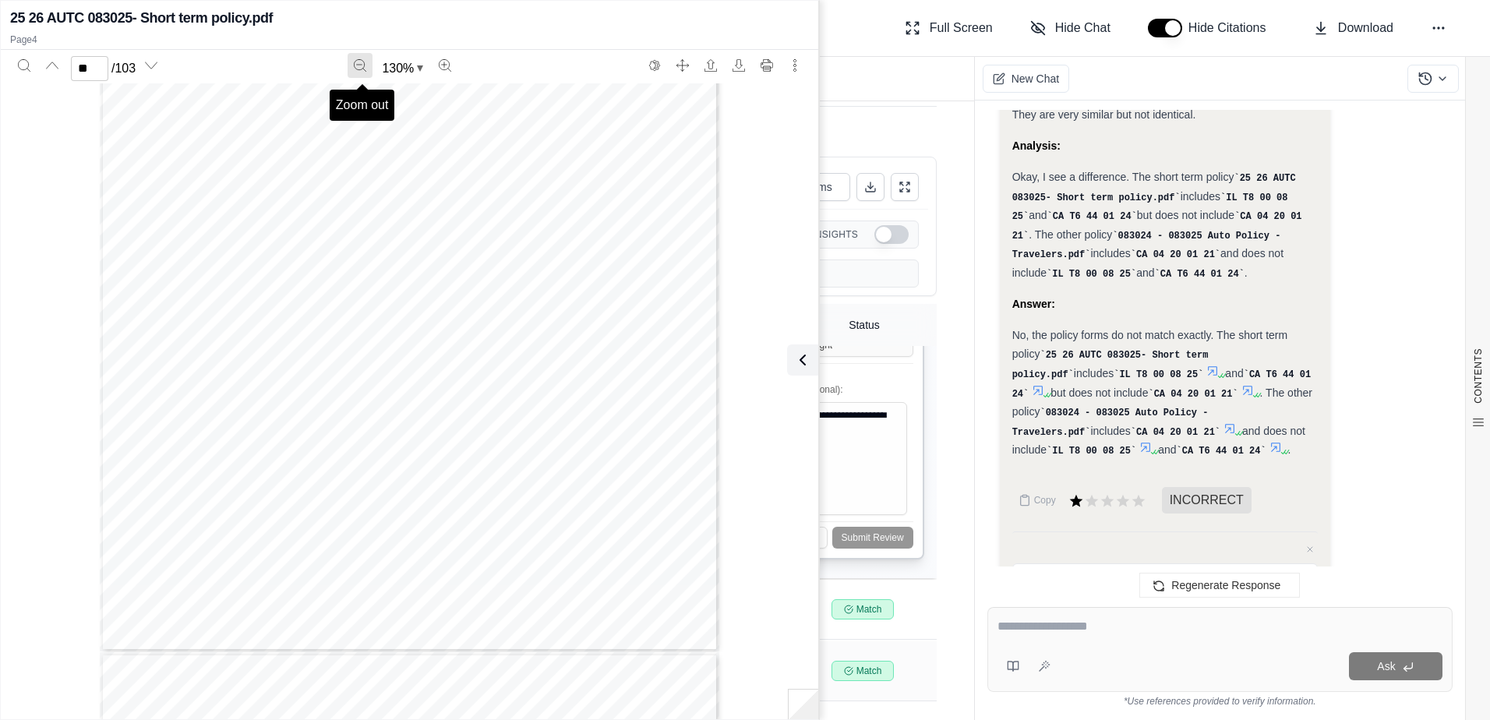
click at [358, 65] on icon "Zoom out" at bounding box center [360, 65] width 12 height 12
click at [155, 63] on icon "Next page" at bounding box center [151, 65] width 12 height 12
click at [358, 61] on icon "Zoom out" at bounding box center [360, 65] width 12 height 12
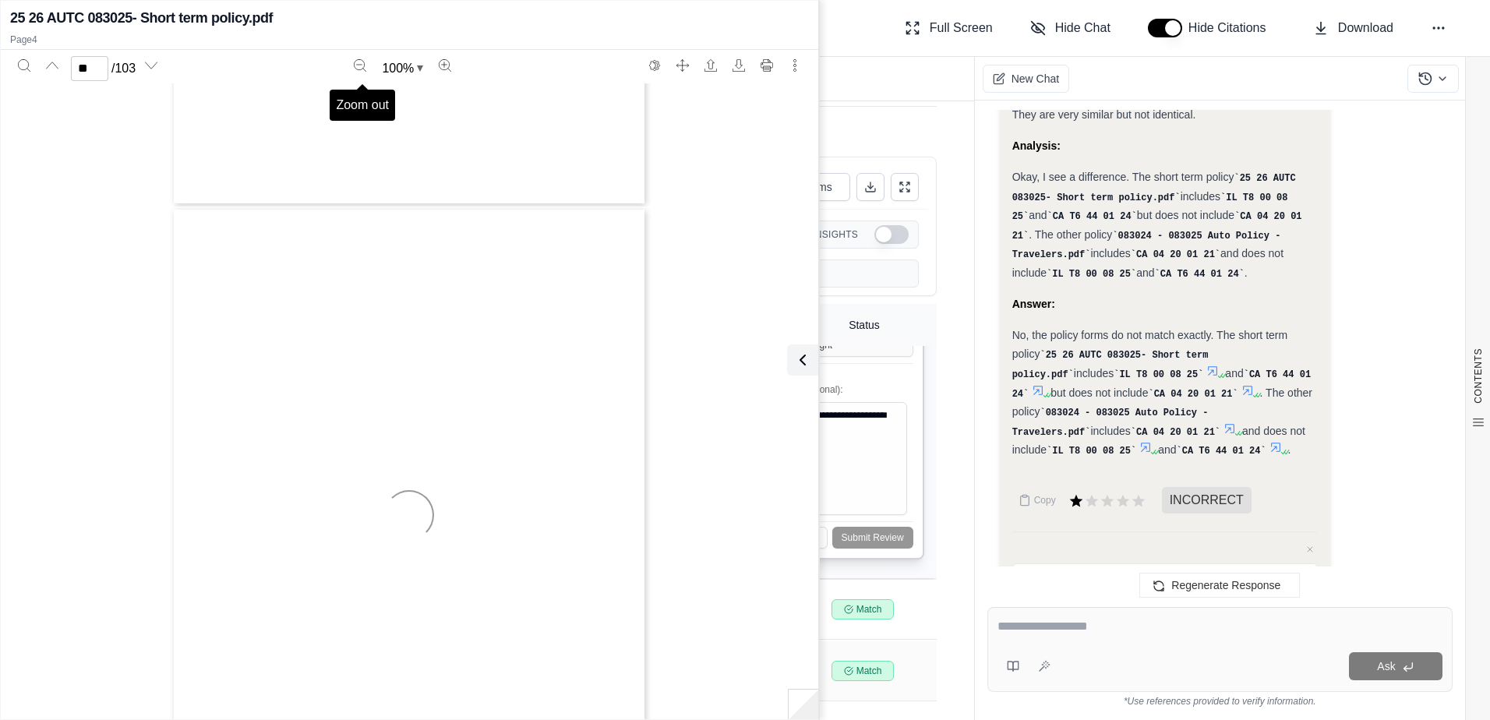
scroll to position [23449, 0]
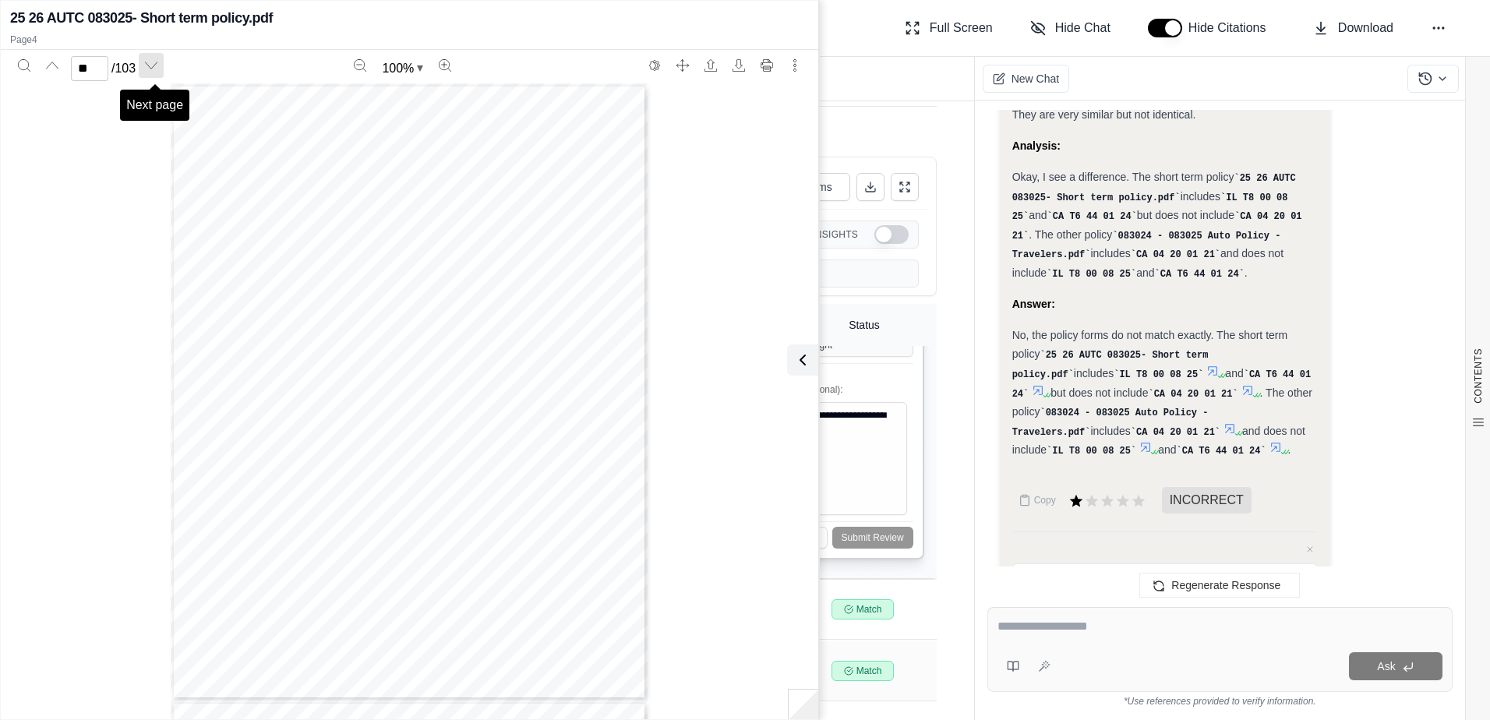
click at [157, 63] on icon "Next page" at bounding box center [151, 65] width 12 height 12
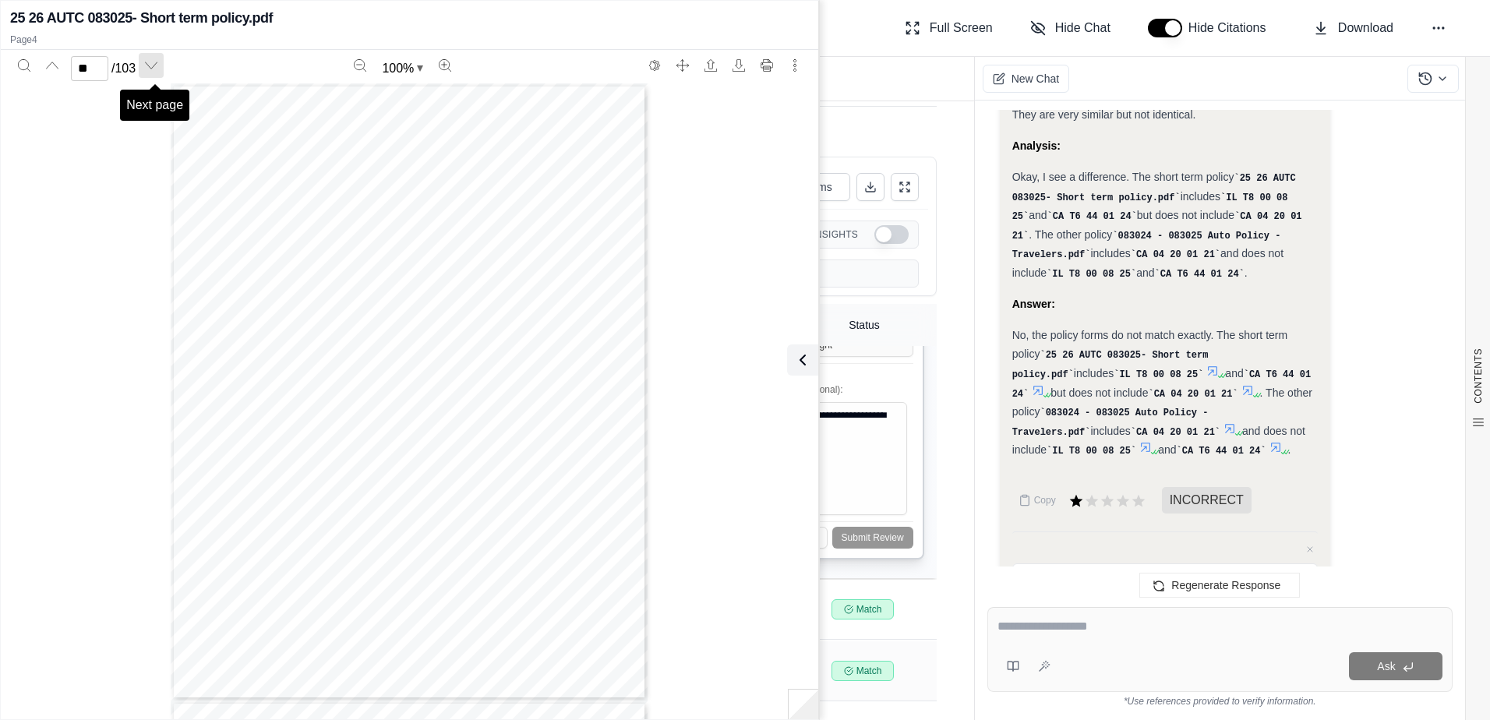
click at [157, 63] on icon "Next page" at bounding box center [151, 65] width 12 height 12
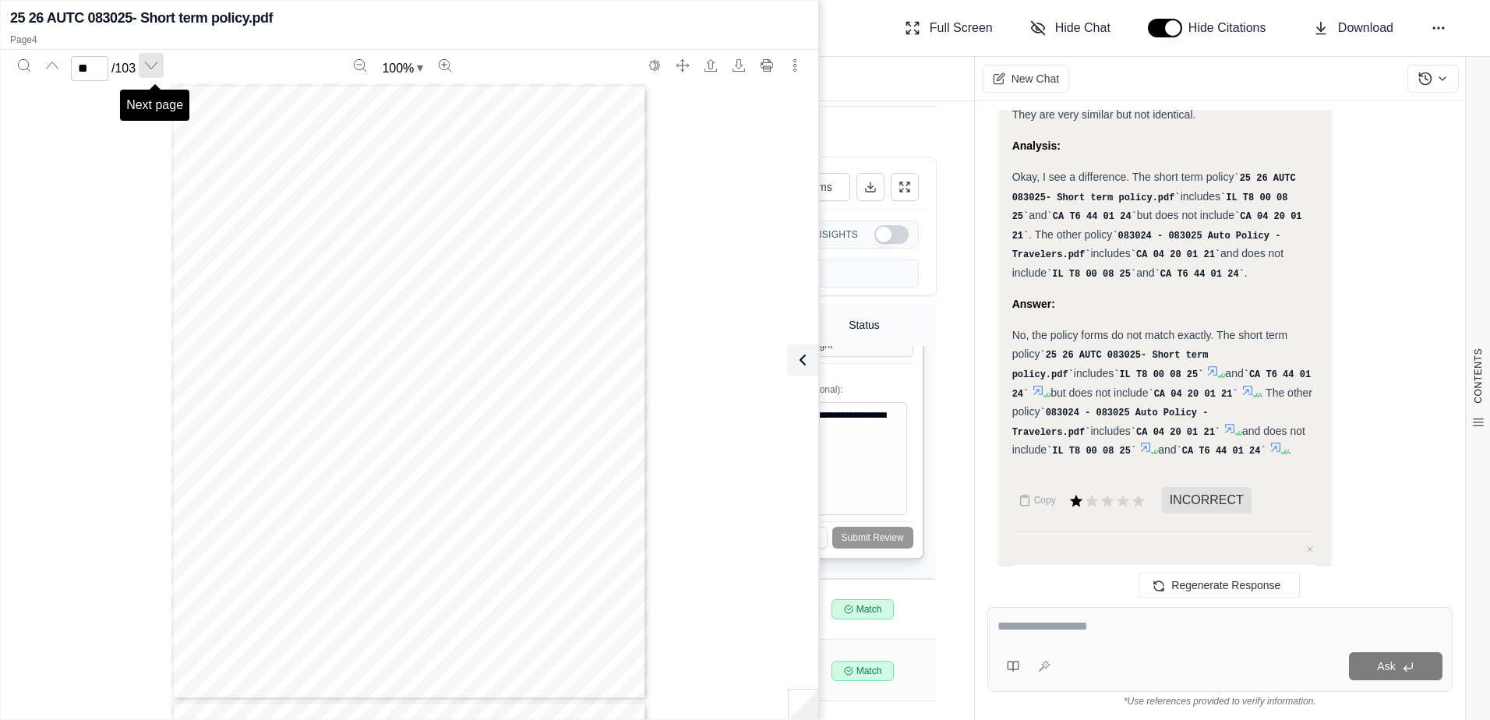
click at [157, 63] on icon "Next page" at bounding box center [151, 65] width 12 height 12
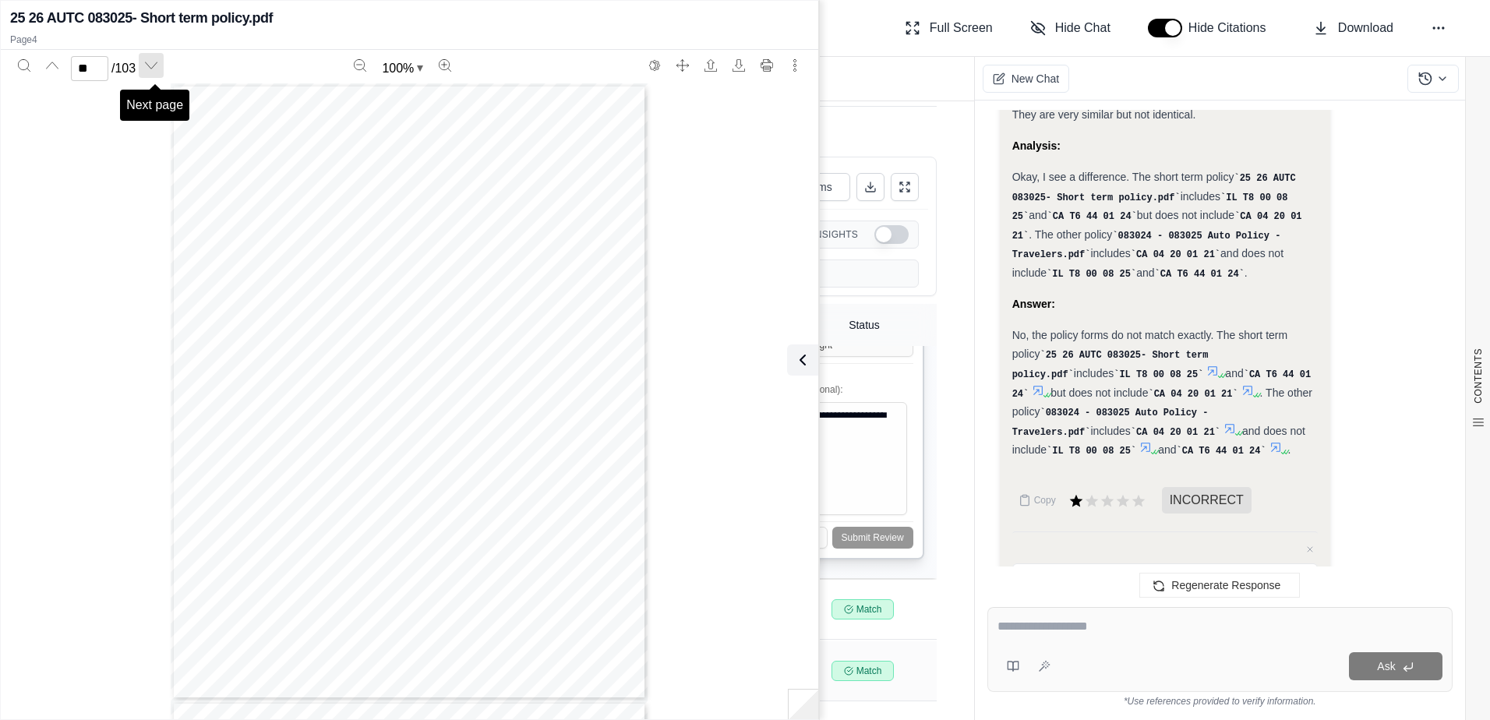
click at [157, 63] on icon "Next page" at bounding box center [151, 65] width 12 height 12
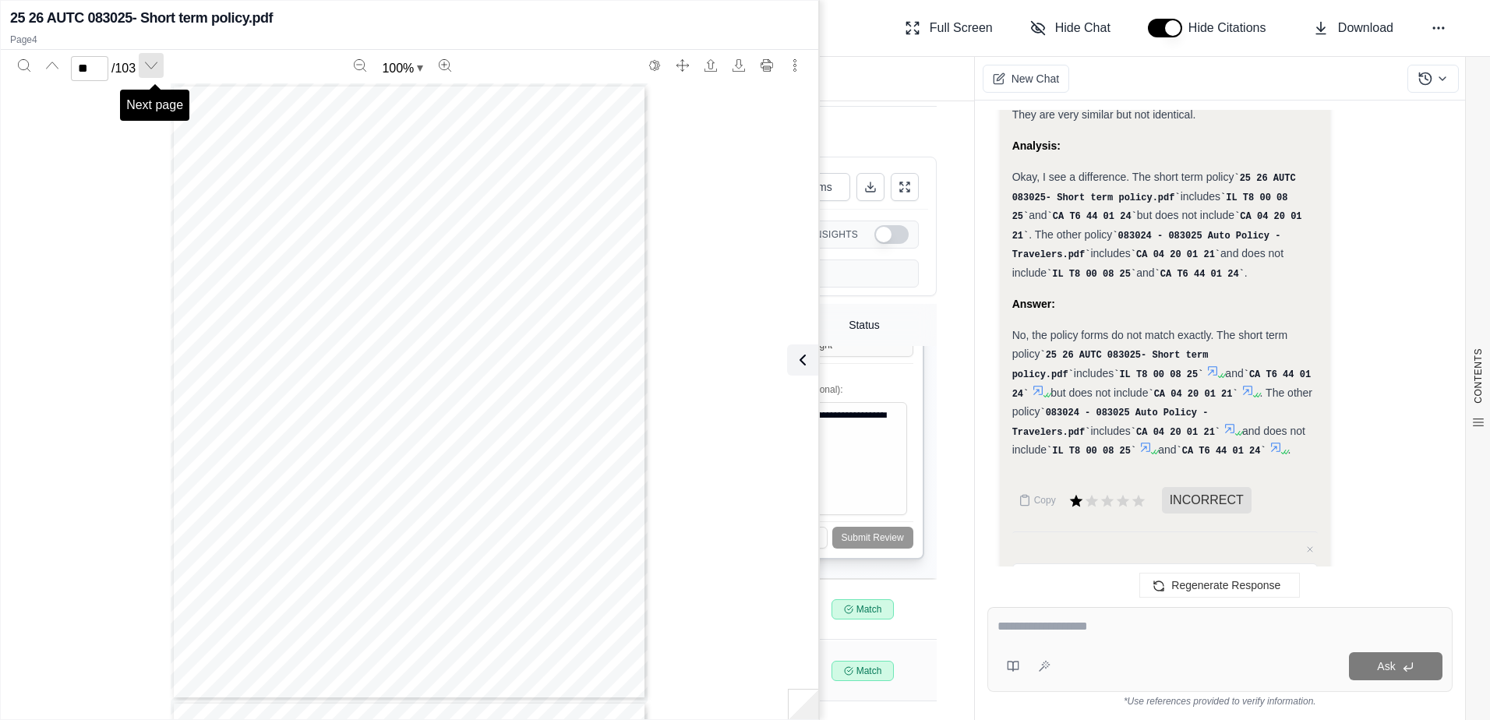
click at [157, 63] on icon "Next page" at bounding box center [151, 65] width 12 height 12
click at [60, 71] on button "Previous page" at bounding box center [52, 65] width 25 height 25
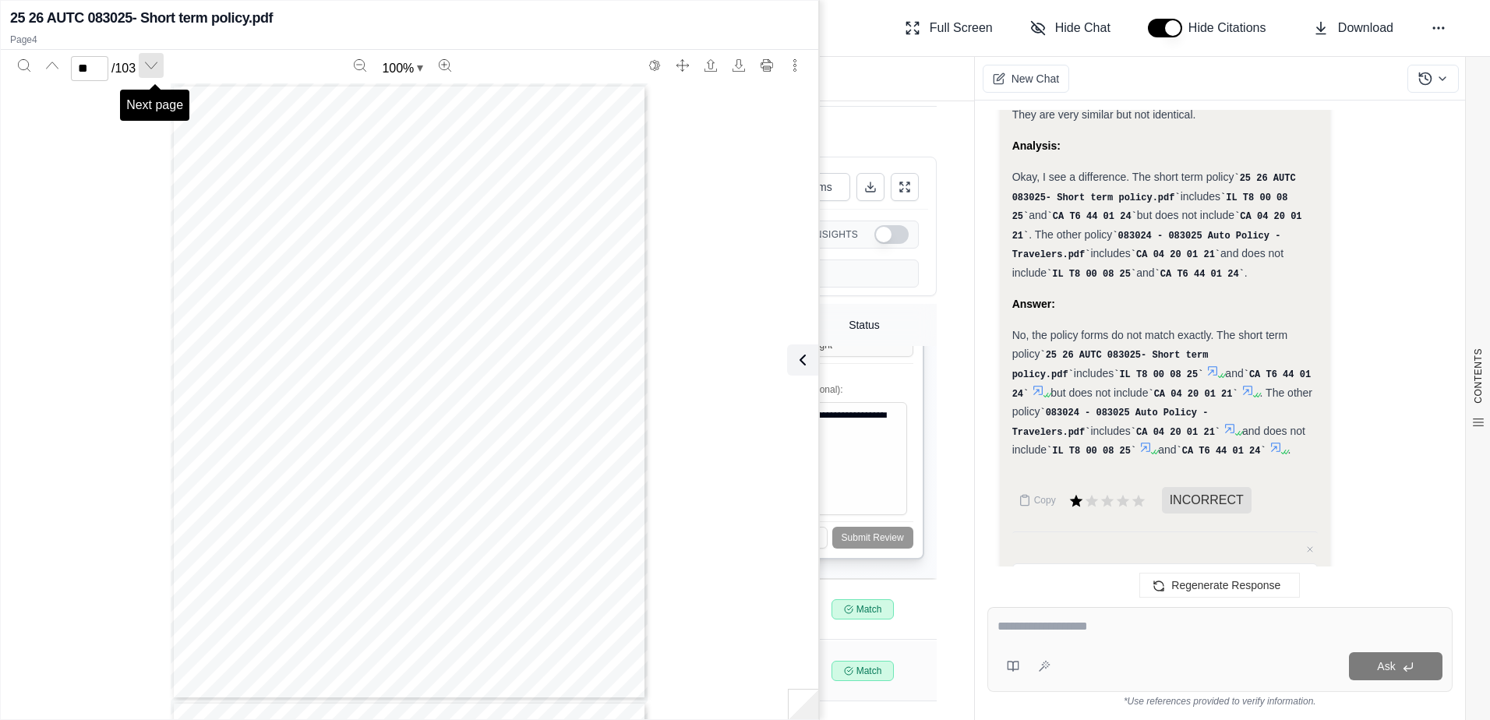
click at [157, 64] on icon "Next page" at bounding box center [151, 65] width 12 height 12
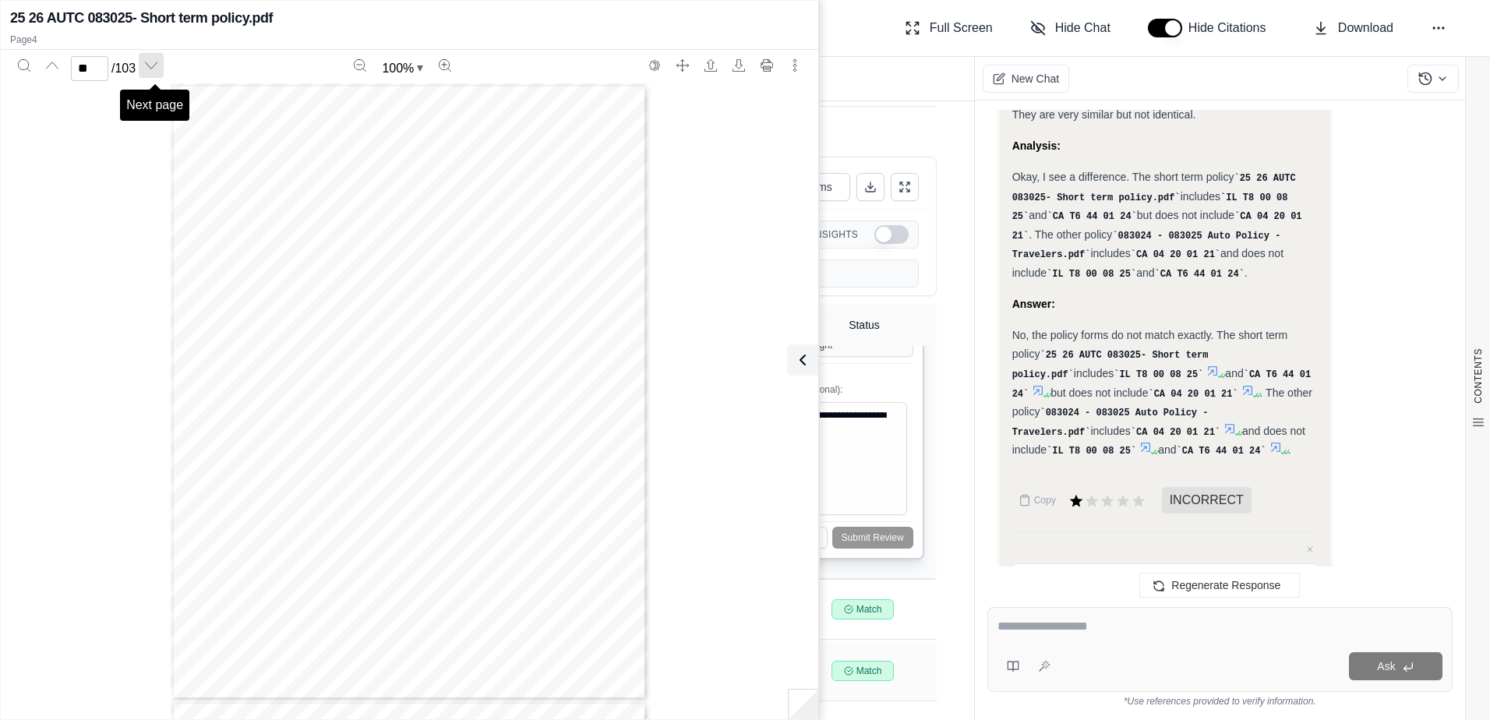
click at [157, 64] on icon "Next page" at bounding box center [151, 65] width 12 height 12
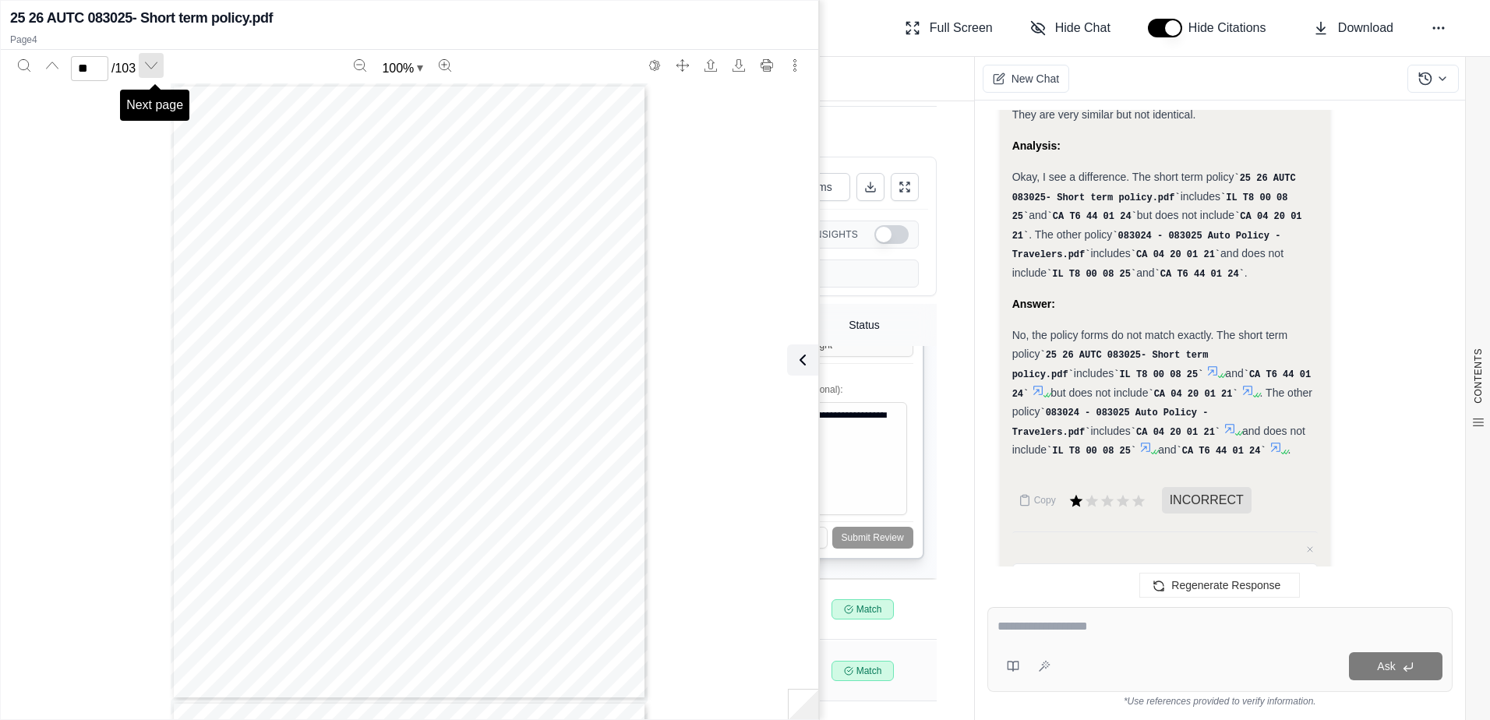
click at [157, 64] on icon "Next page" at bounding box center [151, 65] width 12 height 12
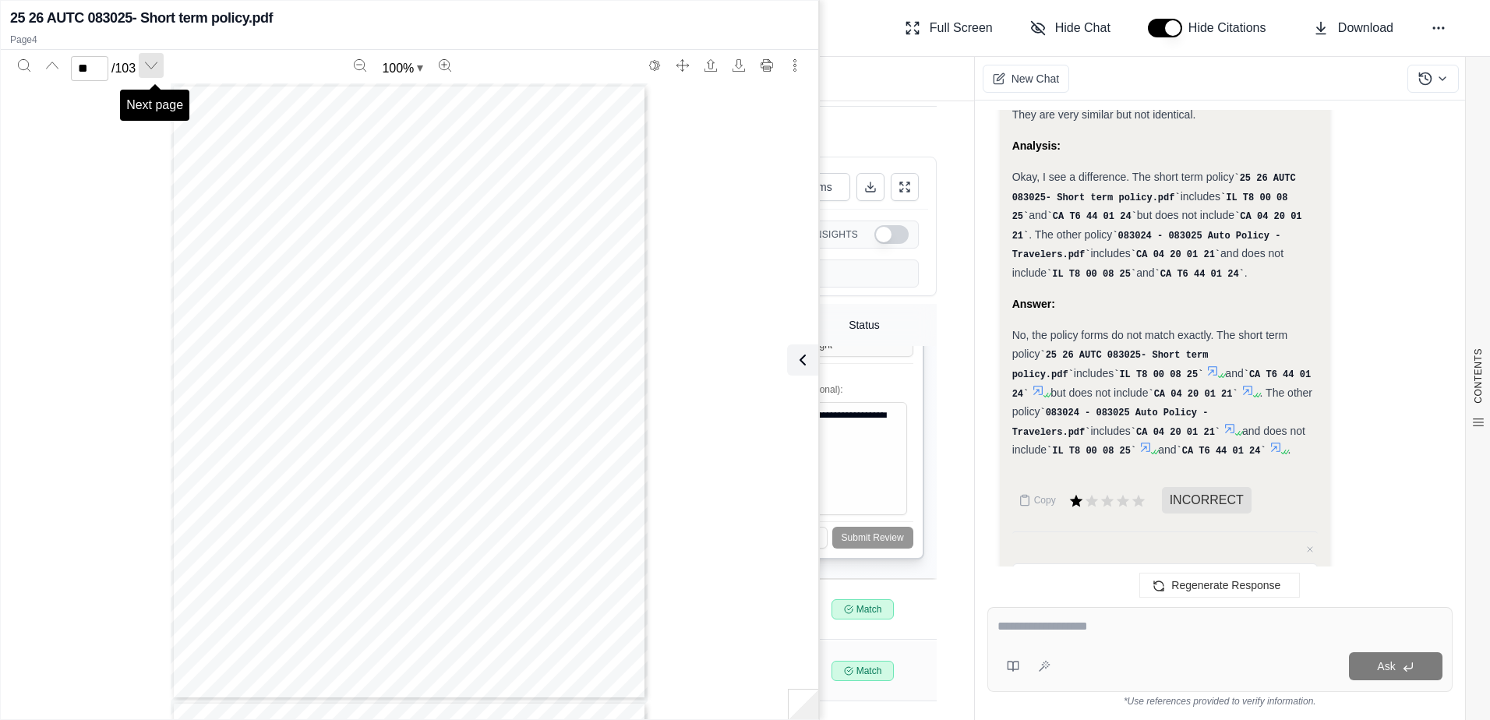
click at [157, 64] on icon "Next page" at bounding box center [151, 65] width 12 height 12
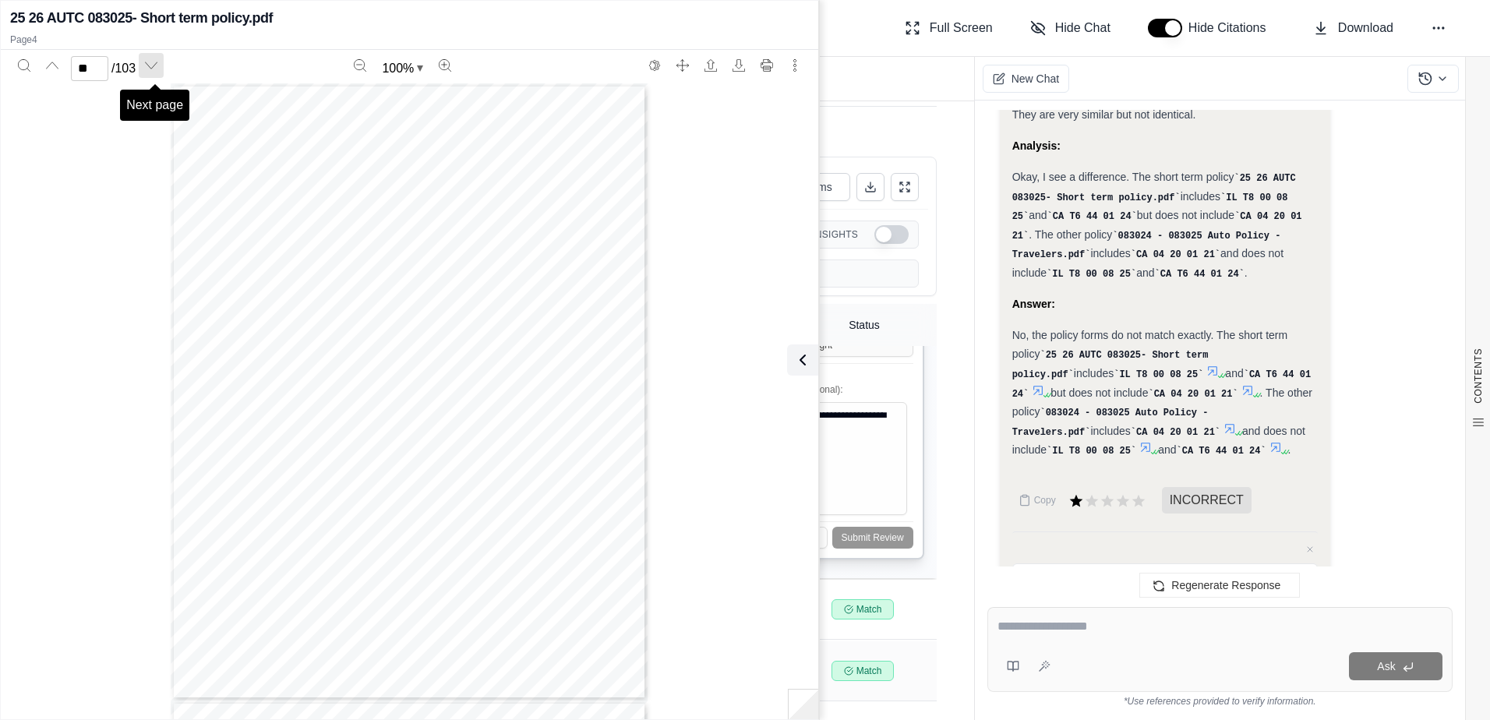
click at [157, 64] on icon "Next page" at bounding box center [151, 65] width 12 height 12
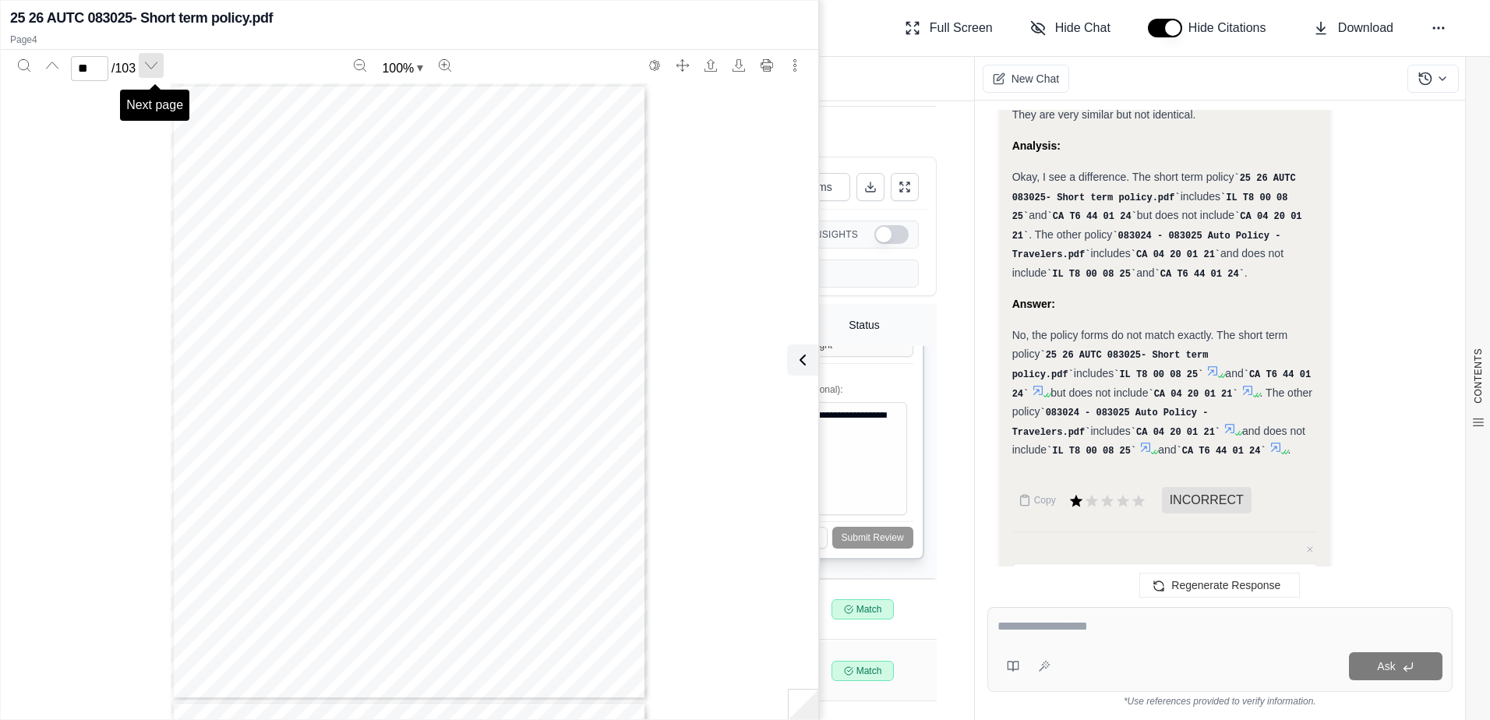
click at [157, 64] on icon "Next page" at bounding box center [151, 65] width 12 height 12
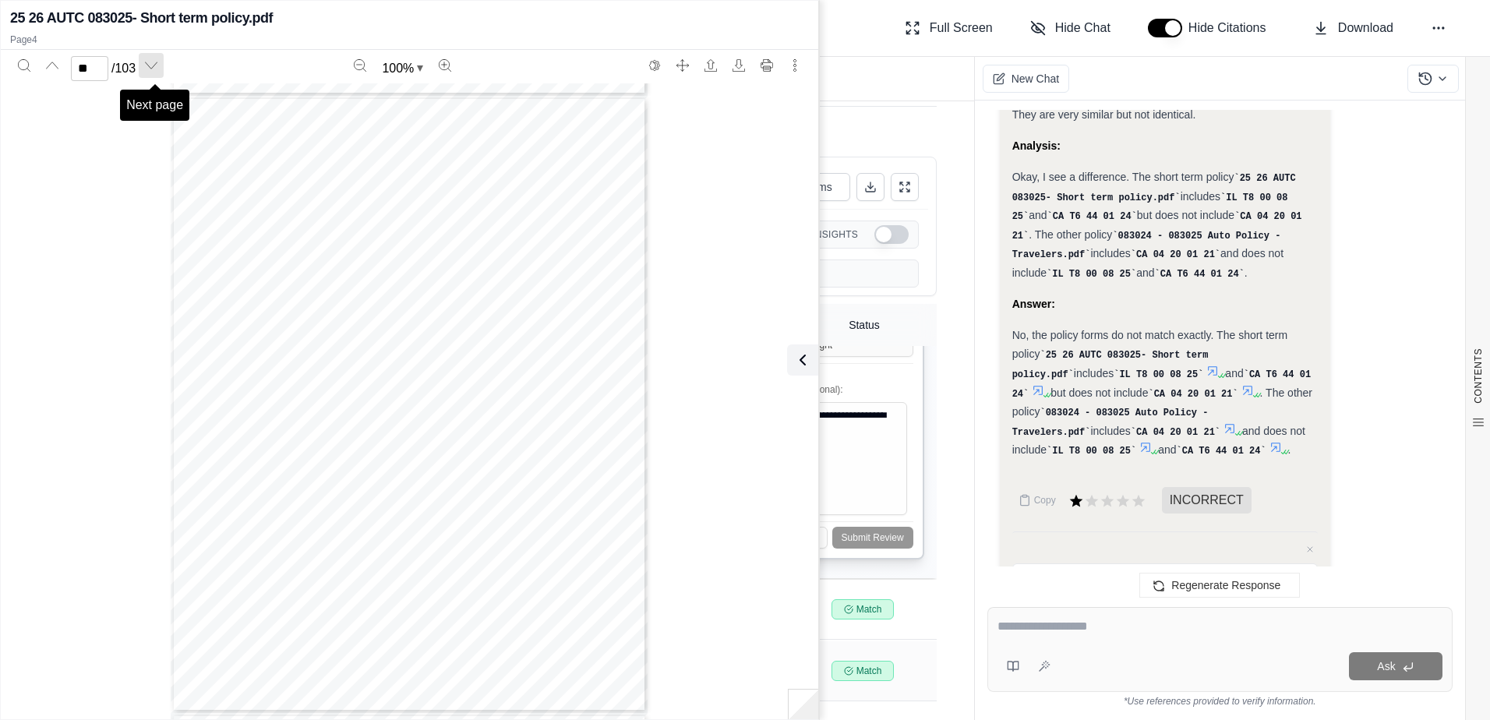
scroll to position [49984, 0]
click at [157, 64] on icon "Next page" at bounding box center [151, 65] width 12 height 12
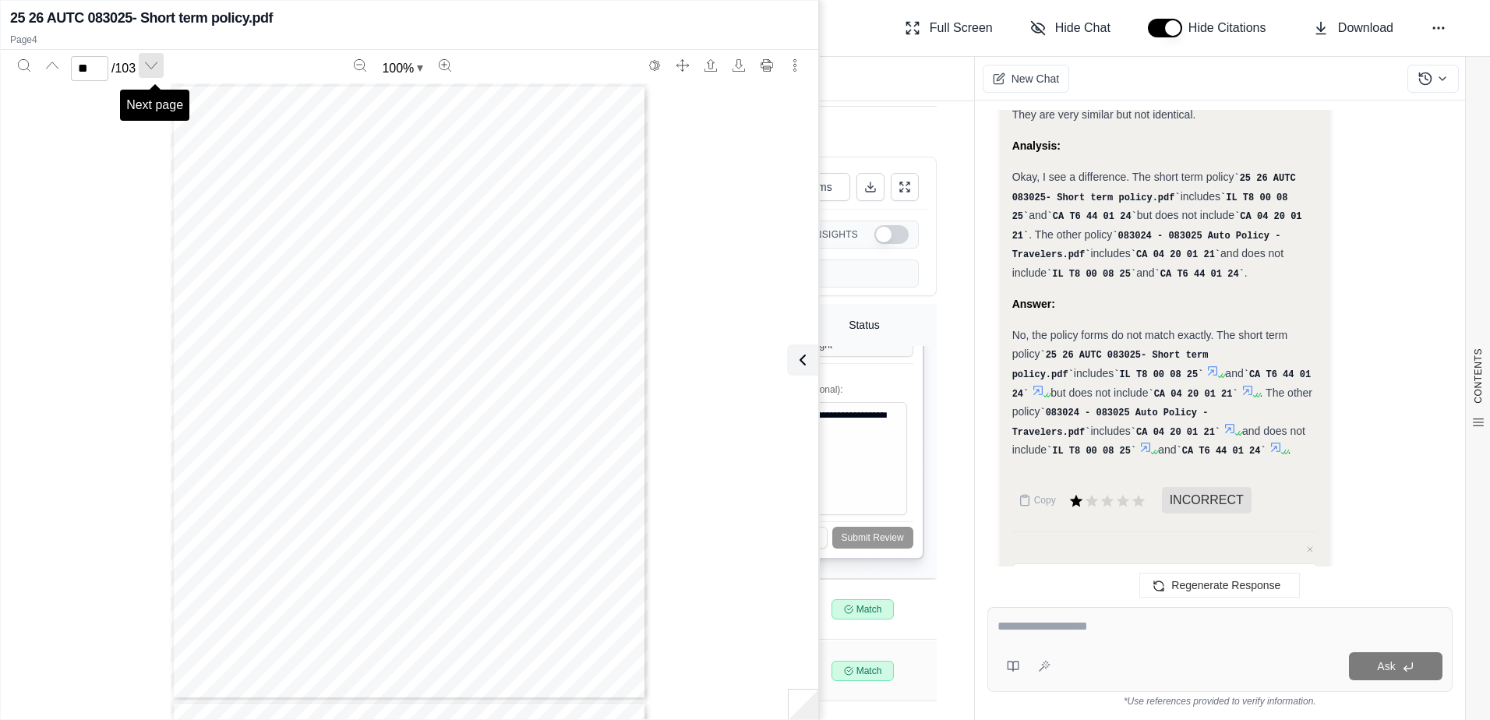
click at [157, 64] on icon "Next page" at bounding box center [151, 65] width 12 height 12
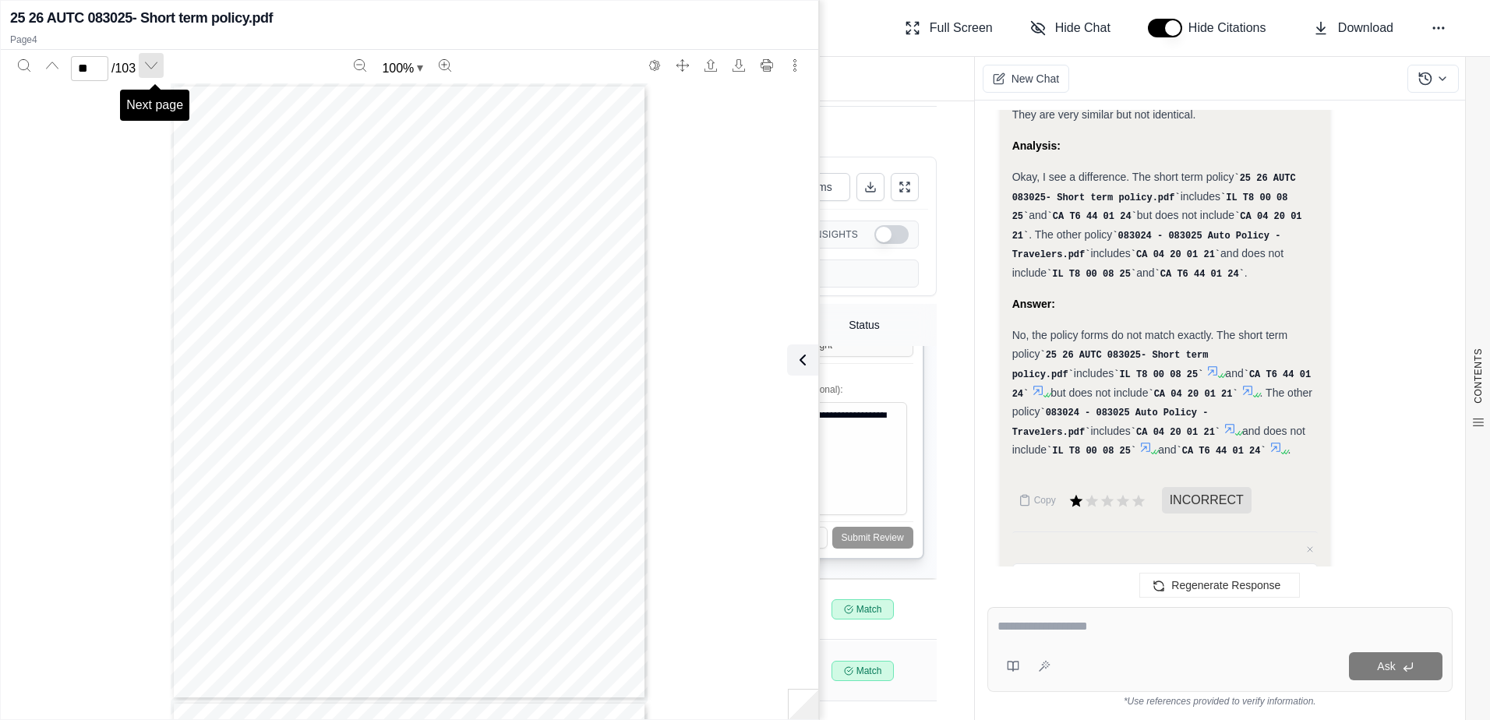
click at [157, 64] on icon "Next page" at bounding box center [151, 65] width 12 height 12
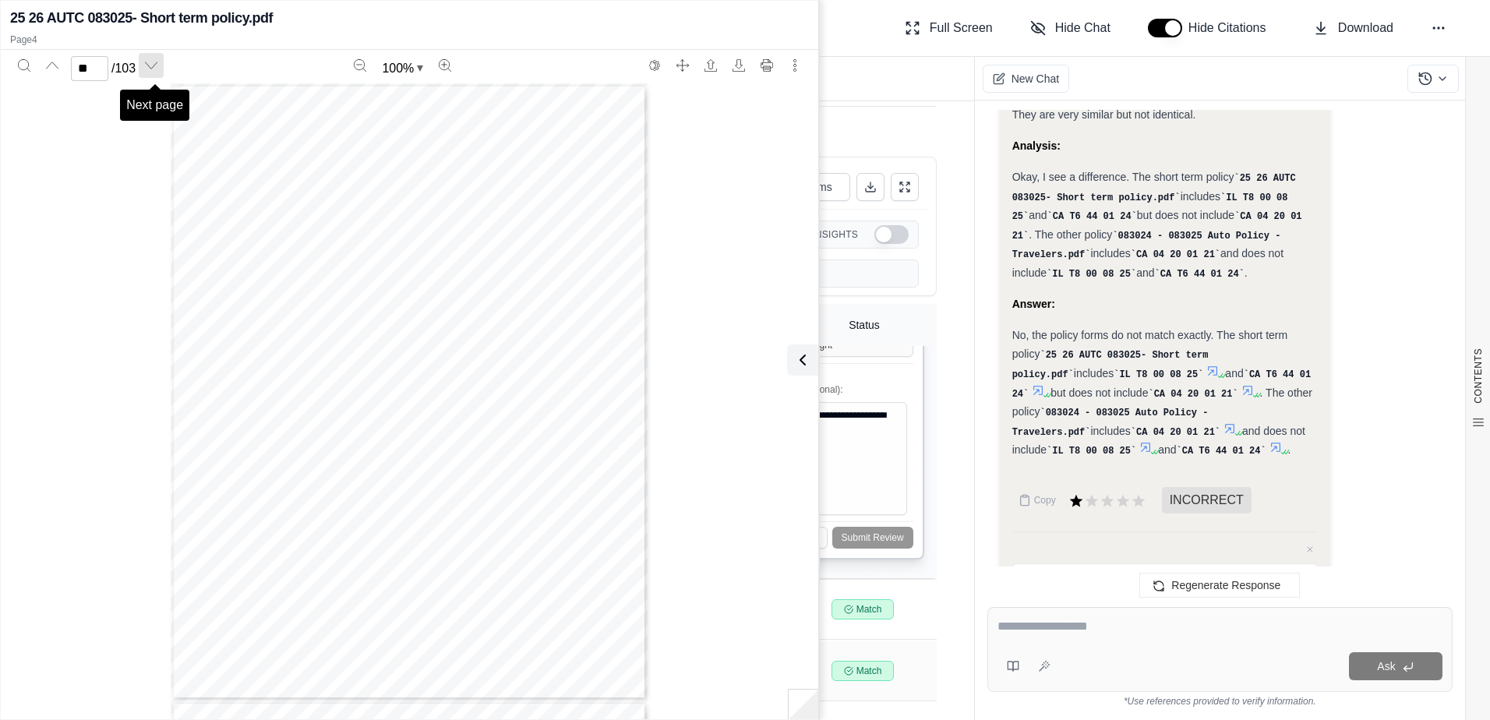
click at [157, 64] on icon "Next page" at bounding box center [151, 65] width 12 height 12
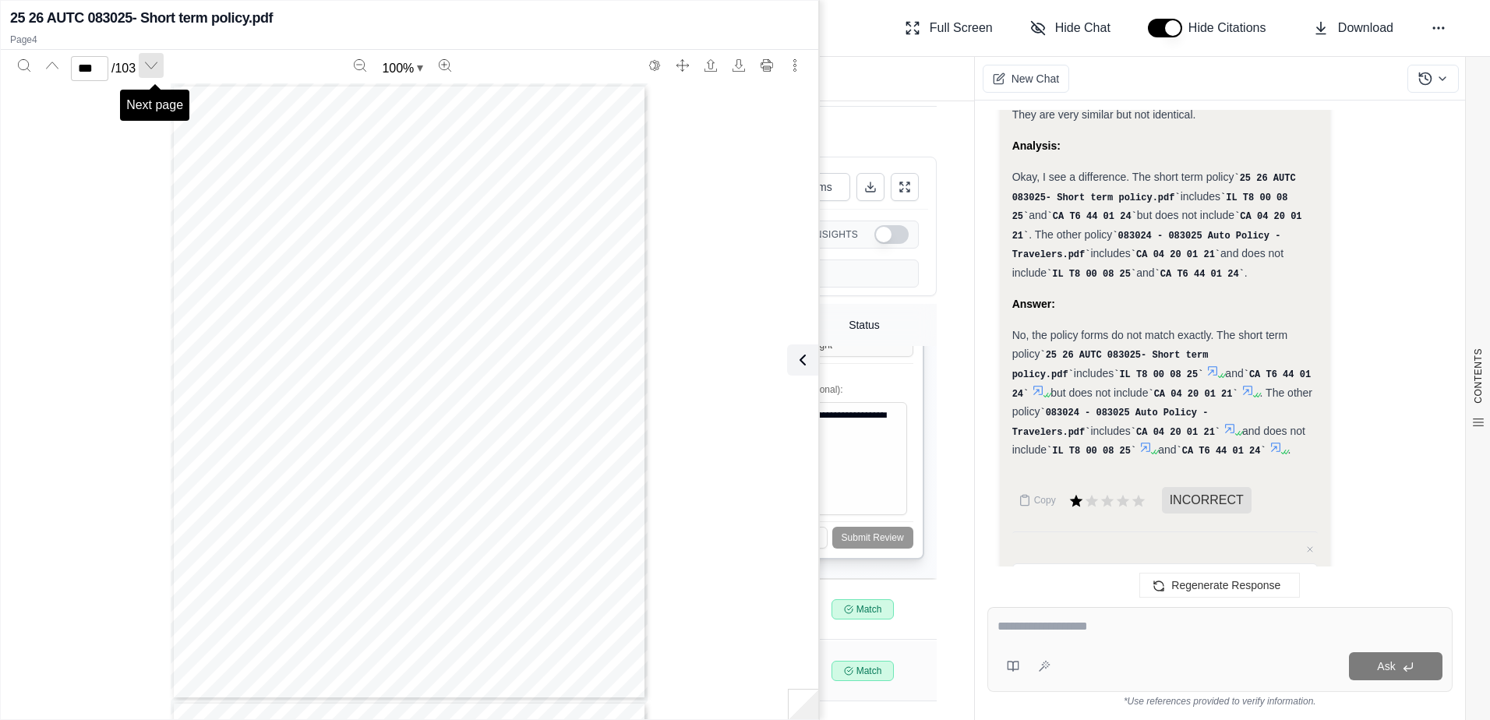
click at [157, 64] on icon "Next page" at bounding box center [151, 65] width 12 height 12
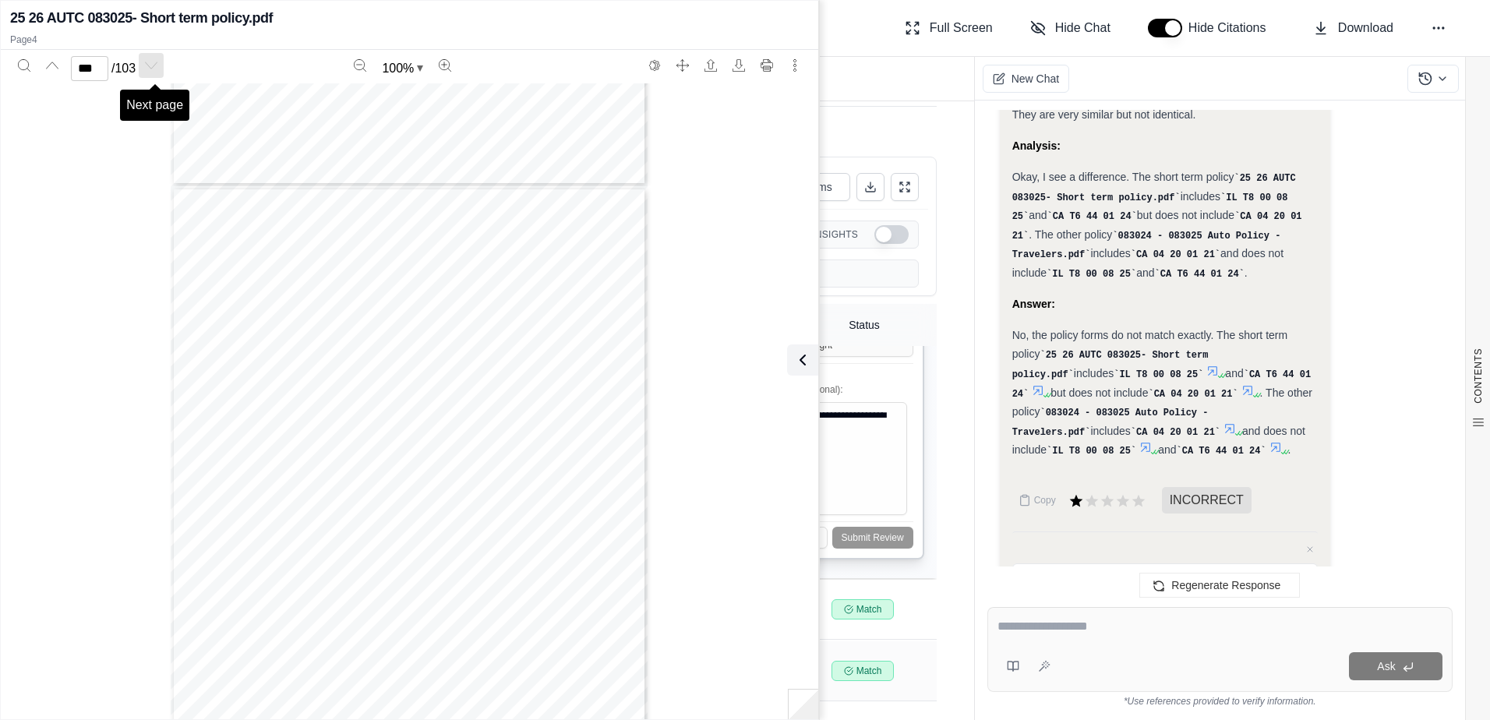
click at [157, 64] on icon "Next page" at bounding box center [151, 65] width 12 height 12
click at [53, 63] on icon "Previous page" at bounding box center [52, 65] width 12 height 6
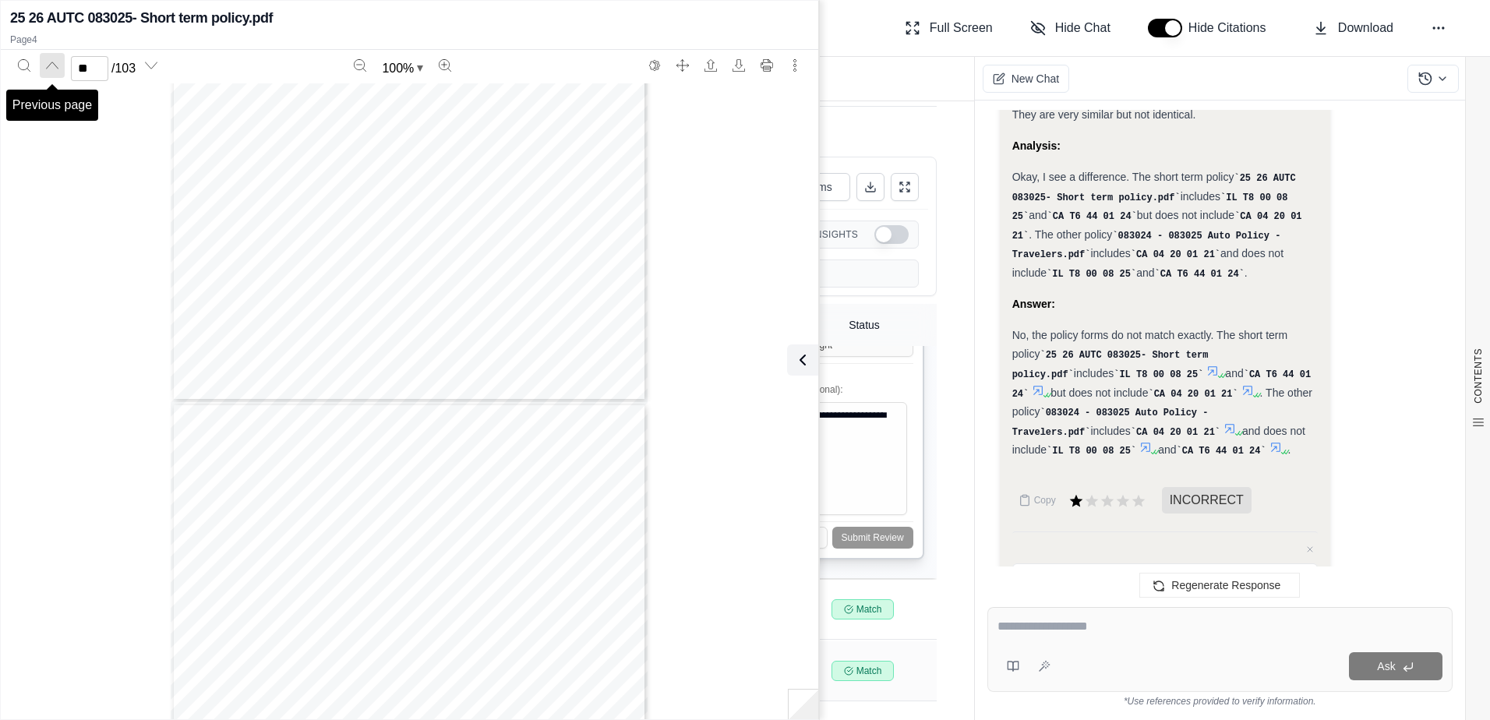
scroll to position [59240, 0]
click at [53, 63] on icon "Previous page" at bounding box center [52, 65] width 12 height 6
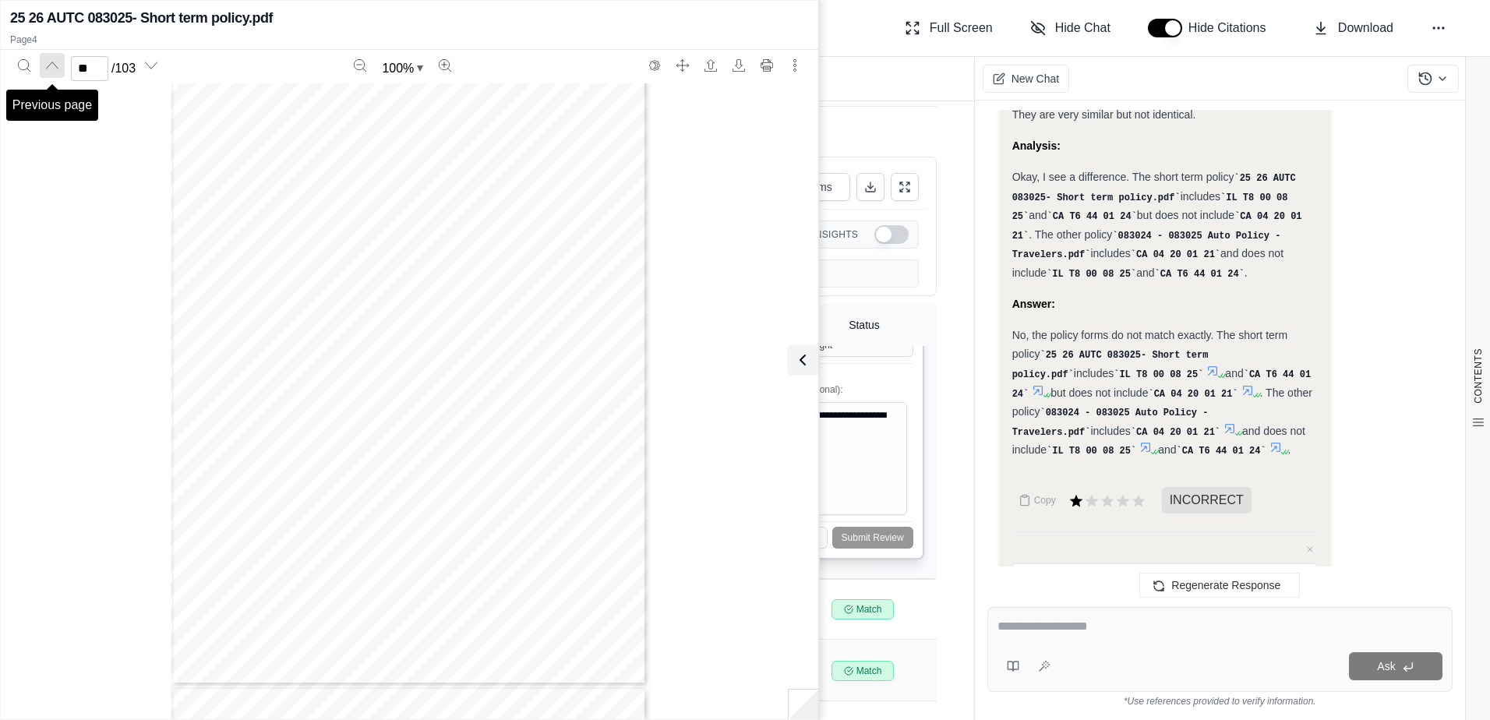
click at [53, 63] on icon "Previous page" at bounding box center [52, 65] width 12 height 6
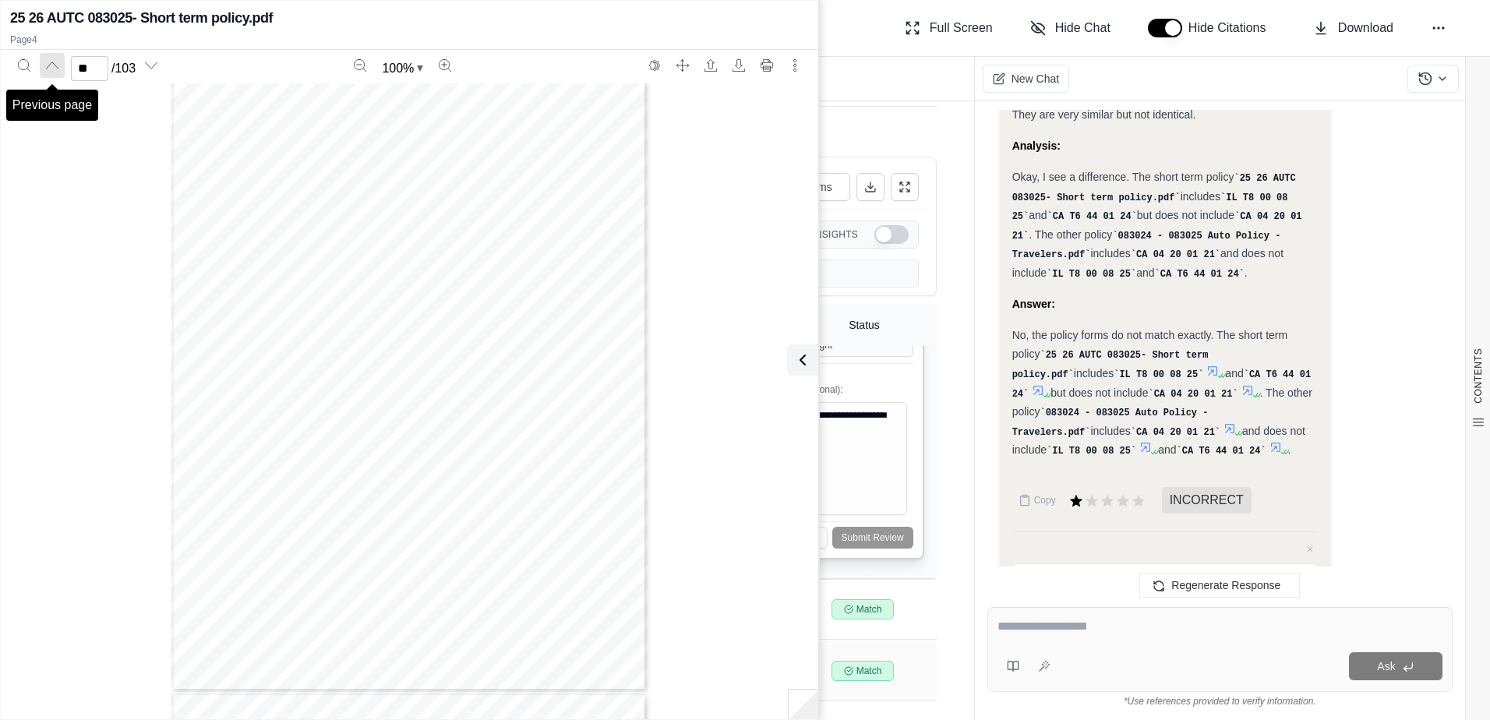
click at [53, 63] on icon "Previous page" at bounding box center [52, 65] width 12 height 6
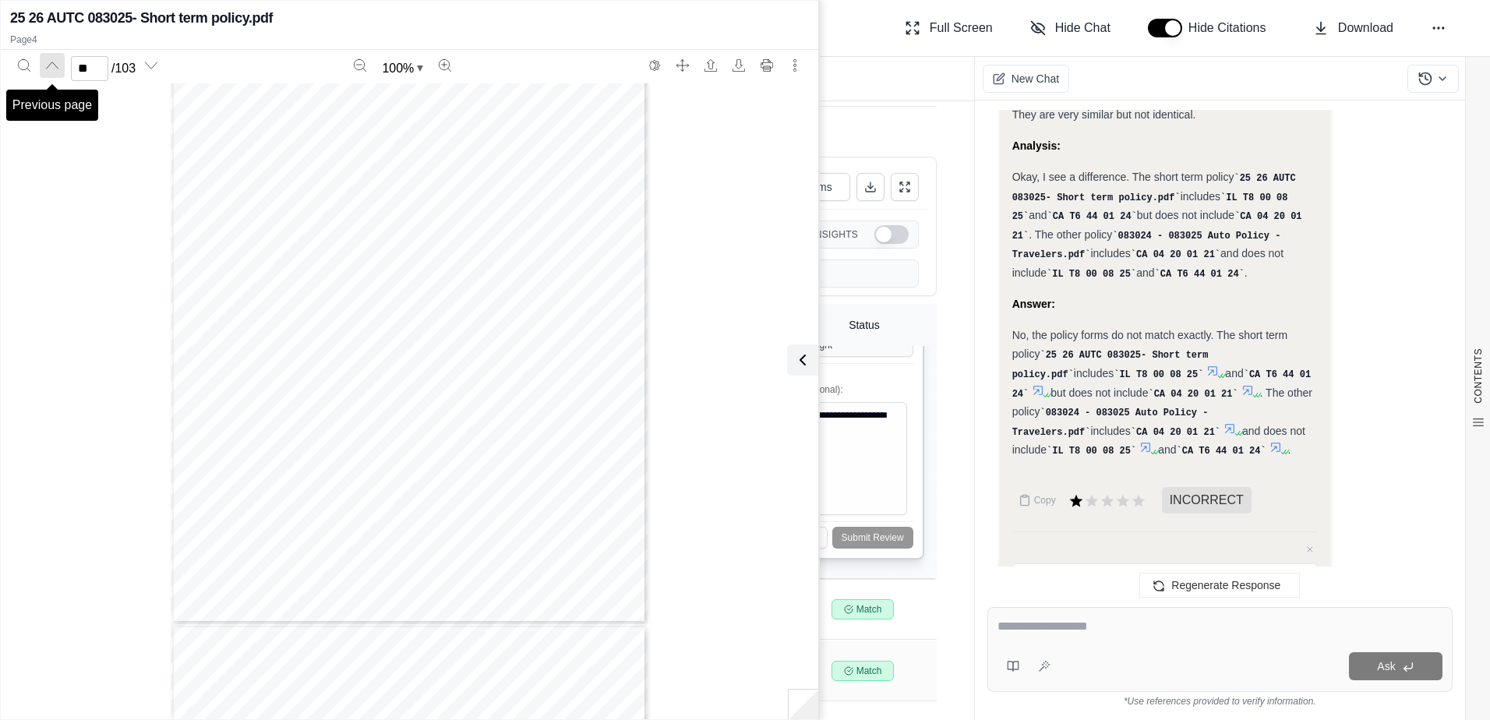
click at [53, 63] on icon "Previous page" at bounding box center [52, 65] width 12 height 6
click at [439, 417] on div "Page 1" at bounding box center [409, 391] width 477 height 617
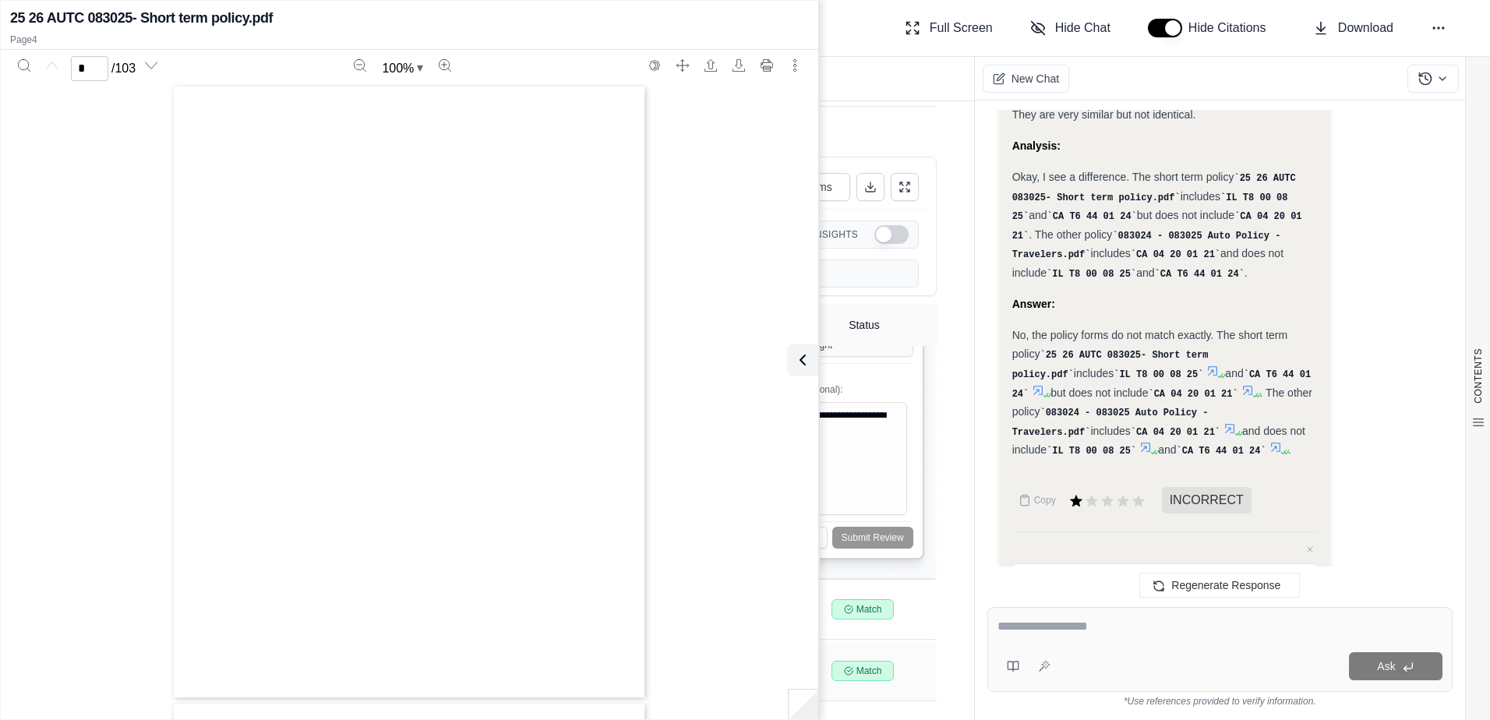
click at [439, 416] on div "Page 1" at bounding box center [409, 391] width 477 height 617
click at [157, 67] on icon "Next page" at bounding box center [151, 65] width 12 height 12
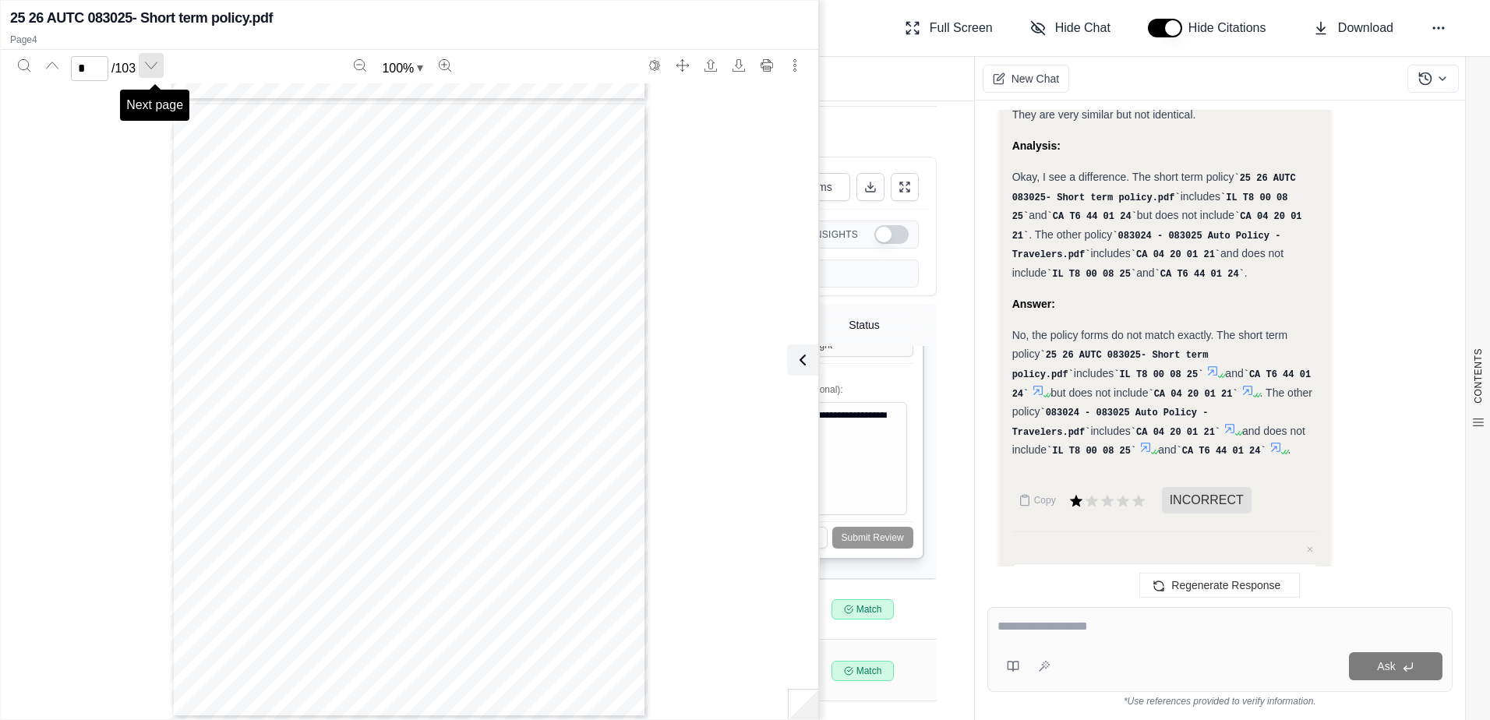
scroll to position [1234, 0]
click at [157, 67] on icon "Next page" at bounding box center [151, 65] width 12 height 12
click at [50, 72] on button "Previous page" at bounding box center [52, 65] width 25 height 25
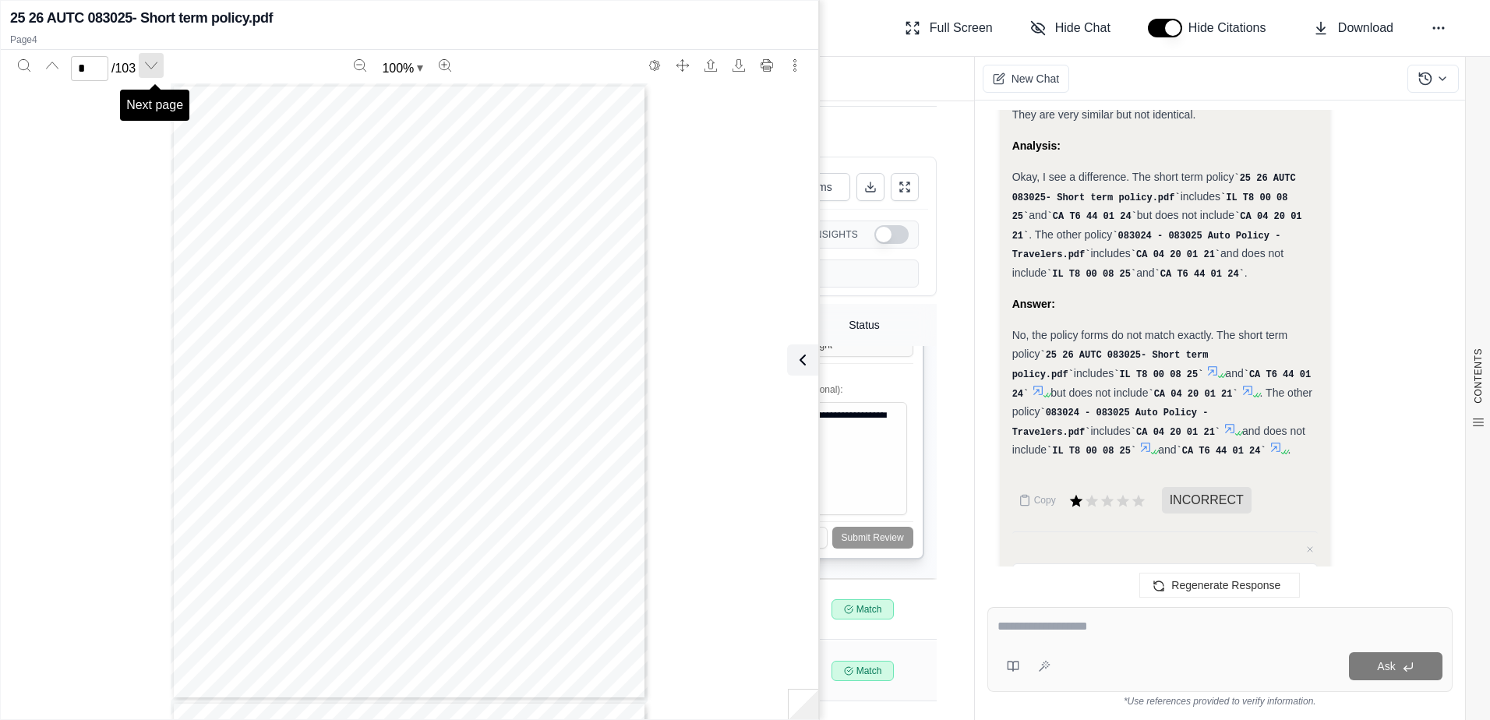
click at [155, 67] on icon "Next page" at bounding box center [151, 65] width 12 height 12
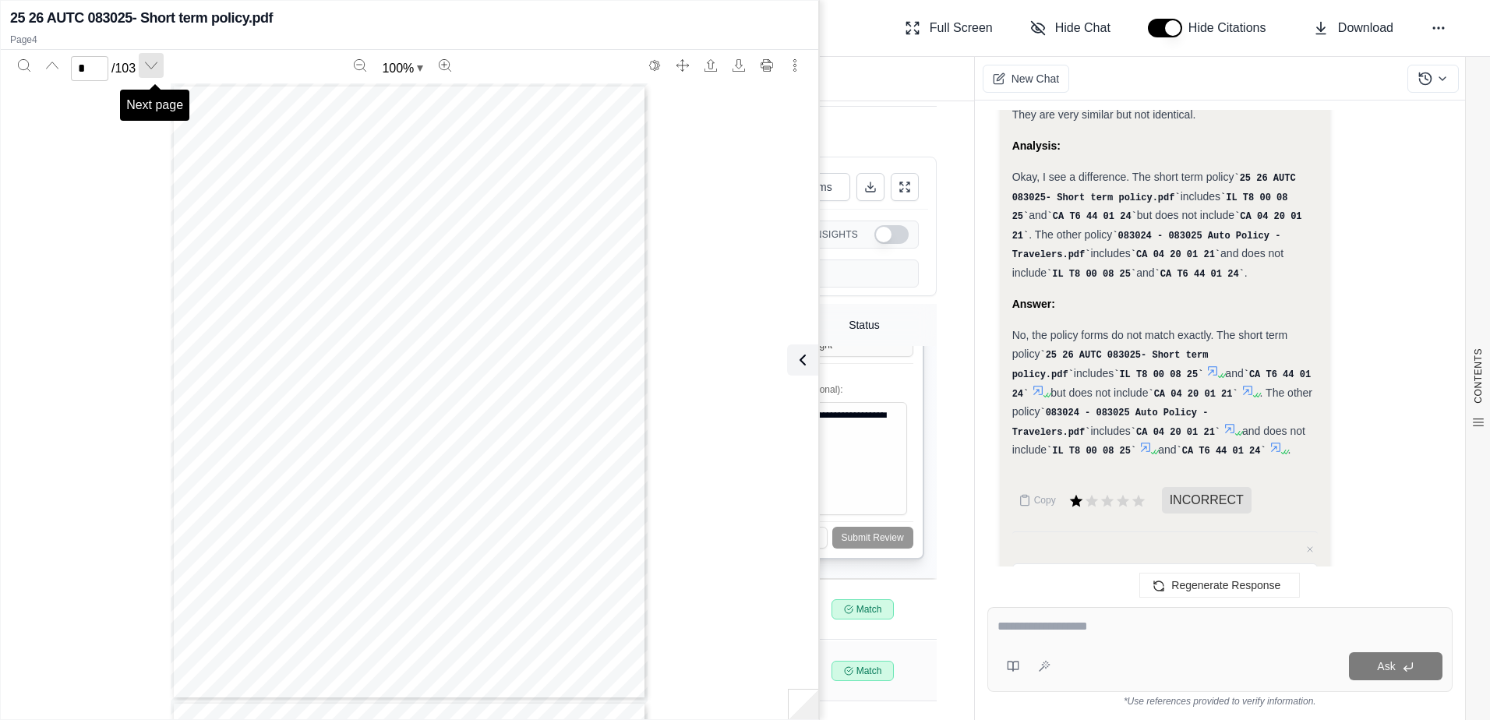
click at [155, 67] on icon "Next page" at bounding box center [151, 65] width 12 height 12
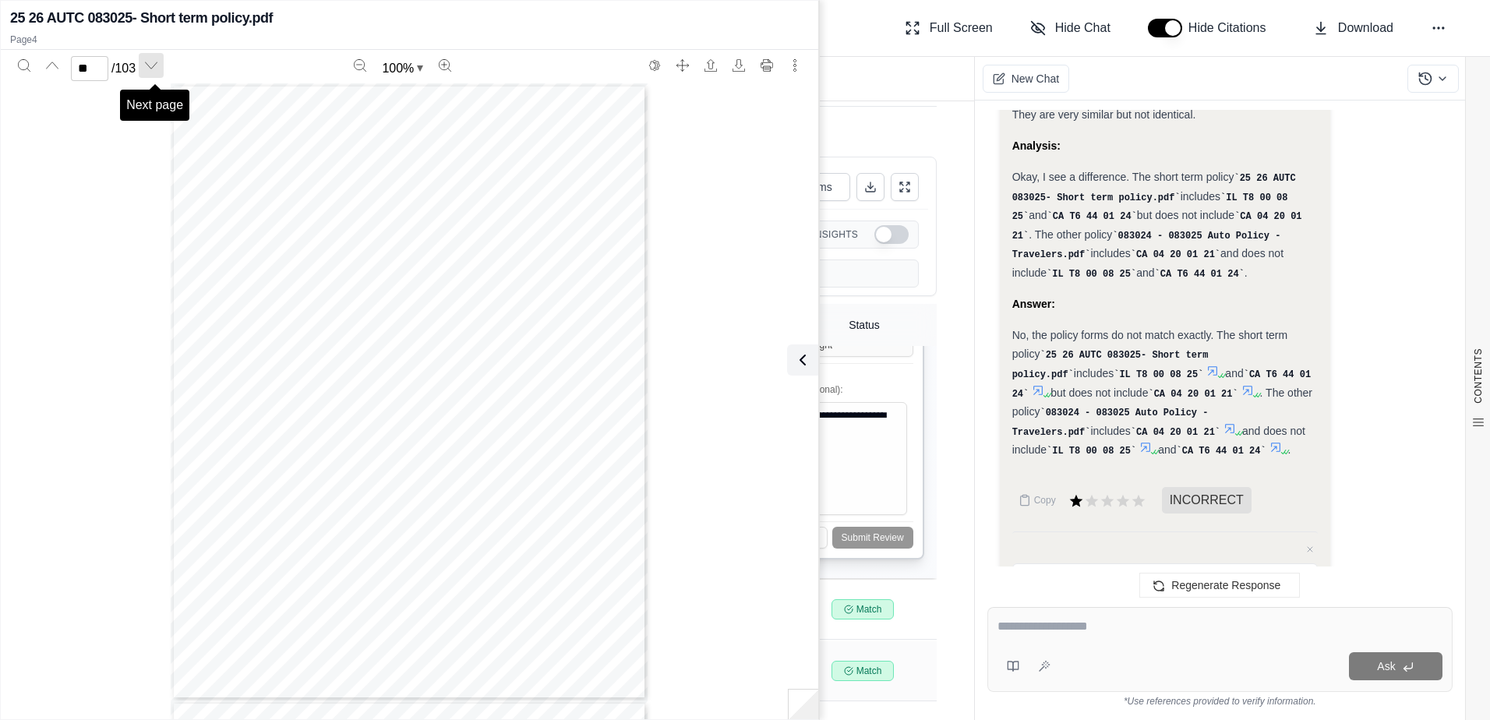
click at [155, 67] on icon "Next page" at bounding box center [151, 65] width 12 height 12
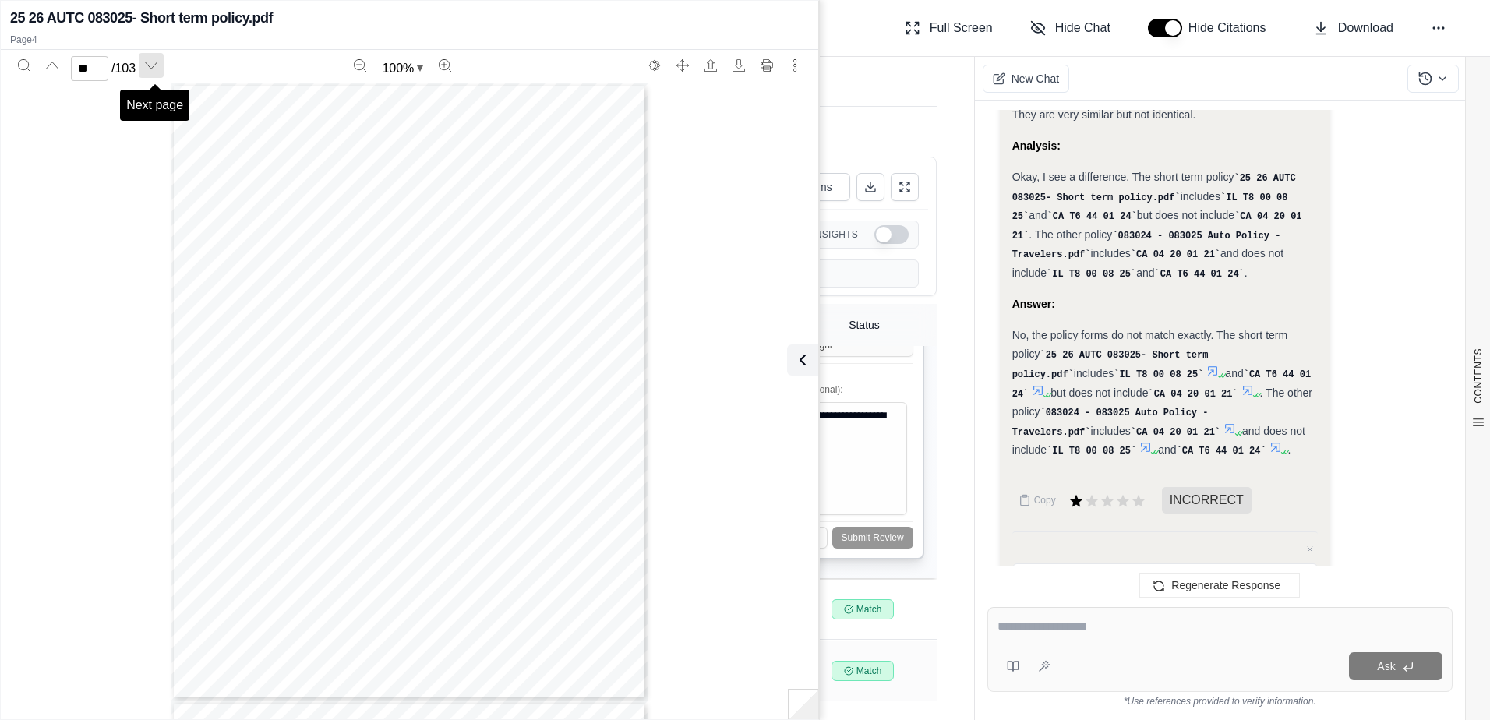
click at [155, 67] on icon "Next page" at bounding box center [151, 65] width 12 height 12
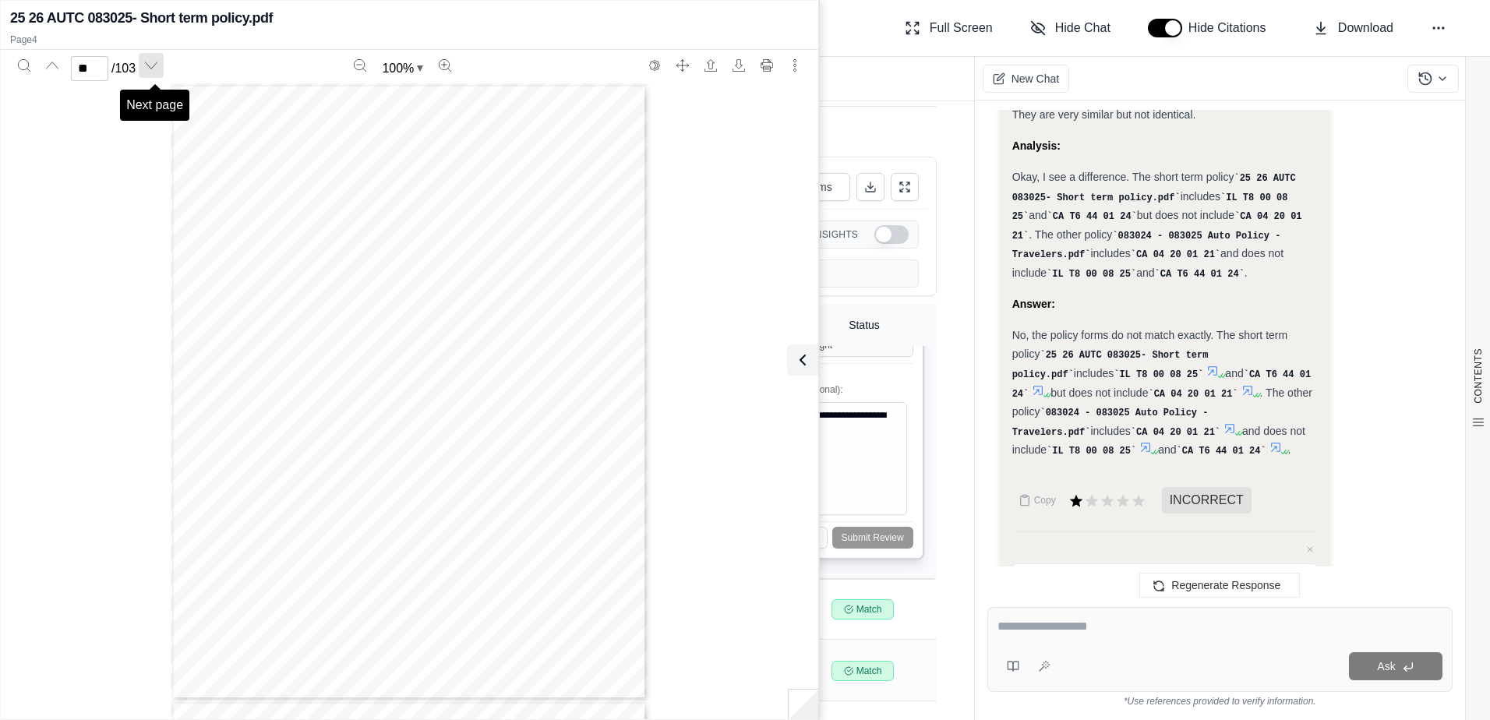
click at [155, 67] on icon "Next page" at bounding box center [151, 65] width 12 height 12
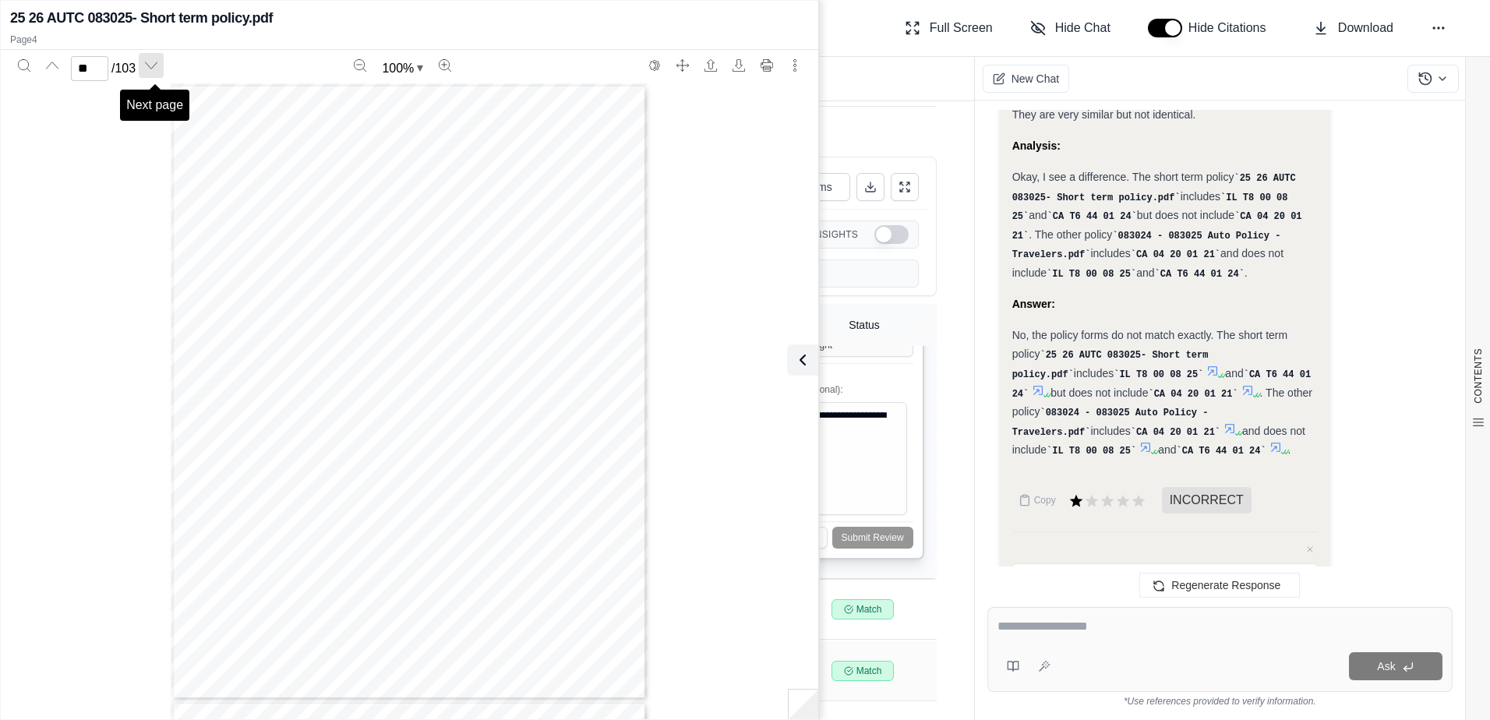
click at [155, 67] on icon "Next page" at bounding box center [151, 65] width 12 height 12
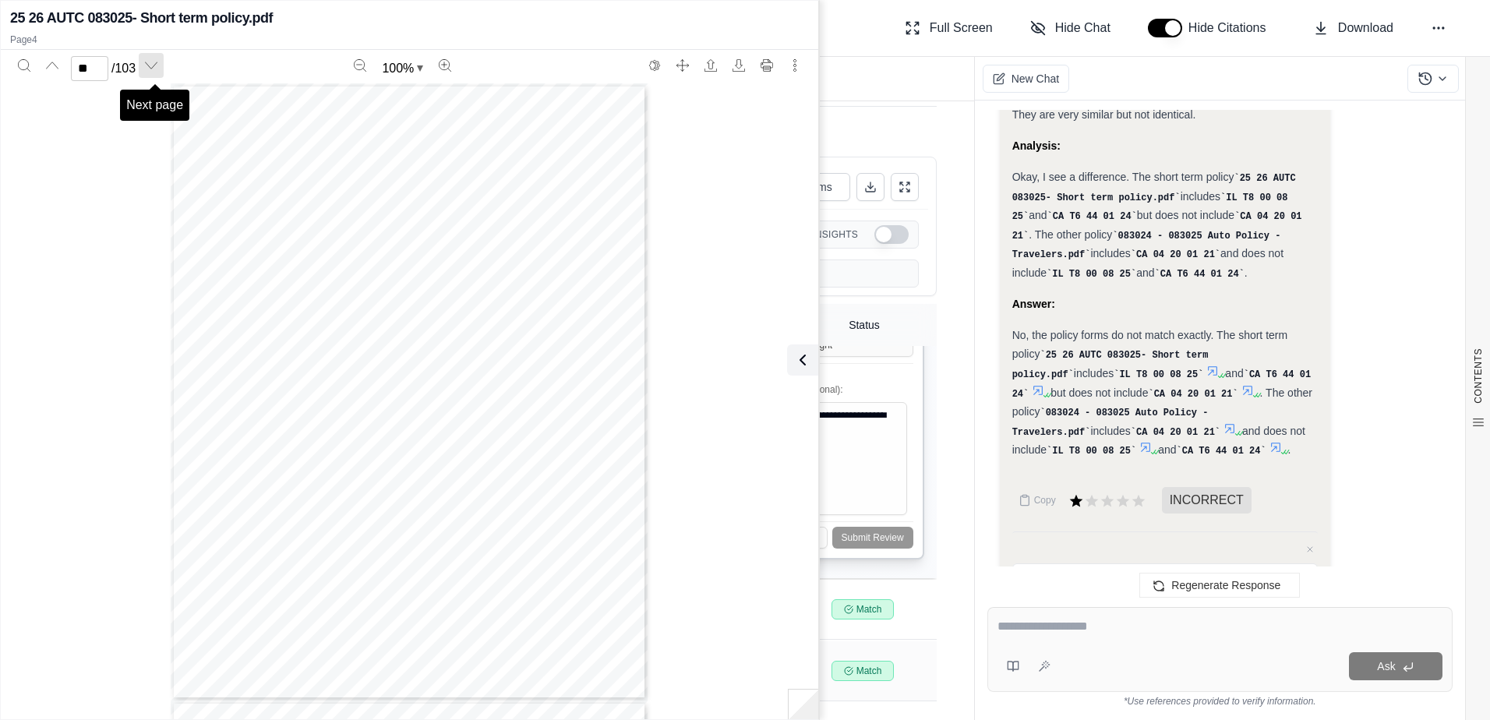
click at [155, 67] on icon "Next page" at bounding box center [151, 65] width 12 height 12
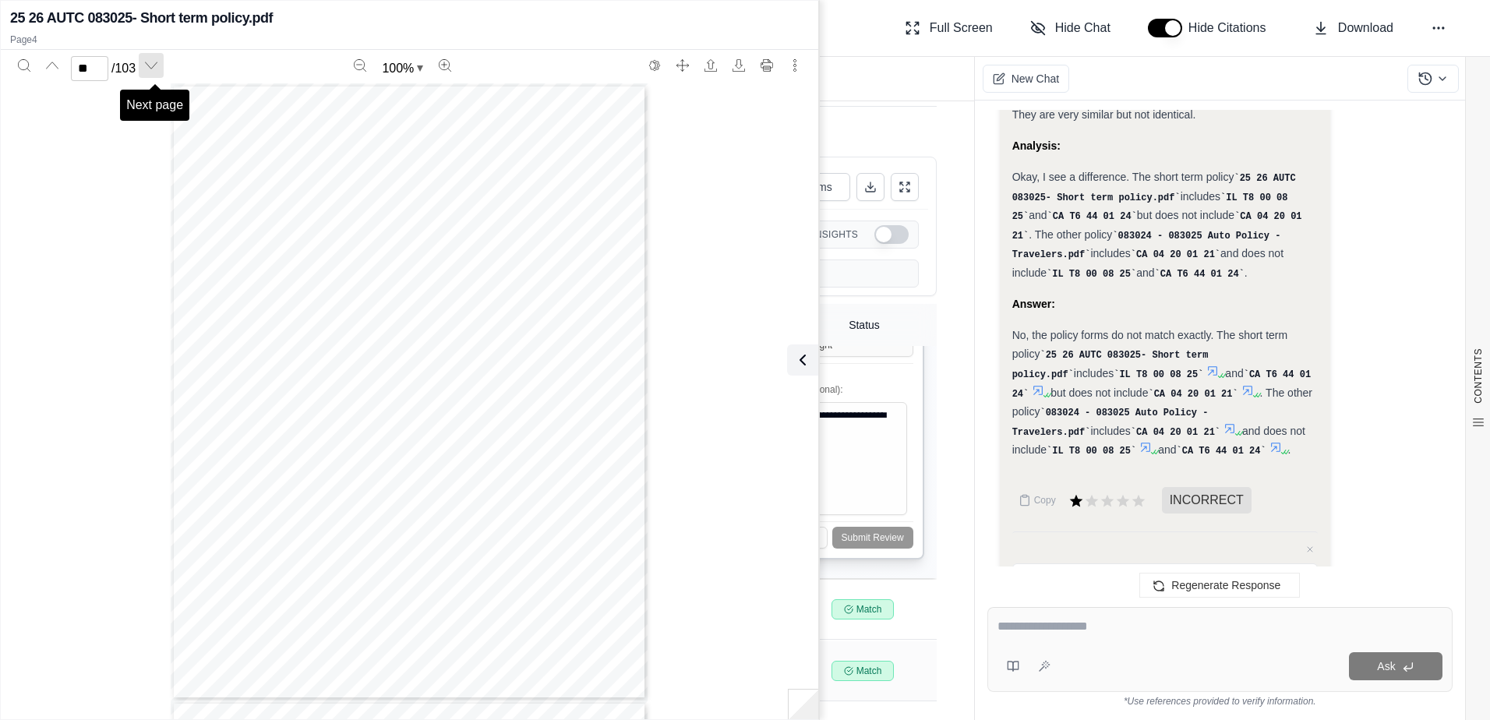
click at [155, 67] on icon "Next page" at bounding box center [151, 65] width 12 height 12
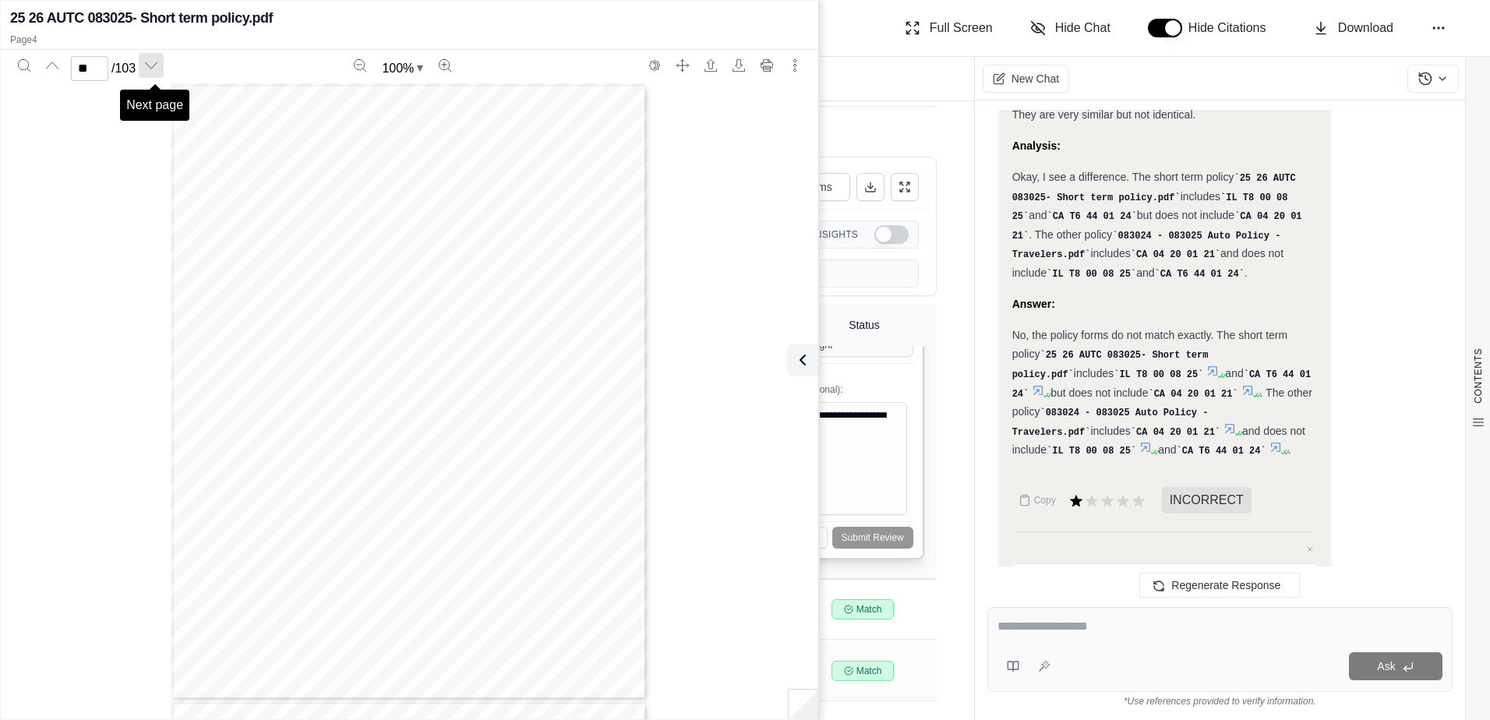
click at [155, 67] on icon "Next page" at bounding box center [151, 65] width 12 height 12
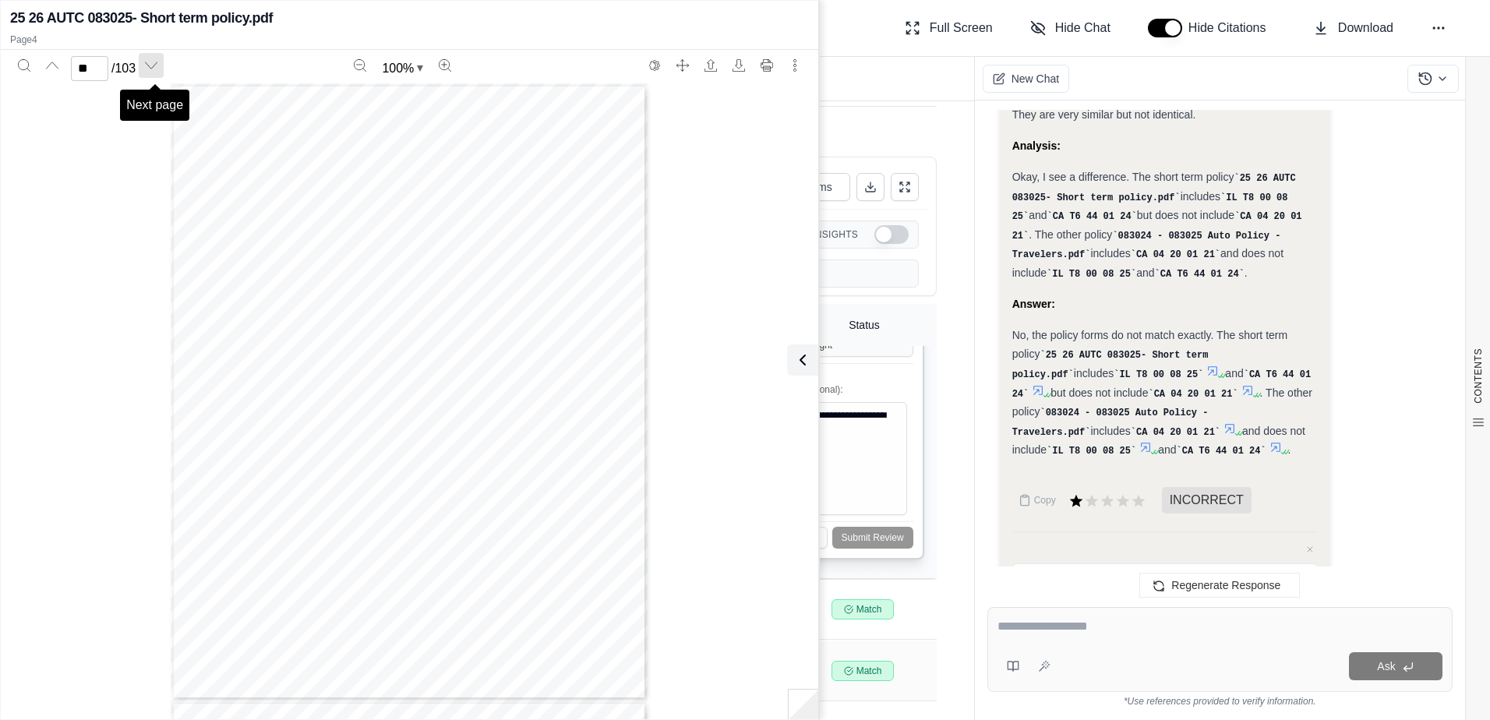
click at [155, 67] on icon "Next page" at bounding box center [151, 65] width 12 height 12
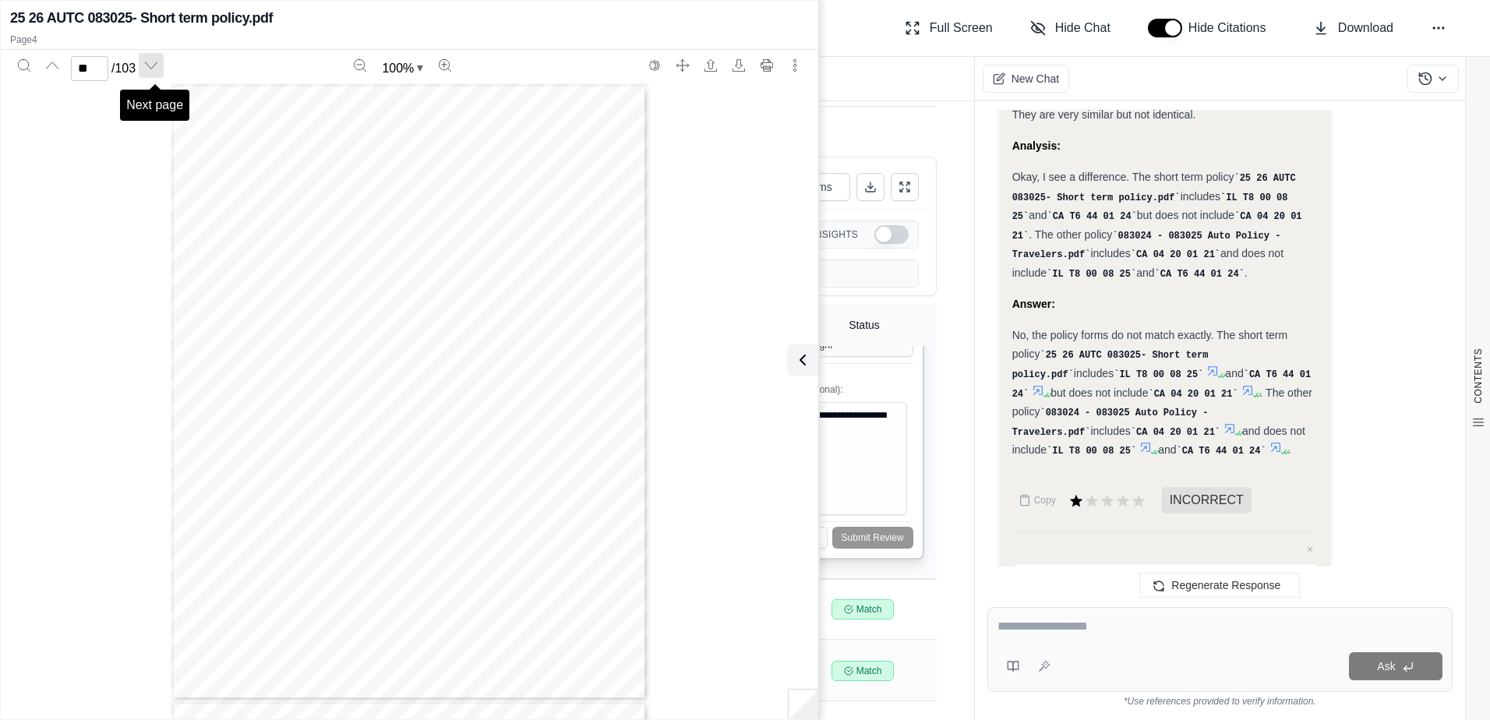
click at [155, 67] on icon "Next page" at bounding box center [151, 65] width 12 height 12
click at [157, 68] on icon "Next page" at bounding box center [151, 65] width 12 height 12
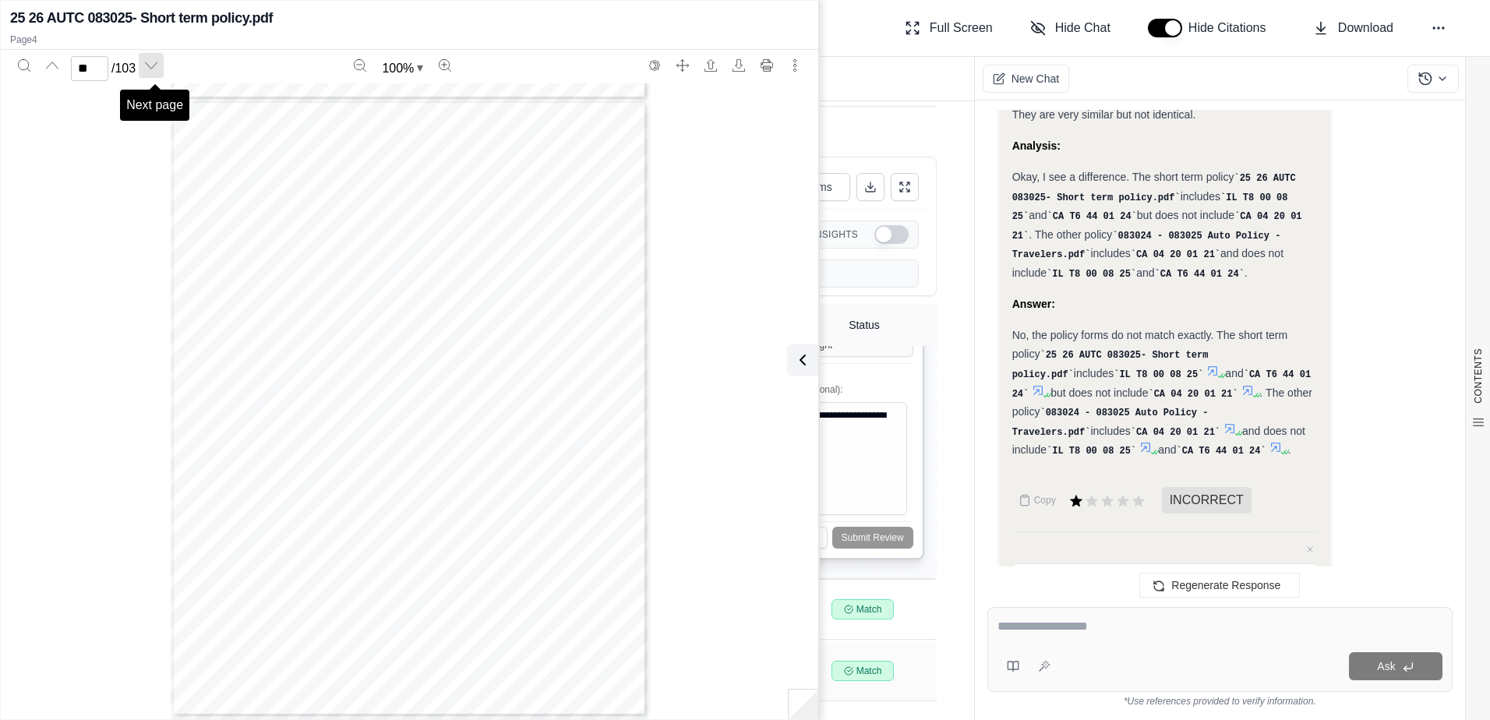
scroll to position [30854, 0]
click at [157, 68] on icon "Next page" at bounding box center [151, 65] width 12 height 12
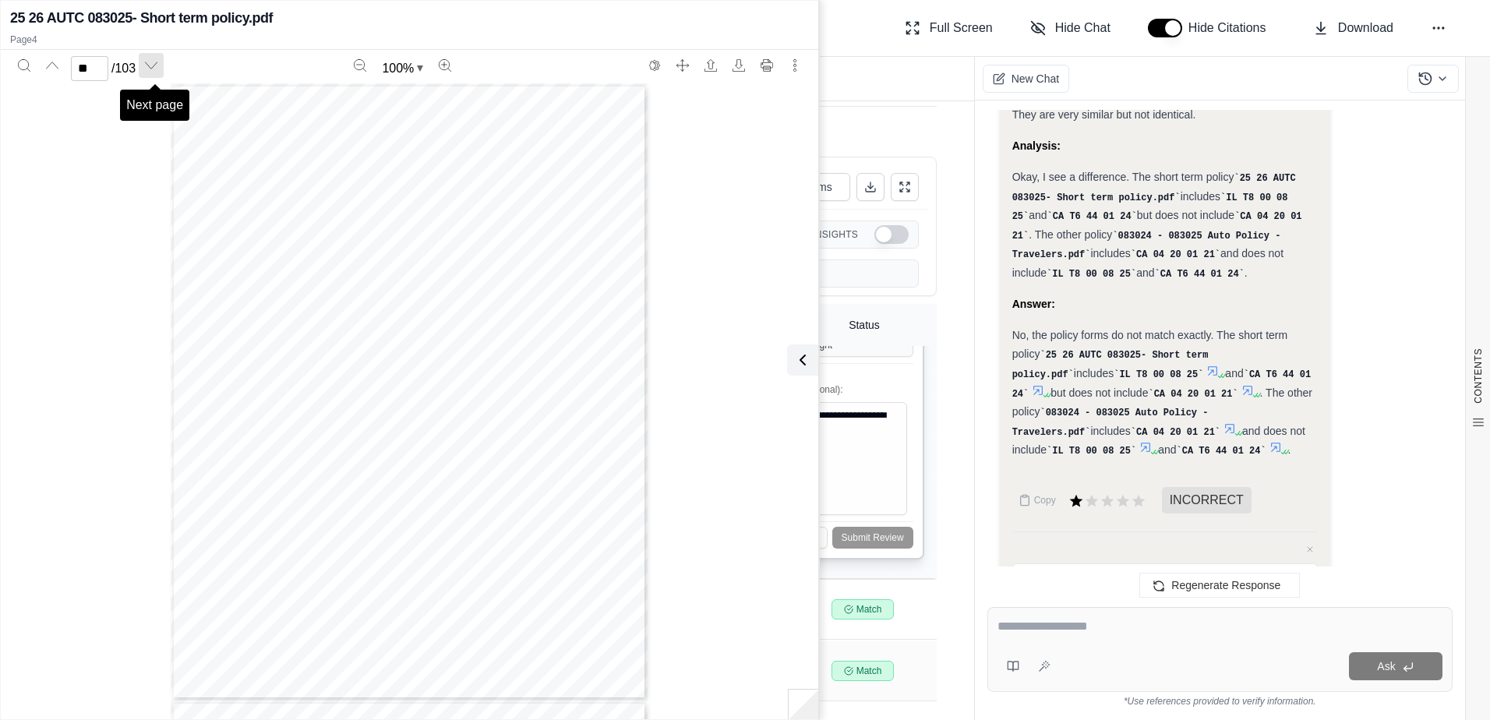
click at [157, 68] on icon "Next page" at bounding box center [151, 65] width 12 height 12
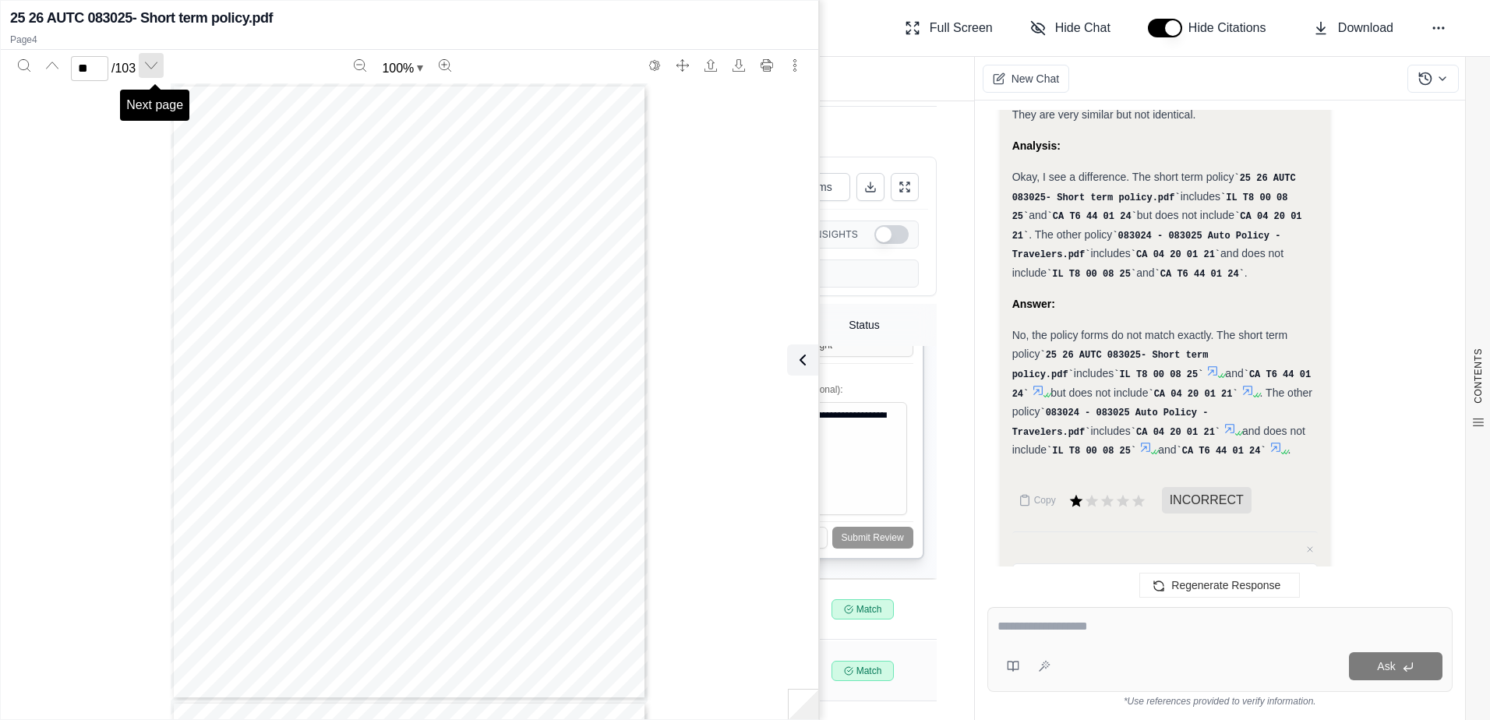
click at [157, 68] on icon "Next page" at bounding box center [151, 65] width 12 height 12
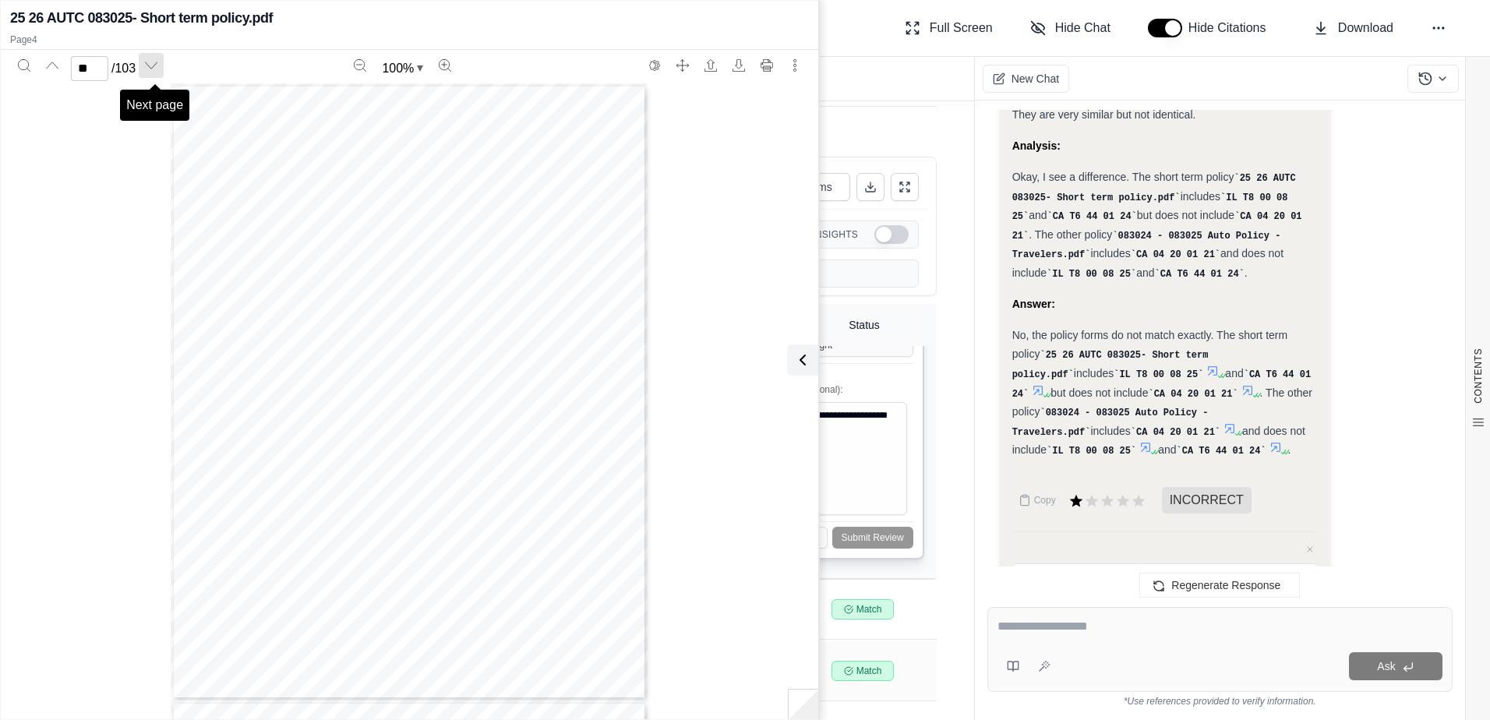
click at [157, 68] on icon "Next page" at bounding box center [151, 65] width 12 height 12
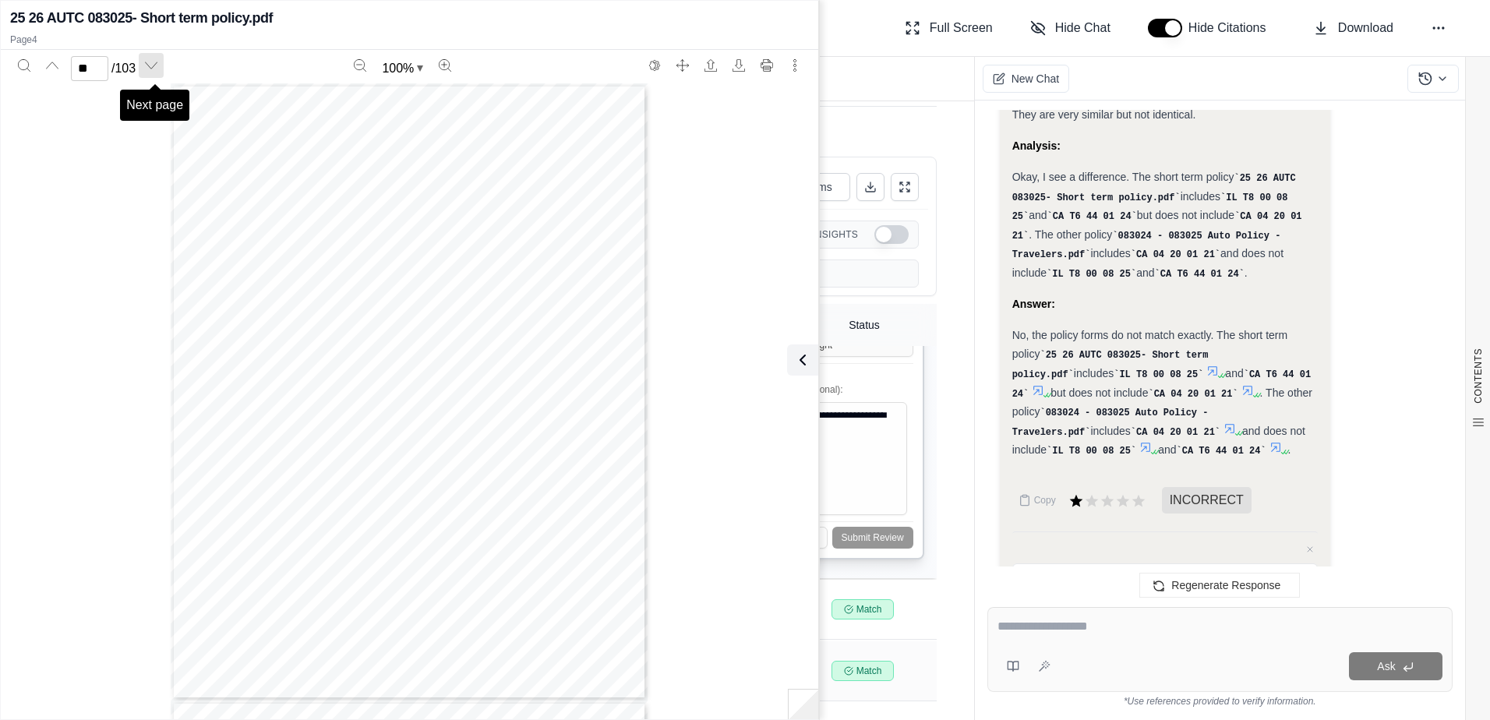
click at [157, 68] on icon "Next page" at bounding box center [151, 65] width 12 height 12
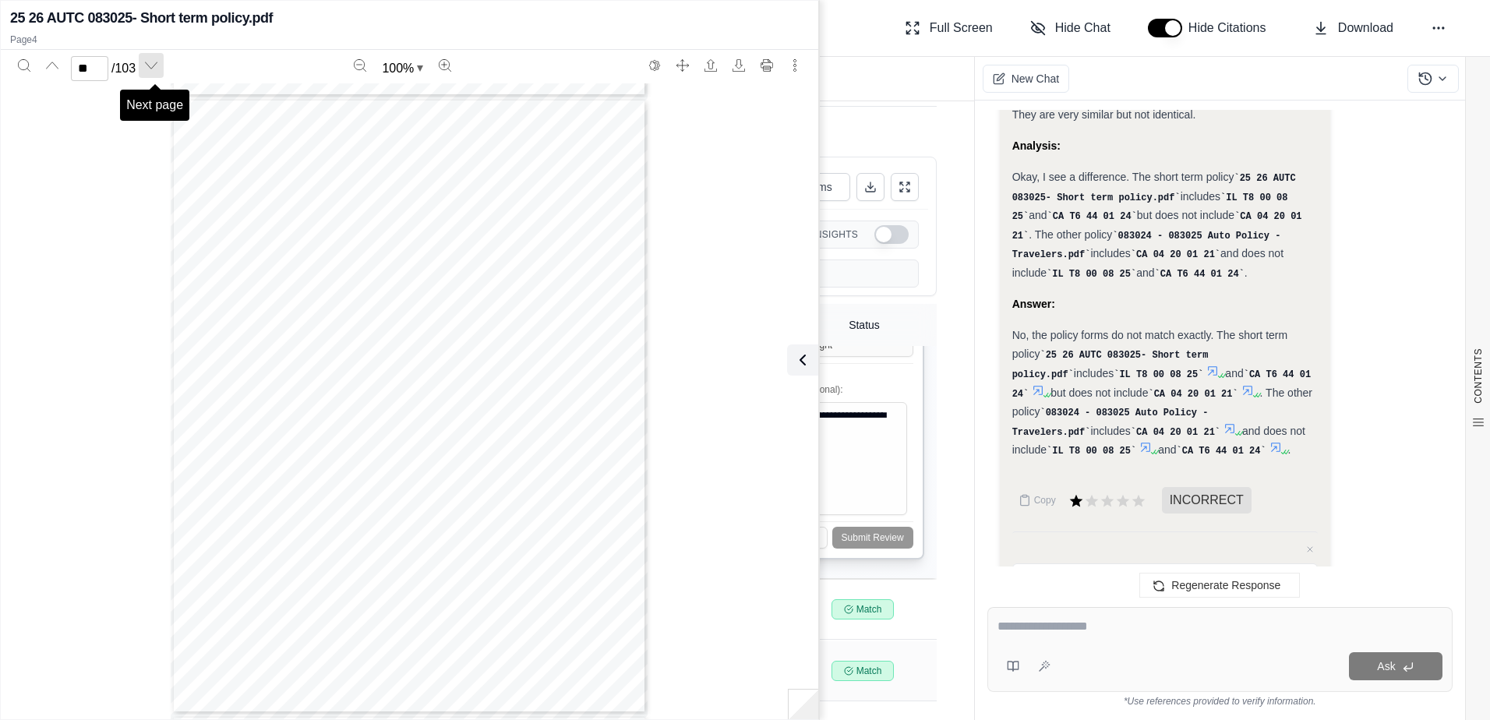
click at [157, 68] on icon "Next page" at bounding box center [151, 65] width 12 height 12
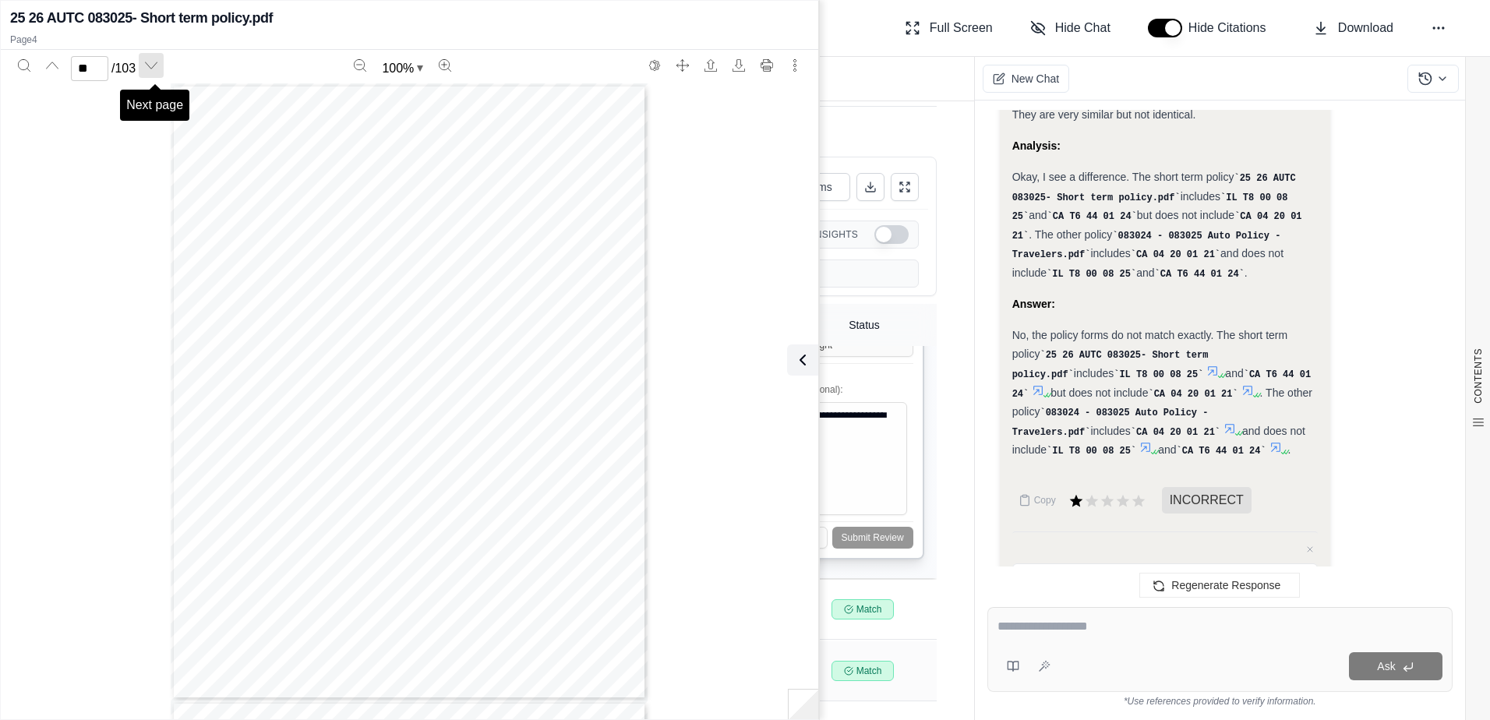
click at [157, 68] on icon "Next page" at bounding box center [151, 65] width 12 height 12
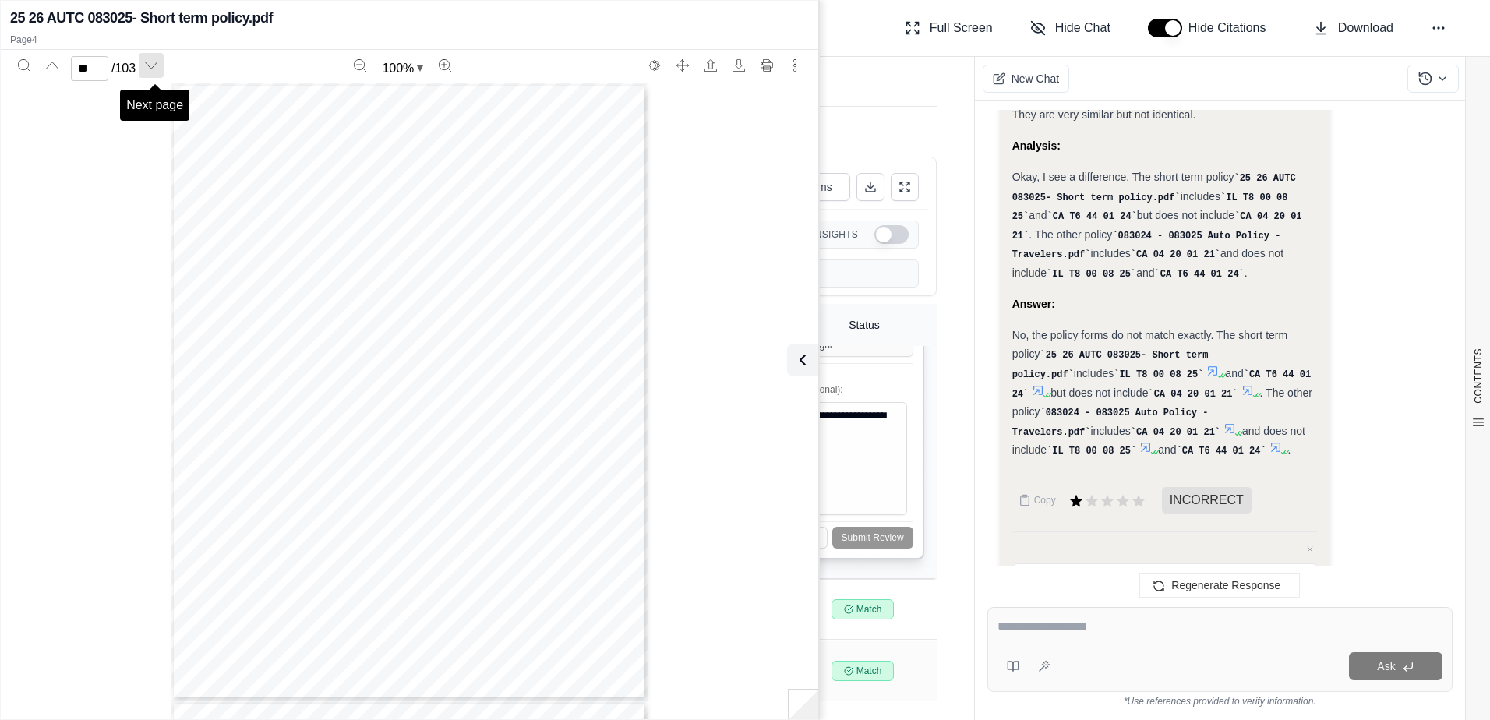
click at [157, 68] on icon "Next page" at bounding box center [151, 65] width 12 height 12
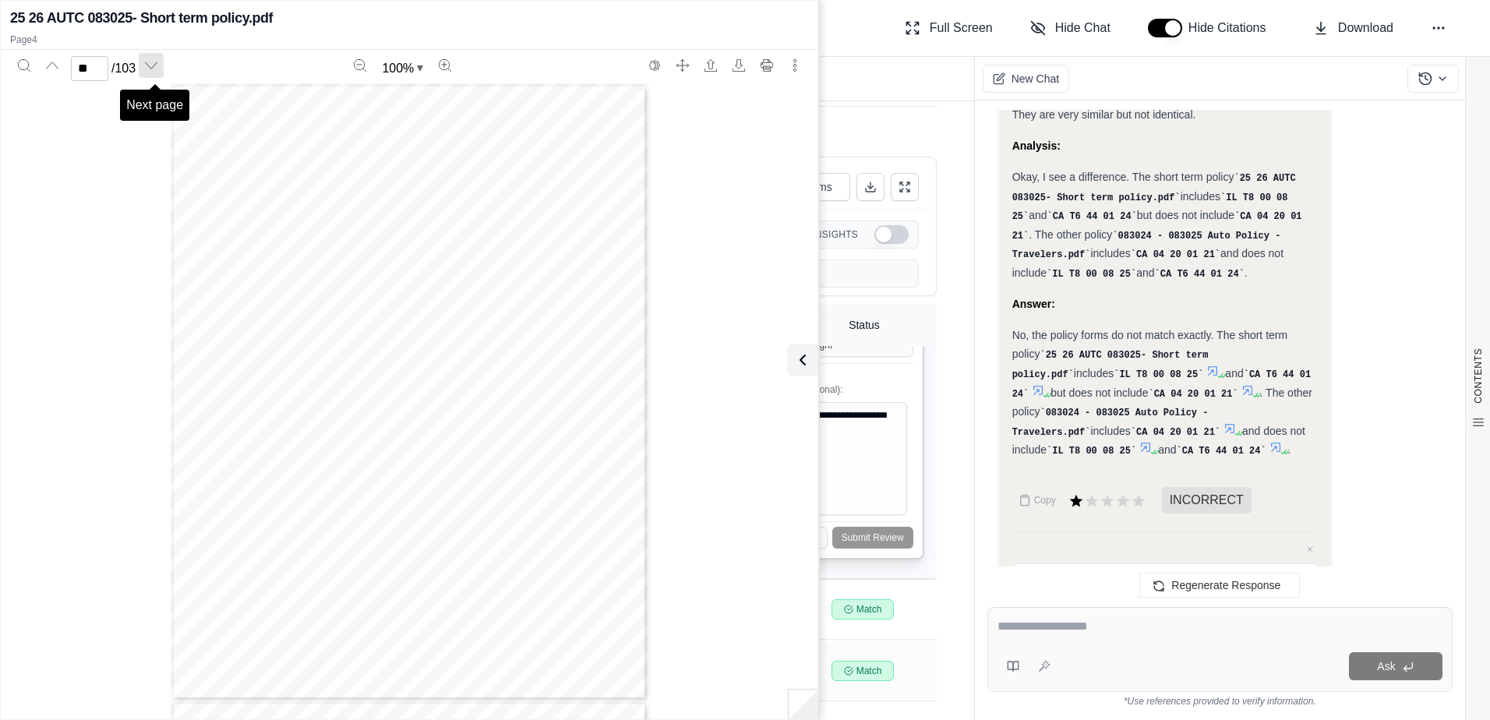
click at [157, 68] on icon "Next page" at bounding box center [151, 65] width 12 height 12
click at [465, 358] on div "Page 17" at bounding box center [409, 648] width 477 height 617
click at [148, 62] on icon "Next page" at bounding box center [151, 65] width 12 height 12
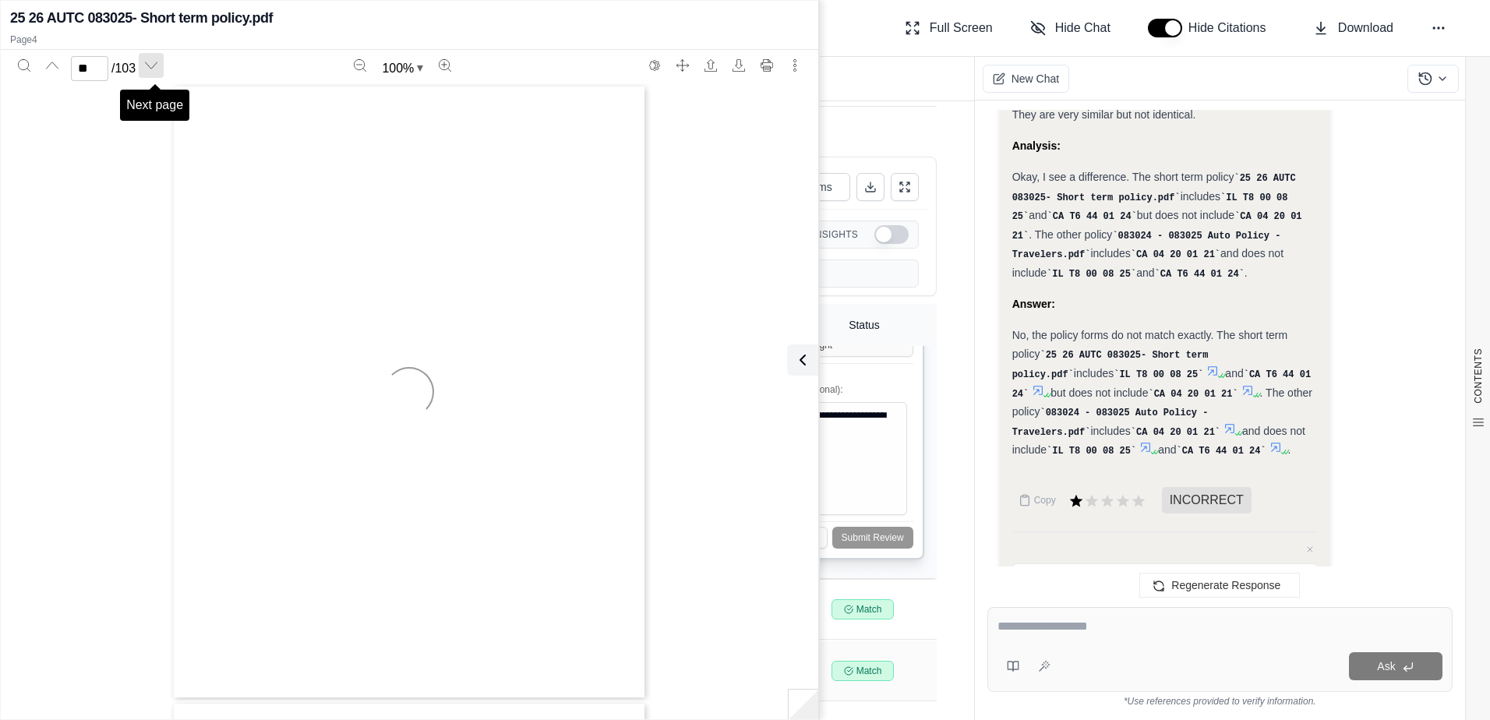
scroll to position [10490, 0]
click at [148, 62] on icon "Next page" at bounding box center [151, 65] width 12 height 12
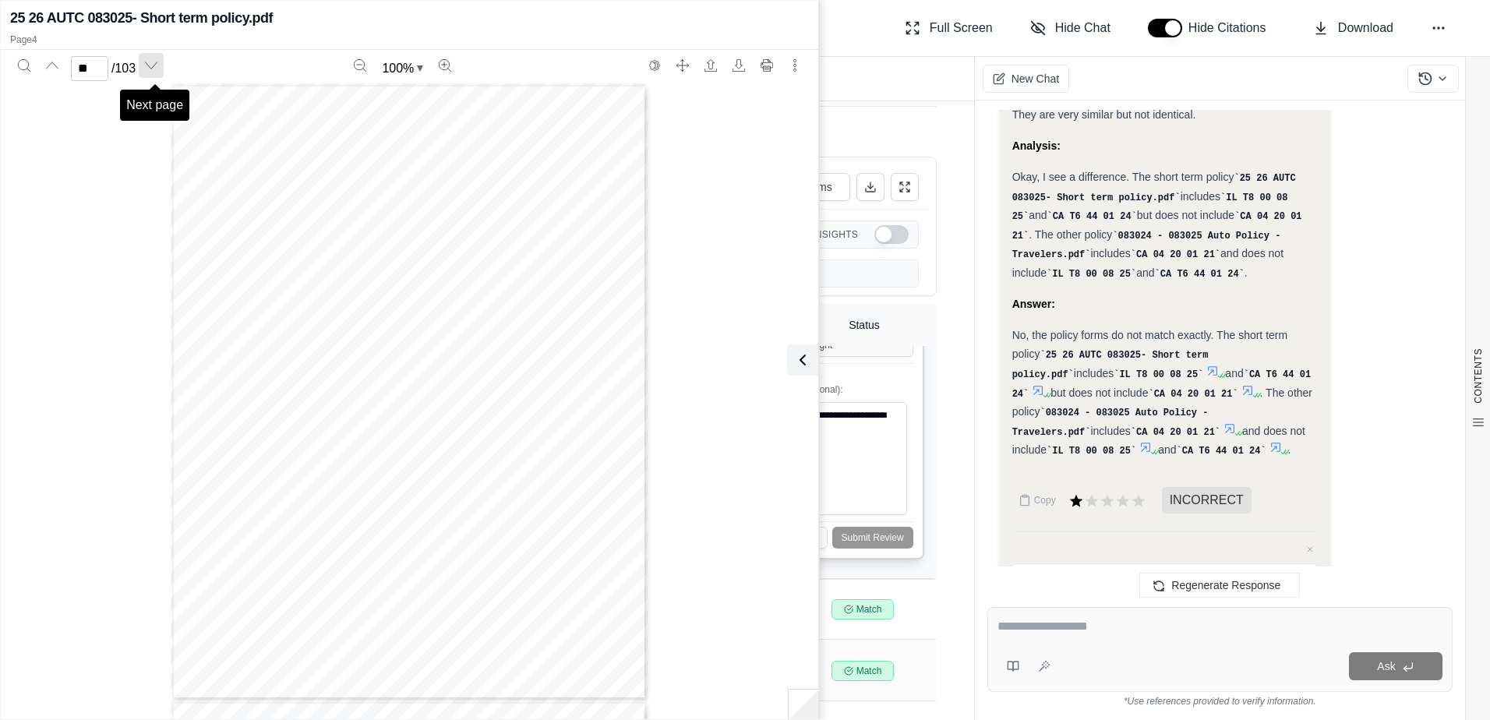
click at [148, 62] on icon "Next page" at bounding box center [151, 65] width 12 height 12
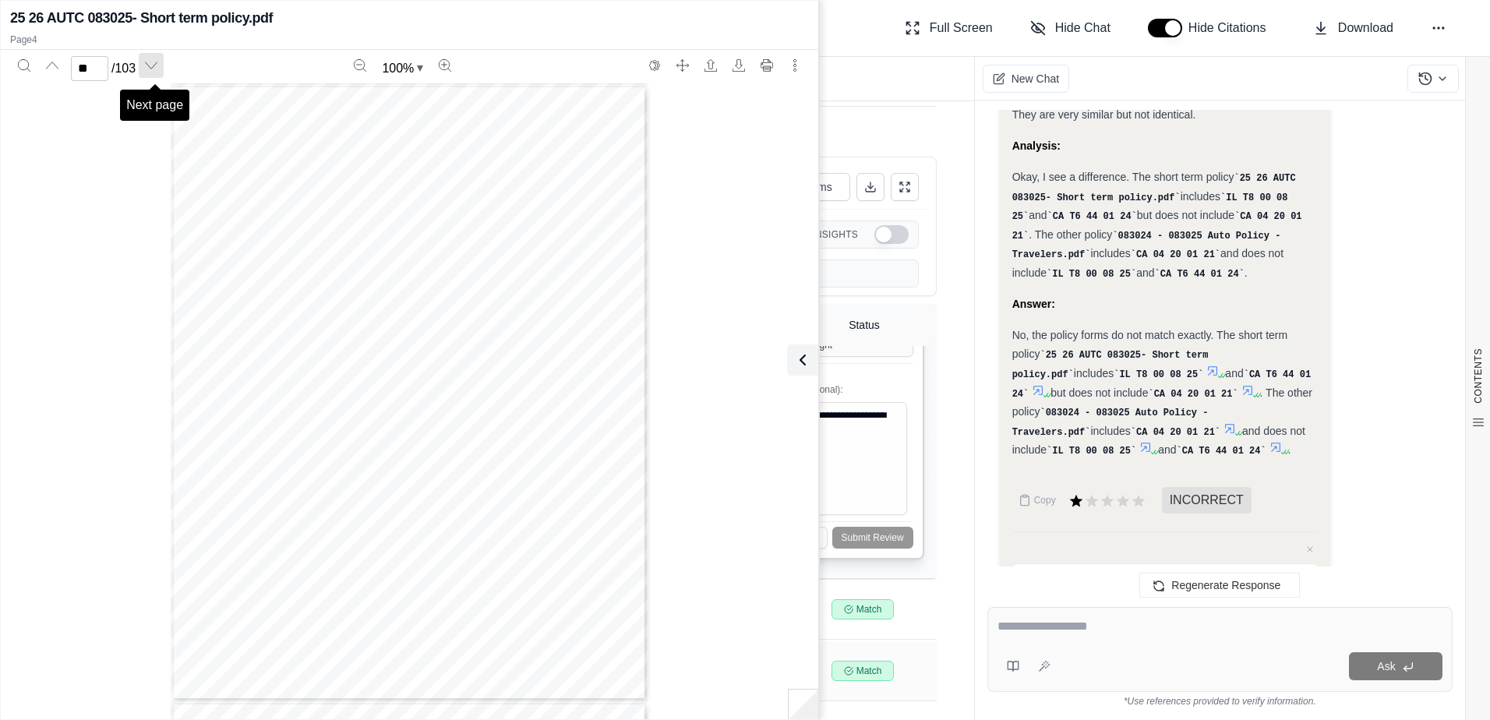
click at [148, 62] on icon "Next page" at bounding box center [151, 65] width 12 height 12
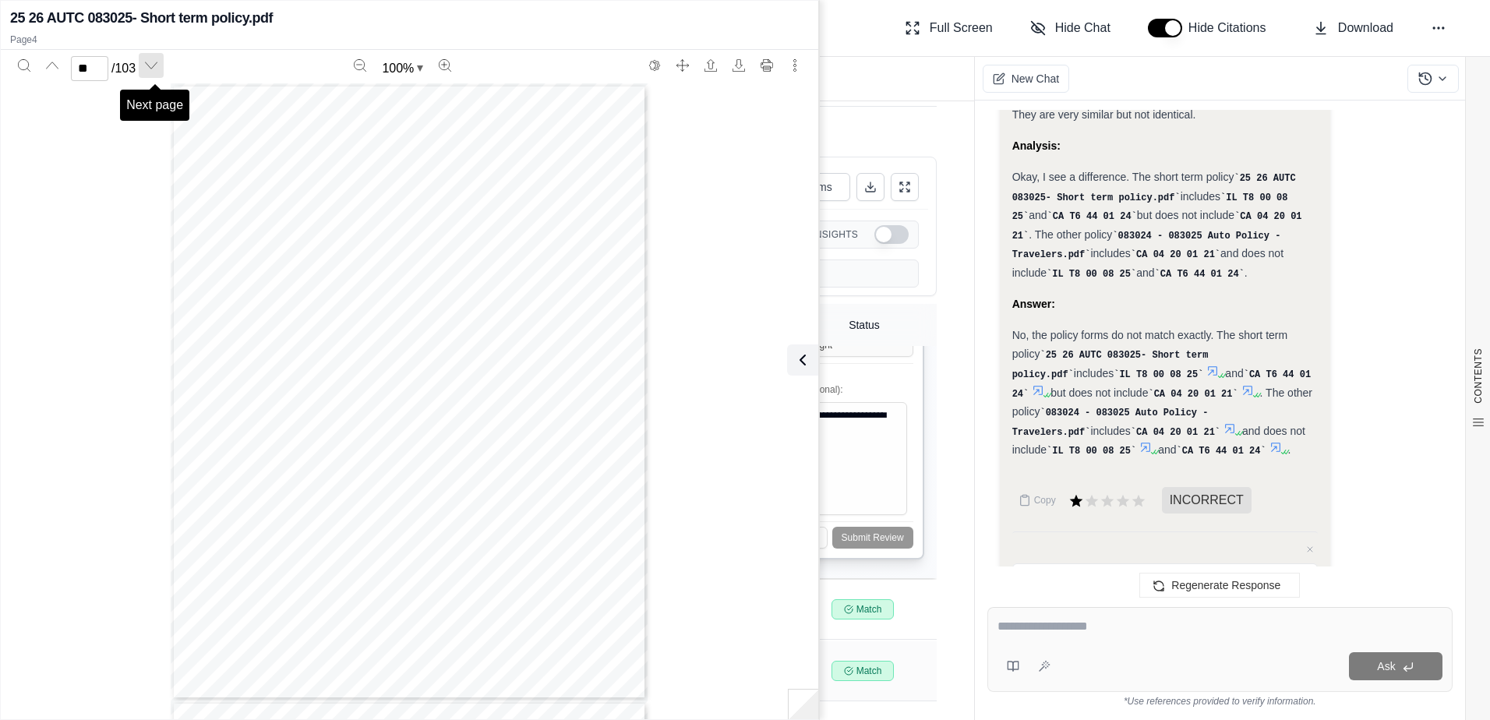
click at [148, 62] on icon "Next page" at bounding box center [151, 65] width 12 height 12
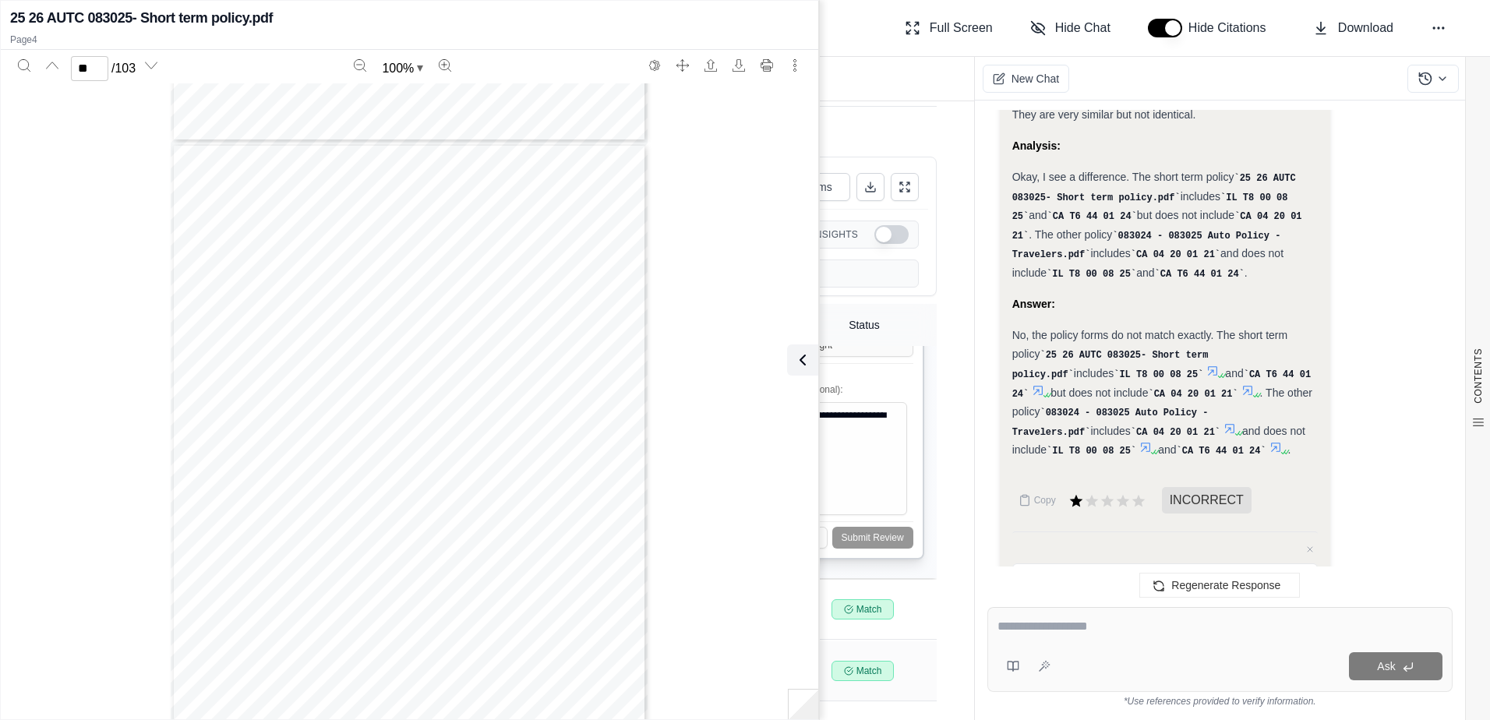
click at [334, 327] on div "Page 37" at bounding box center [409, 451] width 477 height 617
click at [164, 65] on button "Next page" at bounding box center [151, 65] width 25 height 25
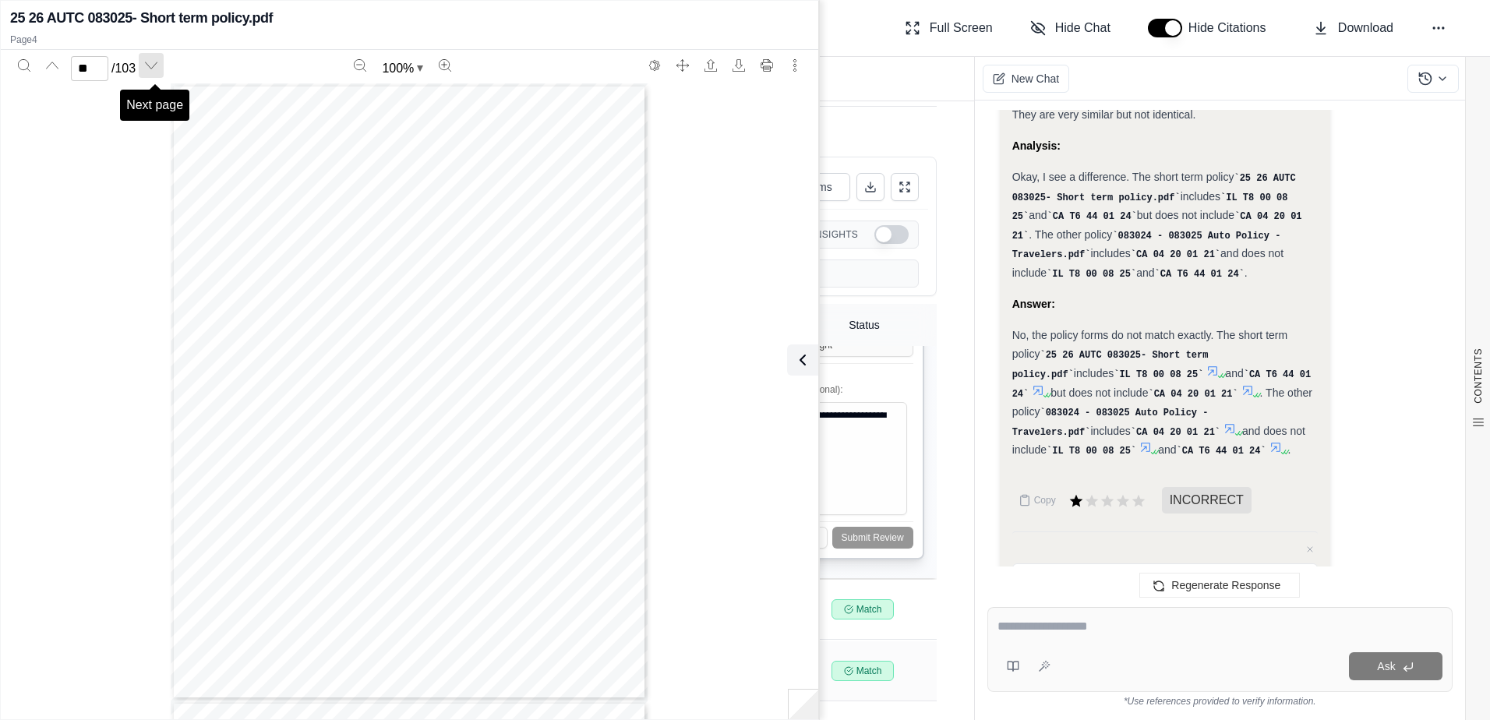
click at [164, 65] on button "Next page" at bounding box center [151, 65] width 25 height 25
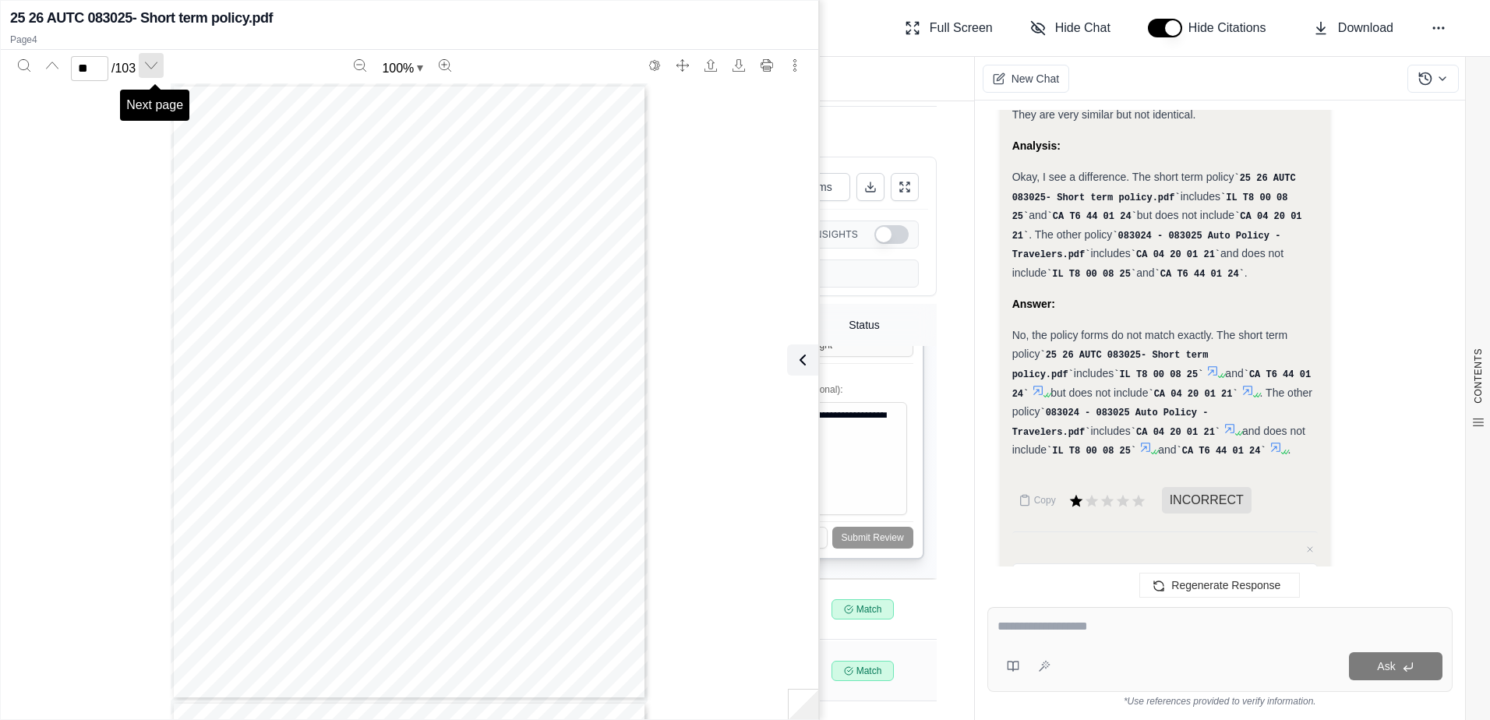
click at [164, 65] on button "Next page" at bounding box center [151, 65] width 25 height 25
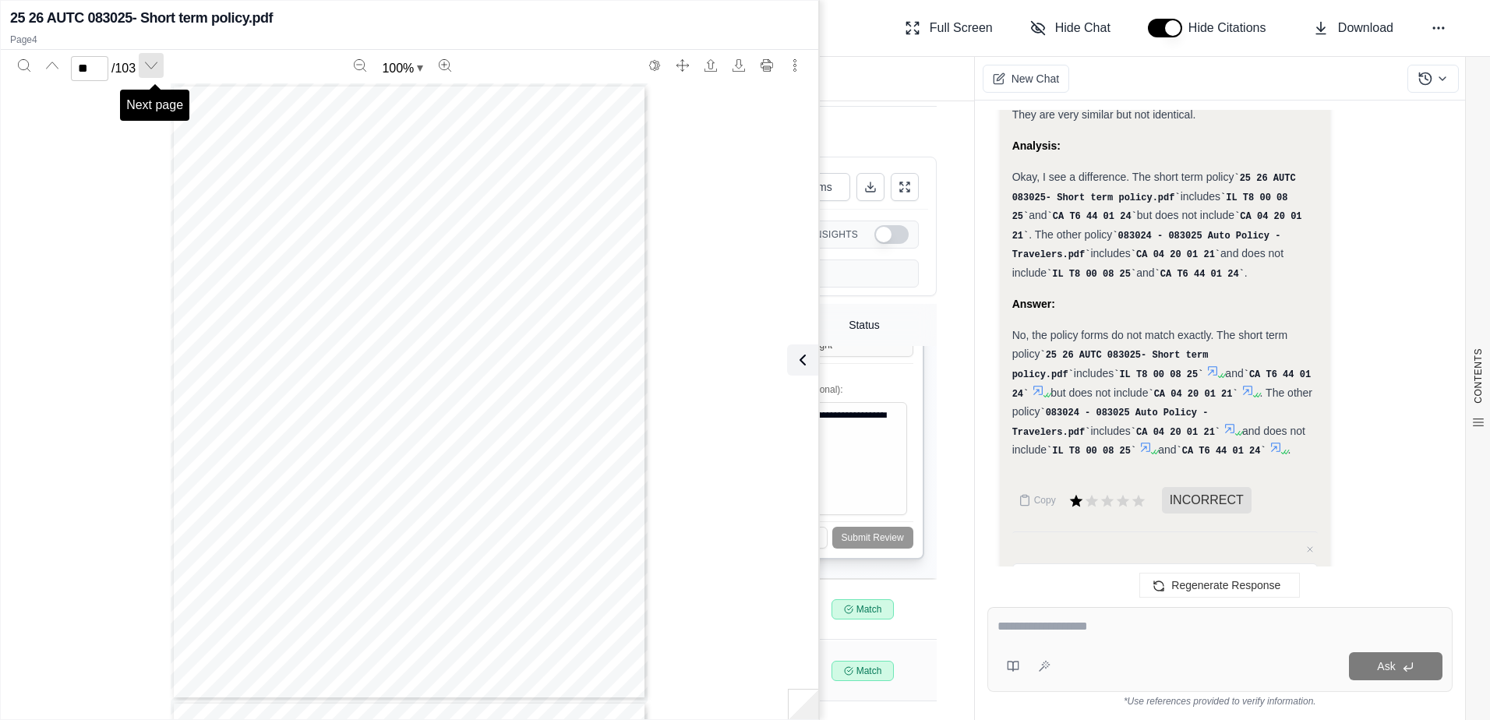
click at [164, 65] on button "Next page" at bounding box center [151, 65] width 25 height 25
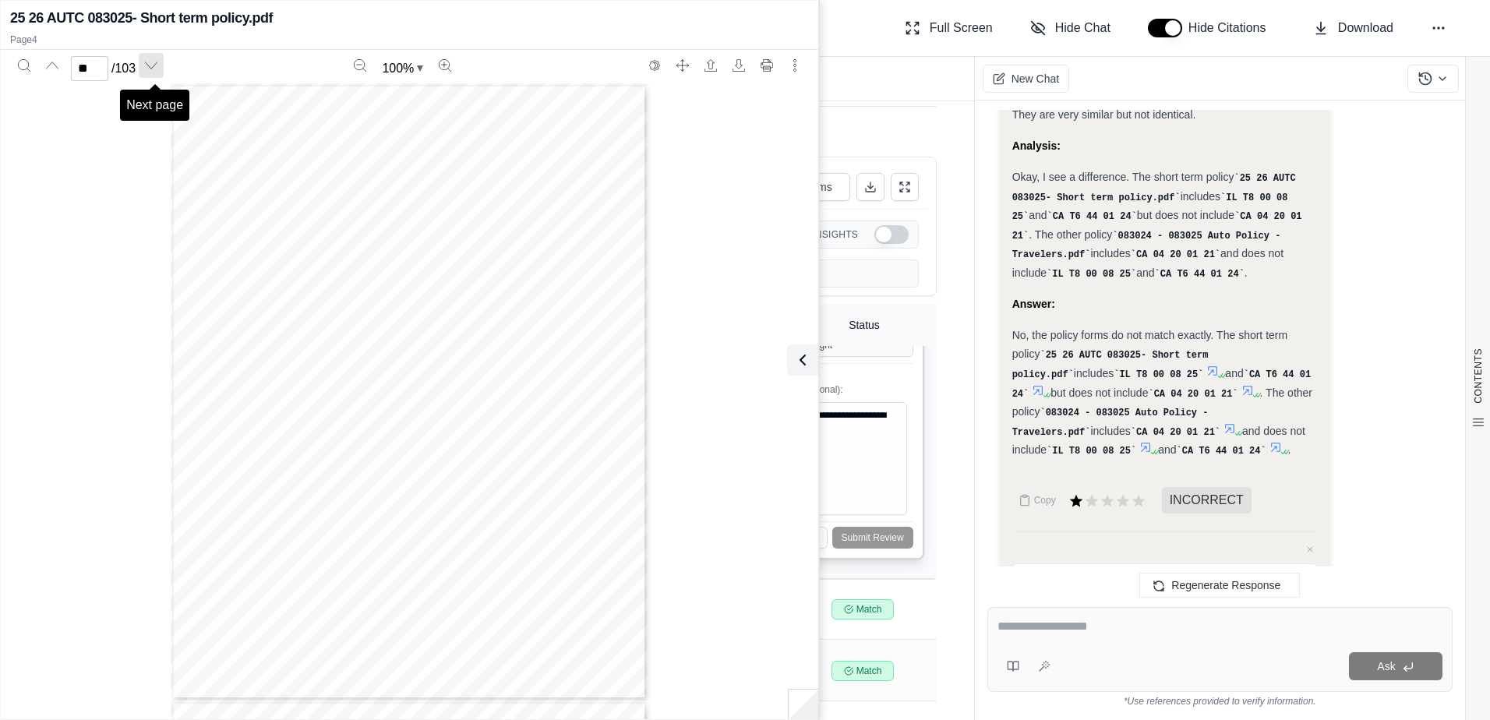
click at [164, 65] on button "Next page" at bounding box center [151, 65] width 25 height 25
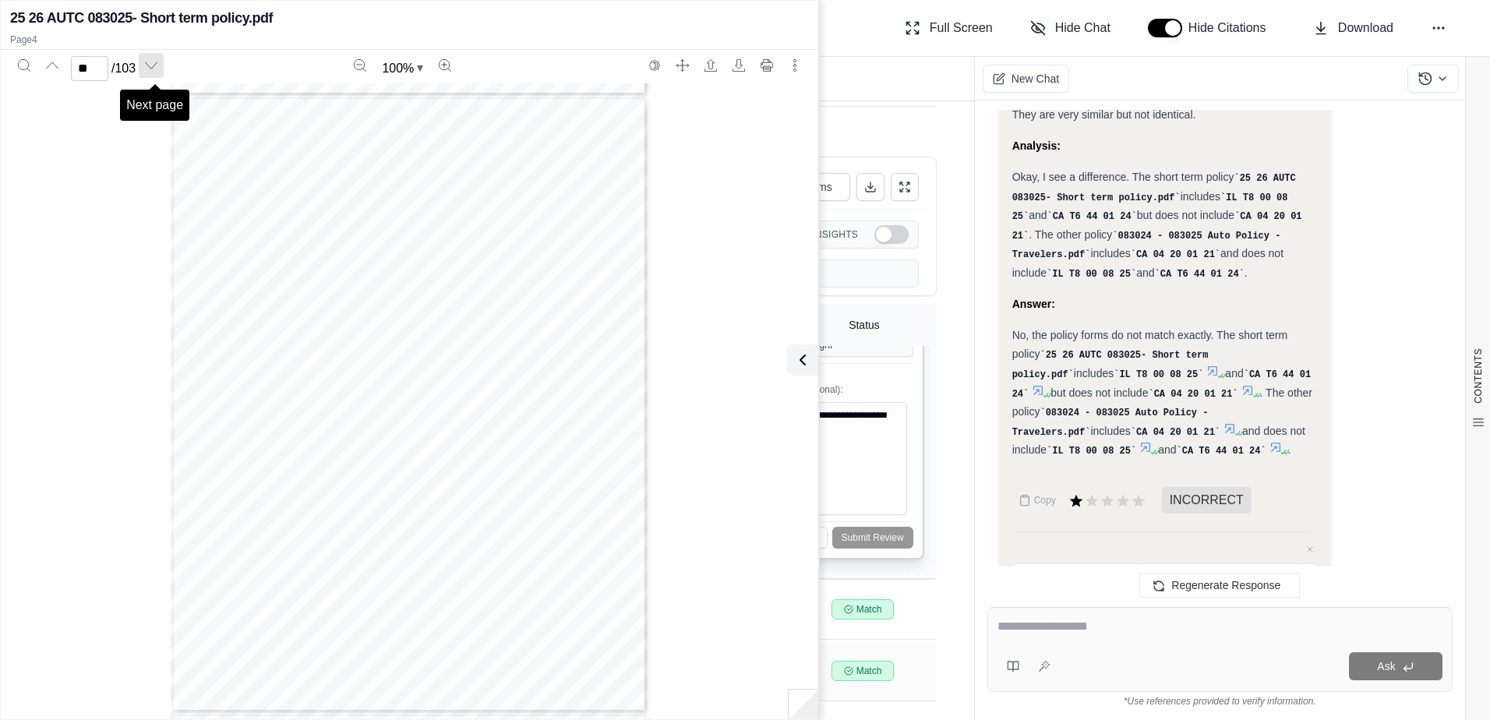
scroll to position [34557, 0]
click at [164, 65] on button "Next page" at bounding box center [151, 65] width 25 height 25
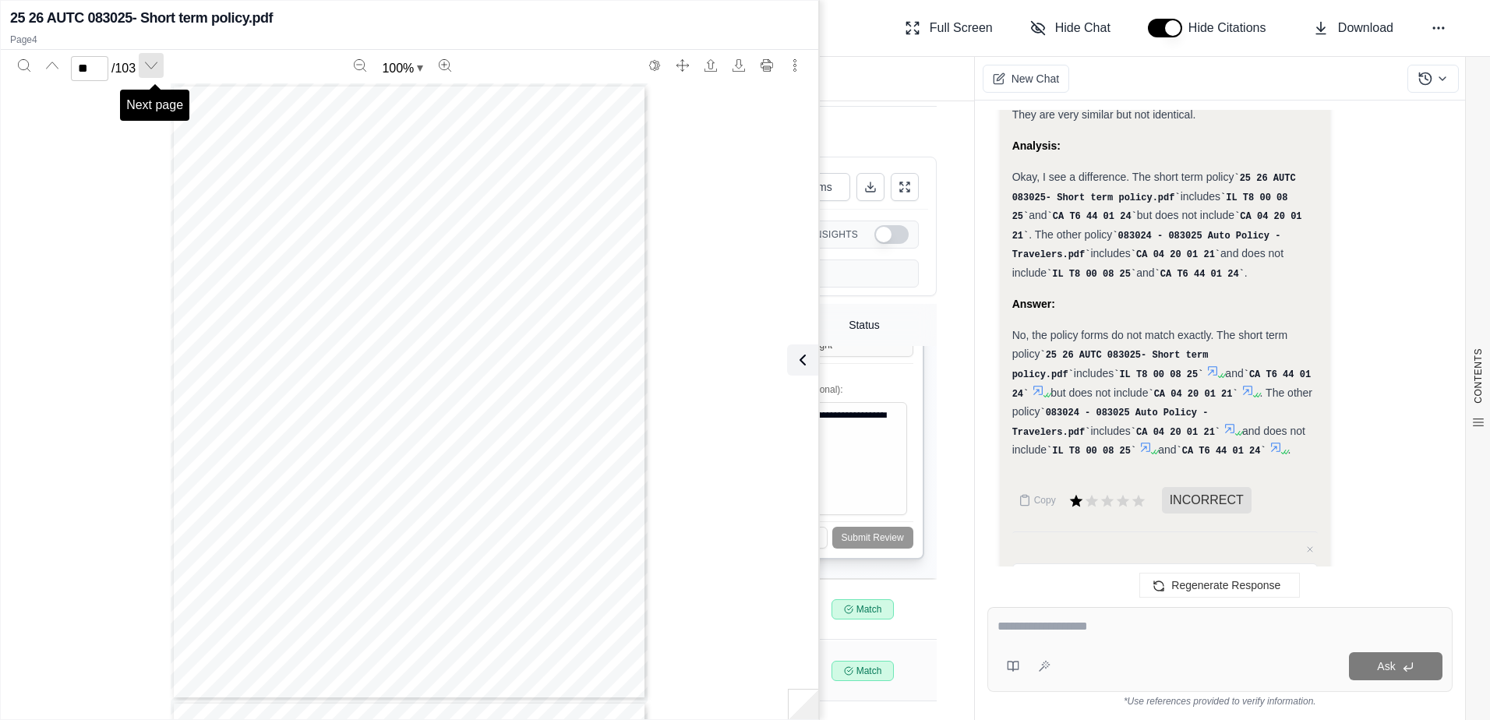
click at [164, 65] on button "Next page" at bounding box center [151, 65] width 25 height 25
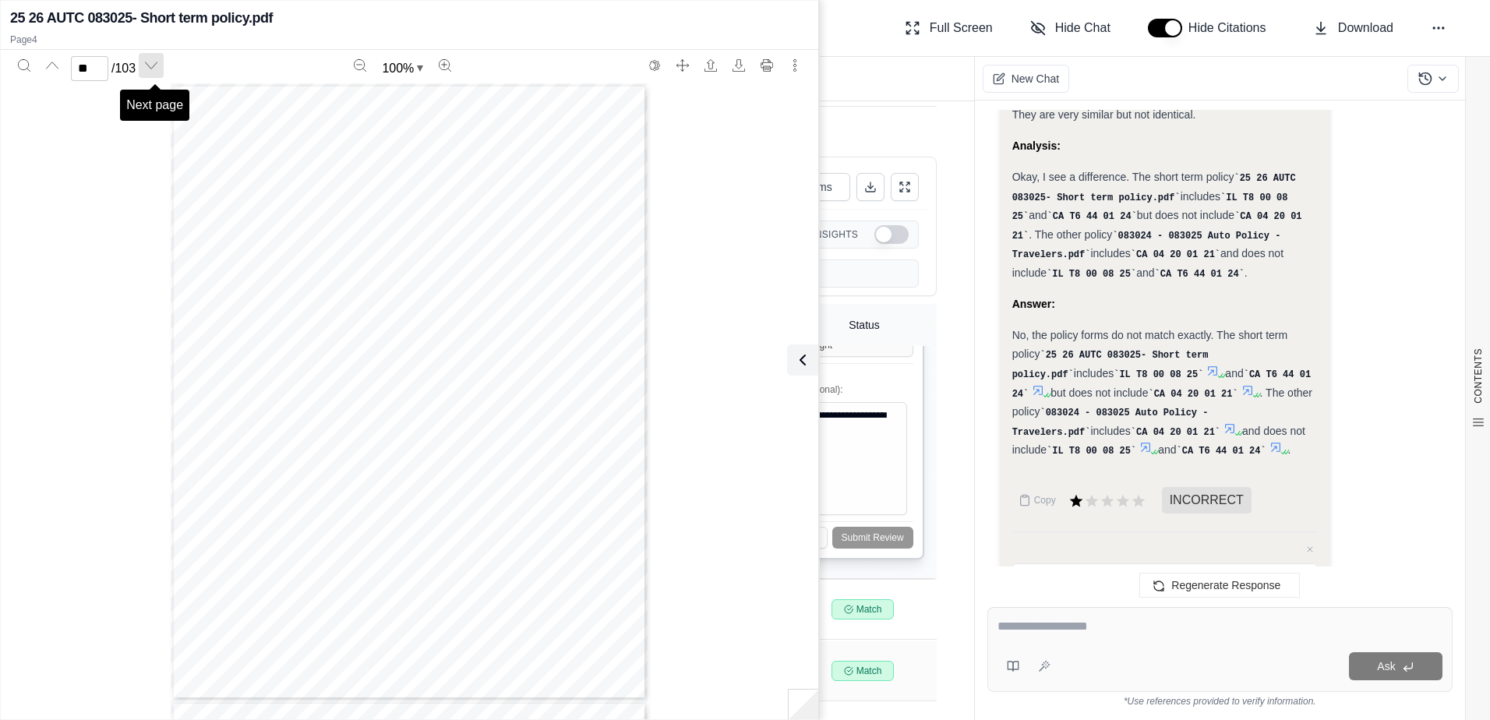
click at [164, 65] on button "Next page" at bounding box center [151, 65] width 25 height 25
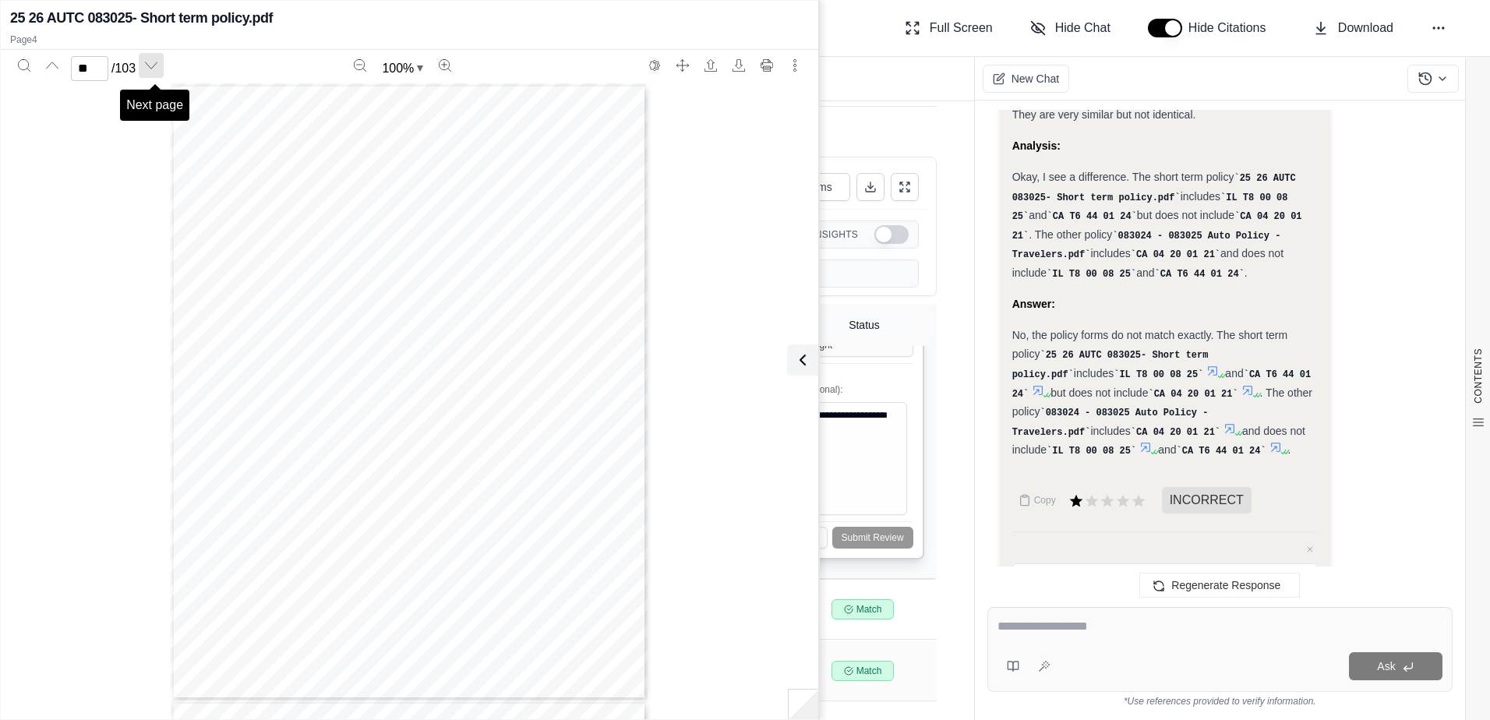
click at [164, 65] on button "Next page" at bounding box center [151, 65] width 25 height 25
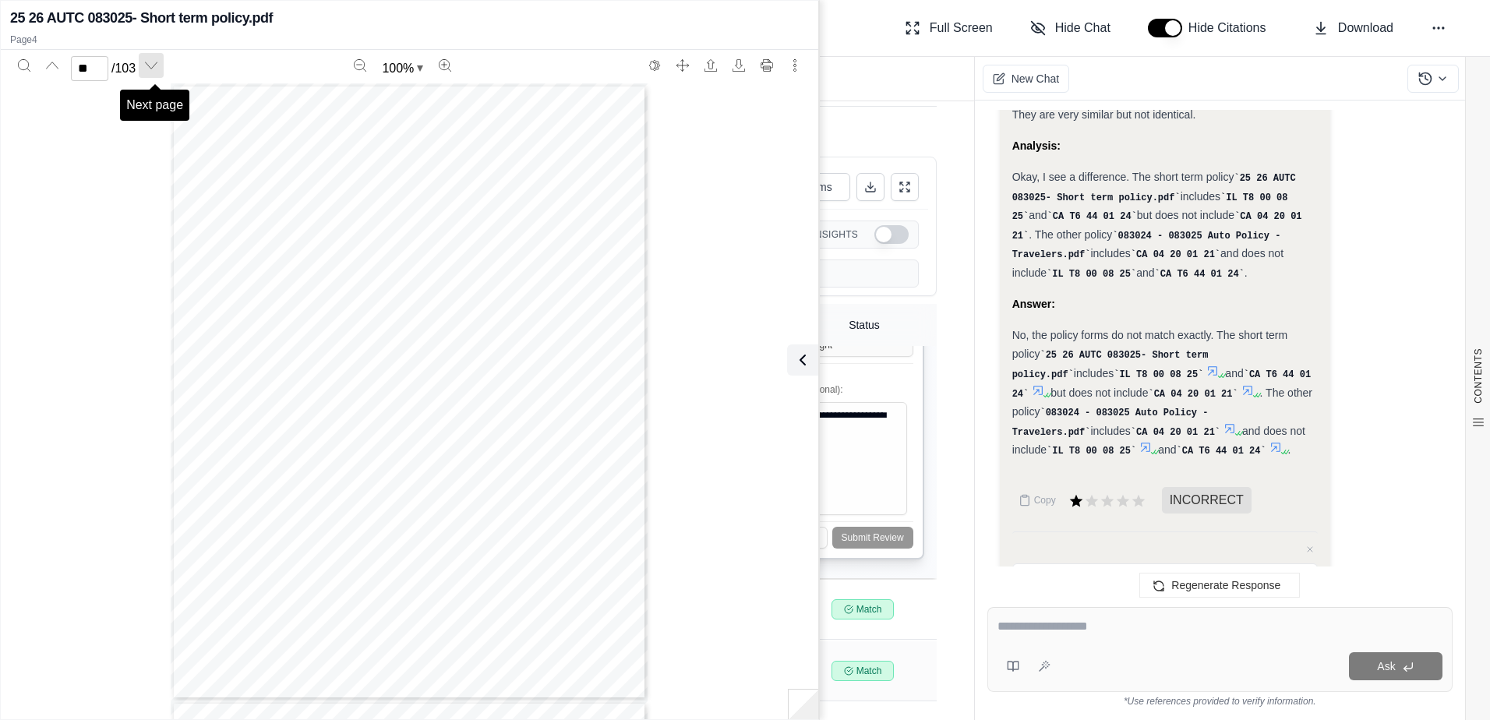
click at [164, 65] on button "Next page" at bounding box center [151, 65] width 25 height 25
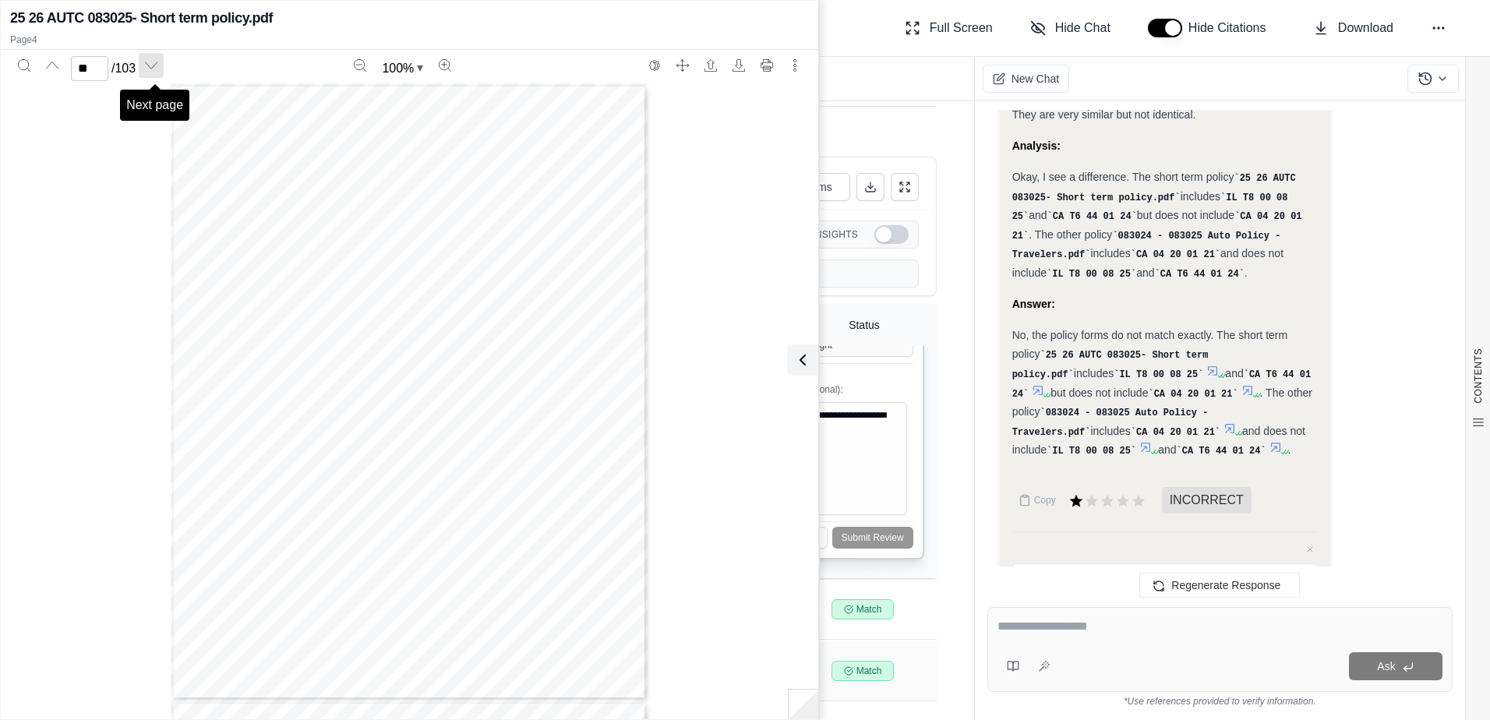
click at [164, 65] on button "Next page" at bounding box center [151, 65] width 25 height 25
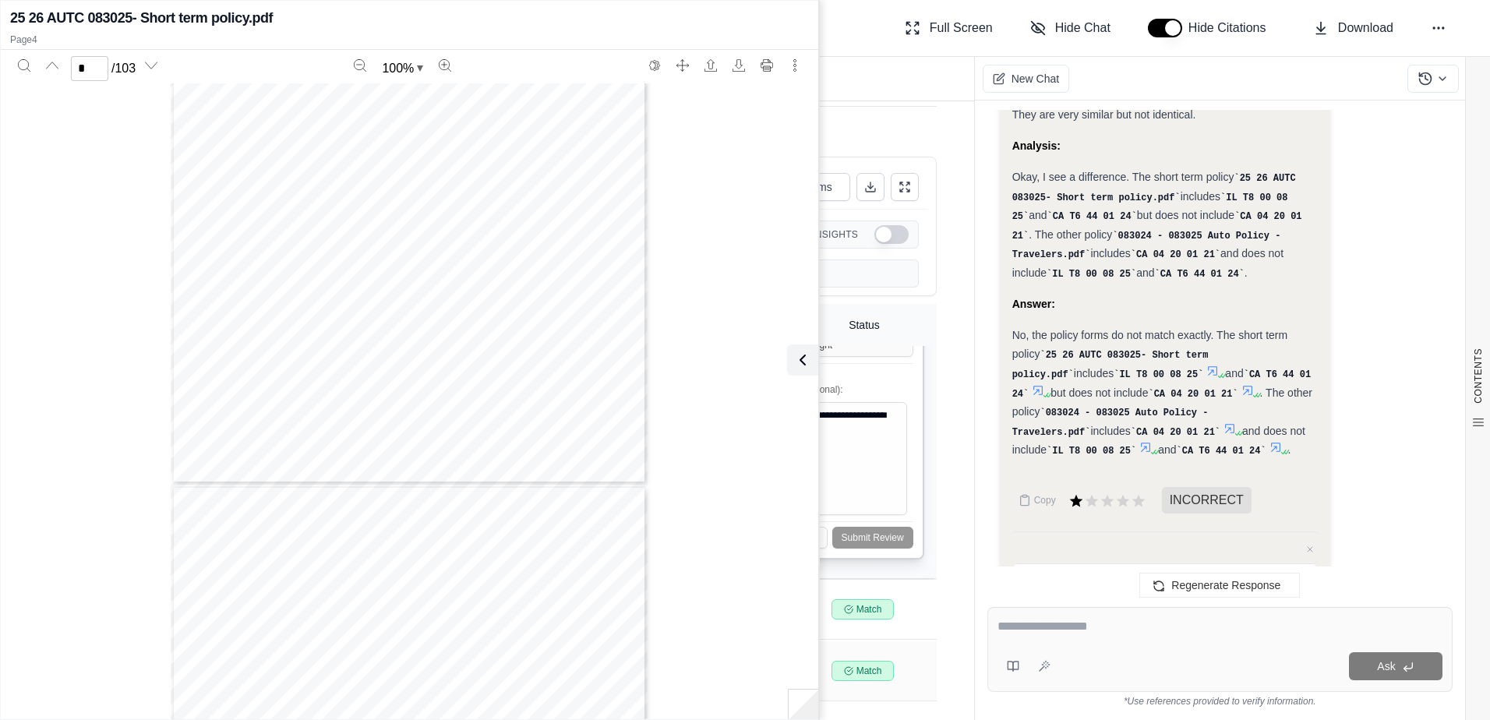
scroll to position [2104, 0]
type input "*"
